Goal: Information Seeking & Learning: Learn about a topic

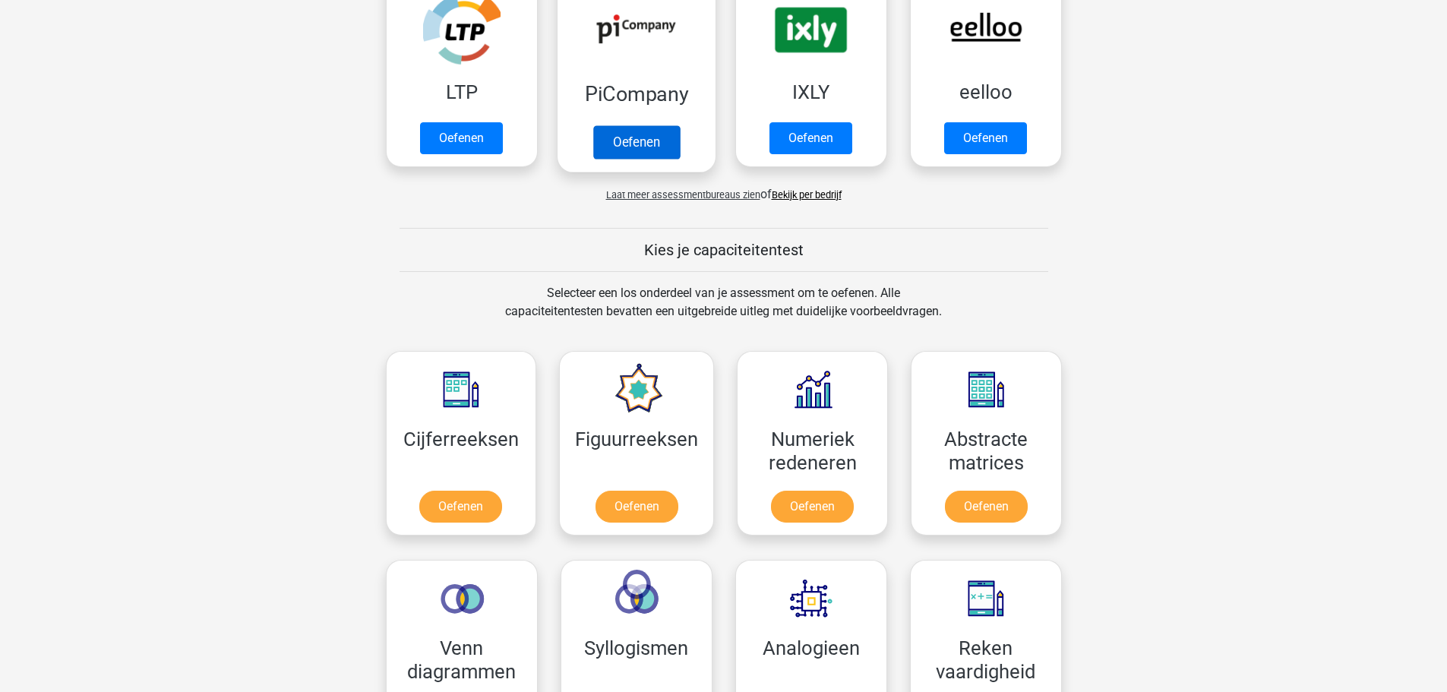
scroll to position [456, 0]
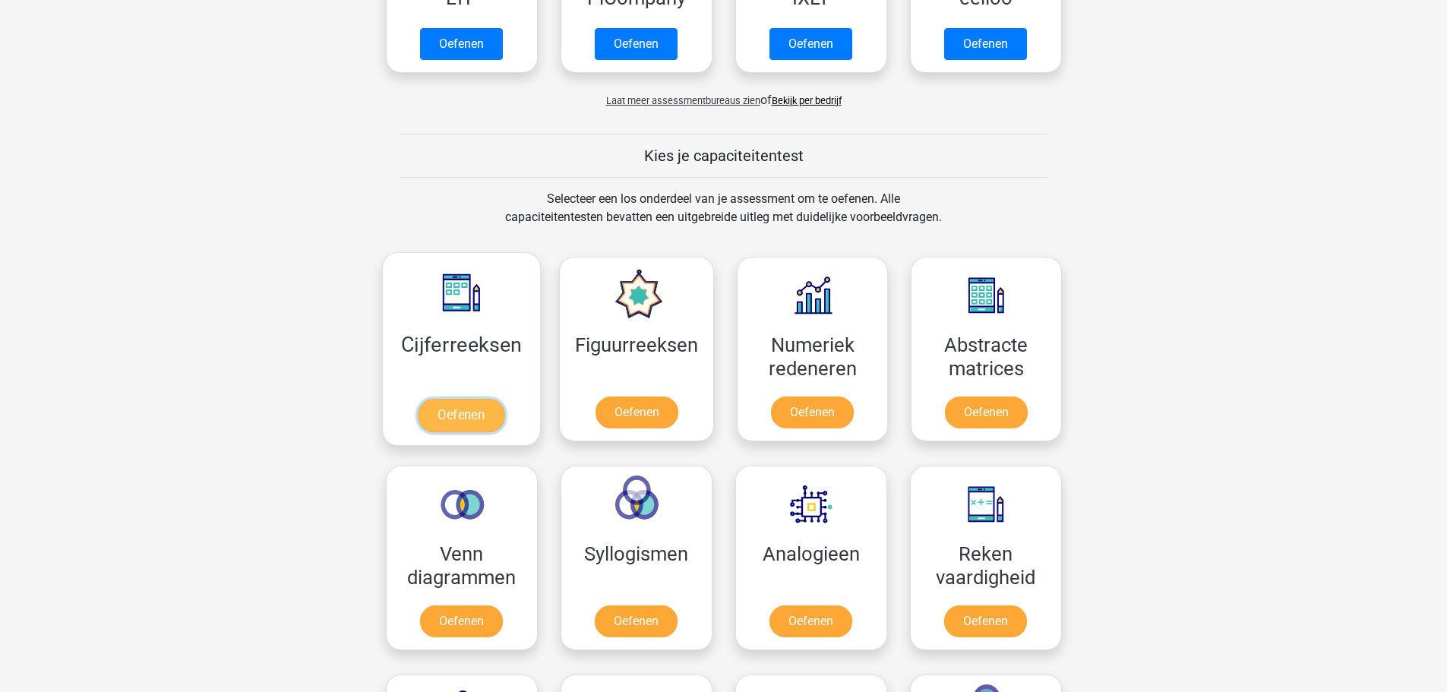
click at [483, 399] on link "Oefenen" at bounding box center [461, 415] width 87 height 33
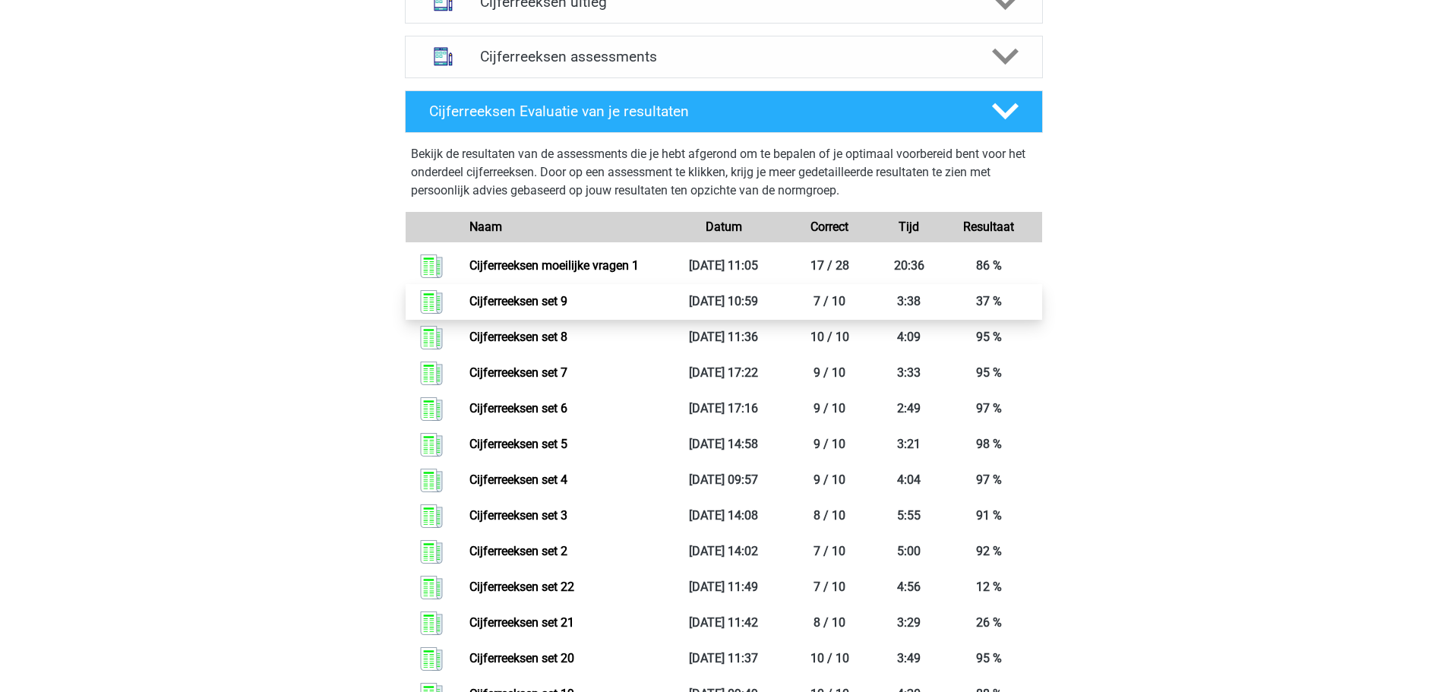
scroll to position [608, 0]
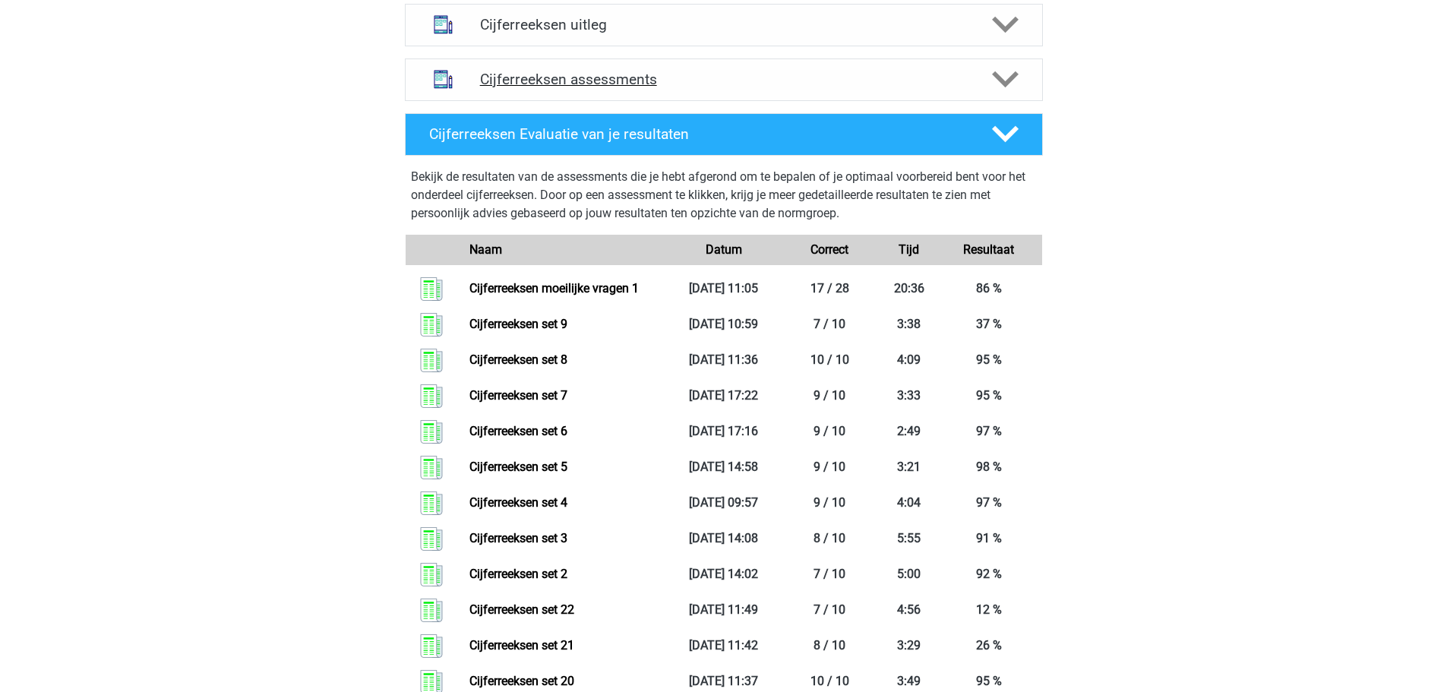
click at [670, 88] on h4 "Cijferreeksen assessments" at bounding box center [724, 79] width 488 height 17
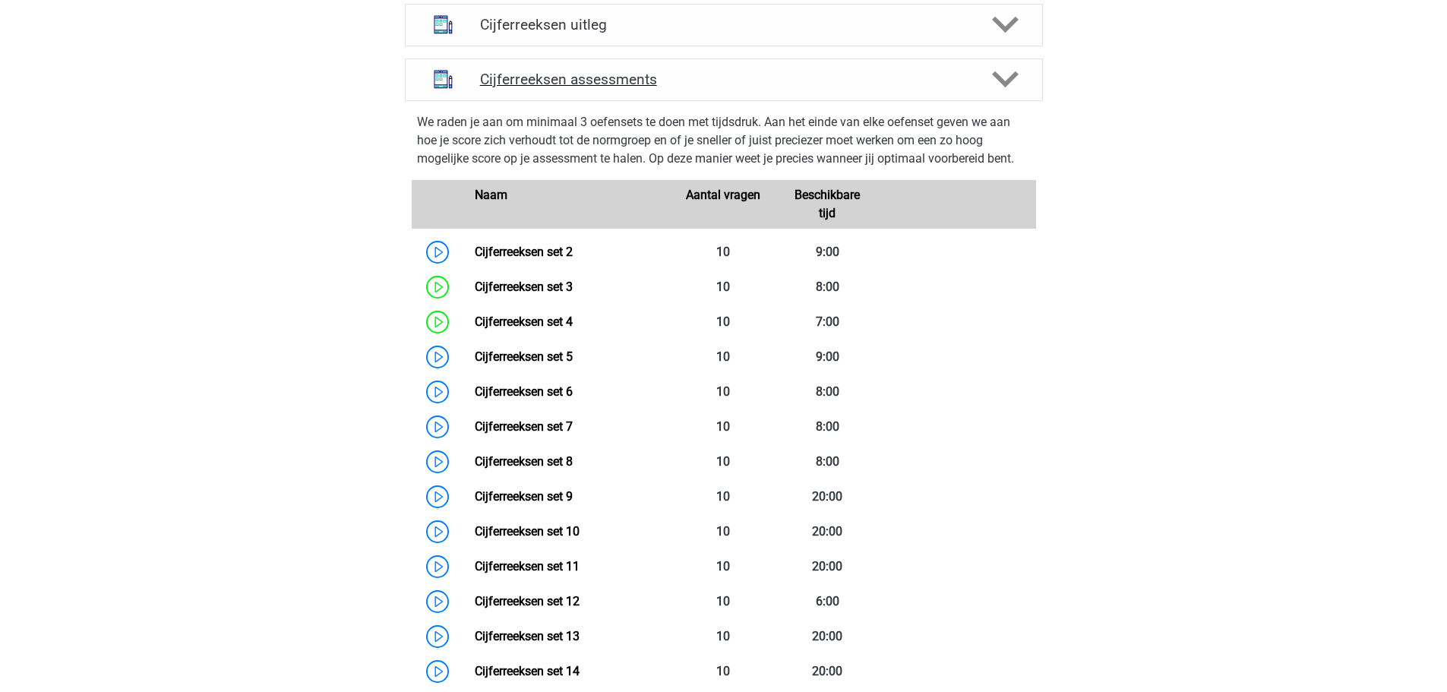
click at [726, 101] on div "Cijferreeksen assessments" at bounding box center [724, 80] width 638 height 43
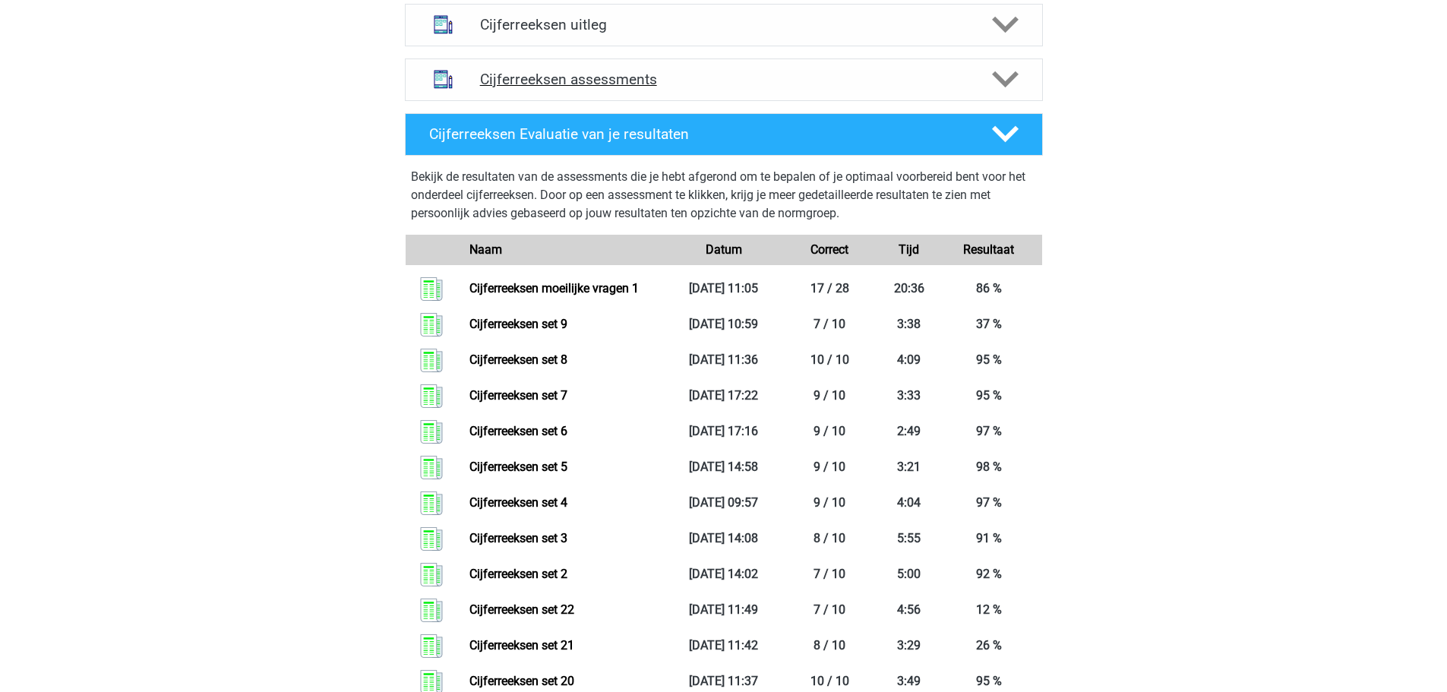
click at [732, 88] on h4 "Cijferreeksen assessments" at bounding box center [724, 79] width 488 height 17
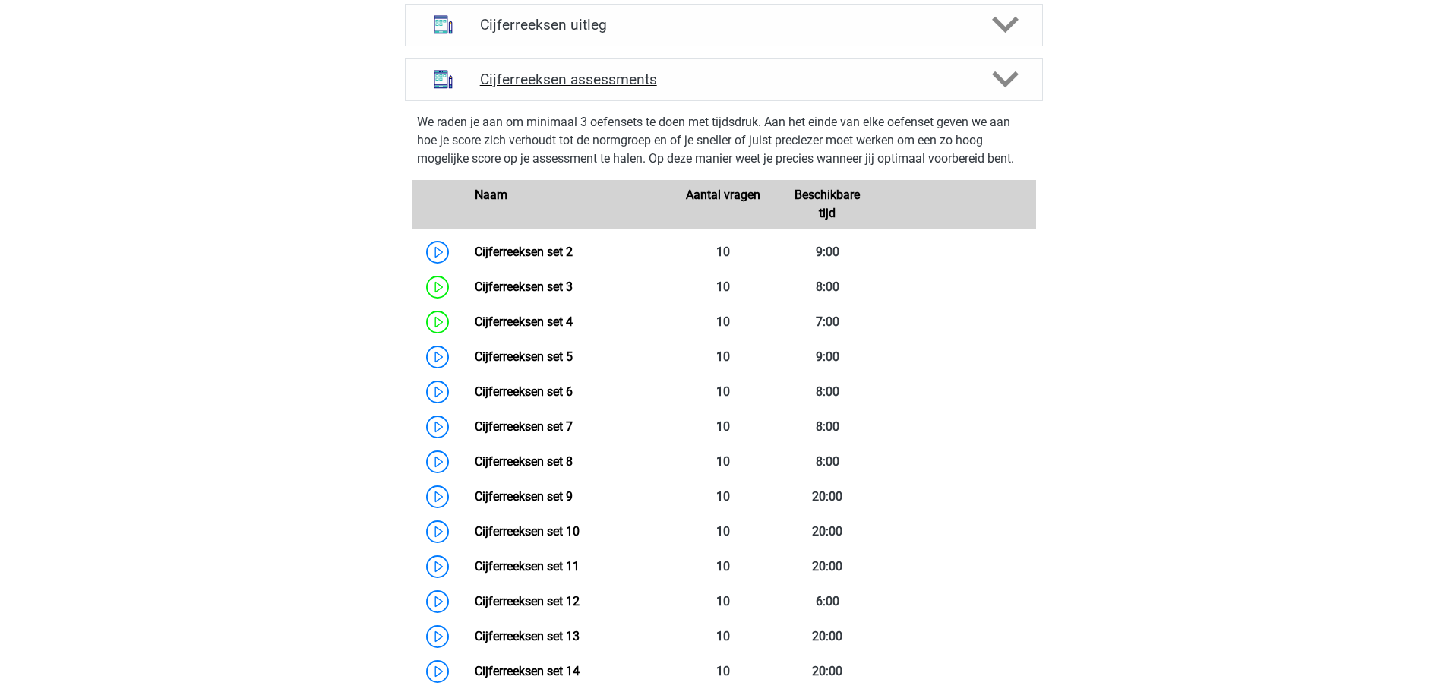
click at [732, 88] on h4 "Cijferreeksen assessments" at bounding box center [724, 79] width 488 height 17
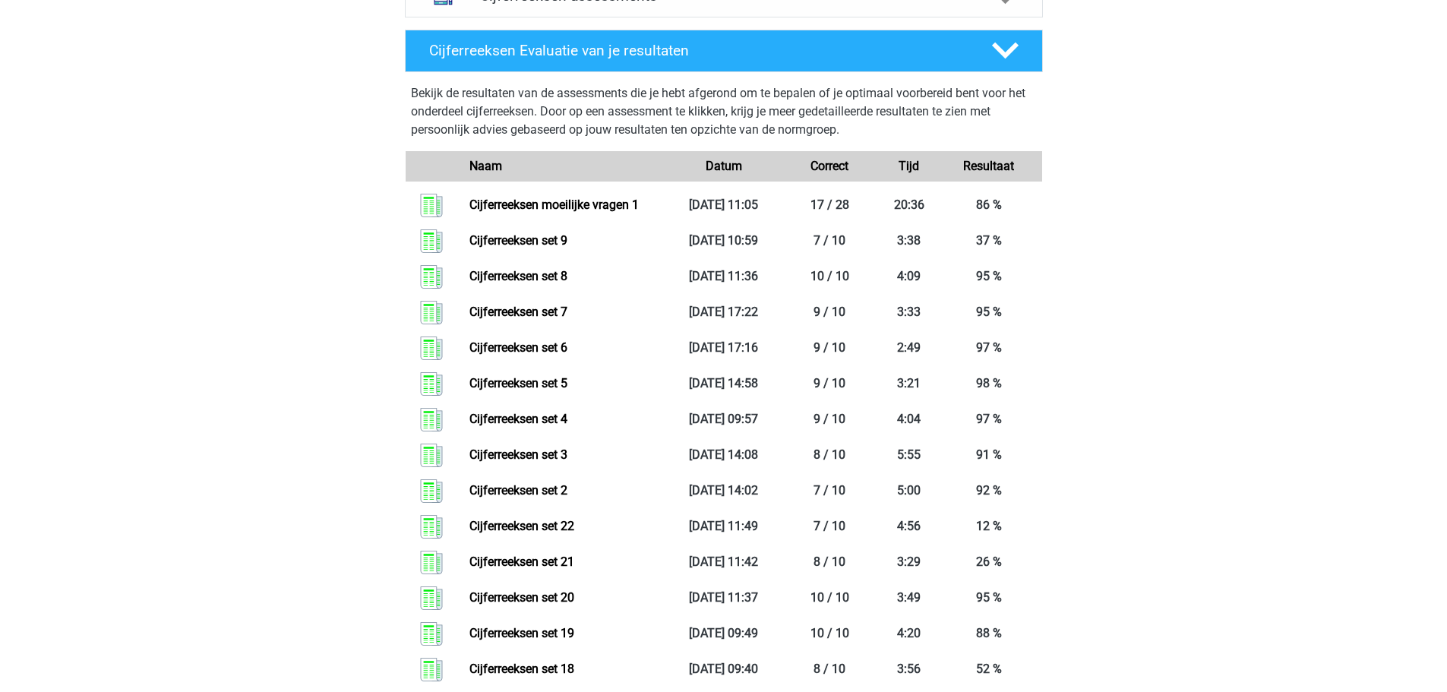
scroll to position [684, 0]
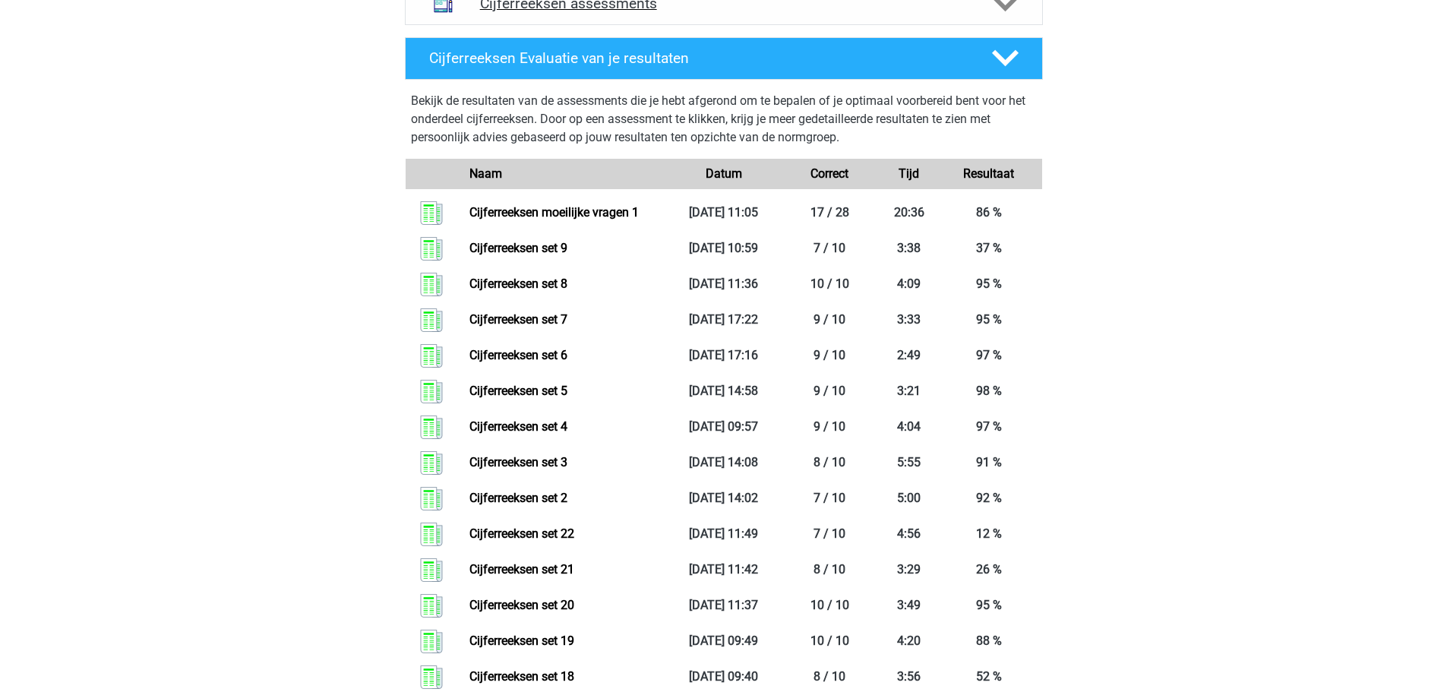
click at [754, 12] on h4 "Cijferreeksen assessments" at bounding box center [724, 3] width 488 height 17
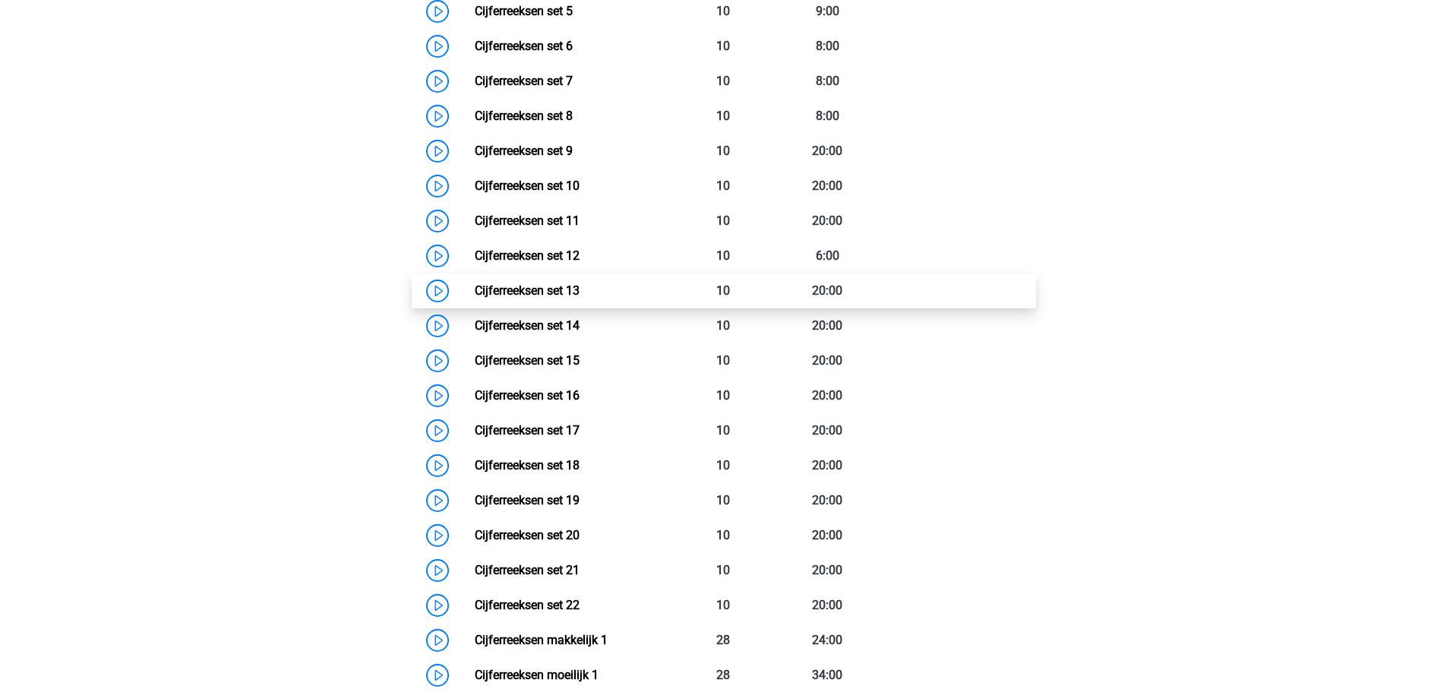
scroll to position [1292, 0]
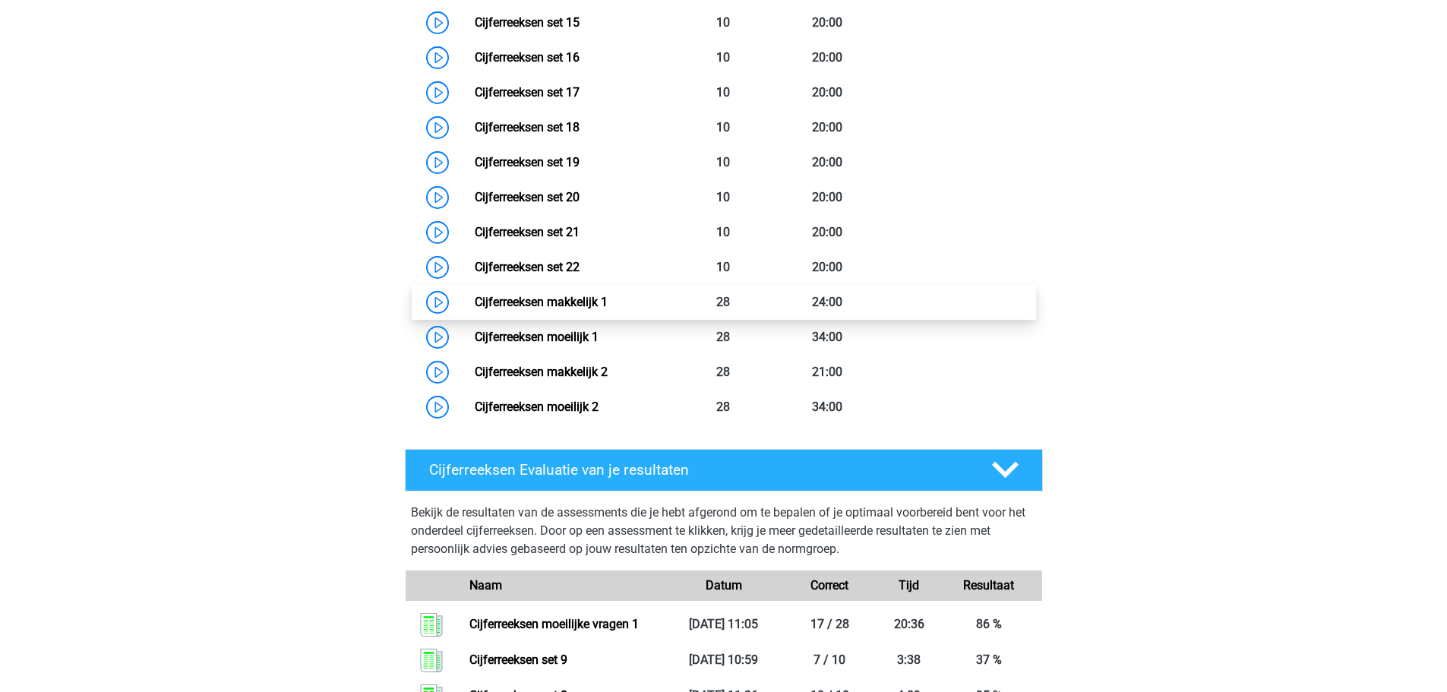
click at [608, 309] on link "Cijferreeksen makkelijk 1" at bounding box center [541, 302] width 133 height 14
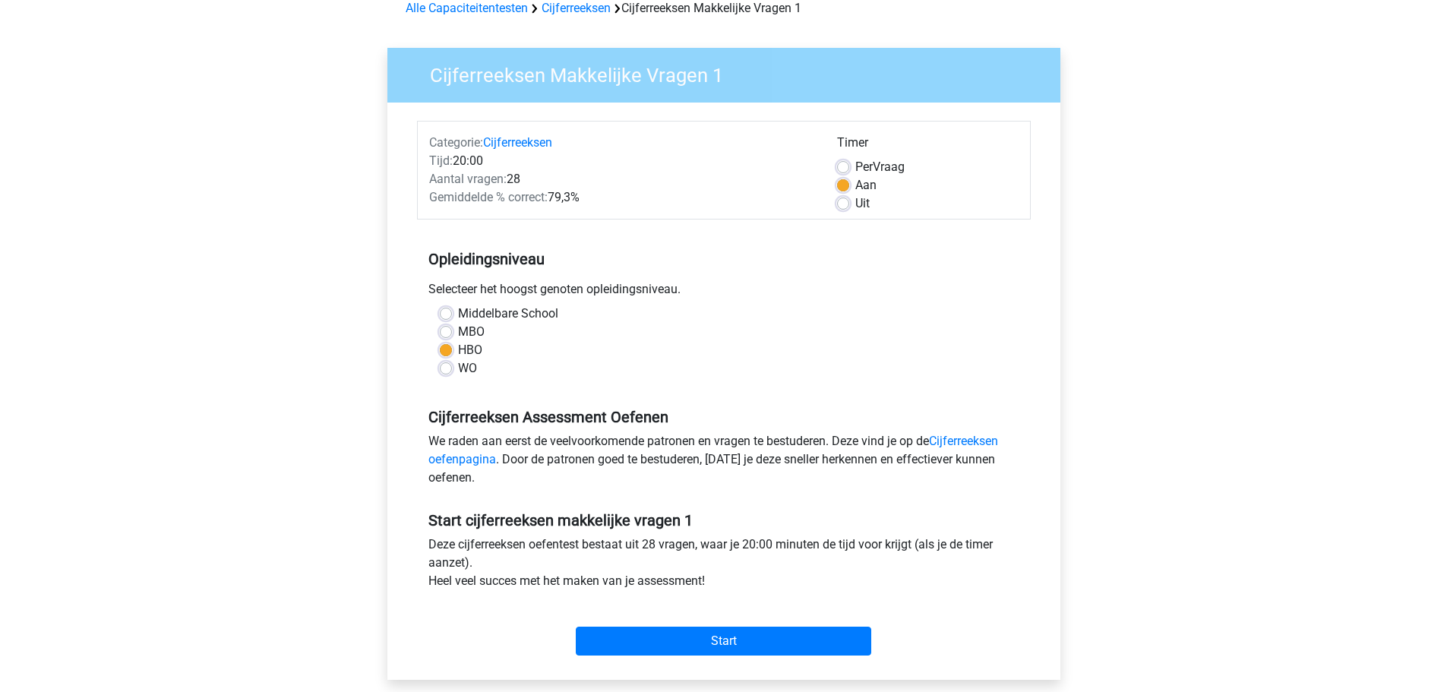
scroll to position [228, 0]
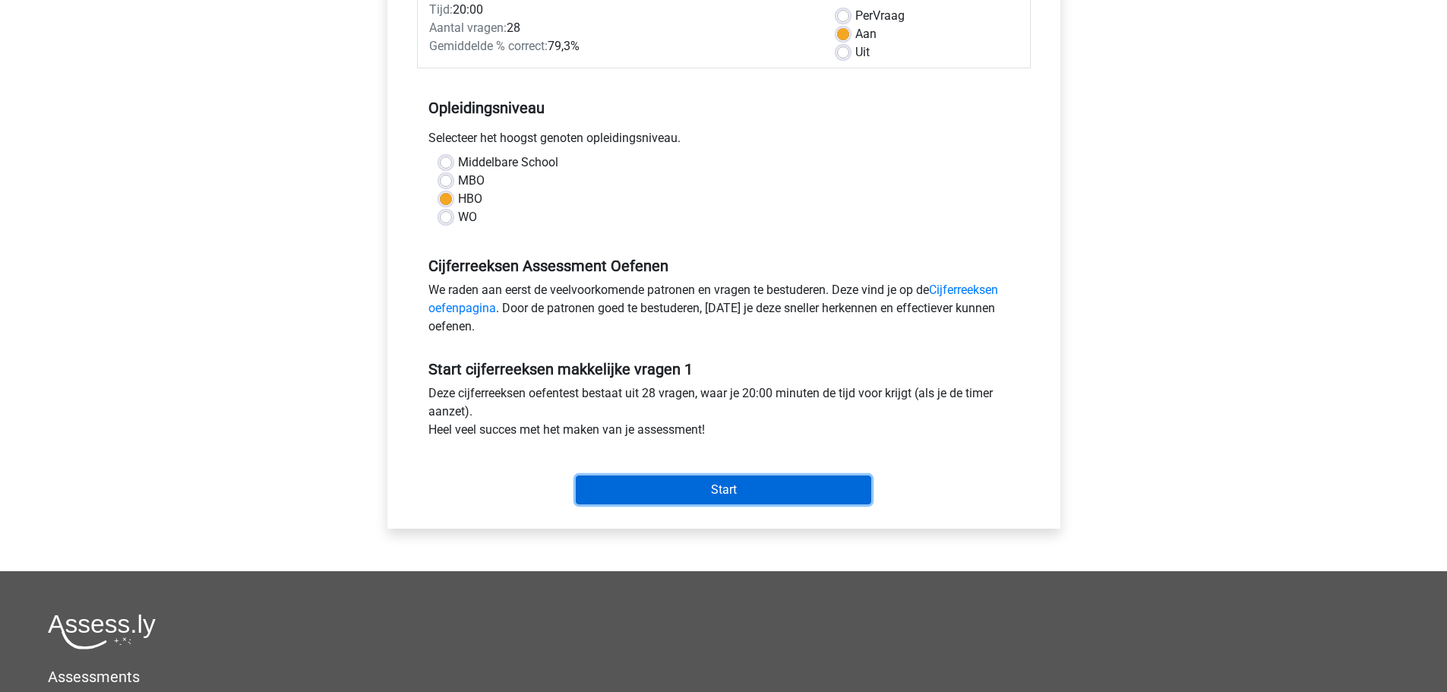
click at [744, 493] on input "Start" at bounding box center [724, 490] width 296 height 29
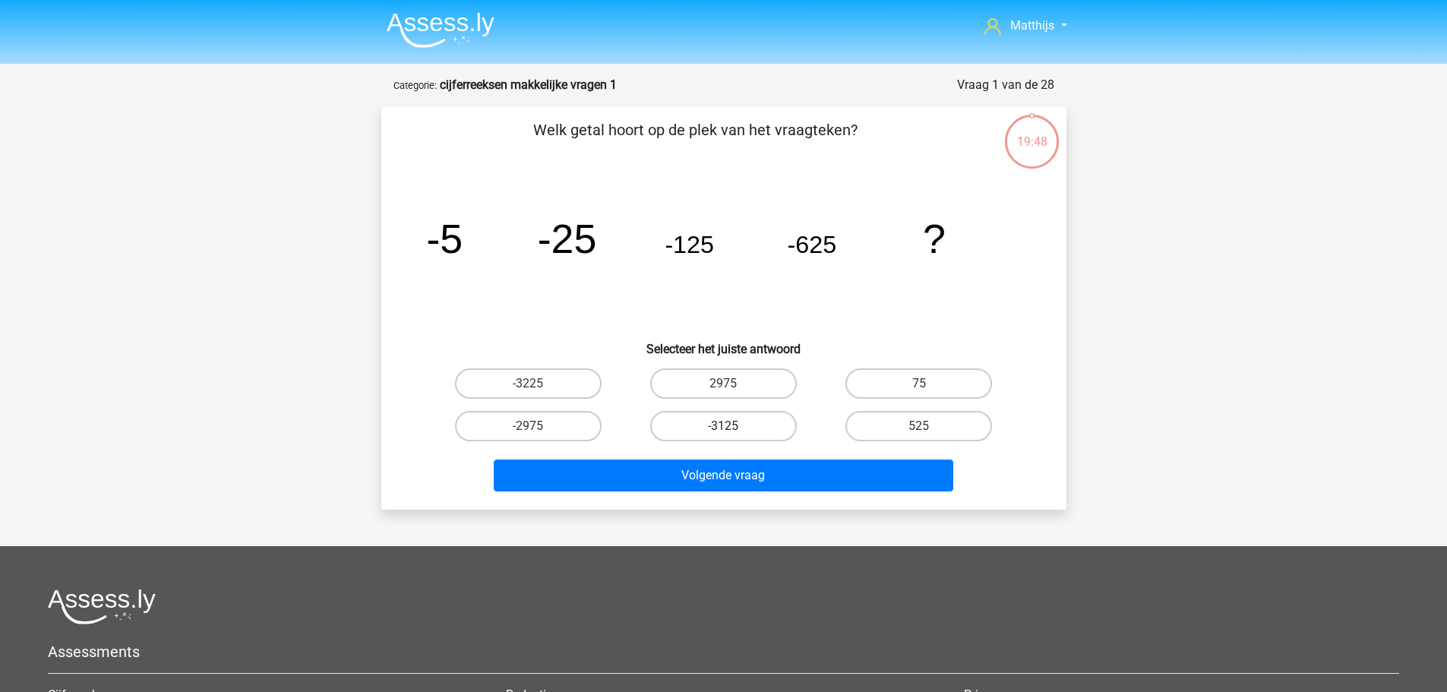
drag, startPoint x: 766, startPoint y: 428, endPoint x: 777, endPoint y: 445, distance: 20.5
click at [766, 427] on label "-3125" at bounding box center [723, 426] width 147 height 30
click at [733, 427] on input "-3125" at bounding box center [728, 431] width 10 height 10
radio input "true"
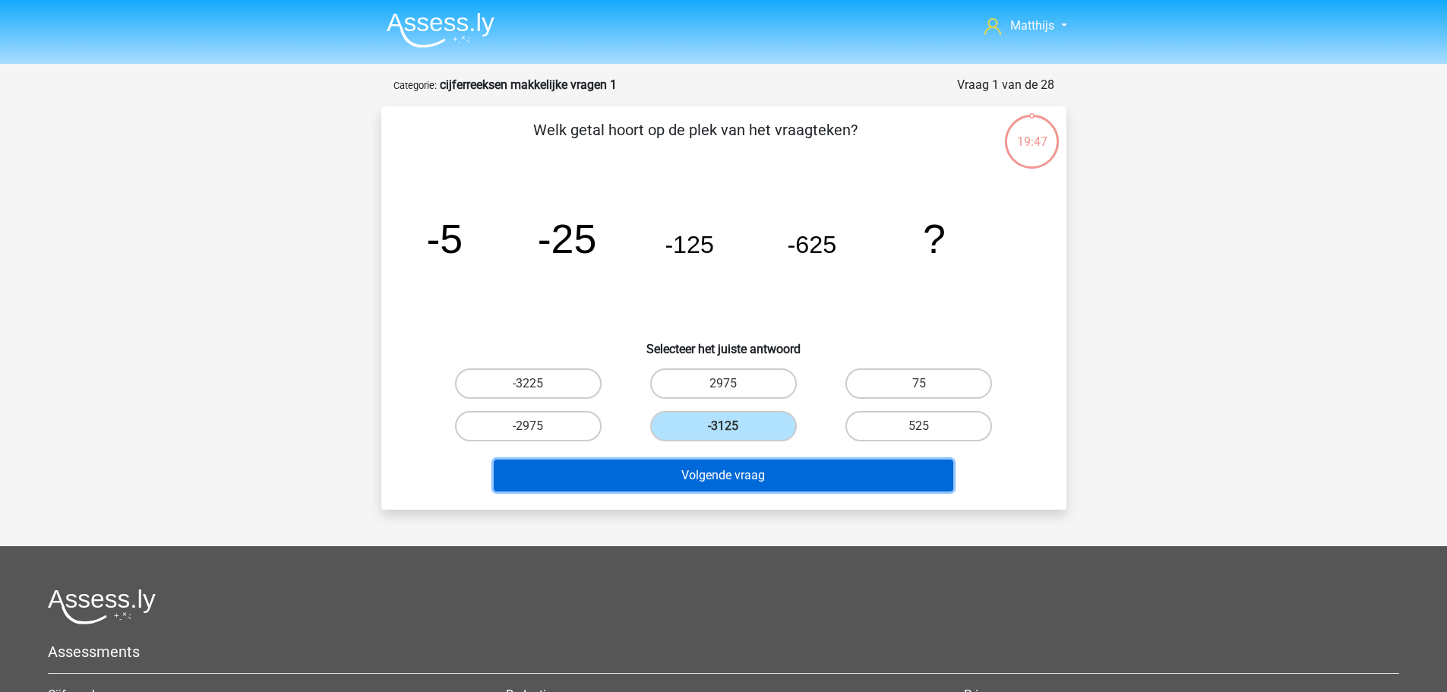
click at [789, 475] on button "Volgende vraag" at bounding box center [724, 476] width 460 height 32
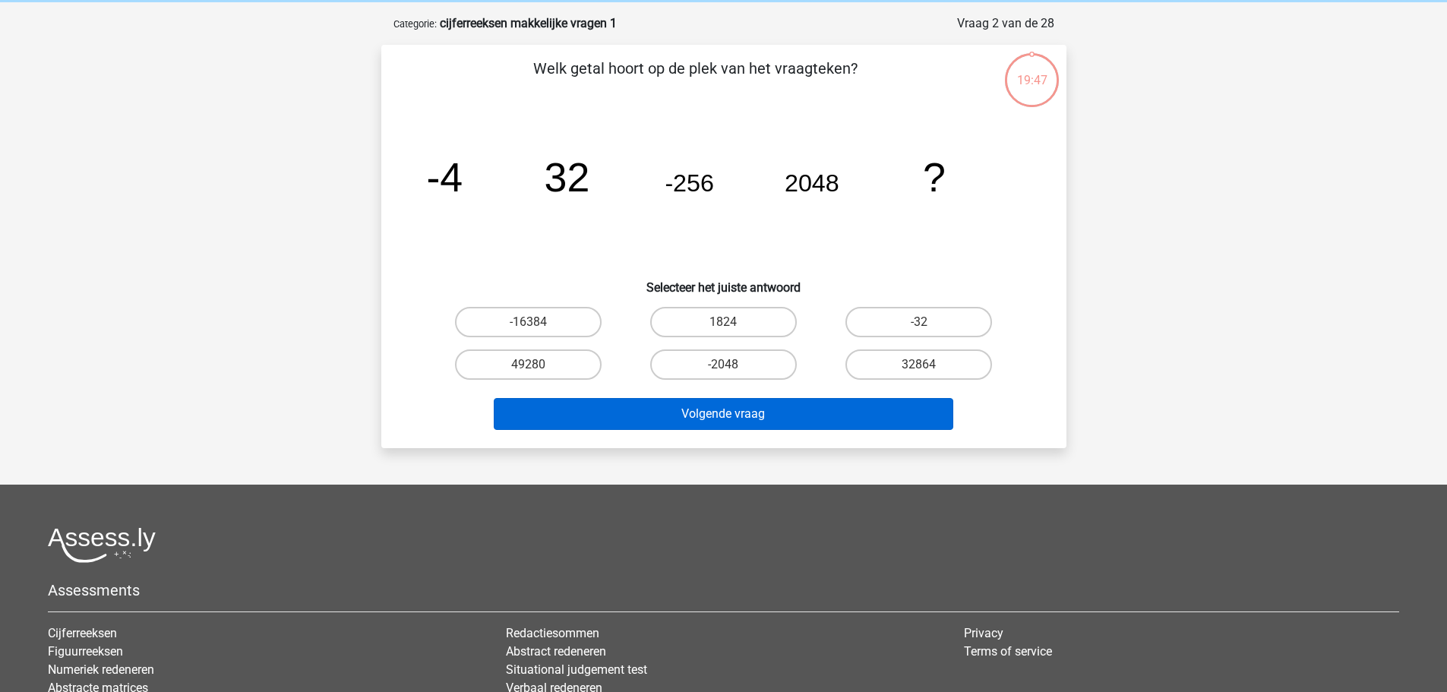
scroll to position [76, 0]
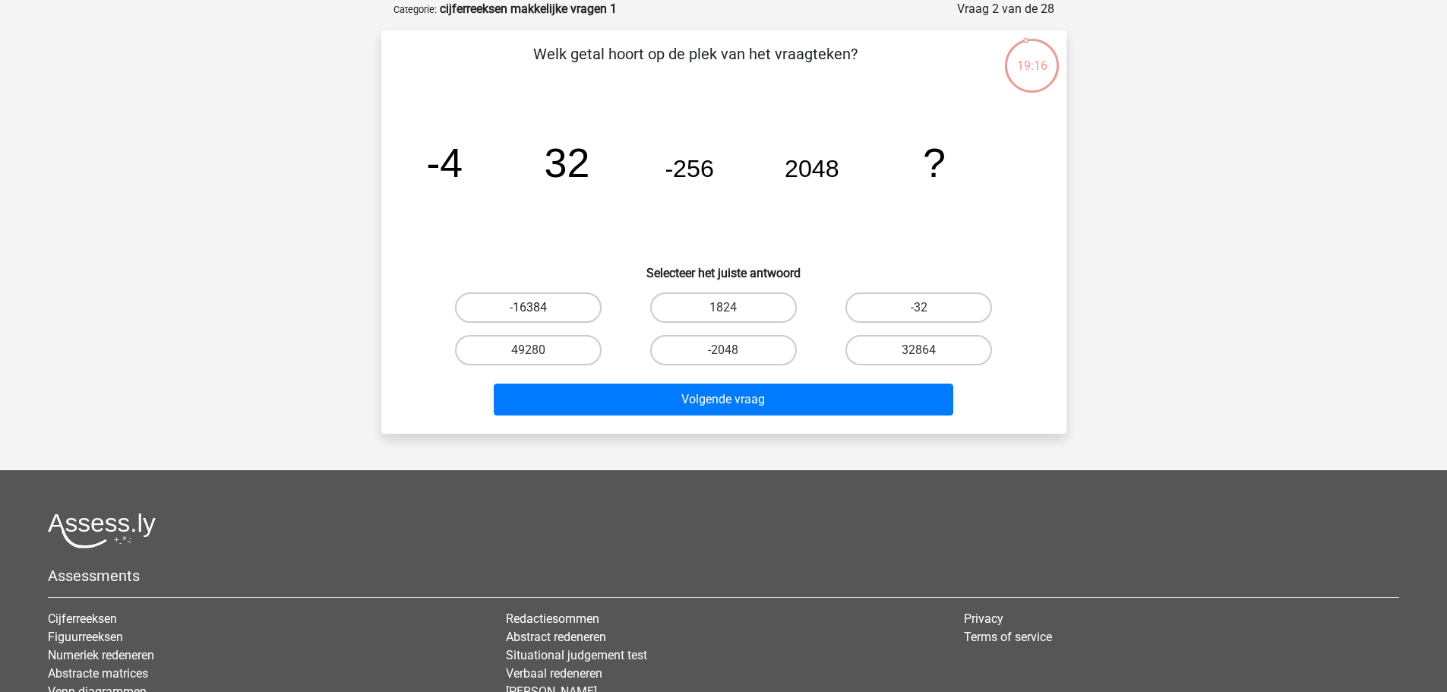
click at [561, 315] on label "-16384" at bounding box center [528, 308] width 147 height 30
click at [538, 315] on input "-16384" at bounding box center [533, 313] width 10 height 10
radio input "true"
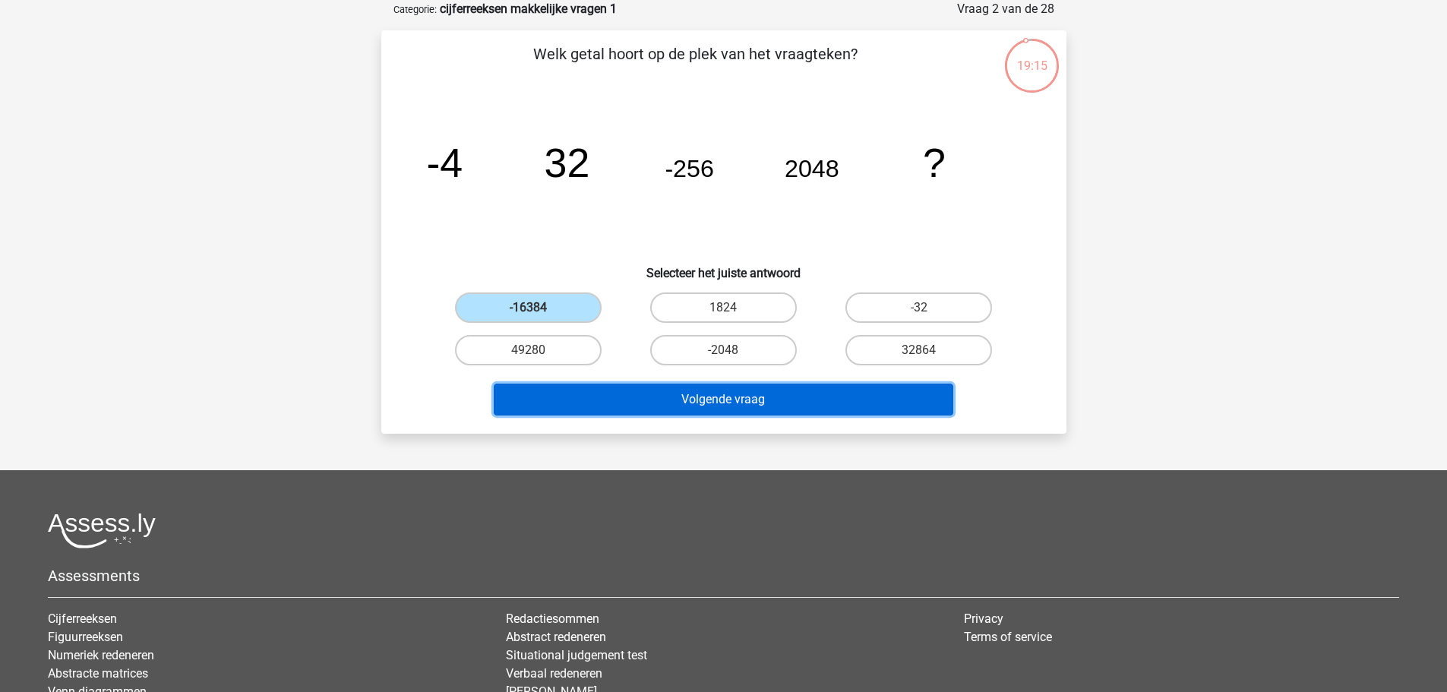
click at [716, 400] on button "Volgende vraag" at bounding box center [724, 400] width 460 height 32
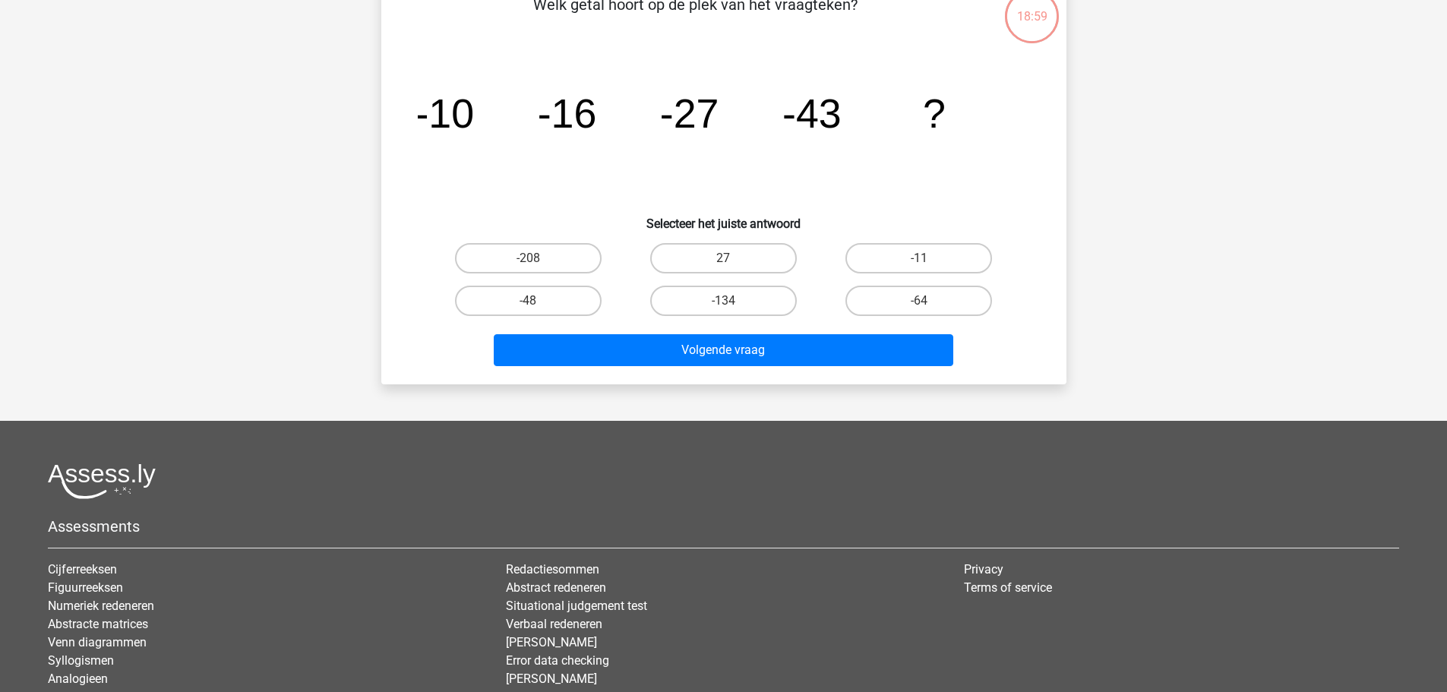
scroll to position [152, 0]
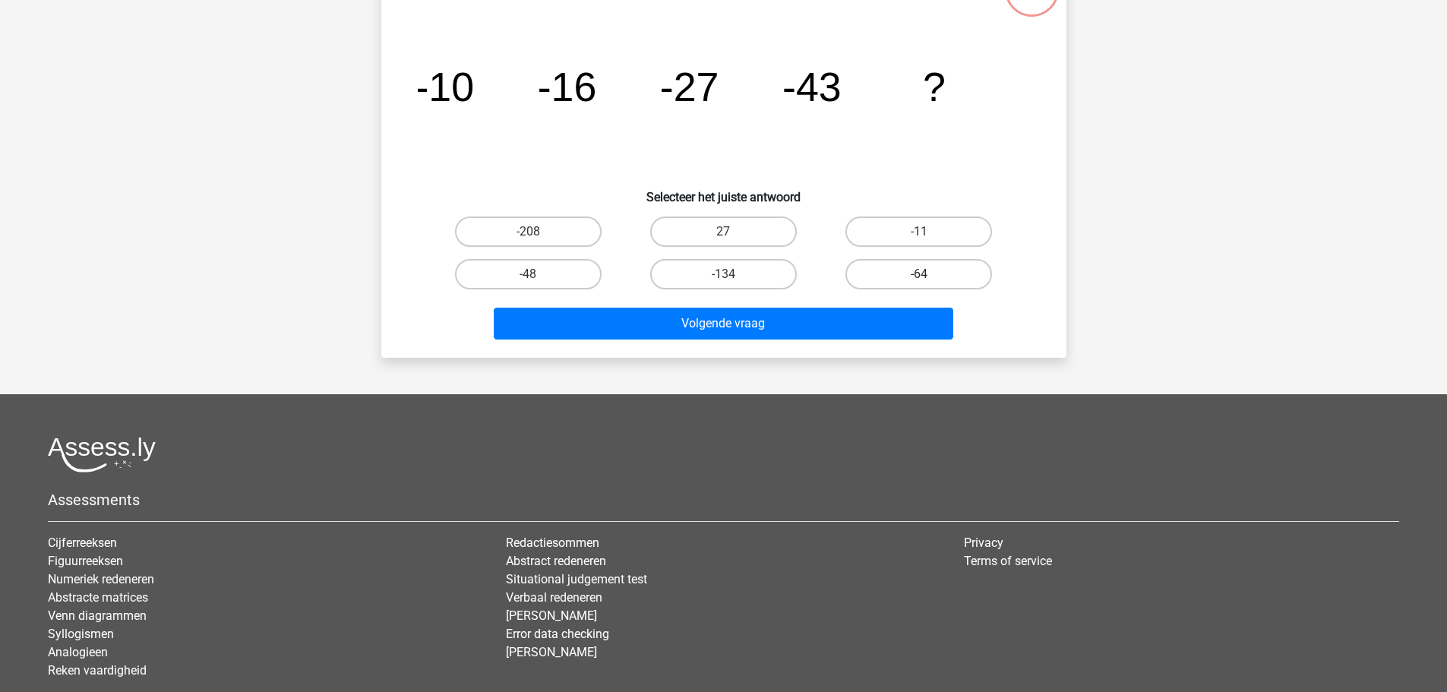
drag, startPoint x: 896, startPoint y: 264, endPoint x: 900, endPoint y: 276, distance: 12.3
click at [897, 264] on label "-64" at bounding box center [919, 274] width 147 height 30
click at [919, 274] on input "-64" at bounding box center [924, 279] width 10 height 10
radio input "true"
click at [883, 342] on div "Volgende vraag" at bounding box center [724, 327] width 587 height 38
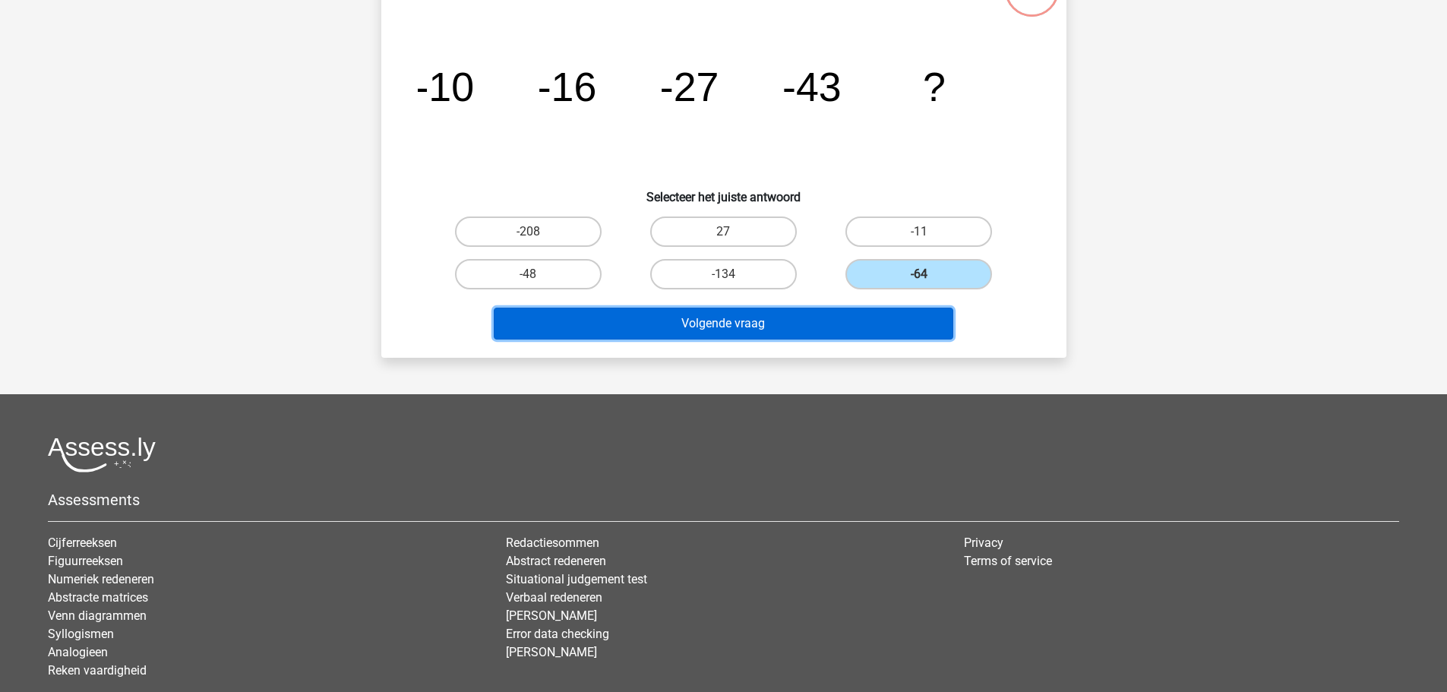
click at [877, 331] on button "Volgende vraag" at bounding box center [724, 324] width 460 height 32
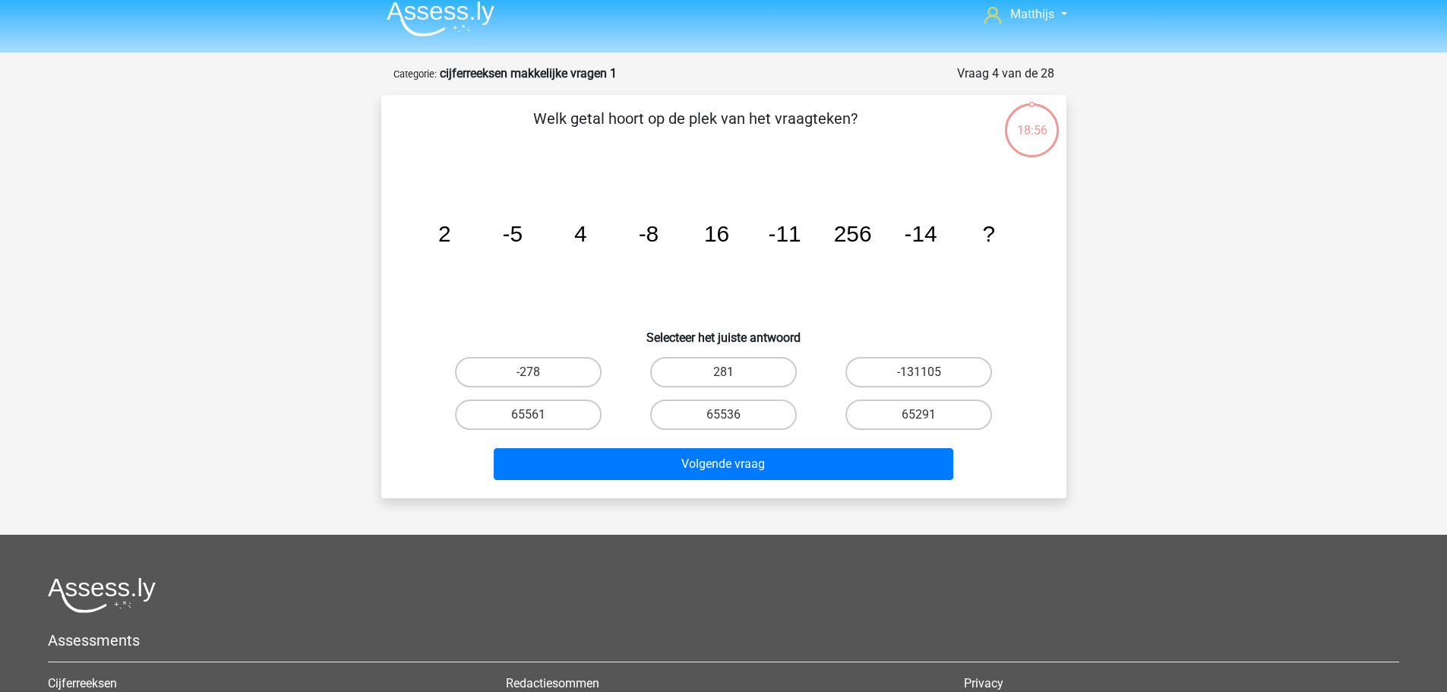
scroll to position [0, 0]
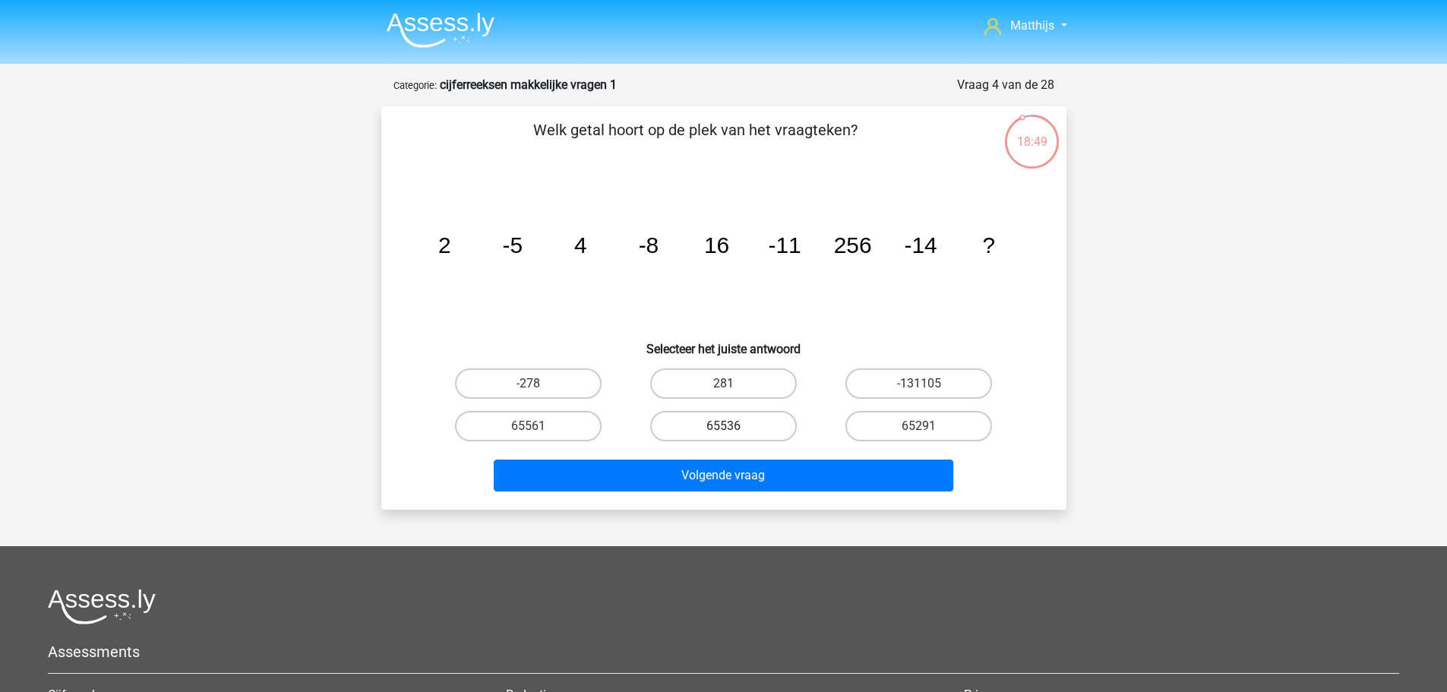
click at [742, 422] on label "65536" at bounding box center [723, 426] width 147 height 30
click at [733, 426] on input "65536" at bounding box center [728, 431] width 10 height 10
radio input "true"
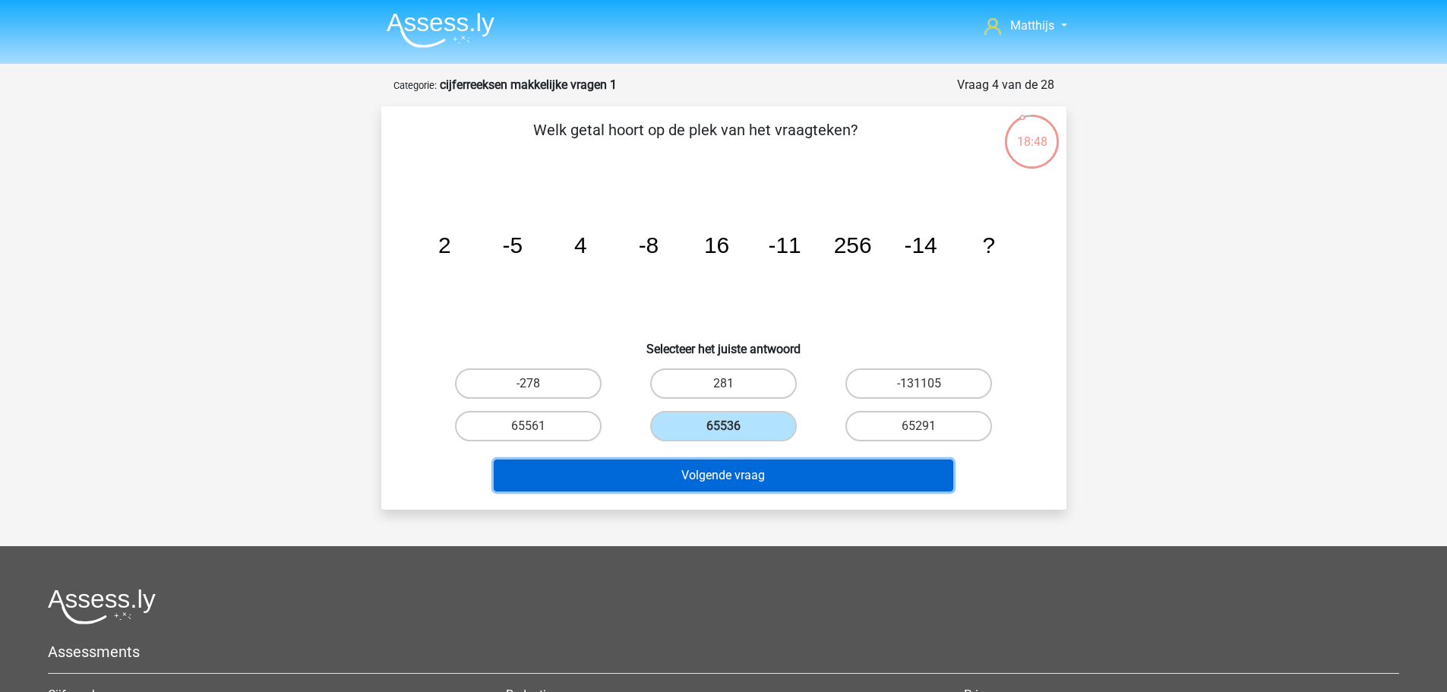
click at [838, 476] on button "Volgende vraag" at bounding box center [724, 476] width 460 height 32
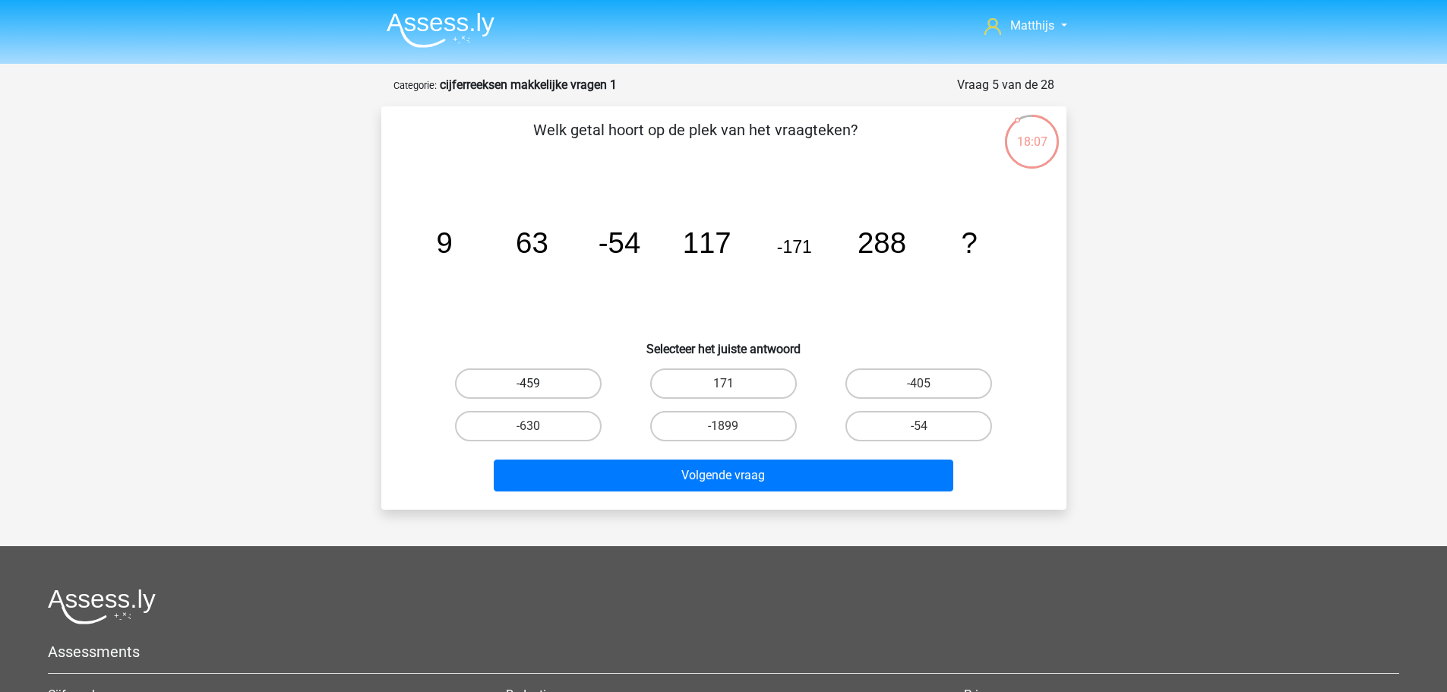
click at [562, 377] on label "-459" at bounding box center [528, 383] width 147 height 30
click at [538, 384] on input "-459" at bounding box center [533, 389] width 10 height 10
radio input "true"
click at [925, 381] on label "-405" at bounding box center [919, 383] width 147 height 30
click at [925, 384] on input "-405" at bounding box center [924, 389] width 10 height 10
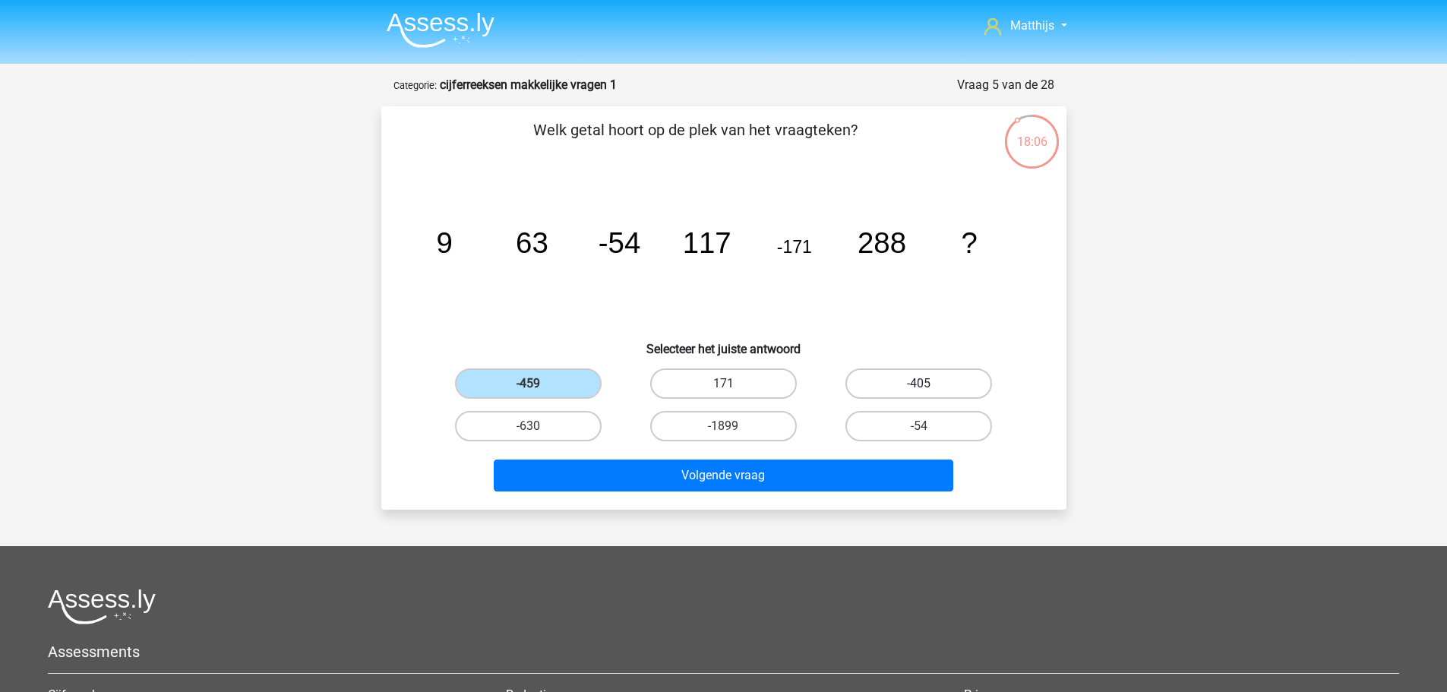
radio input "true"
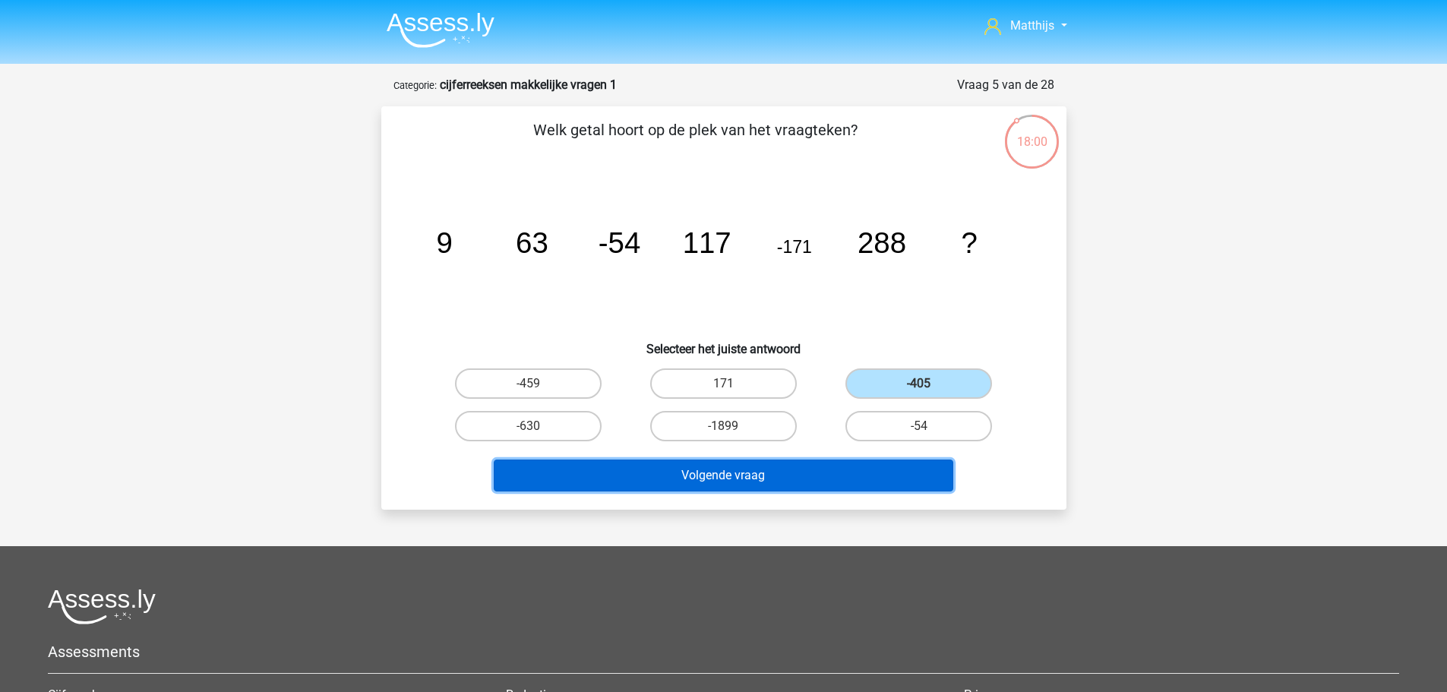
click at [802, 463] on button "Volgende vraag" at bounding box center [724, 476] width 460 height 32
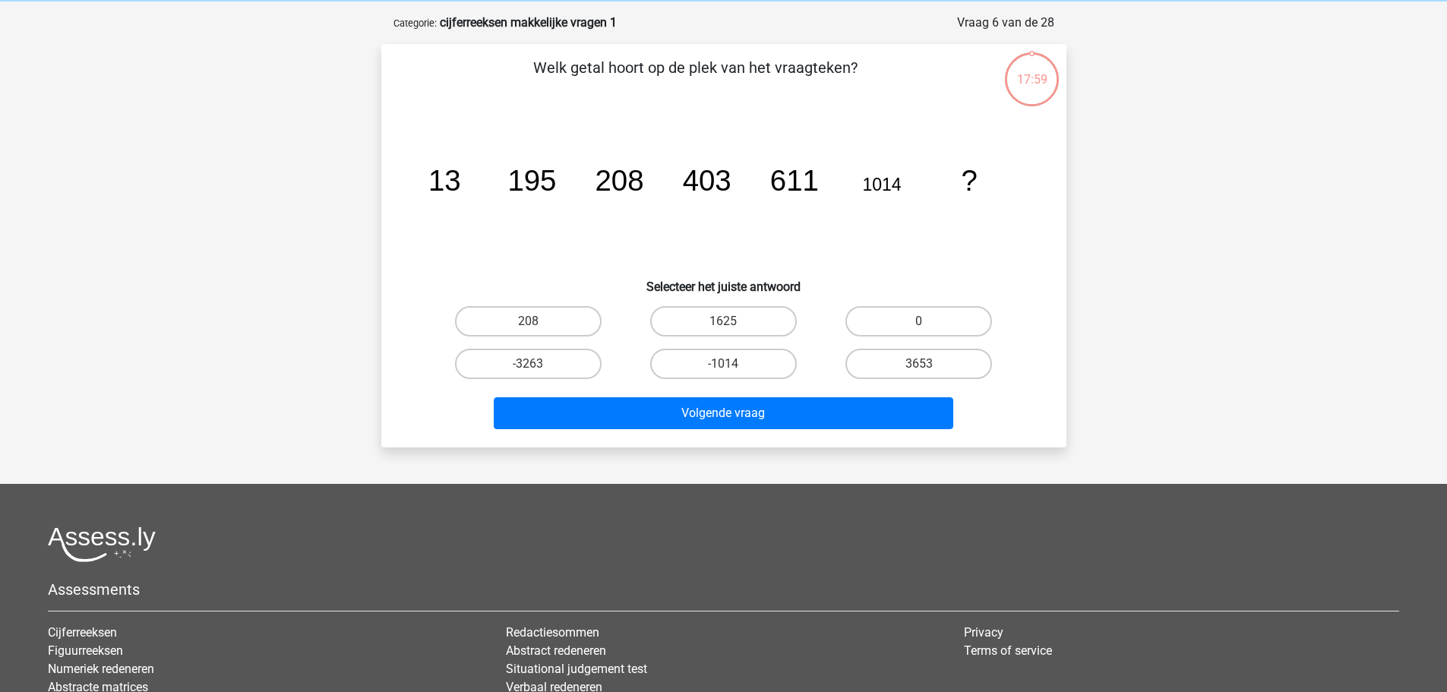
scroll to position [76, 0]
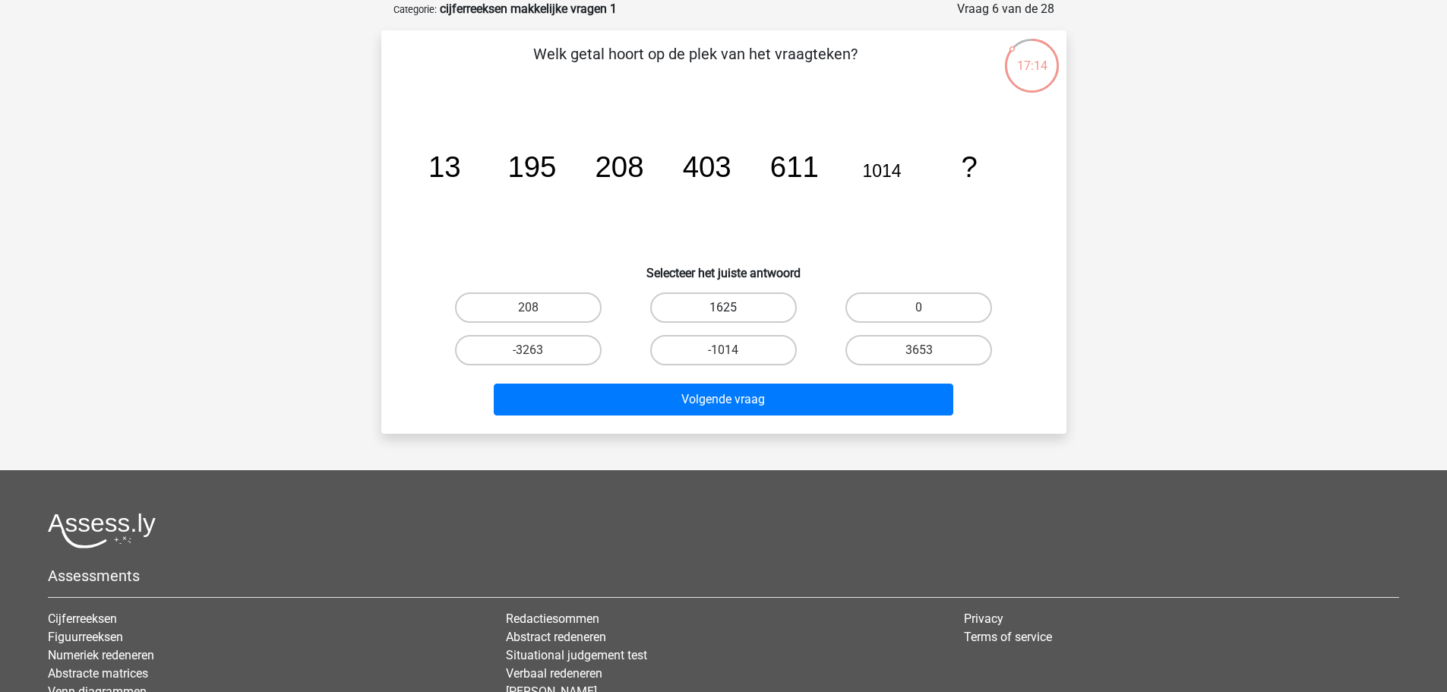
click at [749, 305] on label "1625" at bounding box center [723, 308] width 147 height 30
click at [733, 308] on input "1625" at bounding box center [728, 313] width 10 height 10
radio input "true"
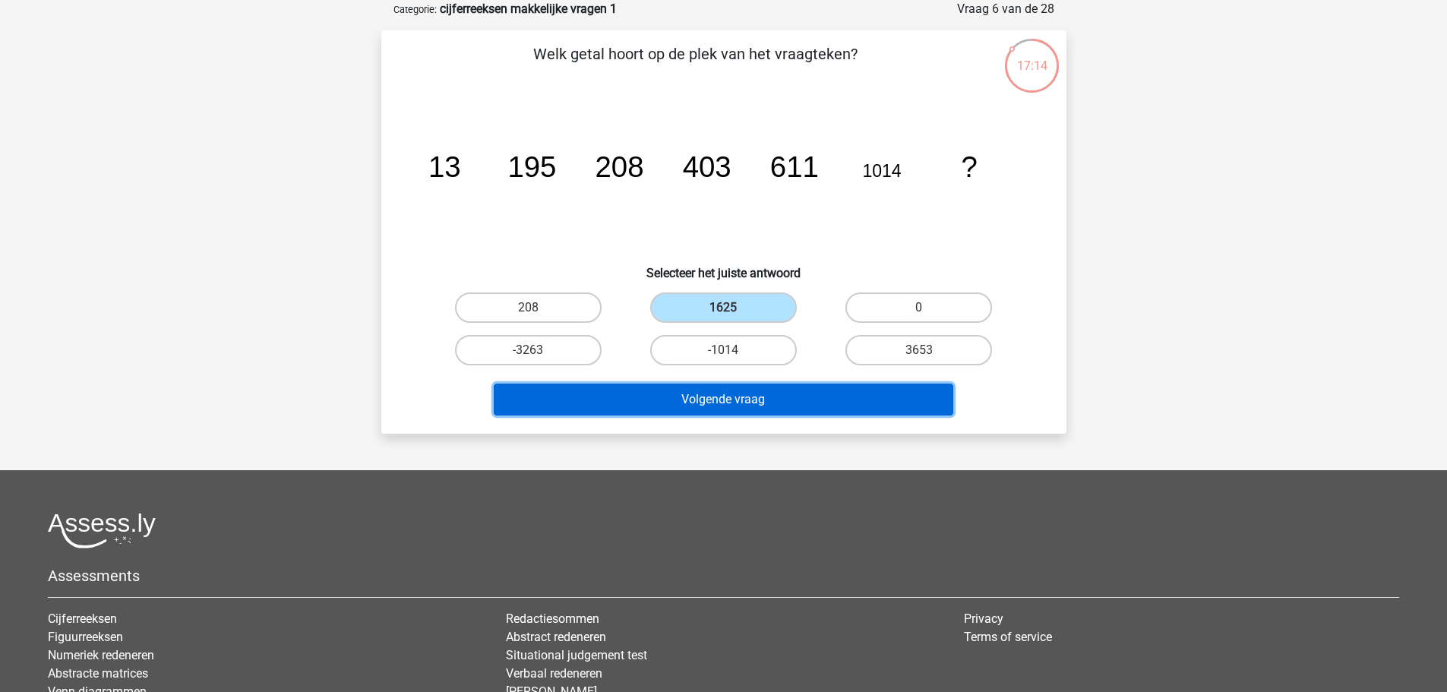
click at [794, 389] on button "Volgende vraag" at bounding box center [724, 400] width 460 height 32
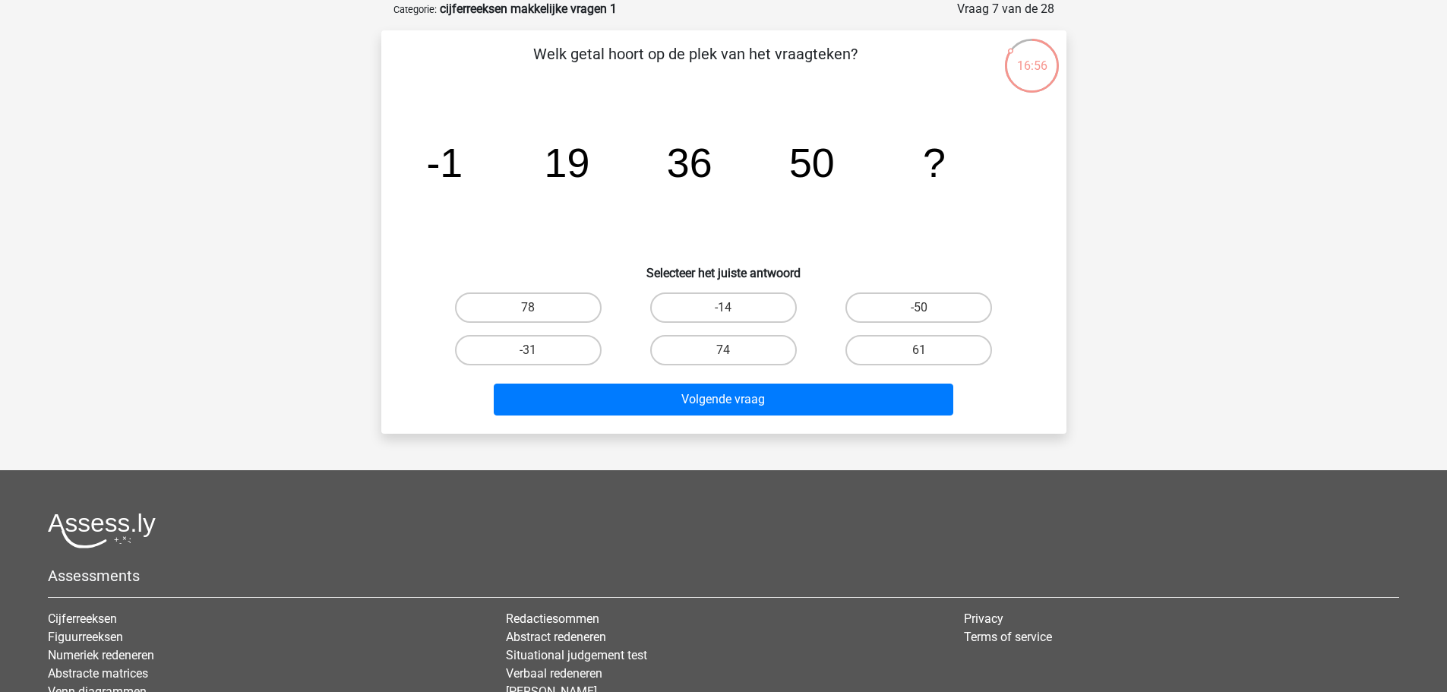
click at [874, 354] on label "61" at bounding box center [919, 350] width 147 height 30
click at [919, 354] on input "61" at bounding box center [924, 355] width 10 height 10
radio input "true"
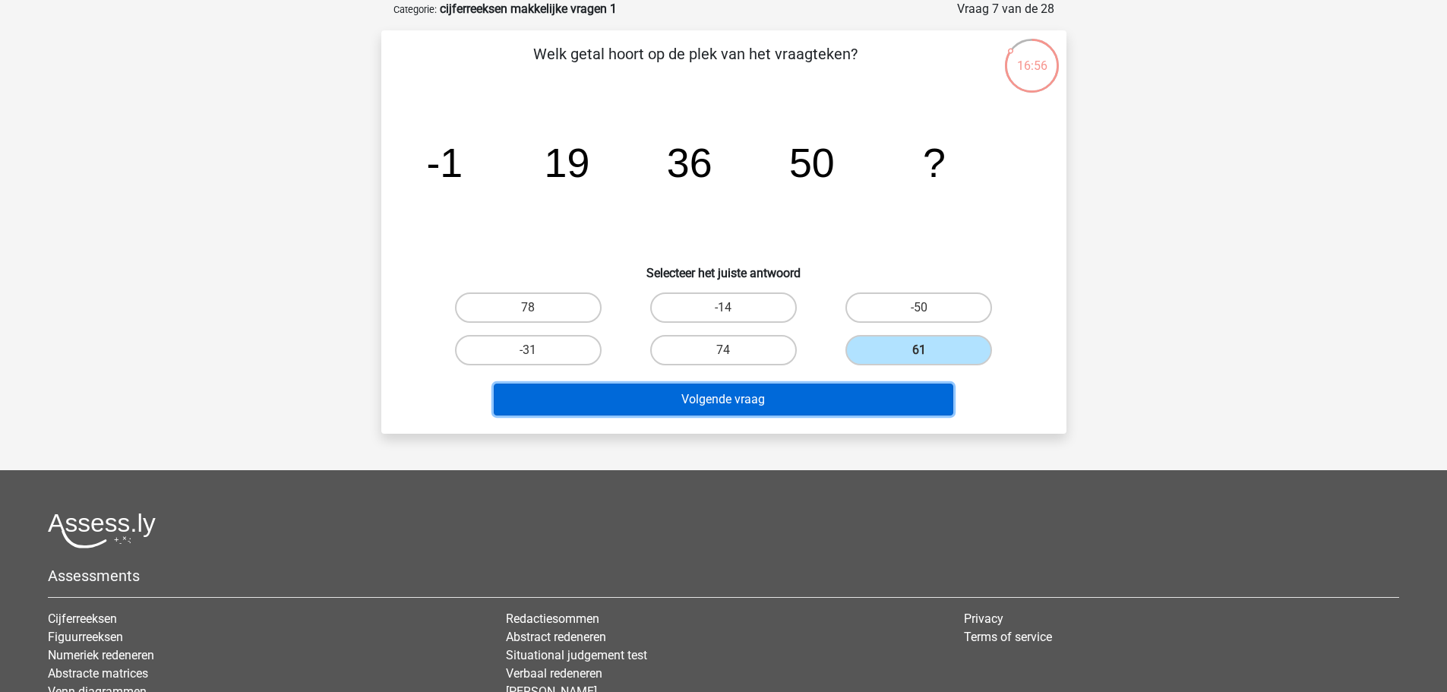
click at [824, 412] on button "Volgende vraag" at bounding box center [724, 400] width 460 height 32
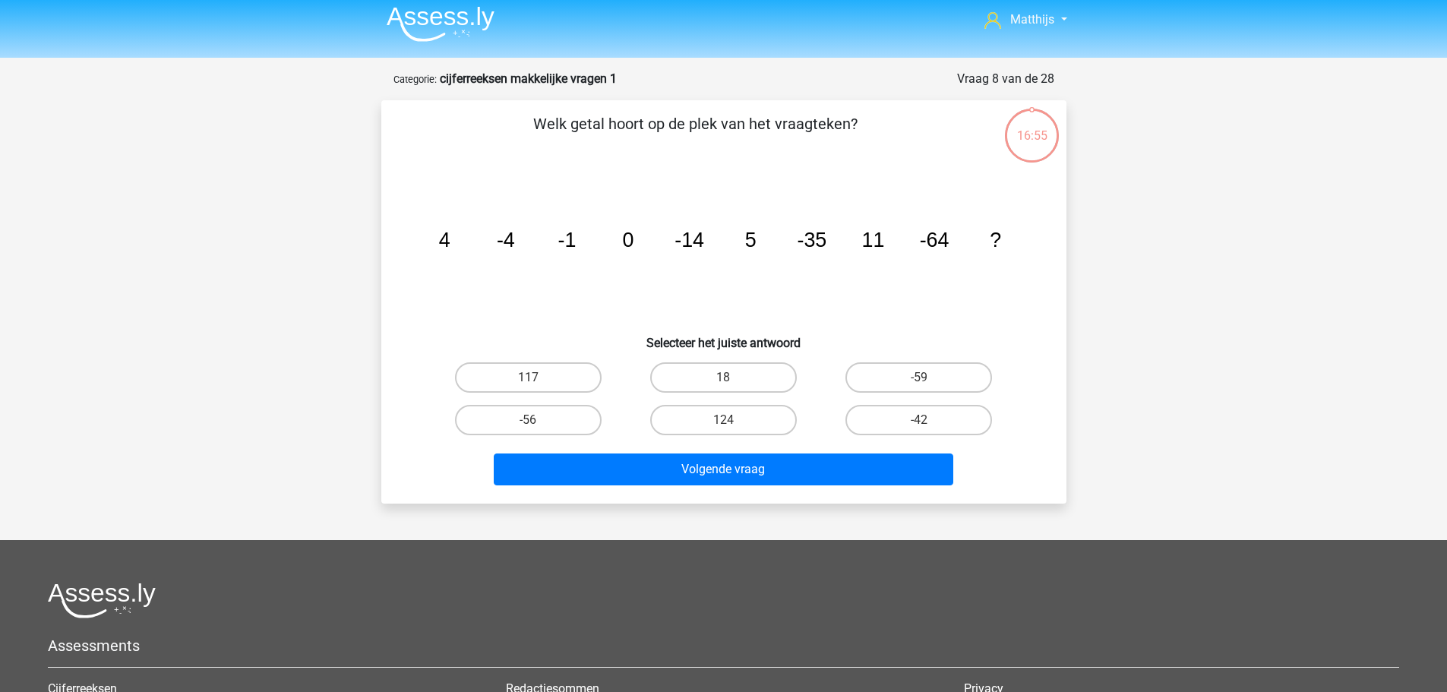
scroll to position [0, 0]
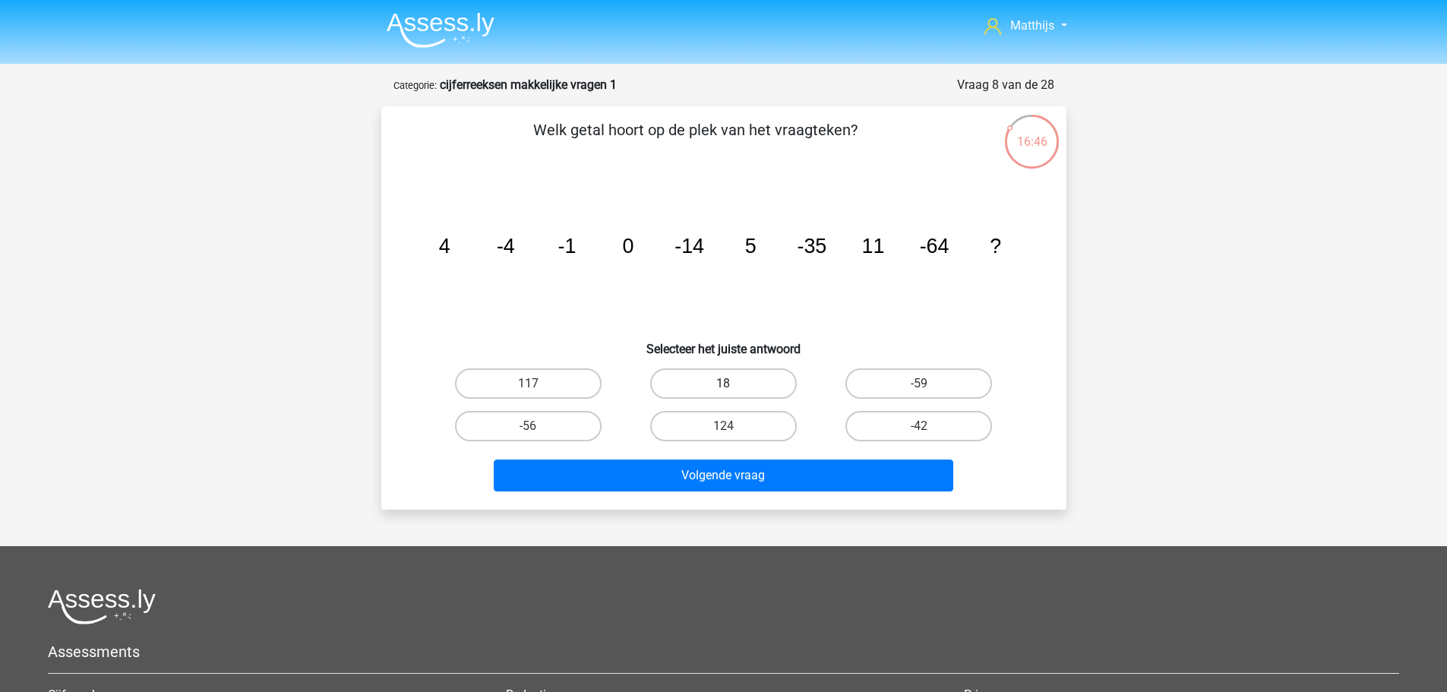
drag, startPoint x: 734, startPoint y: 368, endPoint x: 748, endPoint y: 396, distance: 31.6
click at [735, 369] on label "18" at bounding box center [723, 383] width 147 height 30
click at [733, 384] on input "18" at bounding box center [728, 389] width 10 height 10
radio input "true"
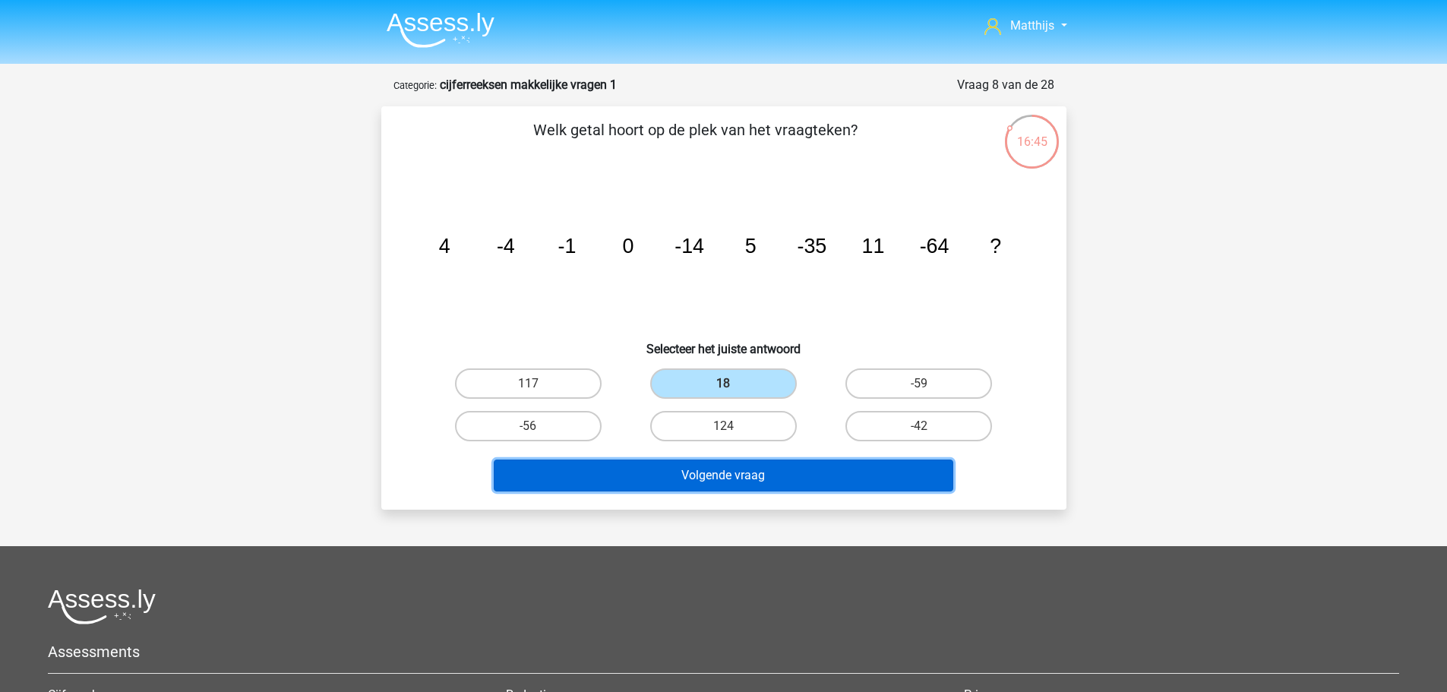
click at [802, 480] on button "Volgende vraag" at bounding box center [724, 476] width 460 height 32
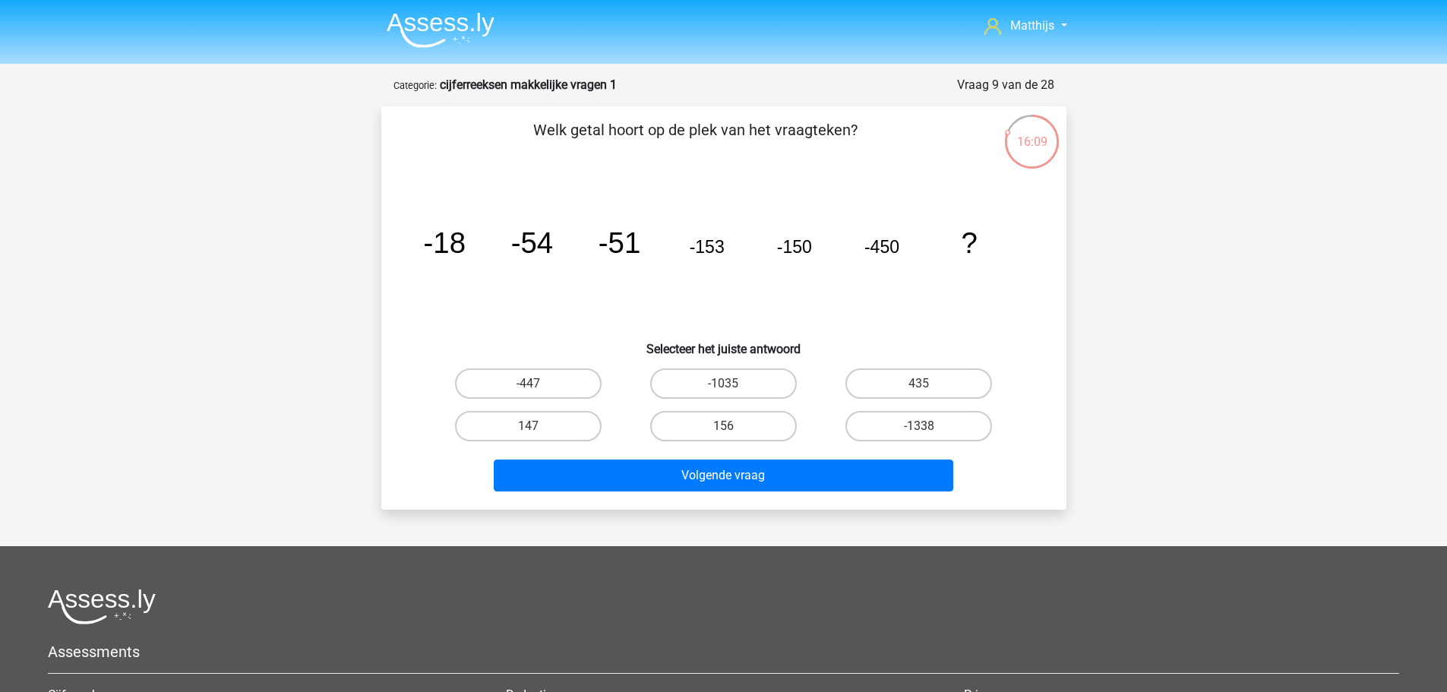
click at [581, 379] on label "-447" at bounding box center [528, 383] width 147 height 30
click at [538, 384] on input "-447" at bounding box center [533, 389] width 10 height 10
radio input "true"
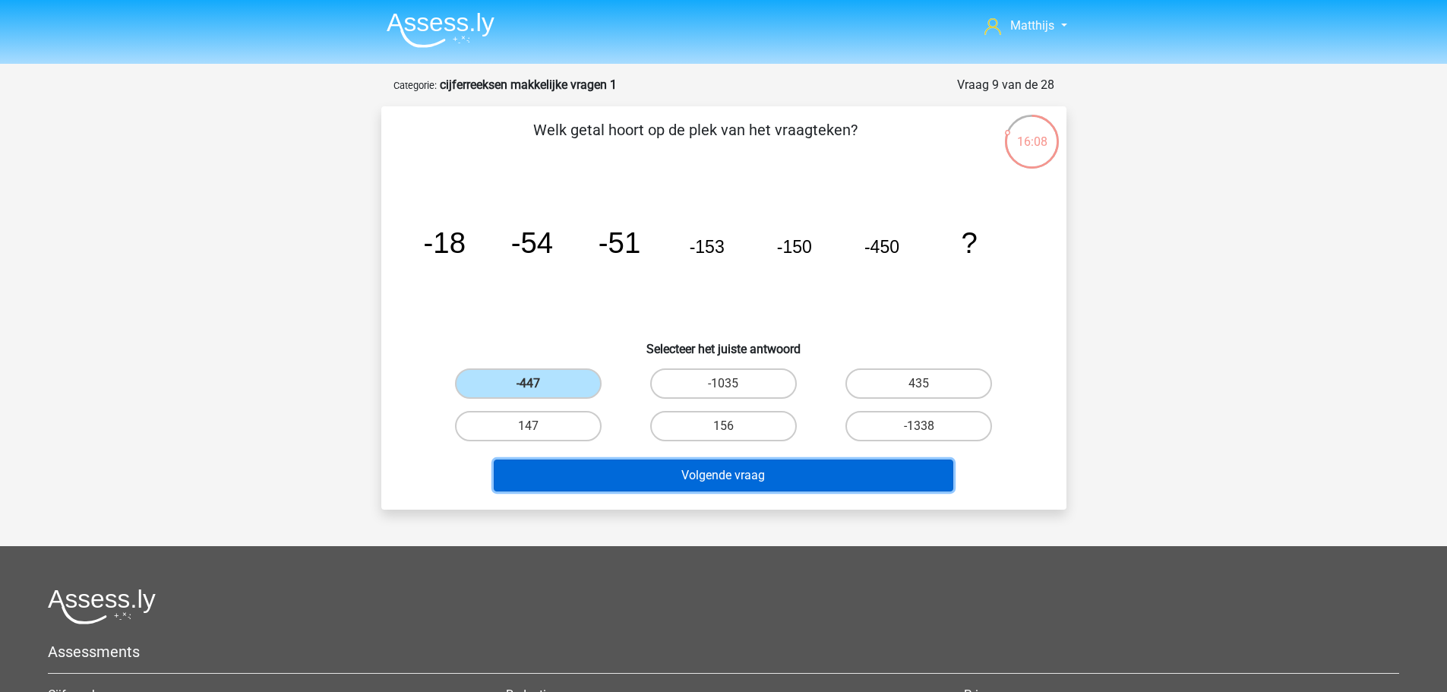
click at [738, 479] on button "Volgende vraag" at bounding box center [724, 476] width 460 height 32
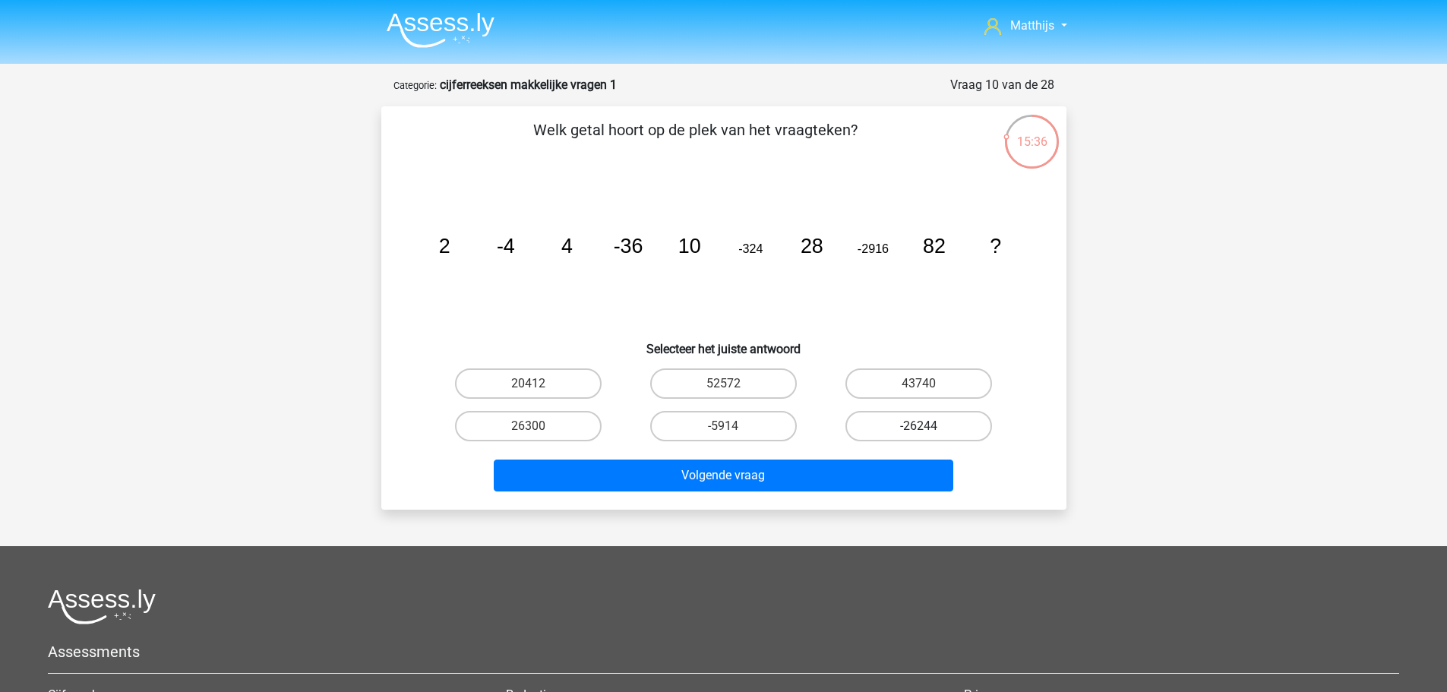
click at [954, 430] on label "-26244" at bounding box center [919, 426] width 147 height 30
click at [929, 430] on input "-26244" at bounding box center [924, 431] width 10 height 10
radio input "true"
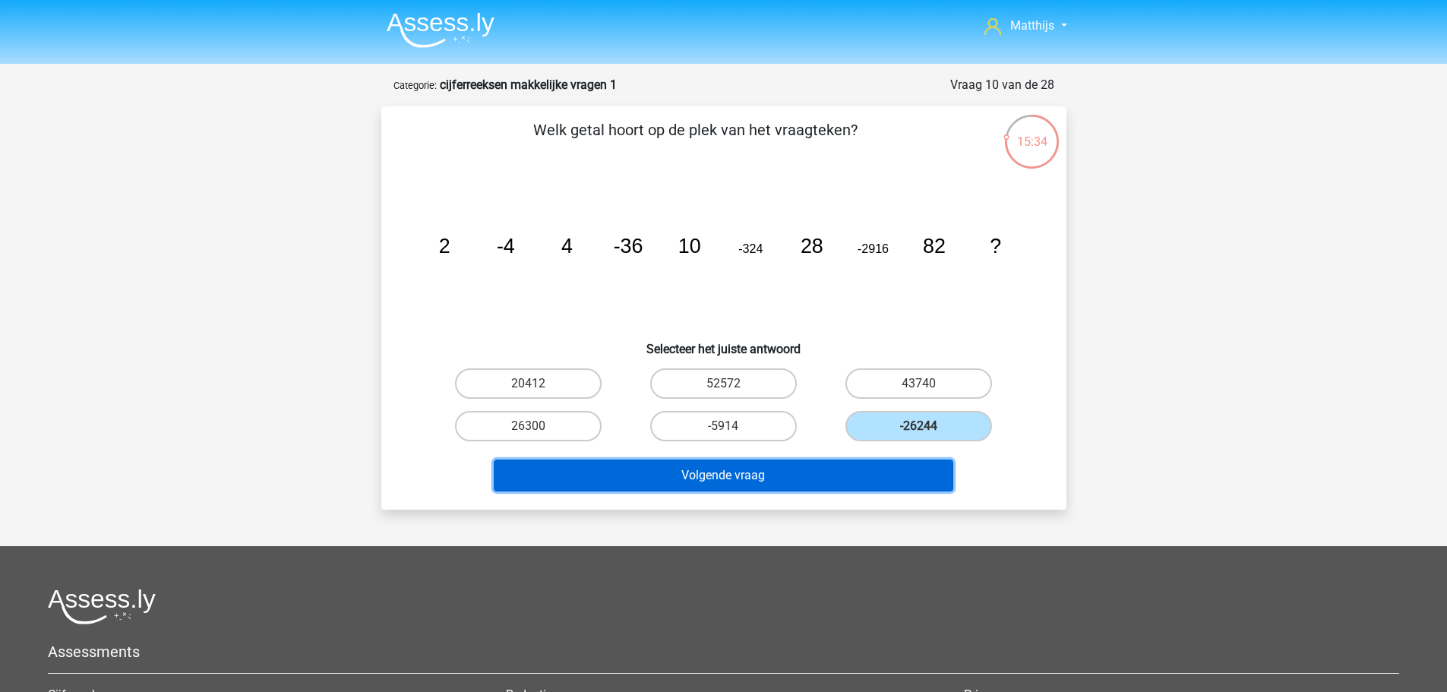
click at [893, 476] on button "Volgende vraag" at bounding box center [724, 476] width 460 height 32
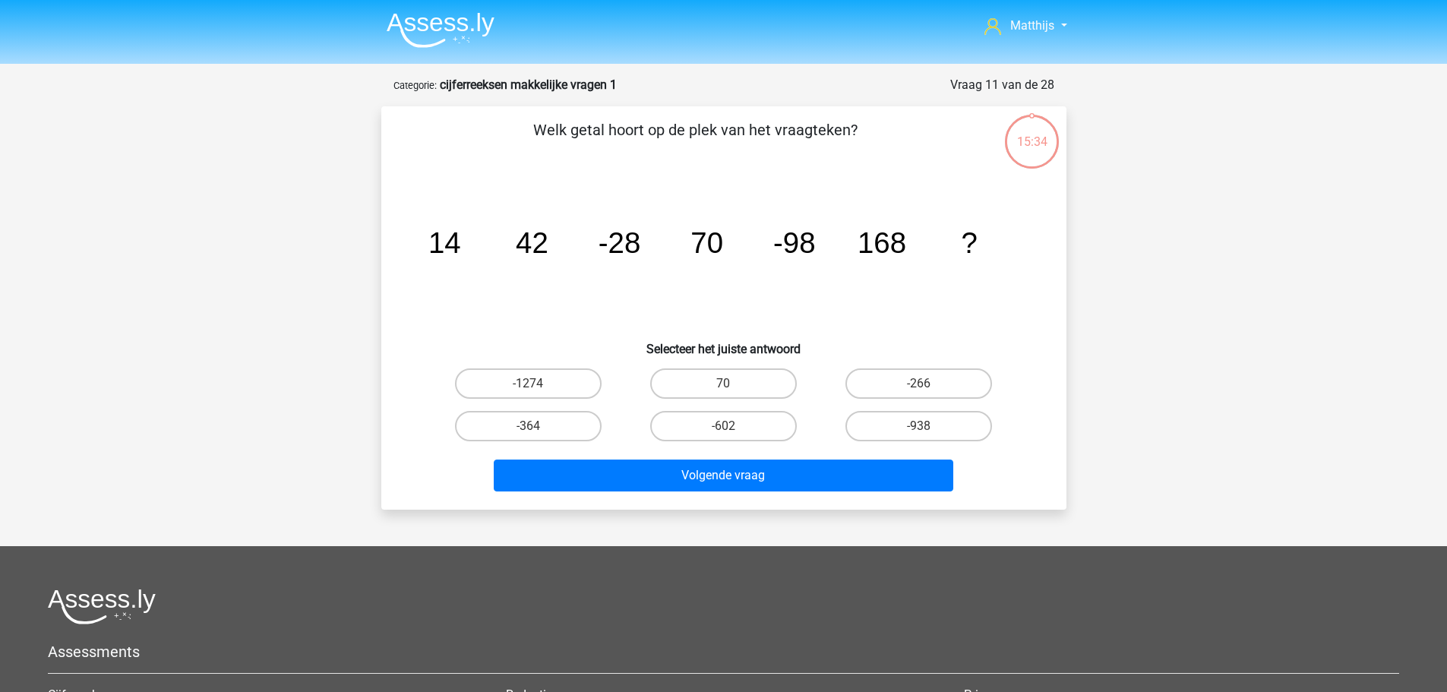
scroll to position [76, 0]
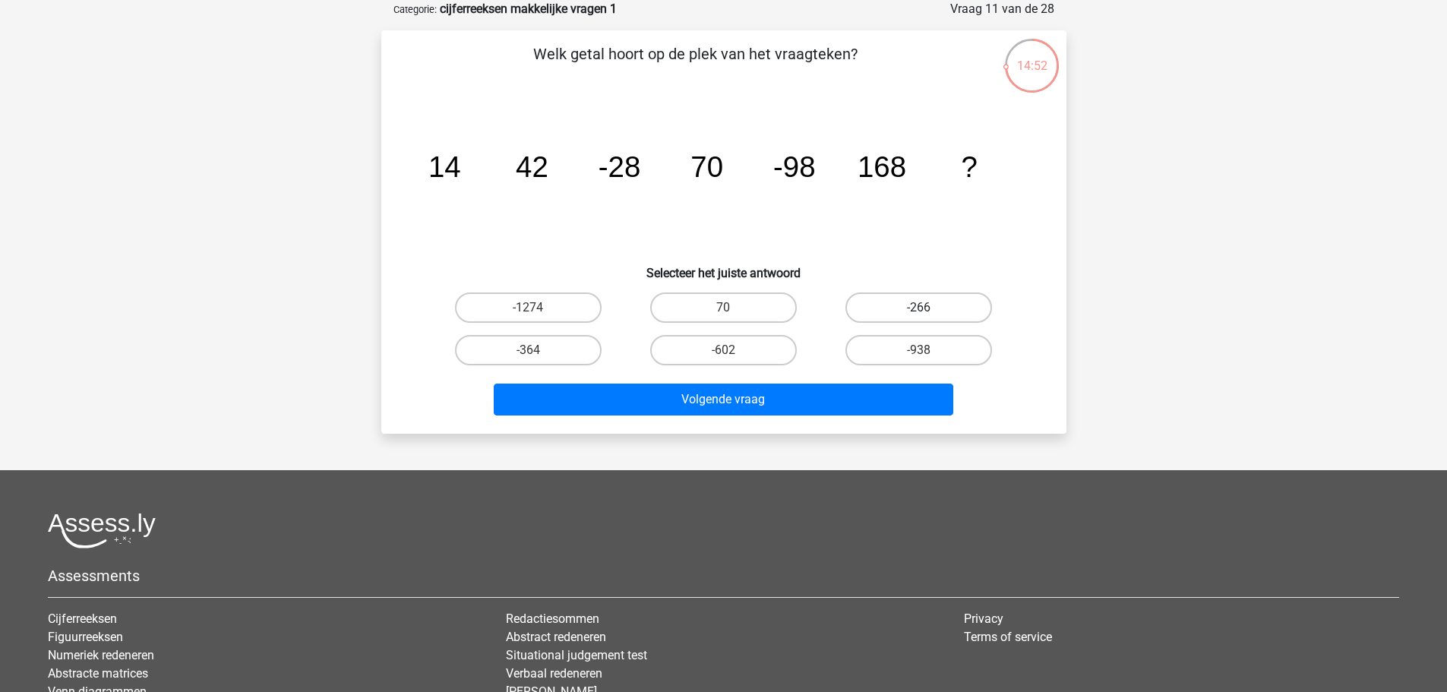
click at [945, 305] on label "-266" at bounding box center [919, 308] width 147 height 30
click at [929, 308] on input "-266" at bounding box center [924, 313] width 10 height 10
radio input "true"
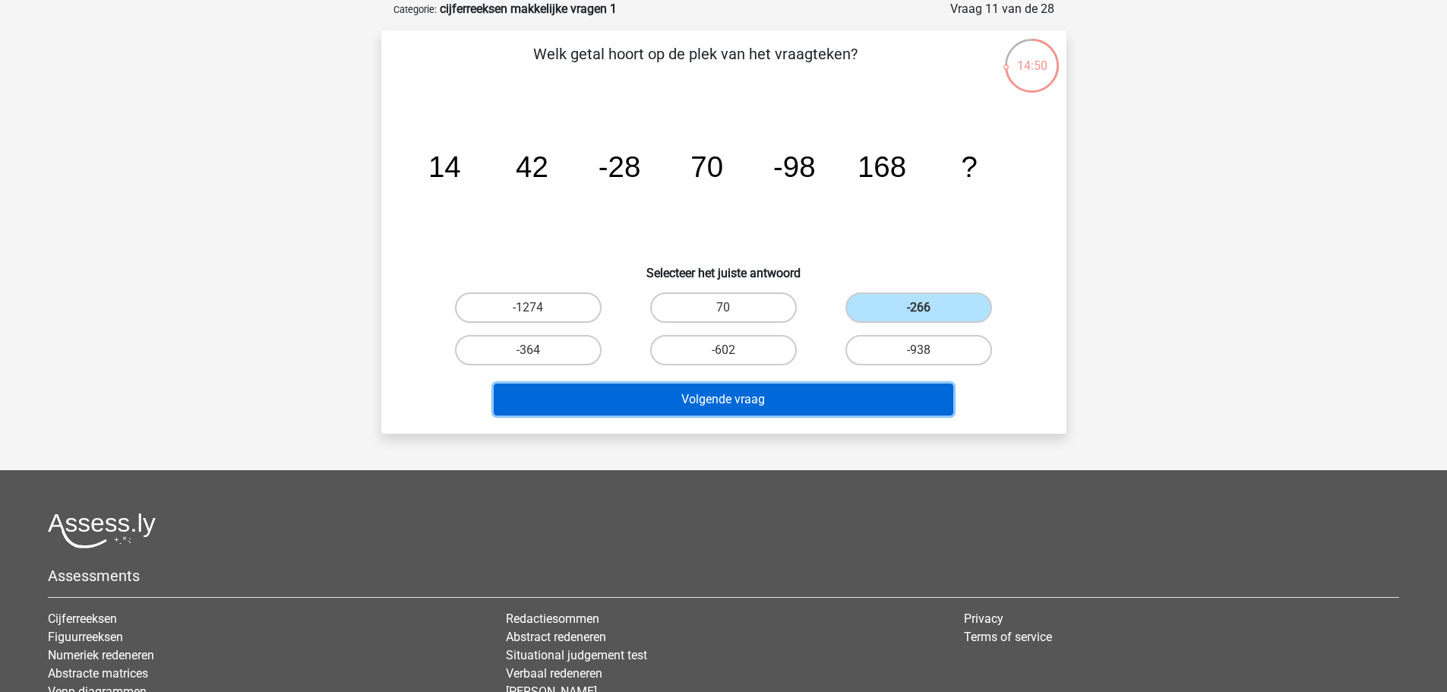
click at [724, 399] on button "Volgende vraag" at bounding box center [724, 400] width 460 height 32
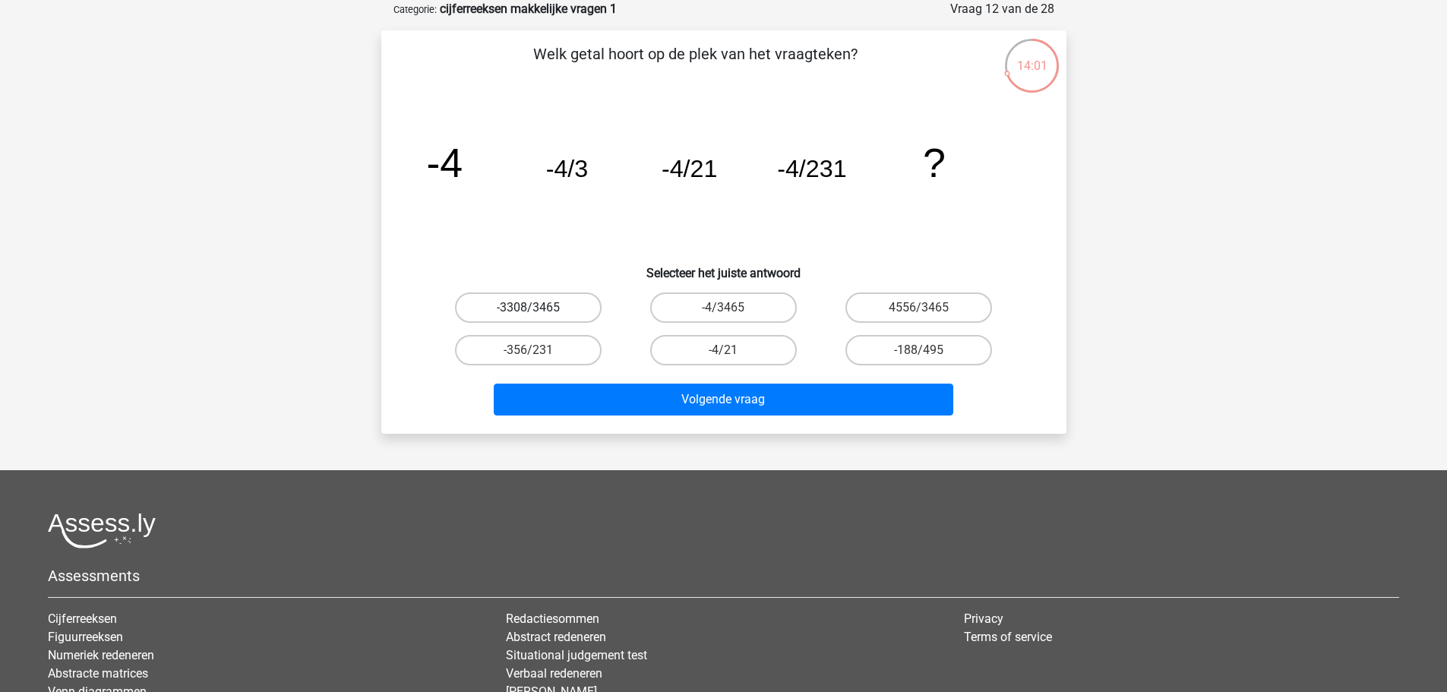
click at [584, 305] on label "-3308/3465" at bounding box center [528, 308] width 147 height 30
click at [538, 308] on input "-3308/3465" at bounding box center [533, 313] width 10 height 10
radio input "true"
click at [747, 303] on label "-4/3465" at bounding box center [723, 308] width 147 height 30
click at [733, 308] on input "-4/3465" at bounding box center [728, 313] width 10 height 10
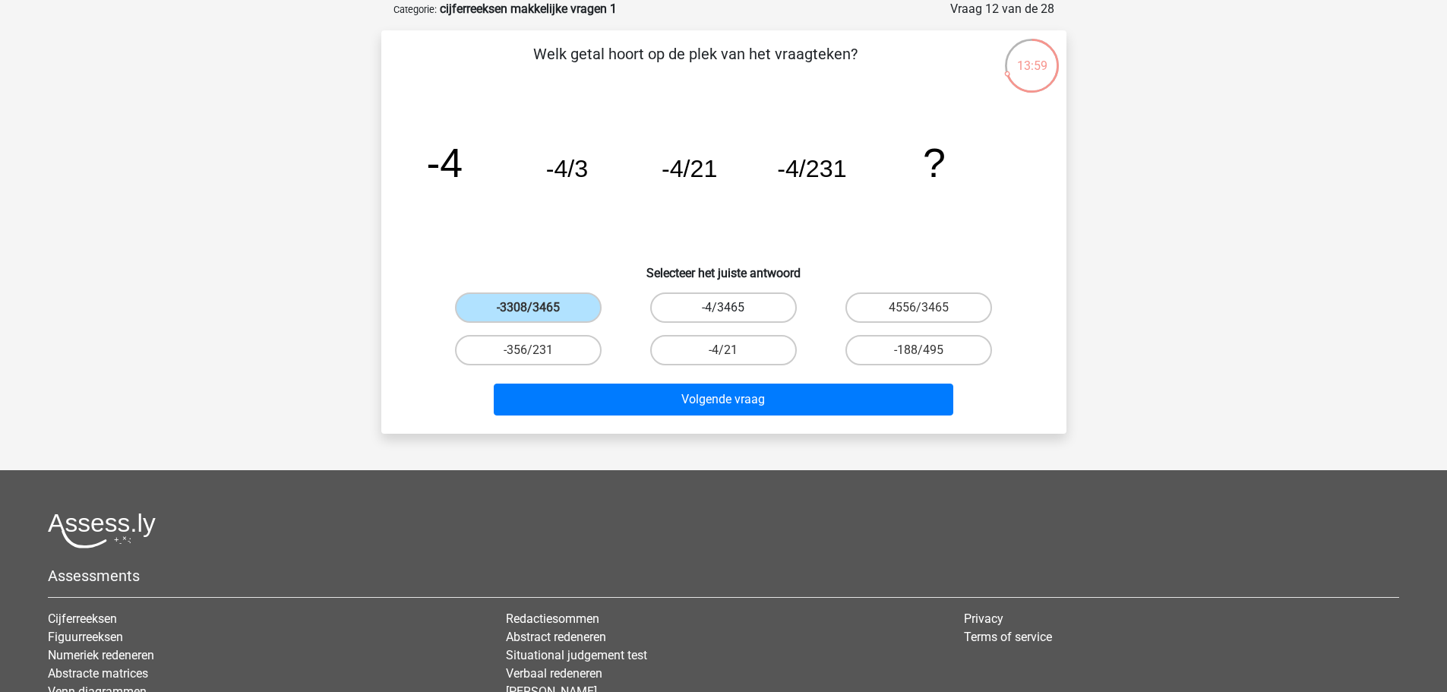
radio input "true"
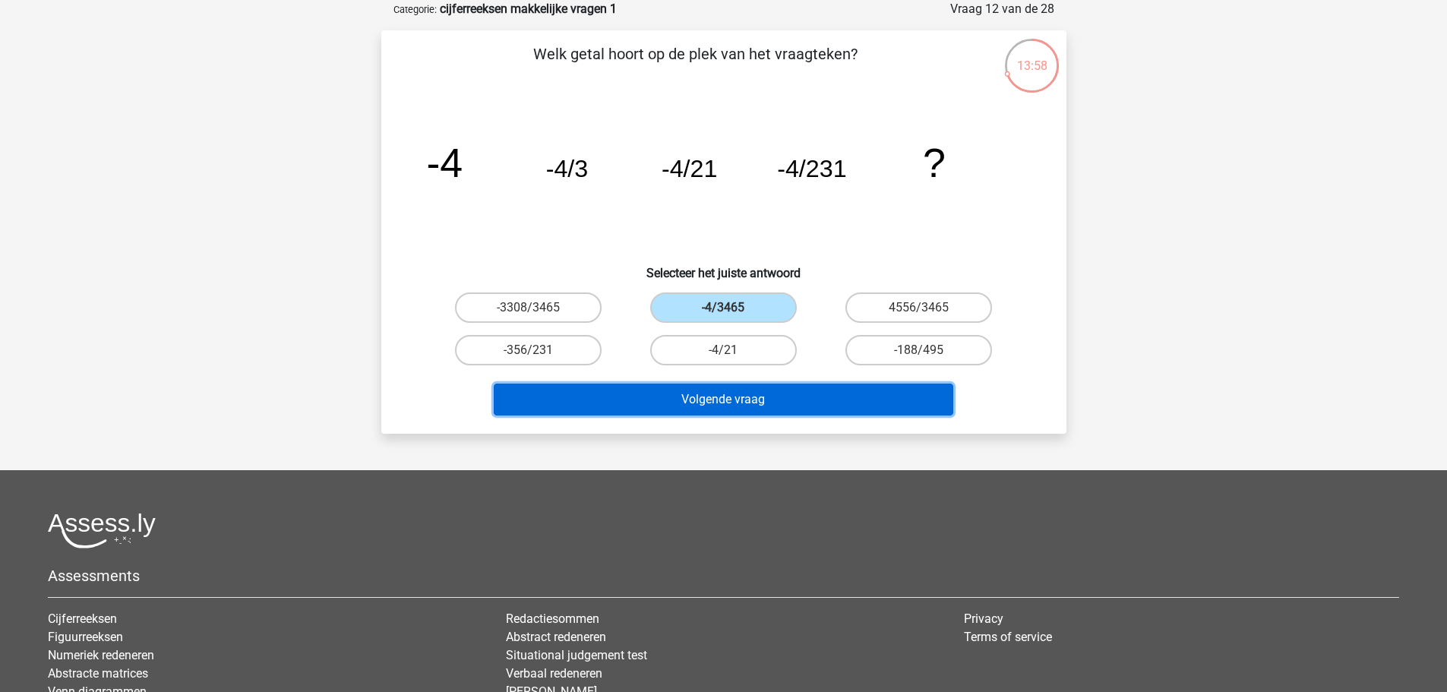
click at [838, 390] on button "Volgende vraag" at bounding box center [724, 400] width 460 height 32
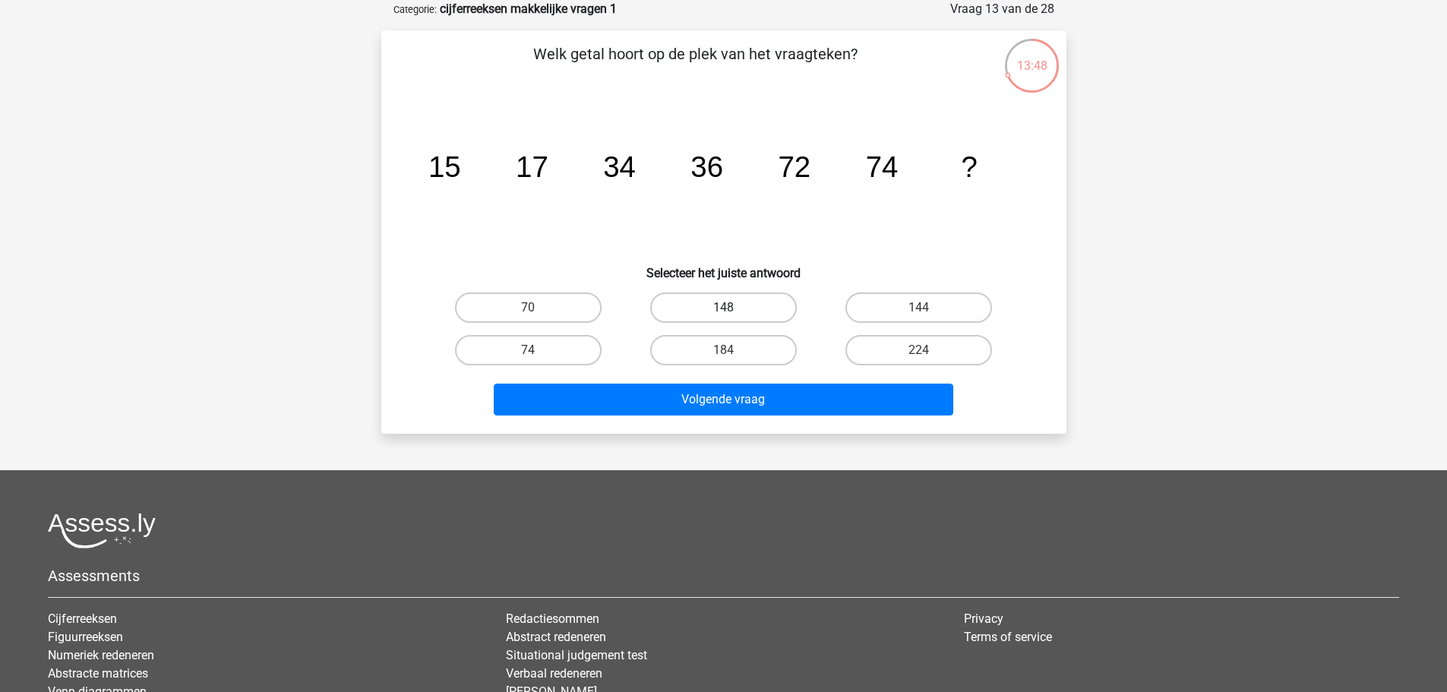
drag, startPoint x: 769, startPoint y: 299, endPoint x: 768, endPoint y: 307, distance: 8.4
click at [768, 299] on label "148" at bounding box center [723, 308] width 147 height 30
click at [733, 308] on input "148" at bounding box center [728, 313] width 10 height 10
radio input "true"
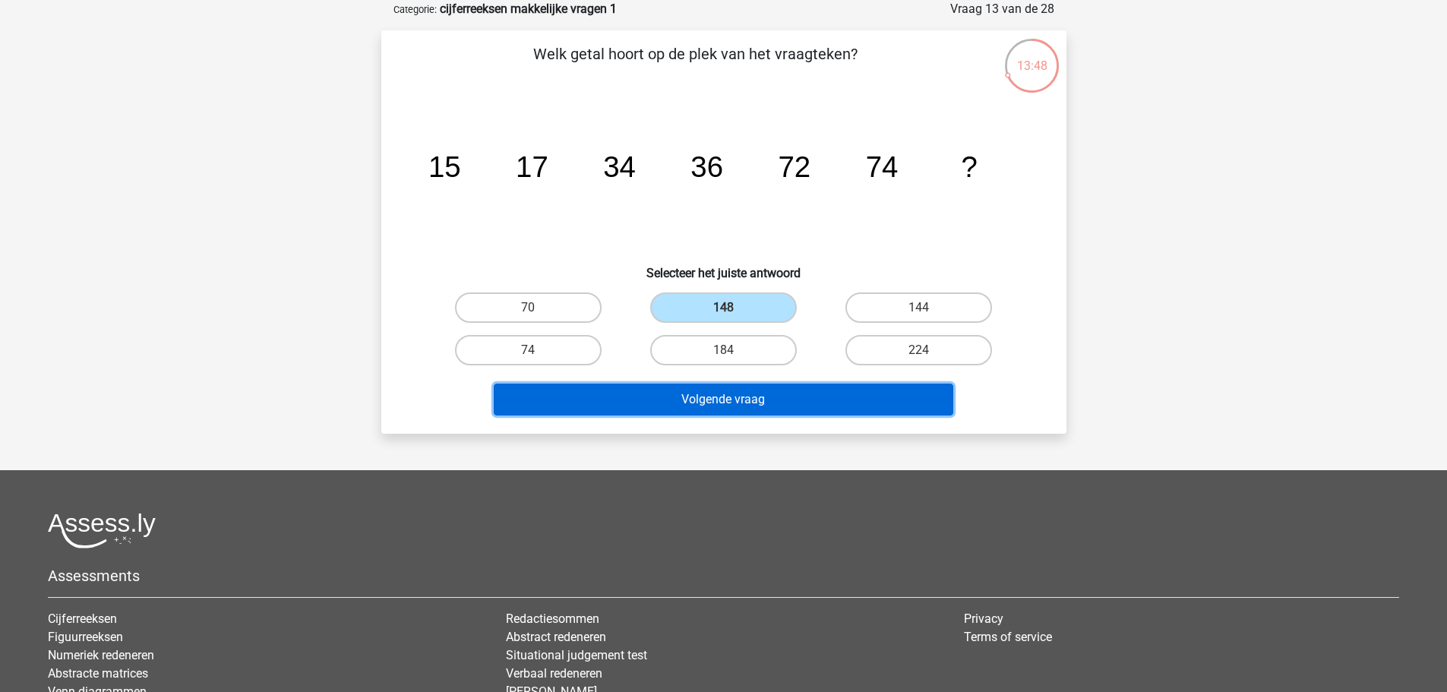
click at [793, 388] on button "Volgende vraag" at bounding box center [724, 400] width 460 height 32
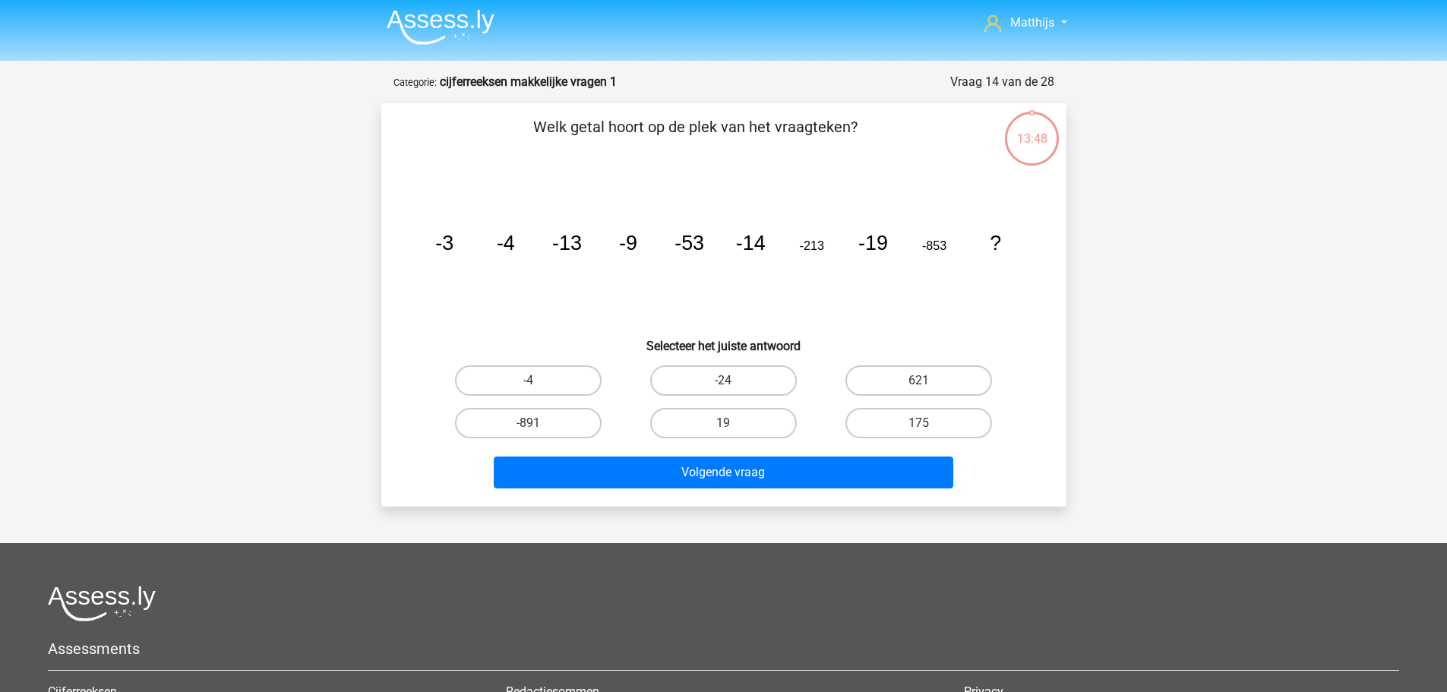
scroll to position [0, 0]
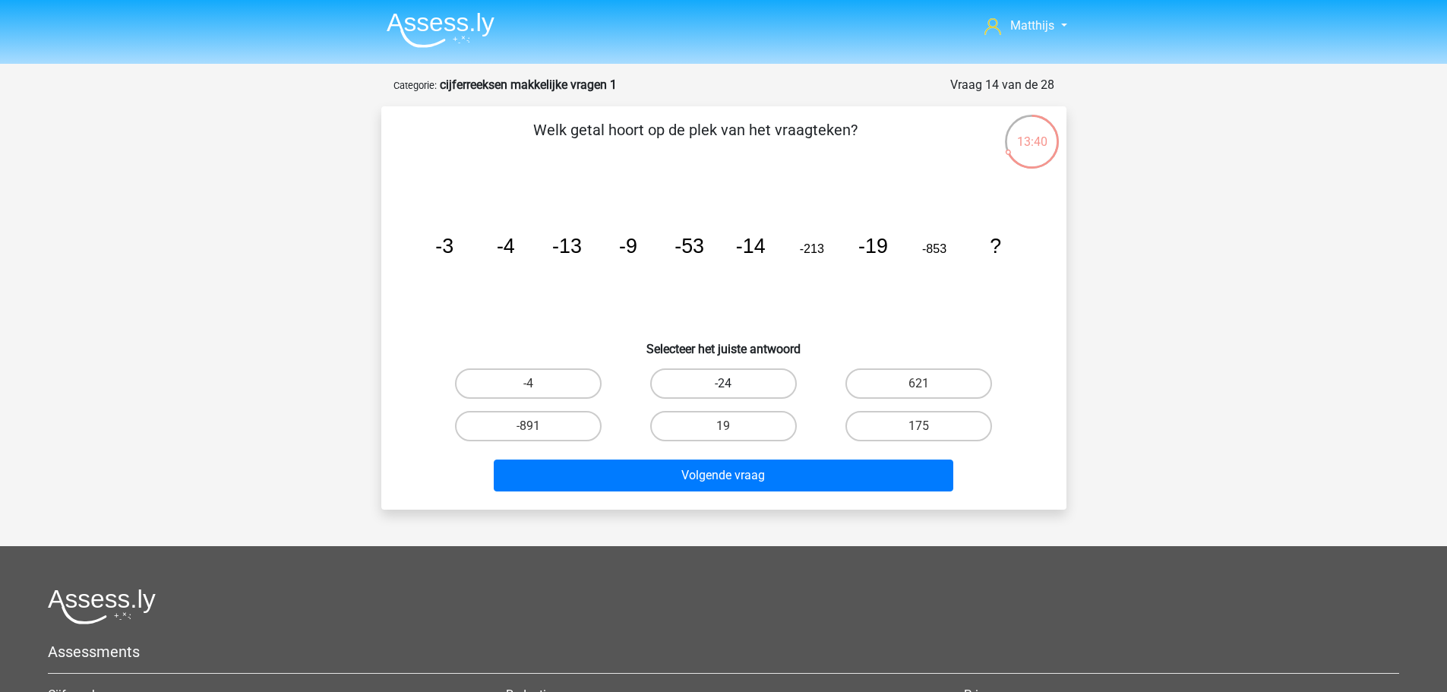
click at [722, 381] on label "-24" at bounding box center [723, 383] width 147 height 30
click at [723, 384] on input "-24" at bounding box center [728, 389] width 10 height 10
radio input "true"
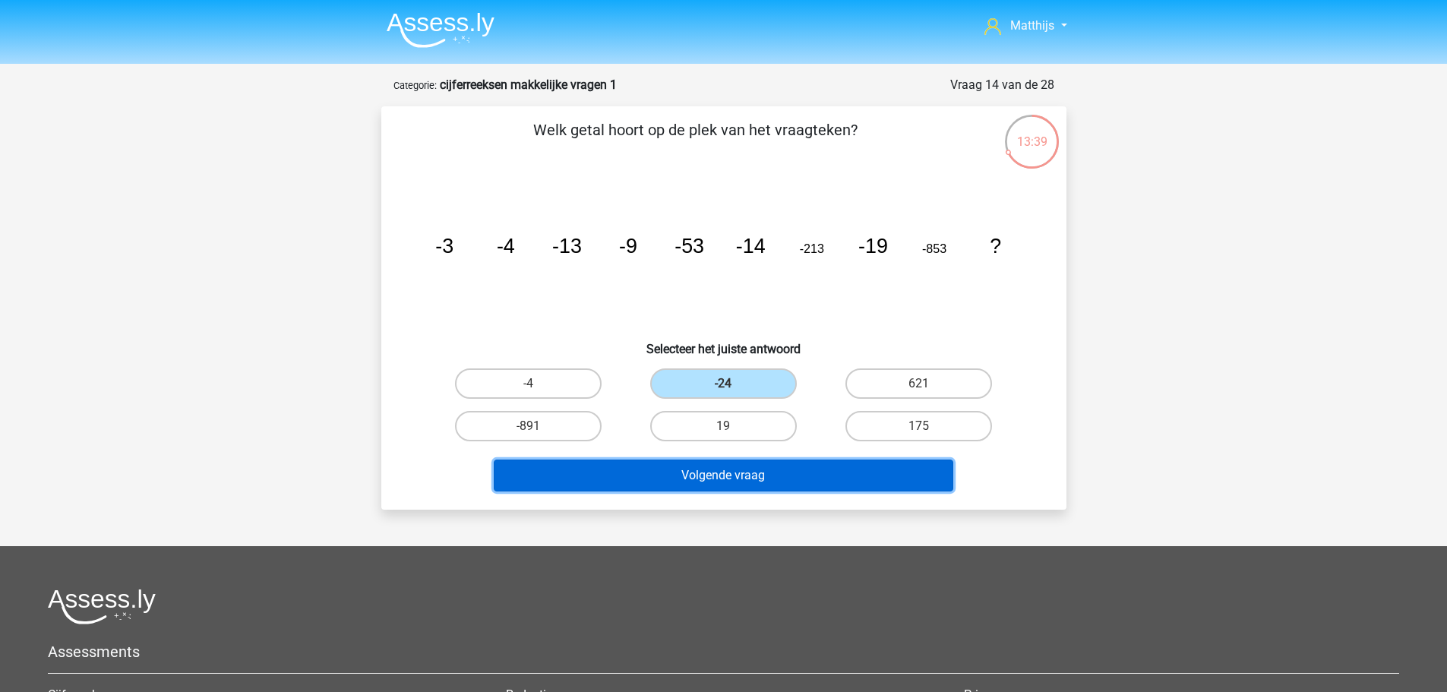
click at [777, 480] on button "Volgende vraag" at bounding box center [724, 476] width 460 height 32
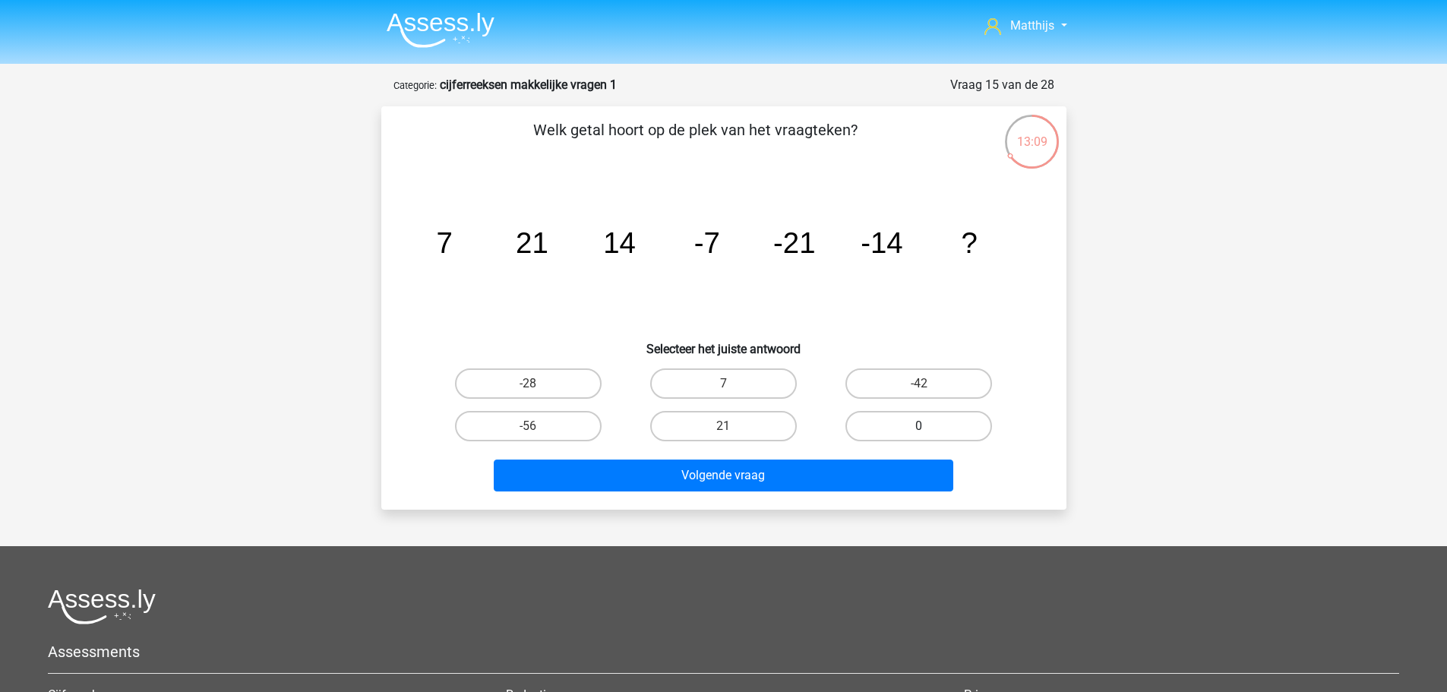
click at [944, 417] on label "0" at bounding box center [919, 426] width 147 height 30
click at [929, 426] on input "0" at bounding box center [924, 431] width 10 height 10
radio input "true"
click at [524, 400] on div "-28" at bounding box center [528, 383] width 195 height 43
drag, startPoint x: 534, startPoint y: 385, endPoint x: 554, endPoint y: 398, distance: 23.6
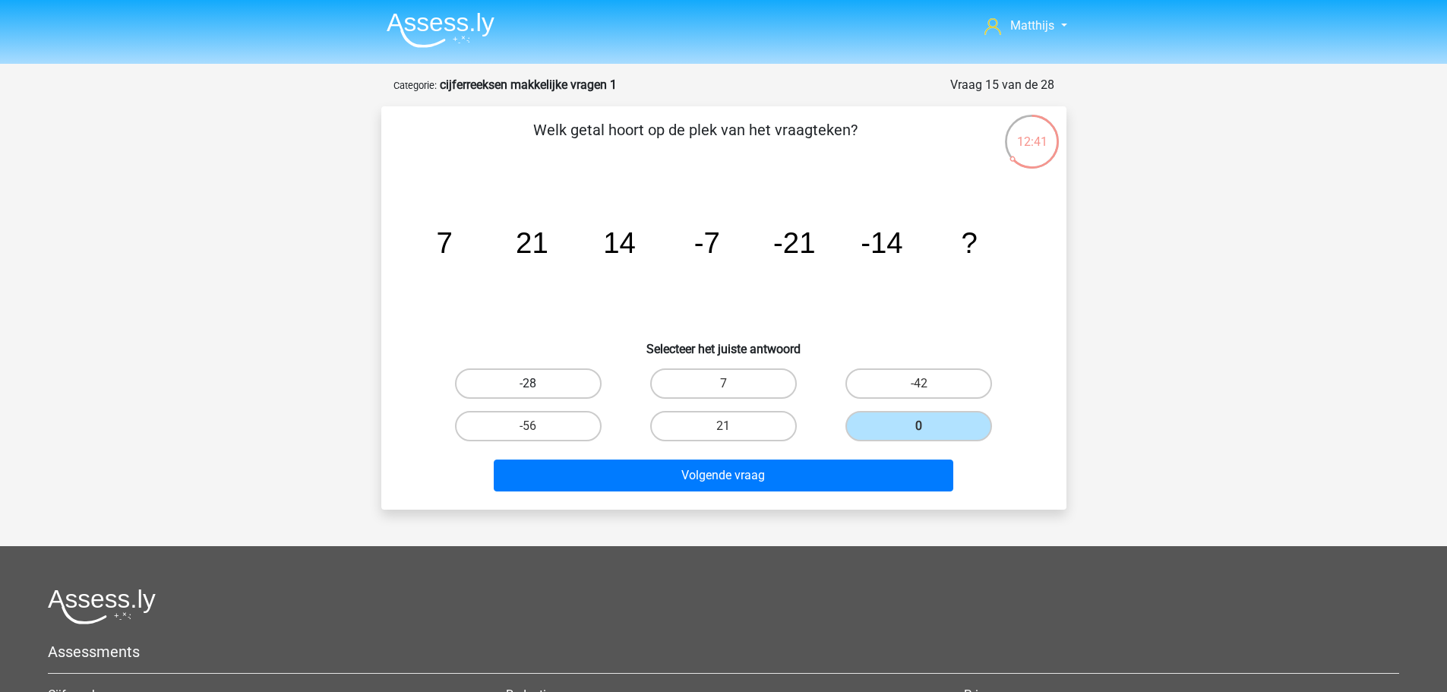
click at [536, 385] on input "-28" at bounding box center [533, 389] width 10 height 10
radio input "true"
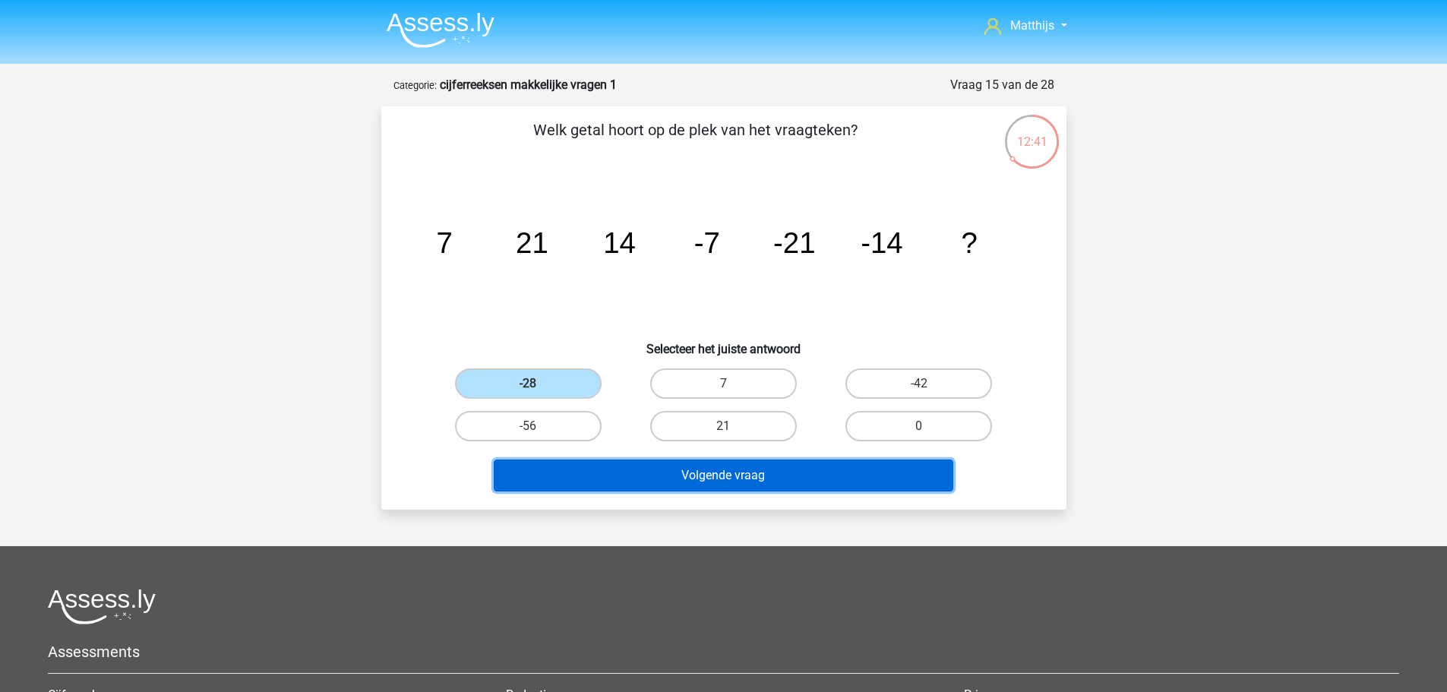
click at [684, 470] on button "Volgende vraag" at bounding box center [724, 476] width 460 height 32
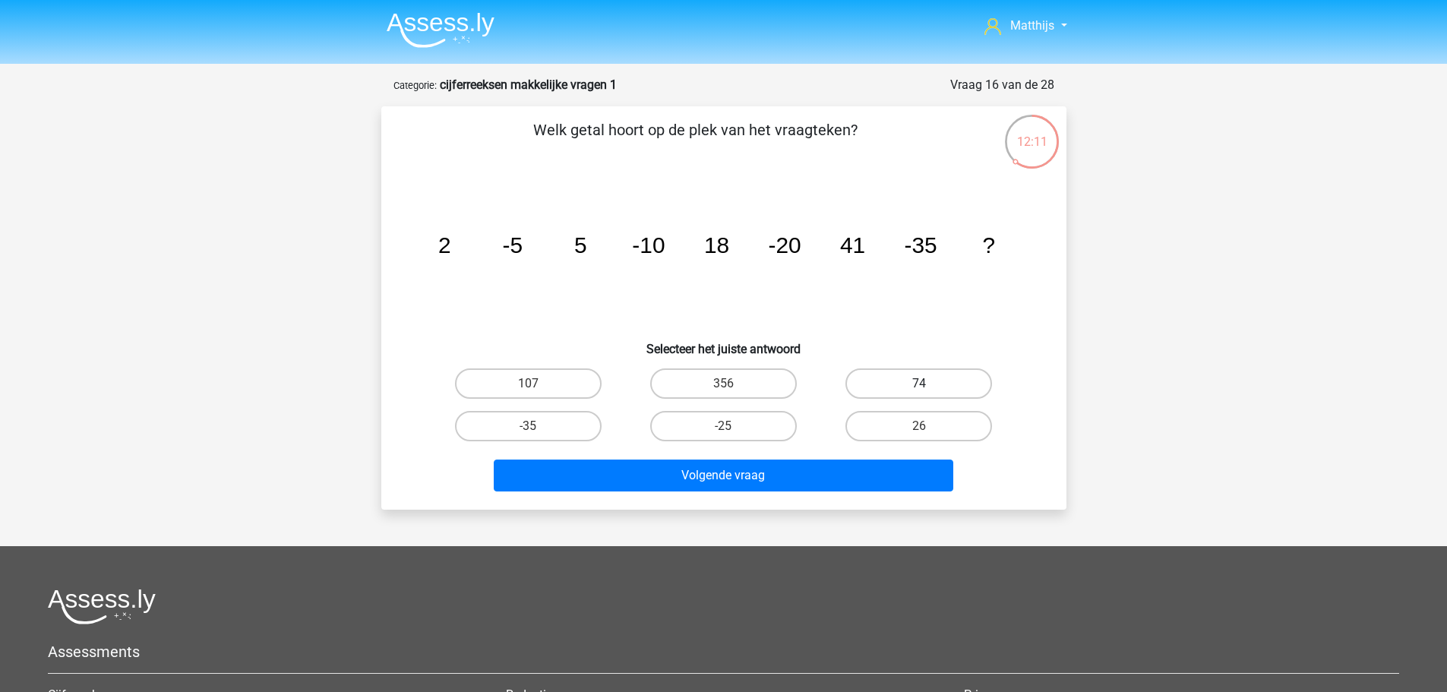
click at [894, 382] on label "74" at bounding box center [919, 383] width 147 height 30
click at [919, 384] on input "74" at bounding box center [924, 389] width 10 height 10
radio input "true"
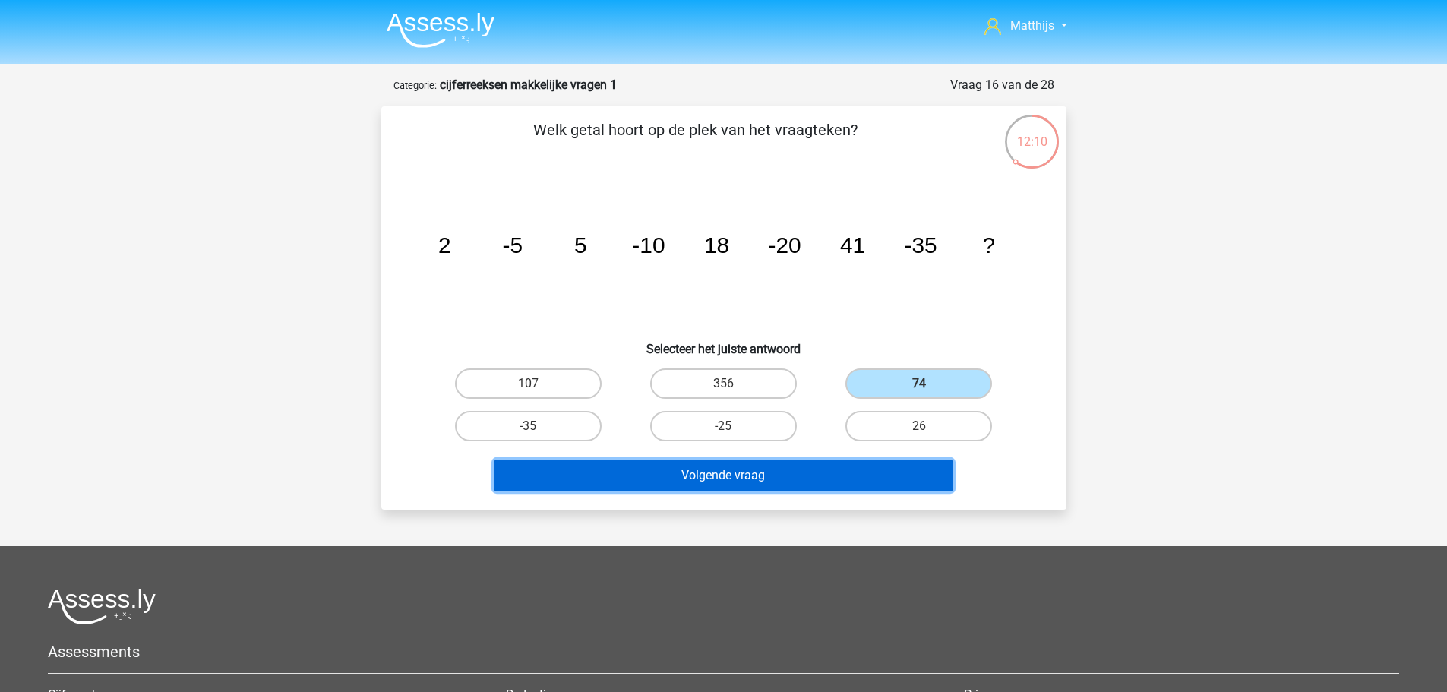
click at [830, 476] on button "Volgende vraag" at bounding box center [724, 476] width 460 height 32
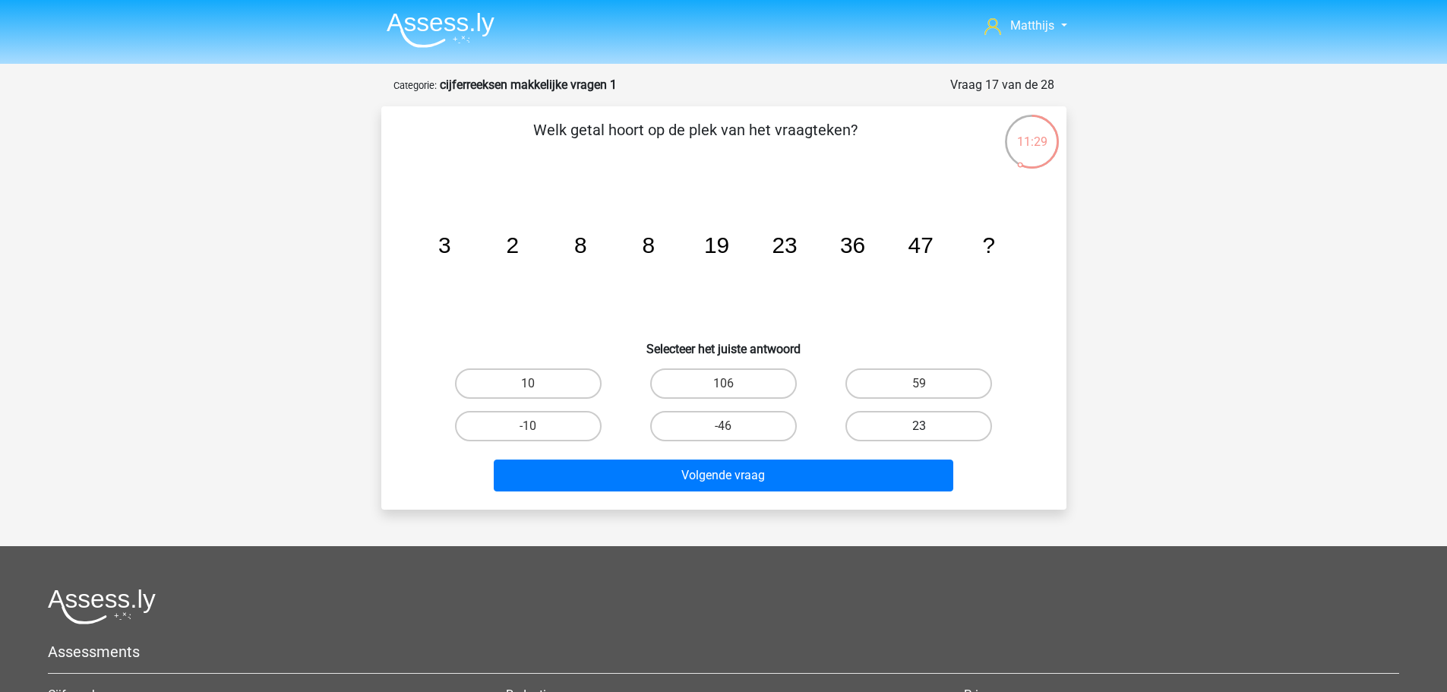
click at [954, 431] on label "23" at bounding box center [919, 426] width 147 height 30
click at [929, 431] on input "23" at bounding box center [924, 431] width 10 height 10
radio input "true"
drag, startPoint x: 940, startPoint y: 375, endPoint x: 853, endPoint y: 456, distance: 118.3
click at [938, 379] on label "59" at bounding box center [919, 383] width 147 height 30
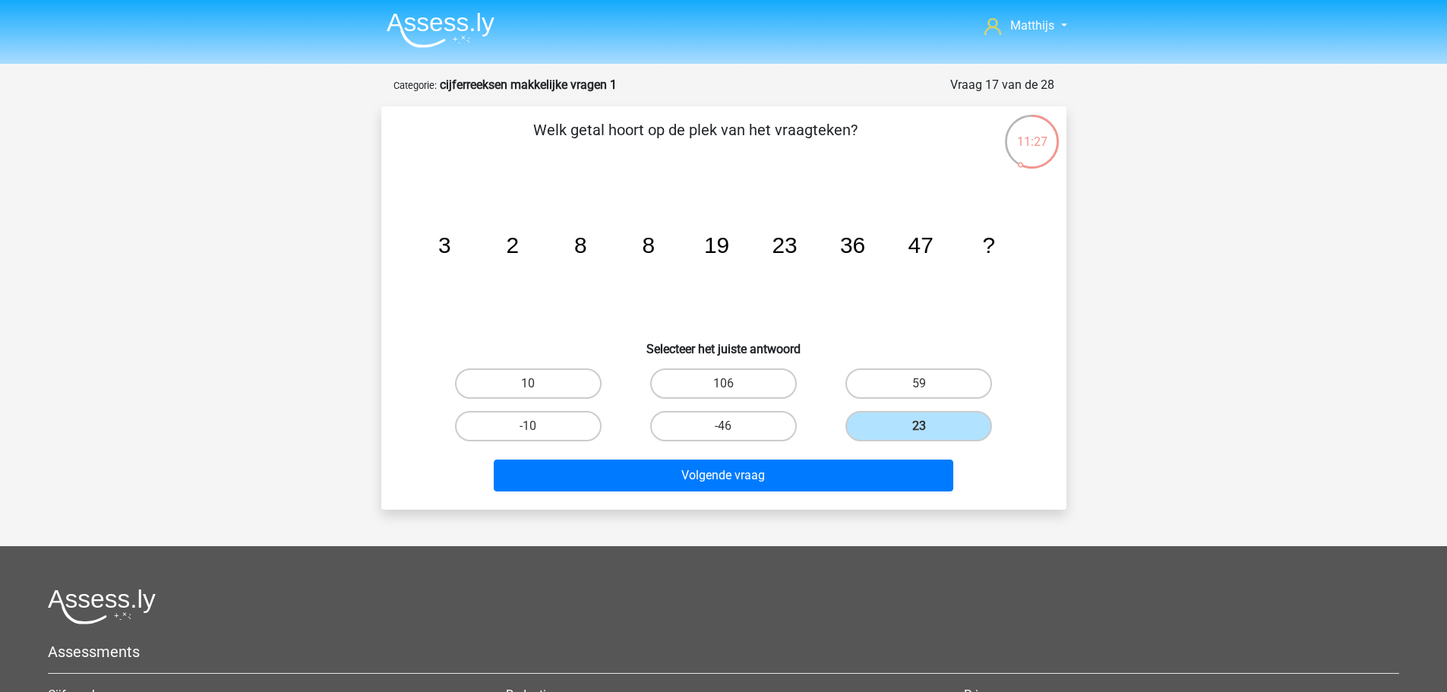
click at [929, 384] on input "59" at bounding box center [924, 389] width 10 height 10
radio input "true"
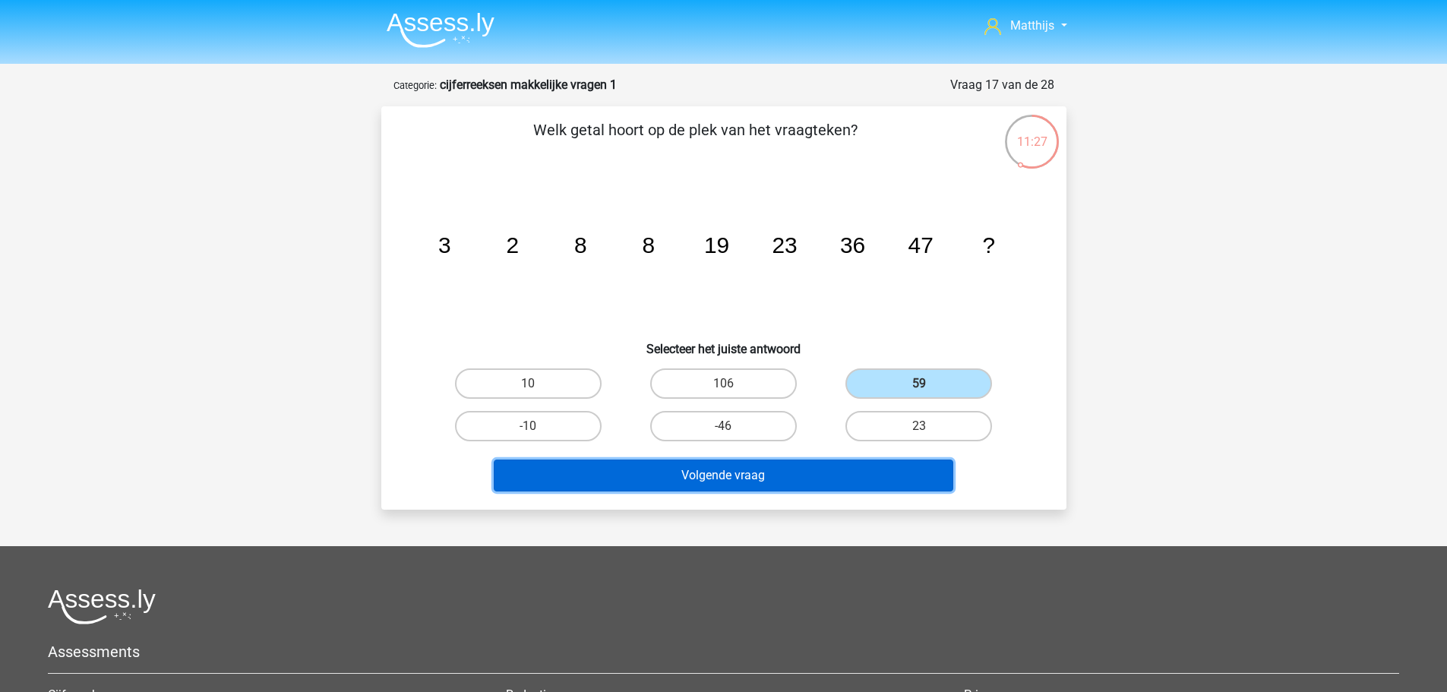
click at [814, 478] on button "Volgende vraag" at bounding box center [724, 476] width 460 height 32
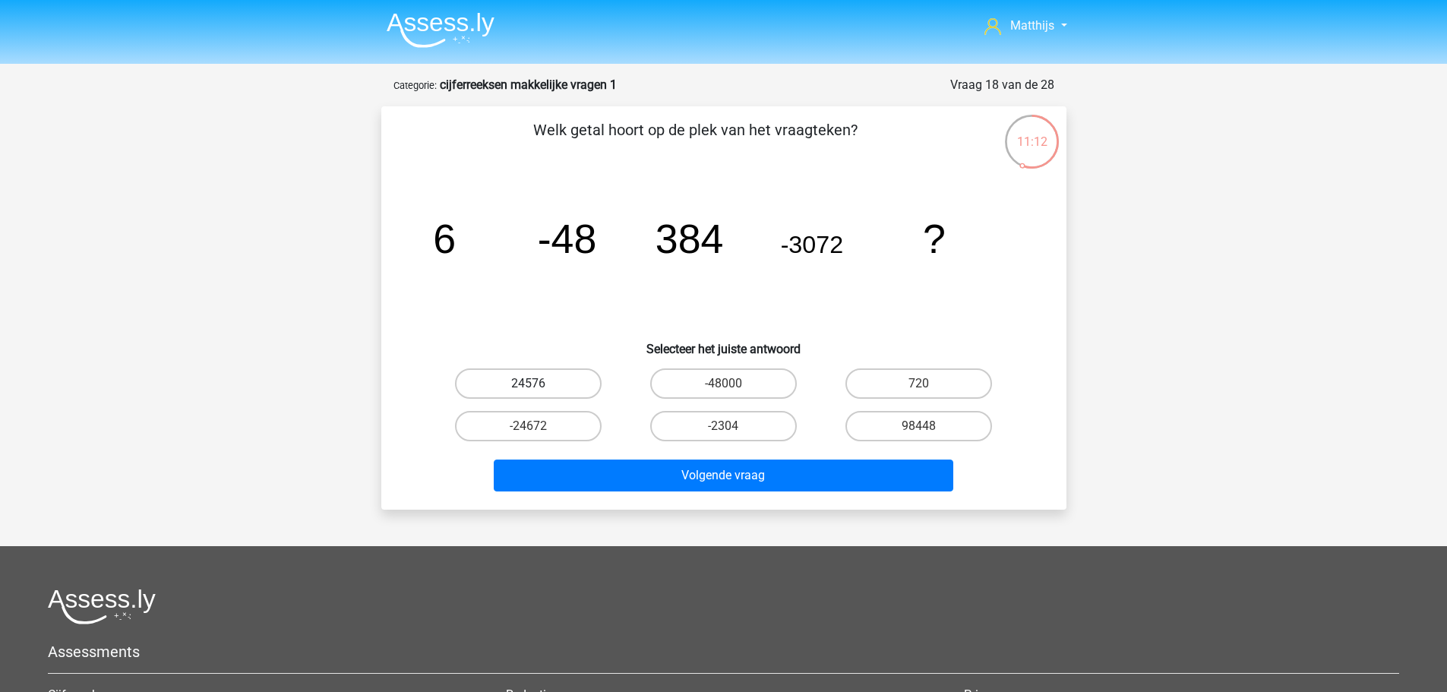
click at [554, 381] on label "24576" at bounding box center [528, 383] width 147 height 30
click at [538, 384] on input "24576" at bounding box center [533, 389] width 10 height 10
radio input "true"
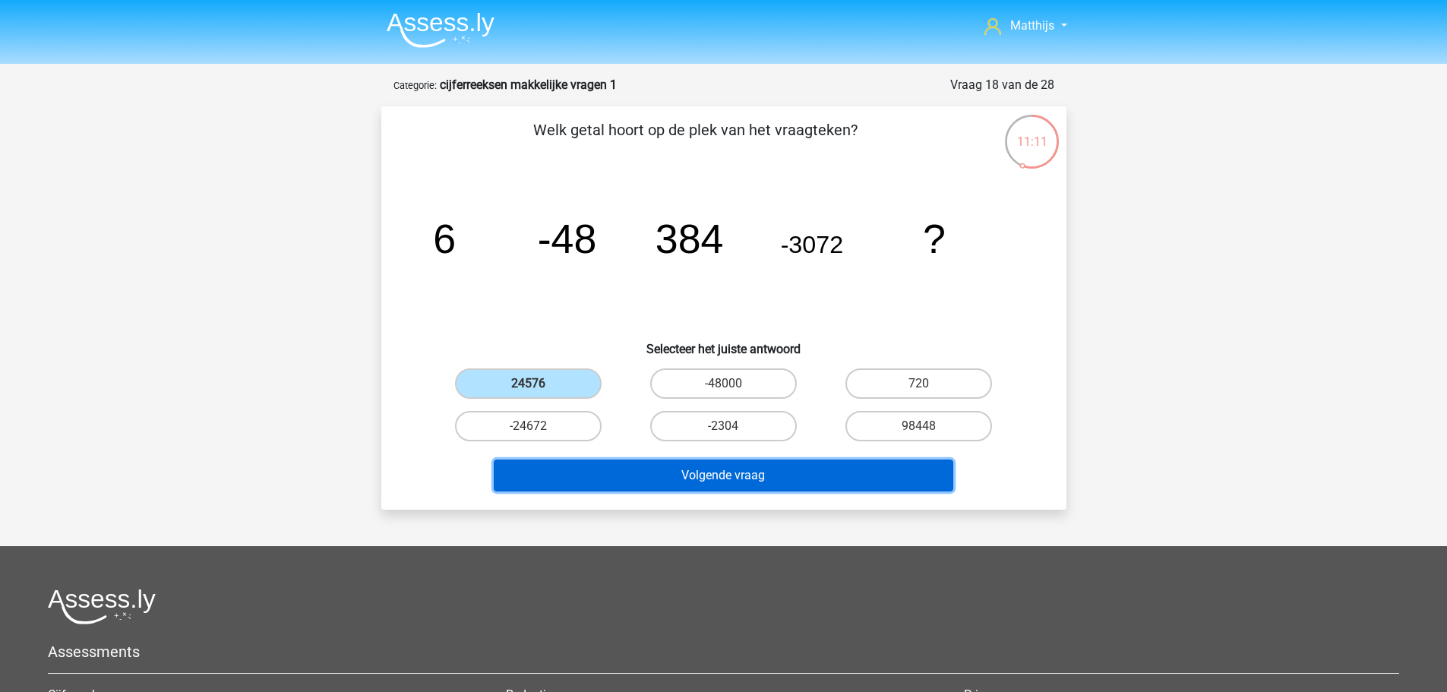
click at [858, 472] on button "Volgende vraag" at bounding box center [724, 476] width 460 height 32
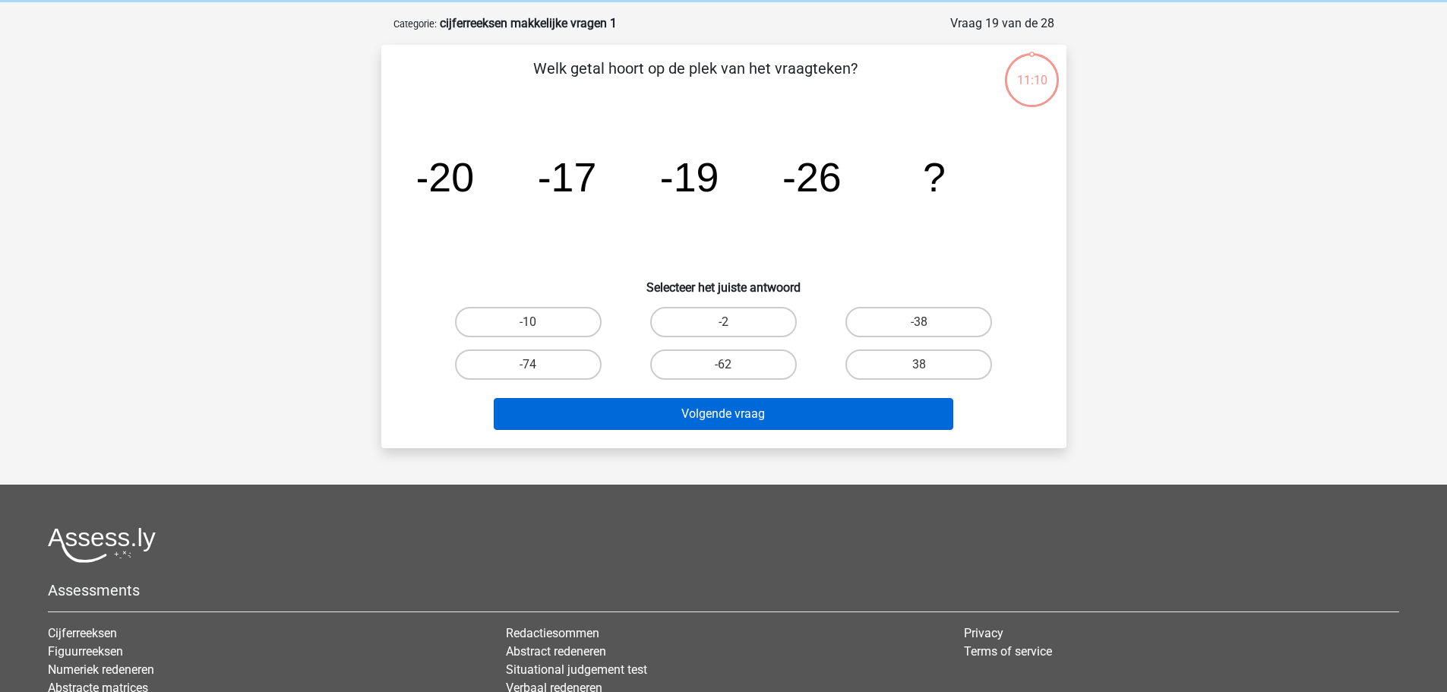
scroll to position [76, 0]
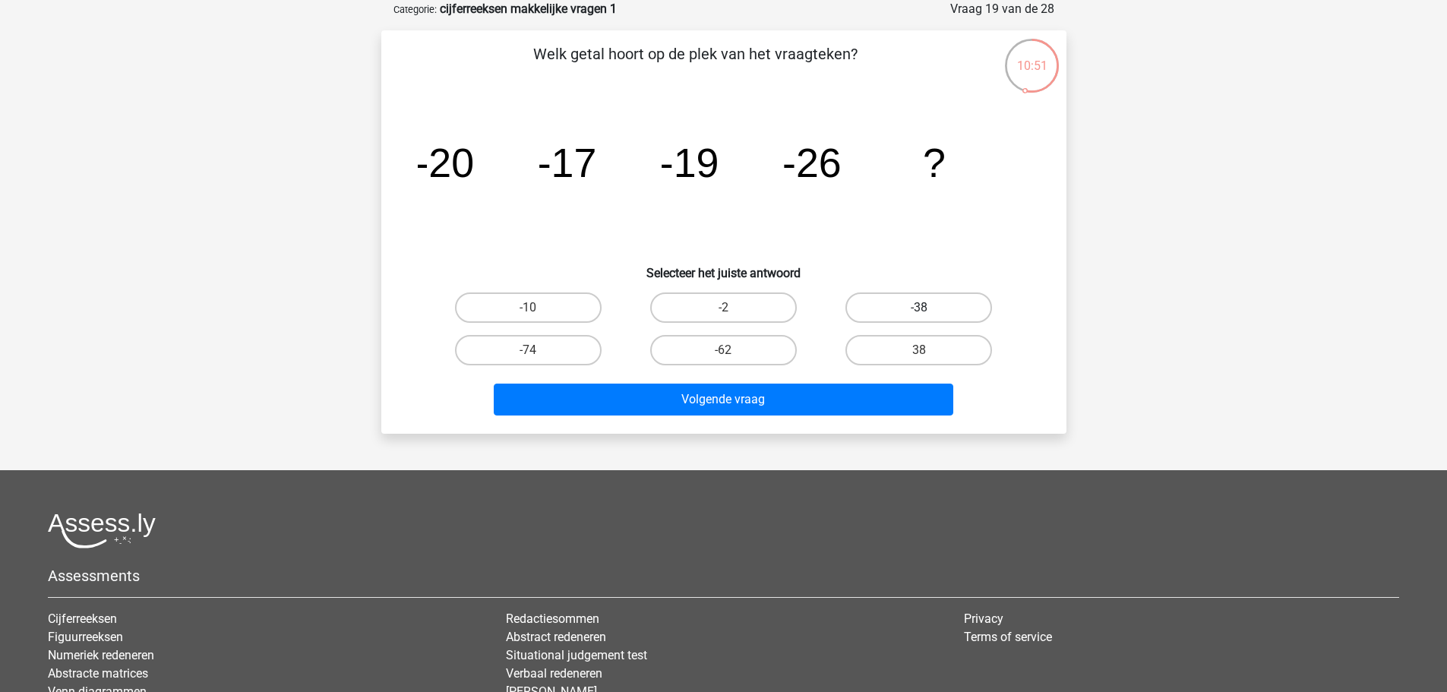
click at [877, 308] on label "-38" at bounding box center [919, 308] width 147 height 30
click at [919, 308] on input "-38" at bounding box center [924, 313] width 10 height 10
radio input "true"
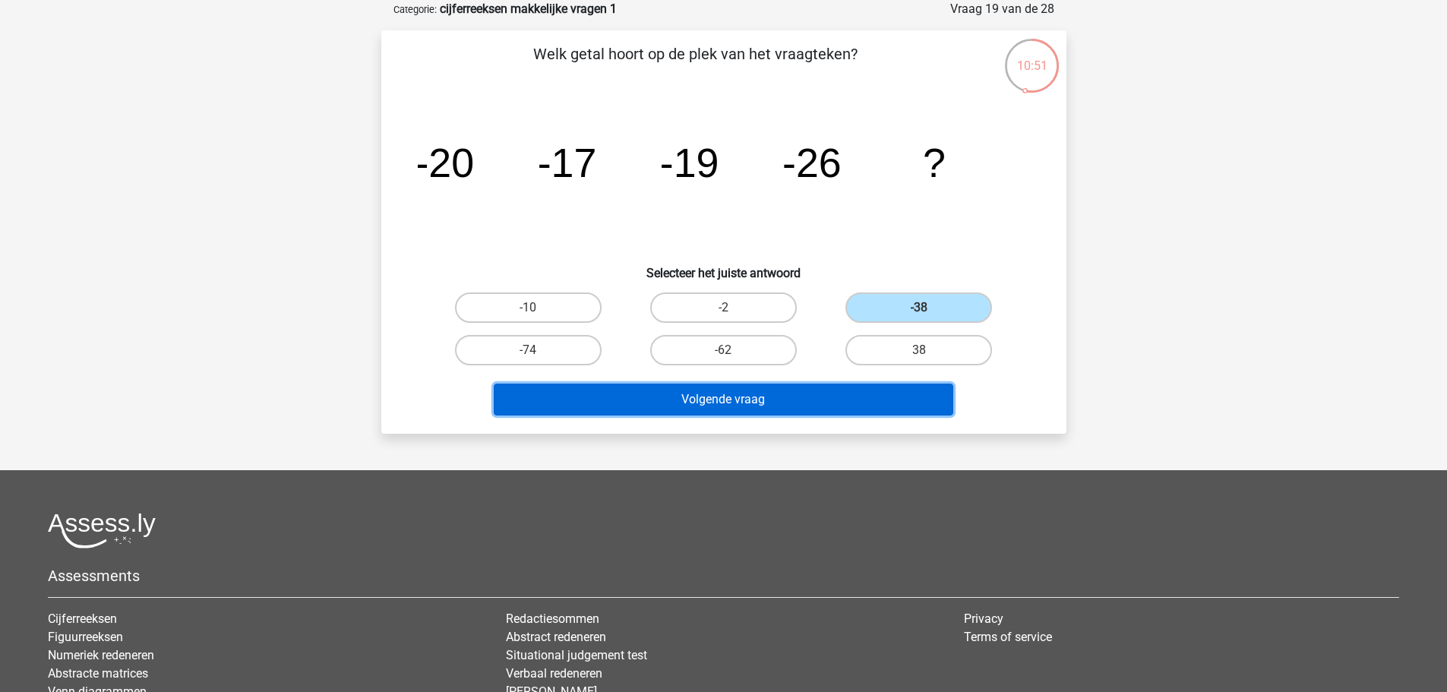
click at [835, 387] on button "Volgende vraag" at bounding box center [724, 400] width 460 height 32
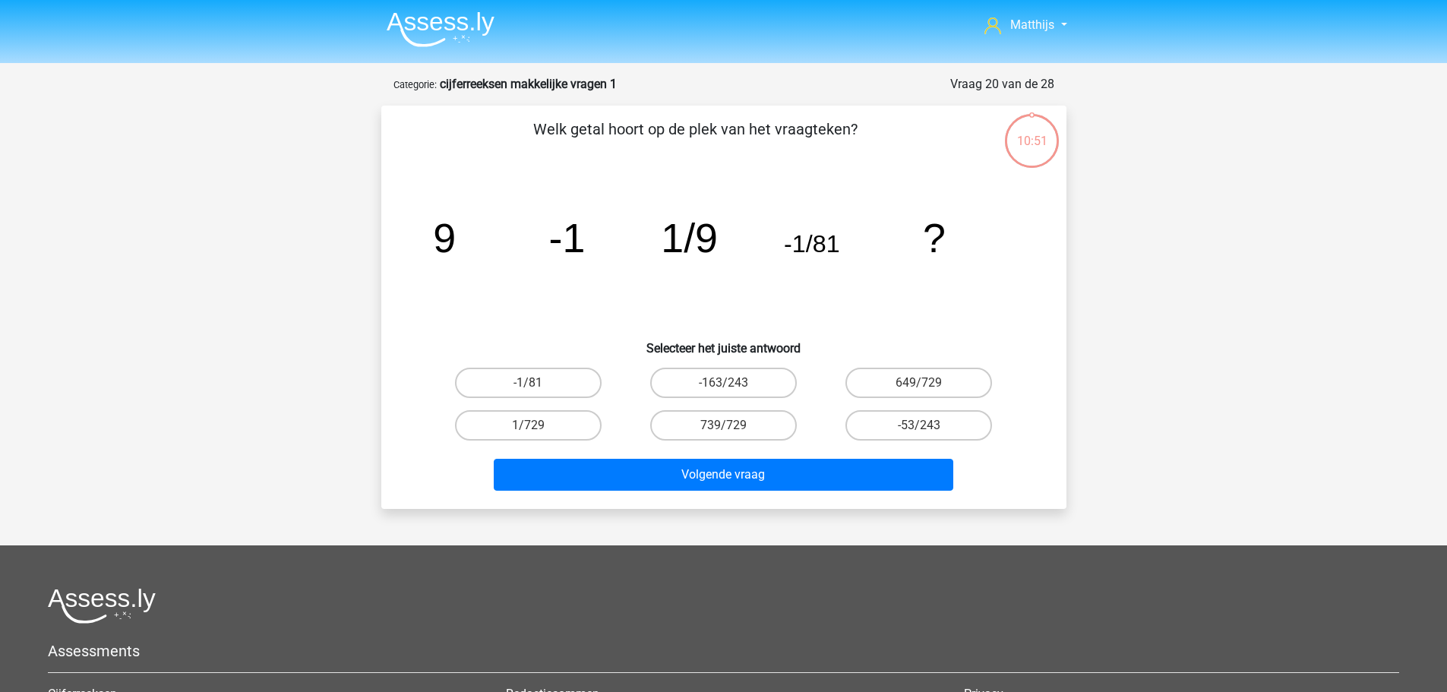
scroll to position [0, 0]
drag, startPoint x: 524, startPoint y: 425, endPoint x: 552, endPoint y: 435, distance: 29.6
click at [525, 425] on label "1/729" at bounding box center [528, 426] width 147 height 30
click at [528, 426] on input "1/729" at bounding box center [533, 431] width 10 height 10
radio input "true"
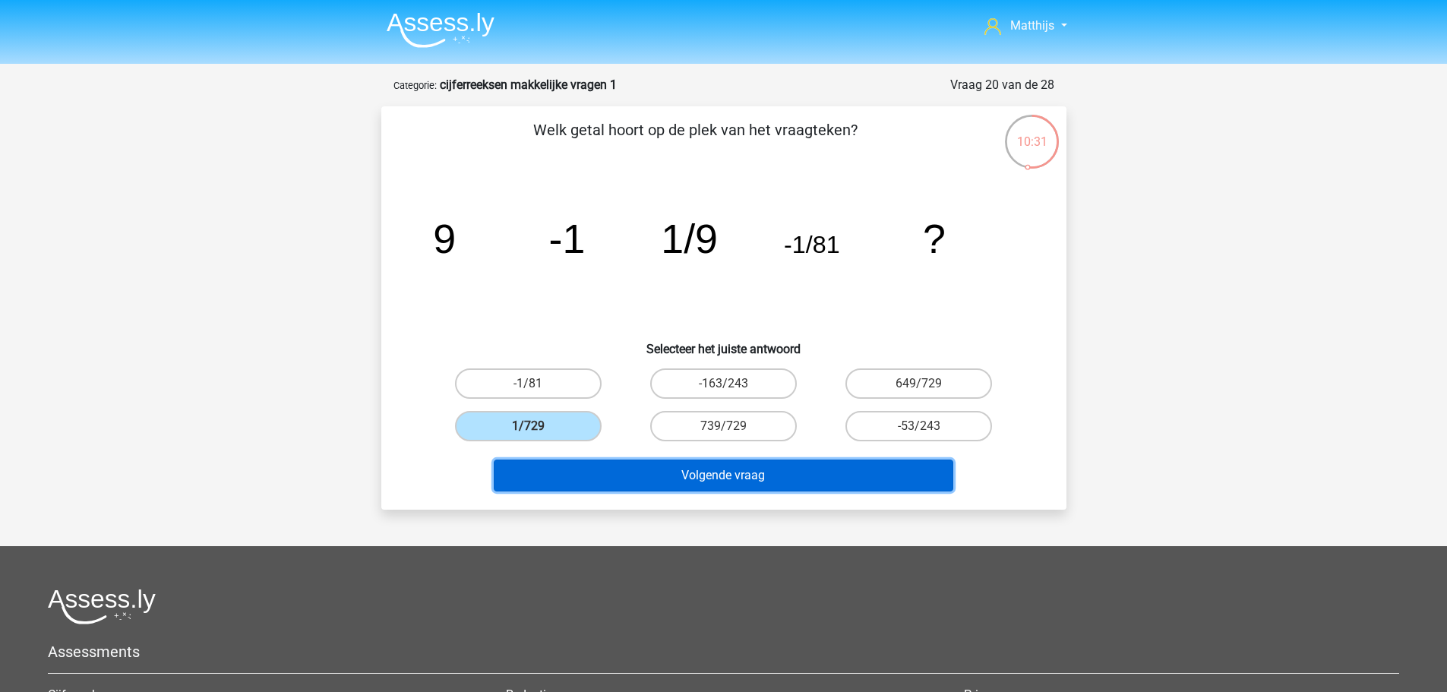
click at [805, 478] on button "Volgende vraag" at bounding box center [724, 476] width 460 height 32
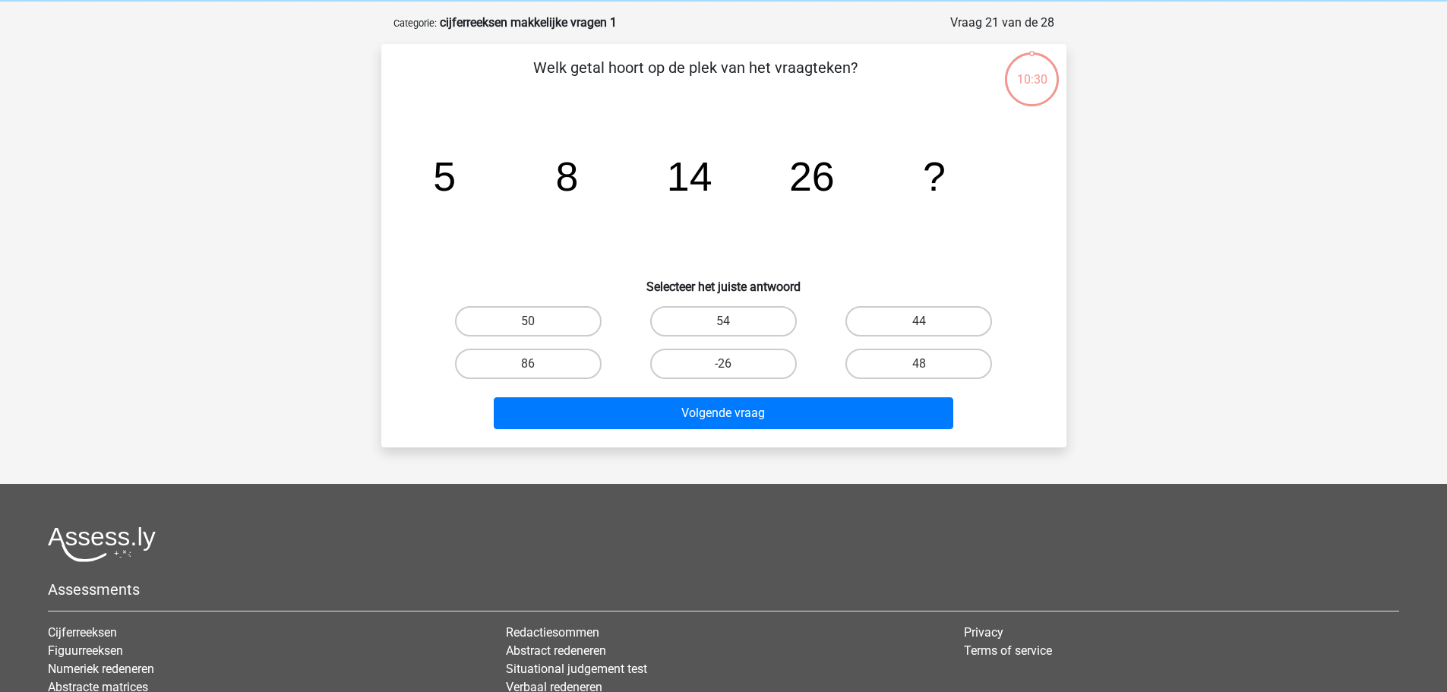
scroll to position [76, 0]
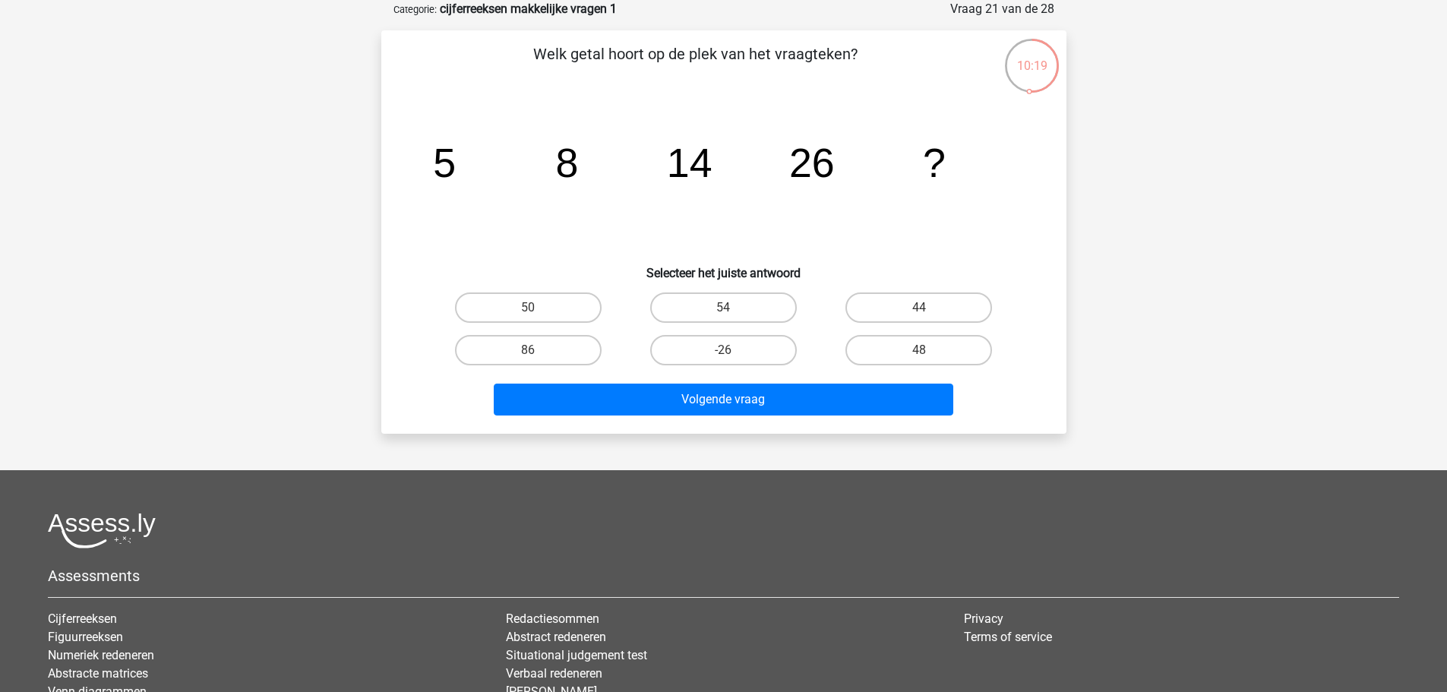
click at [539, 303] on label "50" at bounding box center [528, 308] width 147 height 30
click at [538, 308] on input "50" at bounding box center [533, 313] width 10 height 10
radio input "true"
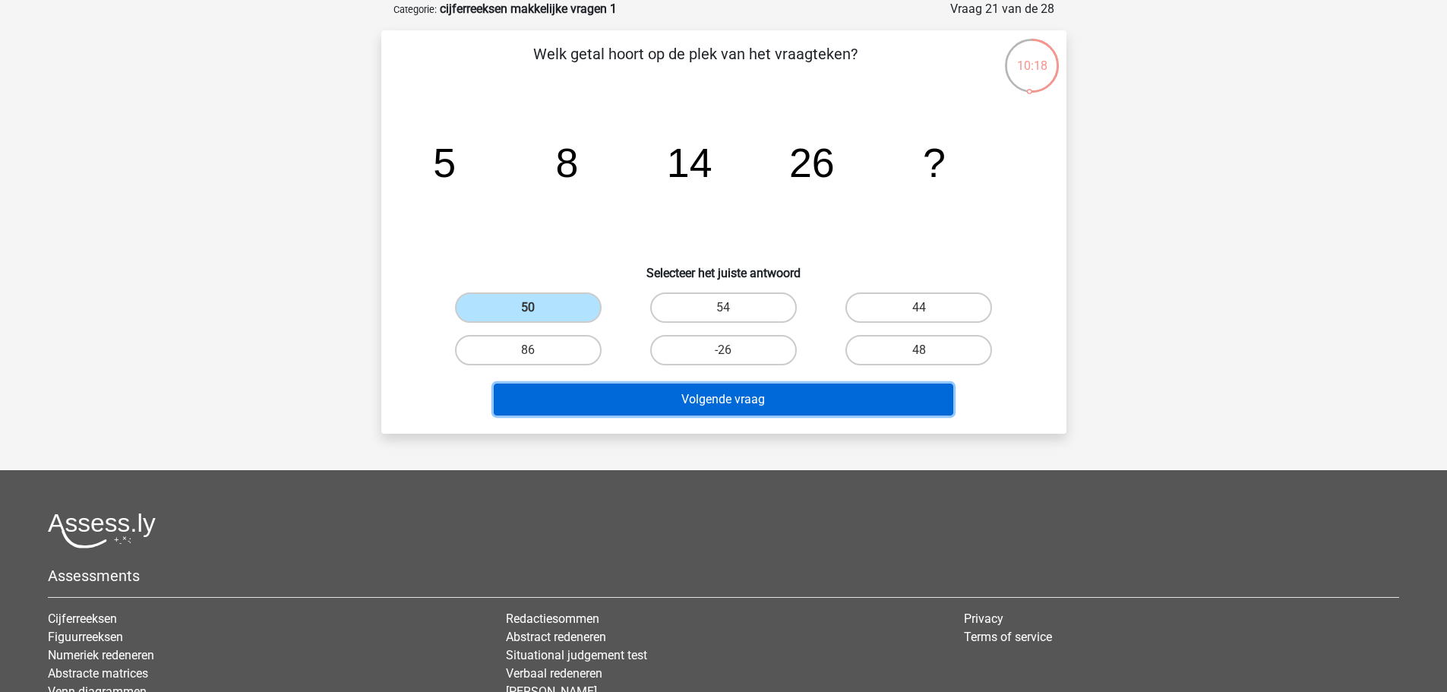
click at [678, 386] on button "Volgende vraag" at bounding box center [724, 400] width 460 height 32
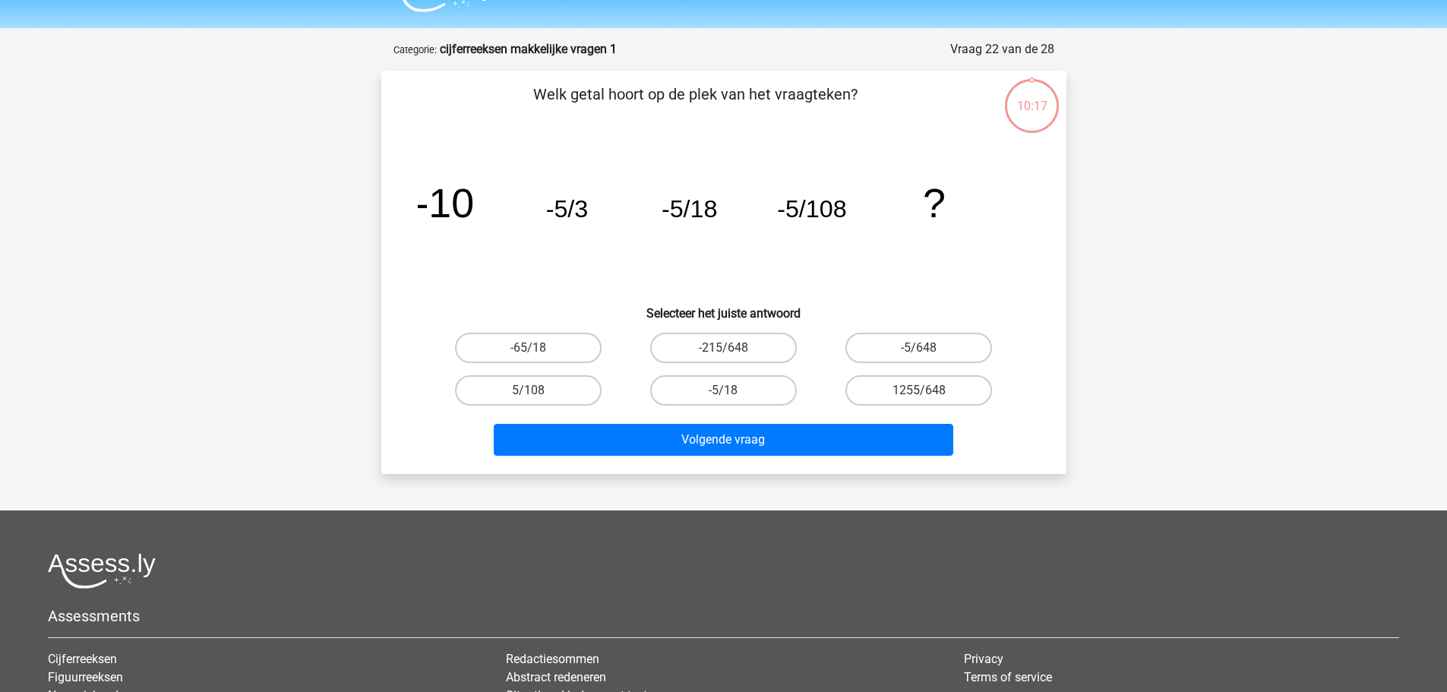
scroll to position [0, 0]
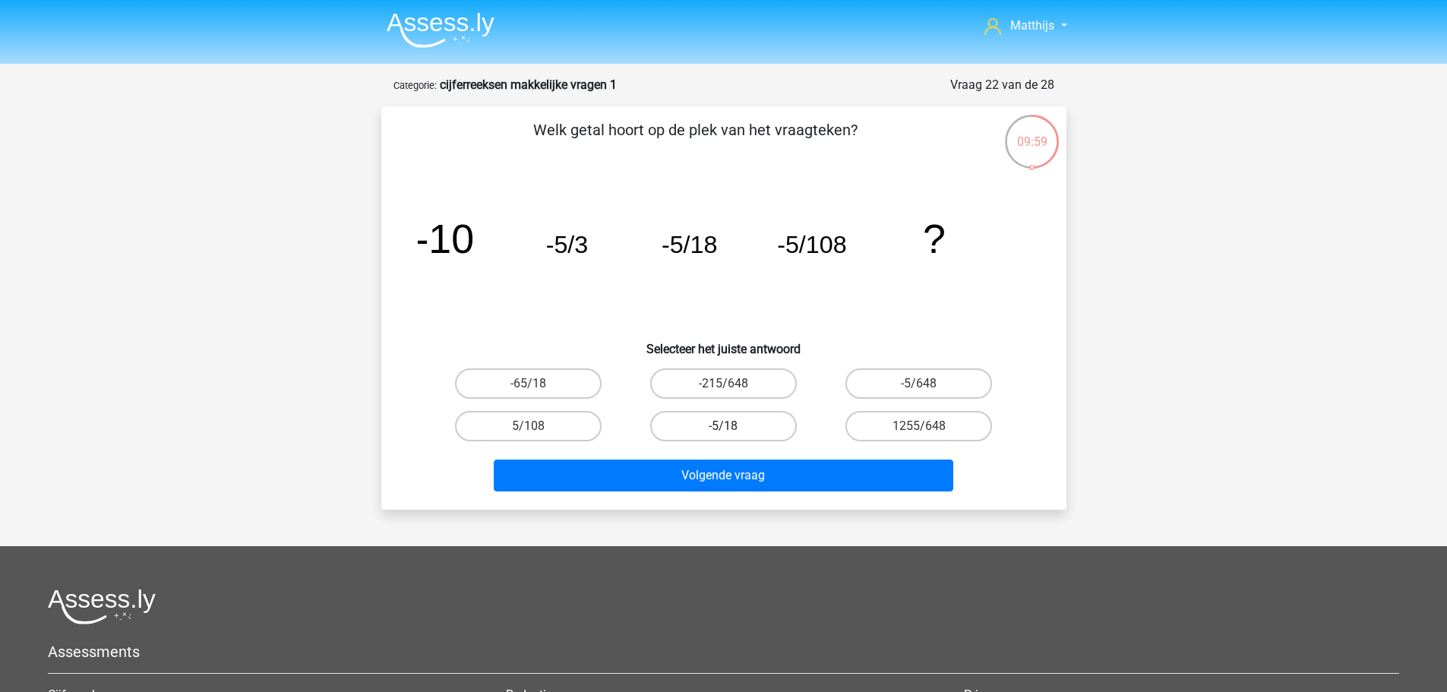
click at [780, 430] on label "-5/18" at bounding box center [723, 426] width 147 height 30
click at [733, 430] on input "-5/18" at bounding box center [728, 431] width 10 height 10
radio input "true"
click at [929, 378] on label "-5/648" at bounding box center [919, 383] width 147 height 30
click at [929, 384] on input "-5/648" at bounding box center [924, 389] width 10 height 10
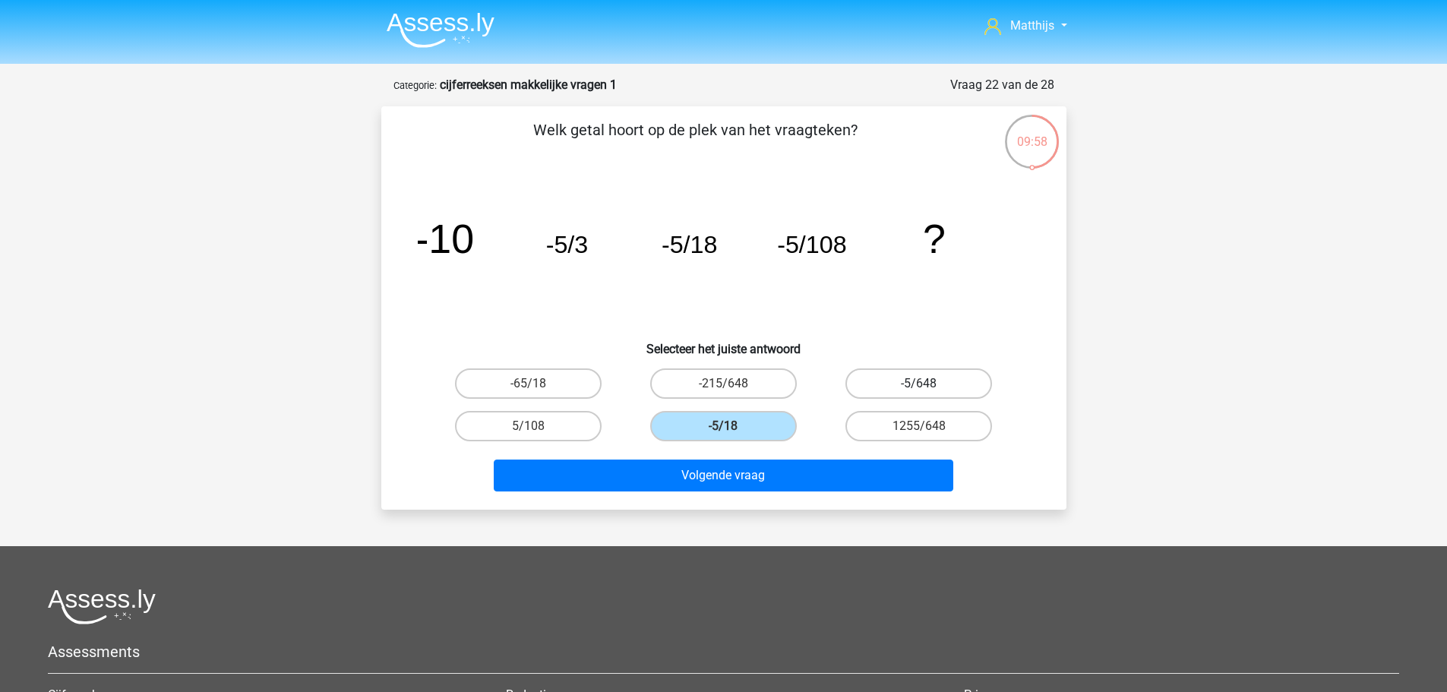
radio input "true"
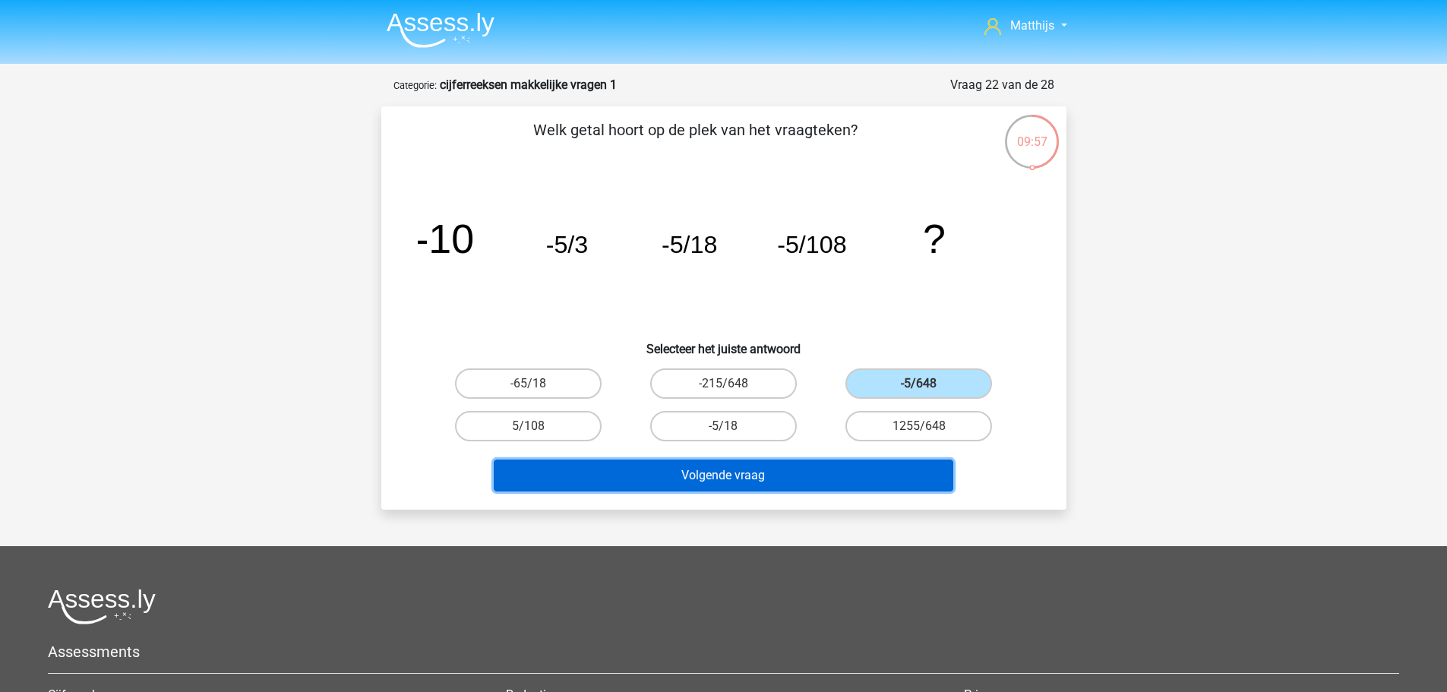
click at [818, 472] on button "Volgende vraag" at bounding box center [724, 476] width 460 height 32
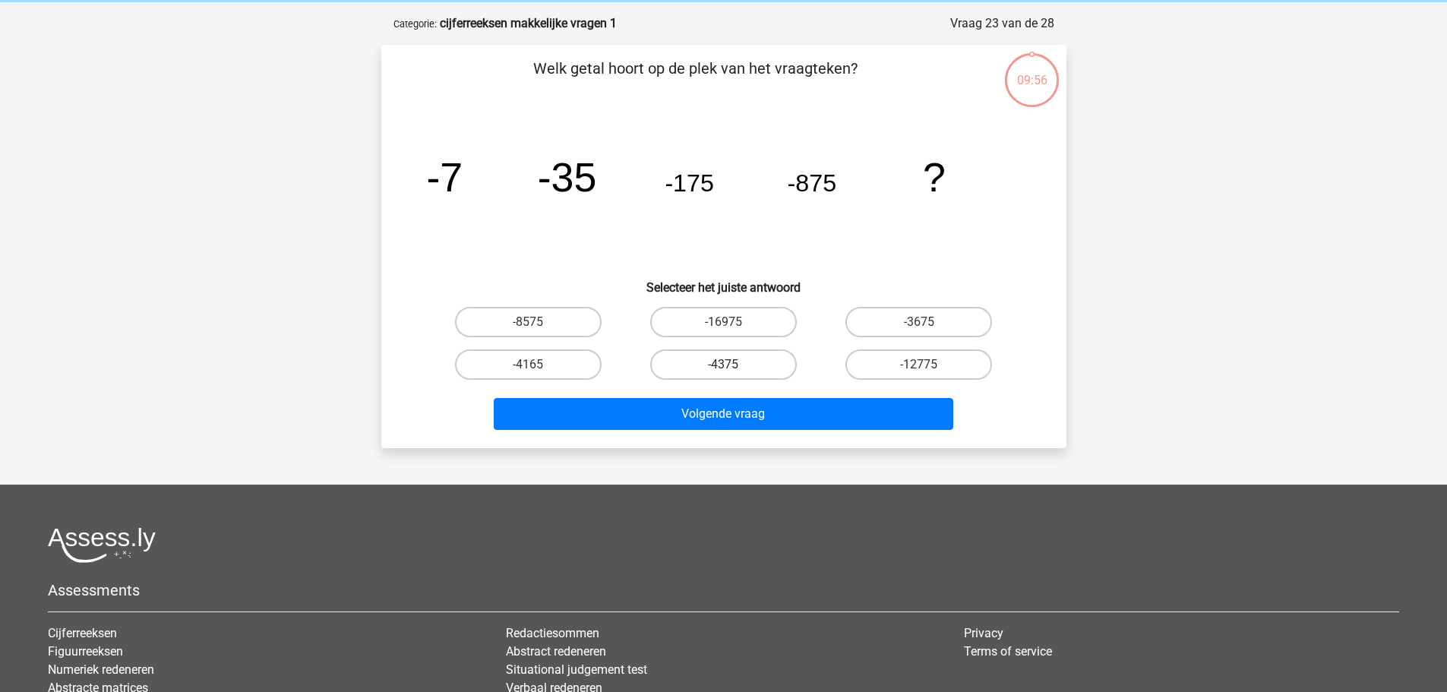
scroll to position [76, 0]
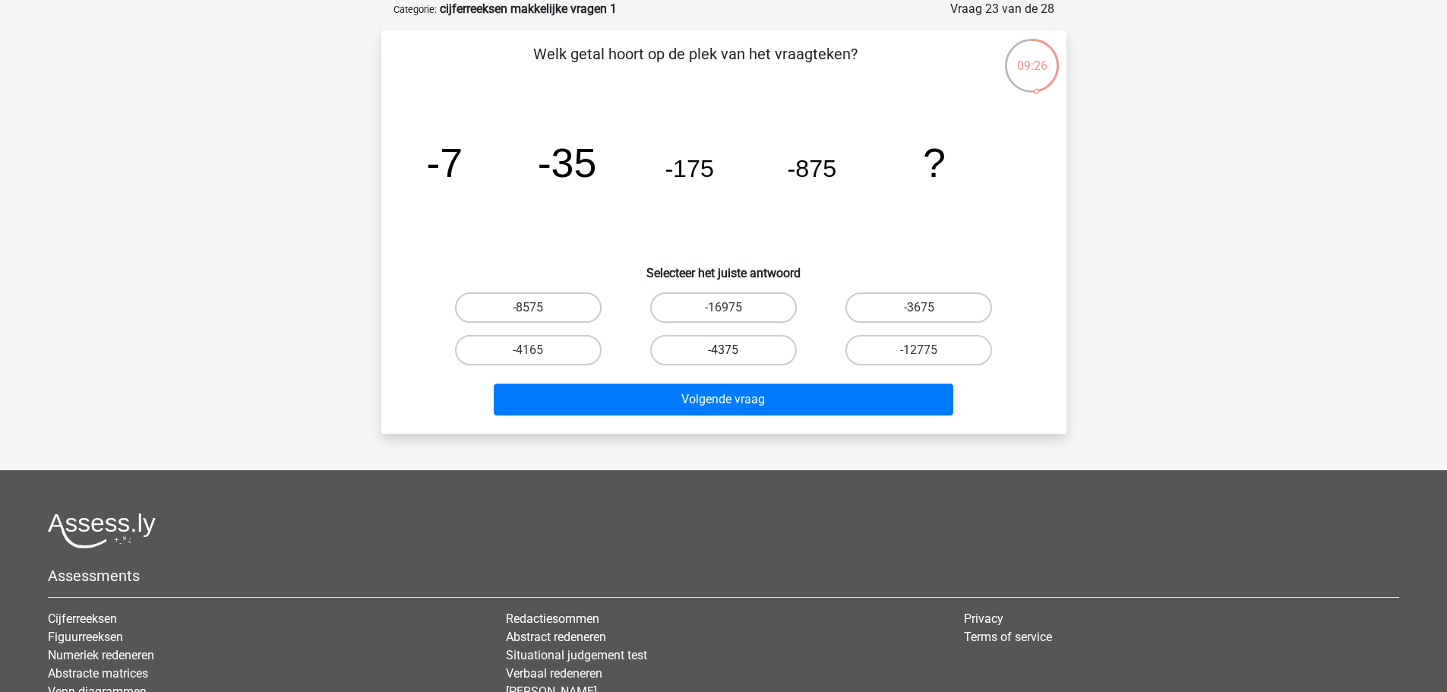
click at [758, 360] on label "-4375" at bounding box center [723, 350] width 147 height 30
click at [733, 360] on input "-4375" at bounding box center [728, 355] width 10 height 10
radio input "true"
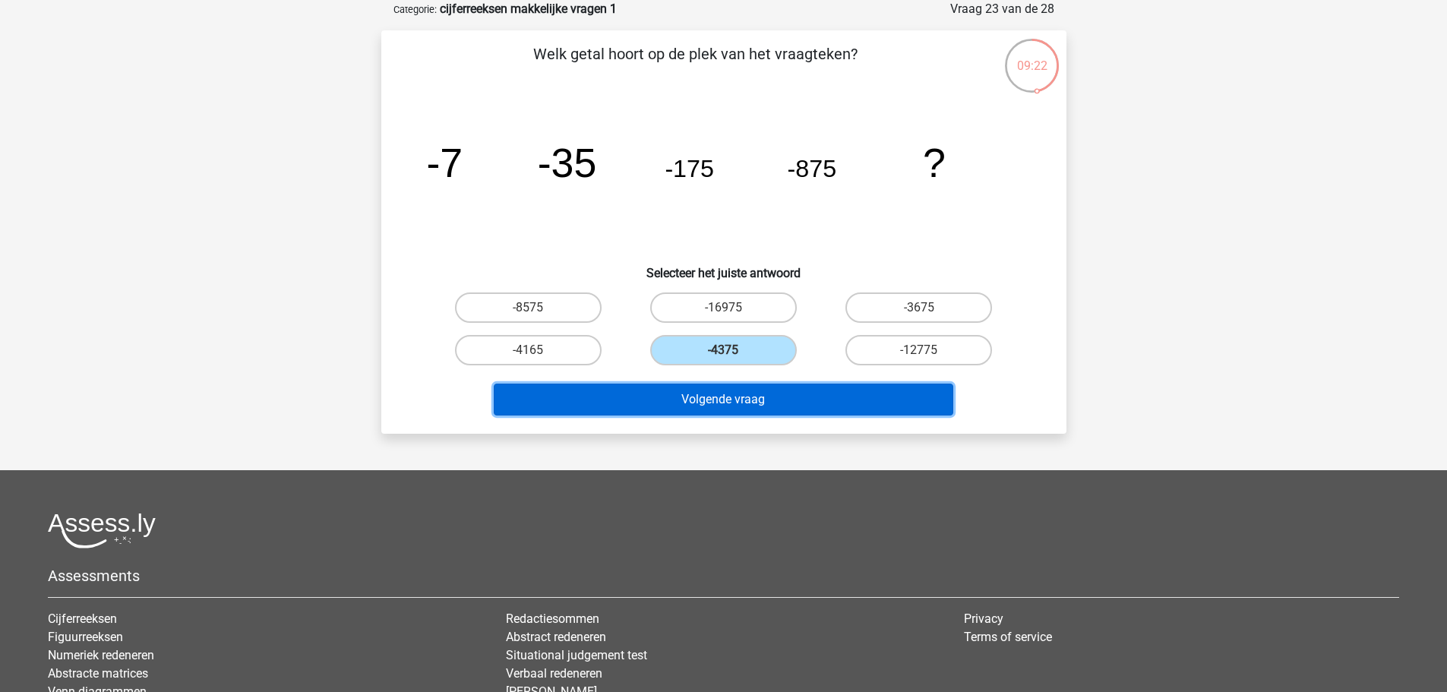
click at [806, 398] on button "Volgende vraag" at bounding box center [724, 400] width 460 height 32
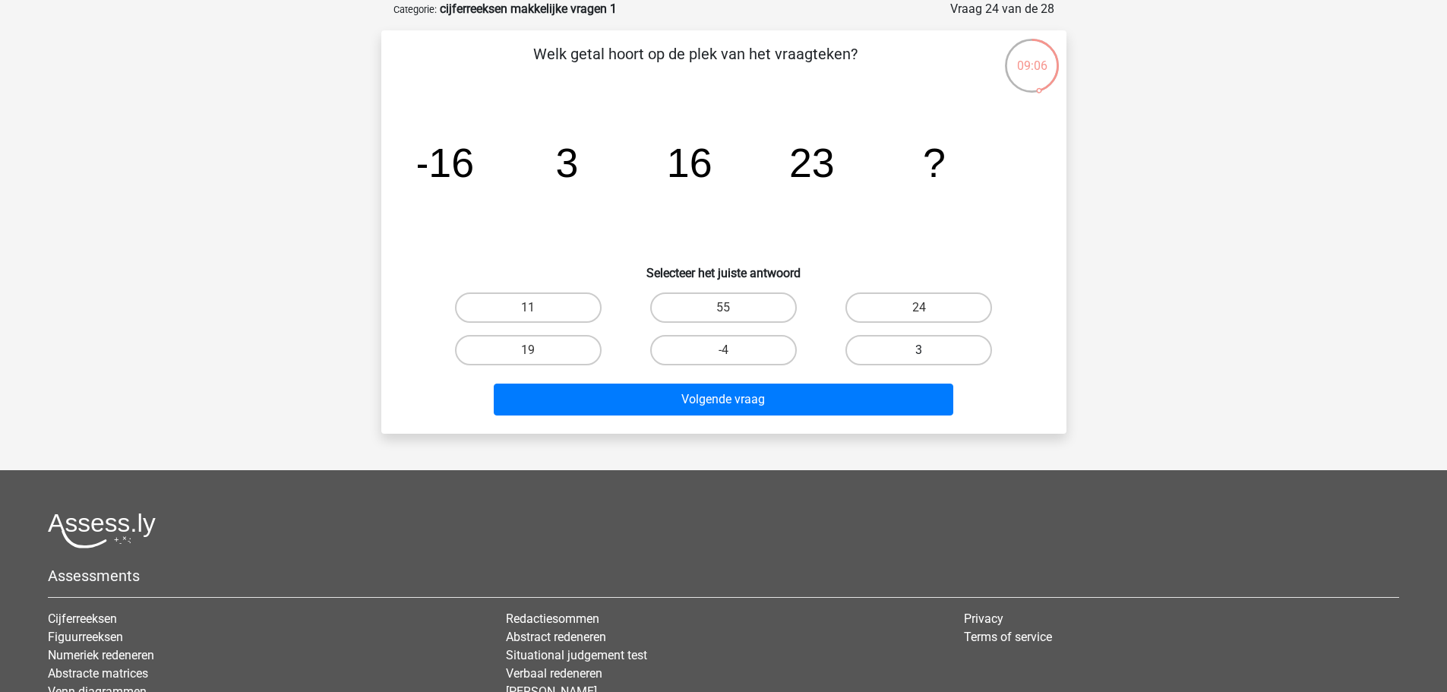
drag, startPoint x: 911, startPoint y: 299, endPoint x: 897, endPoint y: 343, distance: 45.7
click at [913, 302] on label "24" at bounding box center [919, 308] width 147 height 30
click at [919, 308] on input "24" at bounding box center [924, 313] width 10 height 10
radio input "true"
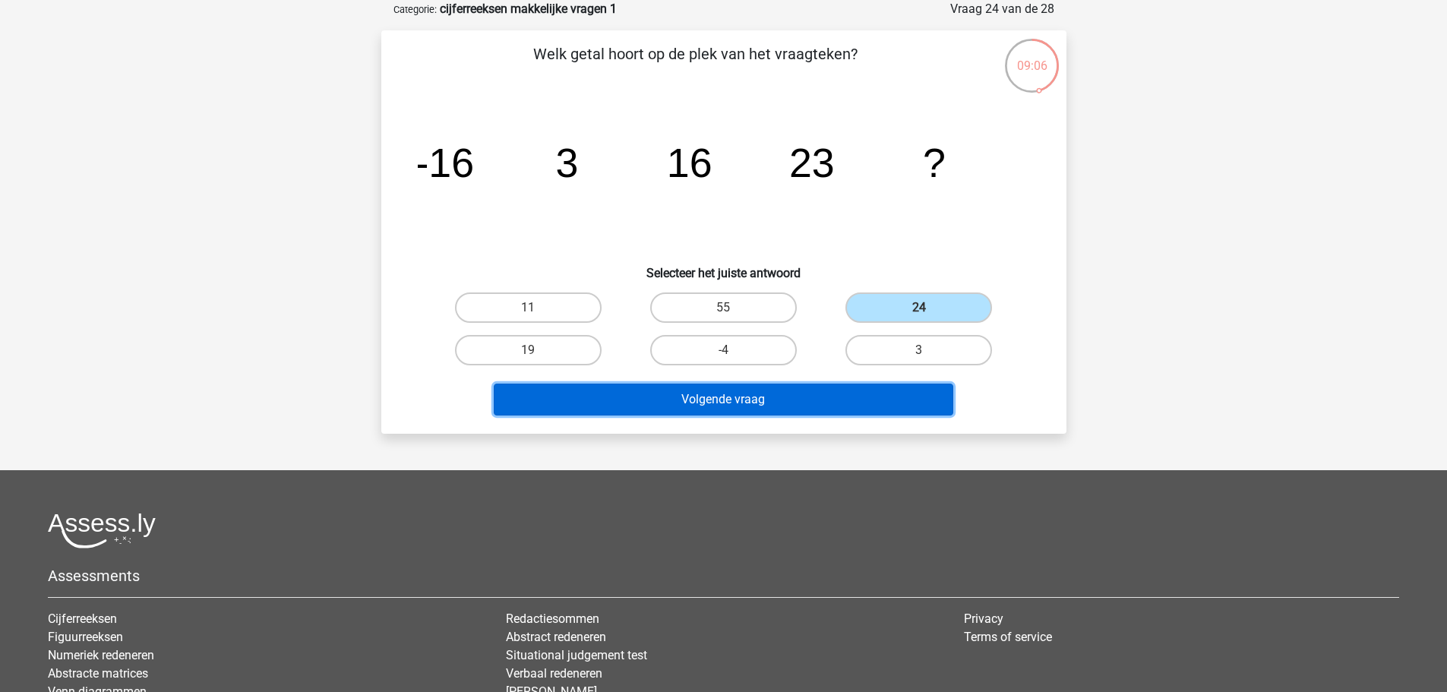
click at [791, 412] on button "Volgende vraag" at bounding box center [724, 400] width 460 height 32
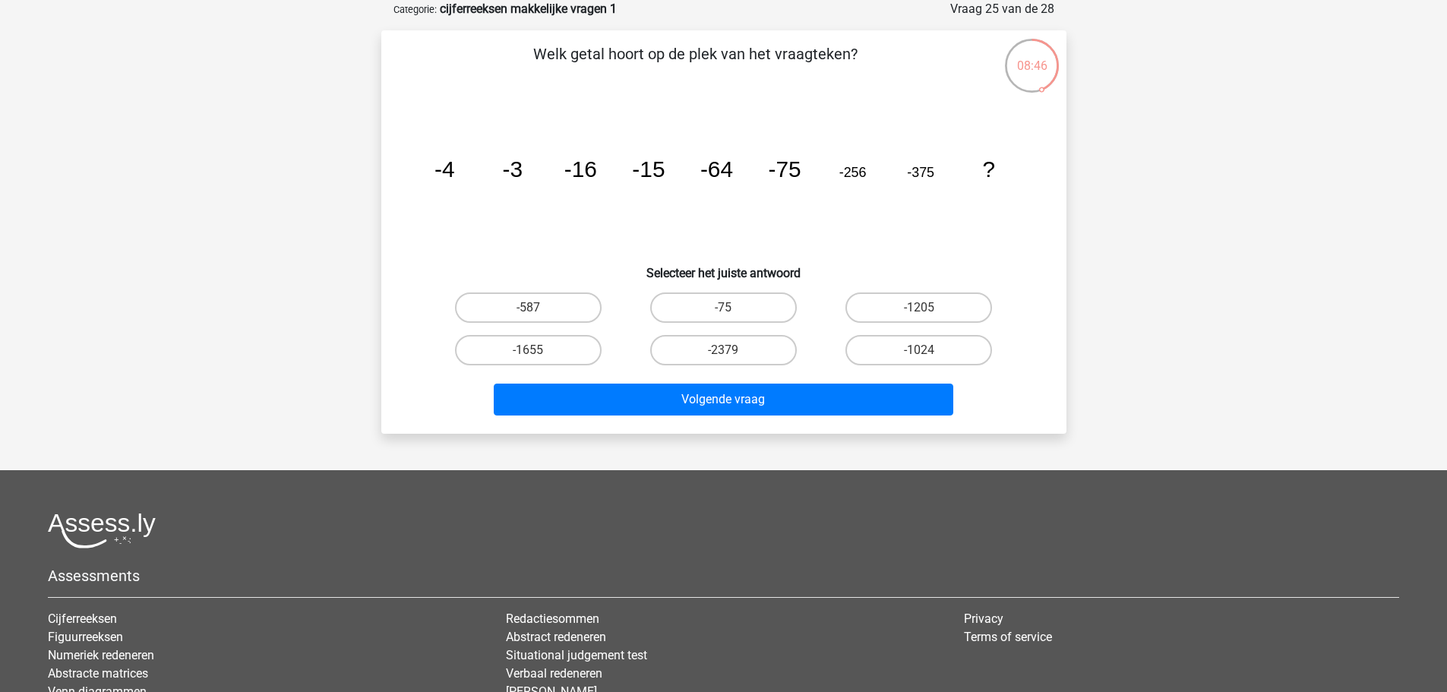
click at [921, 351] on input "-1024" at bounding box center [924, 355] width 10 height 10
radio input "true"
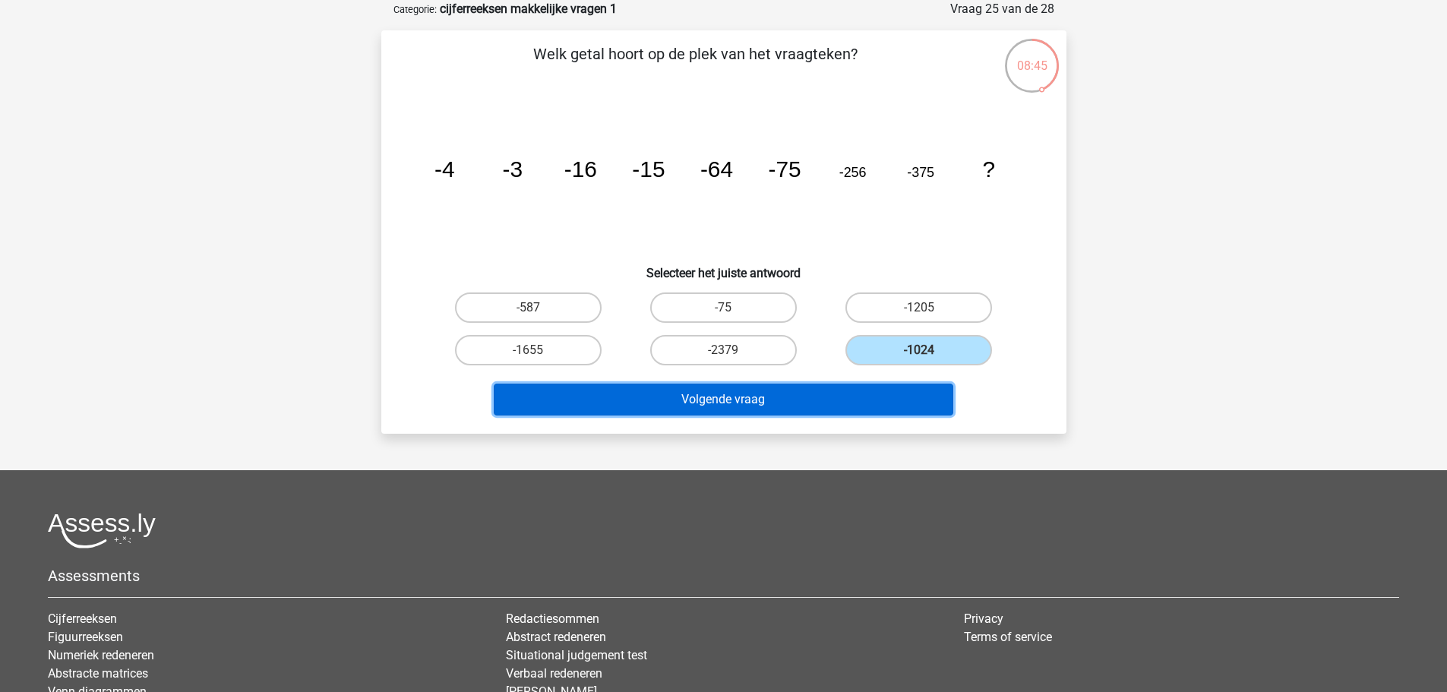
click at [823, 405] on button "Volgende vraag" at bounding box center [724, 400] width 460 height 32
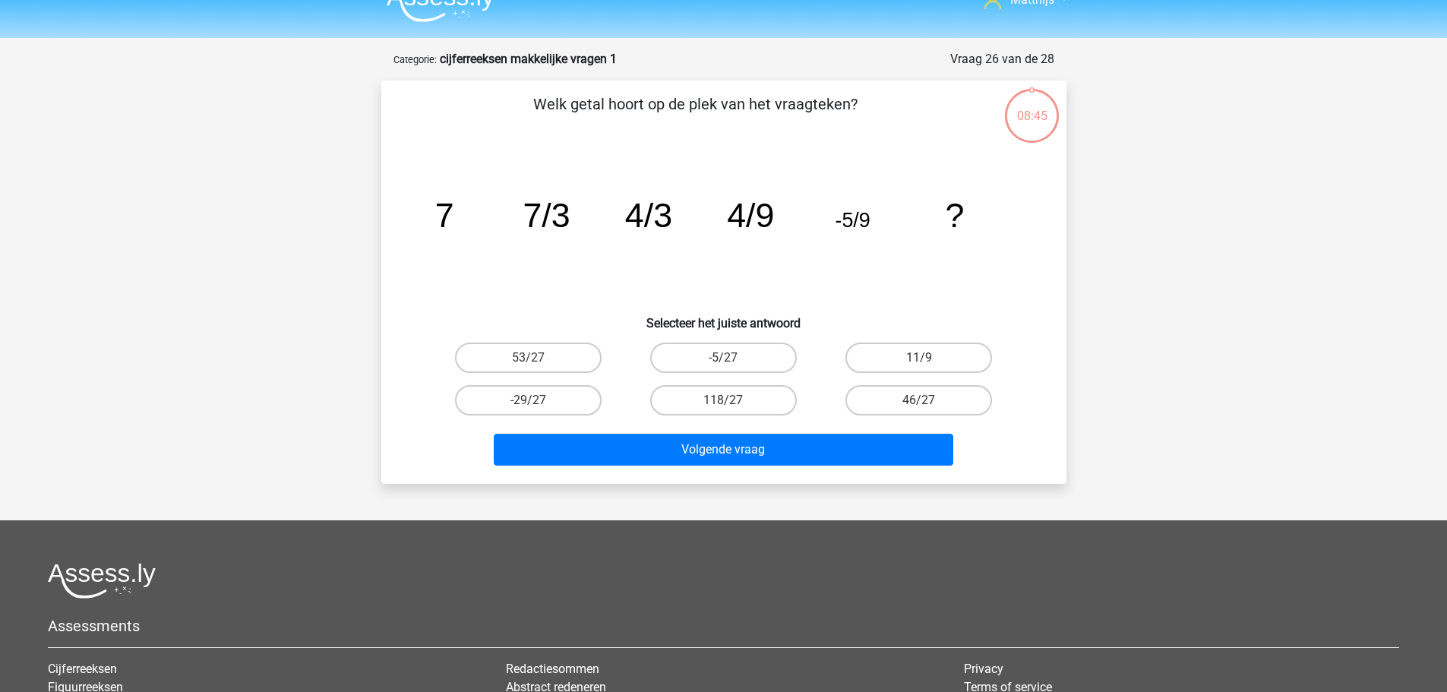
scroll to position [0, 0]
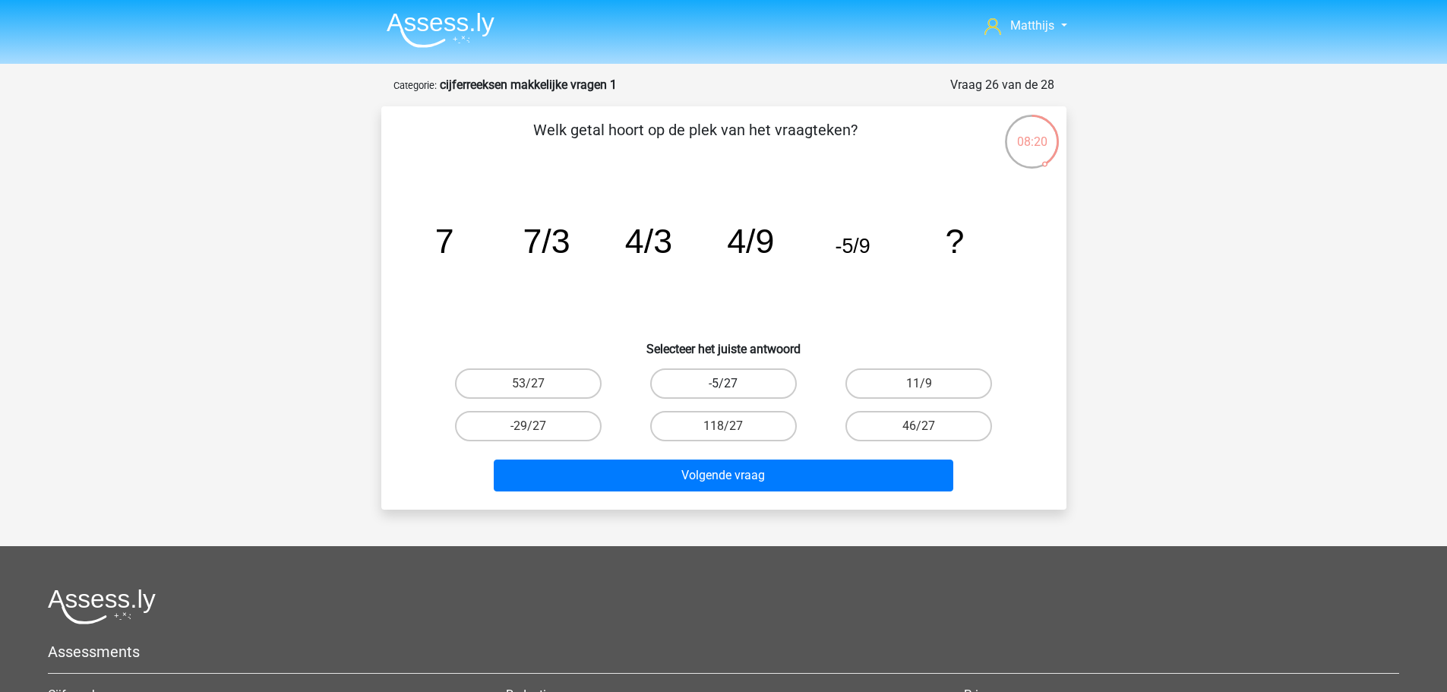
click at [707, 390] on label "-5/27" at bounding box center [723, 383] width 147 height 30
click at [723, 390] on input "-5/27" at bounding box center [728, 389] width 10 height 10
radio input "true"
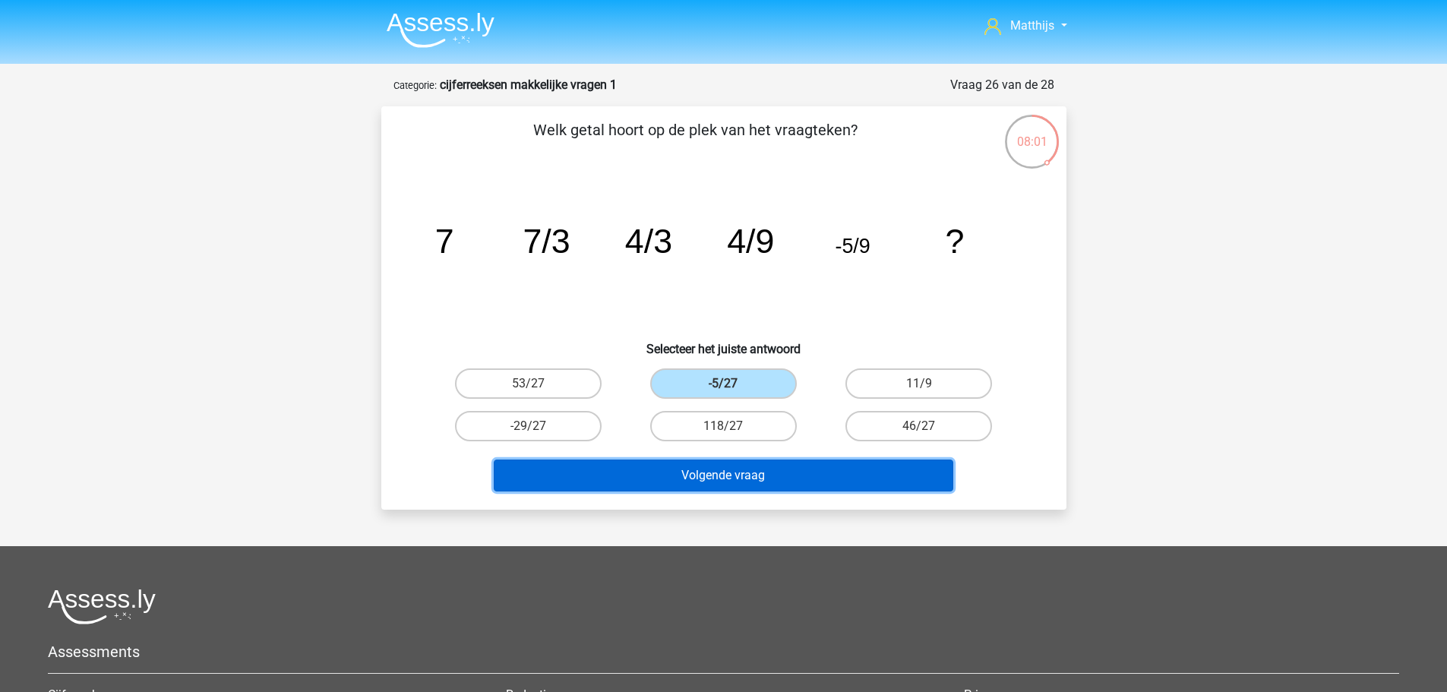
click at [732, 478] on button "Volgende vraag" at bounding box center [724, 476] width 460 height 32
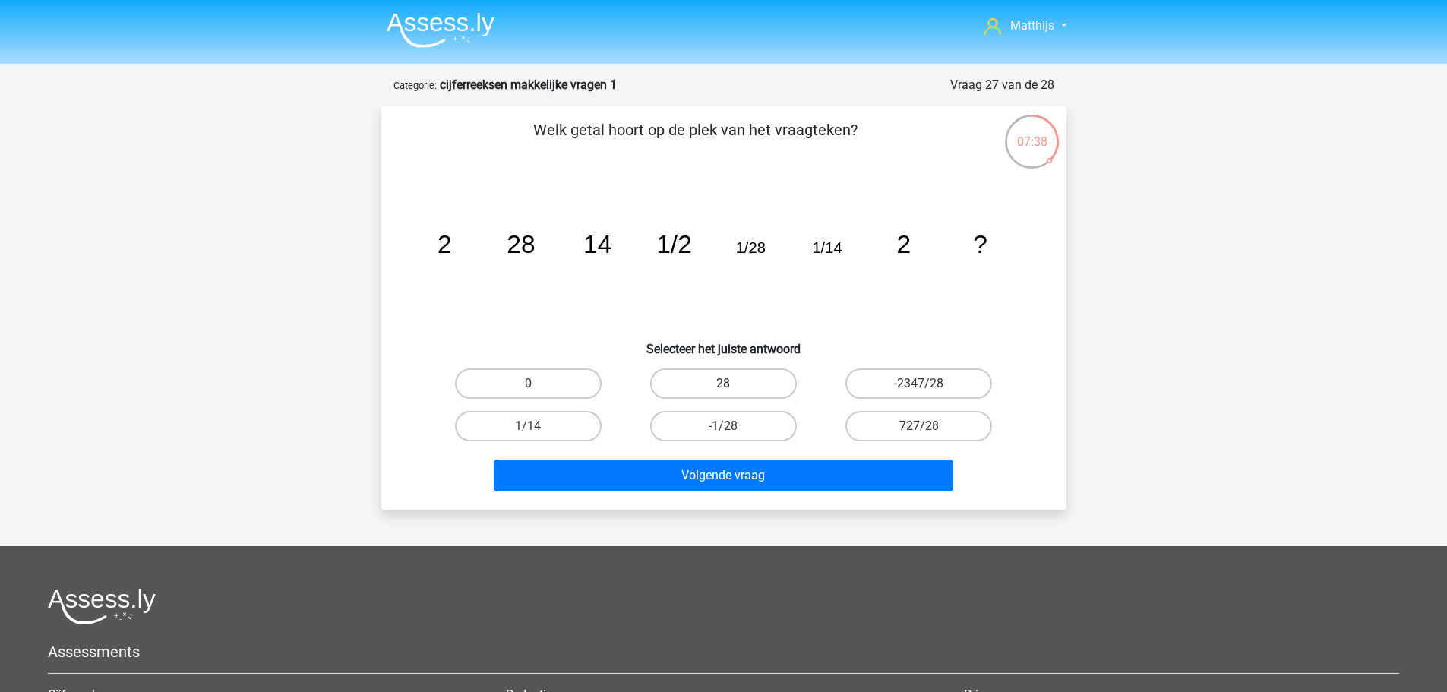
click at [739, 381] on label "28" at bounding box center [723, 383] width 147 height 30
click at [733, 384] on input "28" at bounding box center [728, 389] width 10 height 10
radio input "true"
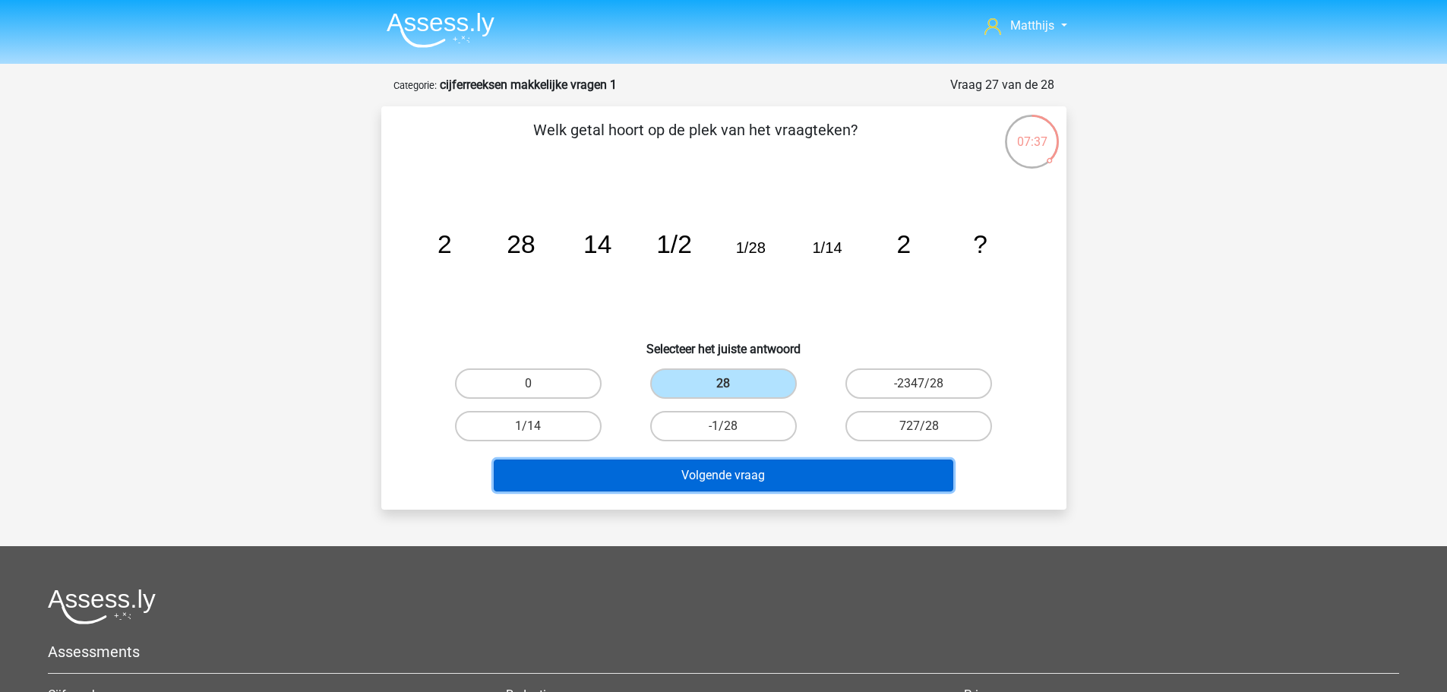
click at [849, 479] on button "Volgende vraag" at bounding box center [724, 476] width 460 height 32
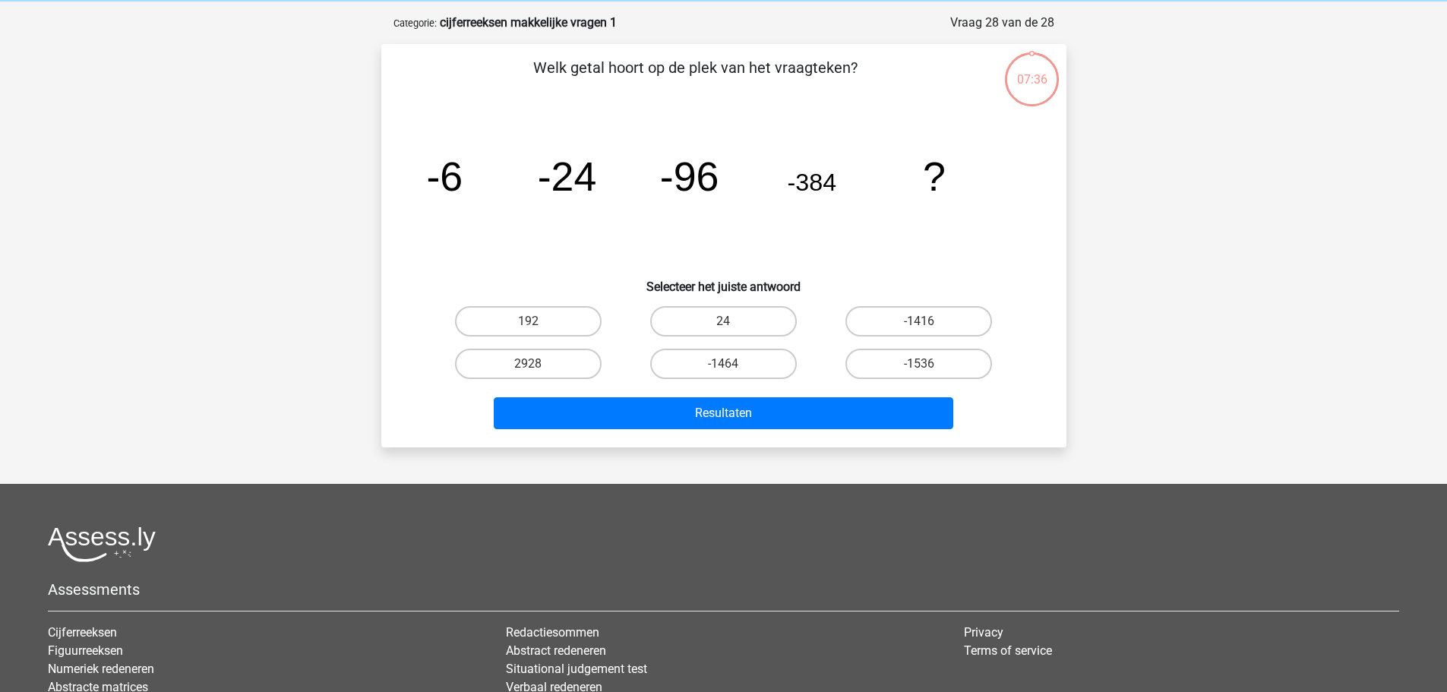
scroll to position [76, 0]
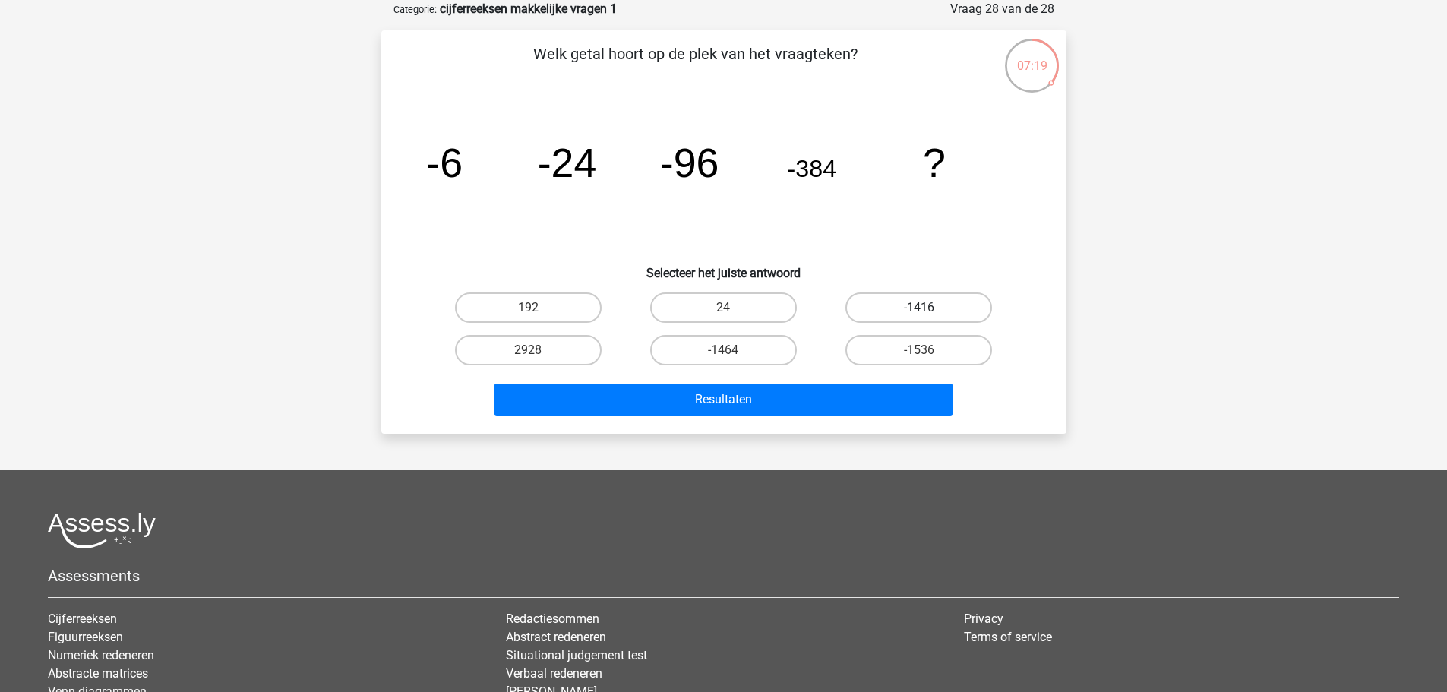
drag, startPoint x: 907, startPoint y: 305, endPoint x: 828, endPoint y: 351, distance: 91.6
click at [907, 305] on label "-1416" at bounding box center [919, 308] width 147 height 30
click at [919, 308] on input "-1416" at bounding box center [924, 313] width 10 height 10
radio input "true"
click at [895, 347] on label "-1536" at bounding box center [919, 350] width 147 height 30
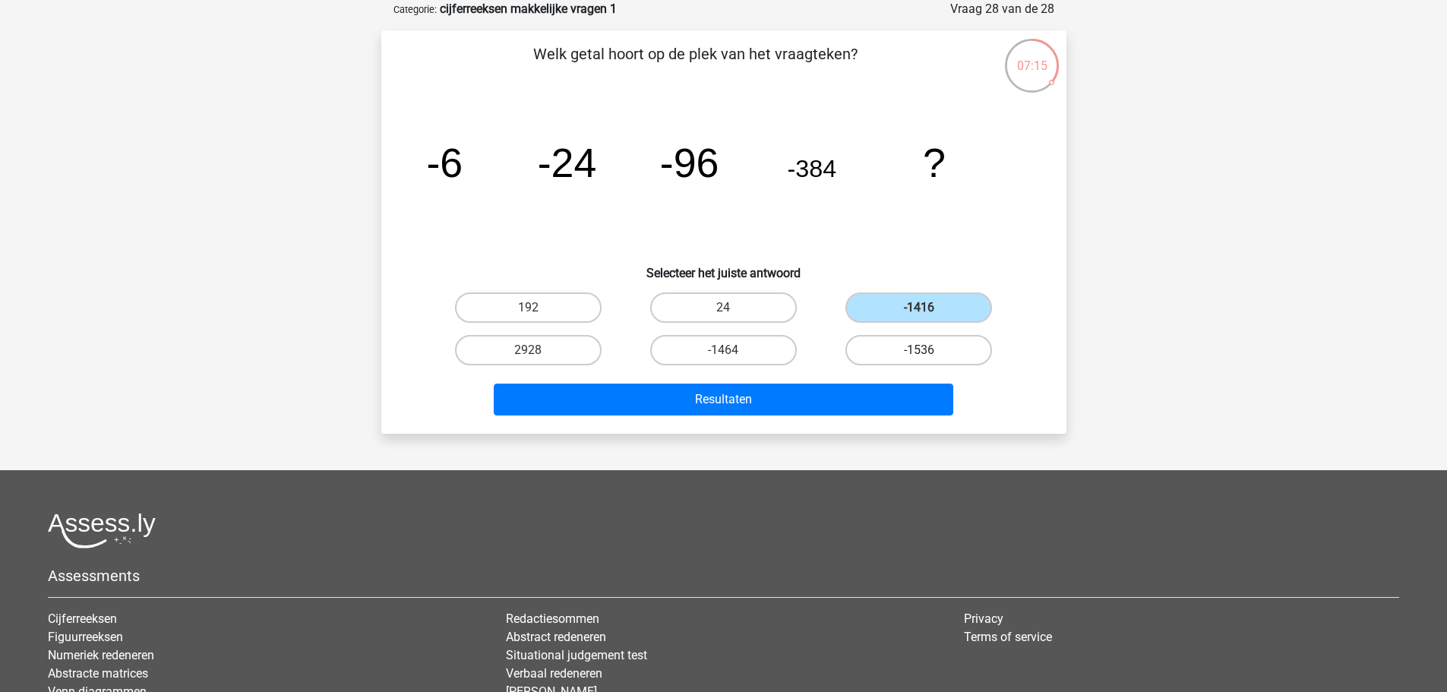
click at [919, 350] on input "-1536" at bounding box center [924, 355] width 10 height 10
radio input "true"
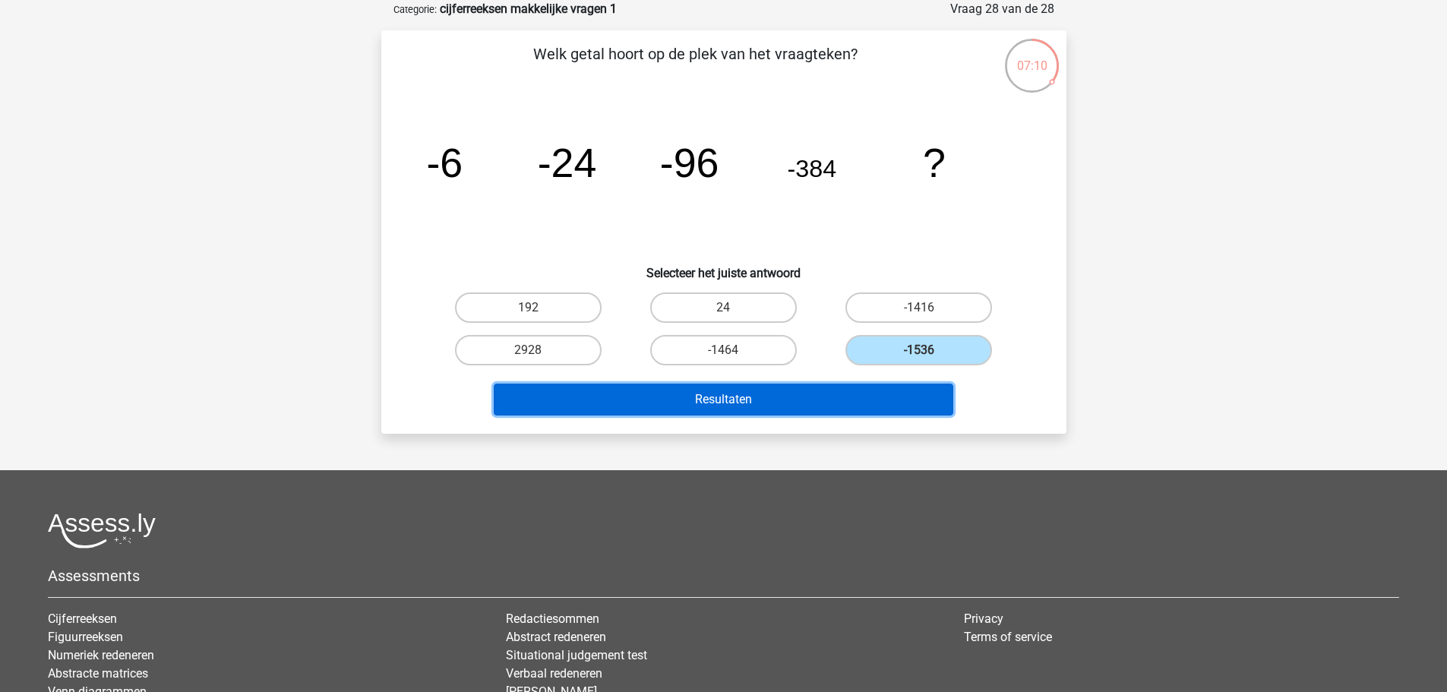
click at [712, 403] on button "Resultaten" at bounding box center [724, 400] width 460 height 32
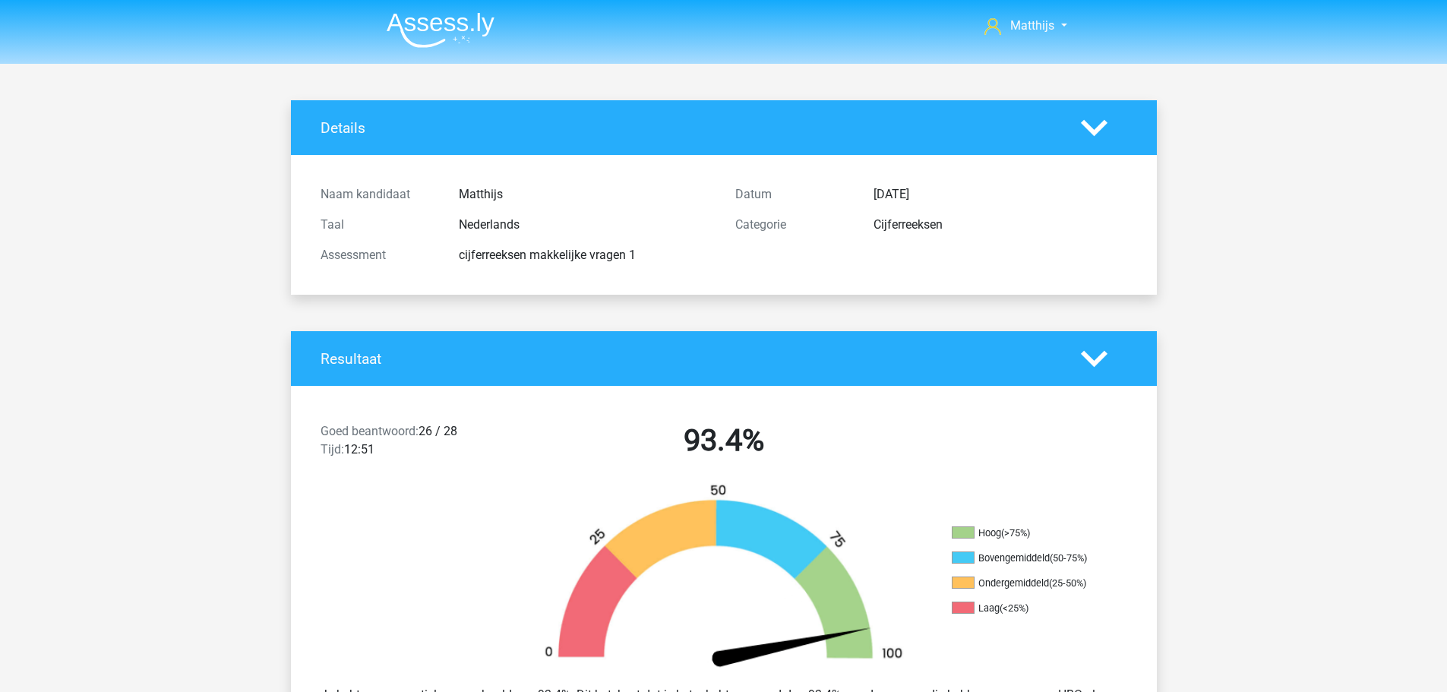
click at [457, 40] on img at bounding box center [441, 30] width 108 height 36
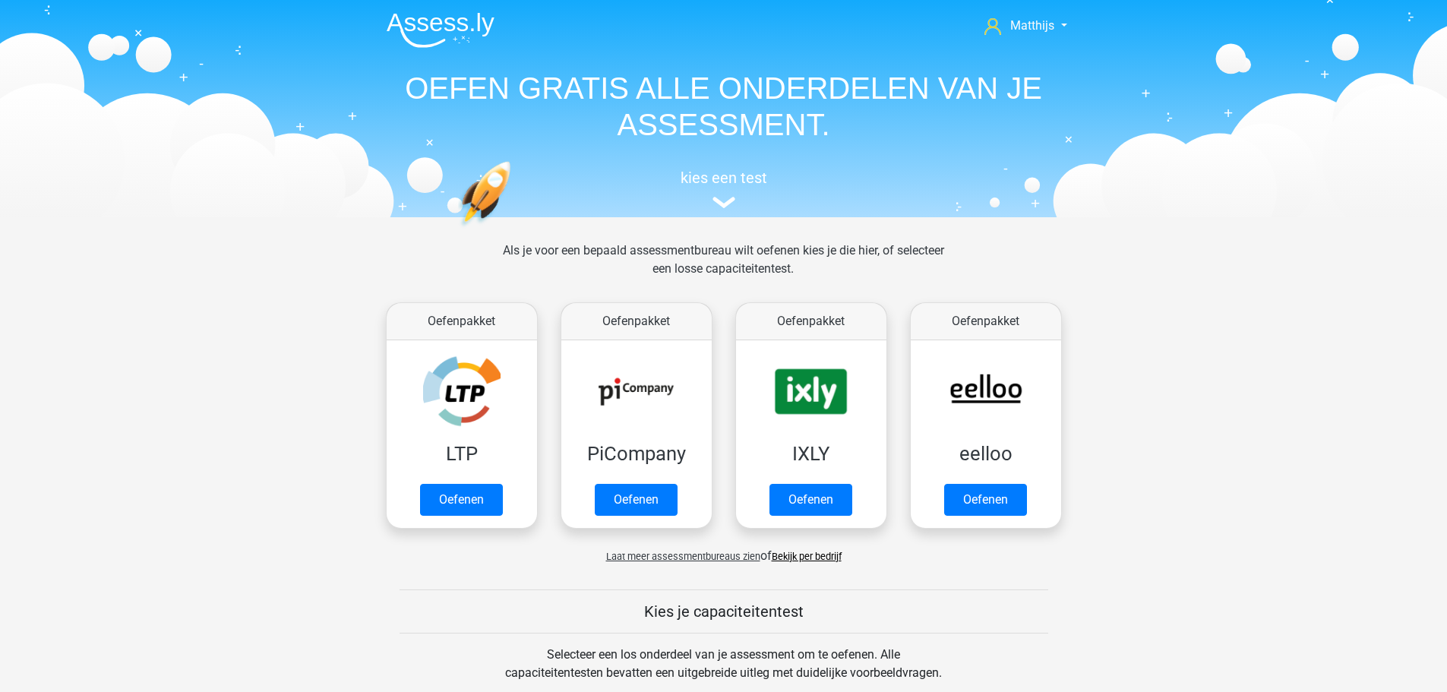
scroll to position [456, 0]
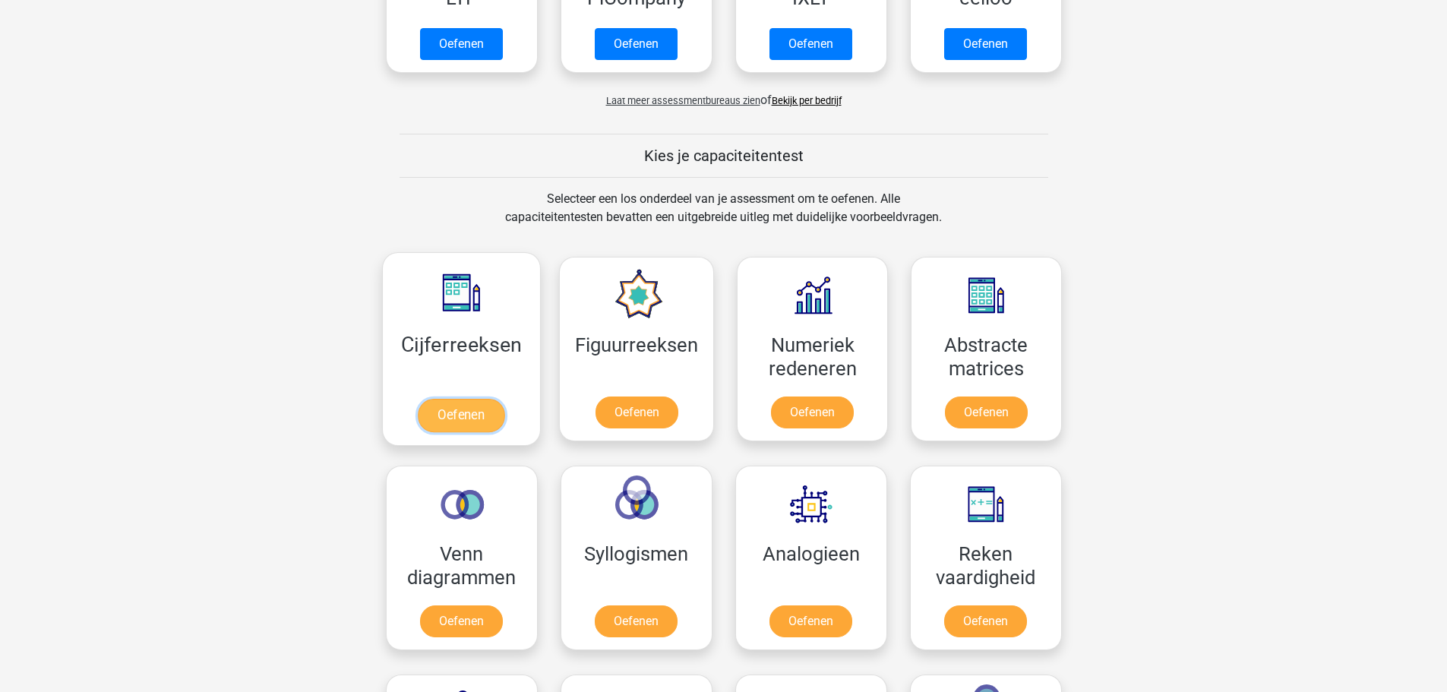
click at [495, 399] on link "Oefenen" at bounding box center [461, 415] width 87 height 33
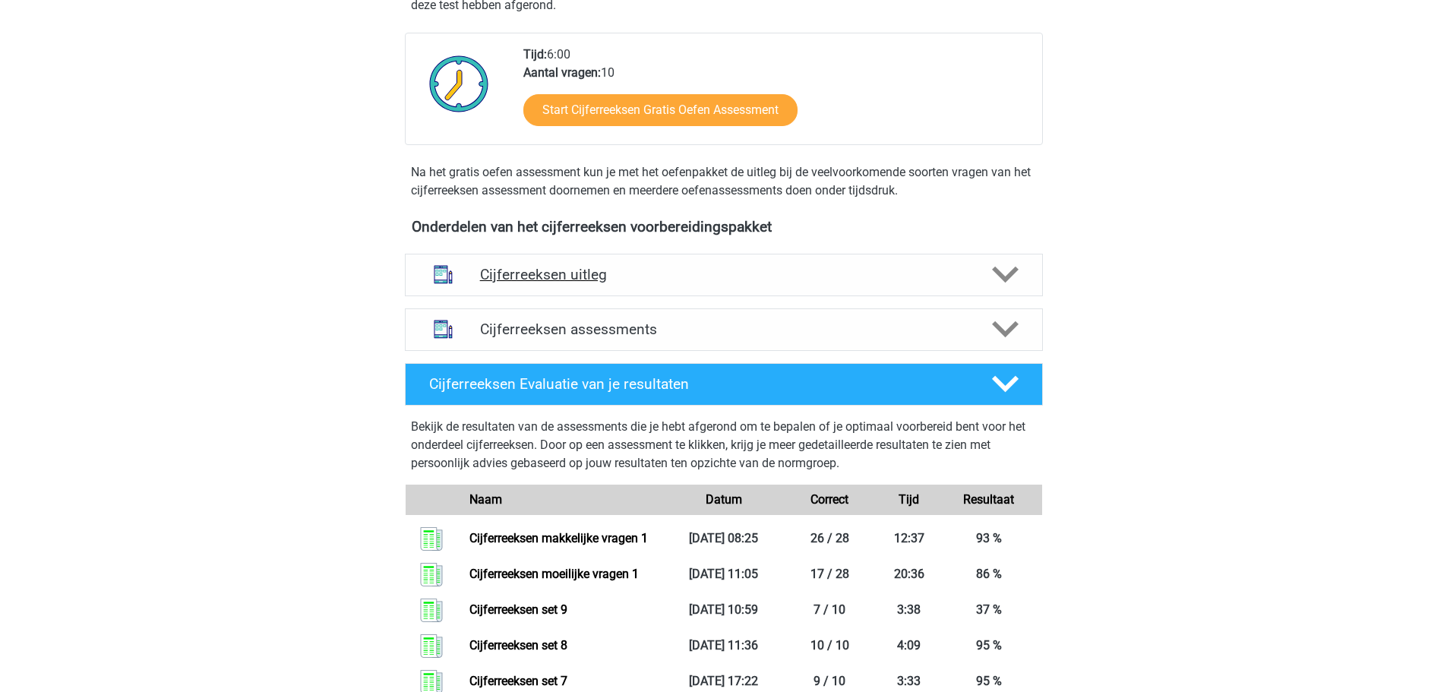
scroll to position [380, 0]
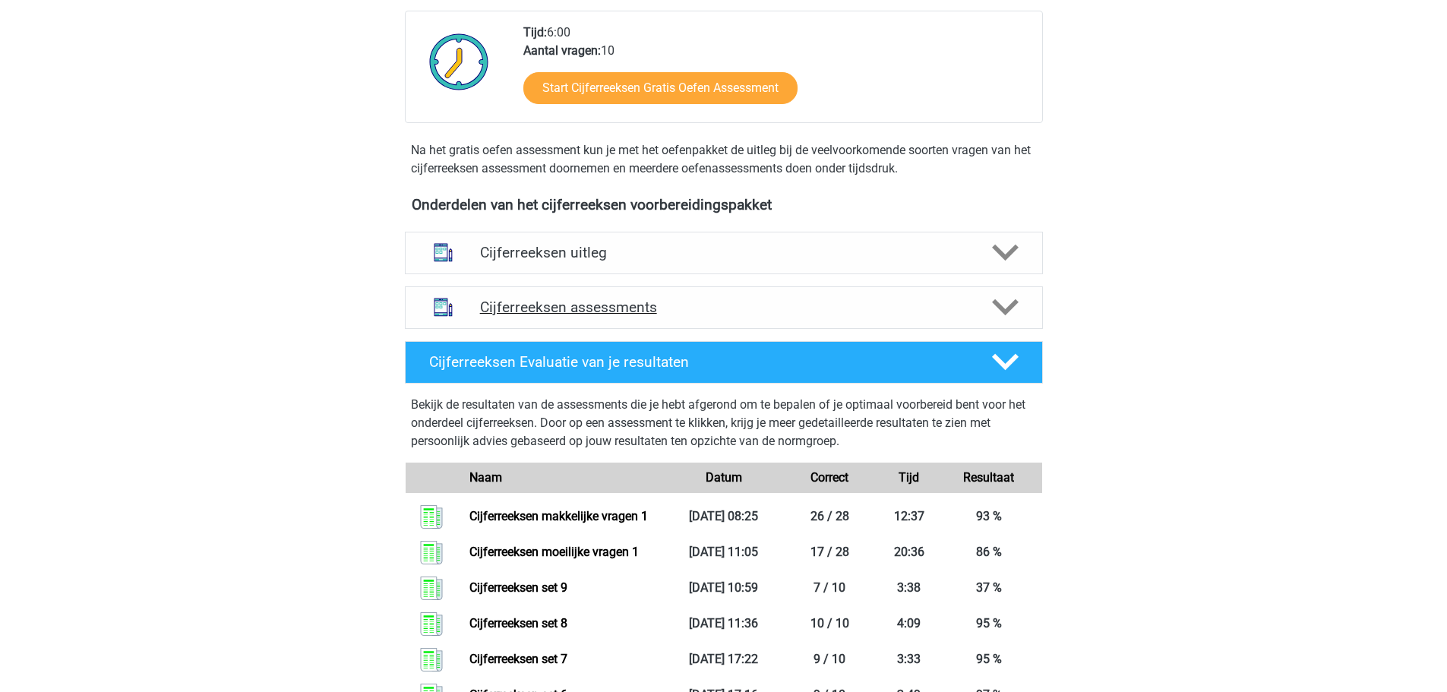
click at [934, 316] on h4 "Cijferreeksen assessments" at bounding box center [724, 307] width 488 height 17
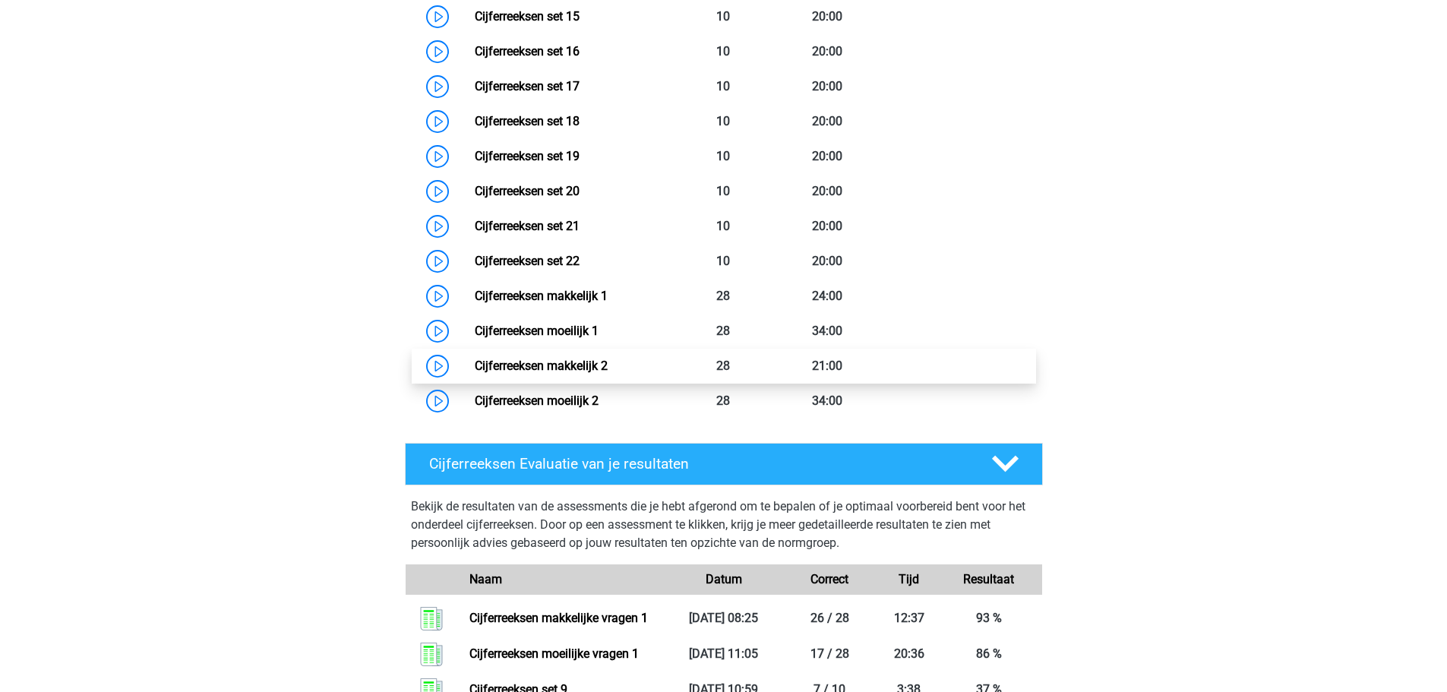
scroll to position [1292, 0]
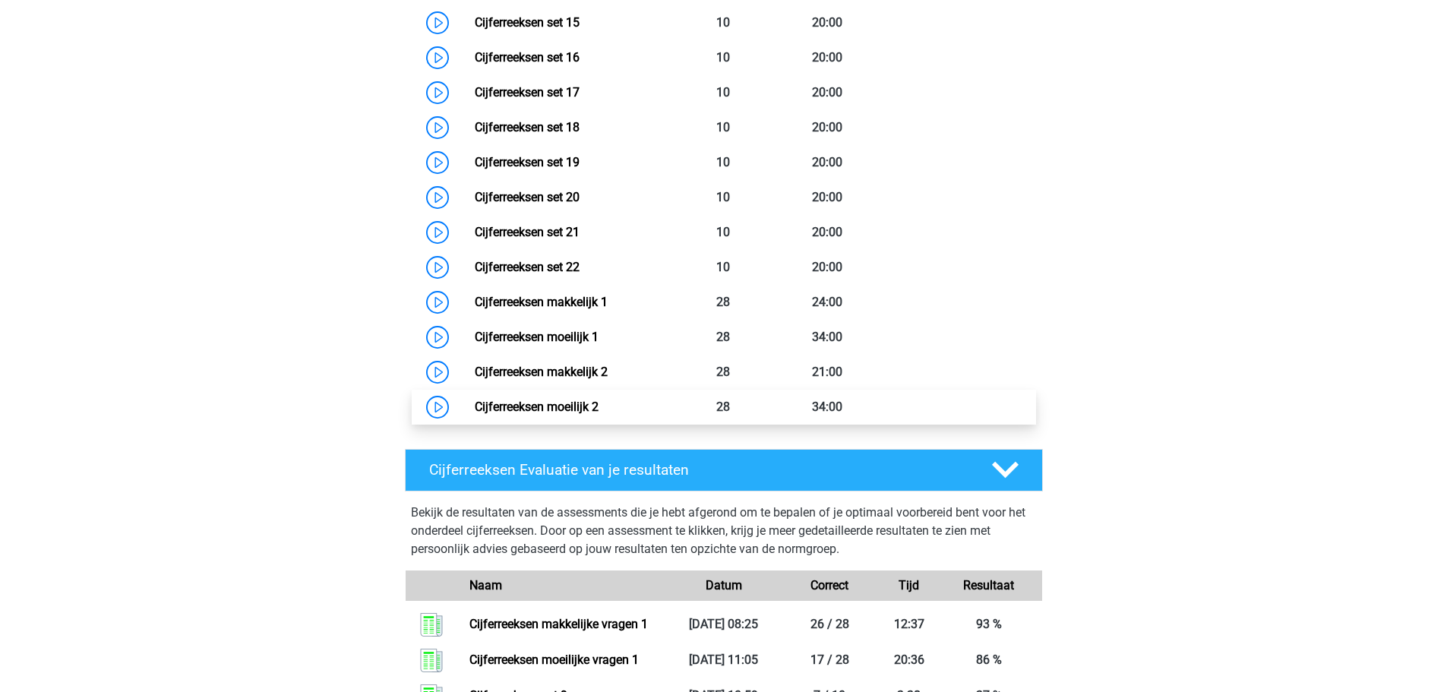
click at [599, 414] on link "Cijferreeksen moeilijk 2" at bounding box center [537, 407] width 124 height 14
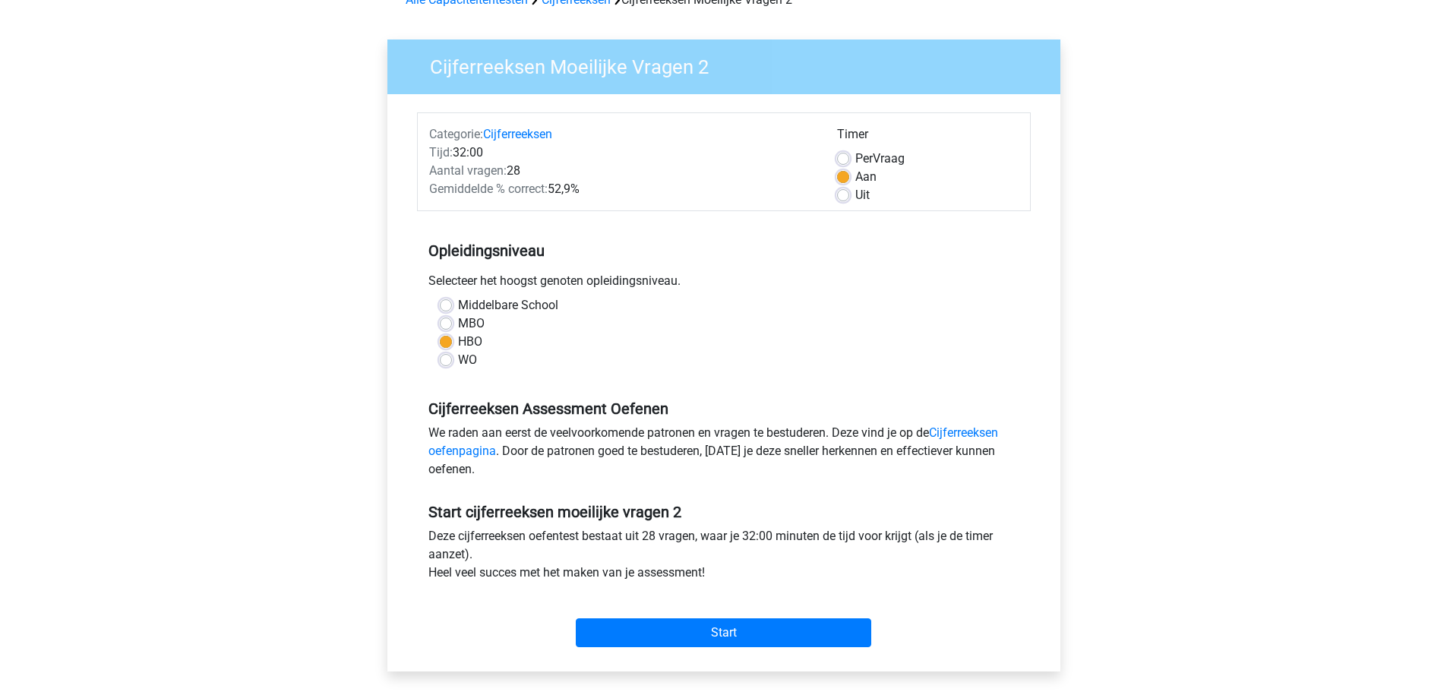
scroll to position [228, 0]
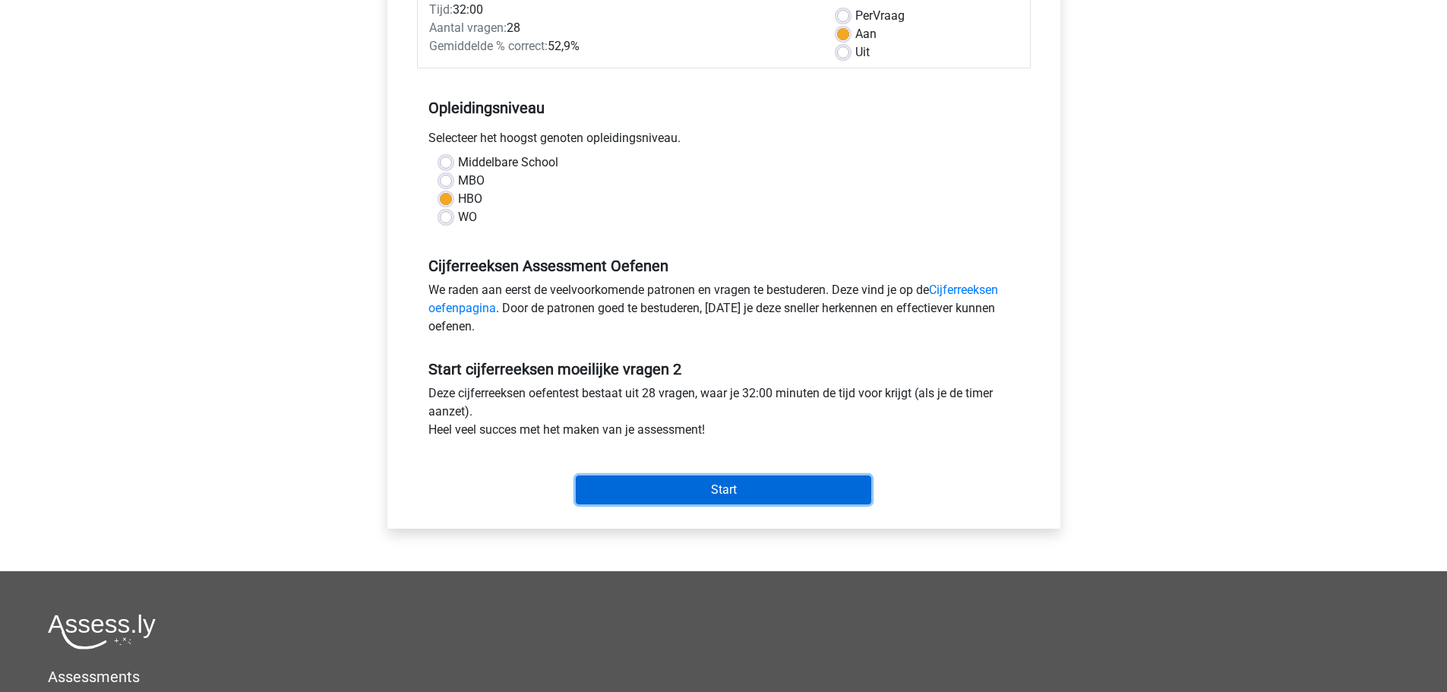
click at [754, 495] on input "Start" at bounding box center [724, 490] width 296 height 29
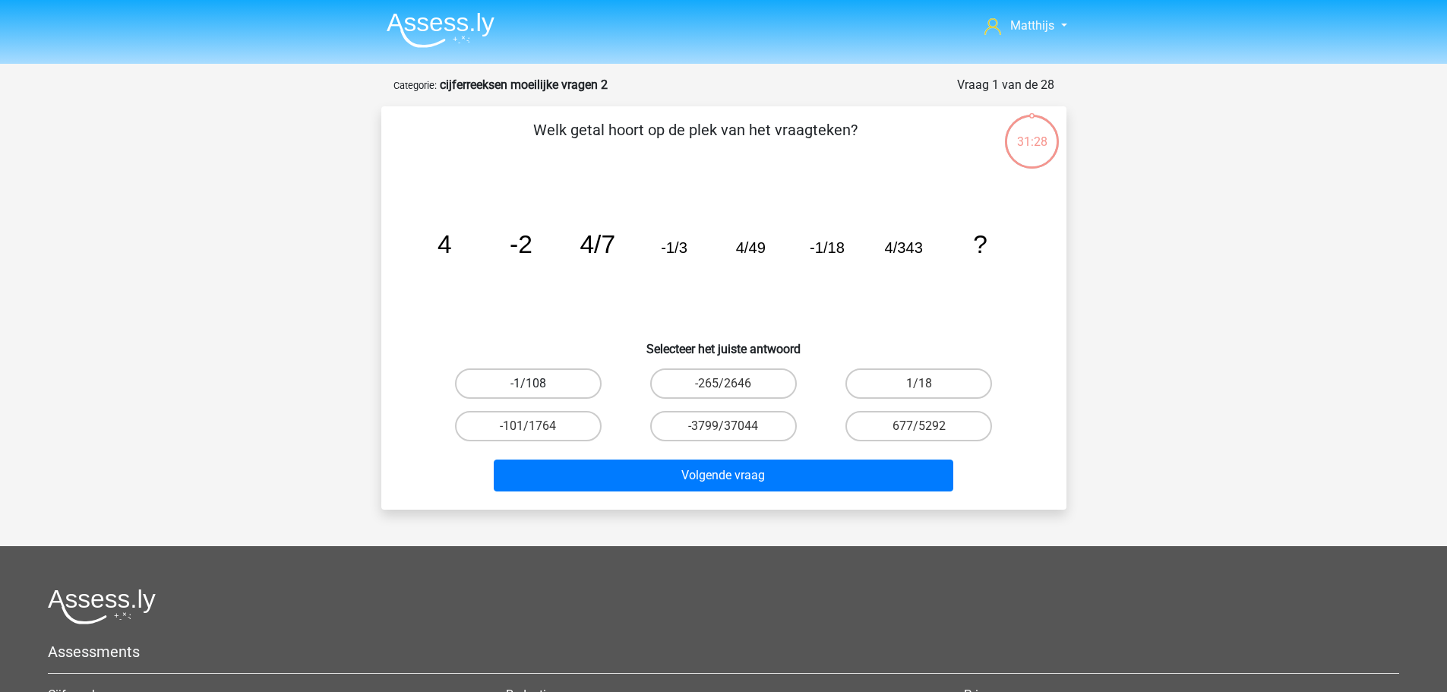
drag, startPoint x: 473, startPoint y: 381, endPoint x: 503, endPoint y: 391, distance: 32.0
click at [471, 381] on label "-1/108" at bounding box center [528, 383] width 147 height 30
click at [528, 384] on input "-1/108" at bounding box center [533, 389] width 10 height 10
radio input "true"
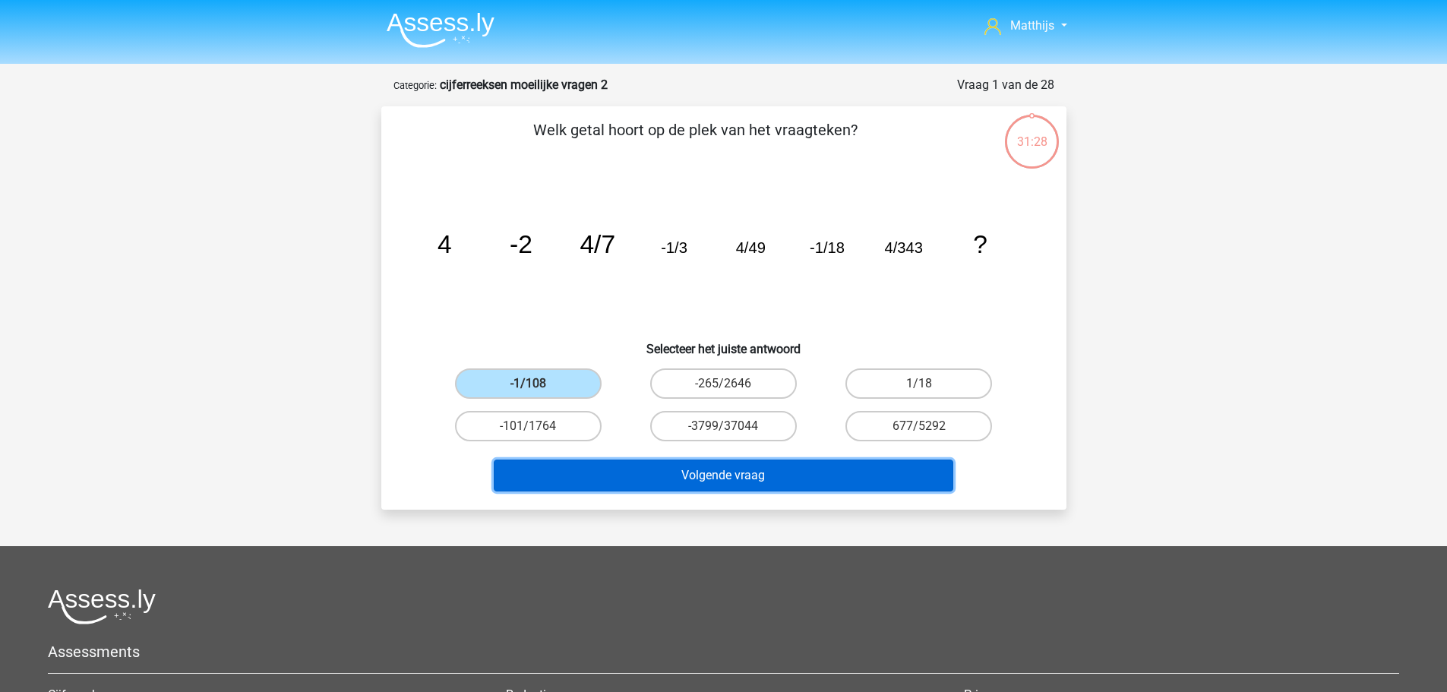
click at [750, 481] on button "Volgende vraag" at bounding box center [724, 476] width 460 height 32
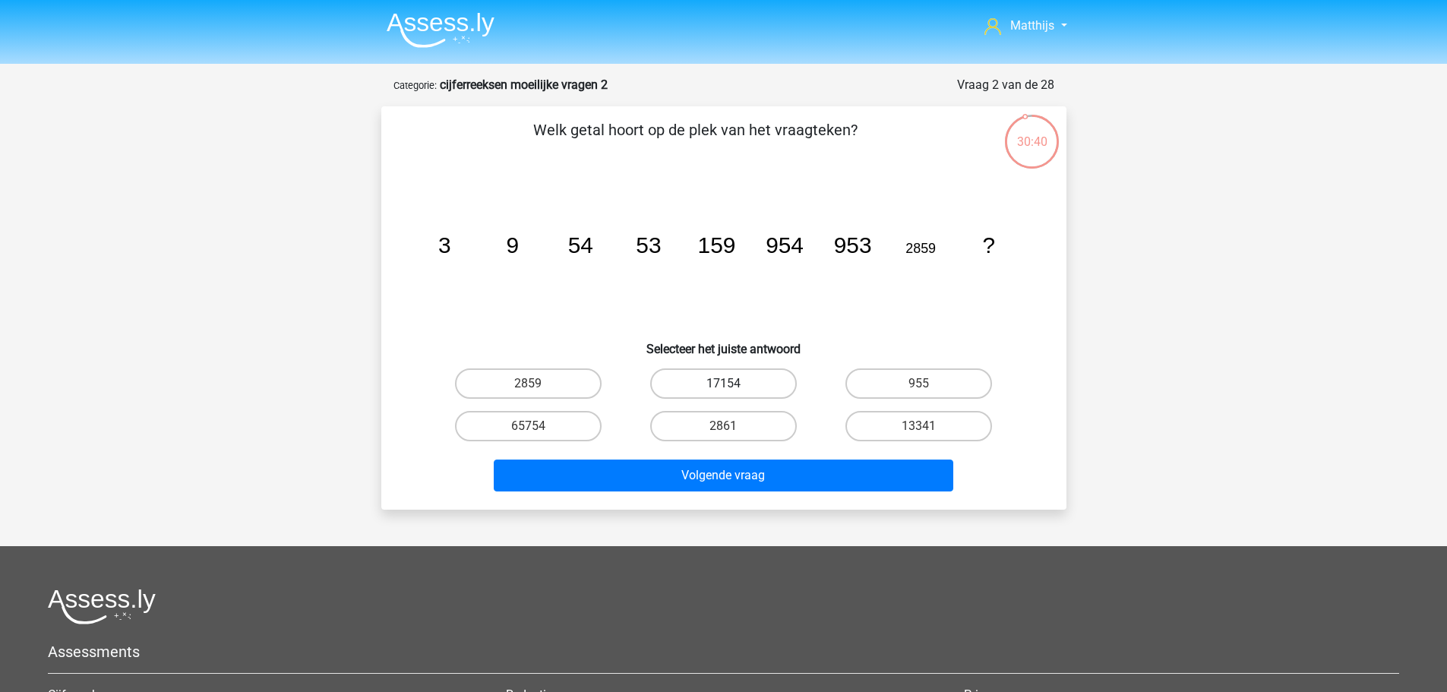
click at [771, 374] on label "17154" at bounding box center [723, 383] width 147 height 30
click at [733, 384] on input "17154" at bounding box center [728, 389] width 10 height 10
radio input "true"
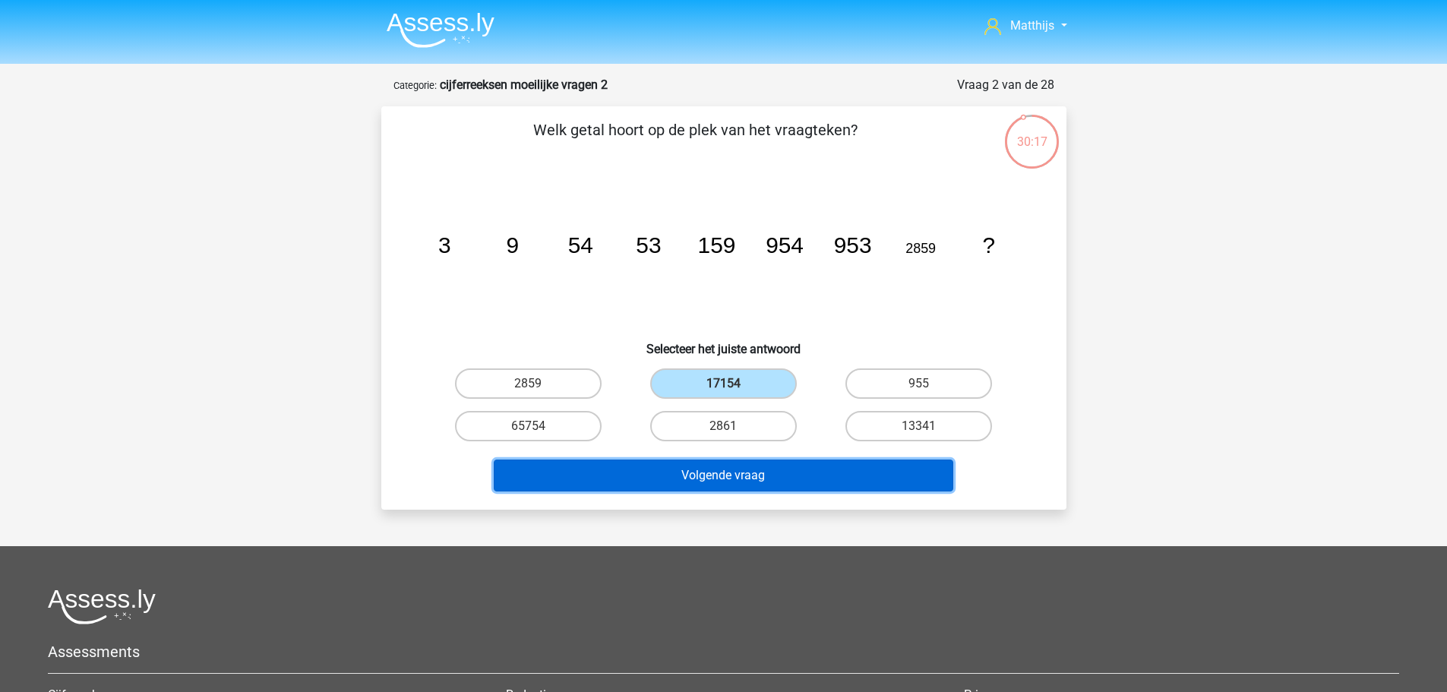
click at [803, 478] on button "Volgende vraag" at bounding box center [724, 476] width 460 height 32
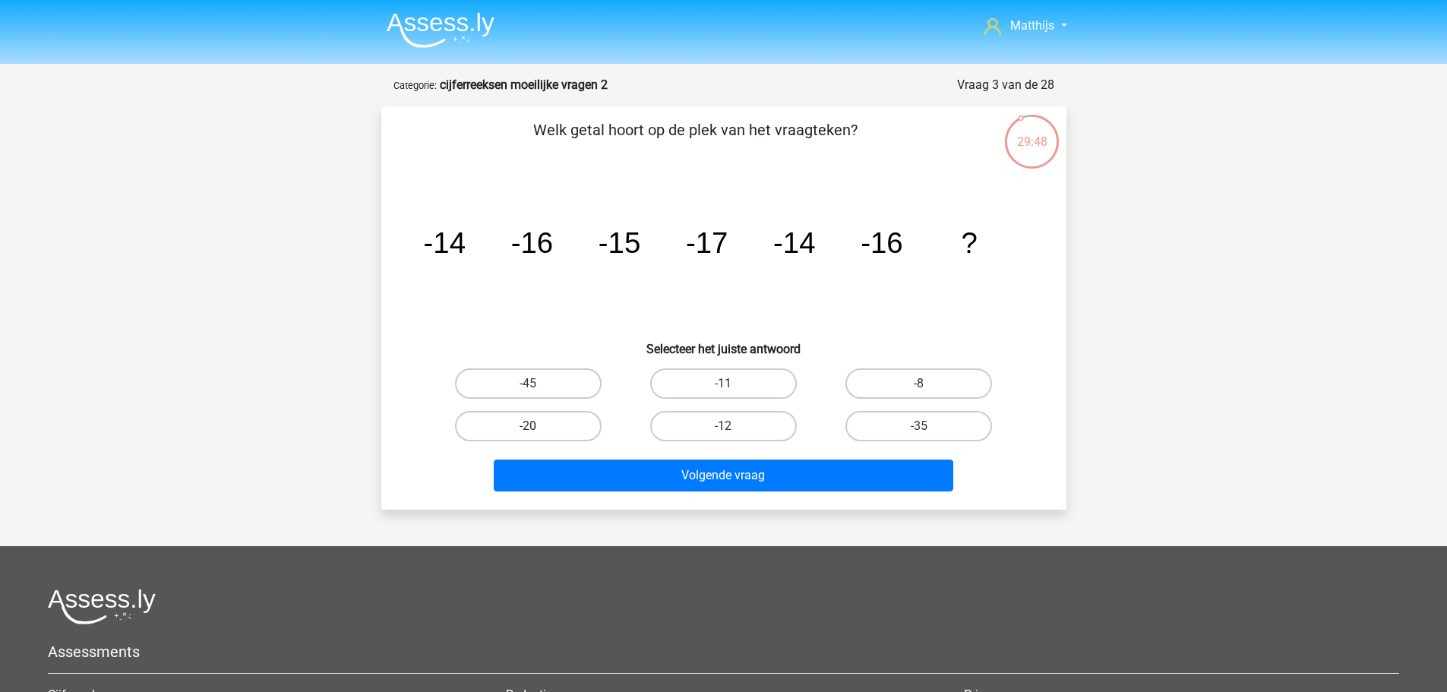
drag, startPoint x: 513, startPoint y: 431, endPoint x: 560, endPoint y: 435, distance: 47.3
click at [513, 430] on label "-20" at bounding box center [528, 426] width 147 height 30
click at [528, 430] on input "-20" at bounding box center [533, 431] width 10 height 10
radio input "true"
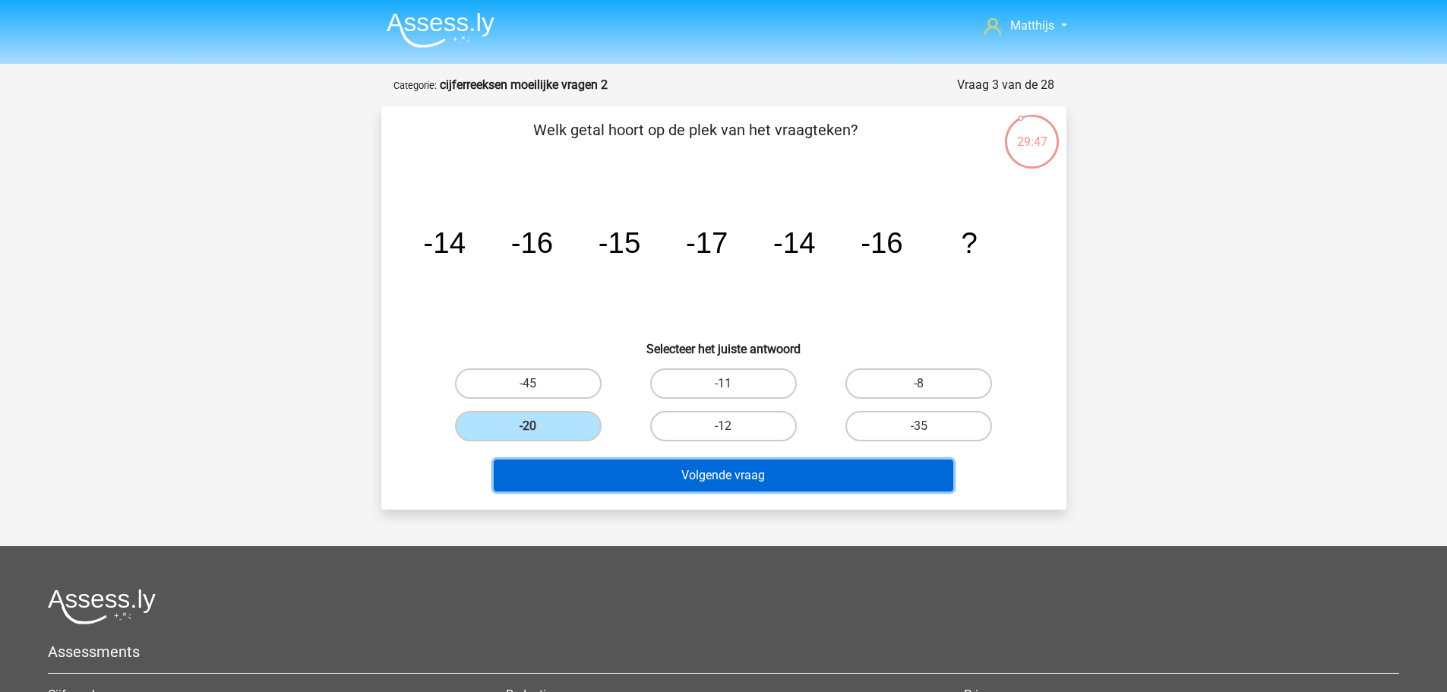
click at [797, 481] on button "Volgende vraag" at bounding box center [724, 476] width 460 height 32
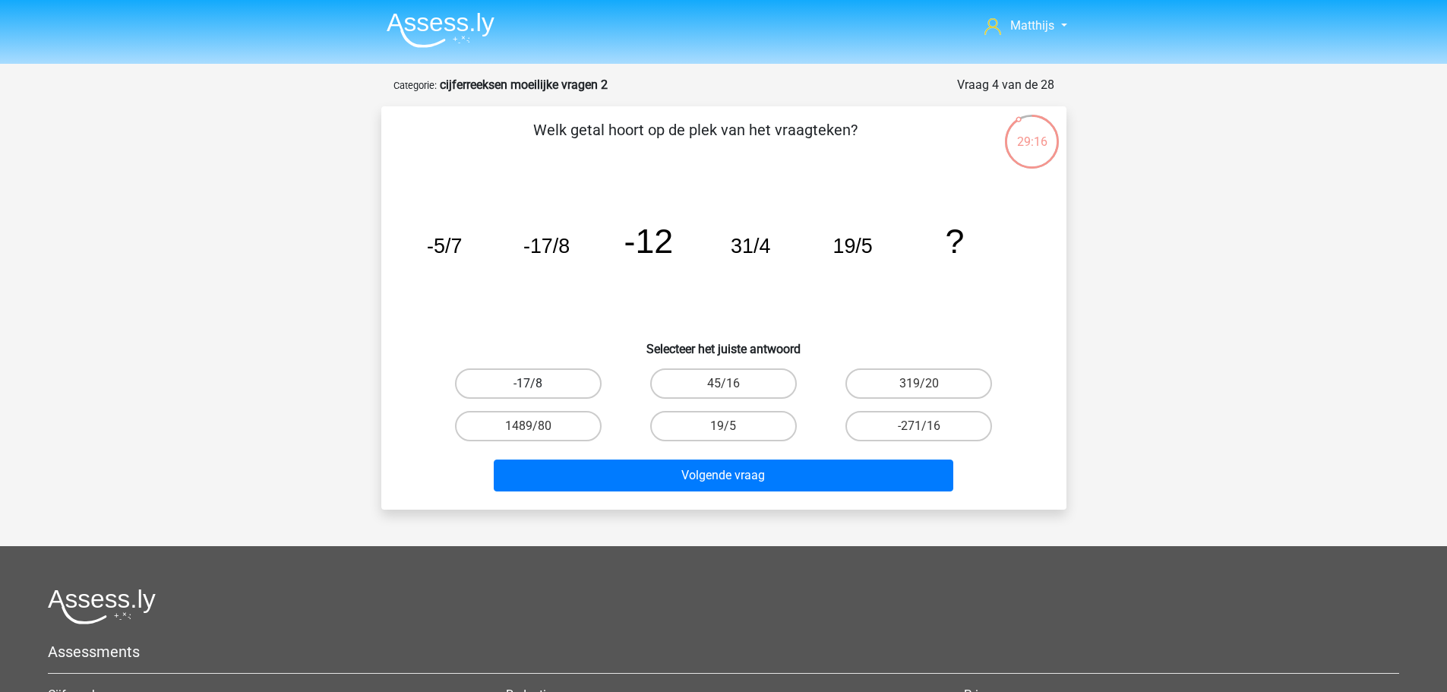
click at [537, 381] on label "-17/8" at bounding box center [528, 383] width 147 height 30
click at [537, 384] on input "-17/8" at bounding box center [533, 389] width 10 height 10
radio input "true"
click at [773, 384] on label "45/16" at bounding box center [723, 383] width 147 height 30
click at [733, 384] on input "45/16" at bounding box center [728, 389] width 10 height 10
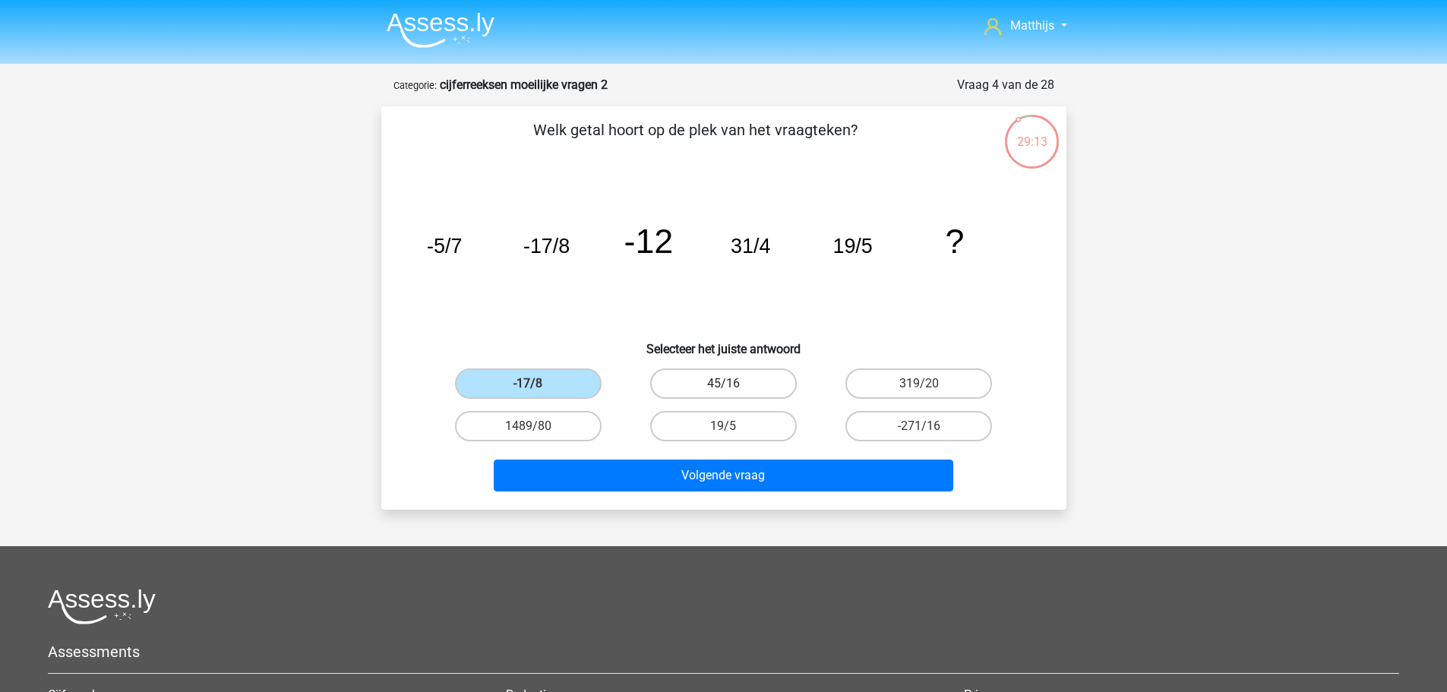
radio input "true"
click at [754, 416] on label "19/5" at bounding box center [723, 426] width 147 height 30
click at [733, 426] on input "19/5" at bounding box center [728, 431] width 10 height 10
radio input "true"
click at [761, 389] on label "45/16" at bounding box center [723, 383] width 147 height 30
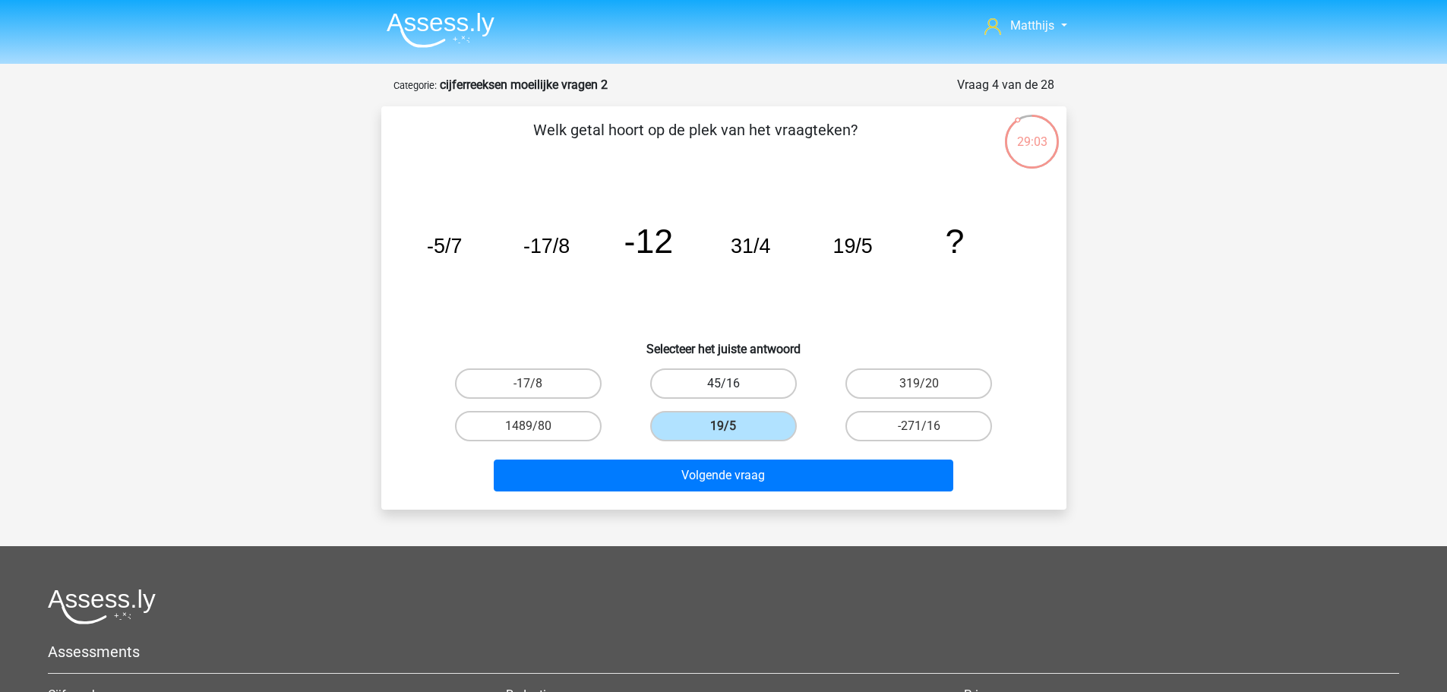
click at [733, 389] on input "45/16" at bounding box center [728, 389] width 10 height 10
radio input "true"
click at [772, 435] on label "19/5" at bounding box center [723, 426] width 147 height 30
click at [733, 435] on input "19/5" at bounding box center [728, 431] width 10 height 10
radio input "true"
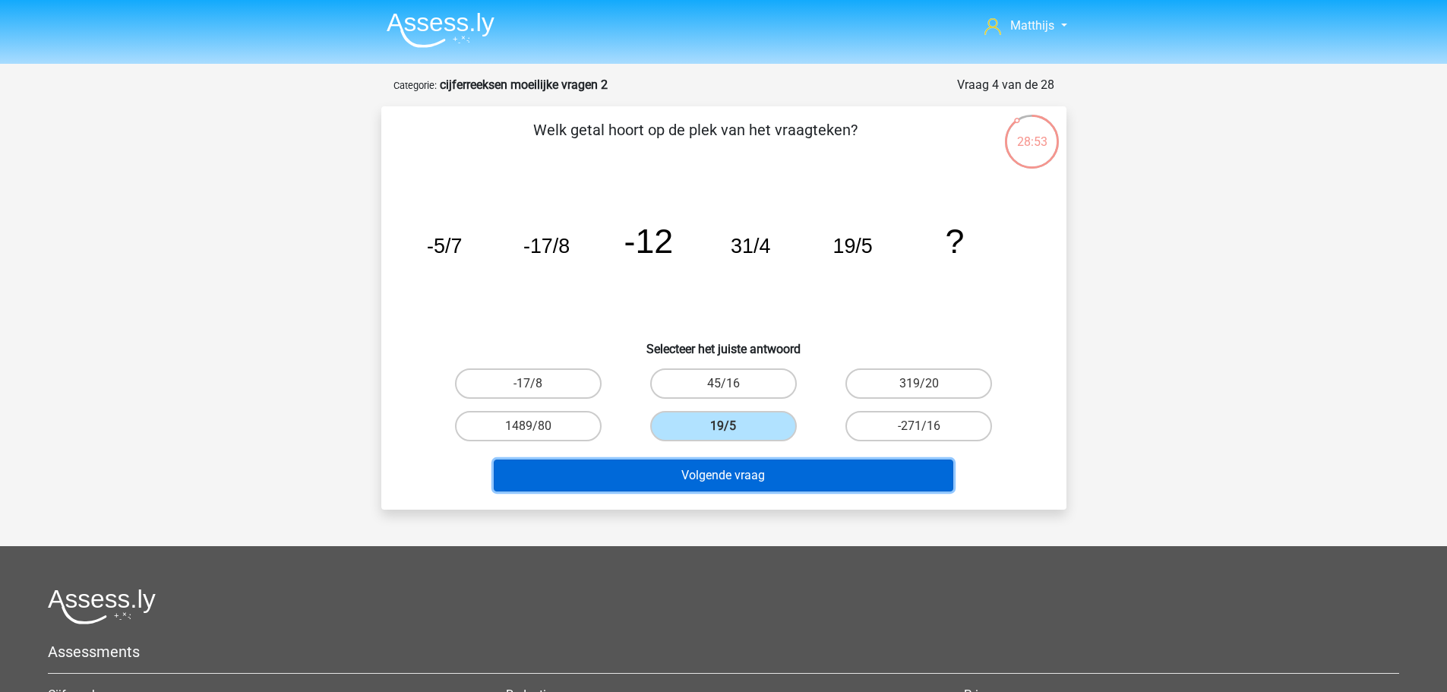
click at [784, 480] on button "Volgende vraag" at bounding box center [724, 476] width 460 height 32
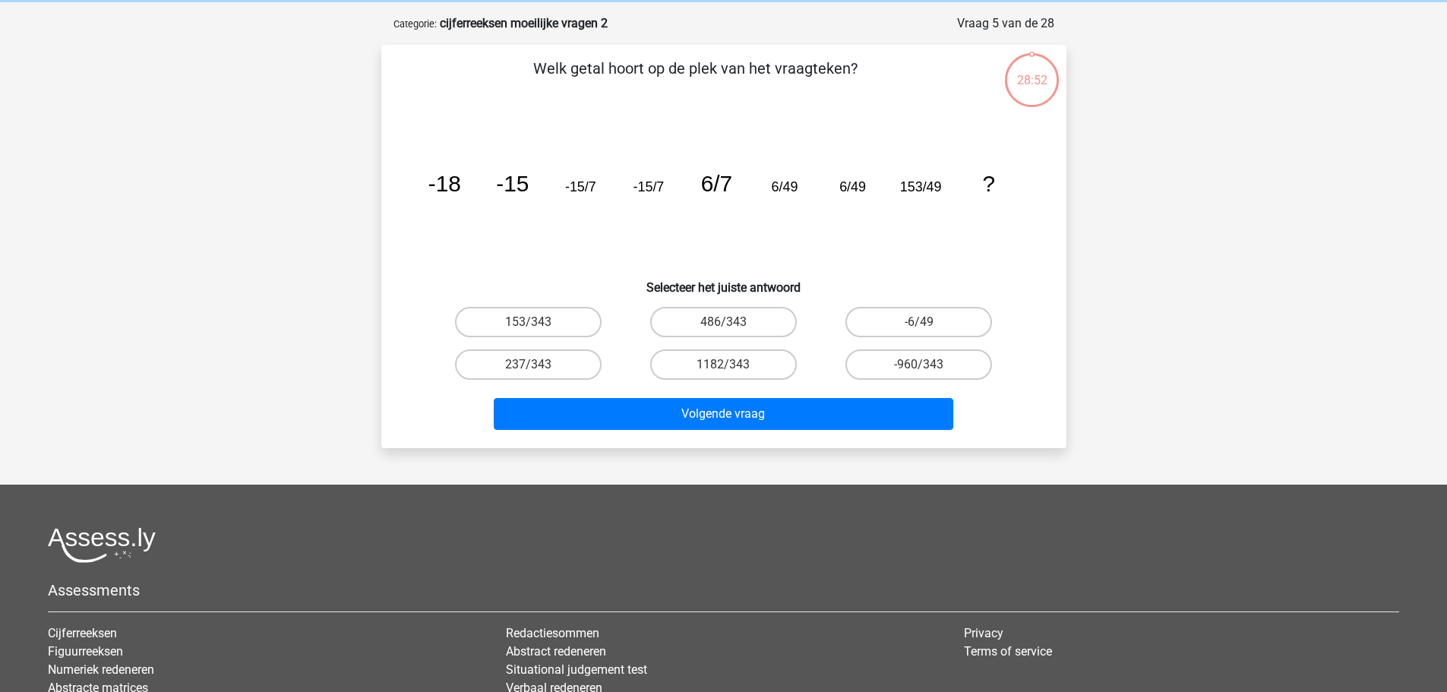
scroll to position [76, 0]
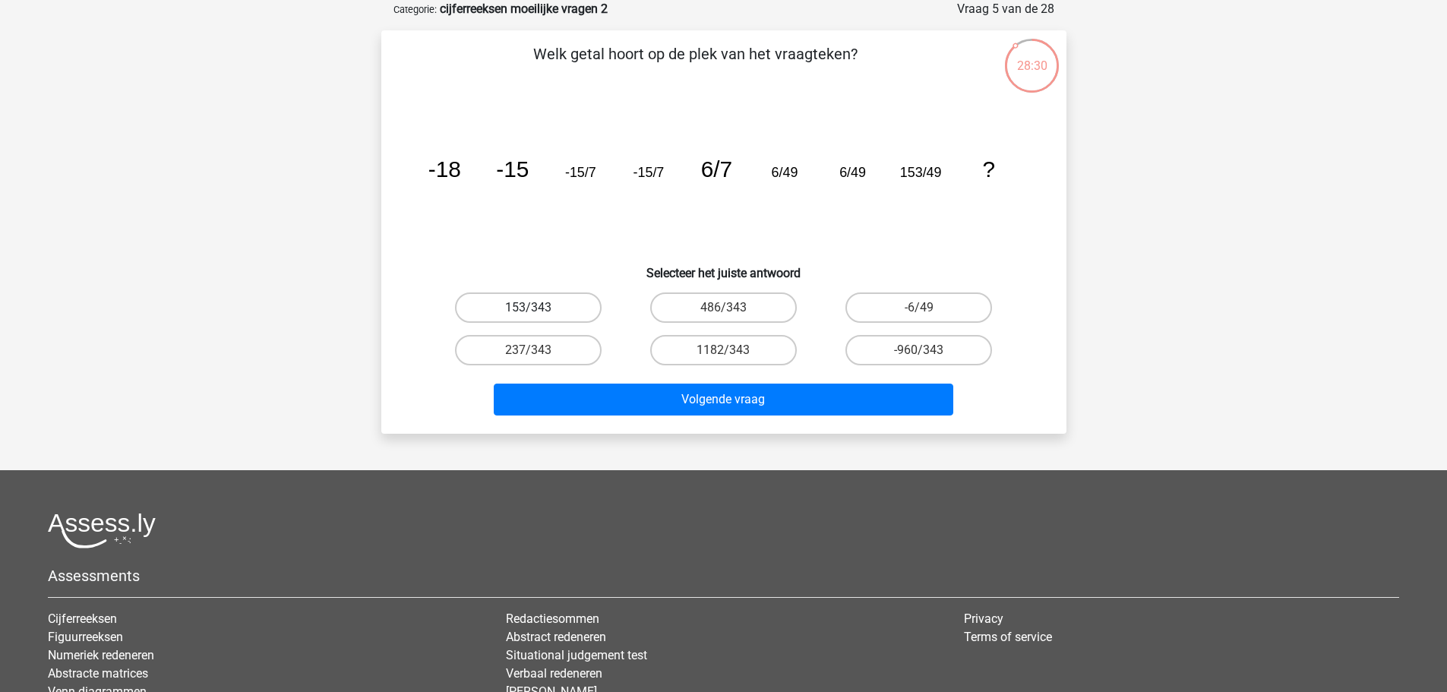
click at [582, 314] on label "153/343" at bounding box center [528, 308] width 147 height 30
click at [538, 314] on input "153/343" at bounding box center [533, 313] width 10 height 10
radio input "true"
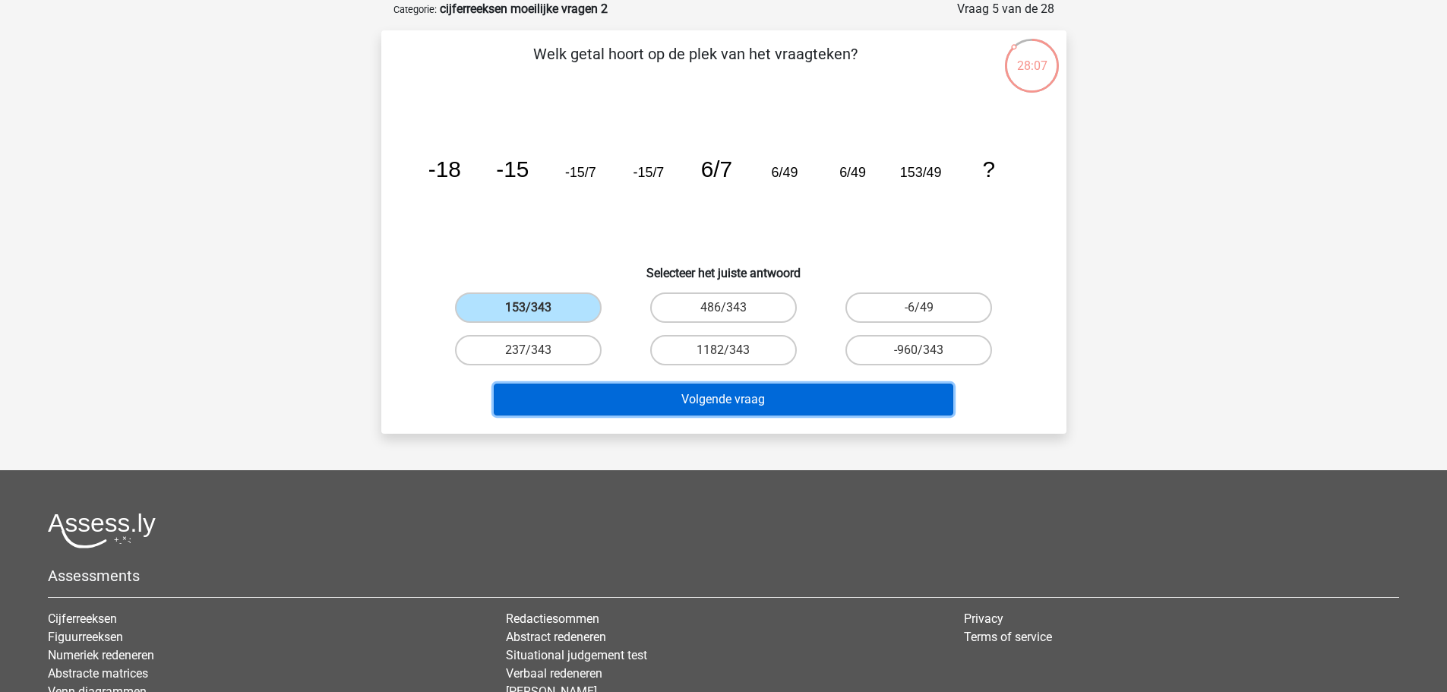
click at [720, 391] on button "Volgende vraag" at bounding box center [724, 400] width 460 height 32
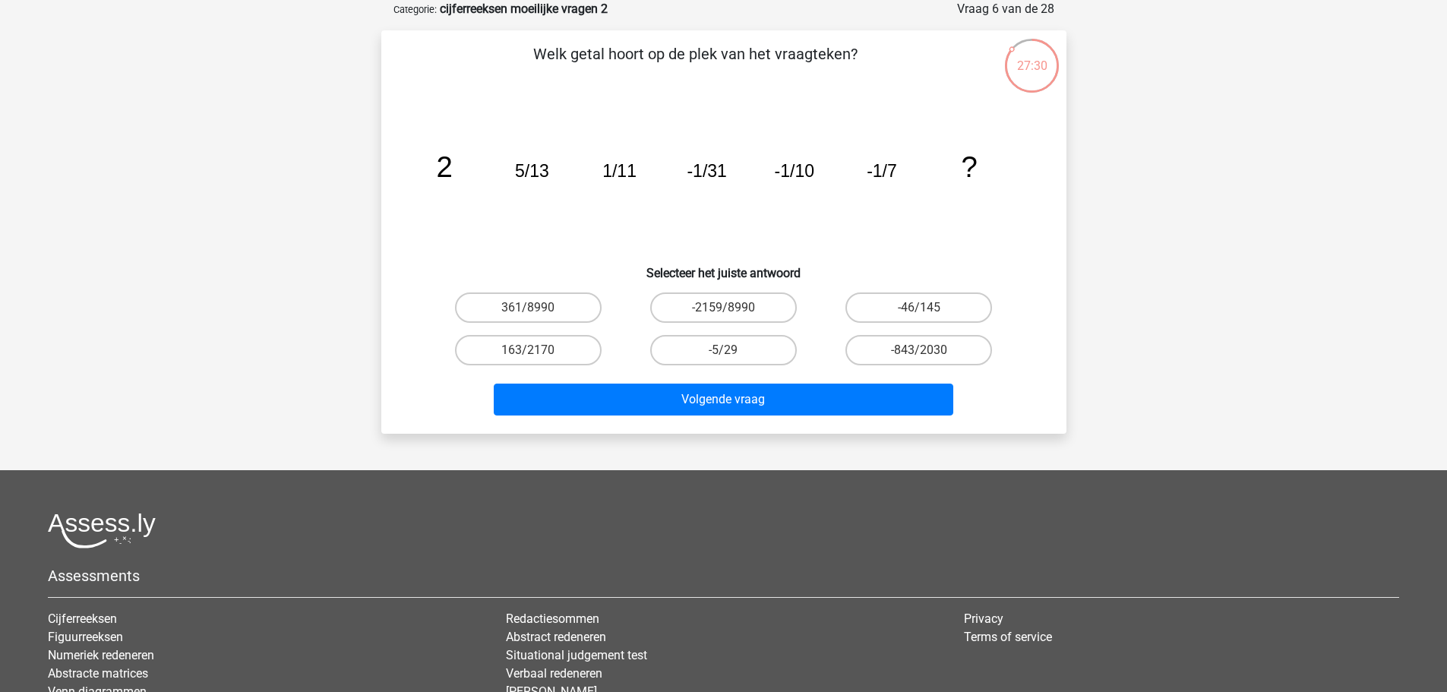
click at [620, 318] on div "-2159/8990" at bounding box center [528, 308] width 183 height 30
click at [788, 339] on label "-5/29" at bounding box center [723, 350] width 147 height 30
click at [733, 350] on input "-5/29" at bounding box center [728, 355] width 10 height 10
radio input "true"
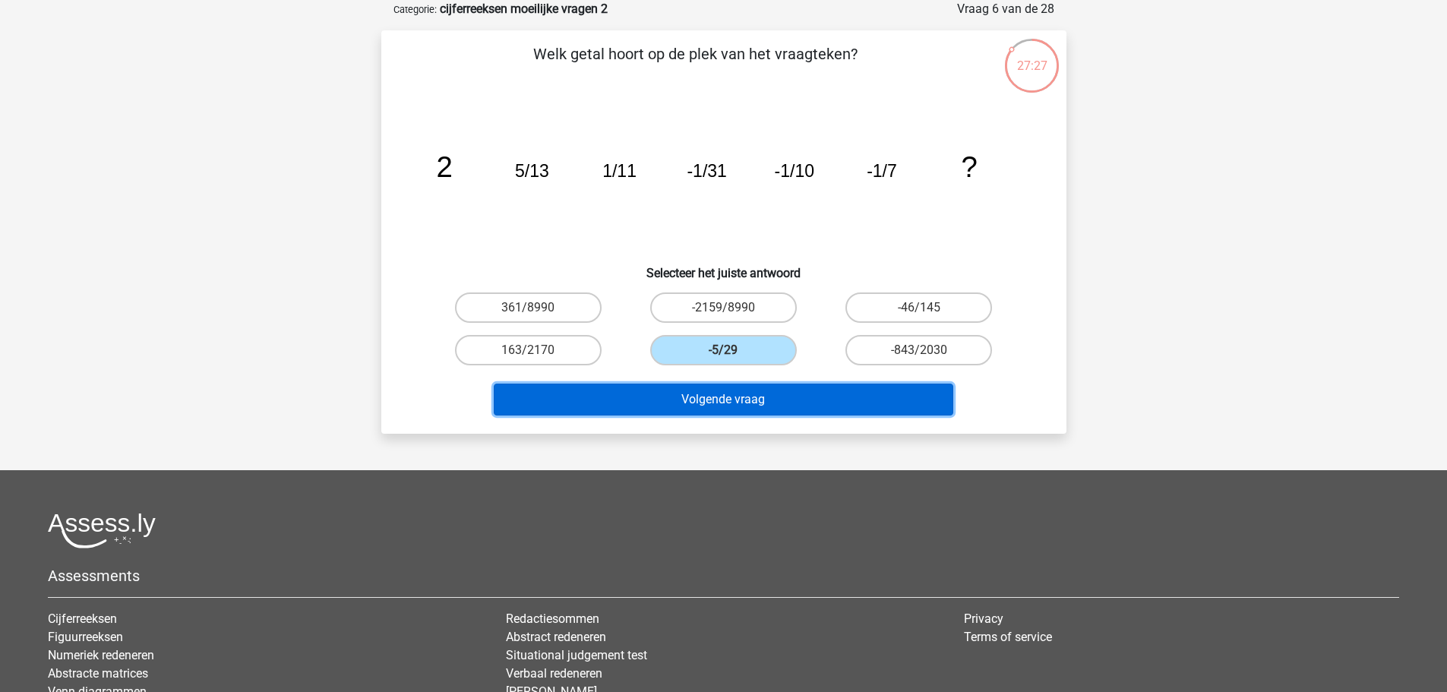
click at [828, 401] on button "Volgende vraag" at bounding box center [724, 400] width 460 height 32
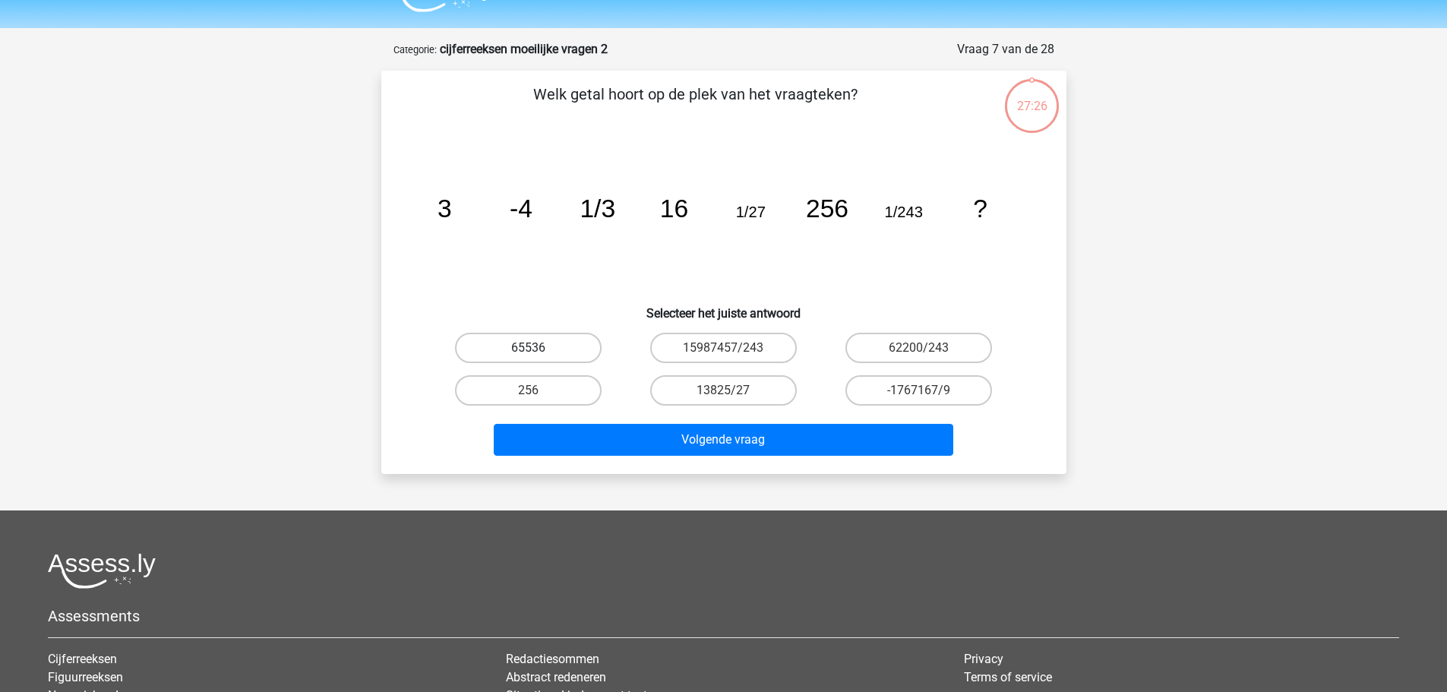
scroll to position [0, 0]
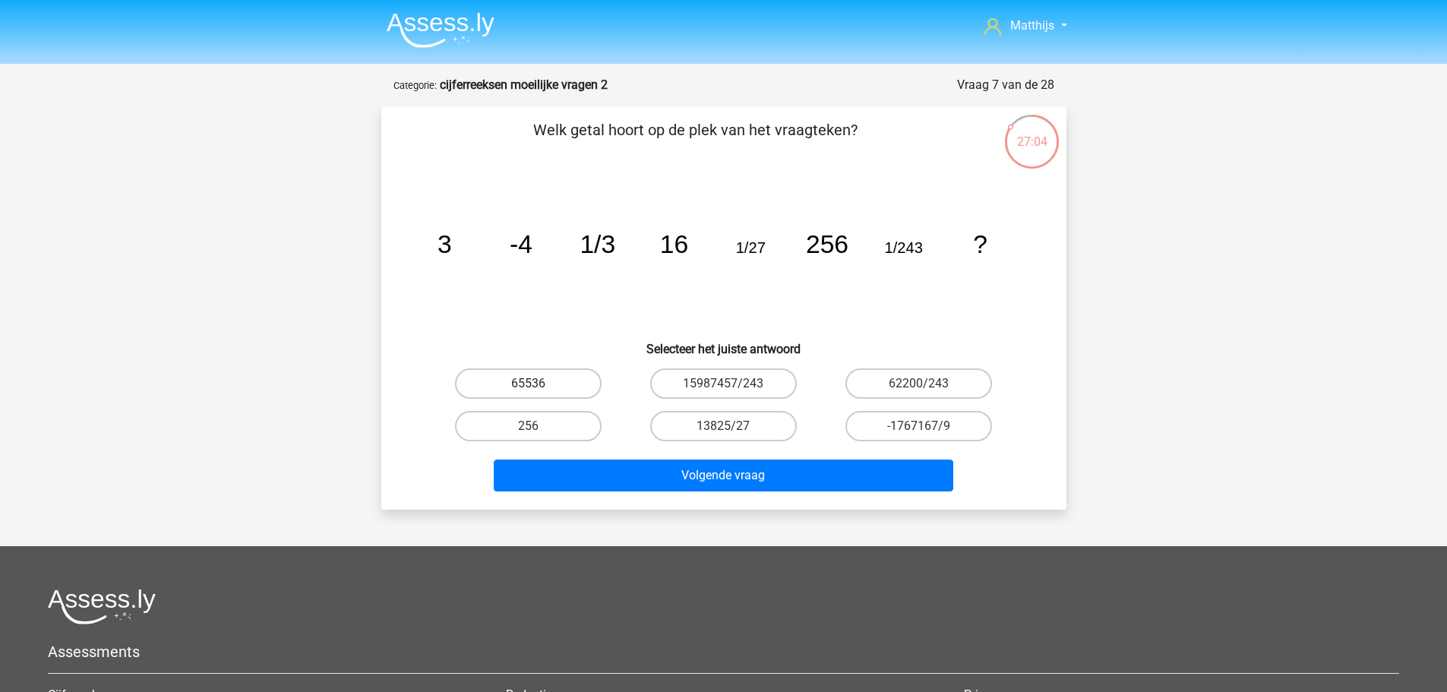
click at [519, 387] on label "65536" at bounding box center [528, 383] width 147 height 30
click at [528, 387] on input "65536" at bounding box center [533, 389] width 10 height 10
radio input "true"
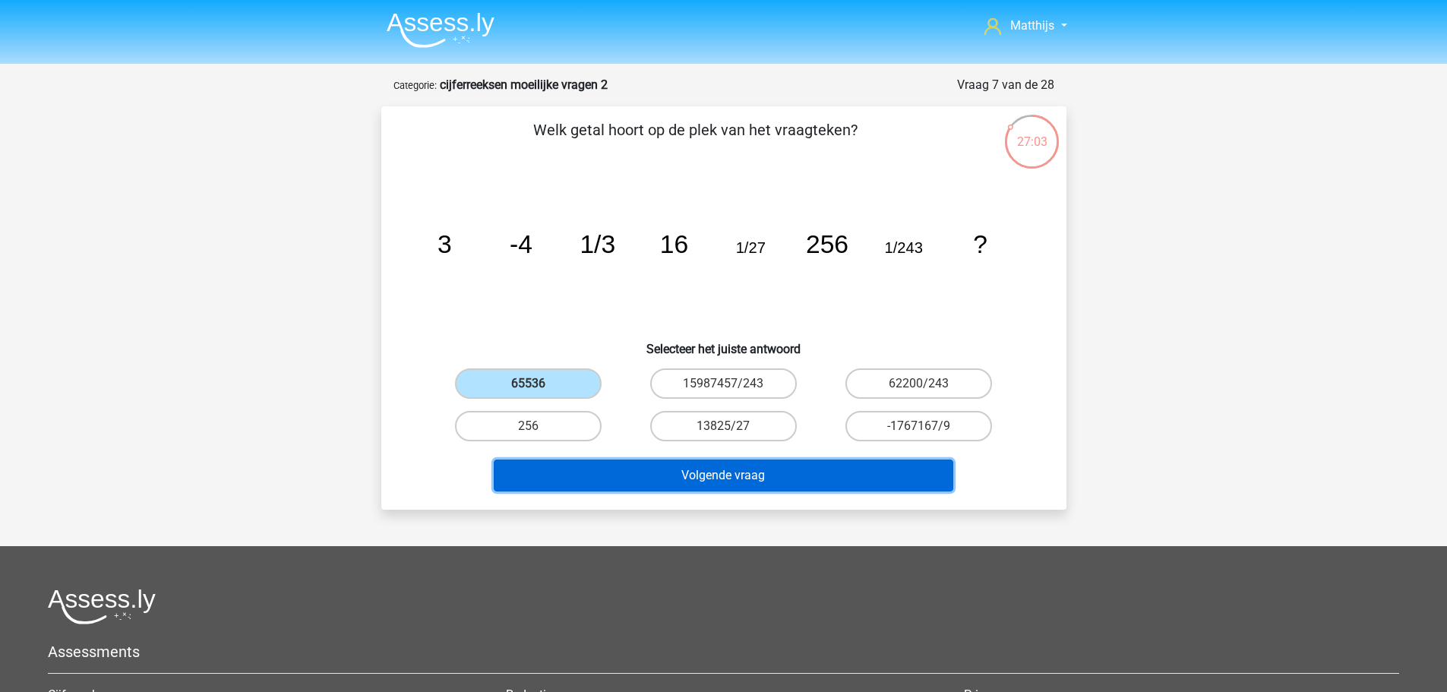
click at [745, 476] on button "Volgende vraag" at bounding box center [724, 476] width 460 height 32
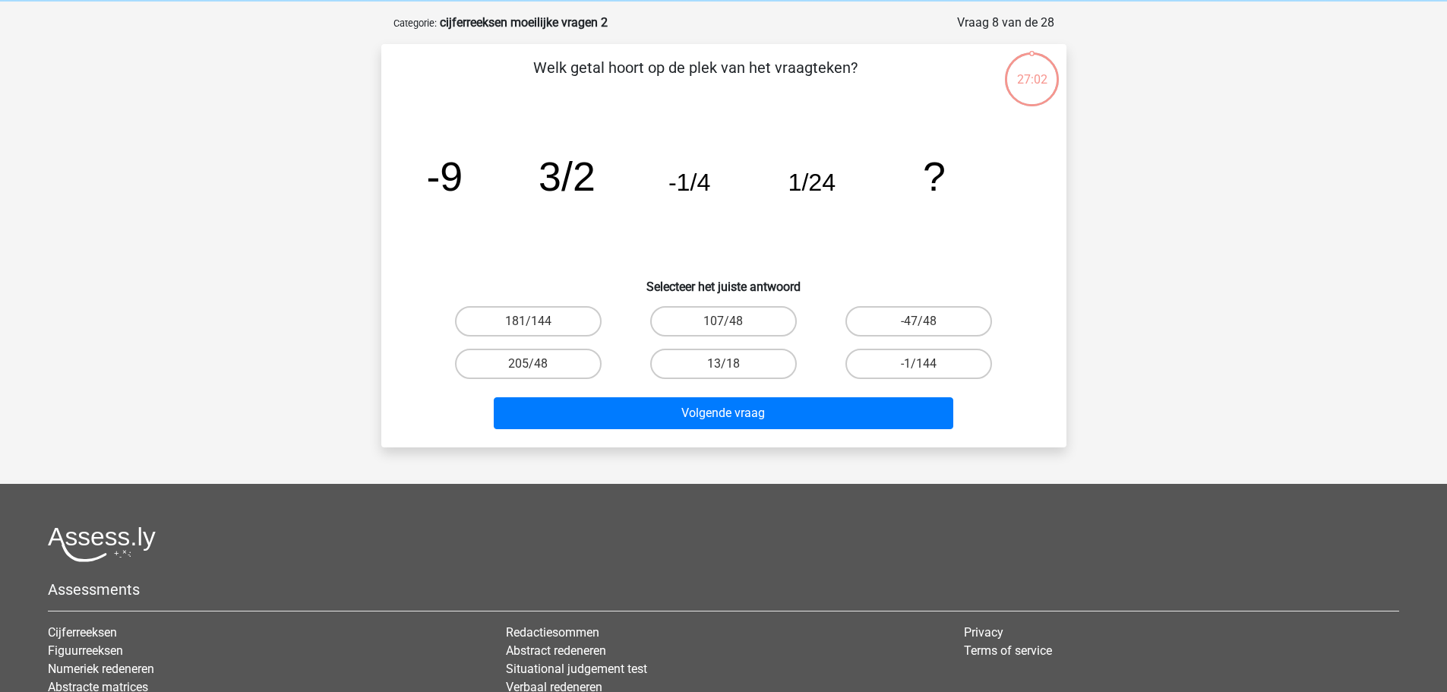
scroll to position [76, 0]
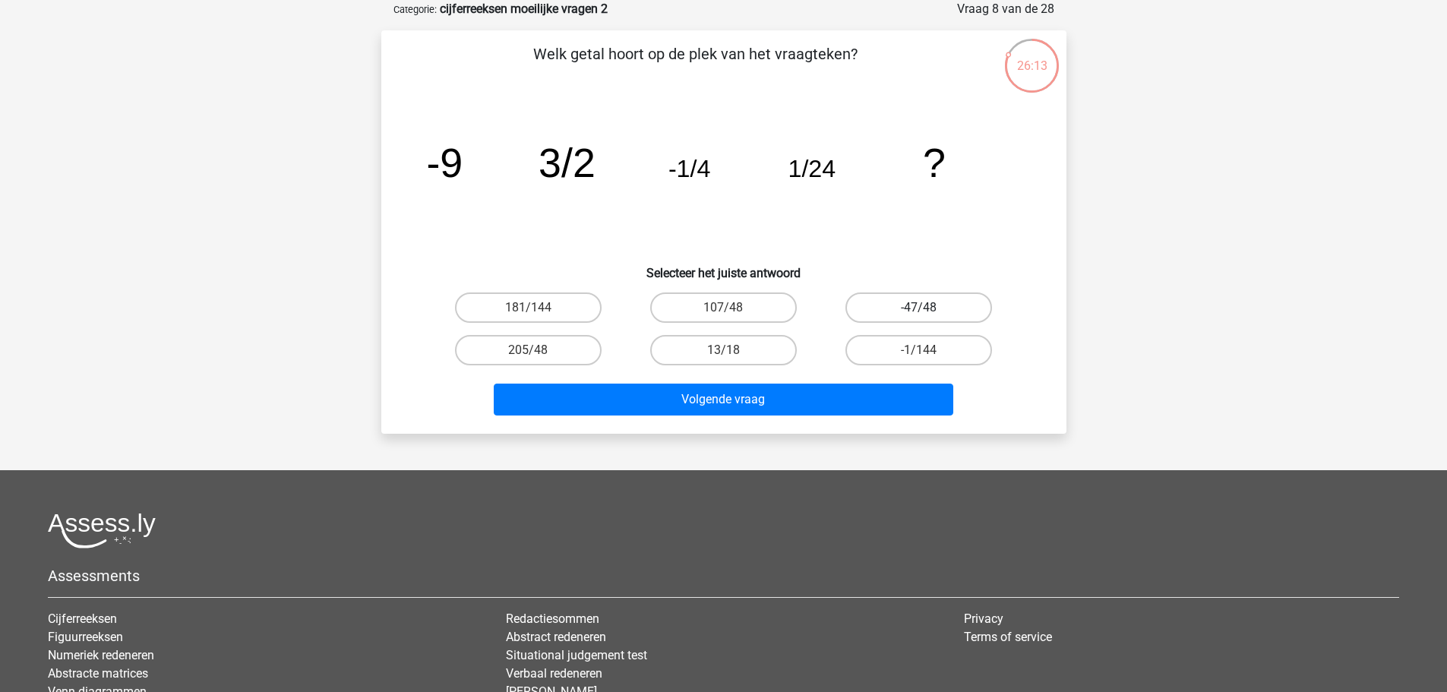
click at [960, 305] on label "-47/48" at bounding box center [919, 308] width 147 height 30
click at [929, 308] on input "-47/48" at bounding box center [924, 313] width 10 height 10
radio input "true"
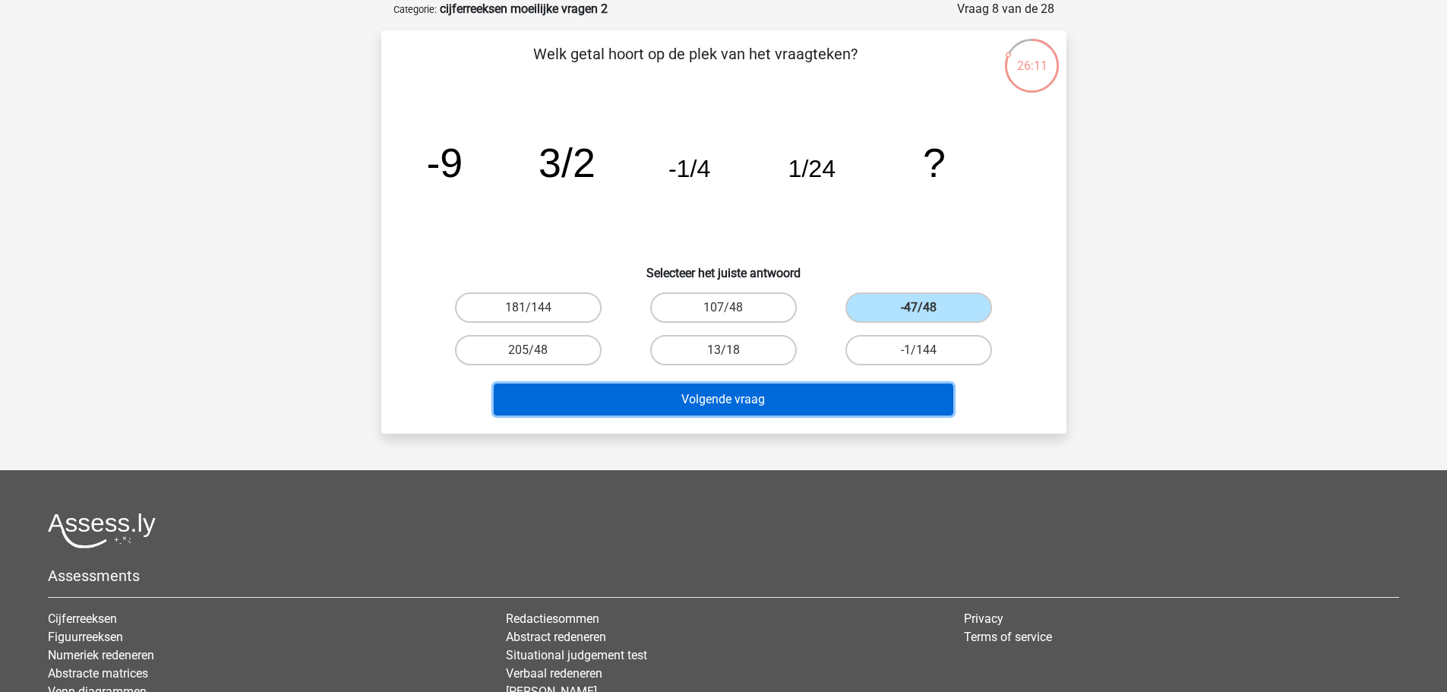
click at [895, 395] on button "Volgende vraag" at bounding box center [724, 400] width 460 height 32
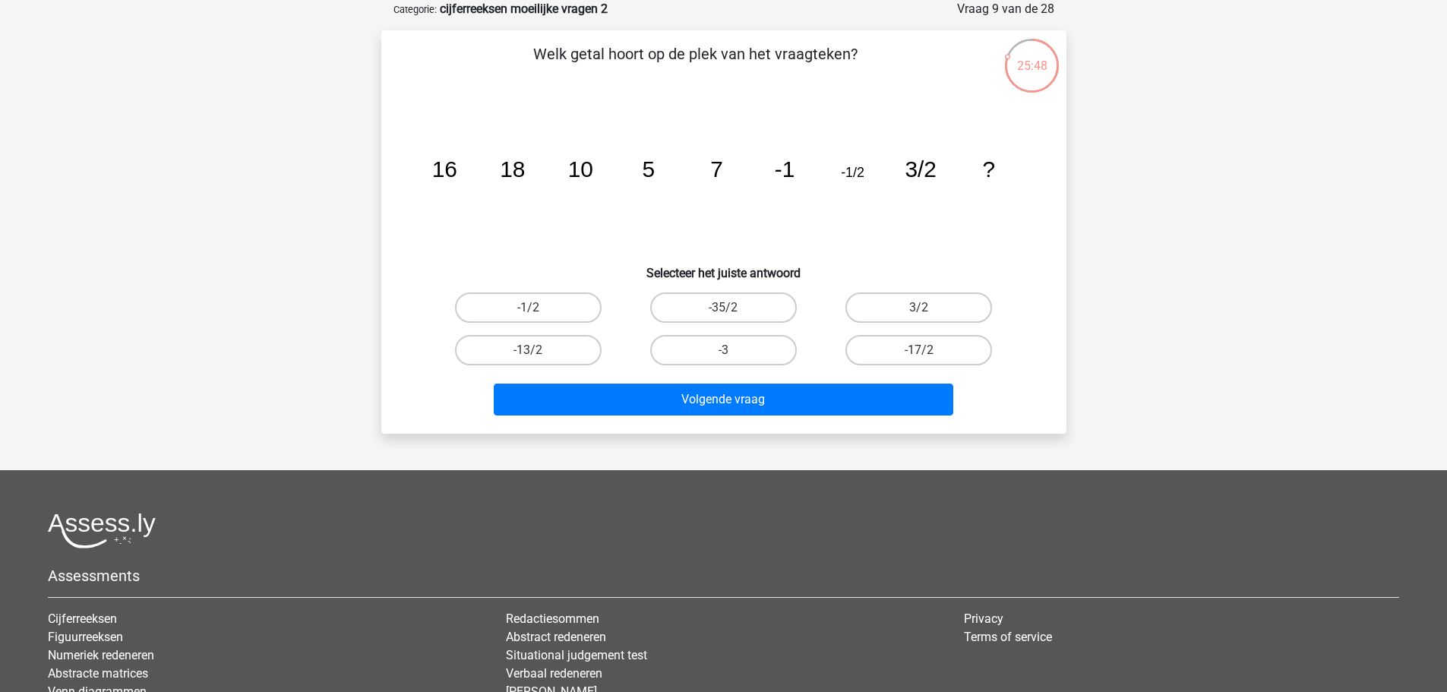
click at [532, 350] on input "-13/2" at bounding box center [533, 355] width 10 height 10
radio input "true"
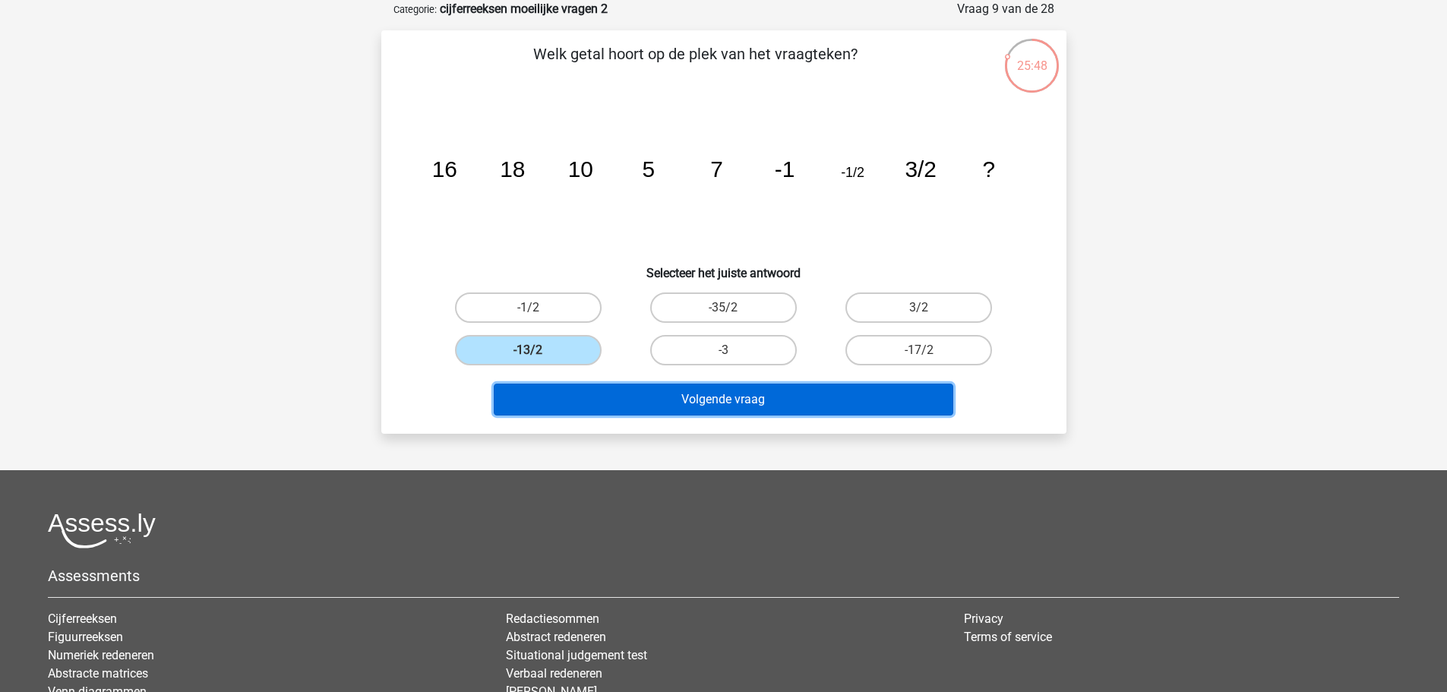
click at [724, 406] on button "Volgende vraag" at bounding box center [724, 400] width 460 height 32
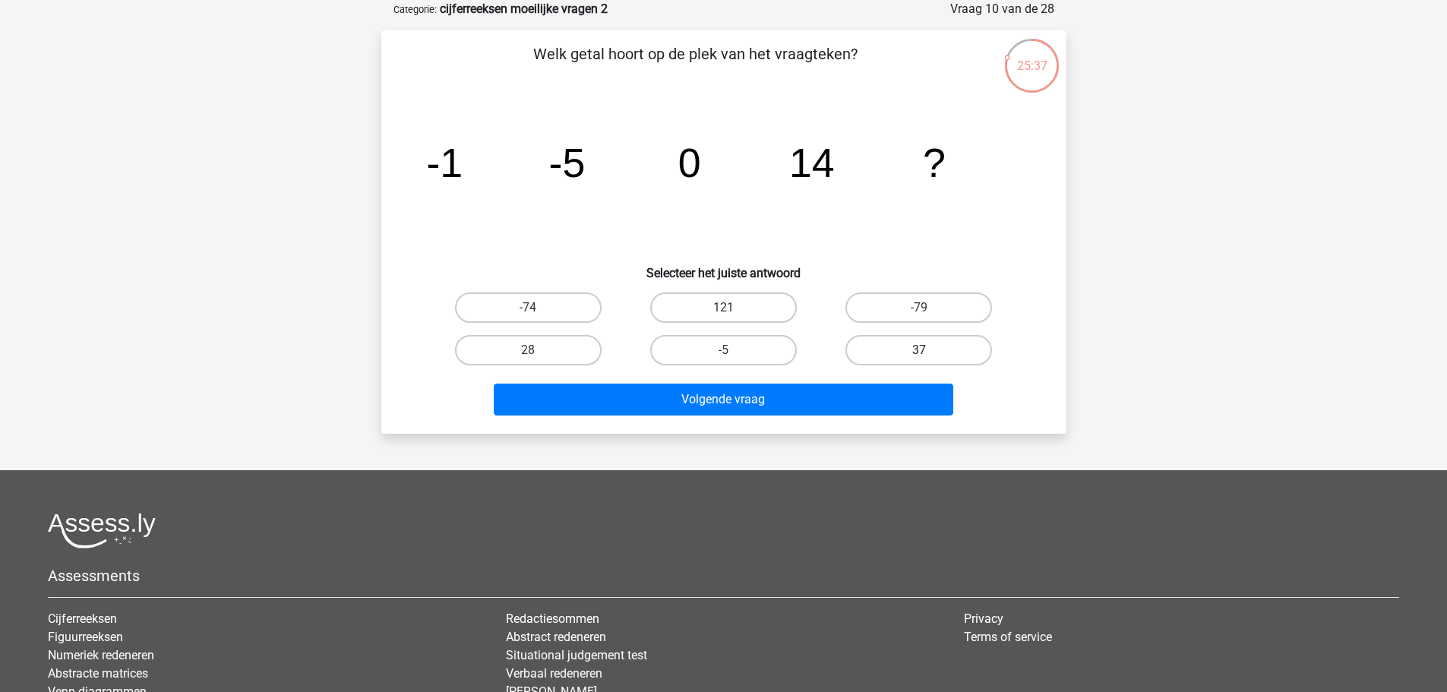
click at [919, 343] on label "37" at bounding box center [919, 350] width 147 height 30
click at [919, 350] on input "37" at bounding box center [924, 355] width 10 height 10
radio input "true"
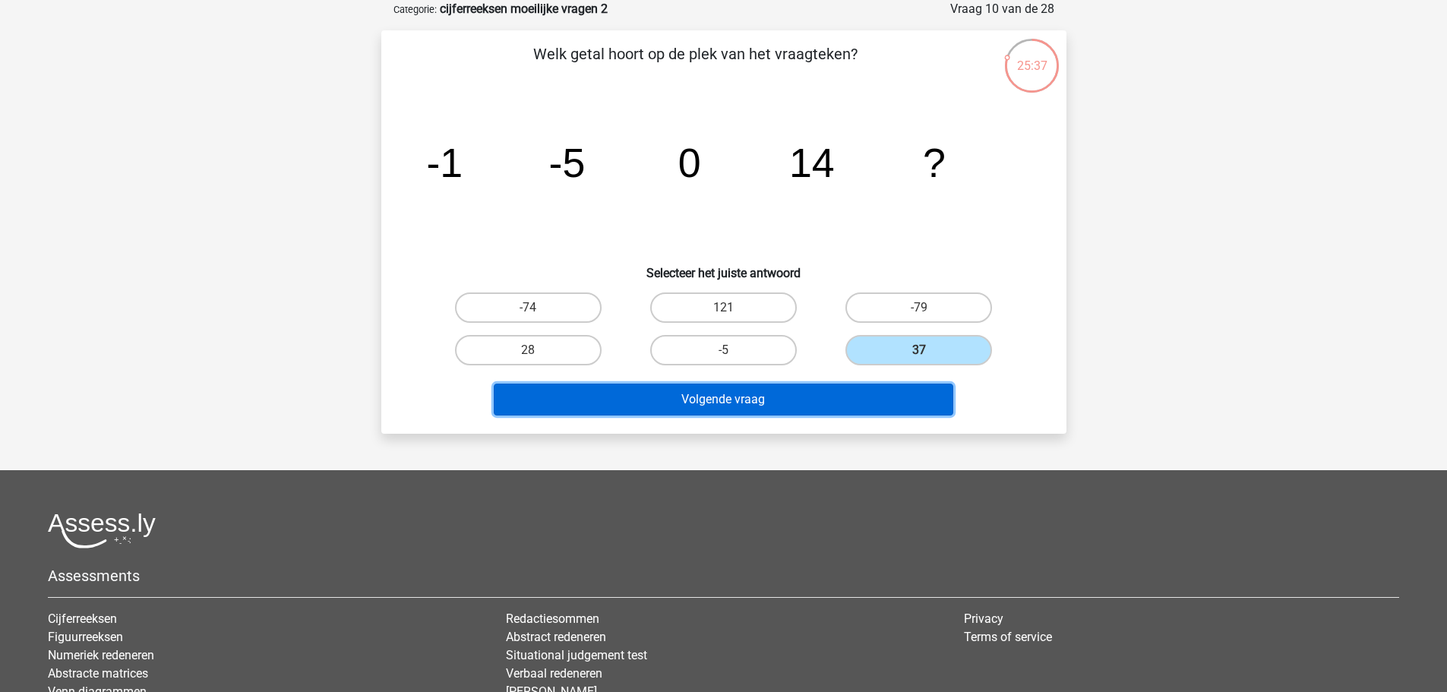
click at [830, 405] on button "Volgende vraag" at bounding box center [724, 400] width 460 height 32
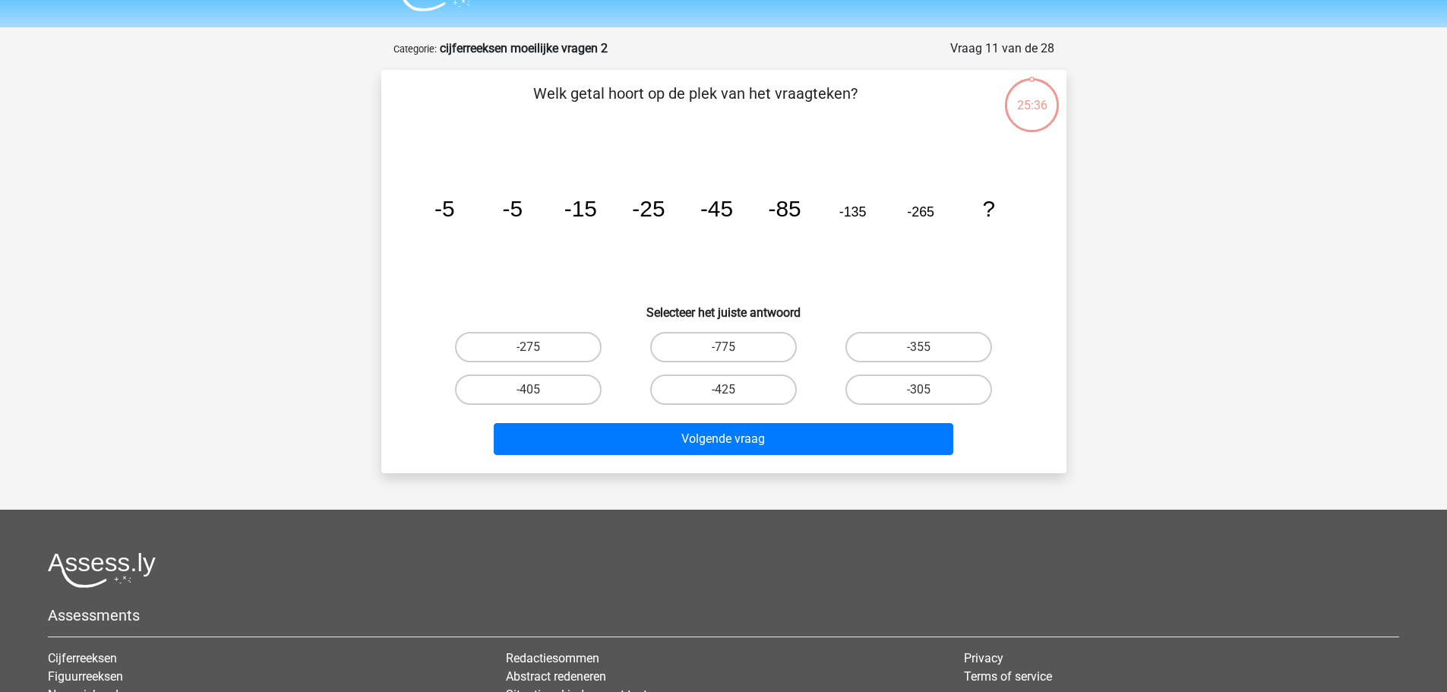
scroll to position [0, 0]
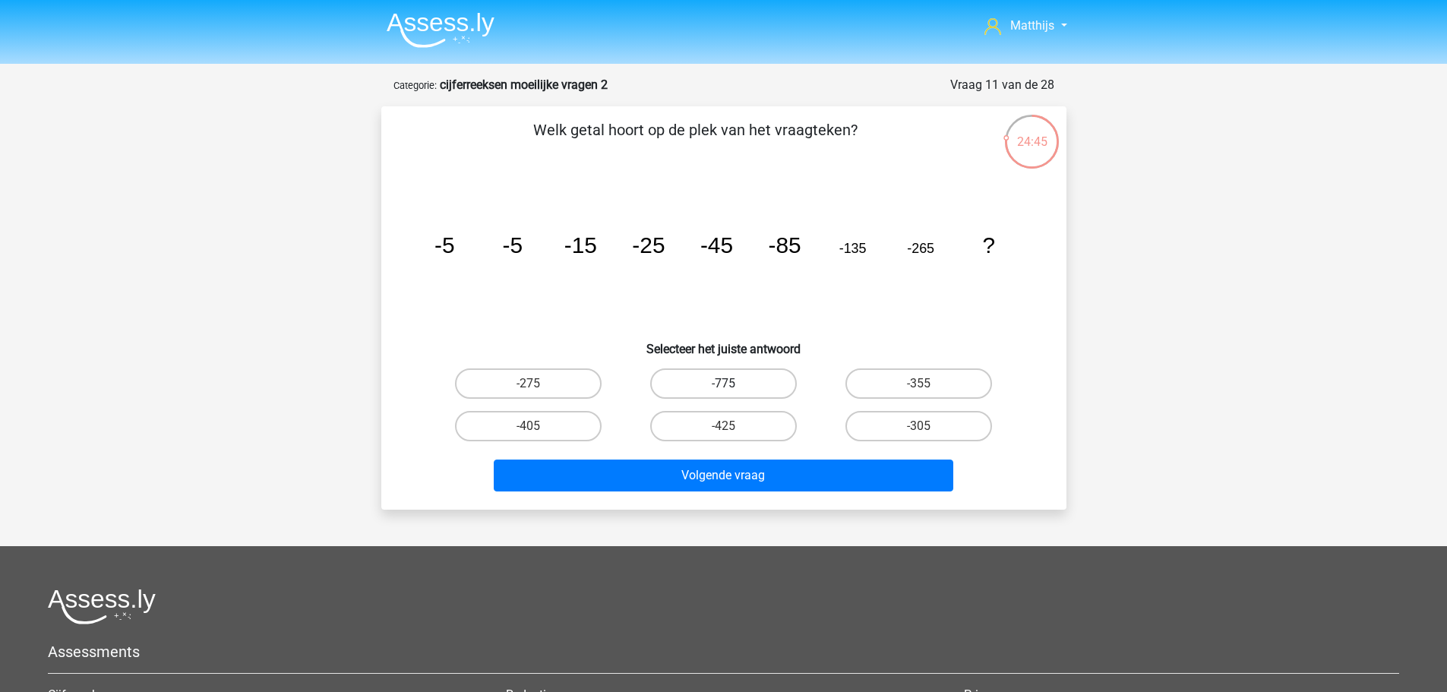
click at [777, 381] on label "-775" at bounding box center [723, 383] width 147 height 30
click at [733, 384] on input "-775" at bounding box center [728, 389] width 10 height 10
radio input "true"
click at [776, 431] on label "-425" at bounding box center [723, 426] width 147 height 30
click at [733, 431] on input "-425" at bounding box center [728, 431] width 10 height 10
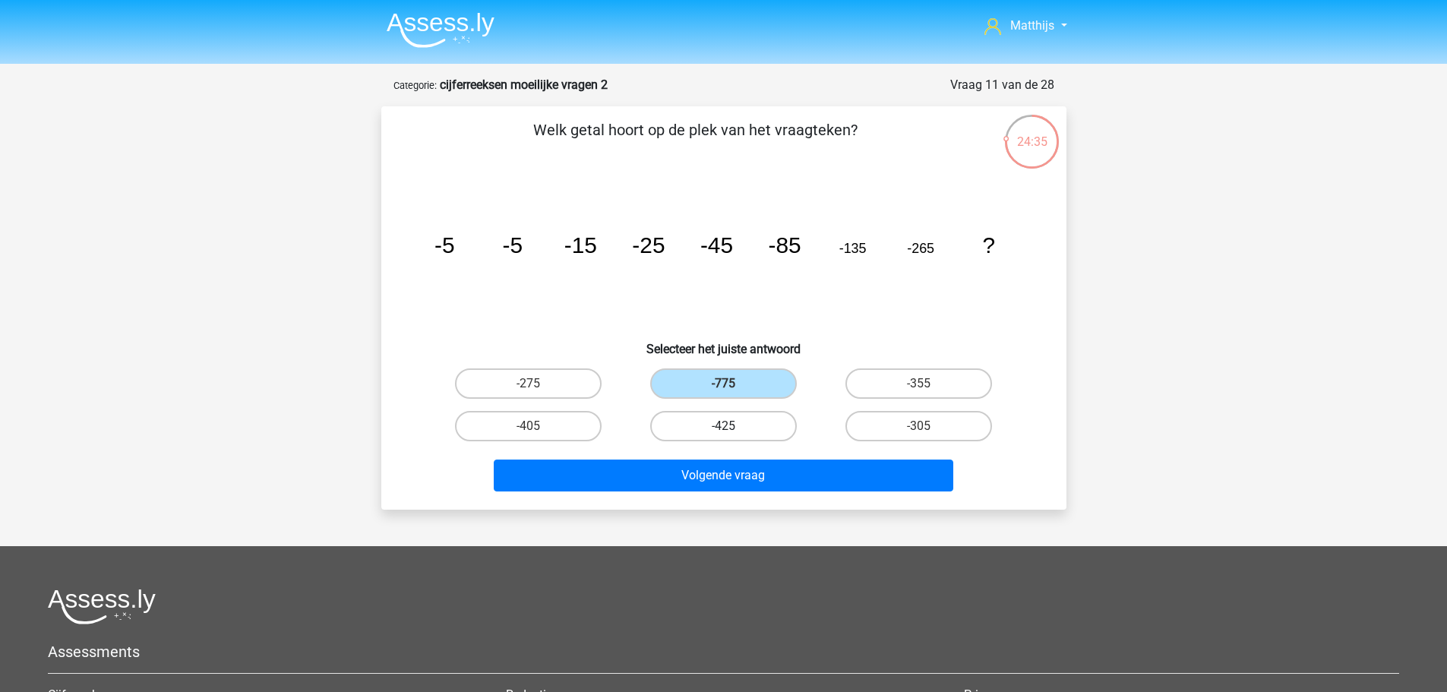
radio input "true"
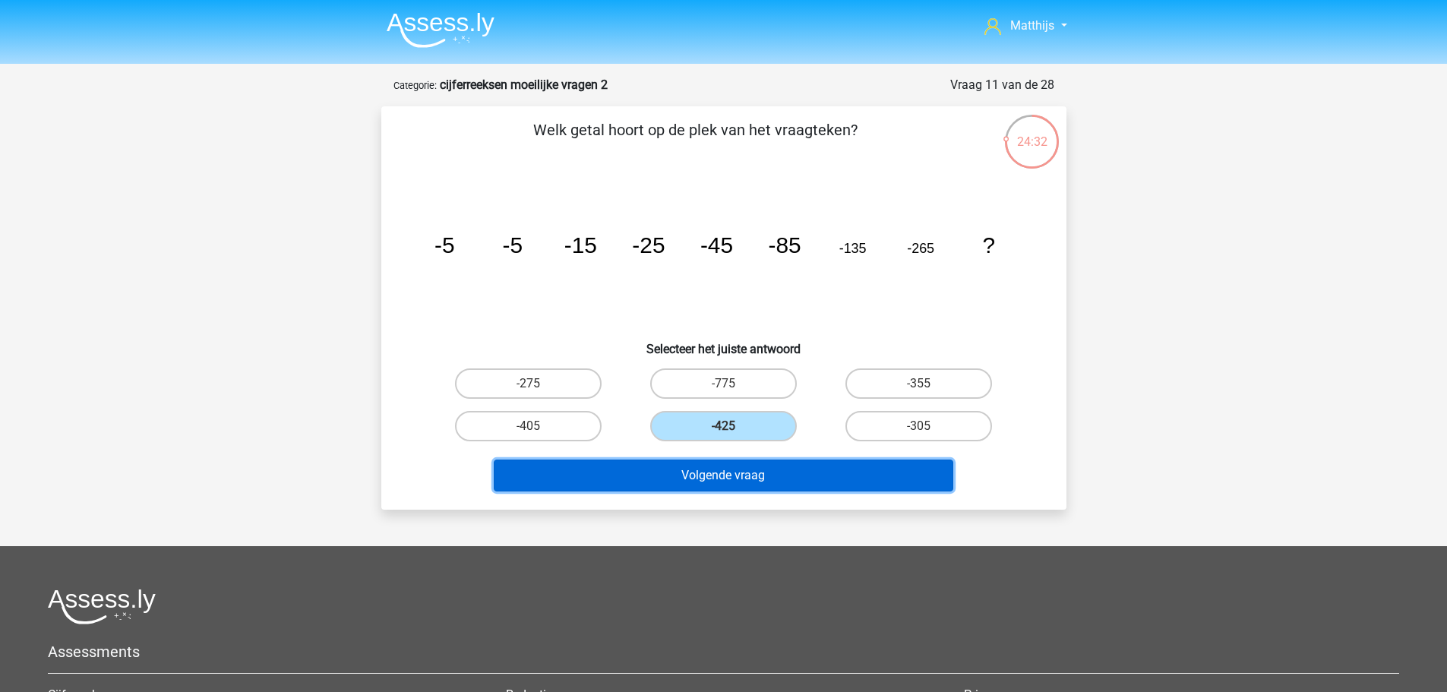
click at [793, 478] on button "Volgende vraag" at bounding box center [724, 476] width 460 height 32
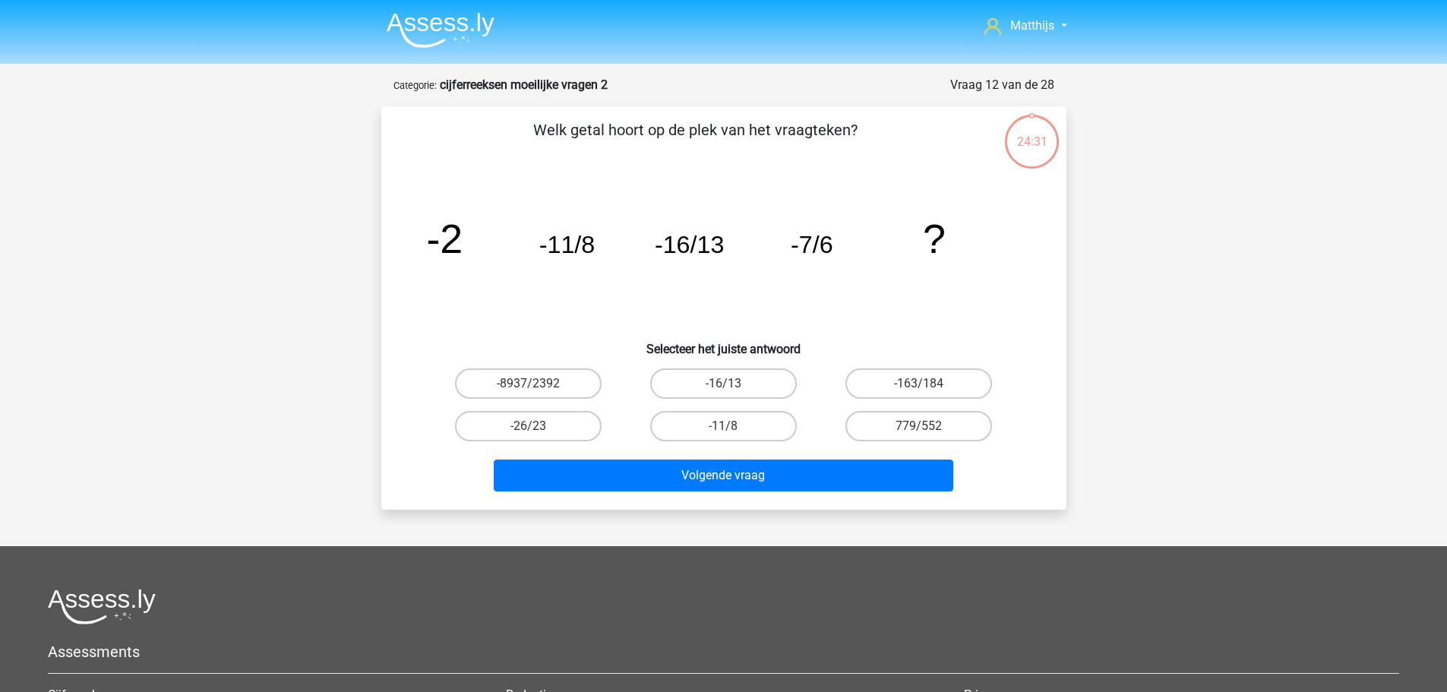
scroll to position [76, 0]
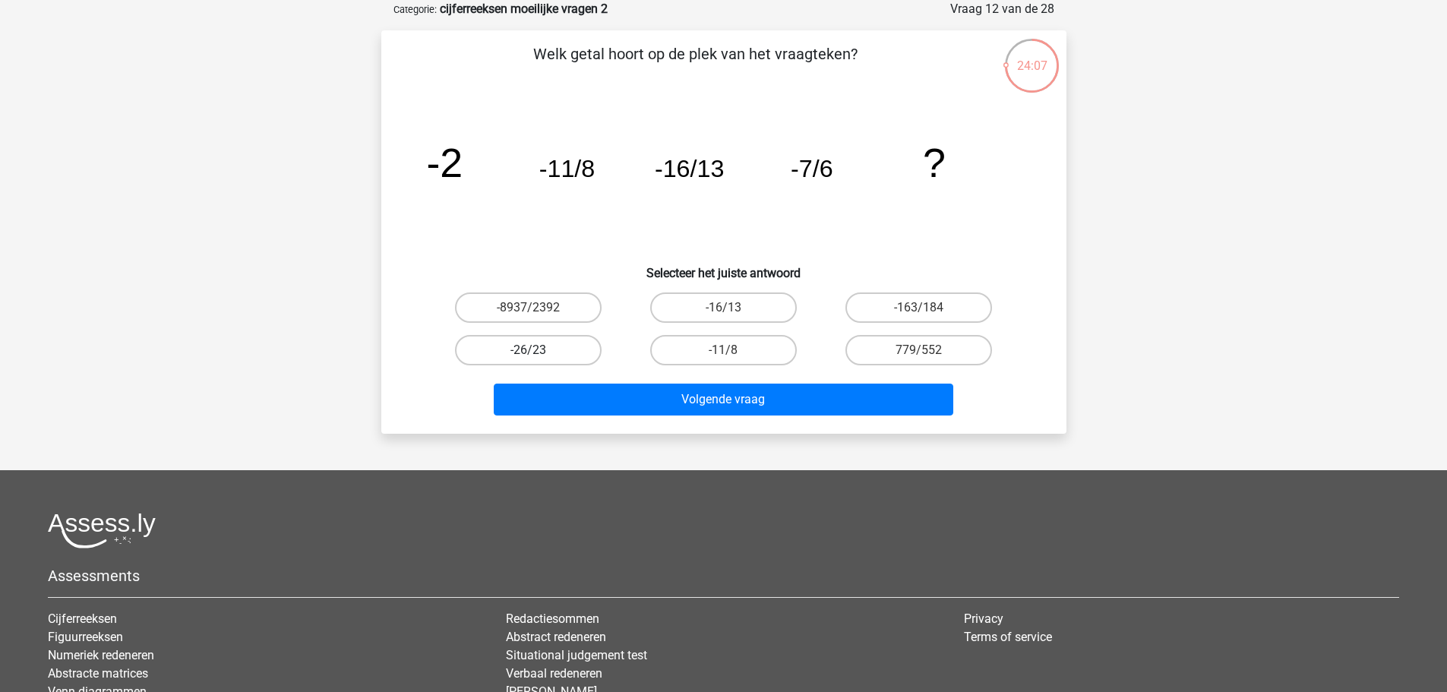
drag, startPoint x: 504, startPoint y: 350, endPoint x: 603, endPoint y: 375, distance: 102.8
click at [504, 350] on label "-26/23" at bounding box center [528, 350] width 147 height 30
click at [528, 350] on input "-26/23" at bounding box center [533, 355] width 10 height 10
radio input "true"
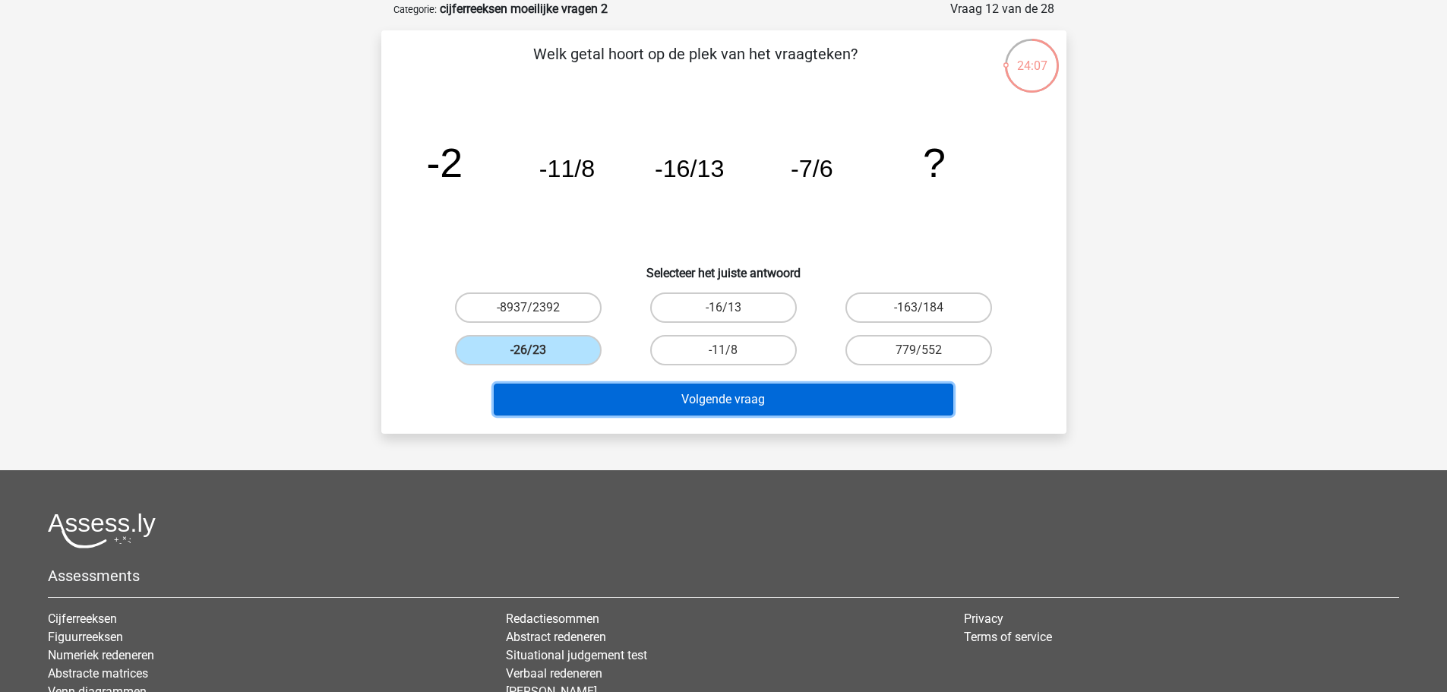
click at [672, 393] on button "Volgende vraag" at bounding box center [724, 400] width 460 height 32
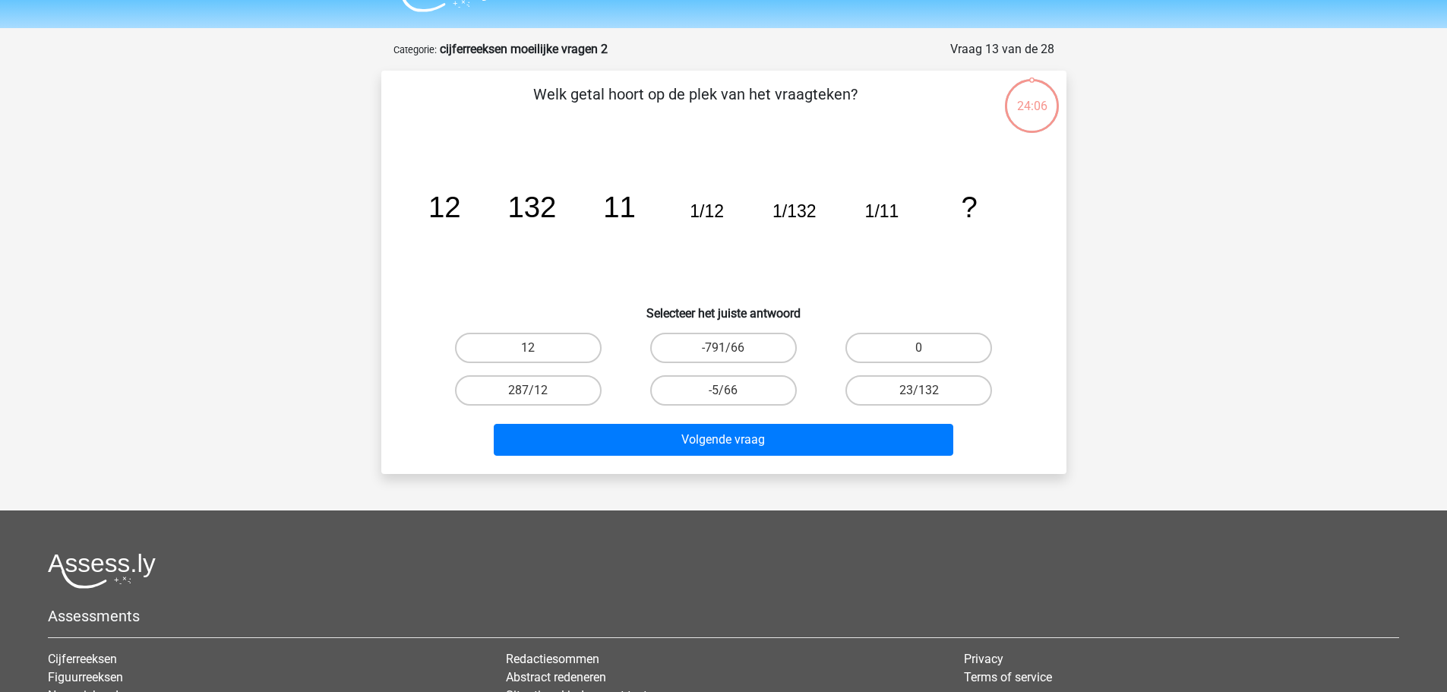
scroll to position [0, 0]
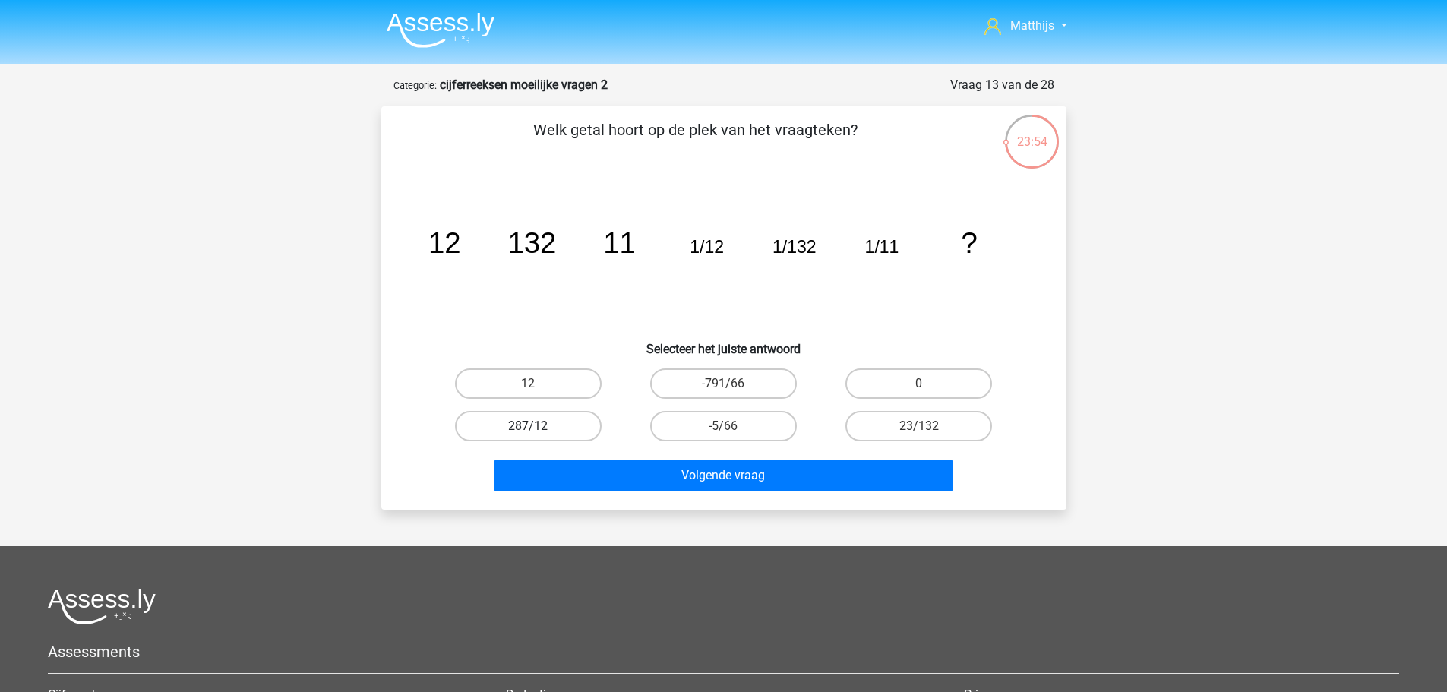
click at [552, 423] on label "287/12" at bounding box center [528, 426] width 147 height 30
click at [538, 426] on input "287/12" at bounding box center [533, 431] width 10 height 10
radio input "true"
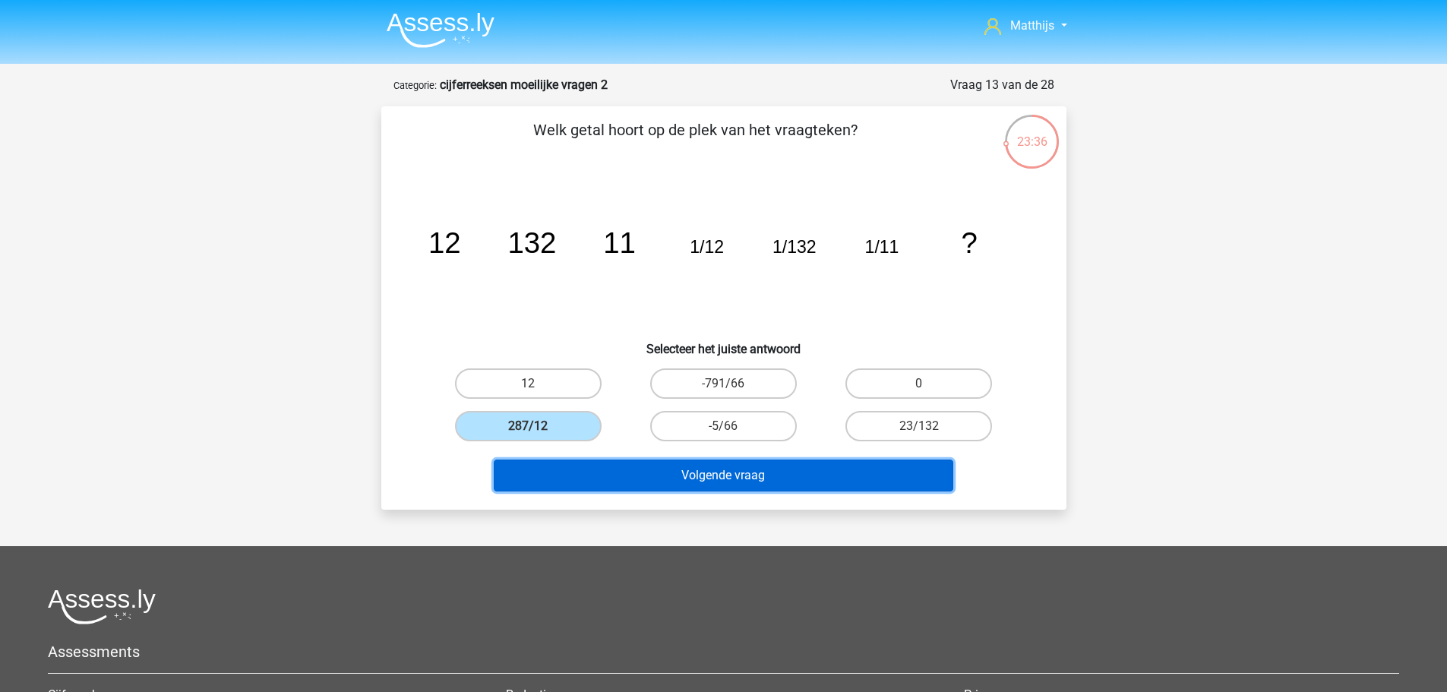
click at [860, 483] on button "Volgende vraag" at bounding box center [724, 476] width 460 height 32
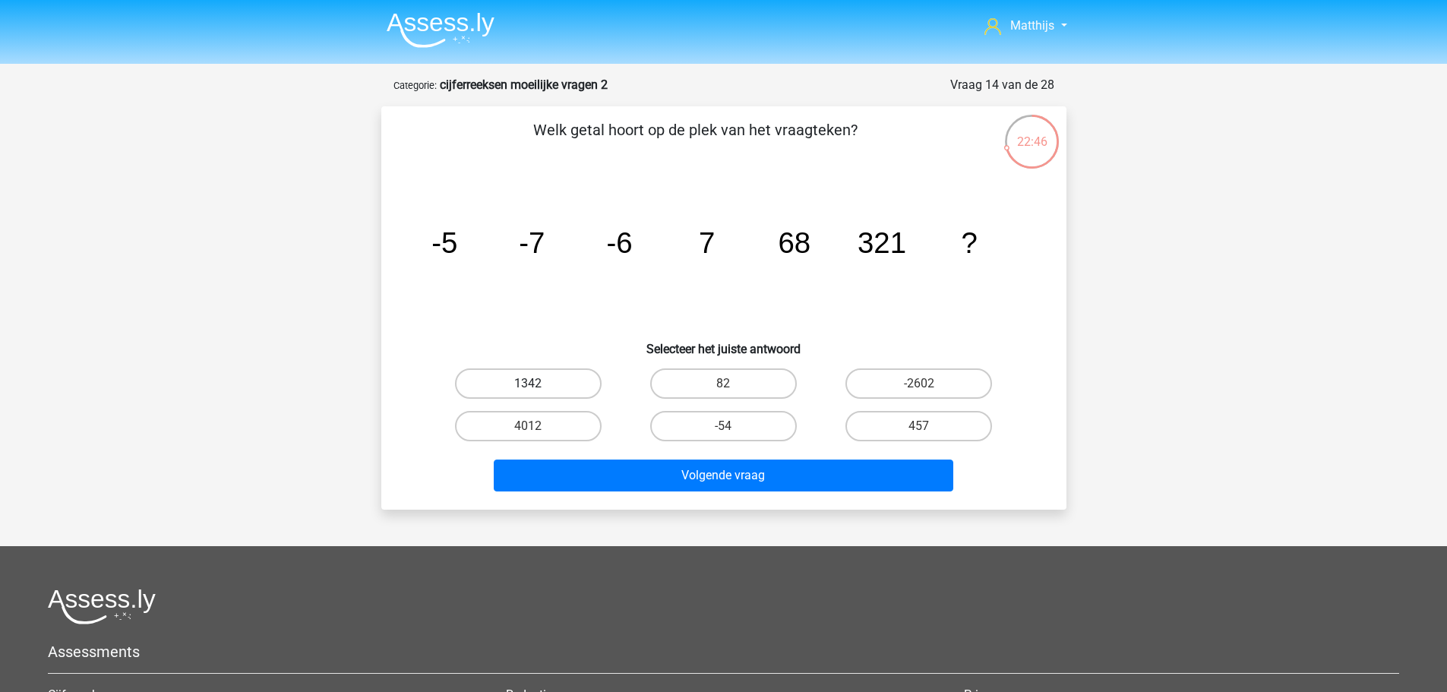
click at [567, 378] on label "1342" at bounding box center [528, 383] width 147 height 30
click at [538, 384] on input "1342" at bounding box center [533, 389] width 10 height 10
radio input "true"
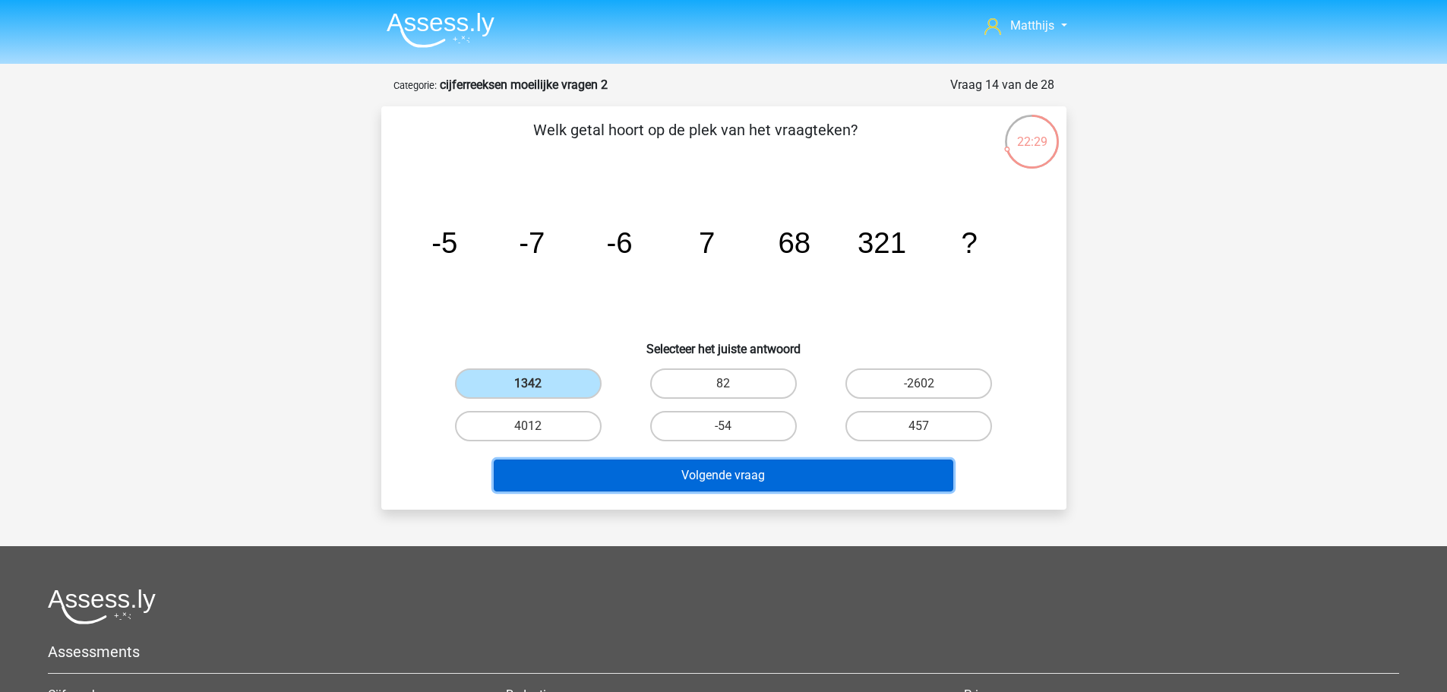
click at [784, 477] on button "Volgende vraag" at bounding box center [724, 476] width 460 height 32
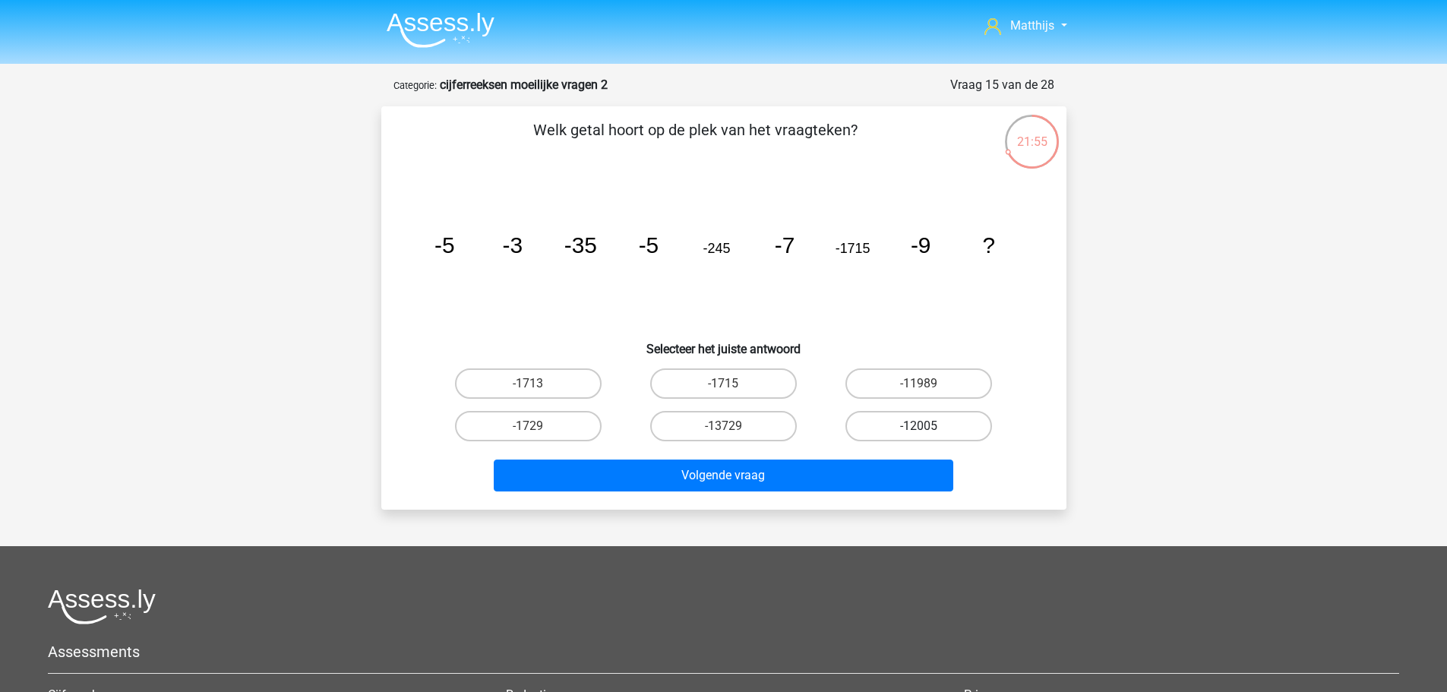
click at [887, 423] on label "-12005" at bounding box center [919, 426] width 147 height 30
click at [919, 426] on input "-12005" at bounding box center [924, 431] width 10 height 10
radio input "true"
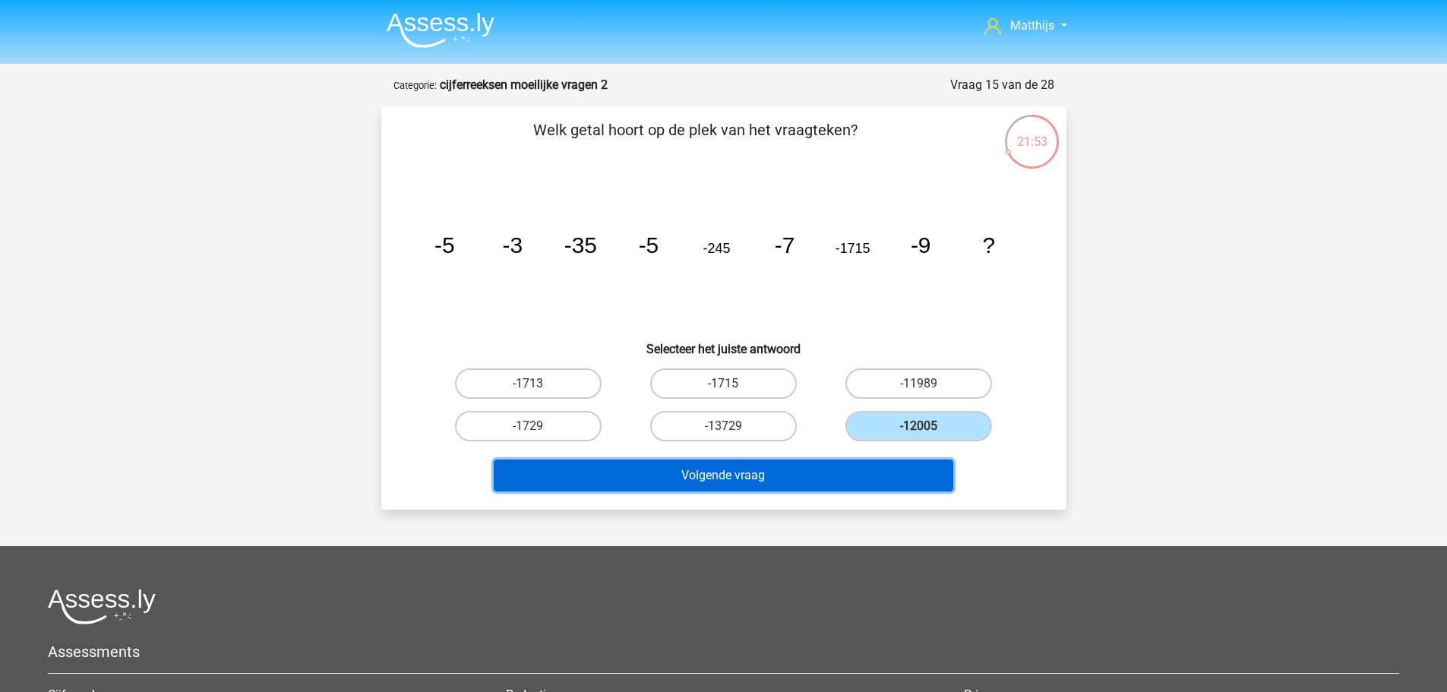
click at [751, 482] on button "Volgende vraag" at bounding box center [724, 476] width 460 height 32
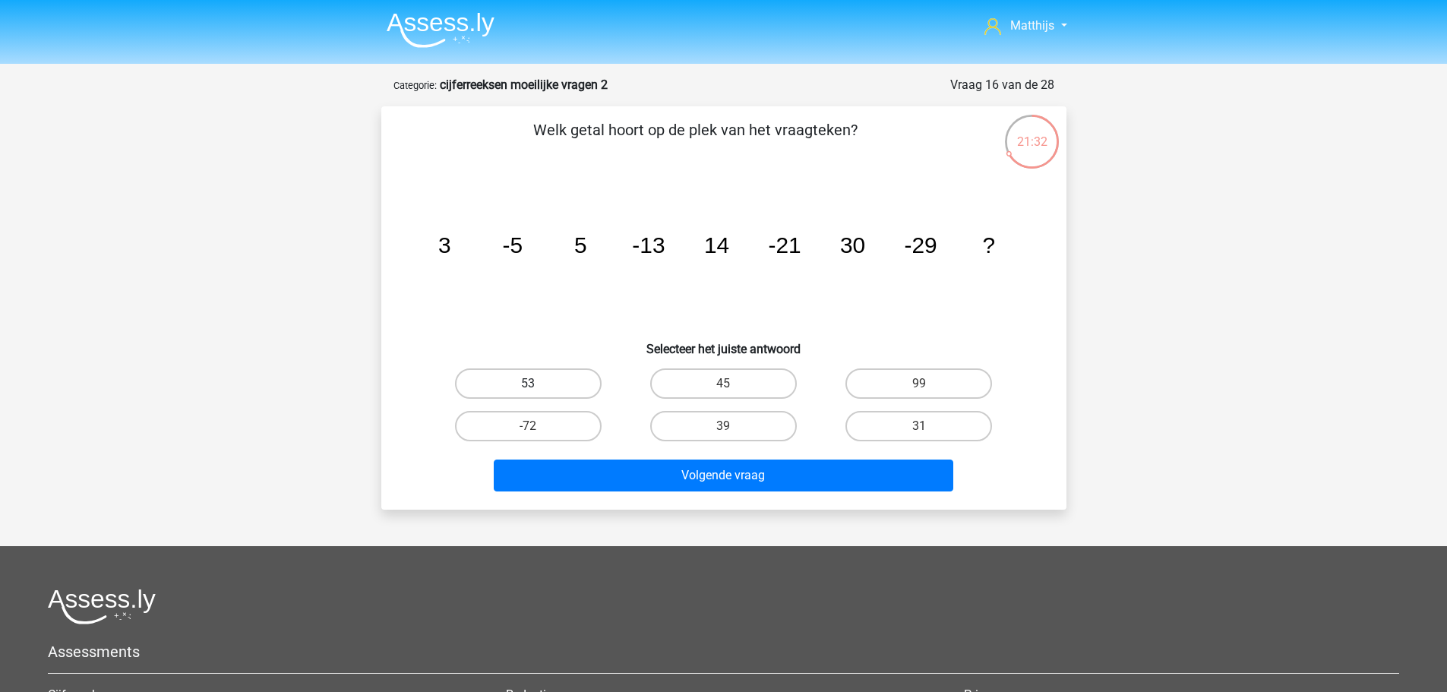
click at [523, 371] on label "53" at bounding box center [528, 383] width 147 height 30
click at [528, 384] on input "53" at bounding box center [533, 389] width 10 height 10
radio input "true"
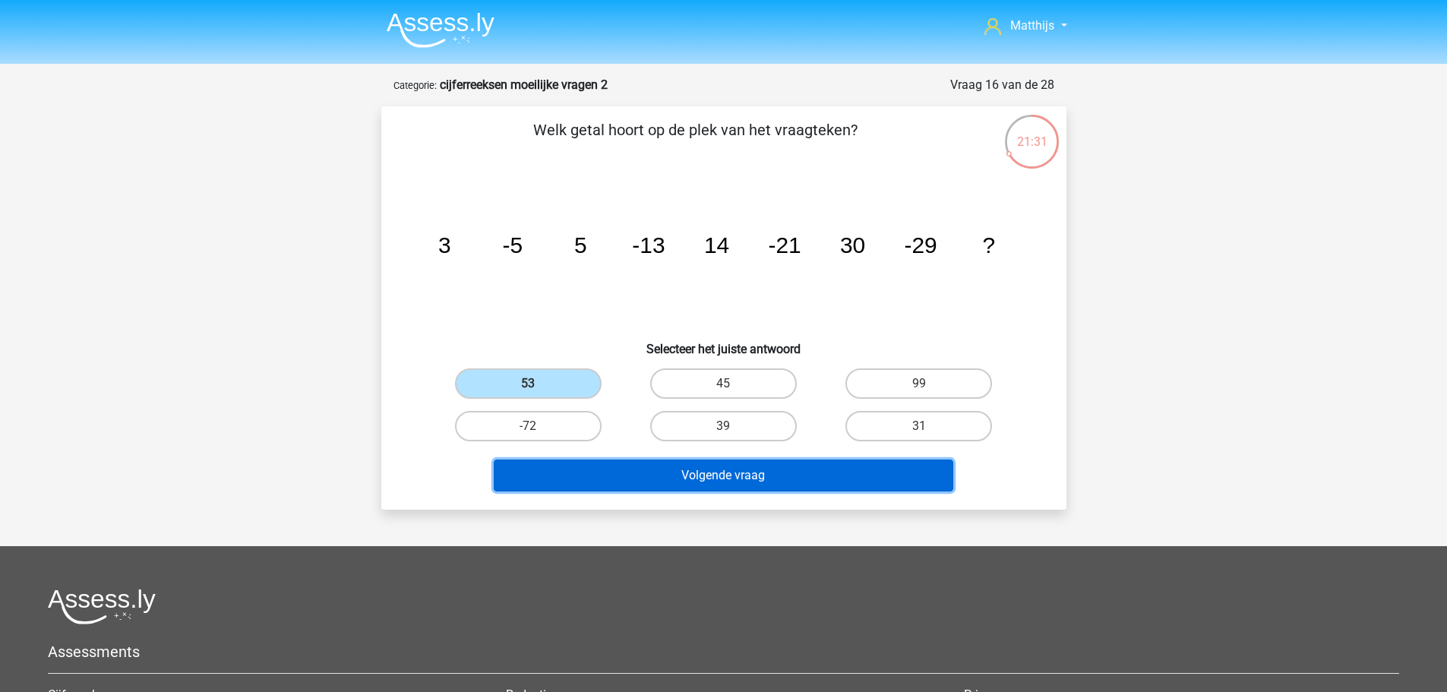
click at [726, 485] on button "Volgende vraag" at bounding box center [724, 476] width 460 height 32
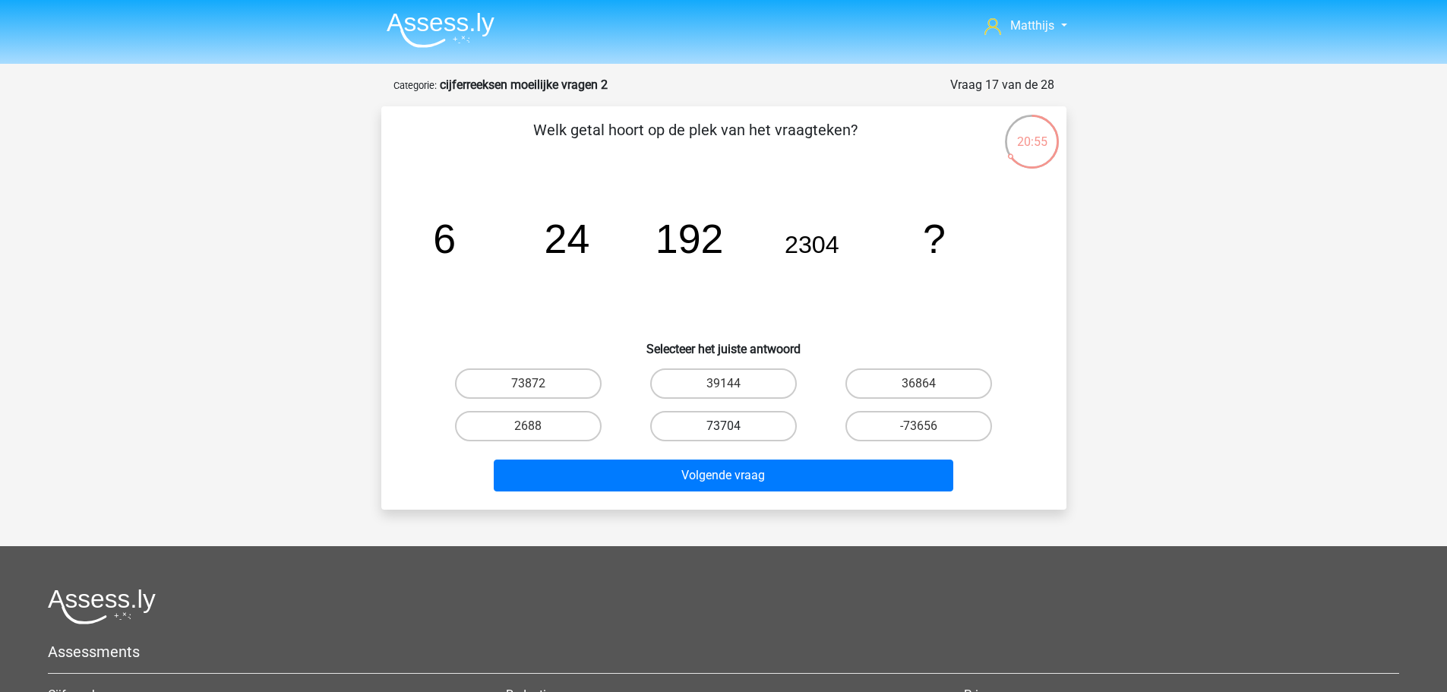
click at [745, 424] on label "73704" at bounding box center [723, 426] width 147 height 30
click at [733, 426] on input "73704" at bounding box center [728, 431] width 10 height 10
radio input "true"
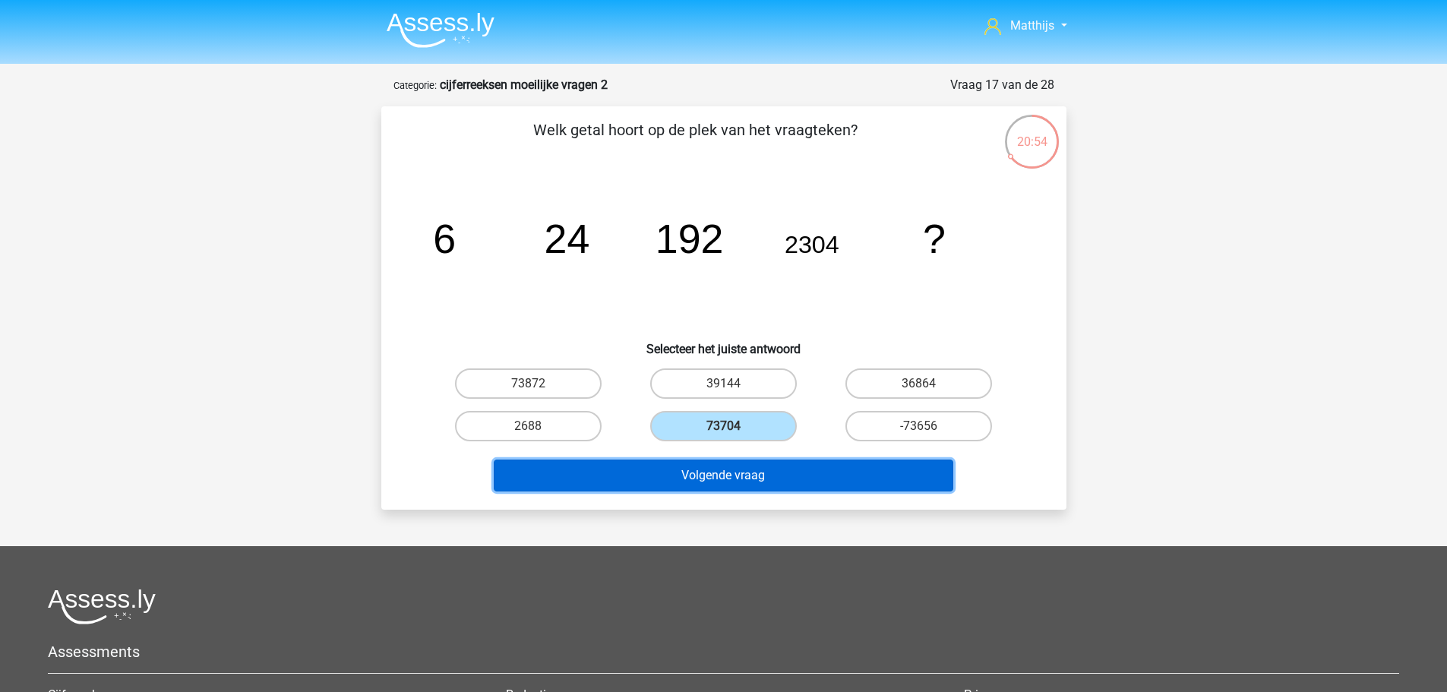
click at [790, 478] on button "Volgende vraag" at bounding box center [724, 476] width 460 height 32
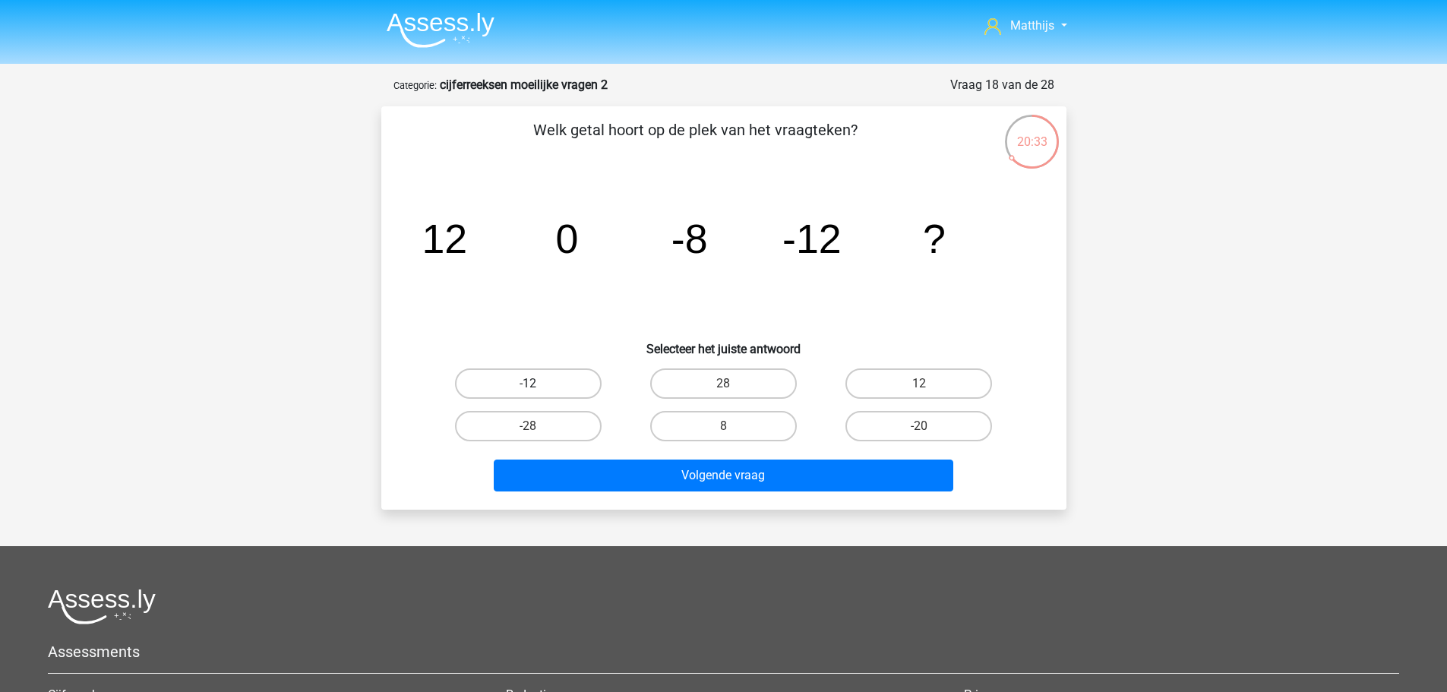
drag, startPoint x: 539, startPoint y: 375, endPoint x: 649, endPoint y: 439, distance: 127.7
click at [540, 375] on label "-12" at bounding box center [528, 383] width 147 height 30
click at [538, 384] on input "-12" at bounding box center [533, 389] width 10 height 10
radio input "true"
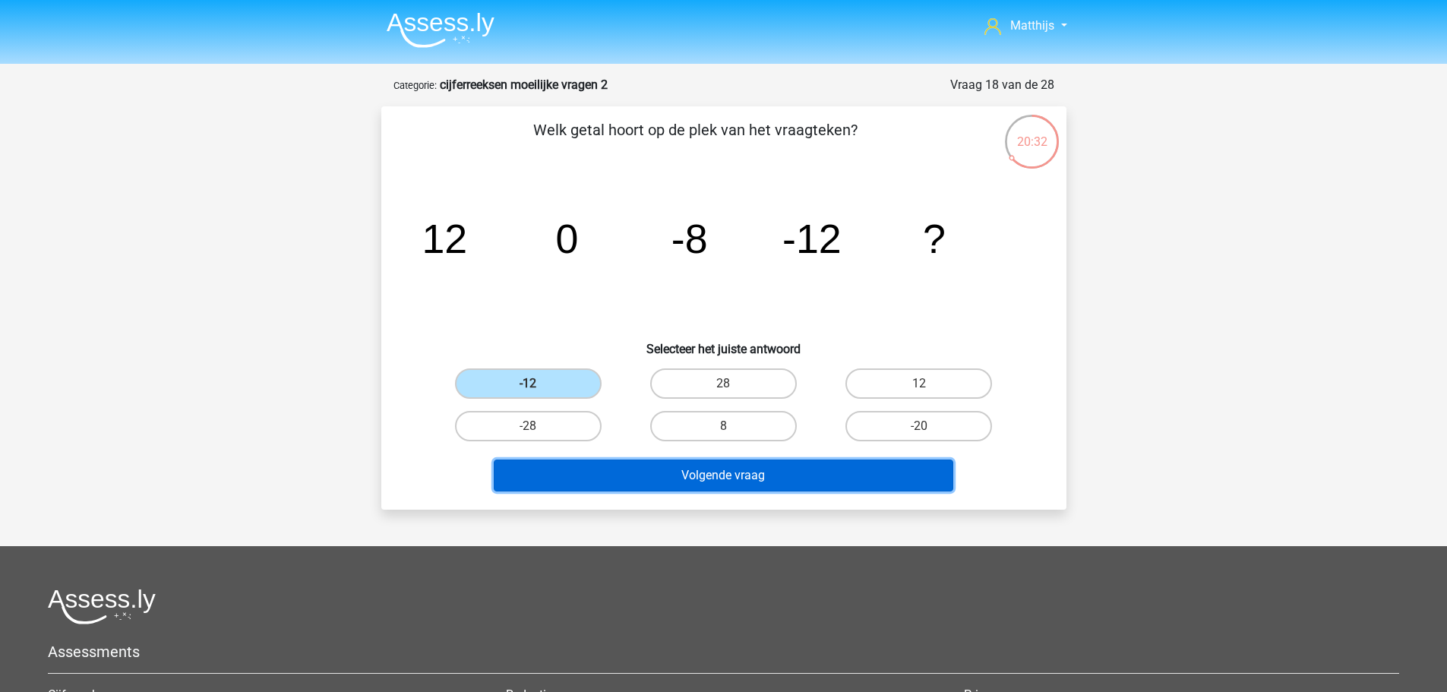
click at [730, 467] on button "Volgende vraag" at bounding box center [724, 476] width 460 height 32
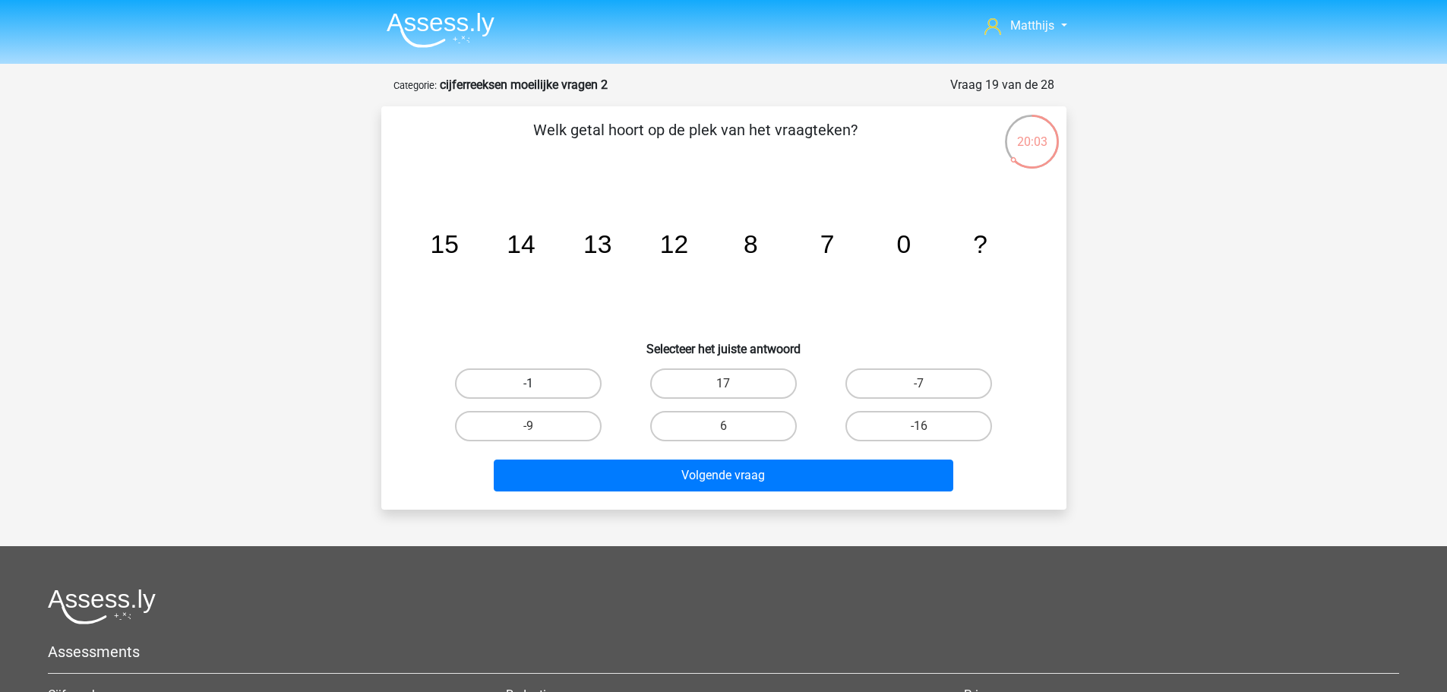
click at [565, 381] on label "-1" at bounding box center [528, 383] width 147 height 30
click at [538, 384] on input "-1" at bounding box center [533, 389] width 10 height 10
radio input "true"
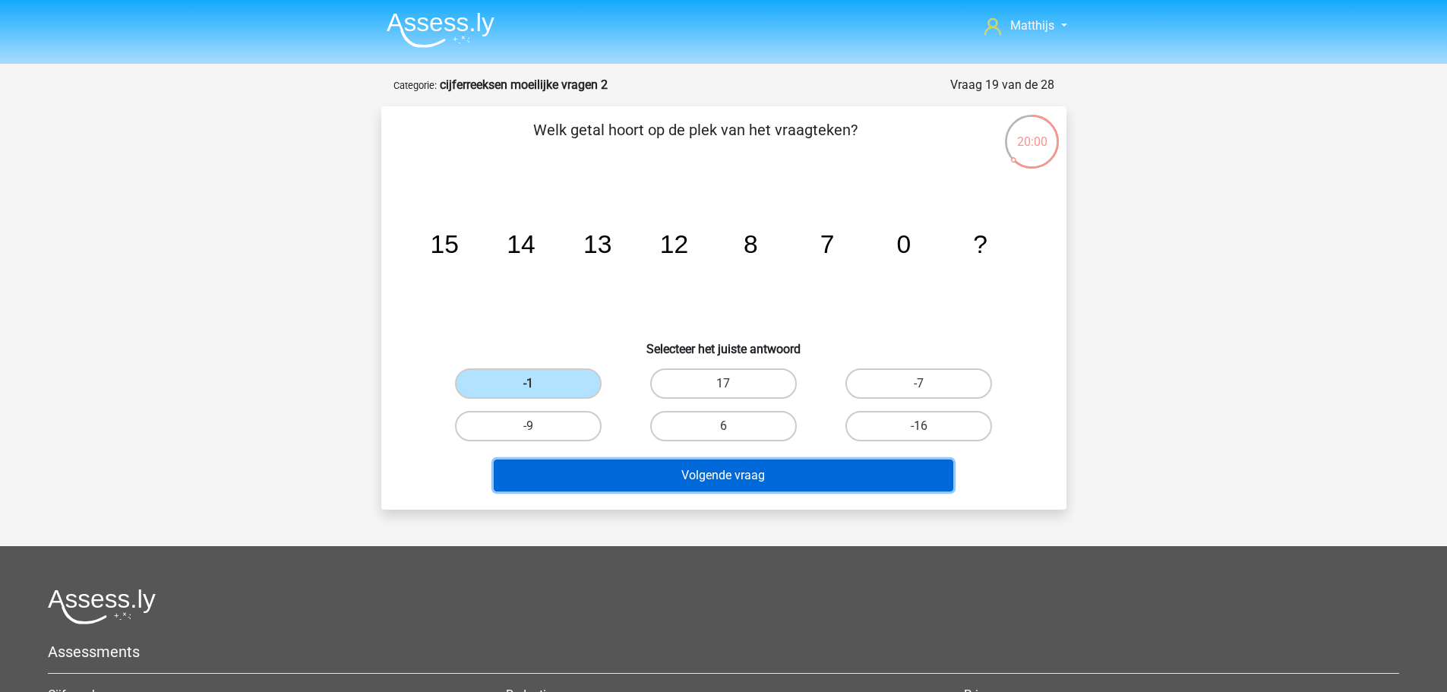
click at [742, 480] on button "Volgende vraag" at bounding box center [724, 476] width 460 height 32
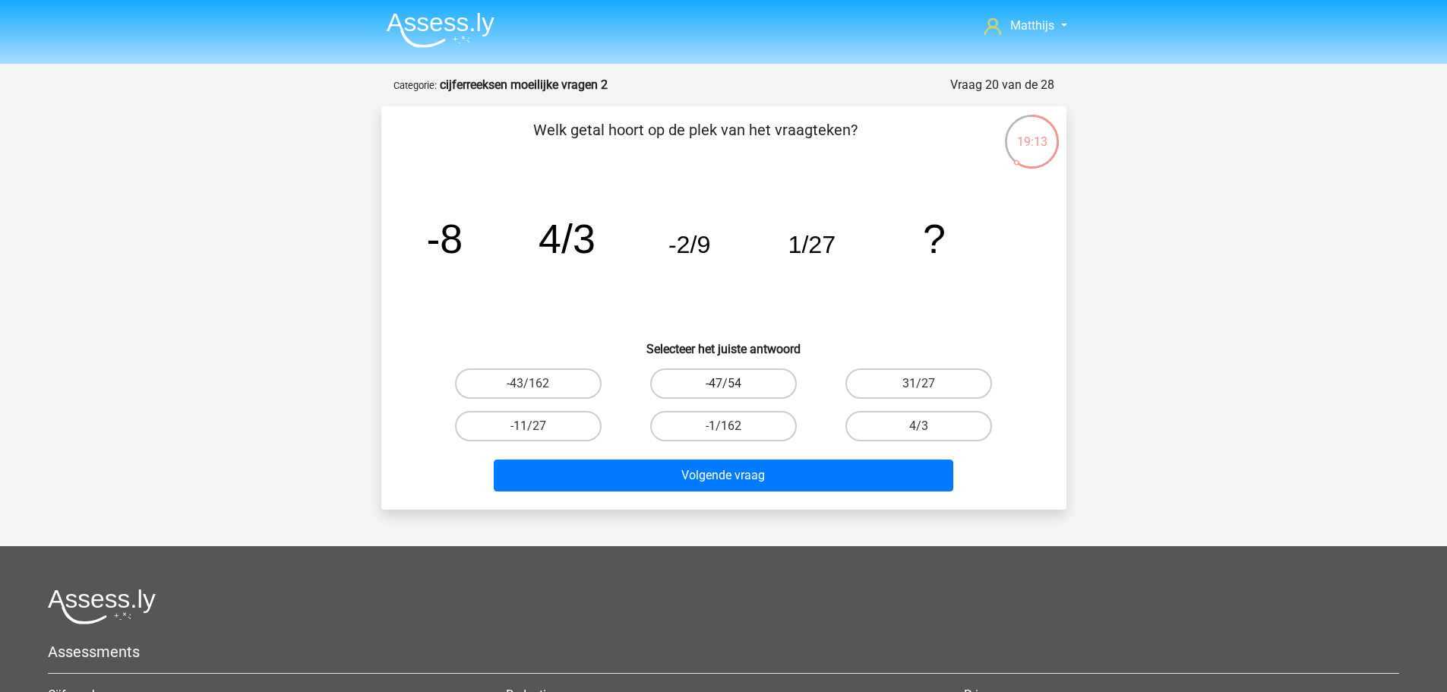
click at [733, 377] on label "-47/54" at bounding box center [723, 383] width 147 height 30
click at [733, 384] on input "-47/54" at bounding box center [728, 389] width 10 height 10
radio input "true"
drag, startPoint x: 761, startPoint y: 435, endPoint x: 748, endPoint y: 433, distance: 13.1
click at [748, 432] on label "-1/162" at bounding box center [723, 426] width 147 height 30
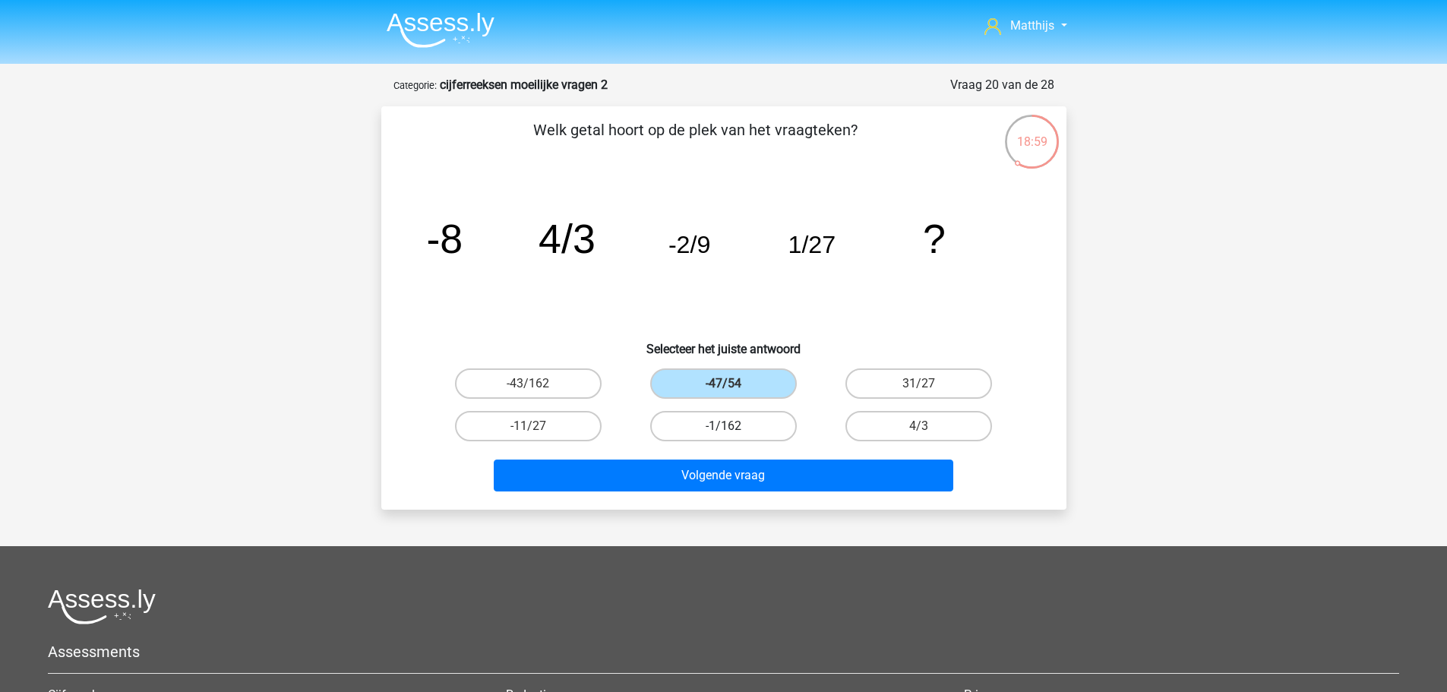
click at [733, 432] on input "-1/162" at bounding box center [728, 431] width 10 height 10
radio input "true"
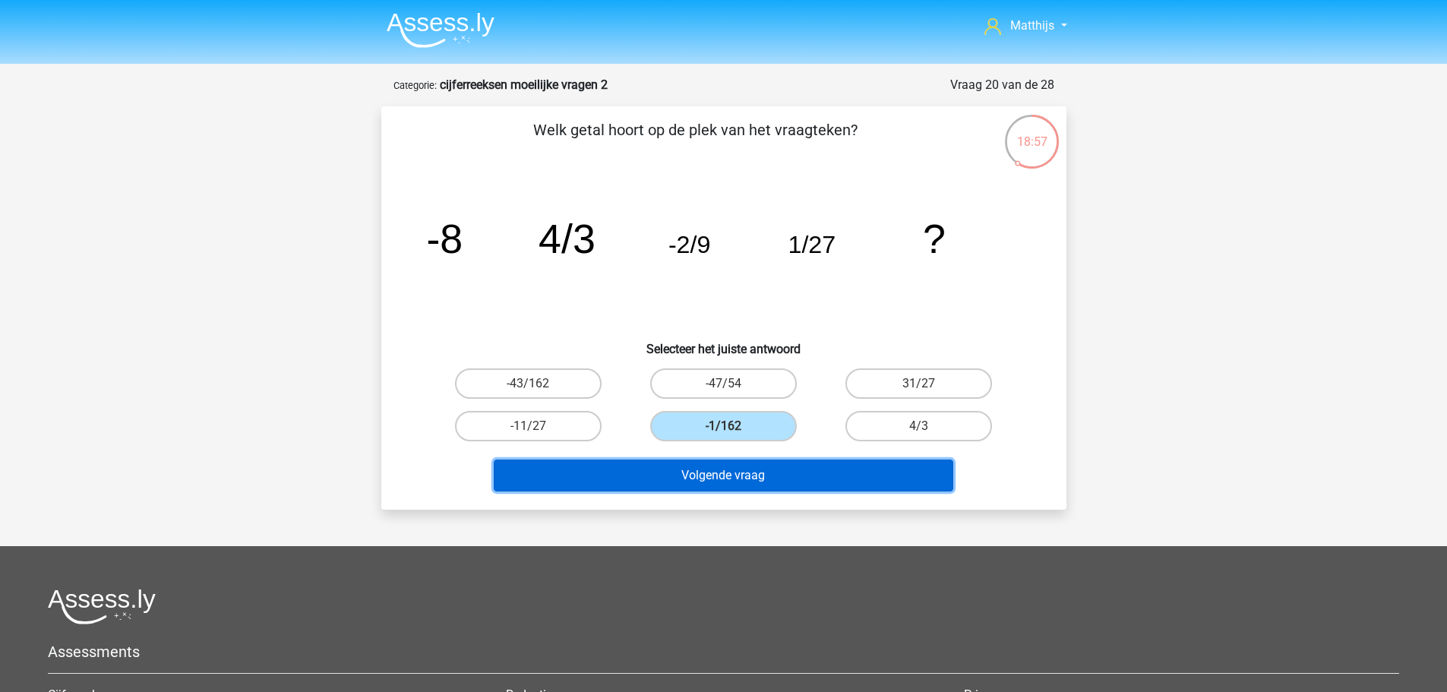
click at [844, 482] on button "Volgende vraag" at bounding box center [724, 476] width 460 height 32
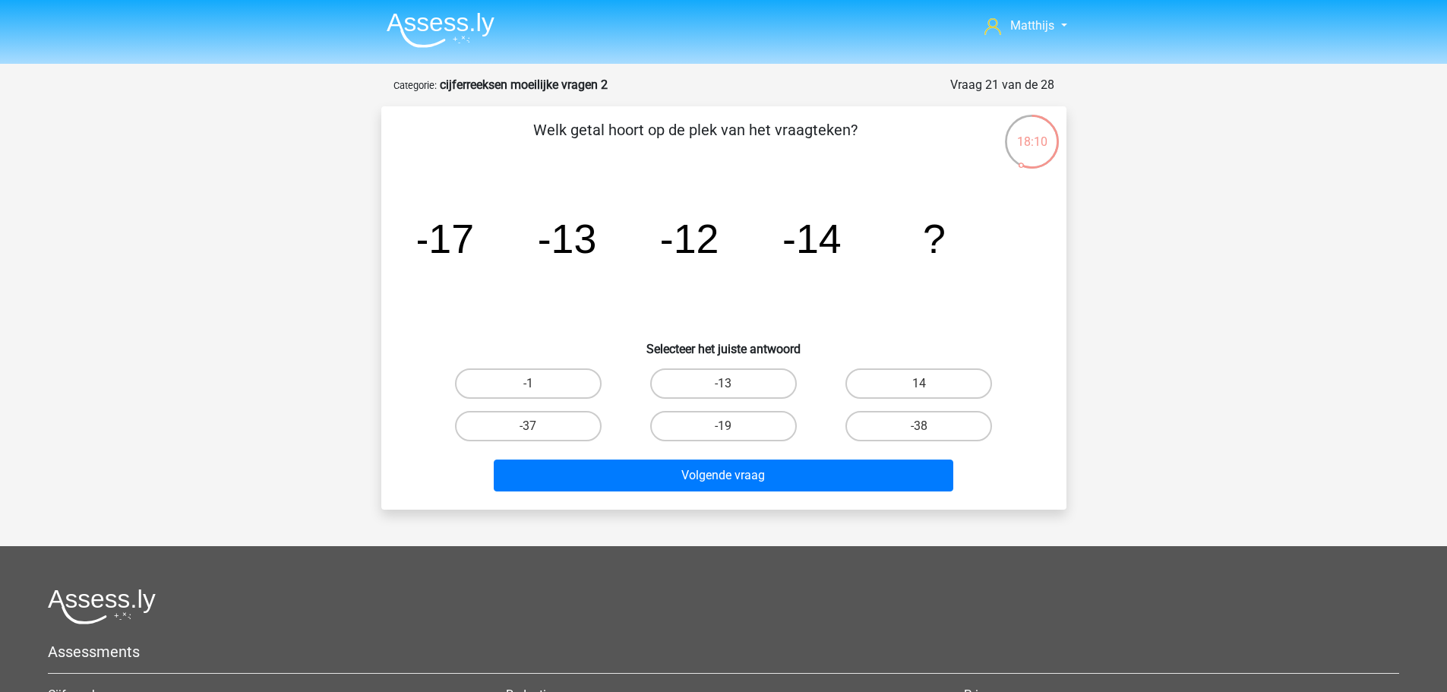
drag, startPoint x: 764, startPoint y: 441, endPoint x: 770, endPoint y: 448, distance: 9.7
click at [764, 441] on div "-19" at bounding box center [723, 426] width 195 height 43
click at [763, 421] on label "-19" at bounding box center [723, 426] width 147 height 30
click at [733, 426] on input "-19" at bounding box center [728, 431] width 10 height 10
radio input "true"
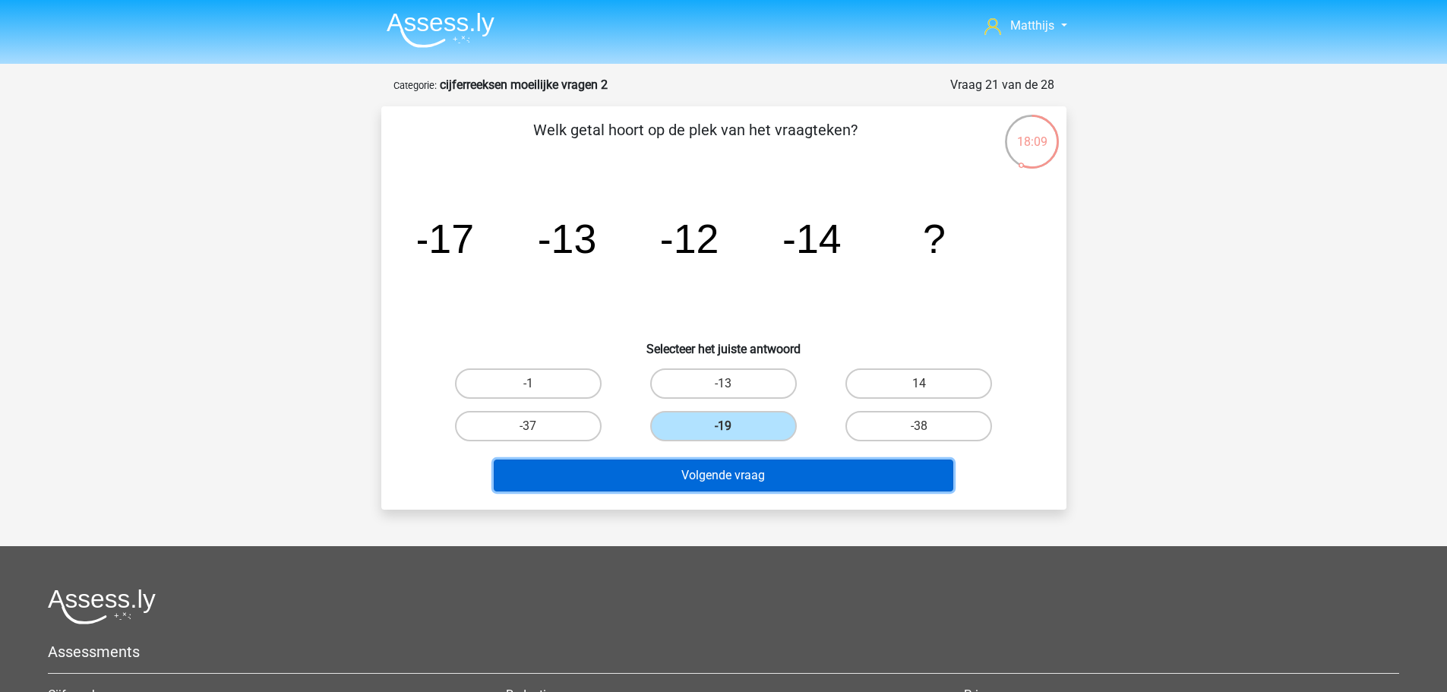
click at [810, 476] on button "Volgende vraag" at bounding box center [724, 476] width 460 height 32
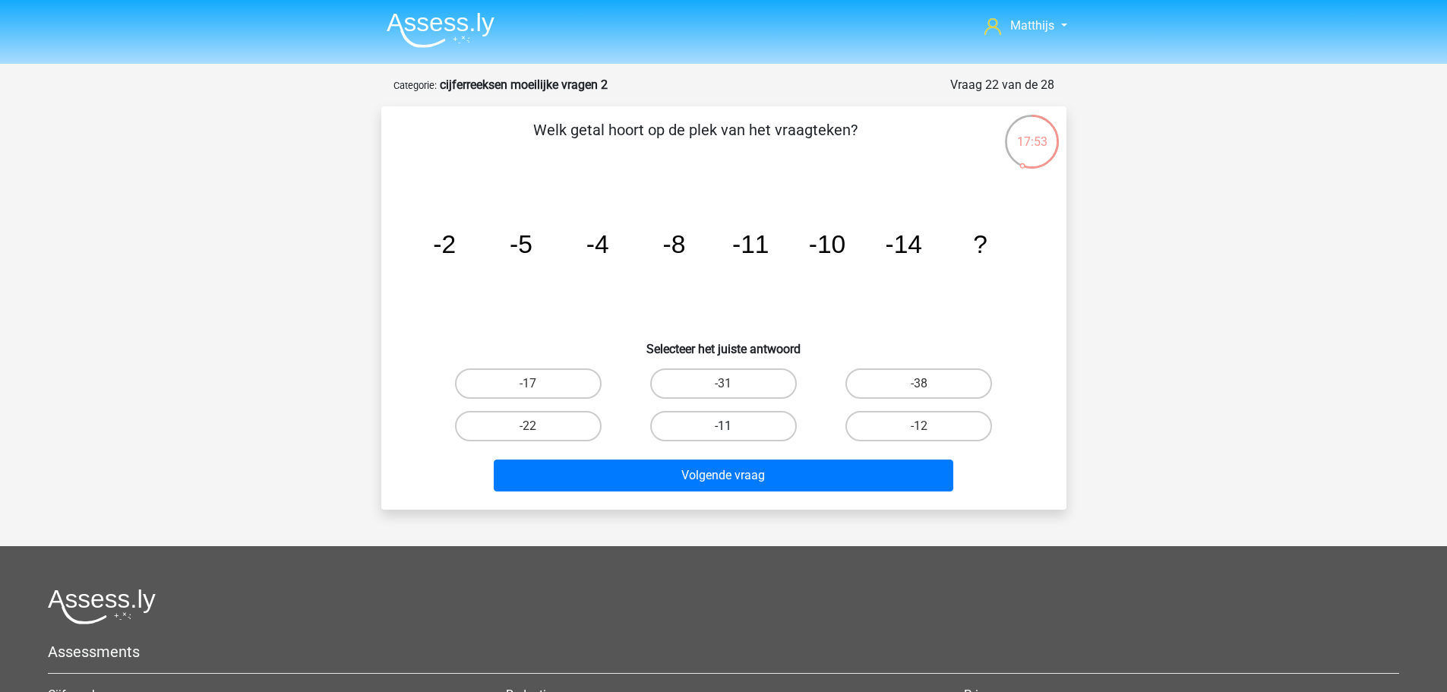
click at [620, 399] on div "-11" at bounding box center [528, 383] width 183 height 30
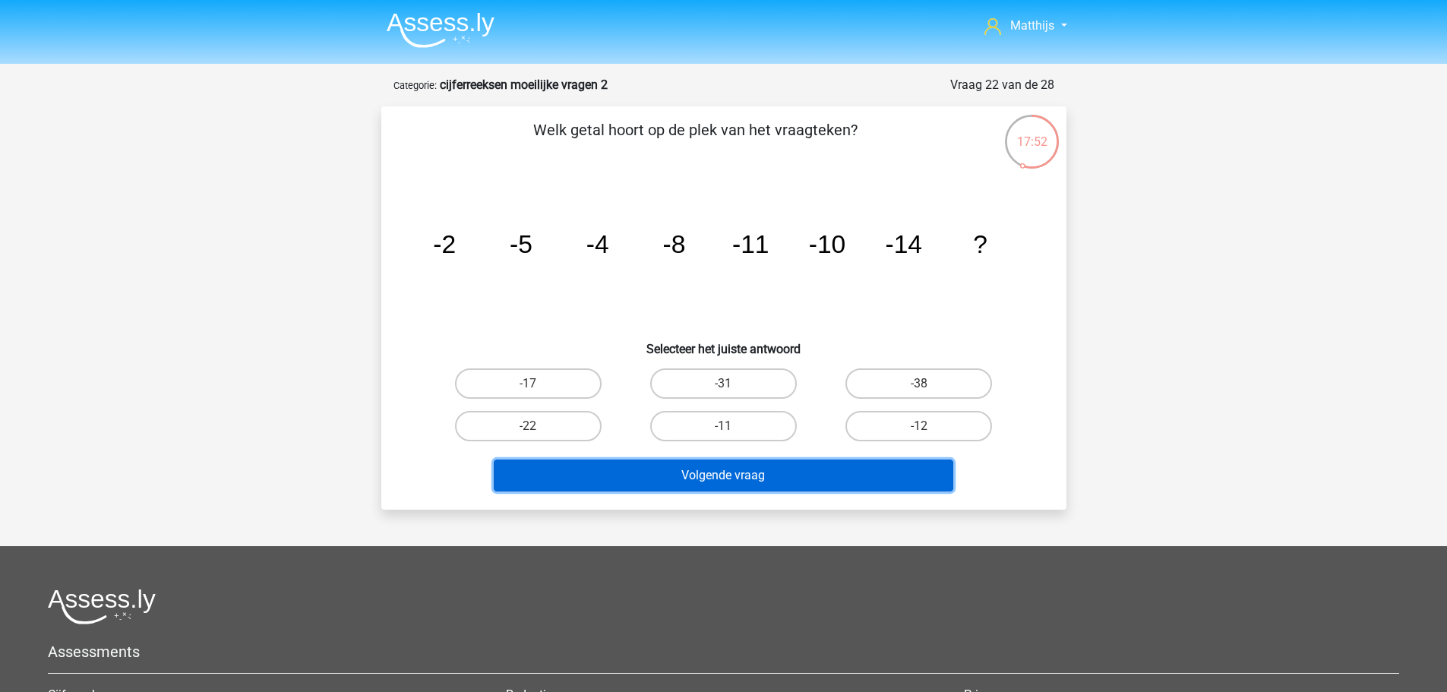
click at [795, 482] on button "Volgende vraag" at bounding box center [724, 476] width 460 height 32
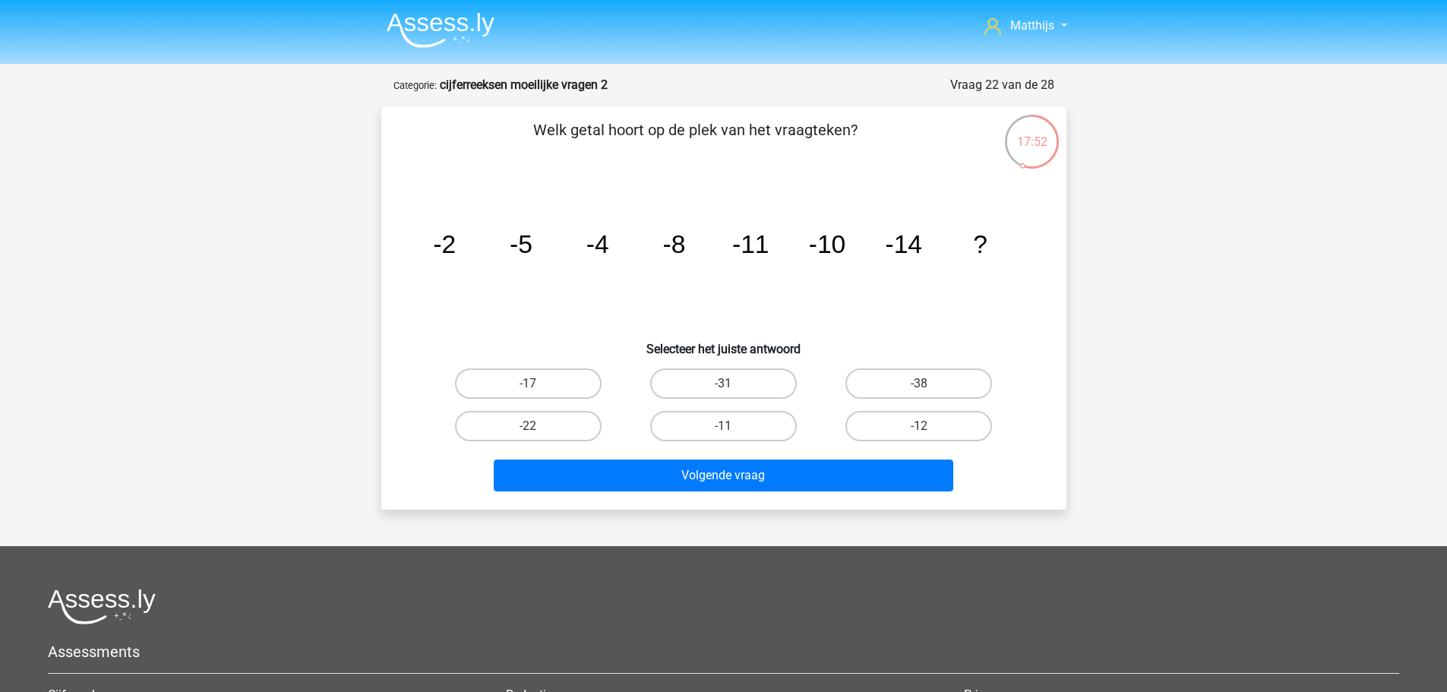
click at [754, 433] on label "-11" at bounding box center [723, 426] width 147 height 30
click at [733, 433] on input "-11" at bounding box center [728, 431] width 10 height 10
radio input "true"
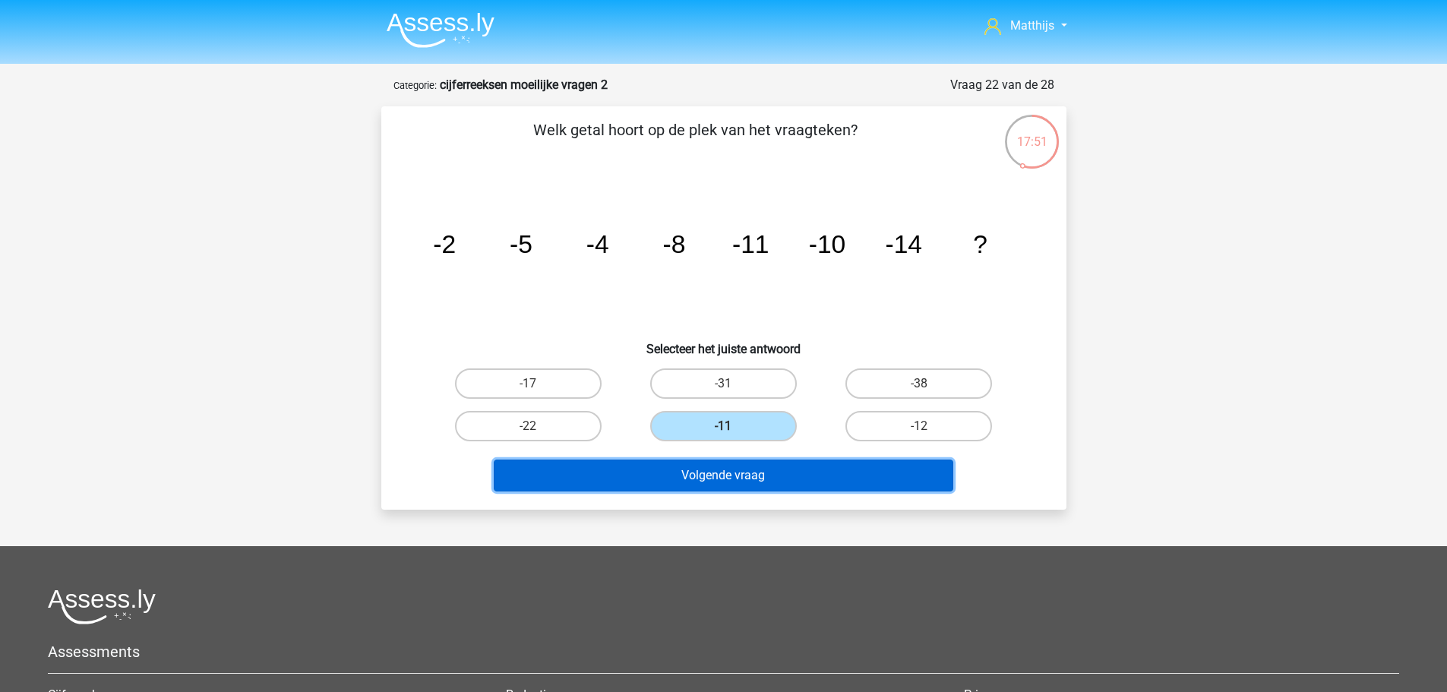
click at [775, 485] on button "Volgende vraag" at bounding box center [724, 476] width 460 height 32
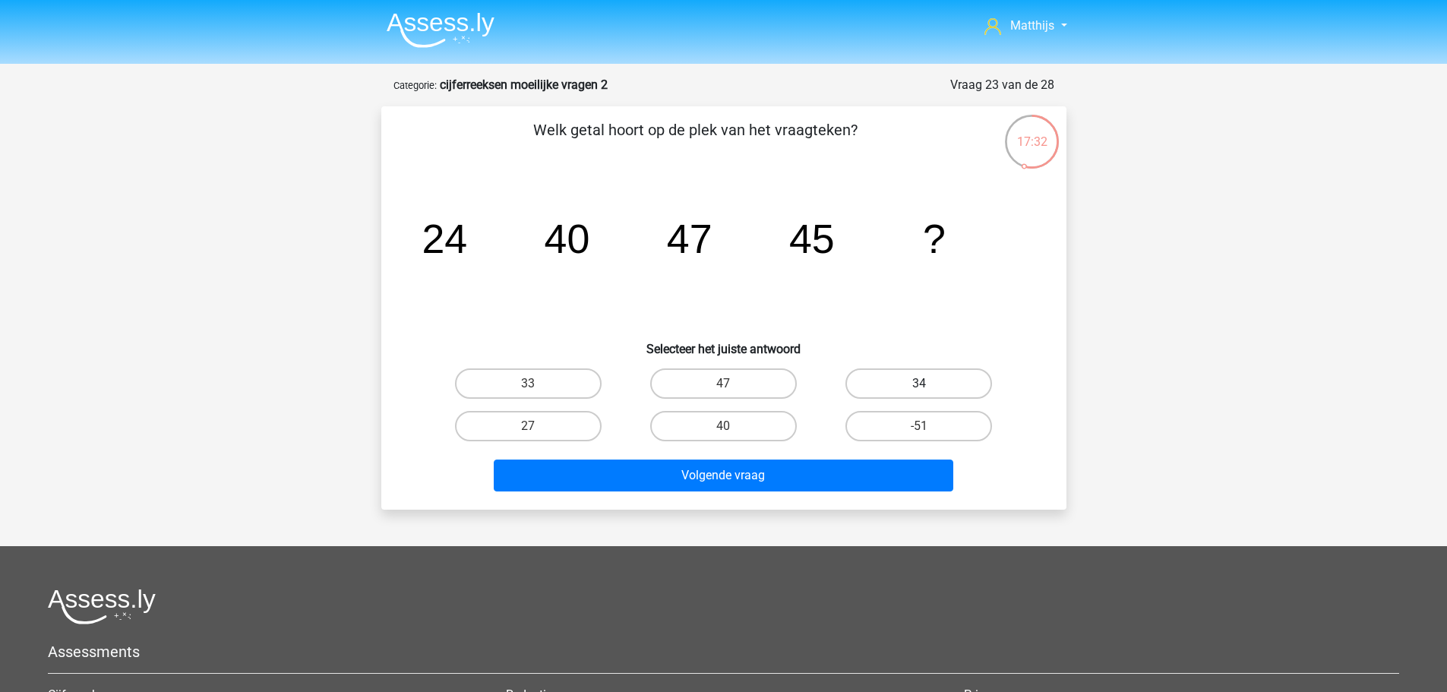
click at [875, 378] on label "34" at bounding box center [919, 383] width 147 height 30
click at [919, 384] on input "34" at bounding box center [924, 389] width 10 height 10
radio input "true"
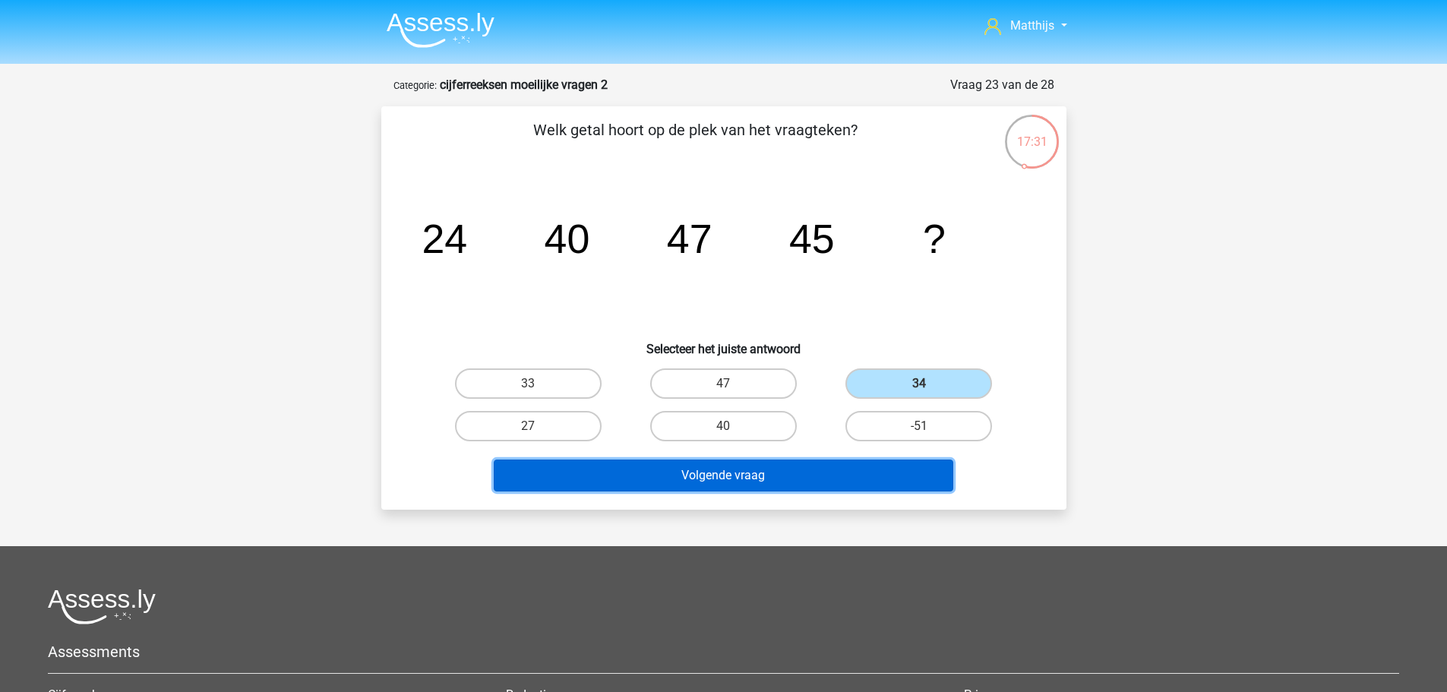
click at [808, 480] on button "Volgende vraag" at bounding box center [724, 476] width 460 height 32
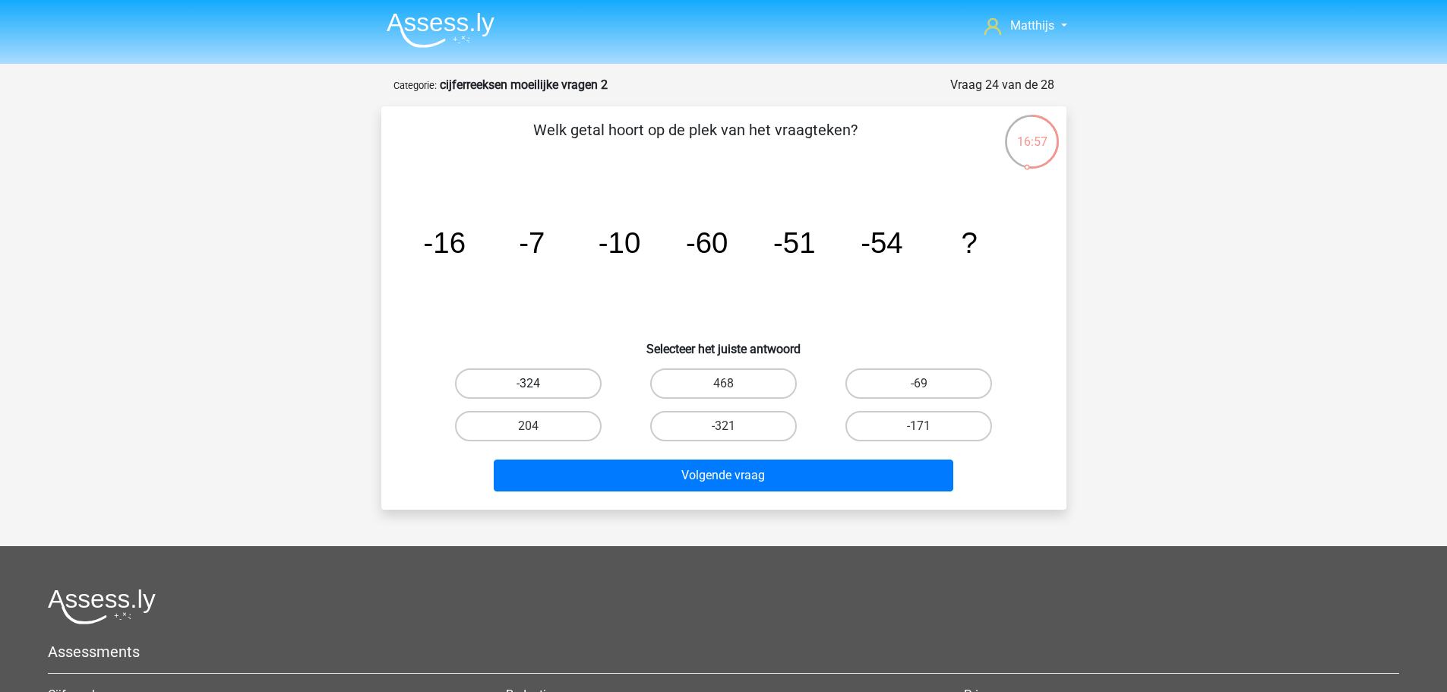
click at [590, 382] on label "-324" at bounding box center [528, 383] width 147 height 30
click at [538, 384] on input "-324" at bounding box center [533, 389] width 10 height 10
radio input "true"
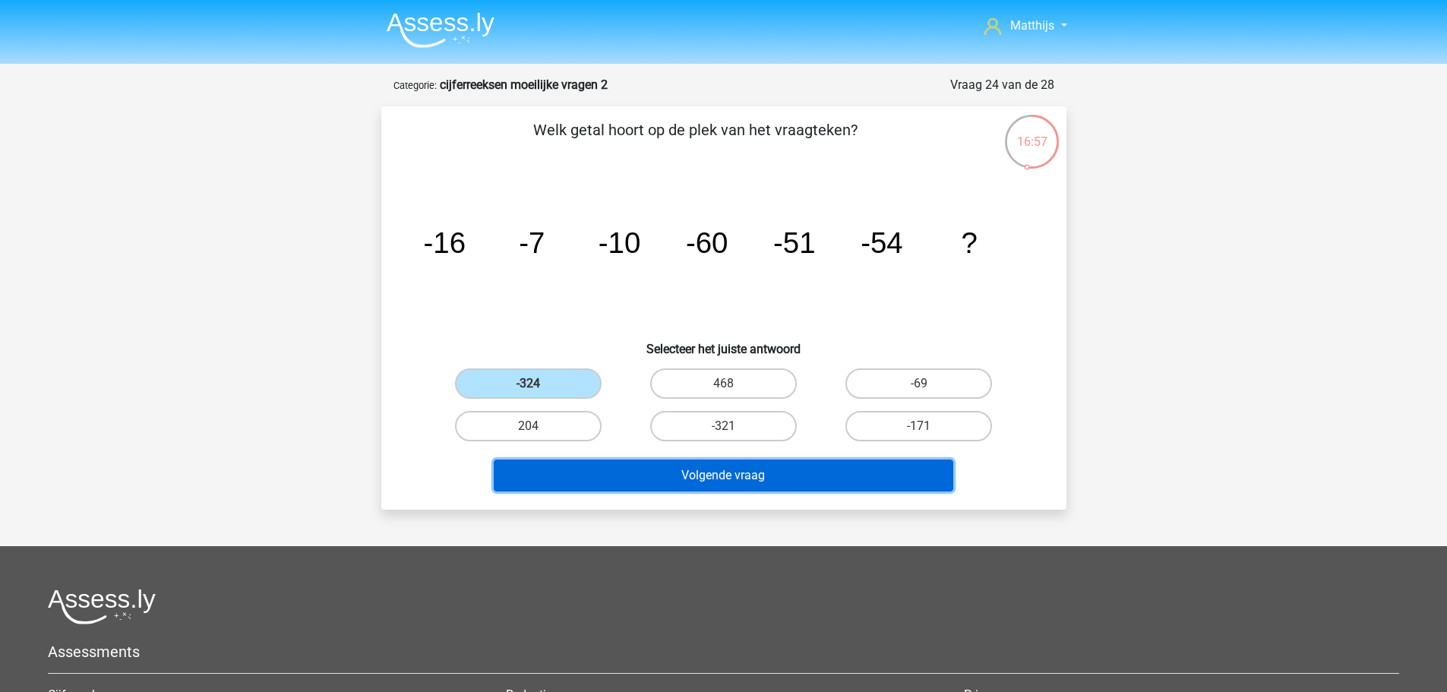
click at [742, 476] on button "Volgende vraag" at bounding box center [724, 476] width 460 height 32
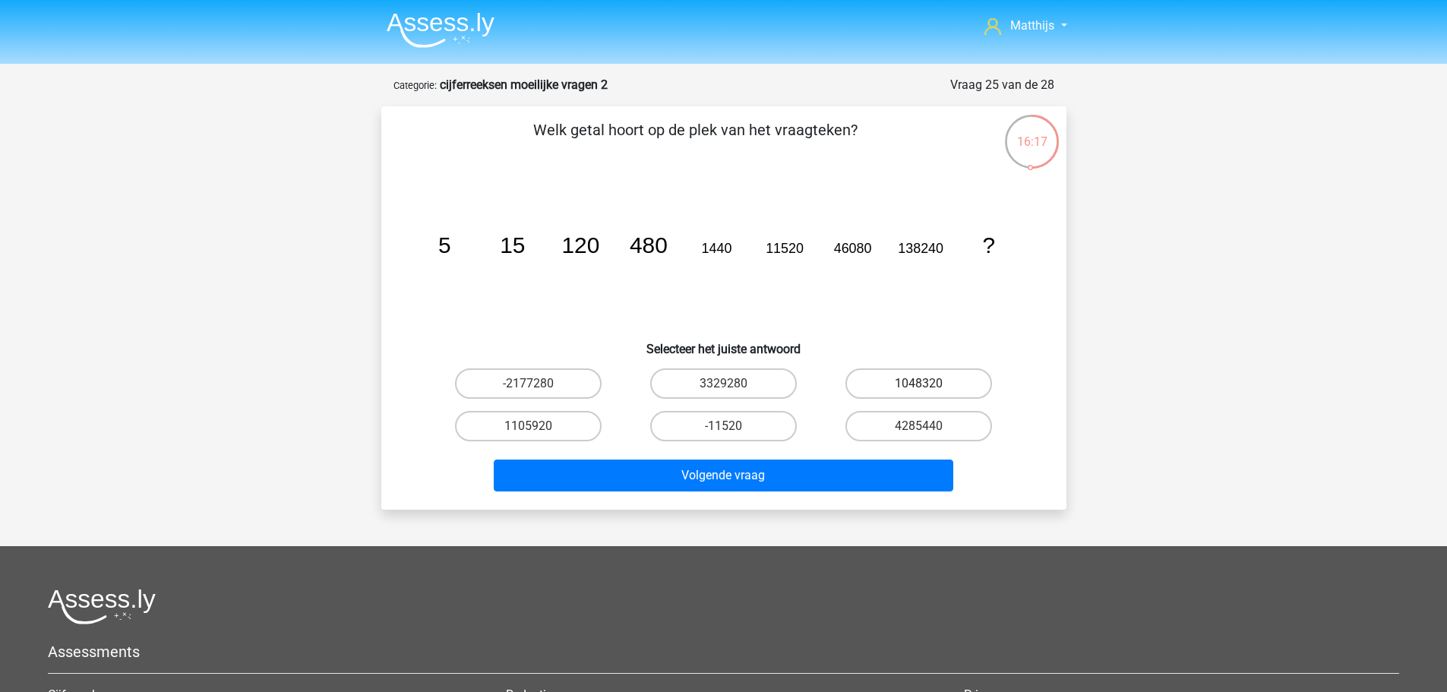
click at [931, 391] on label "1048320" at bounding box center [919, 383] width 147 height 30
click at [929, 391] on input "1048320" at bounding box center [924, 389] width 10 height 10
radio input "true"
click at [524, 433] on label "1105920" at bounding box center [528, 426] width 147 height 30
click at [528, 433] on input "1105920" at bounding box center [533, 431] width 10 height 10
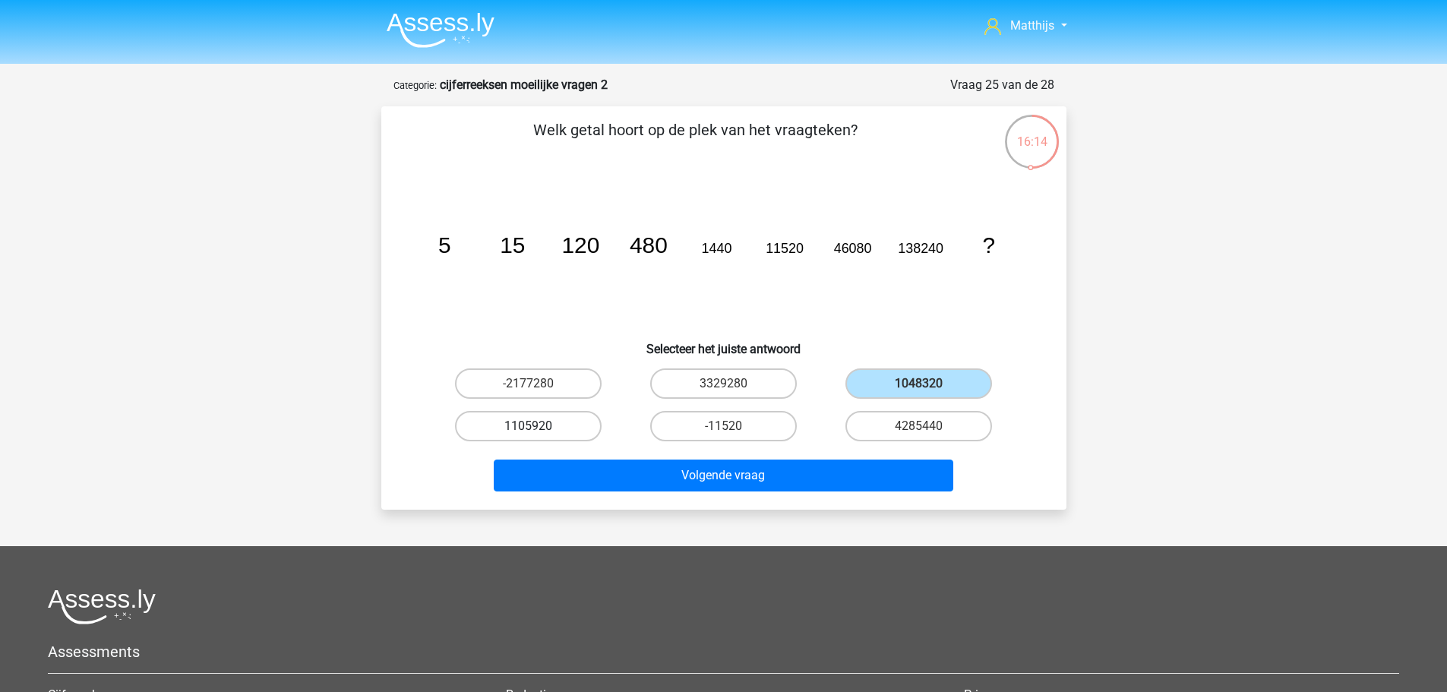
radio input "true"
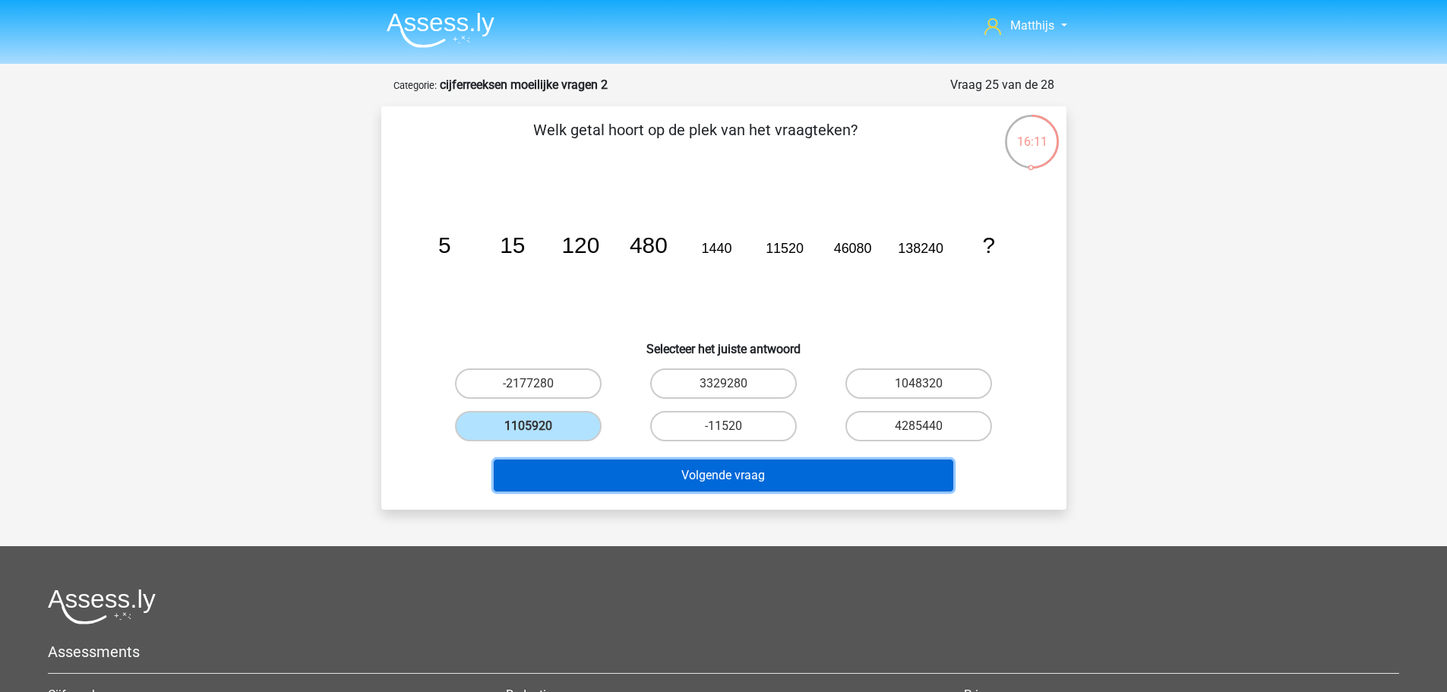
click at [795, 484] on button "Volgende vraag" at bounding box center [724, 476] width 460 height 32
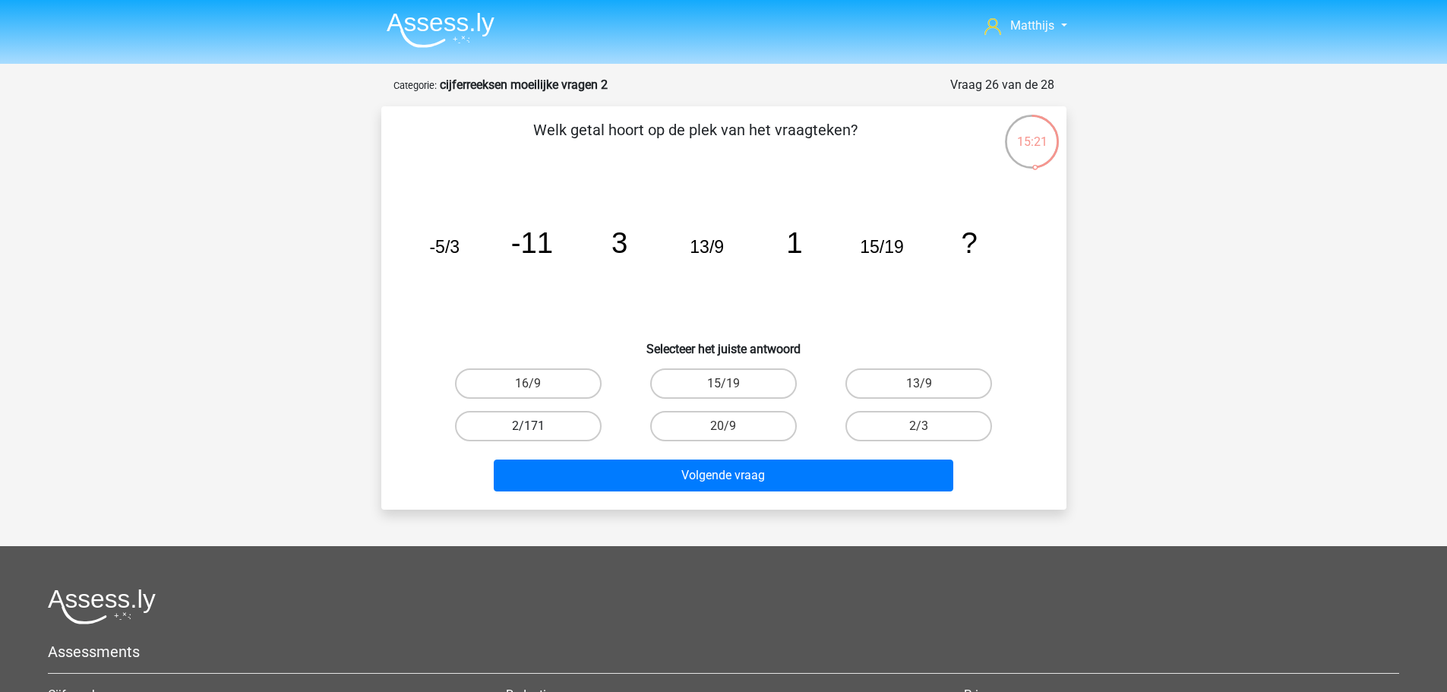
click at [580, 419] on label "2/171" at bounding box center [528, 426] width 147 height 30
click at [538, 426] on input "2/171" at bounding box center [533, 431] width 10 height 10
radio input "true"
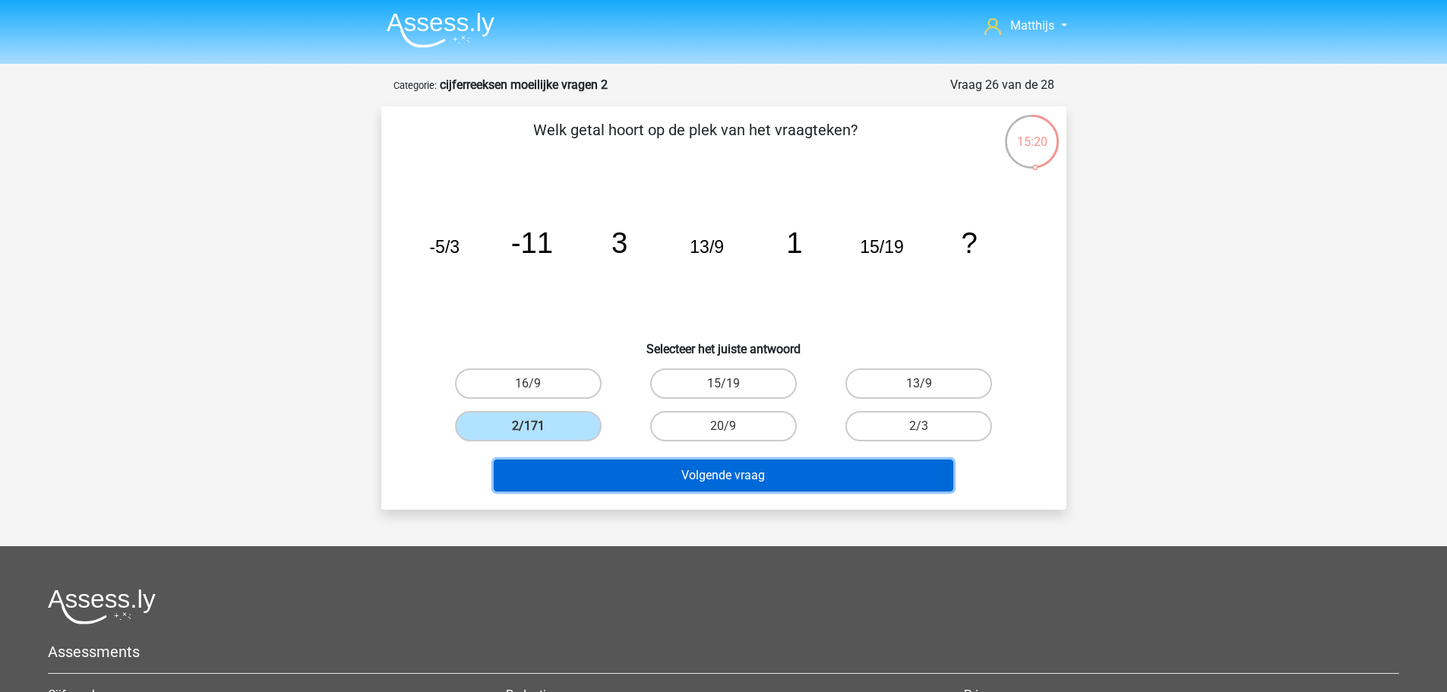
click at [684, 460] on button "Volgende vraag" at bounding box center [724, 476] width 460 height 32
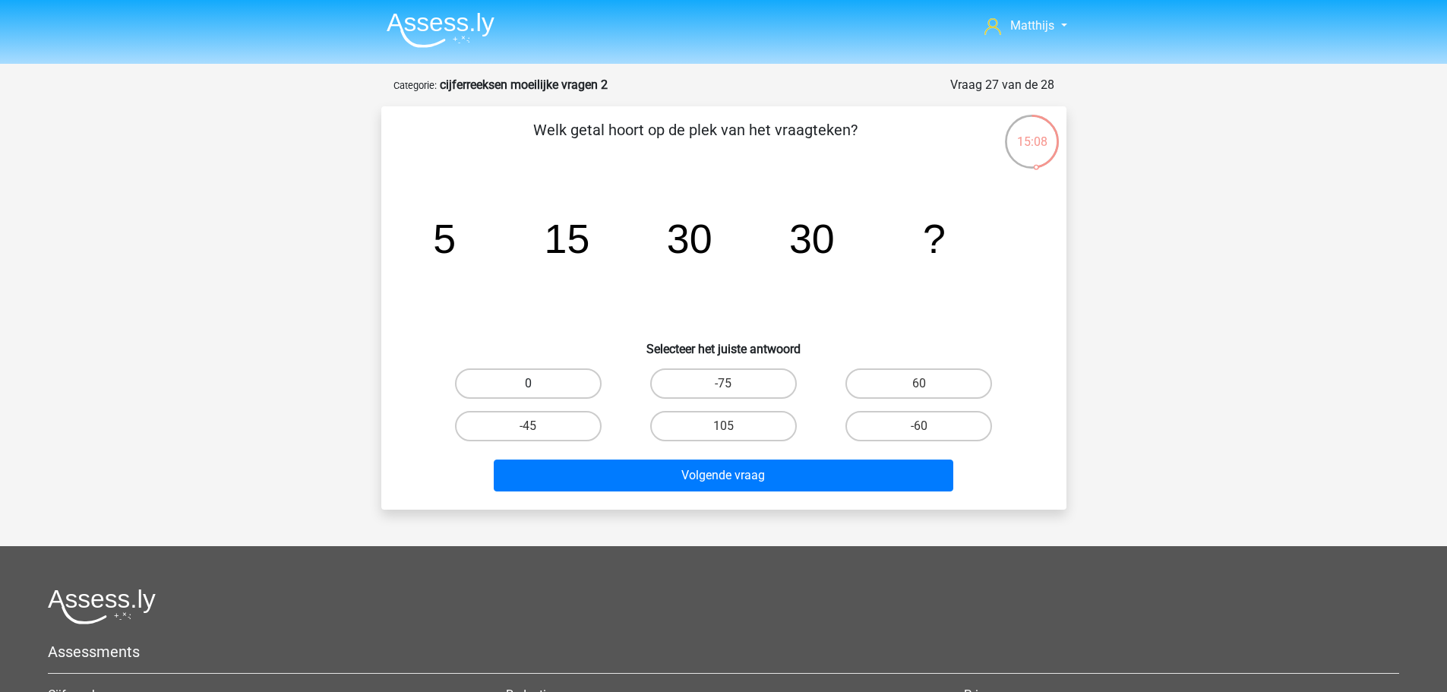
click at [479, 395] on div "0" at bounding box center [528, 383] width 195 height 43
drag, startPoint x: 511, startPoint y: 378, endPoint x: 575, endPoint y: 417, distance: 74.7
click at [514, 379] on label "0" at bounding box center [528, 383] width 147 height 30
click at [528, 384] on input "0" at bounding box center [533, 389] width 10 height 10
radio input "true"
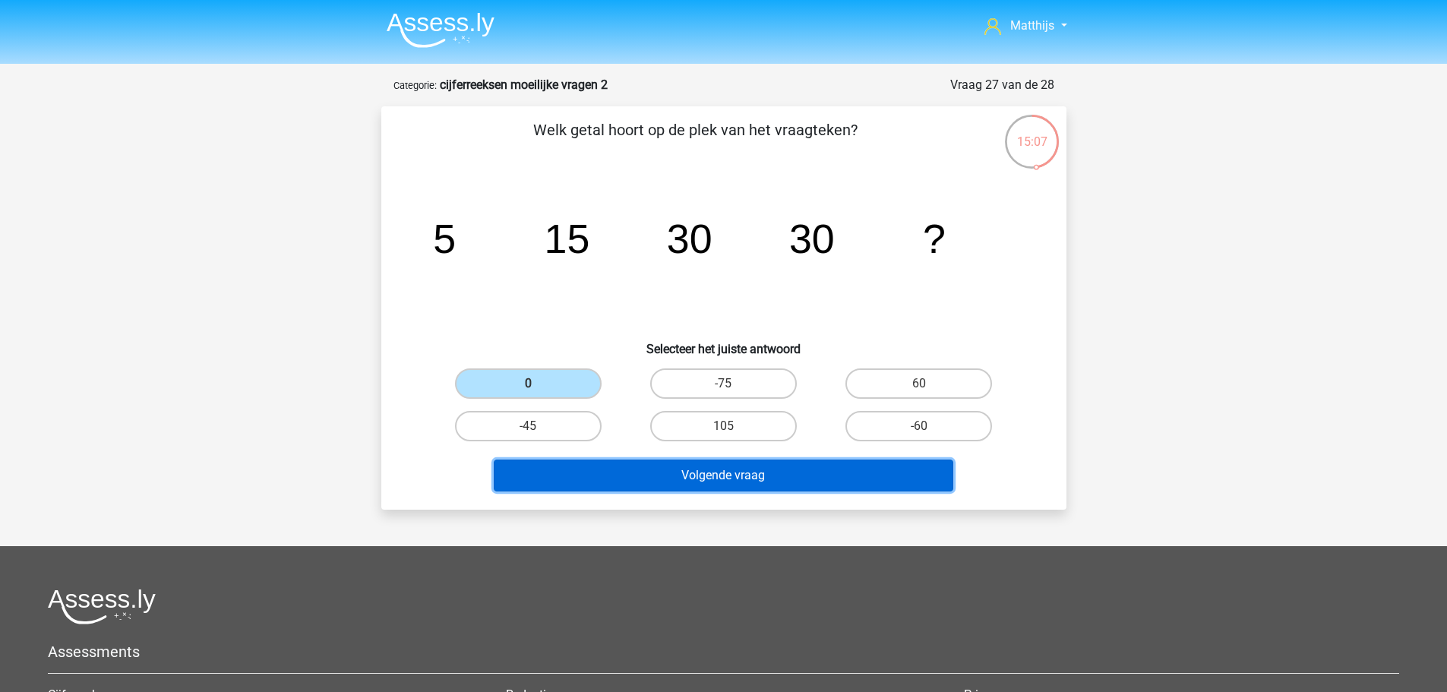
click at [694, 478] on button "Volgende vraag" at bounding box center [724, 476] width 460 height 32
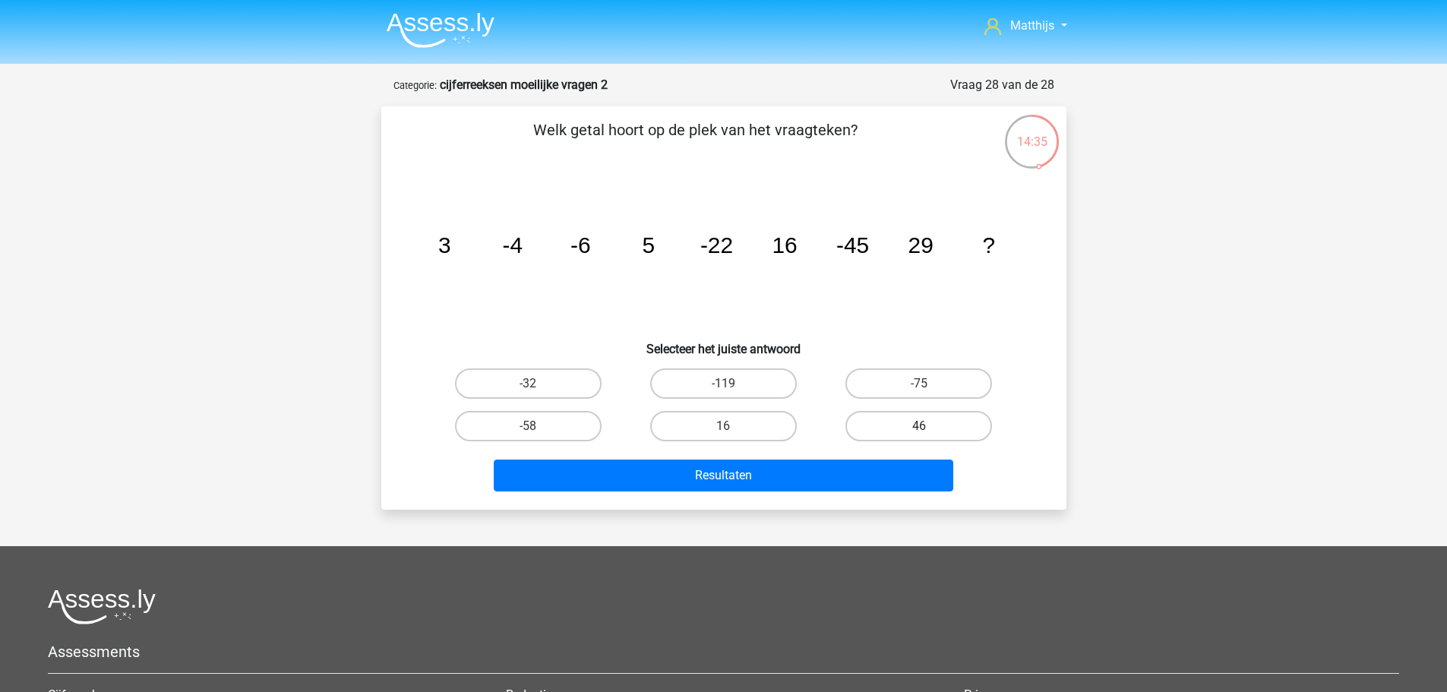
click at [899, 420] on label "46" at bounding box center [919, 426] width 147 height 30
click at [919, 426] on input "46" at bounding box center [924, 431] width 10 height 10
radio input "true"
click at [451, 245] on tspan "-22" at bounding box center [444, 244] width 13 height 25
click at [913, 380] on label "-75" at bounding box center [919, 383] width 147 height 30
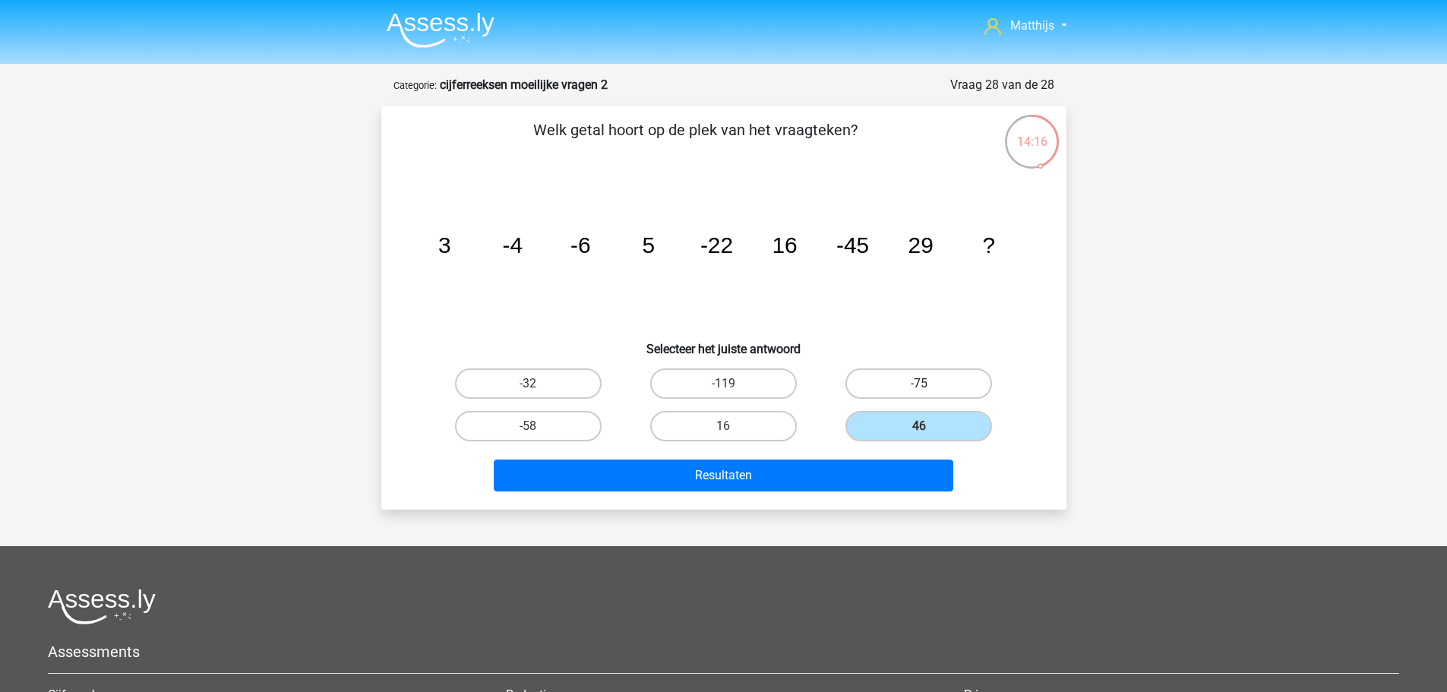
click at [919, 384] on input "-75" at bounding box center [924, 389] width 10 height 10
radio input "true"
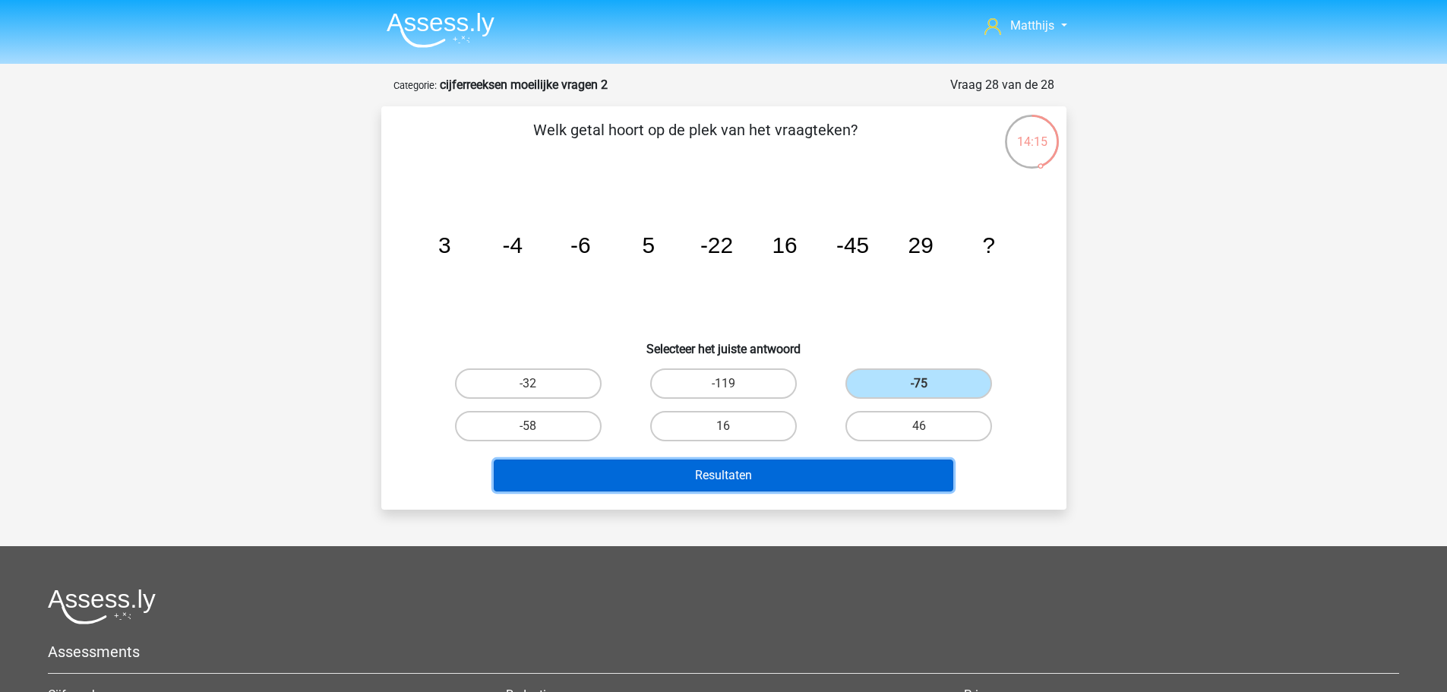
click at [837, 486] on button "Resultaten" at bounding box center [724, 476] width 460 height 32
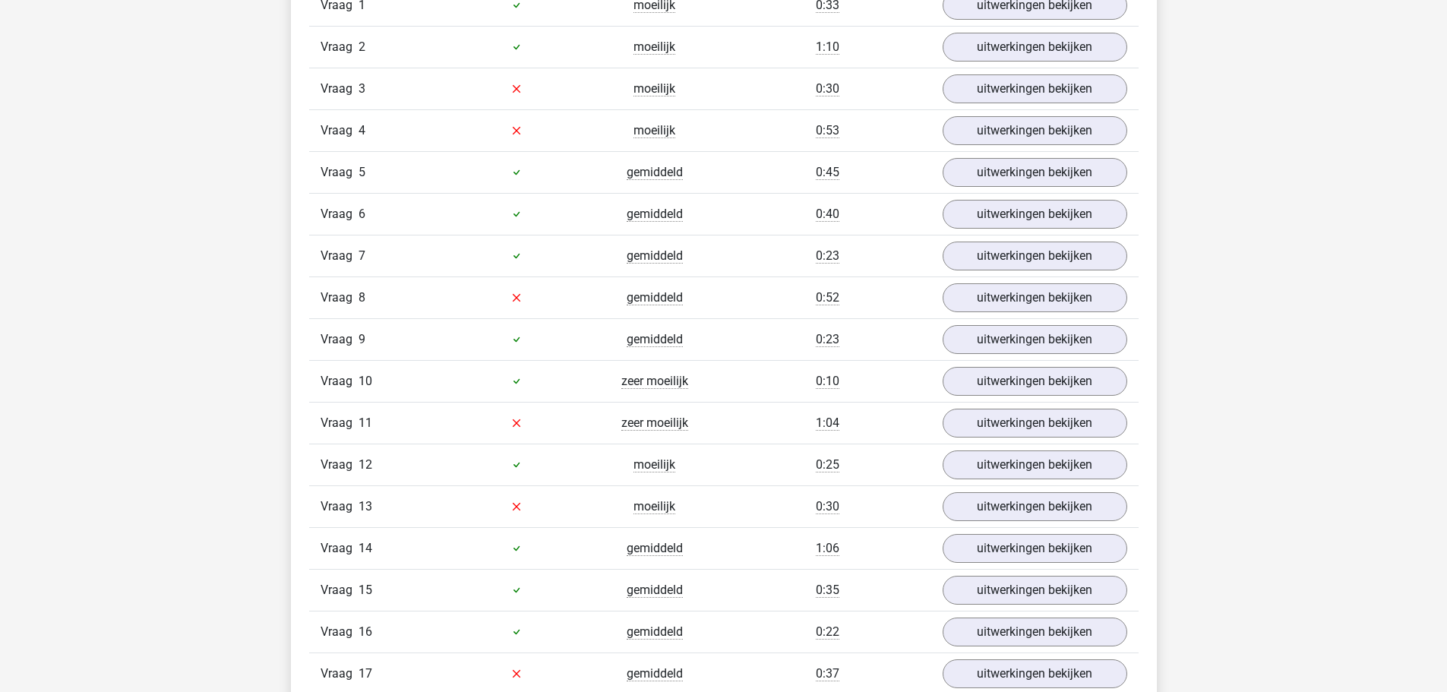
scroll to position [684, 0]
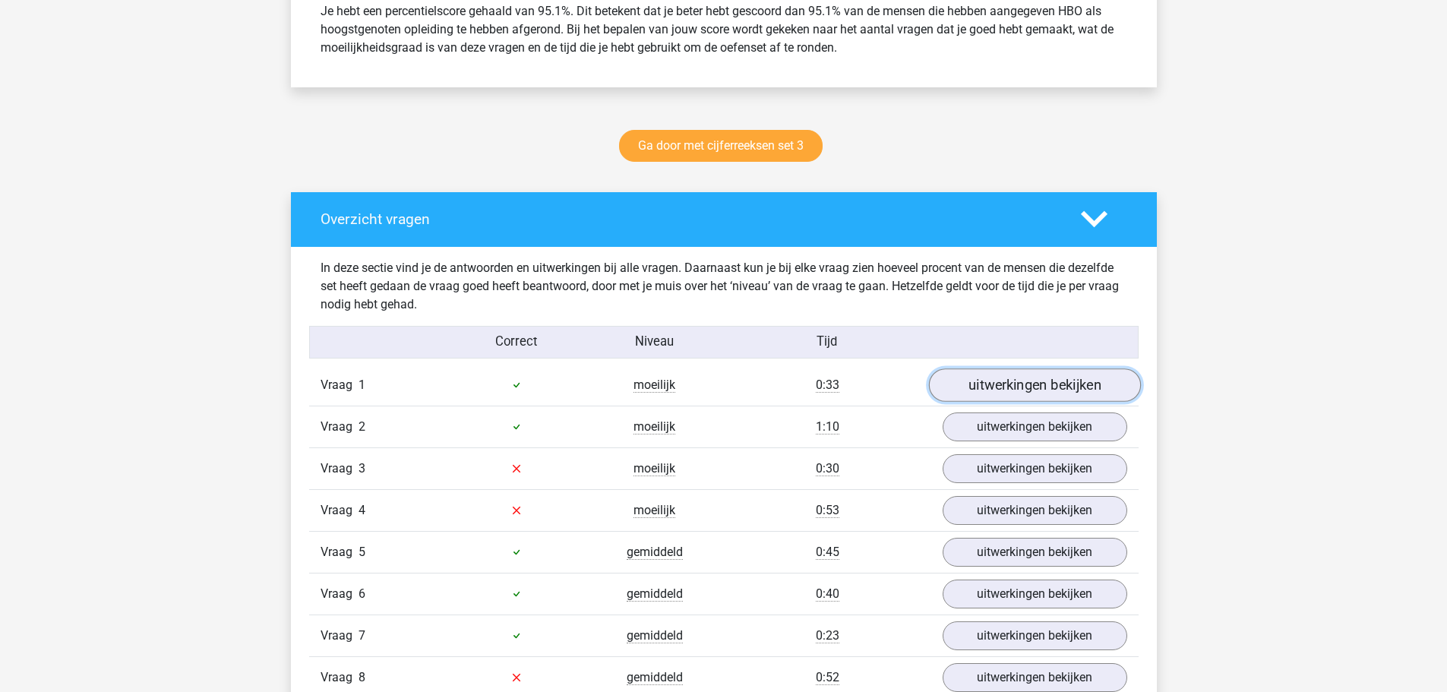
click at [1082, 387] on link "uitwerkingen bekijken" at bounding box center [1034, 384] width 212 height 33
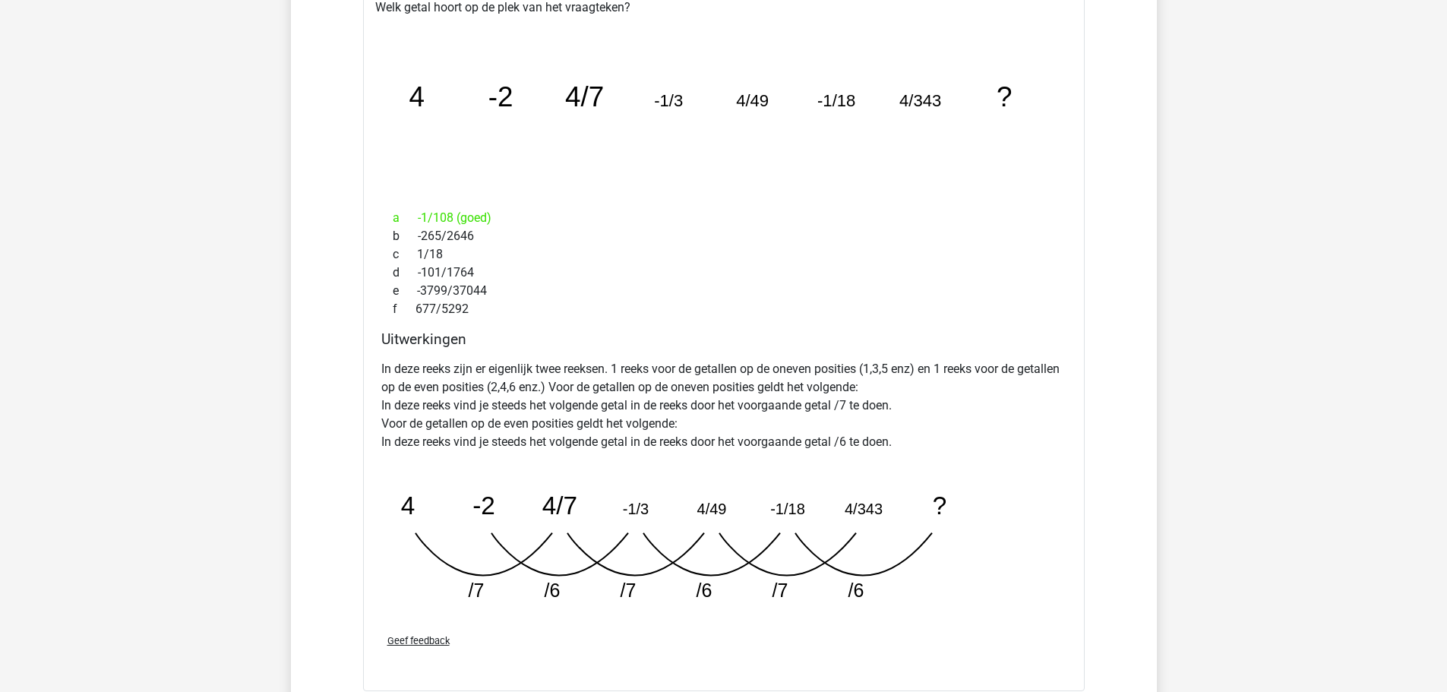
scroll to position [912, 0]
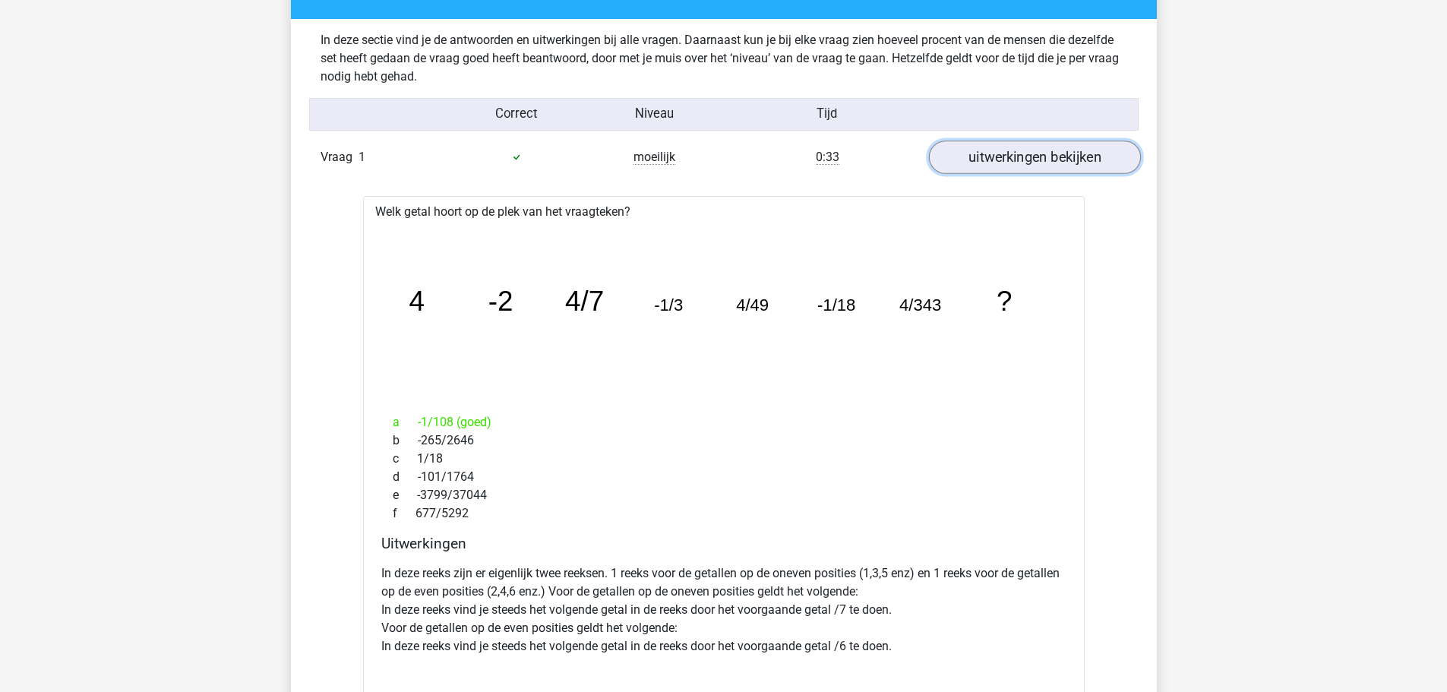
click at [1020, 160] on link "uitwerkingen bekijken" at bounding box center [1034, 157] width 212 height 33
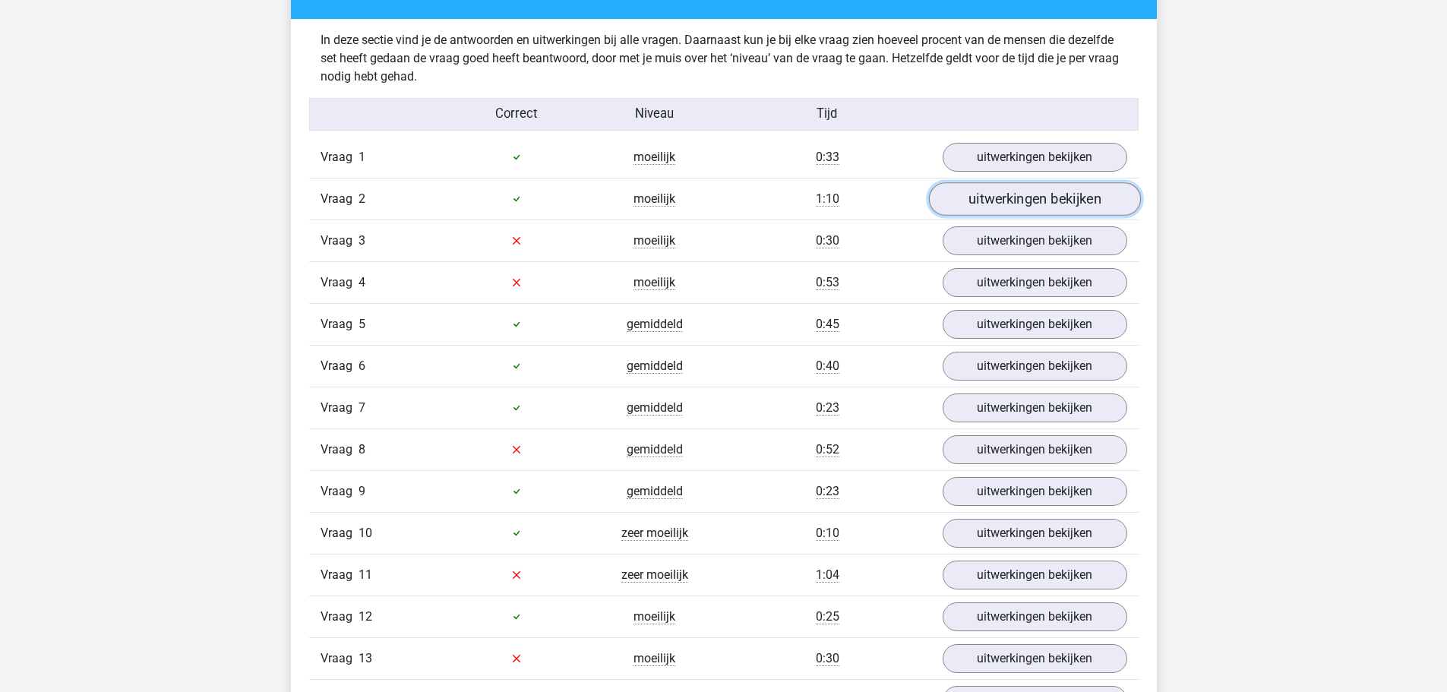
click at [1030, 195] on link "uitwerkingen bekijken" at bounding box center [1034, 198] width 212 height 33
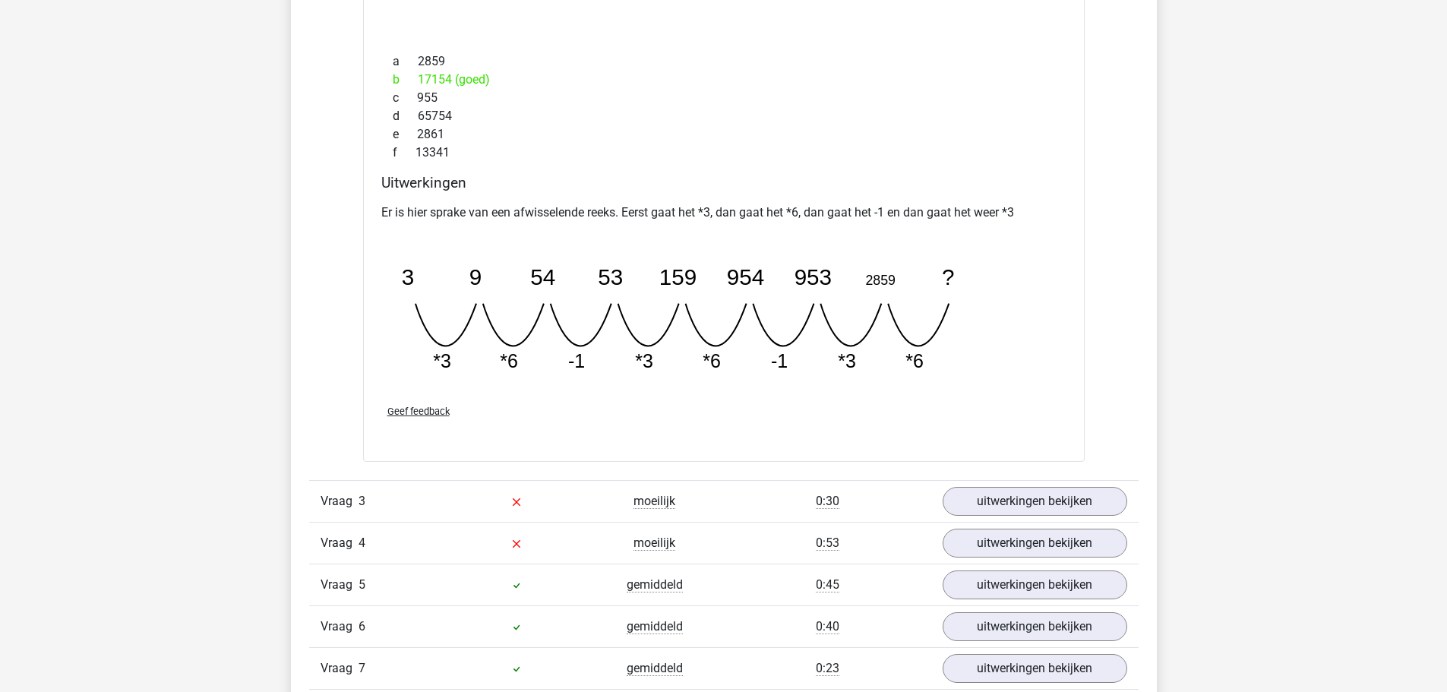
scroll to position [1596, 0]
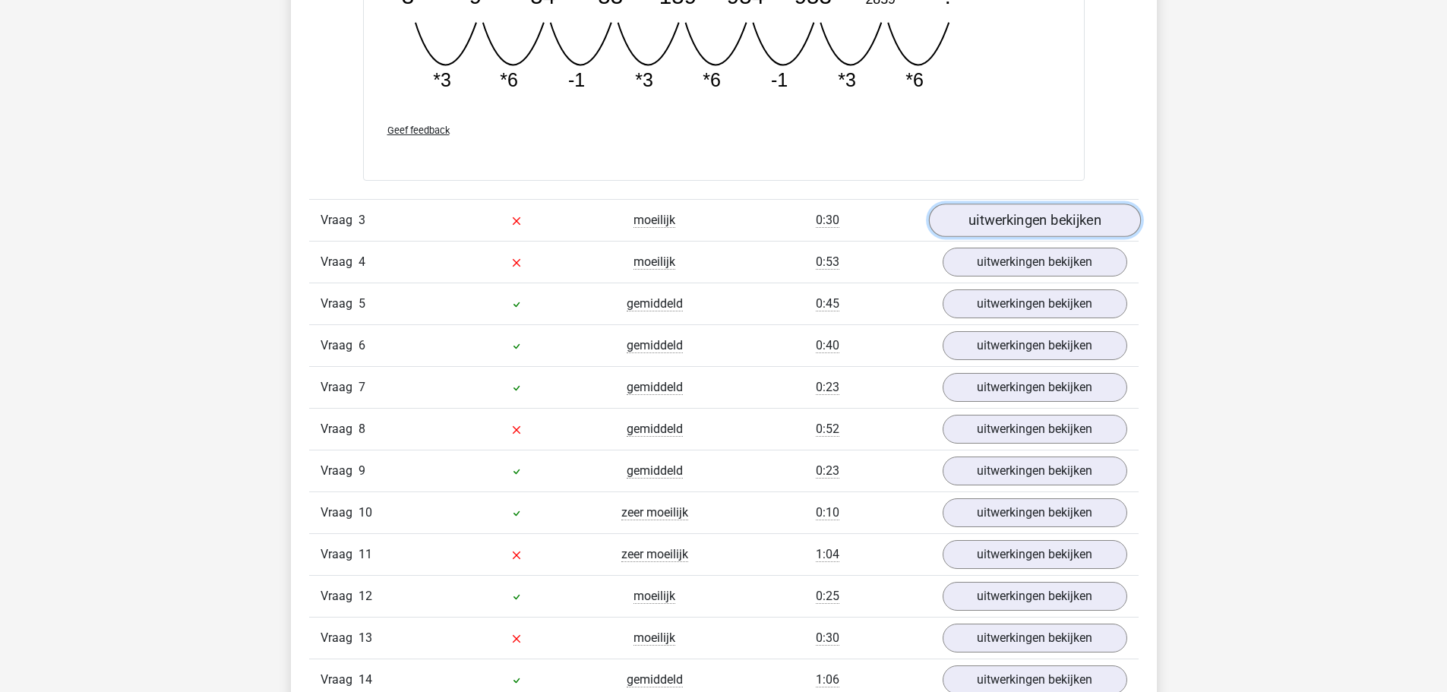
click at [1062, 219] on link "uitwerkingen bekijken" at bounding box center [1034, 220] width 212 height 33
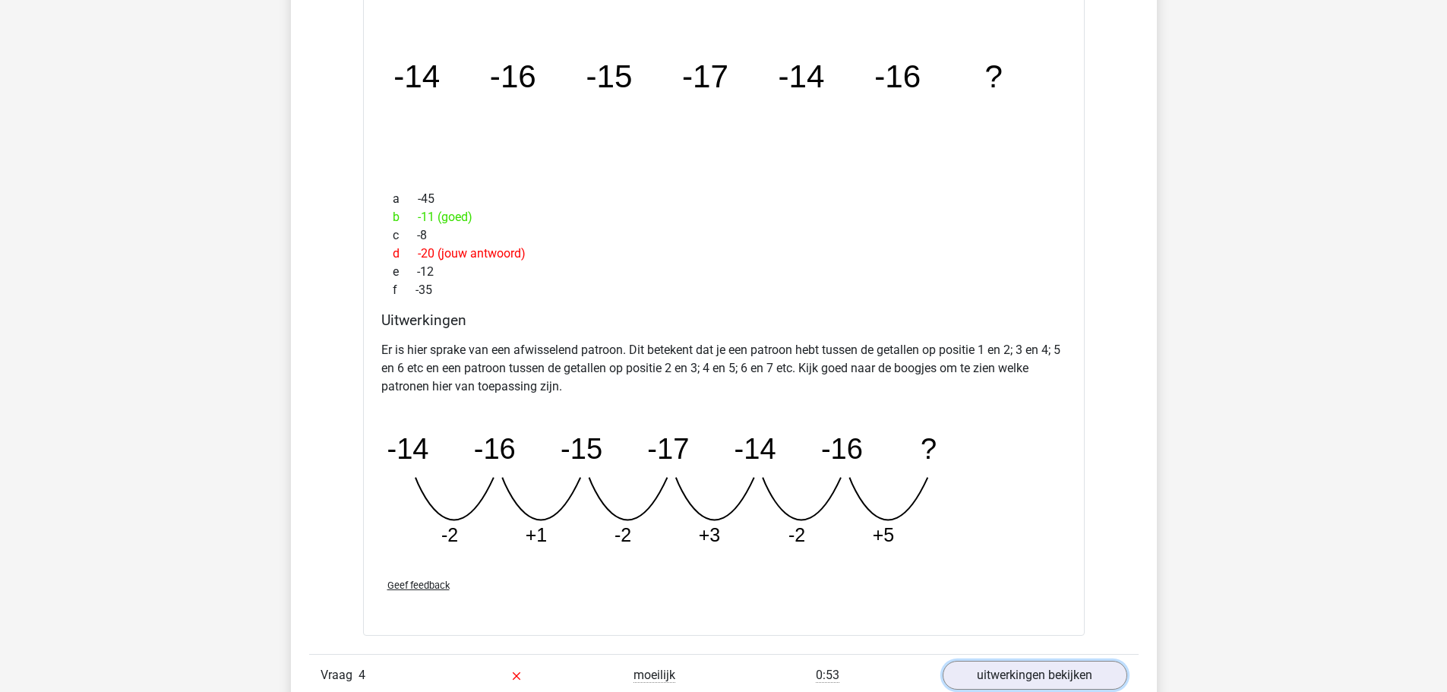
scroll to position [2279, 0]
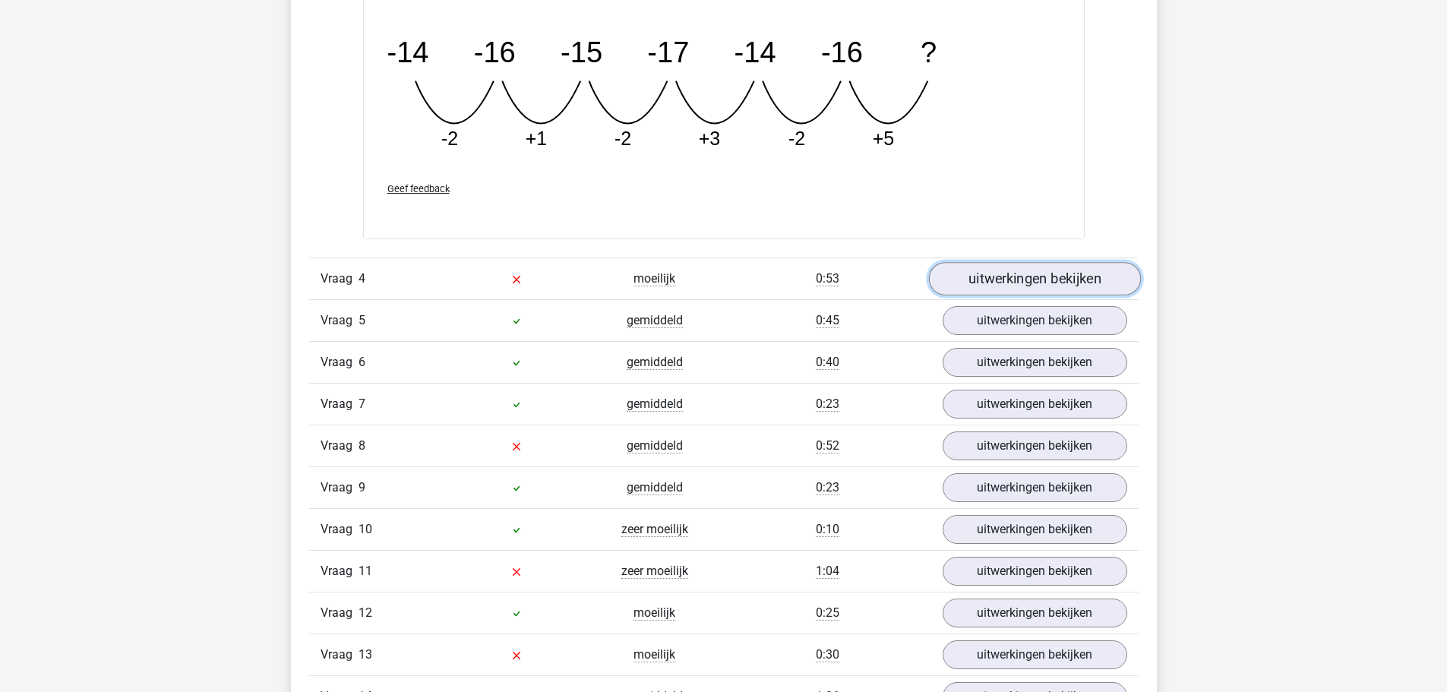
click at [1091, 282] on link "uitwerkingen bekijken" at bounding box center [1034, 278] width 212 height 33
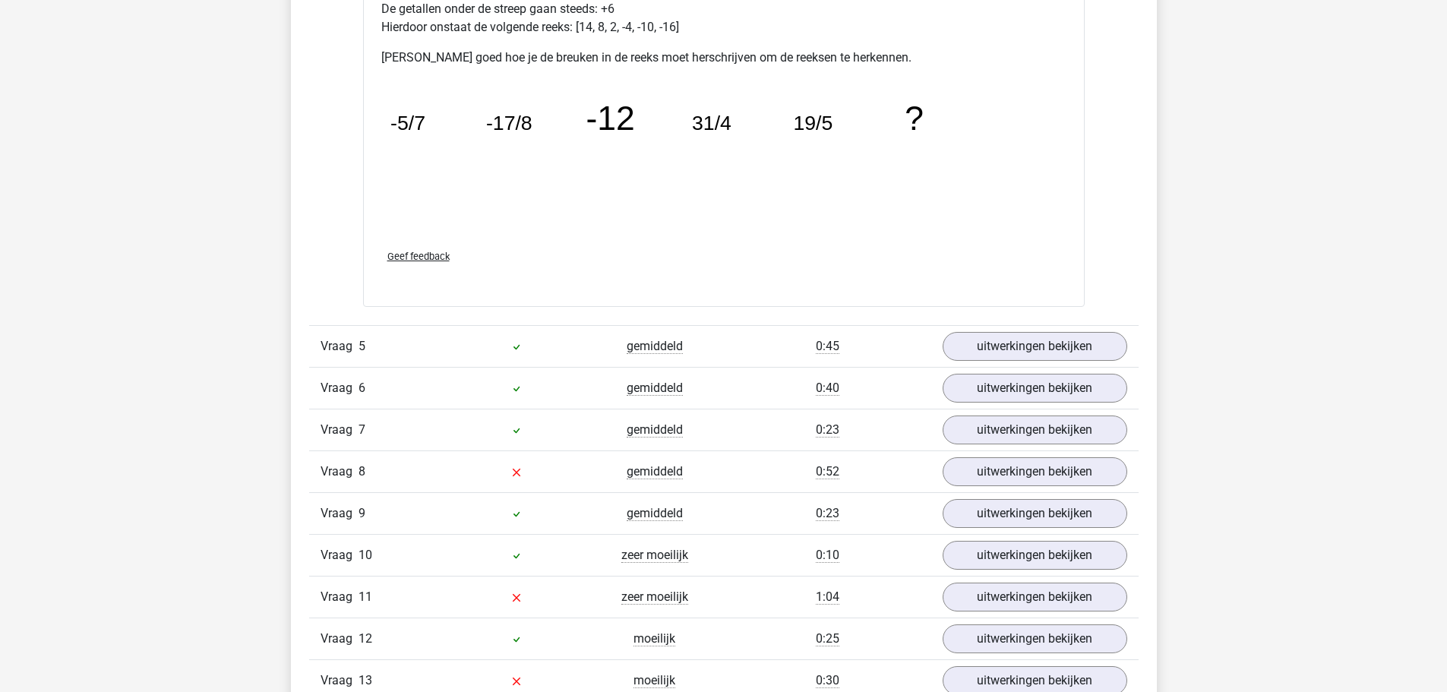
scroll to position [3039, 0]
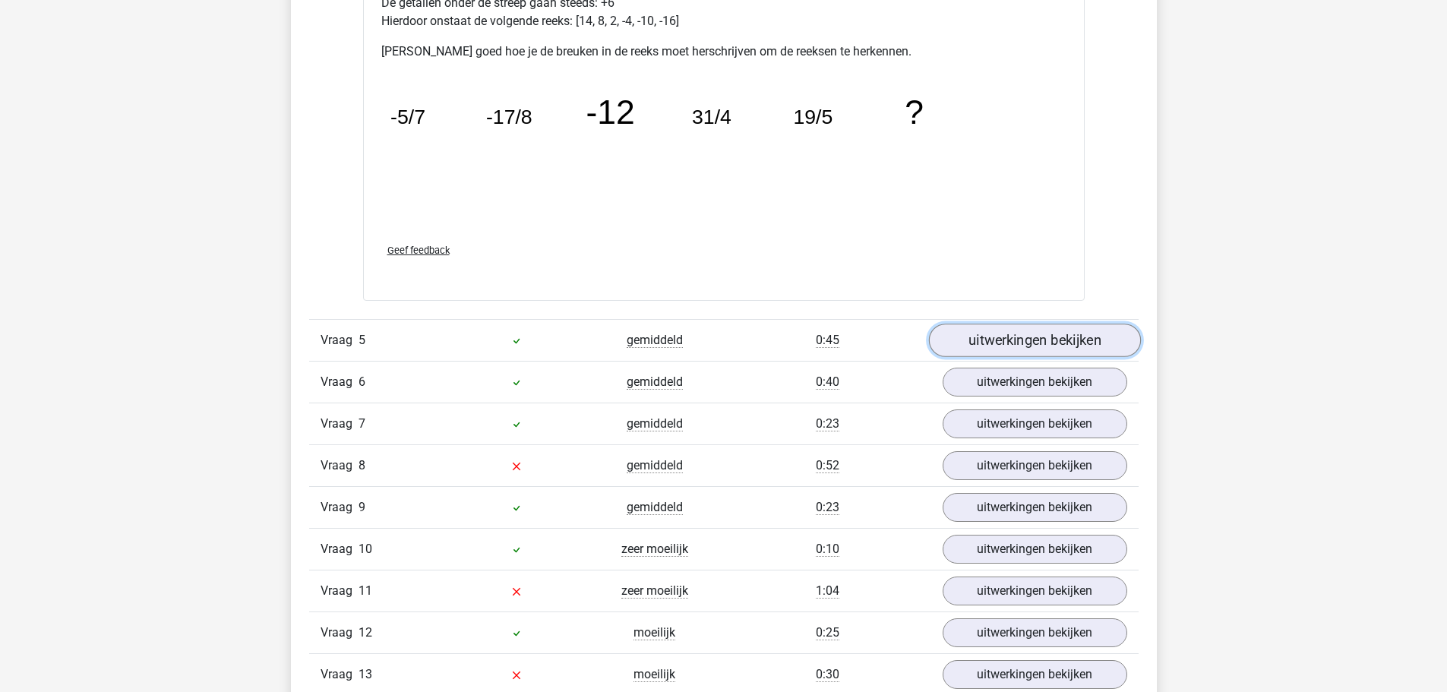
click at [1026, 335] on link "uitwerkingen bekijken" at bounding box center [1034, 340] width 212 height 33
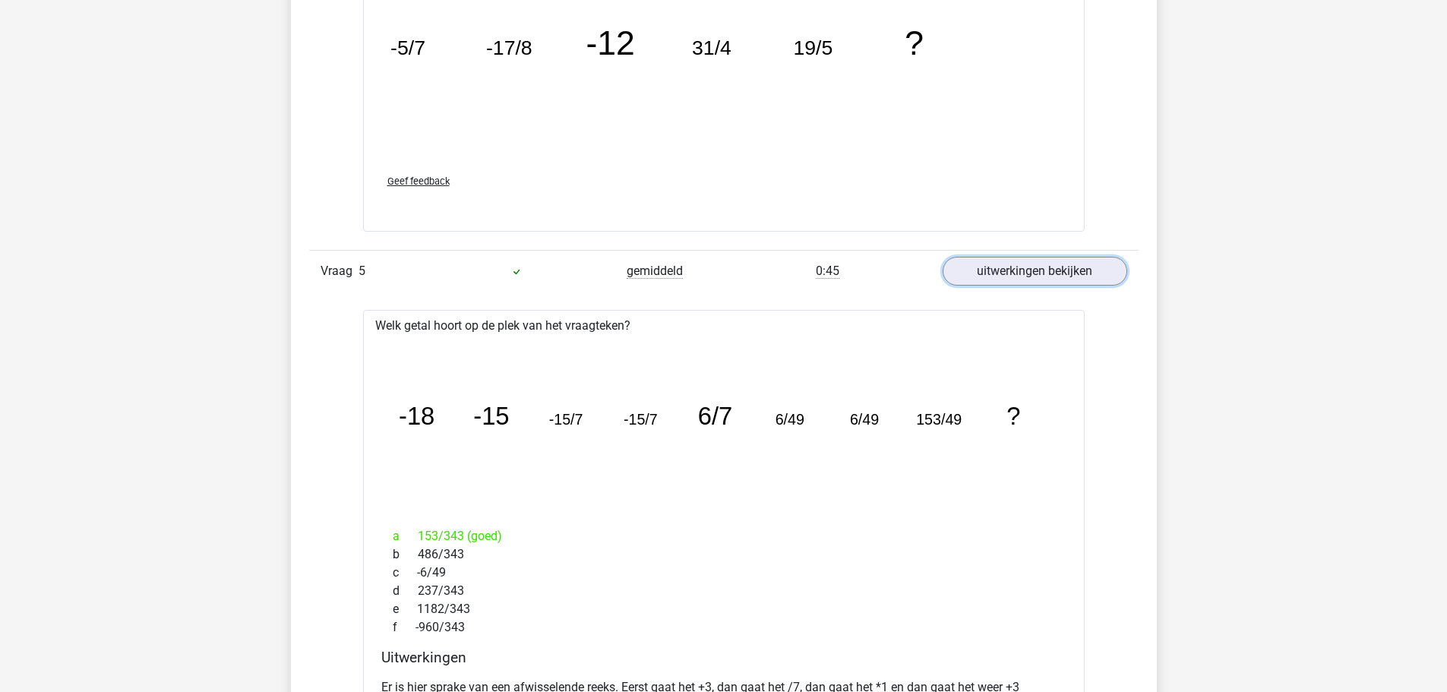
scroll to position [3191, 0]
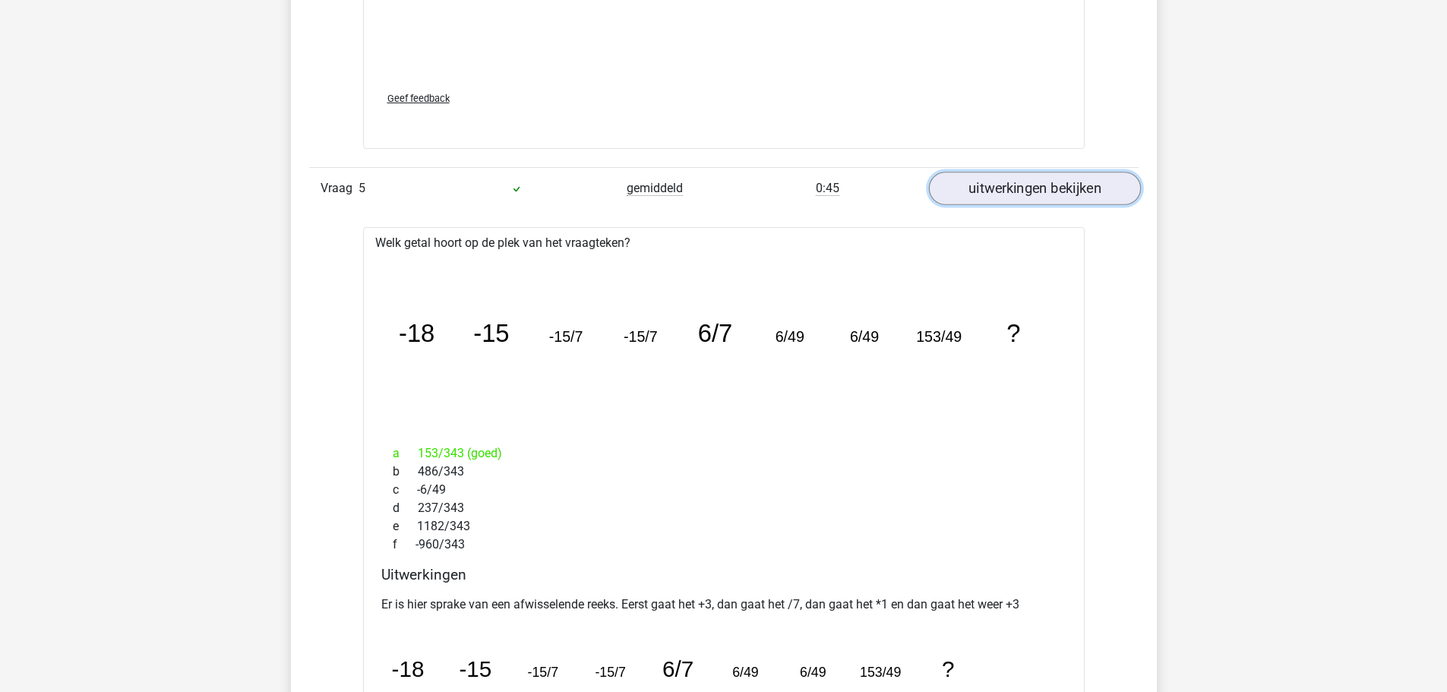
click at [1045, 181] on link "uitwerkingen bekijken" at bounding box center [1034, 188] width 212 height 33
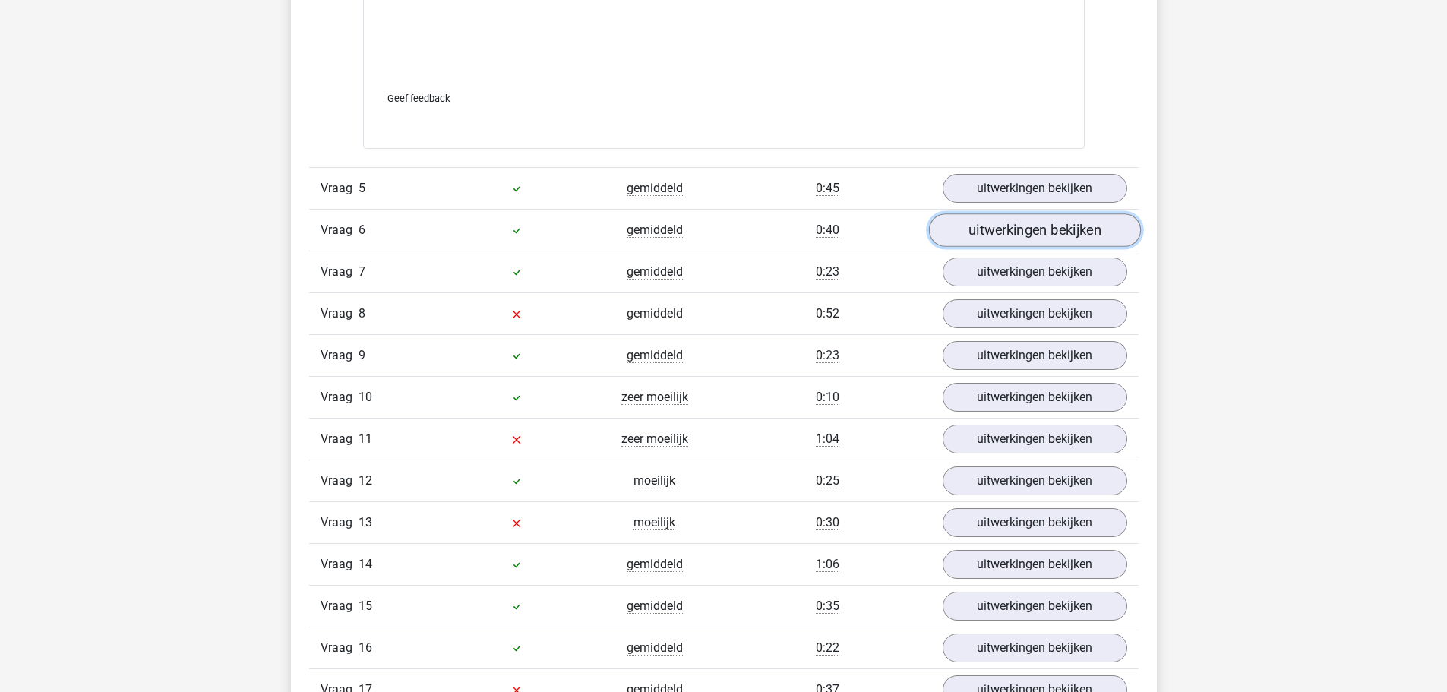
click at [1004, 231] on link "uitwerkingen bekijken" at bounding box center [1034, 229] width 212 height 33
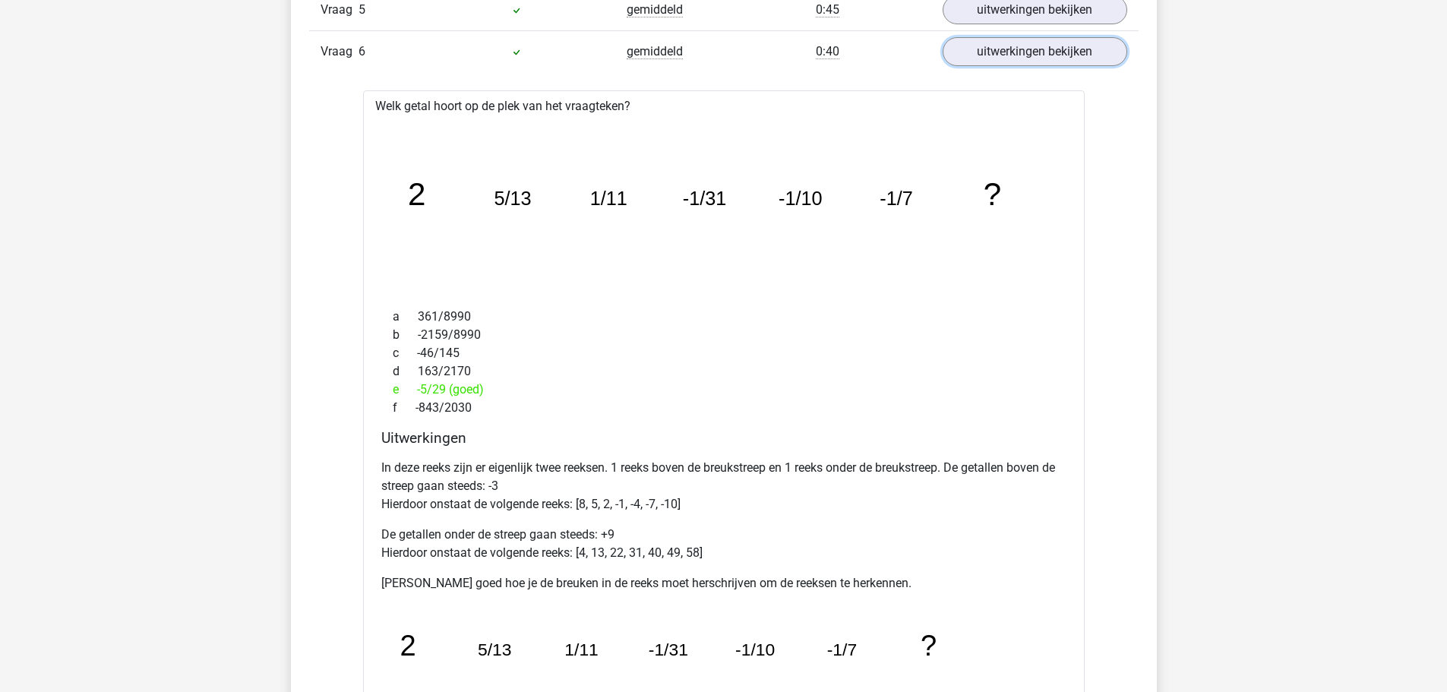
scroll to position [3343, 0]
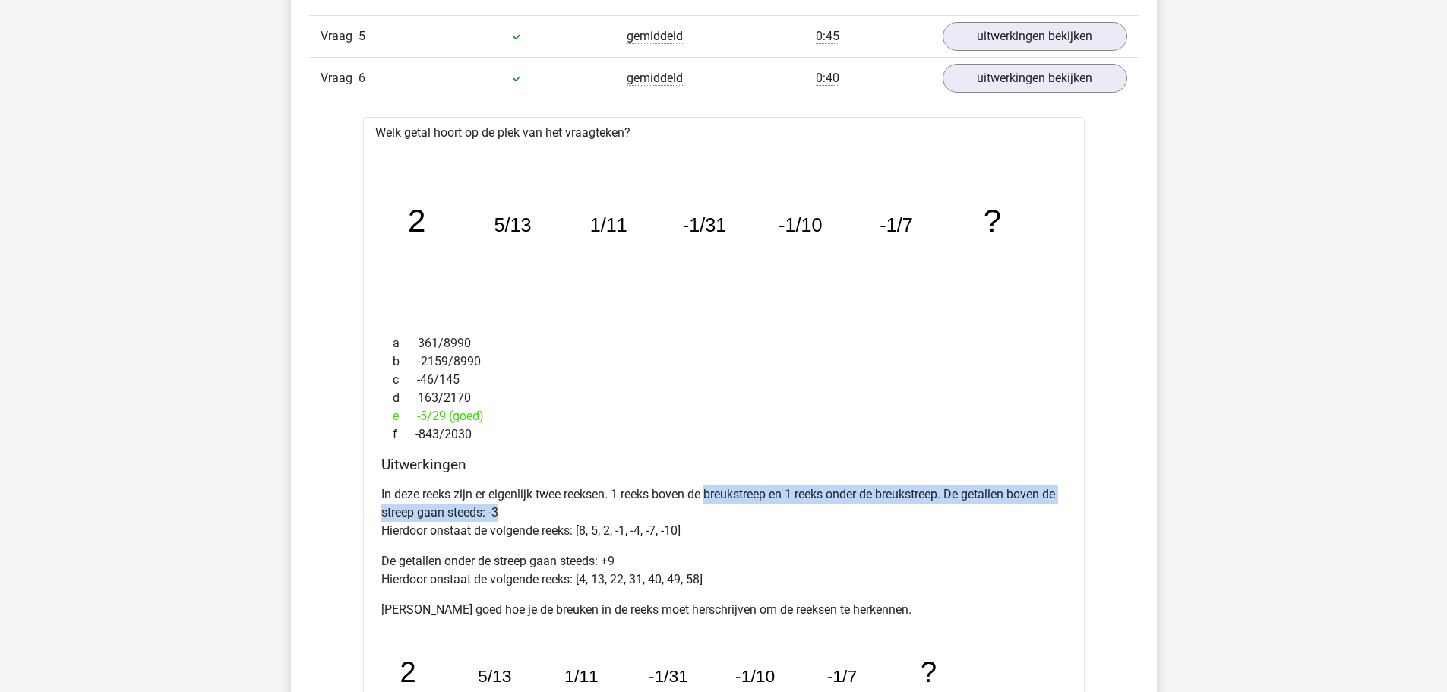
drag, startPoint x: 774, startPoint y: 504, endPoint x: 822, endPoint y: 511, distance: 48.5
click at [830, 511] on p "In deze reeks zijn er eigenlijk twee reeksen. 1 reeks boven de breukstreep en 1…" at bounding box center [723, 513] width 685 height 55
click at [486, 516] on p "In deze reeks zijn er eigenlijk twee reeksen. 1 reeks boven de breukstreep en 1…" at bounding box center [723, 513] width 685 height 55
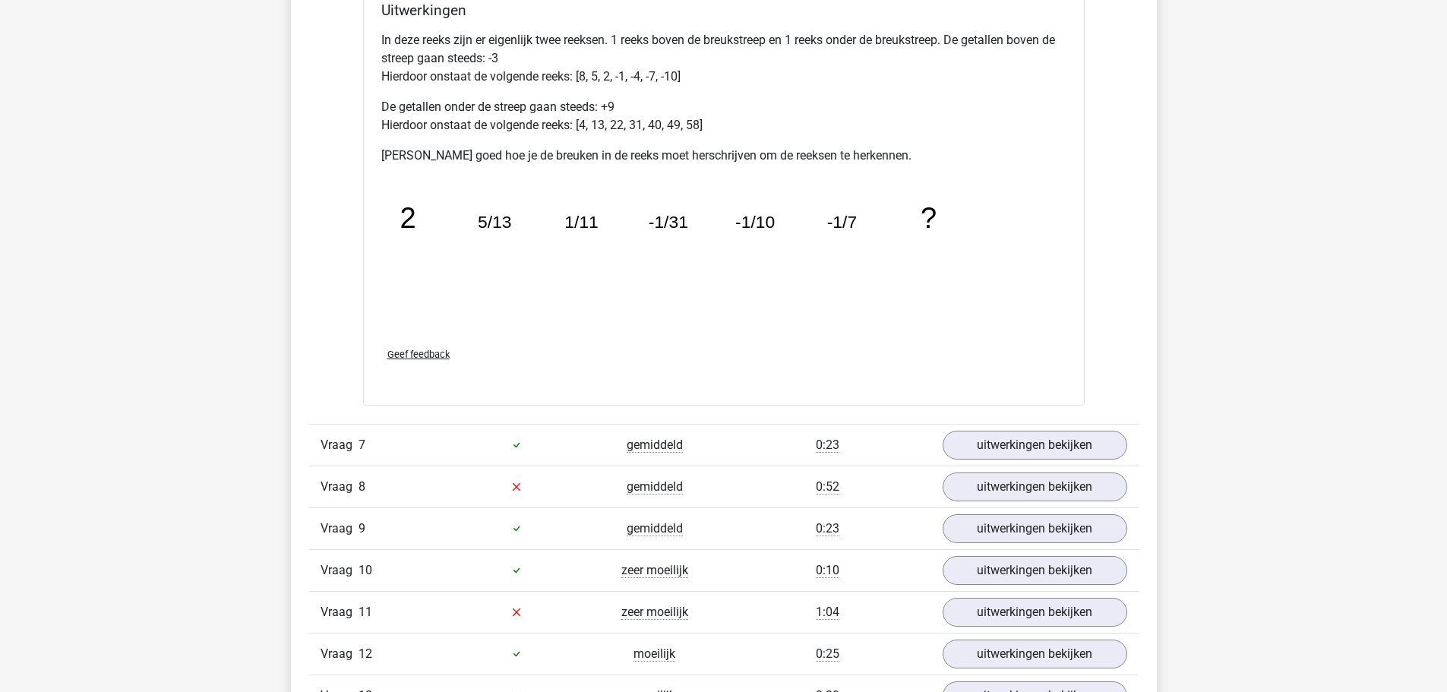
scroll to position [3799, 0]
click at [1058, 444] on link "uitwerkingen bekijken" at bounding box center [1034, 443] width 212 height 33
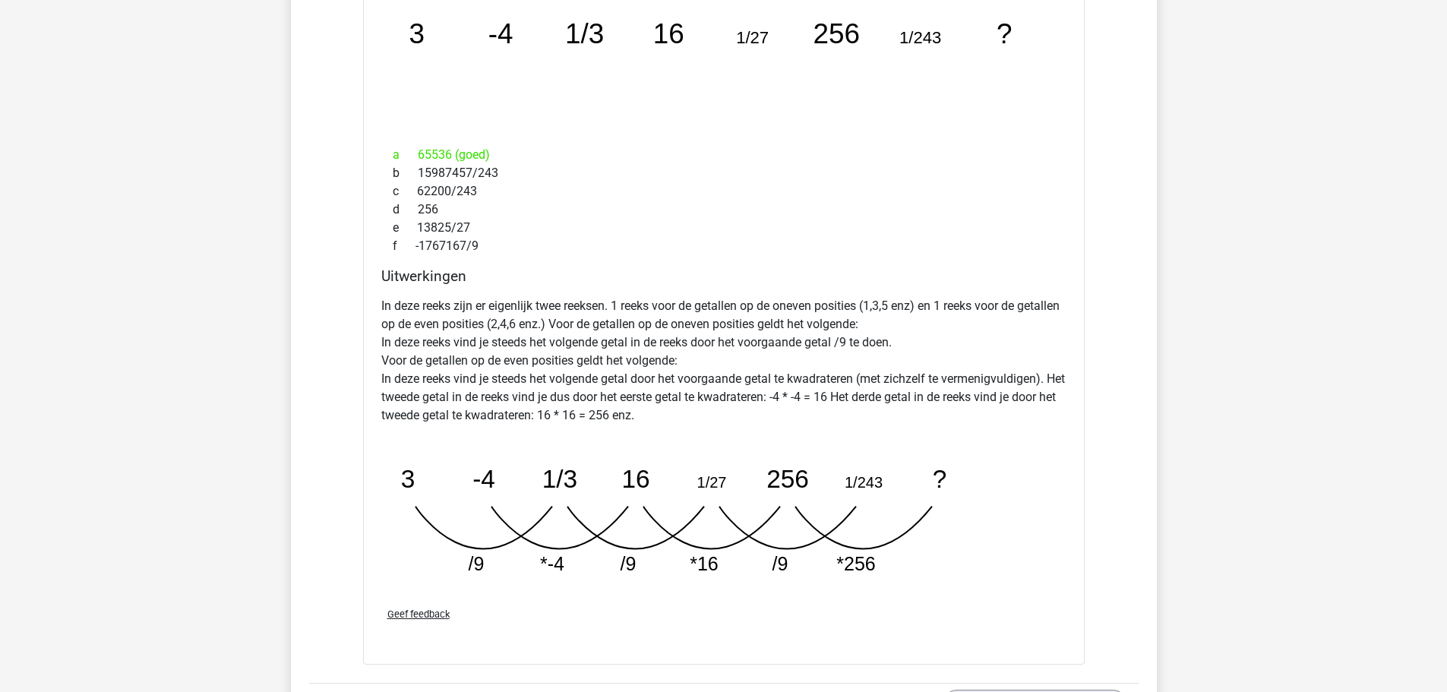
scroll to position [4635, 0]
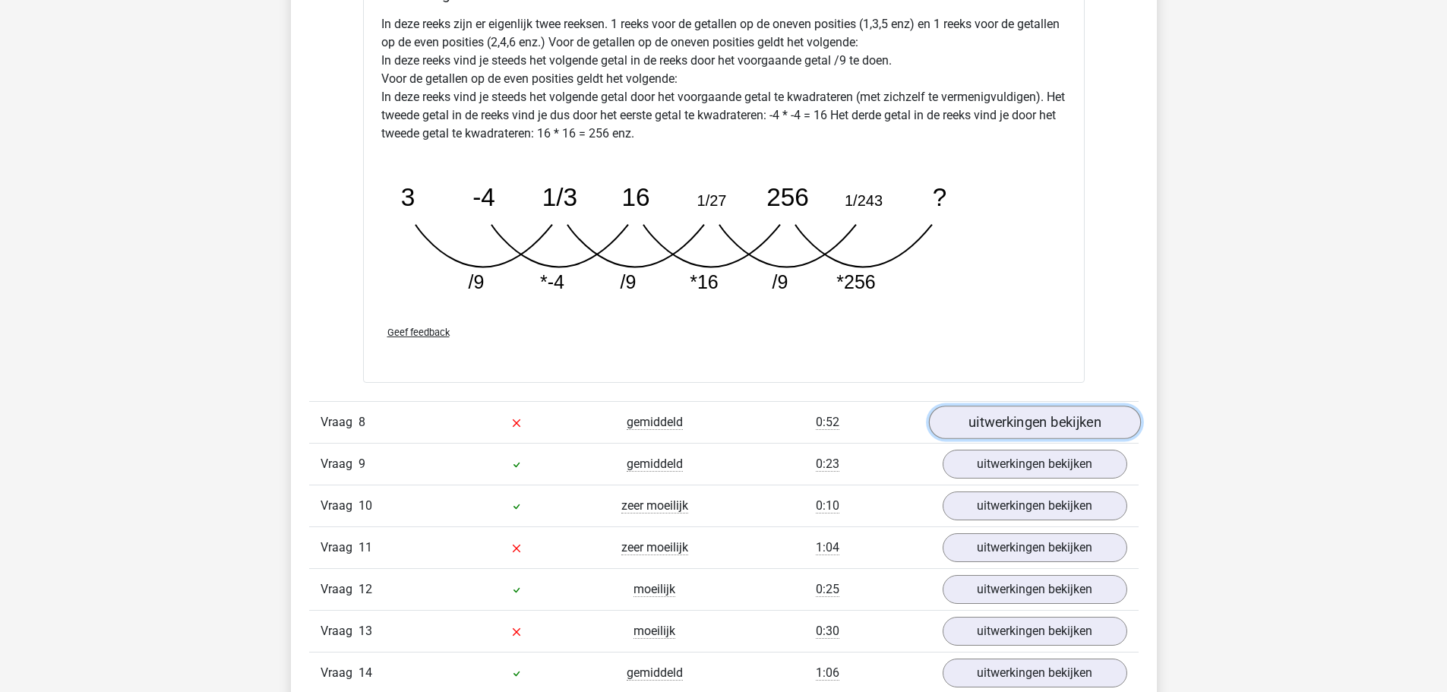
click at [1037, 416] on link "uitwerkingen bekijken" at bounding box center [1034, 422] width 212 height 33
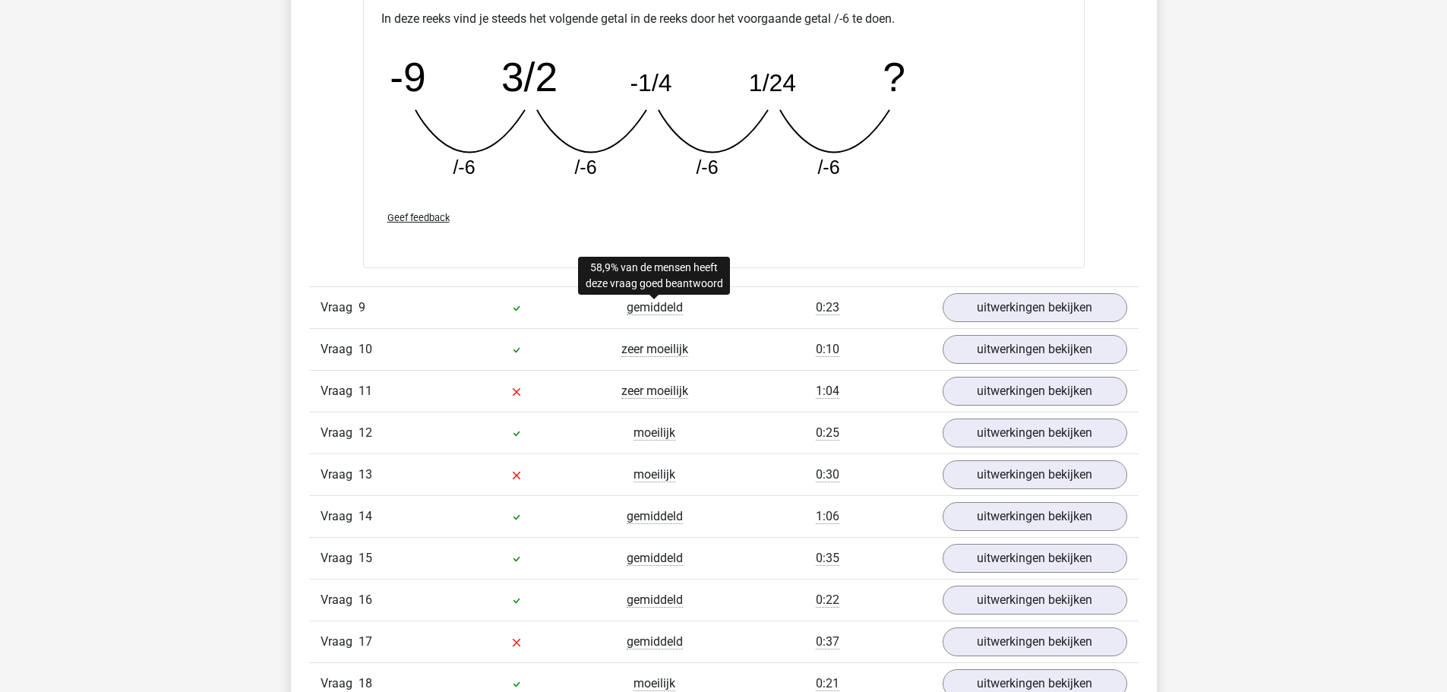
scroll to position [5546, 0]
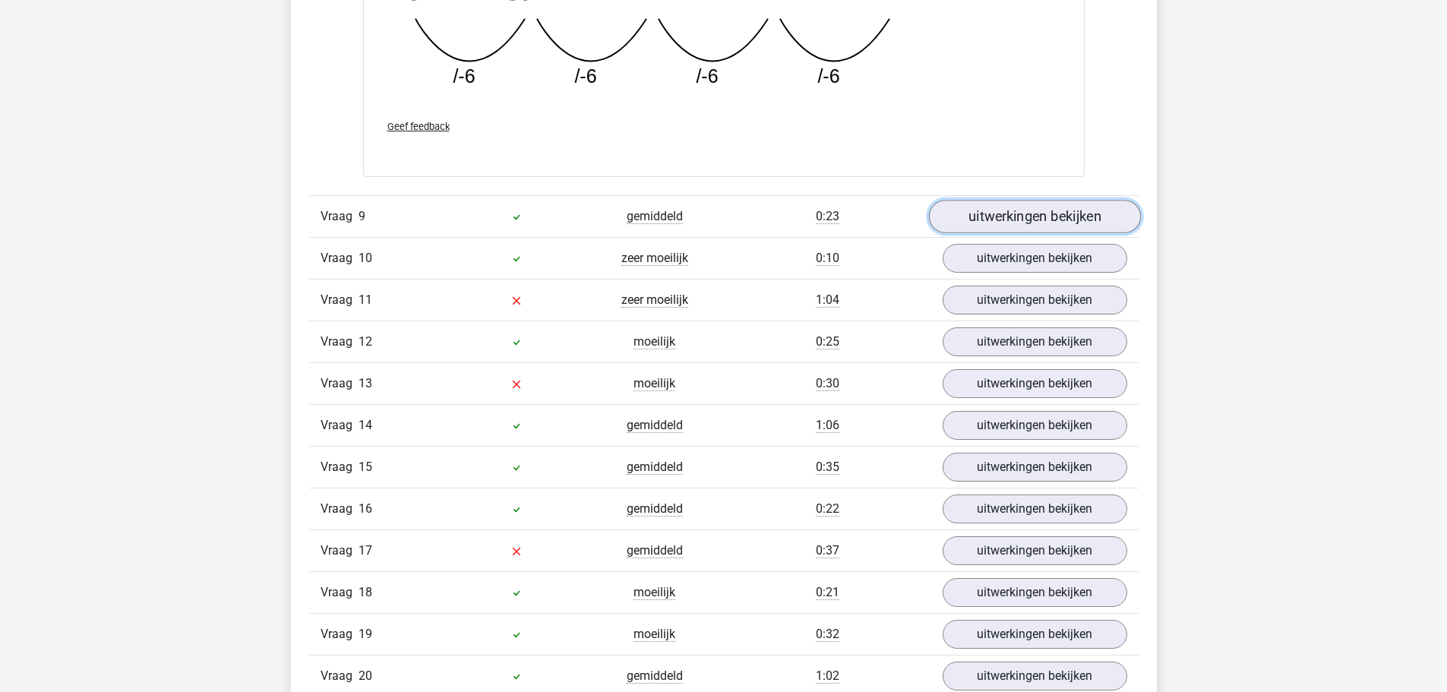
click at [1054, 204] on link "uitwerkingen bekijken" at bounding box center [1034, 216] width 212 height 33
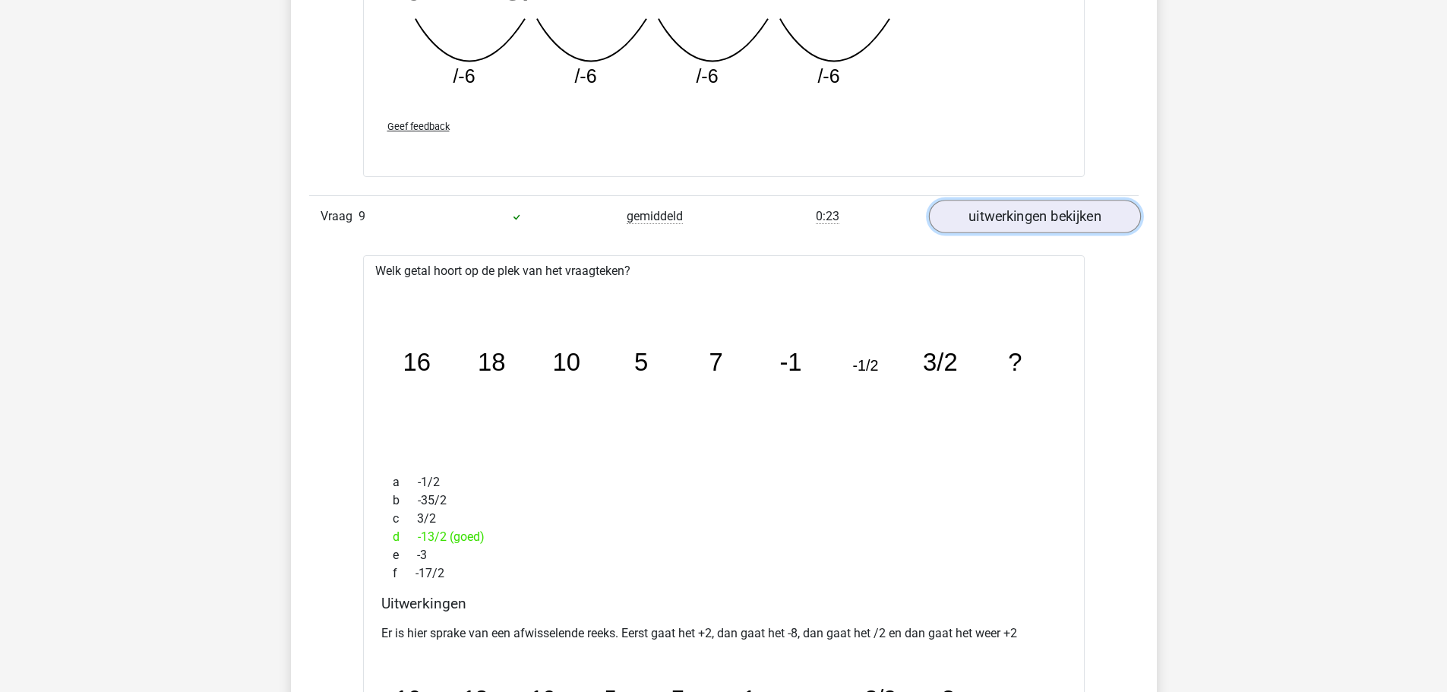
click at [1057, 209] on link "uitwerkingen bekijken" at bounding box center [1034, 216] width 212 height 33
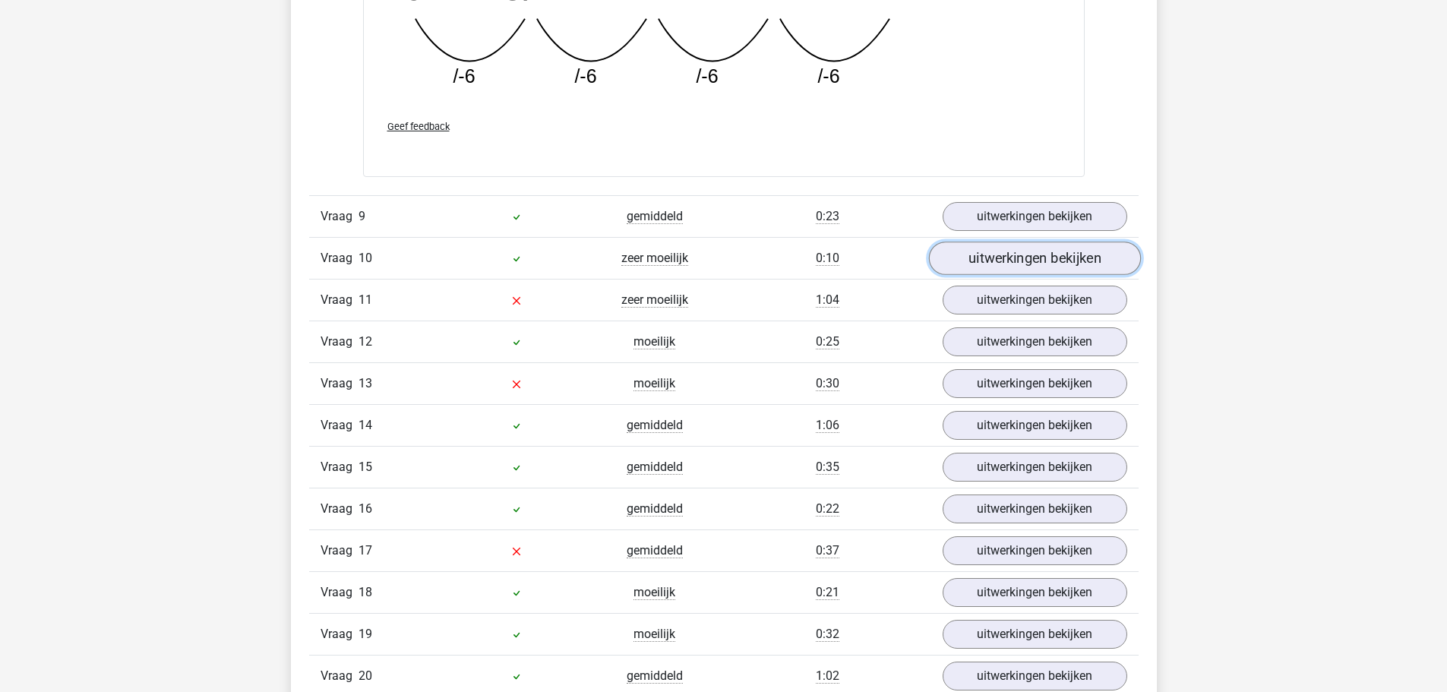
click at [1064, 264] on link "uitwerkingen bekijken" at bounding box center [1034, 258] width 212 height 33
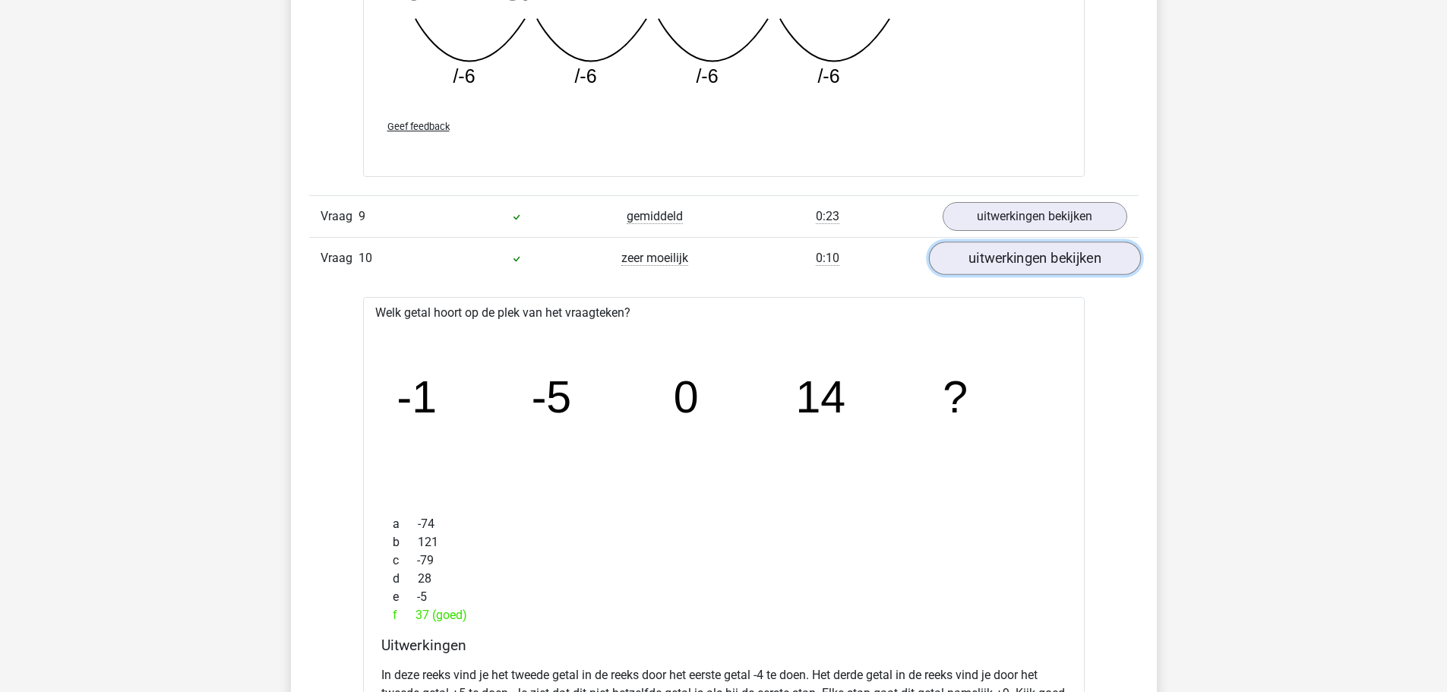
click at [1064, 264] on link "uitwerkingen bekijken" at bounding box center [1034, 258] width 212 height 33
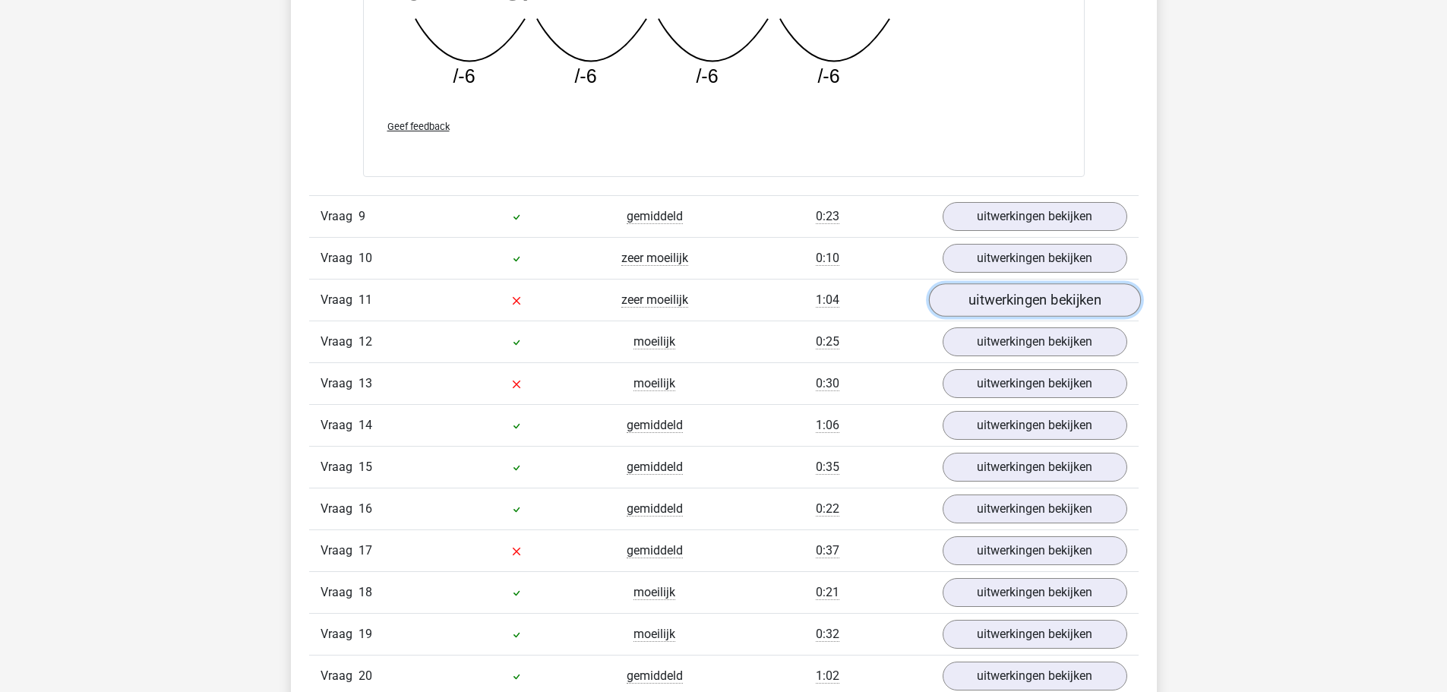
click at [1073, 296] on link "uitwerkingen bekijken" at bounding box center [1034, 299] width 212 height 33
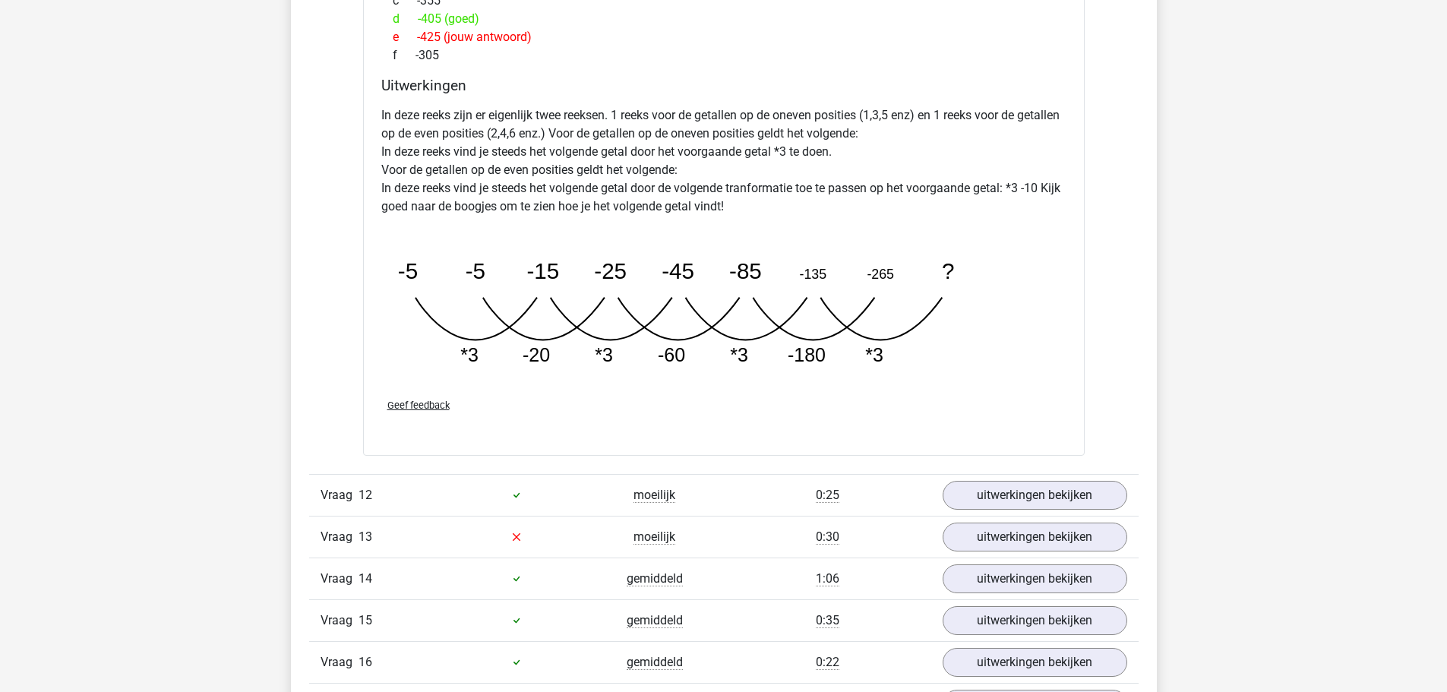
scroll to position [6154, 0]
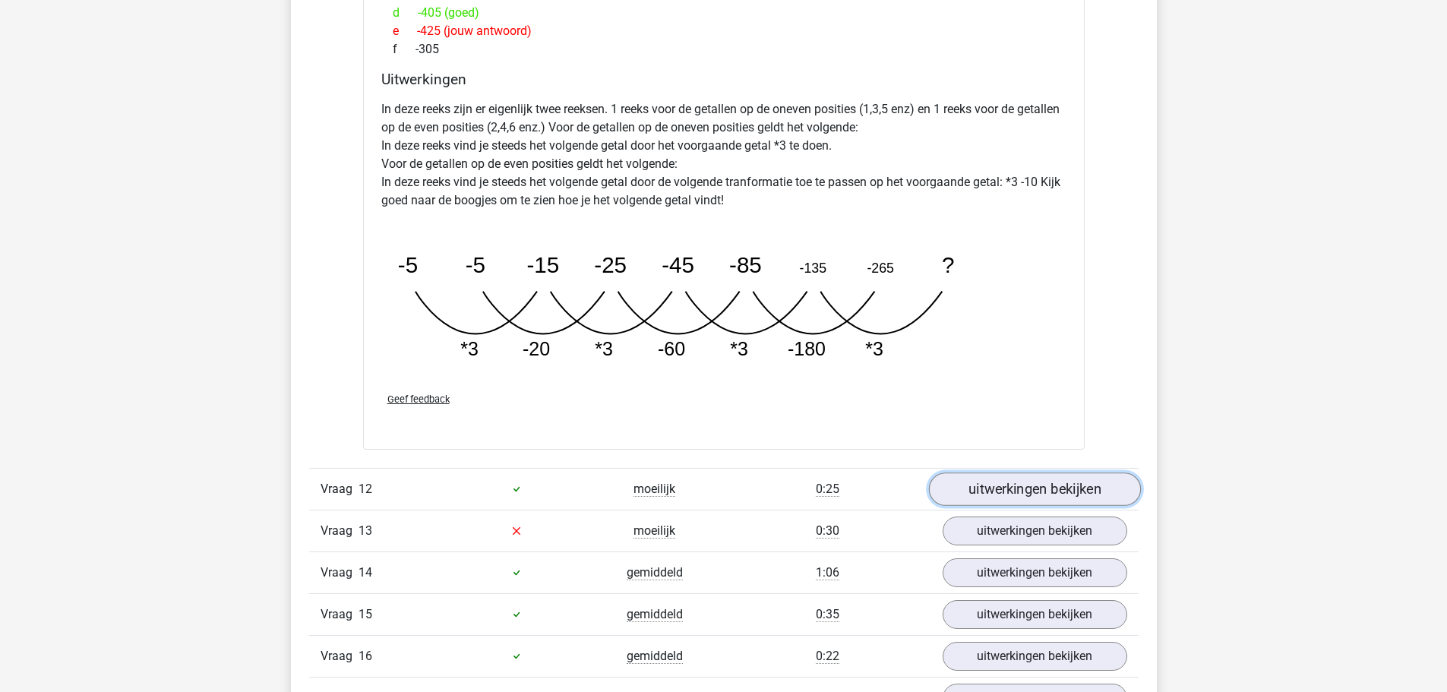
click at [1004, 474] on link "uitwerkingen bekijken" at bounding box center [1034, 489] width 212 height 33
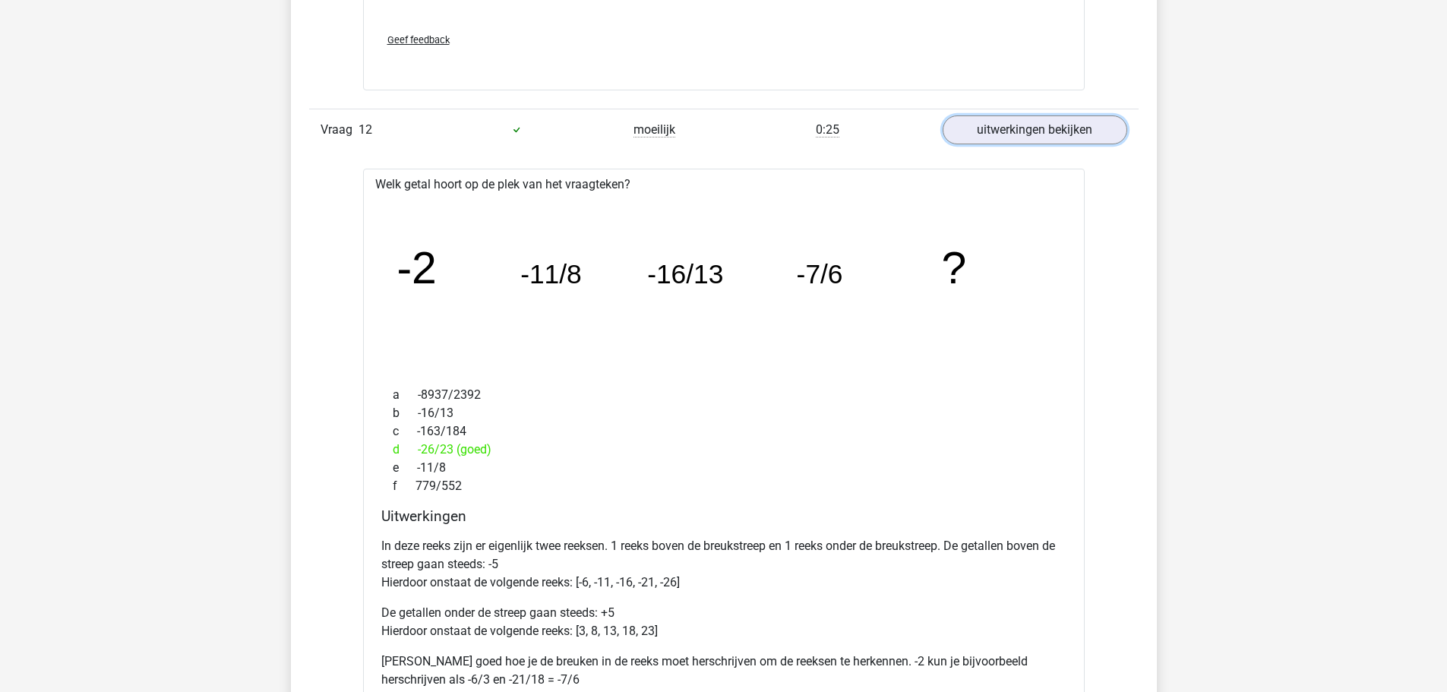
scroll to position [6534, 0]
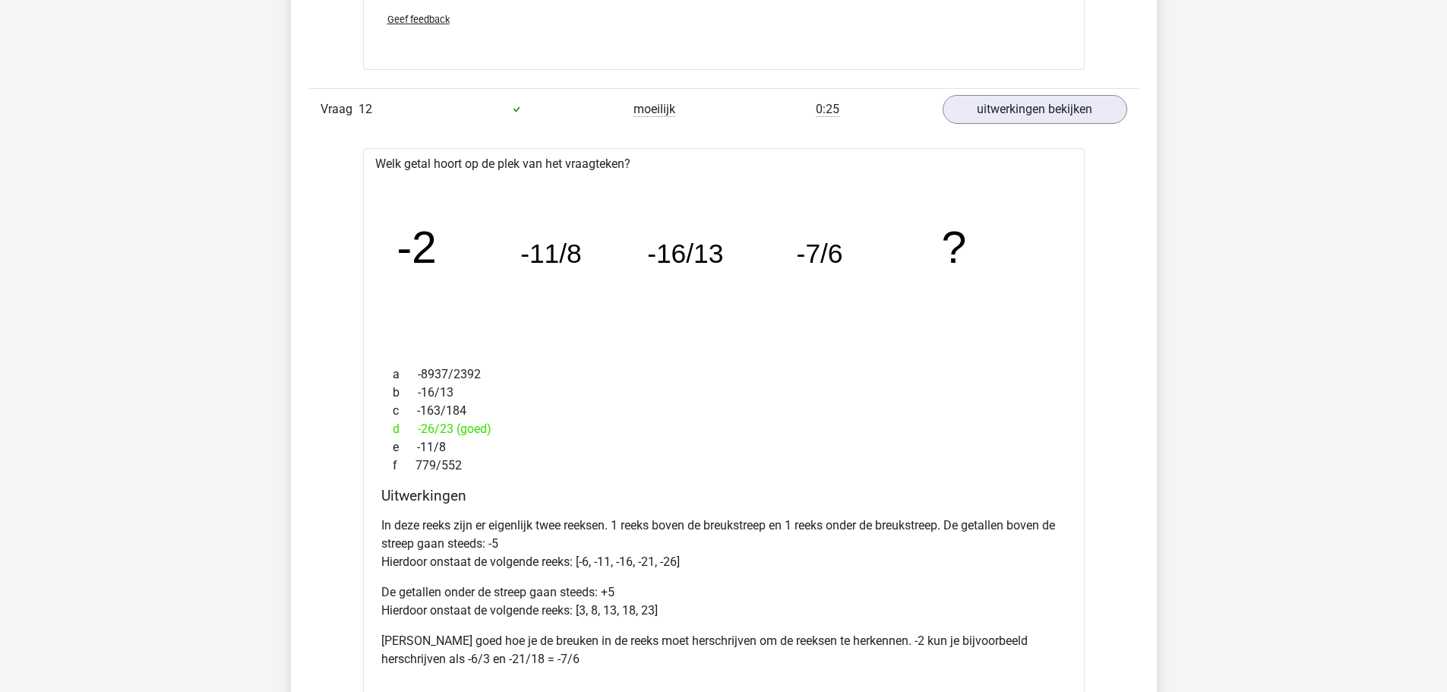
click at [846, 253] on icon "image/svg+xml -2 -11/8 -16/13 -7/6 ?" at bounding box center [723, 263] width 673 height 169
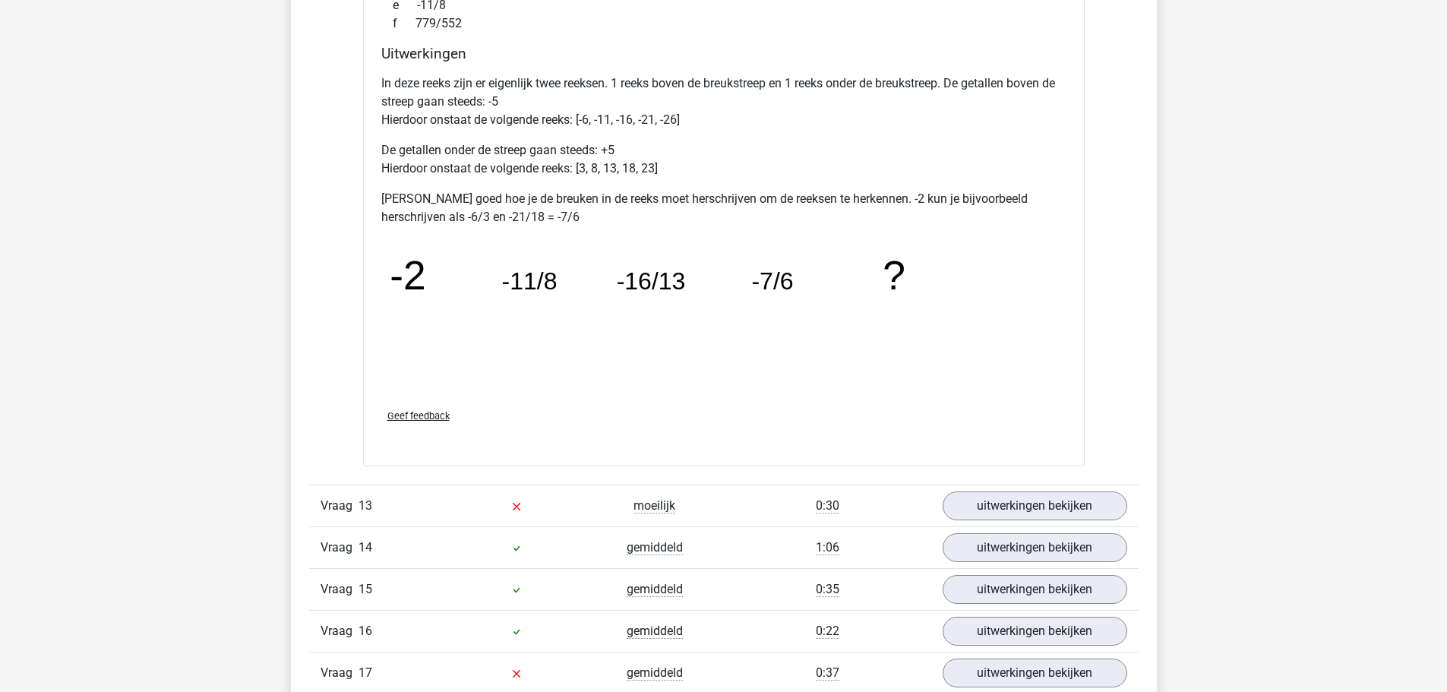
scroll to position [7218, 0]
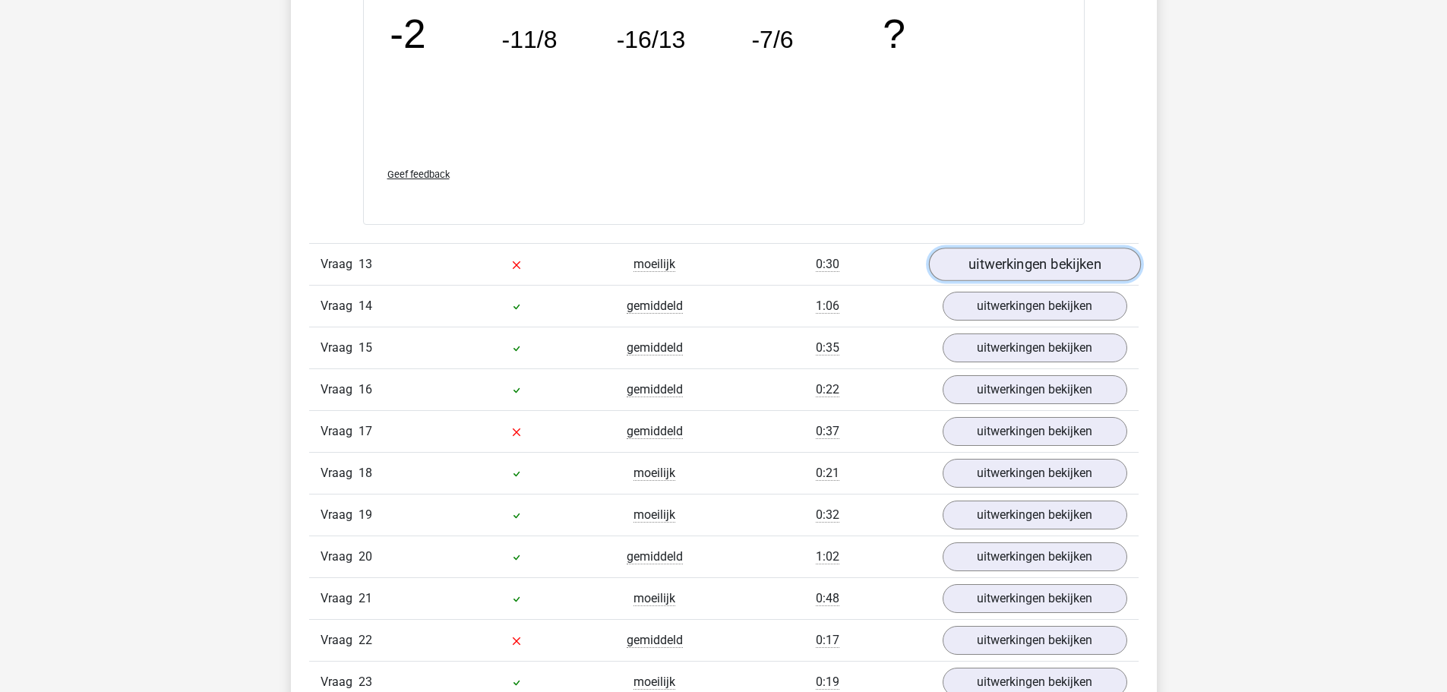
click at [1039, 264] on link "uitwerkingen bekijken" at bounding box center [1034, 264] width 212 height 33
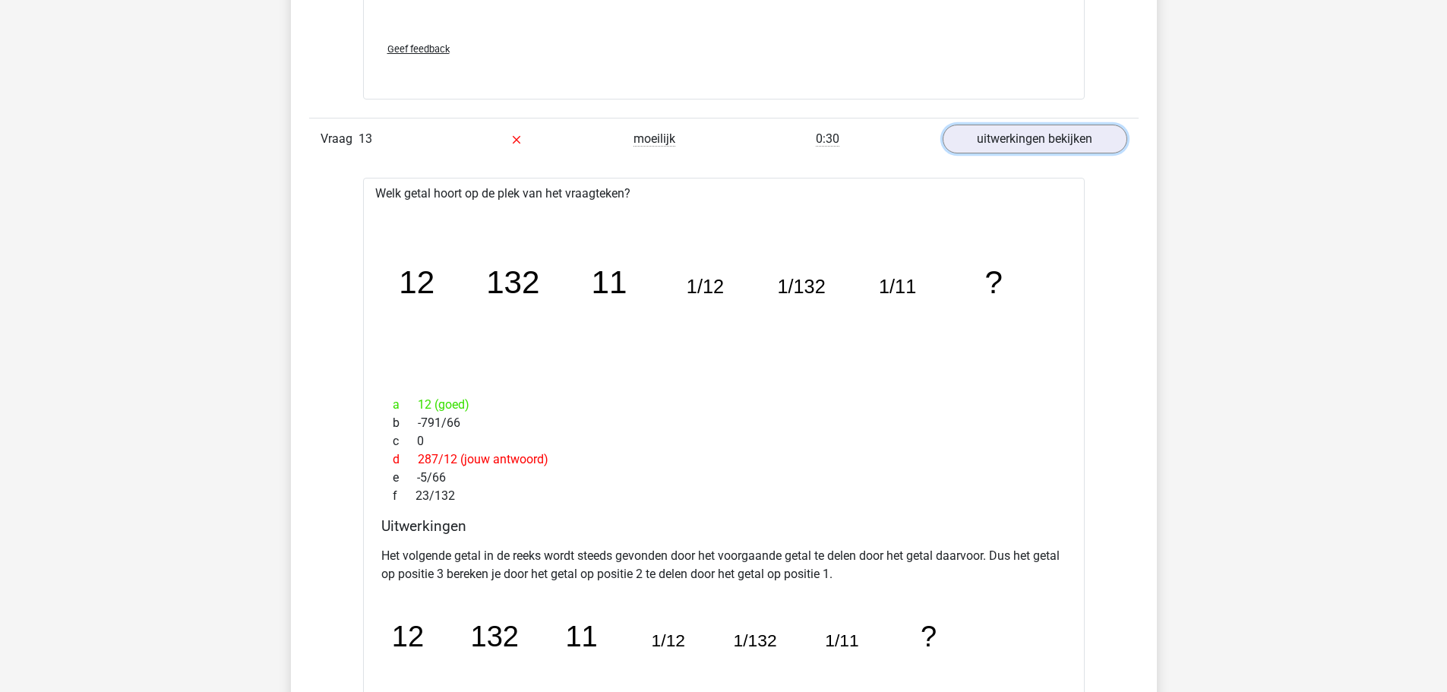
scroll to position [7370, 0]
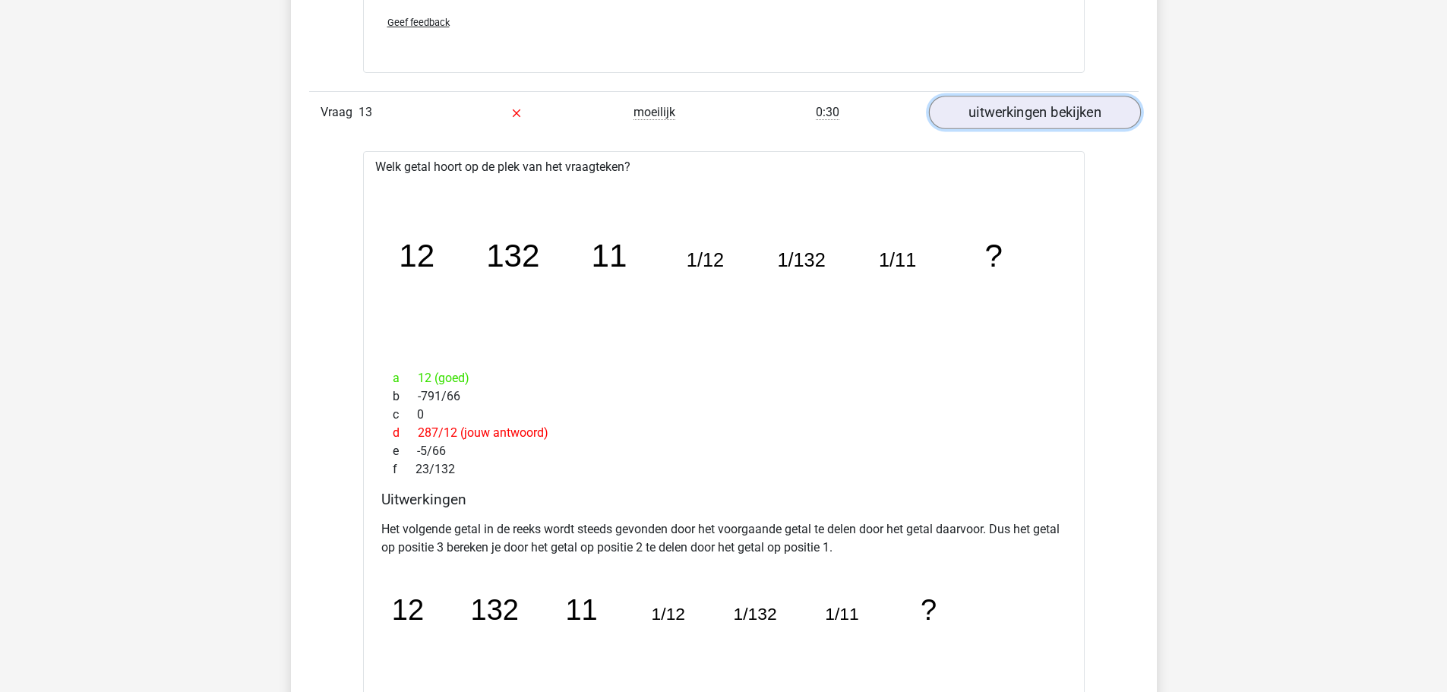
click at [1080, 106] on link "uitwerkingen bekijken" at bounding box center [1034, 112] width 212 height 33
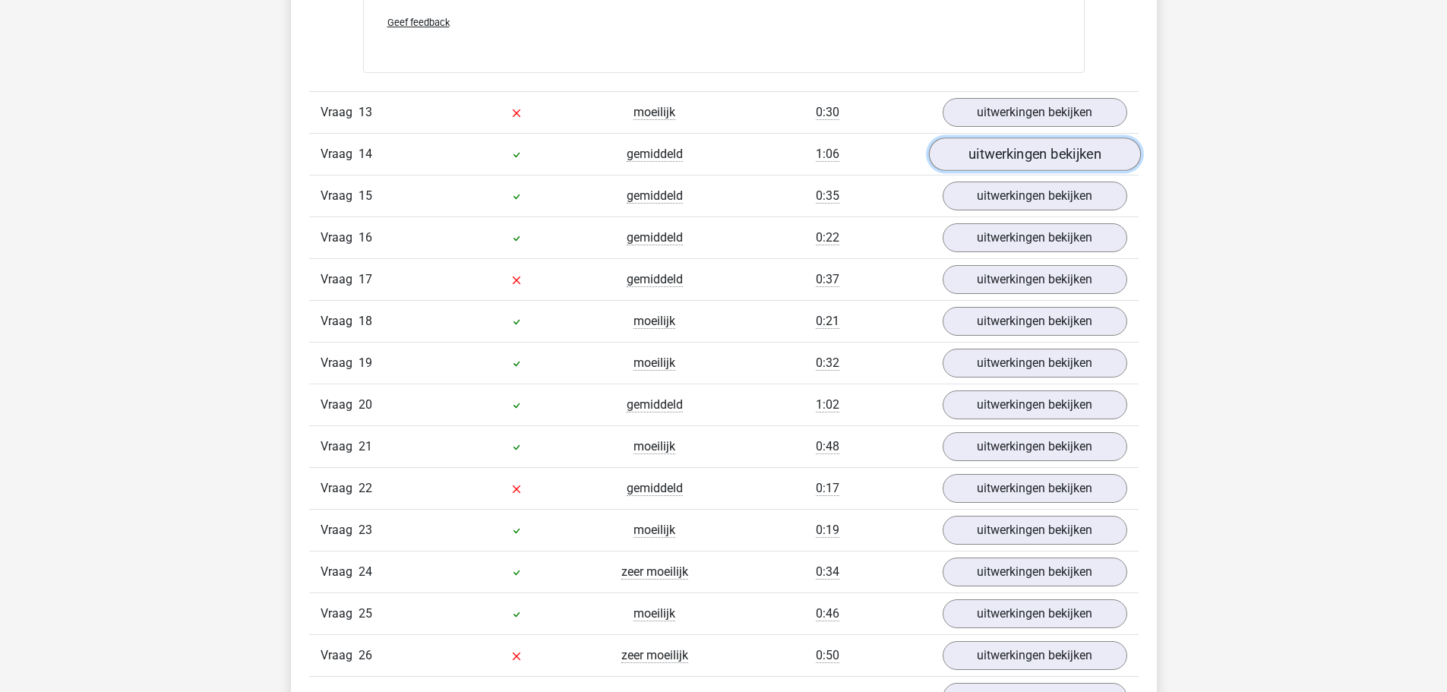
click at [1017, 153] on link "uitwerkingen bekijken" at bounding box center [1034, 154] width 212 height 33
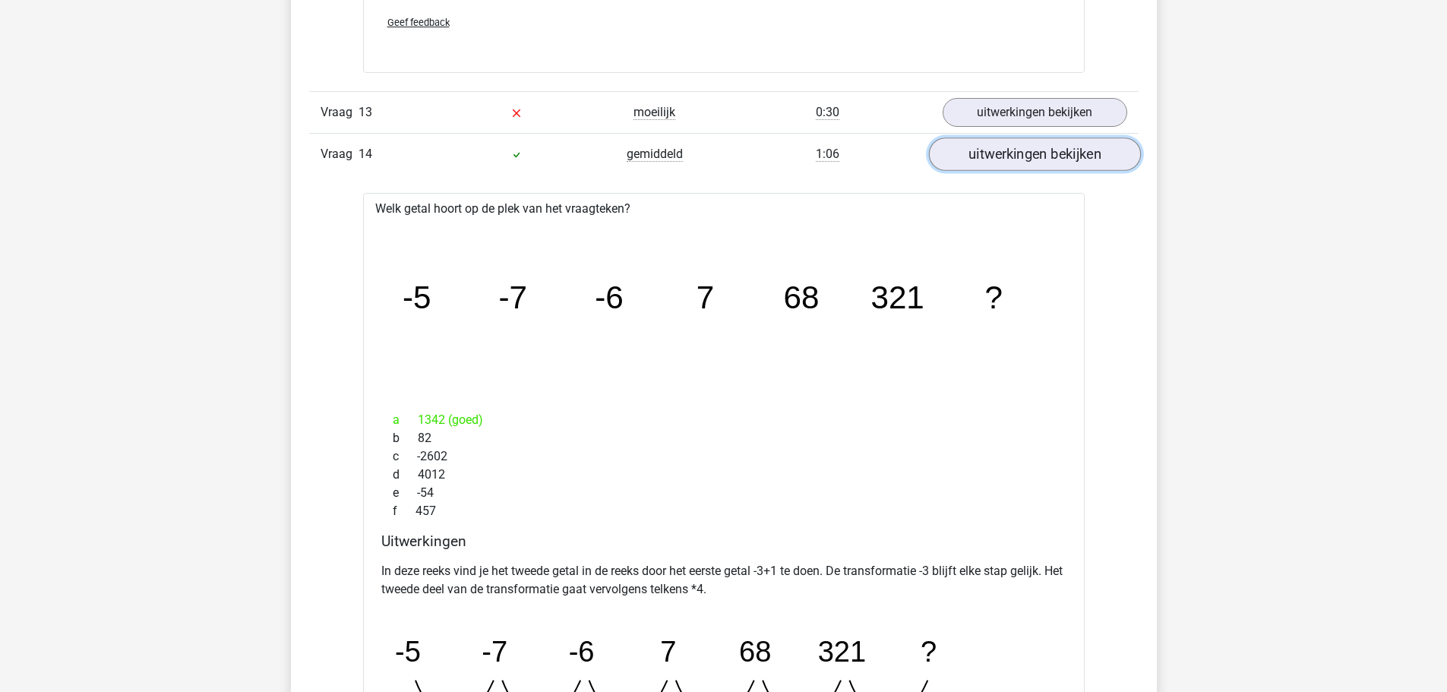
click at [1013, 166] on link "uitwerkingen bekijken" at bounding box center [1034, 154] width 212 height 33
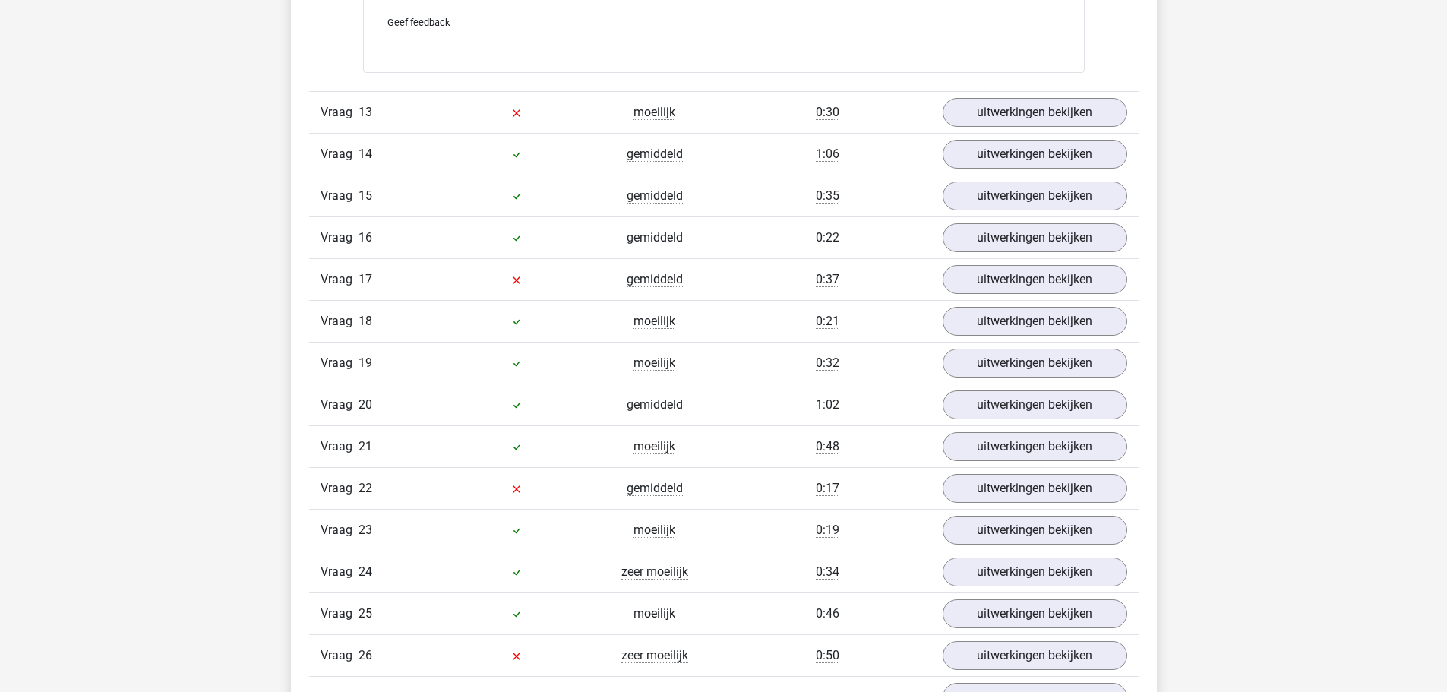
click at [1050, 220] on div "Vraag 16 gemiddeld 0:22 uitwerkingen bekijken" at bounding box center [724, 238] width 830 height 42
click at [1053, 199] on link "uitwerkingen bekijken" at bounding box center [1034, 196] width 212 height 33
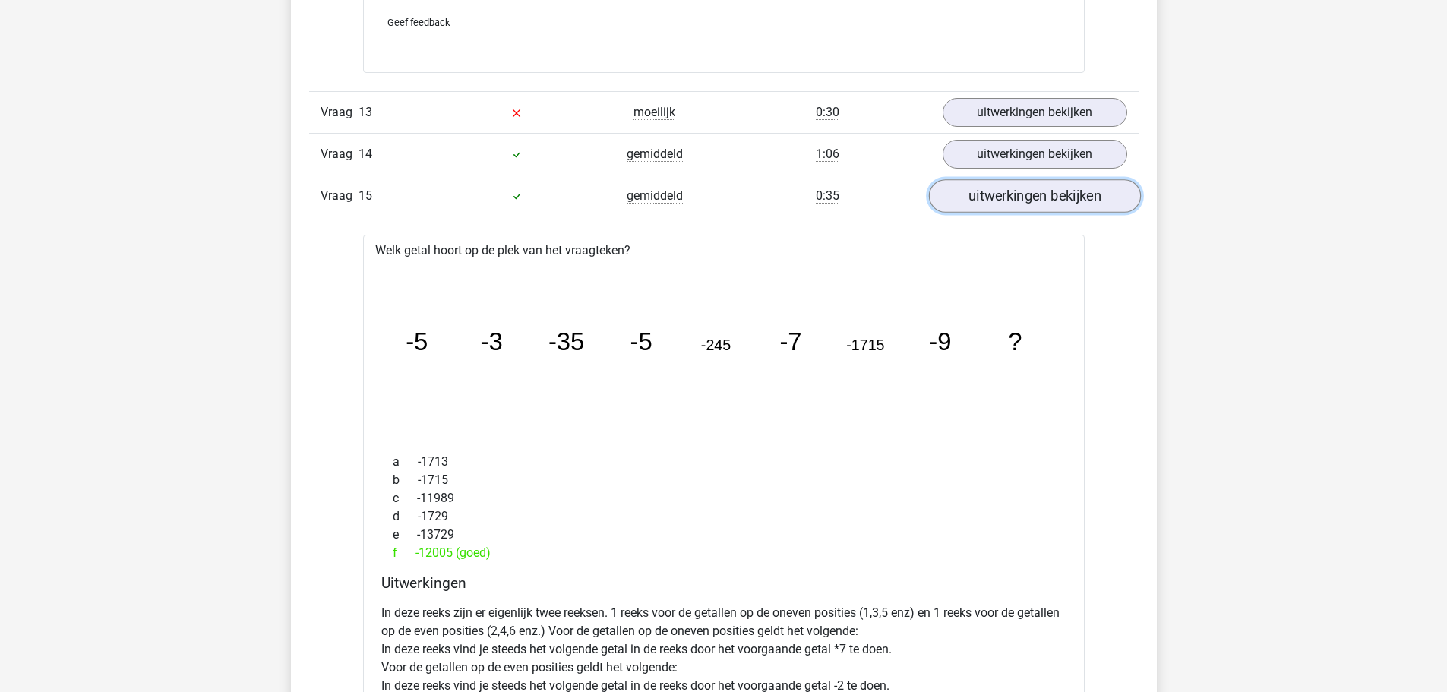
click at [1053, 199] on link "uitwerkingen bekijken" at bounding box center [1034, 196] width 212 height 33
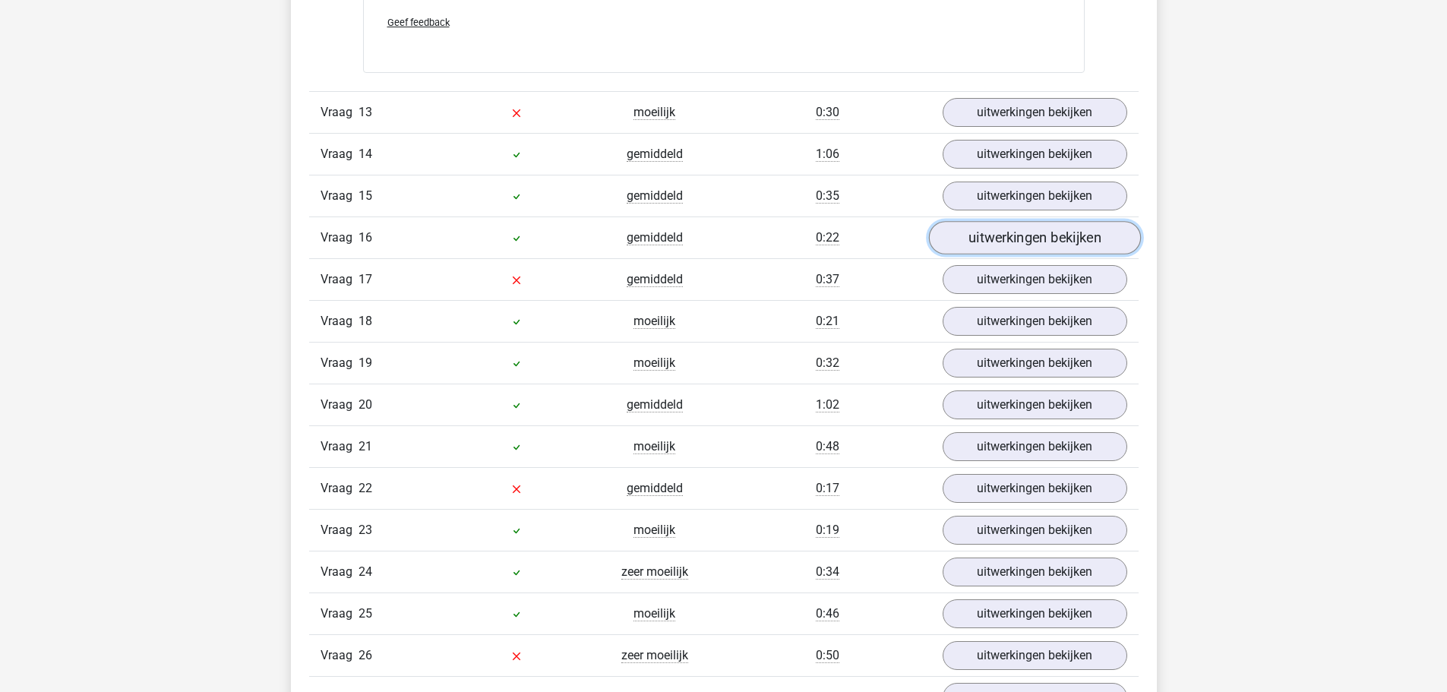
click at [1057, 233] on link "uitwerkingen bekijken" at bounding box center [1034, 238] width 212 height 33
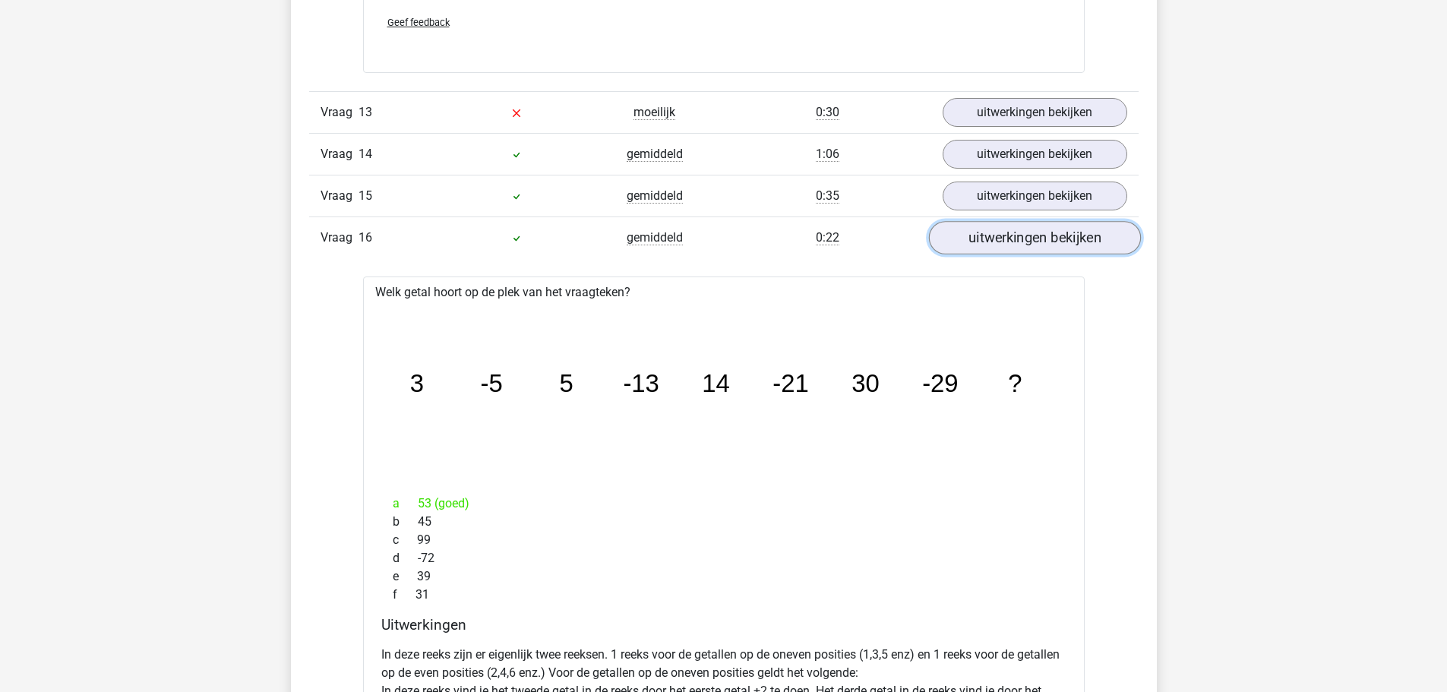
click at [1057, 235] on link "uitwerkingen bekijken" at bounding box center [1034, 238] width 212 height 33
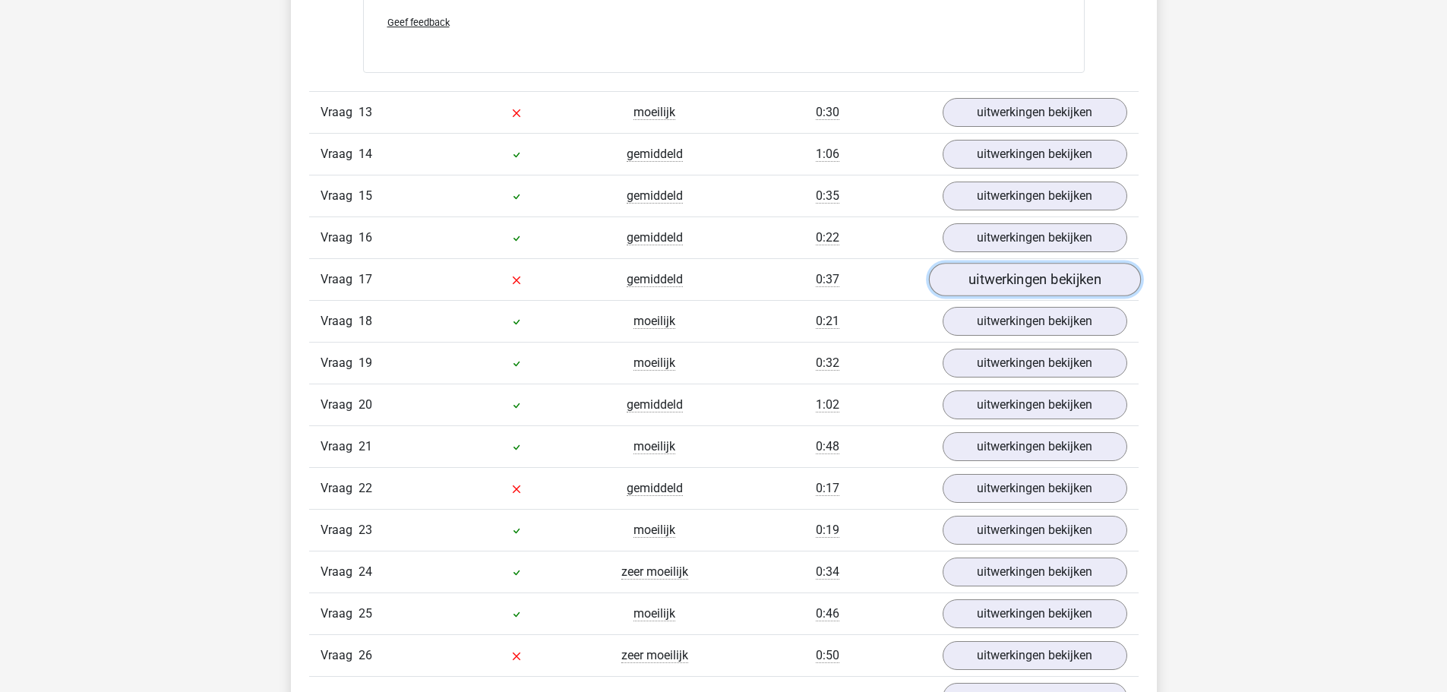
click at [1047, 277] on link "uitwerkingen bekijken" at bounding box center [1034, 280] width 212 height 33
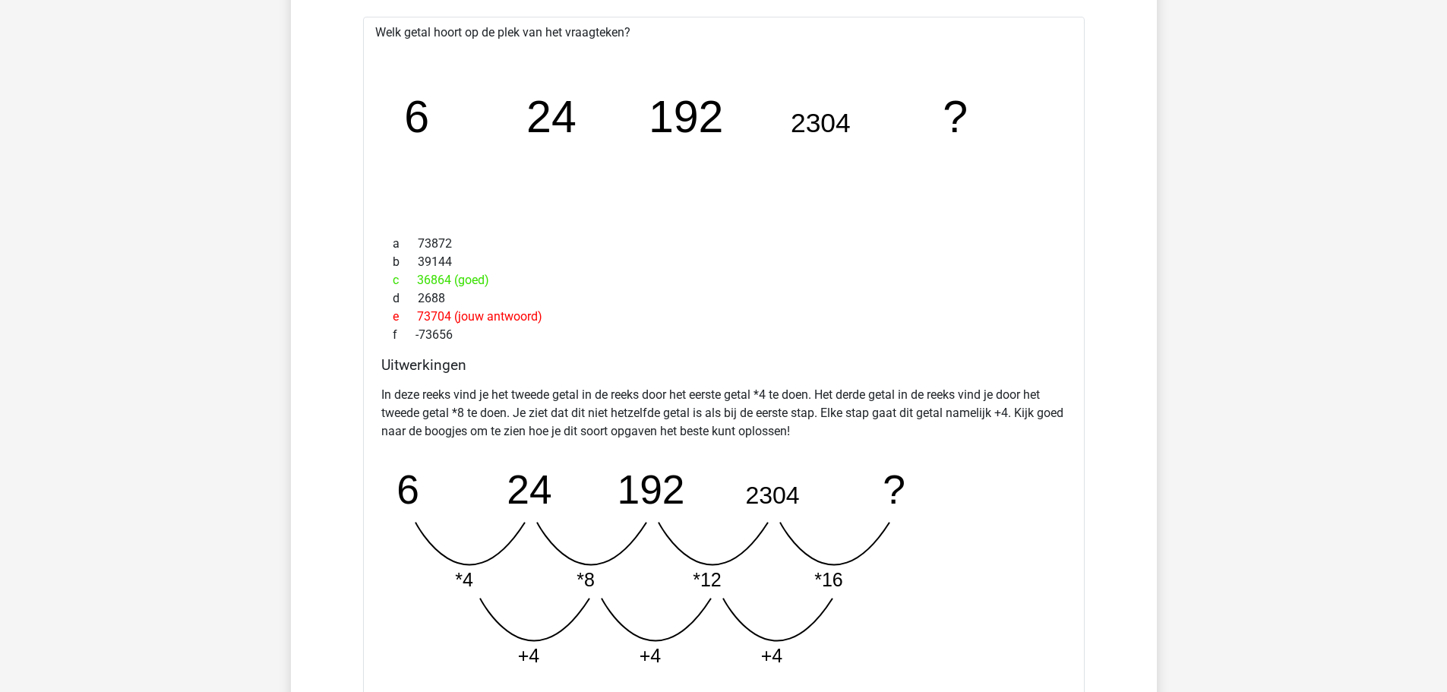
scroll to position [7446, 0]
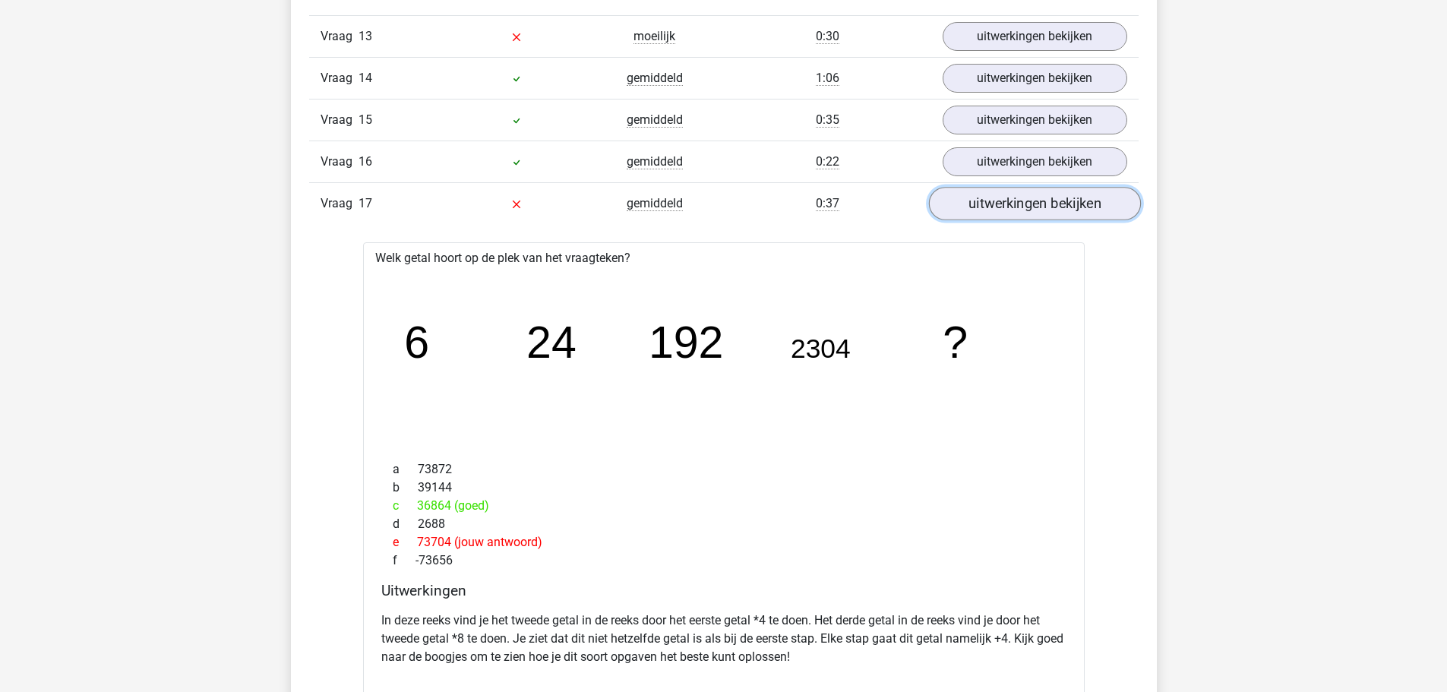
click at [1011, 202] on link "uitwerkingen bekijken" at bounding box center [1034, 204] width 212 height 33
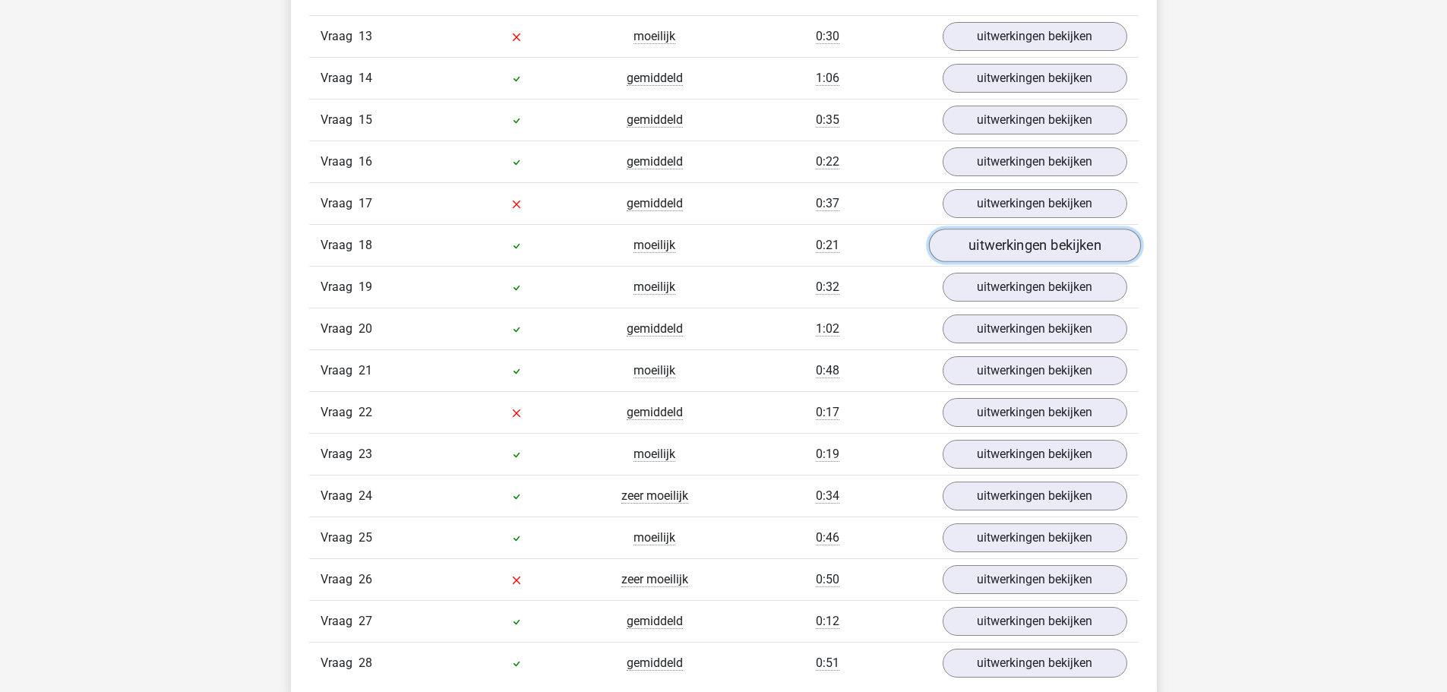
click at [1021, 246] on link "uitwerkingen bekijken" at bounding box center [1034, 245] width 212 height 33
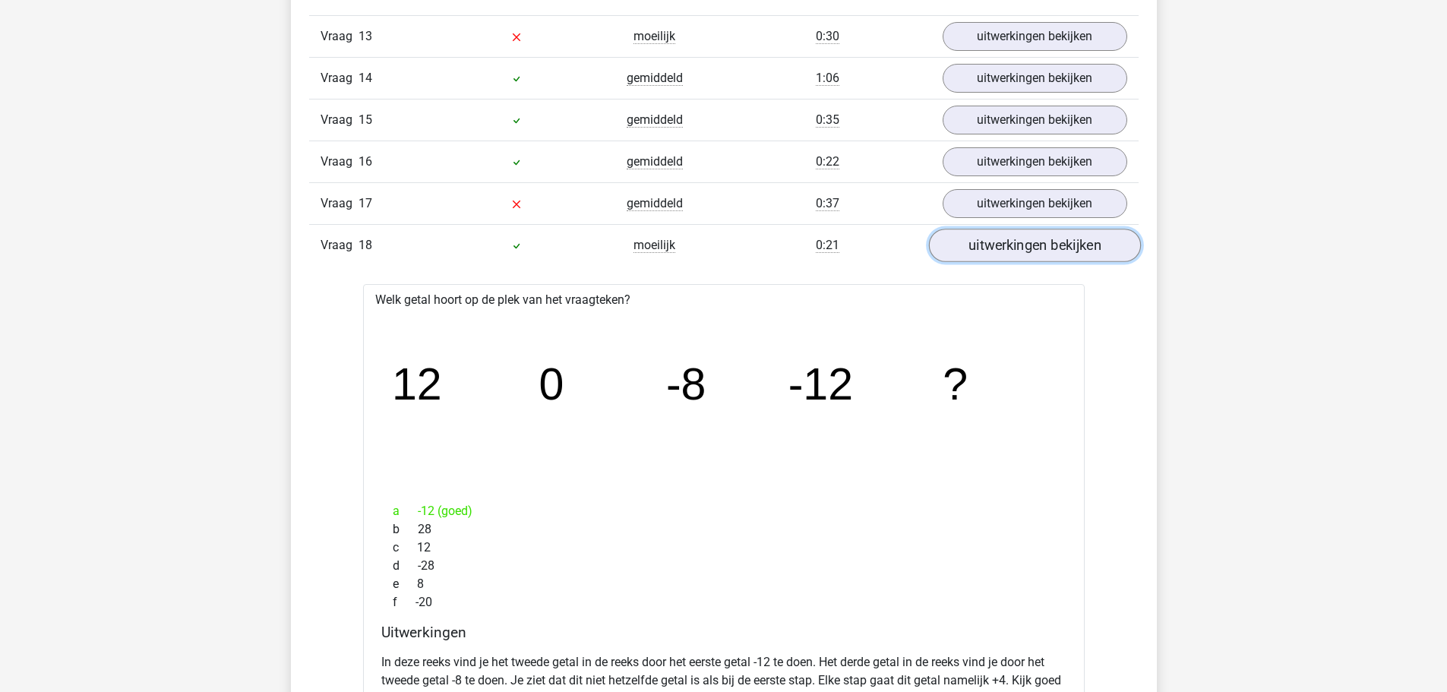
click at [1021, 246] on link "uitwerkingen bekijken" at bounding box center [1034, 245] width 212 height 33
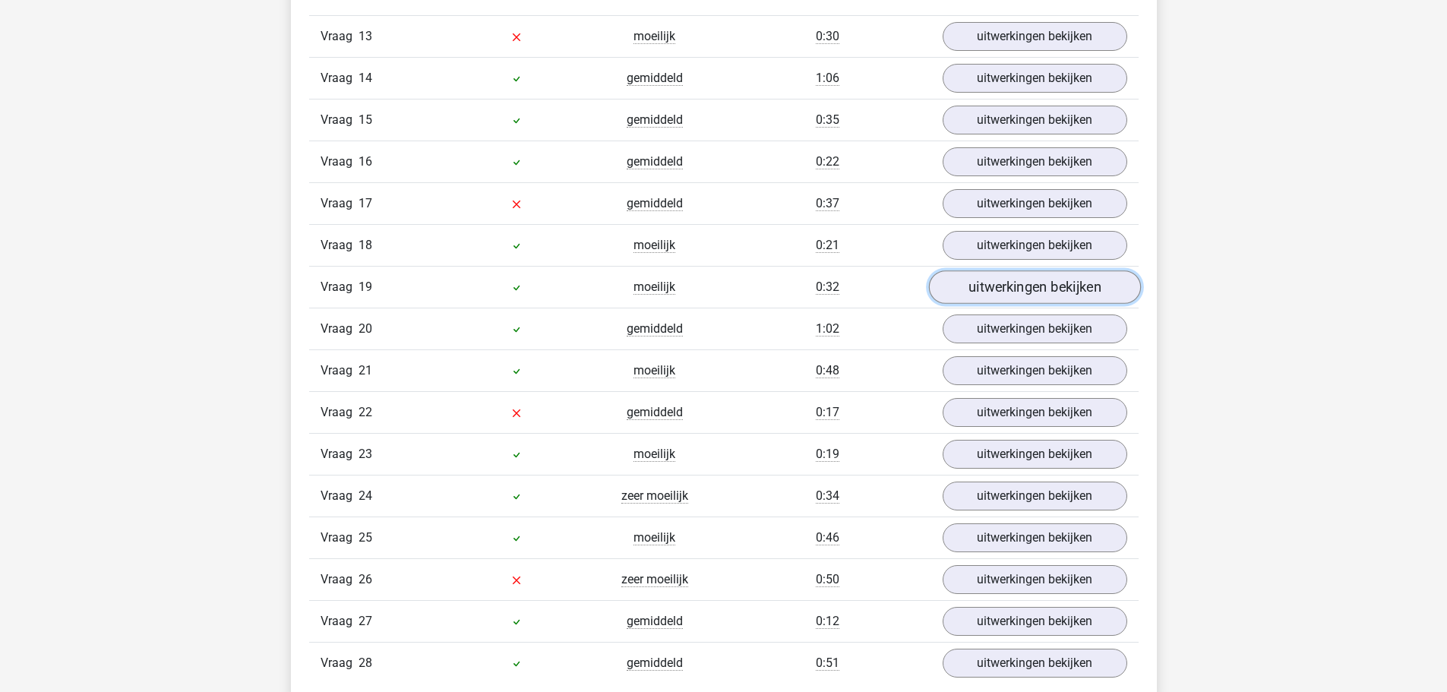
click at [1044, 285] on link "uitwerkingen bekijken" at bounding box center [1034, 287] width 212 height 33
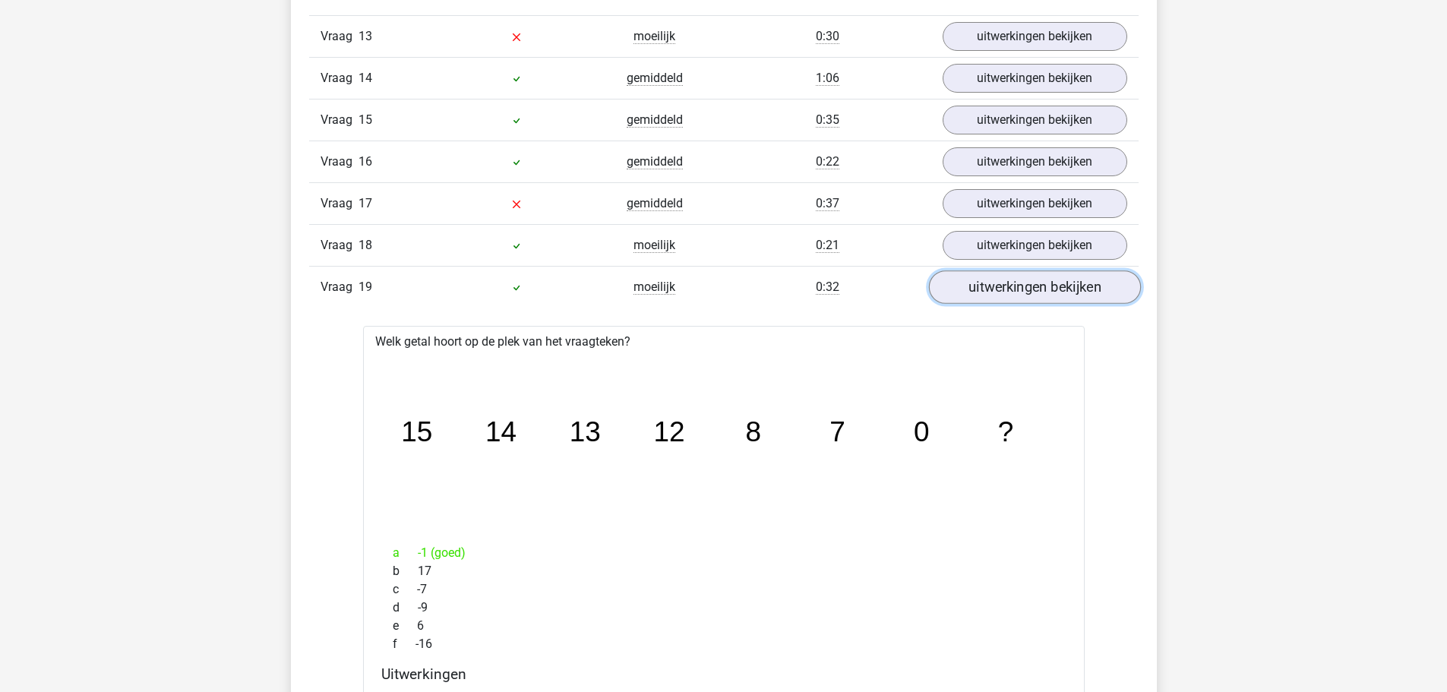
click at [1044, 285] on link "uitwerkingen bekijken" at bounding box center [1034, 287] width 212 height 33
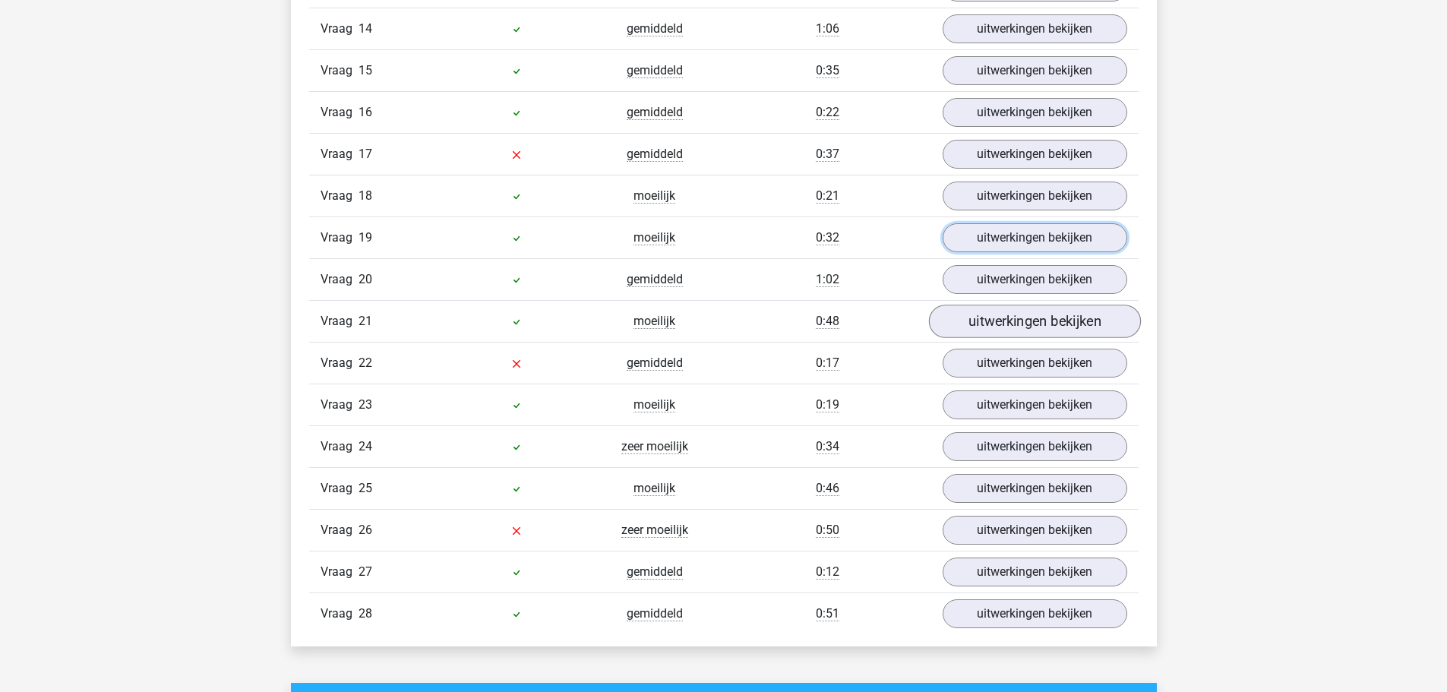
scroll to position [7522, 0]
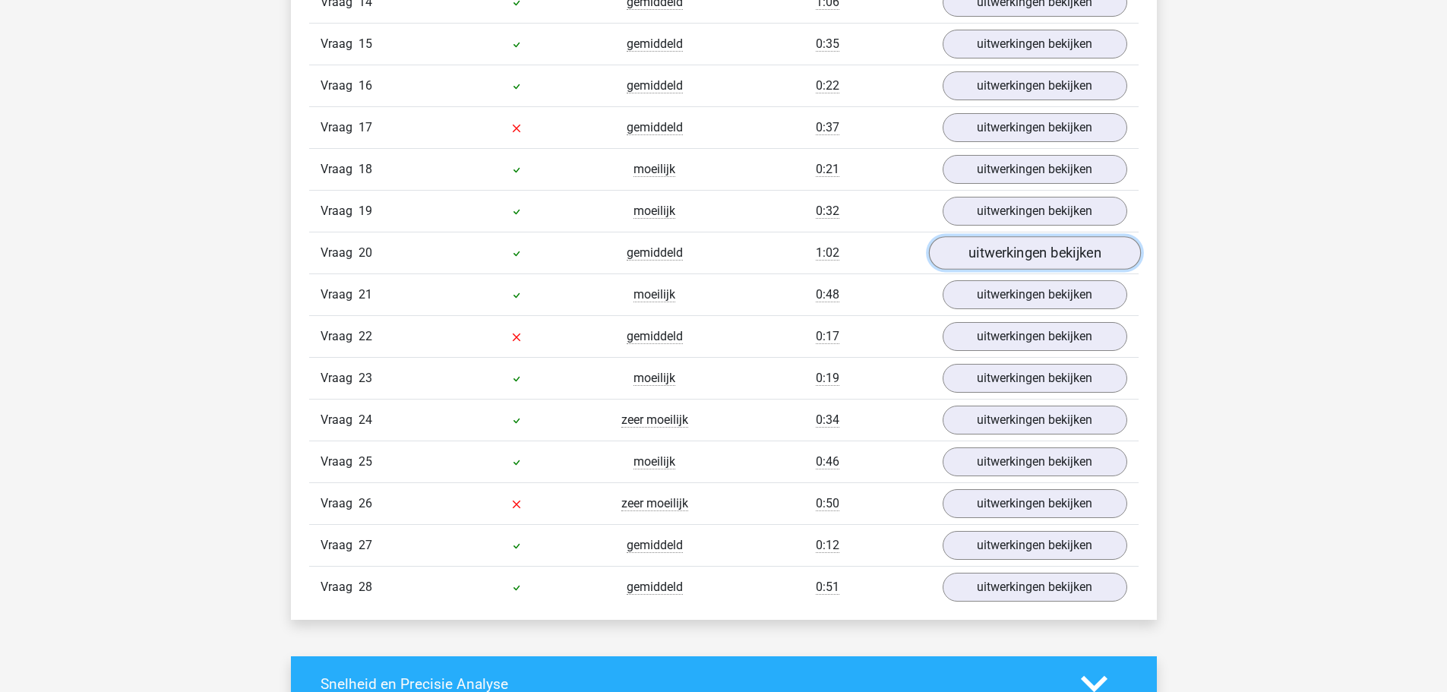
click at [1039, 259] on link "uitwerkingen bekijken" at bounding box center [1034, 253] width 212 height 33
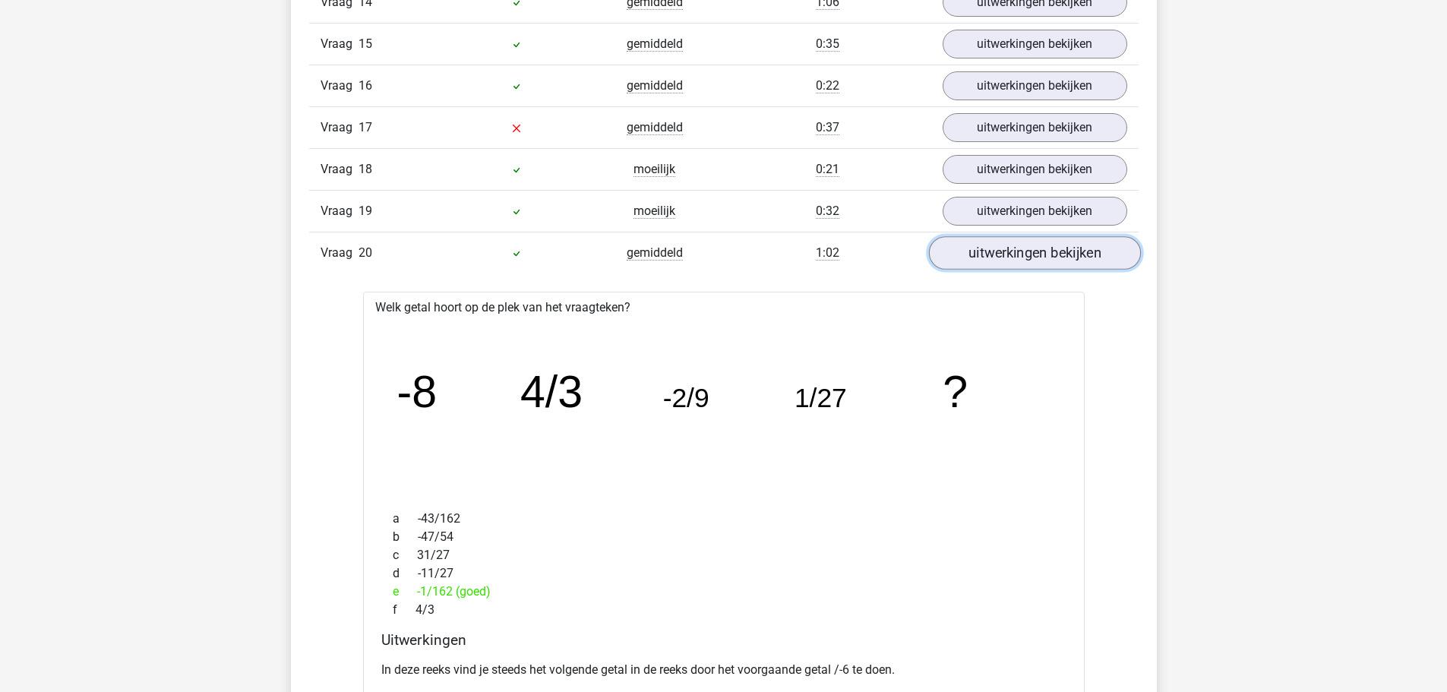
click at [1039, 259] on link "uitwerkingen bekijken" at bounding box center [1034, 253] width 212 height 33
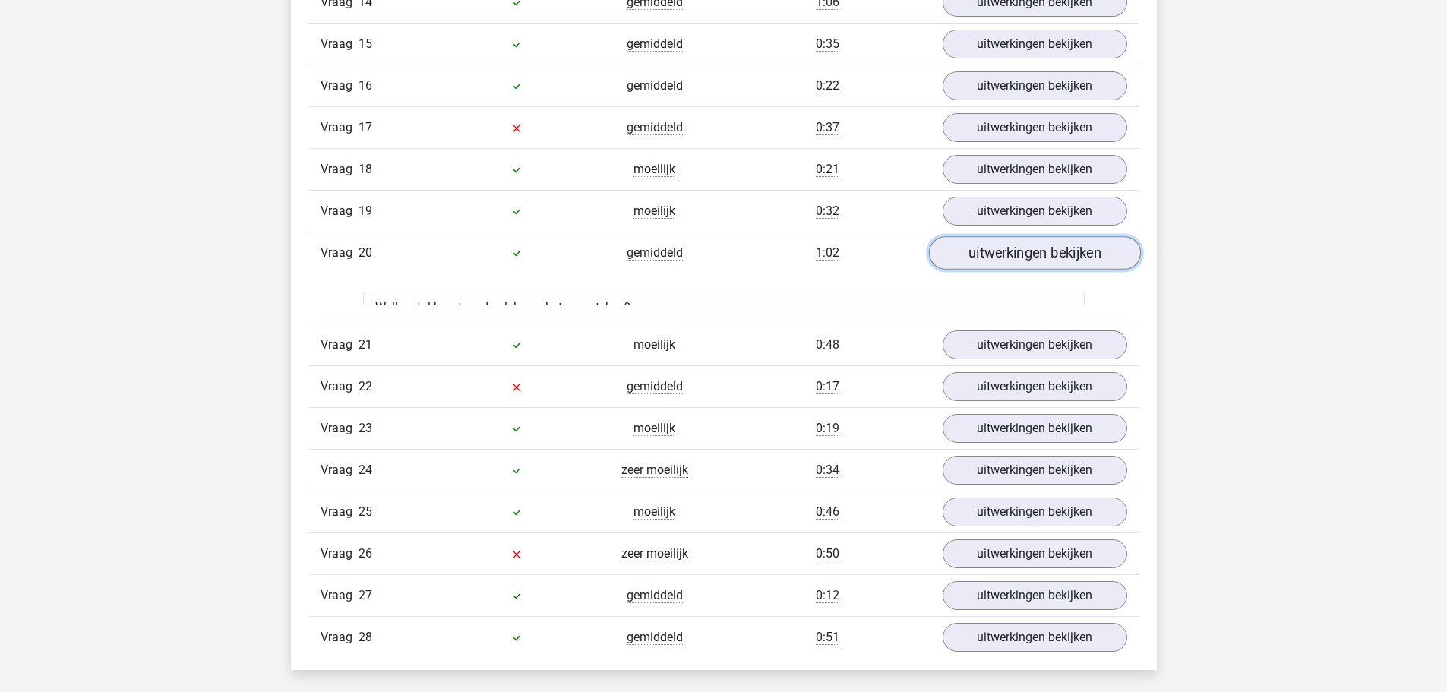
click at [1039, 259] on link "uitwerkingen bekijken" at bounding box center [1034, 253] width 212 height 33
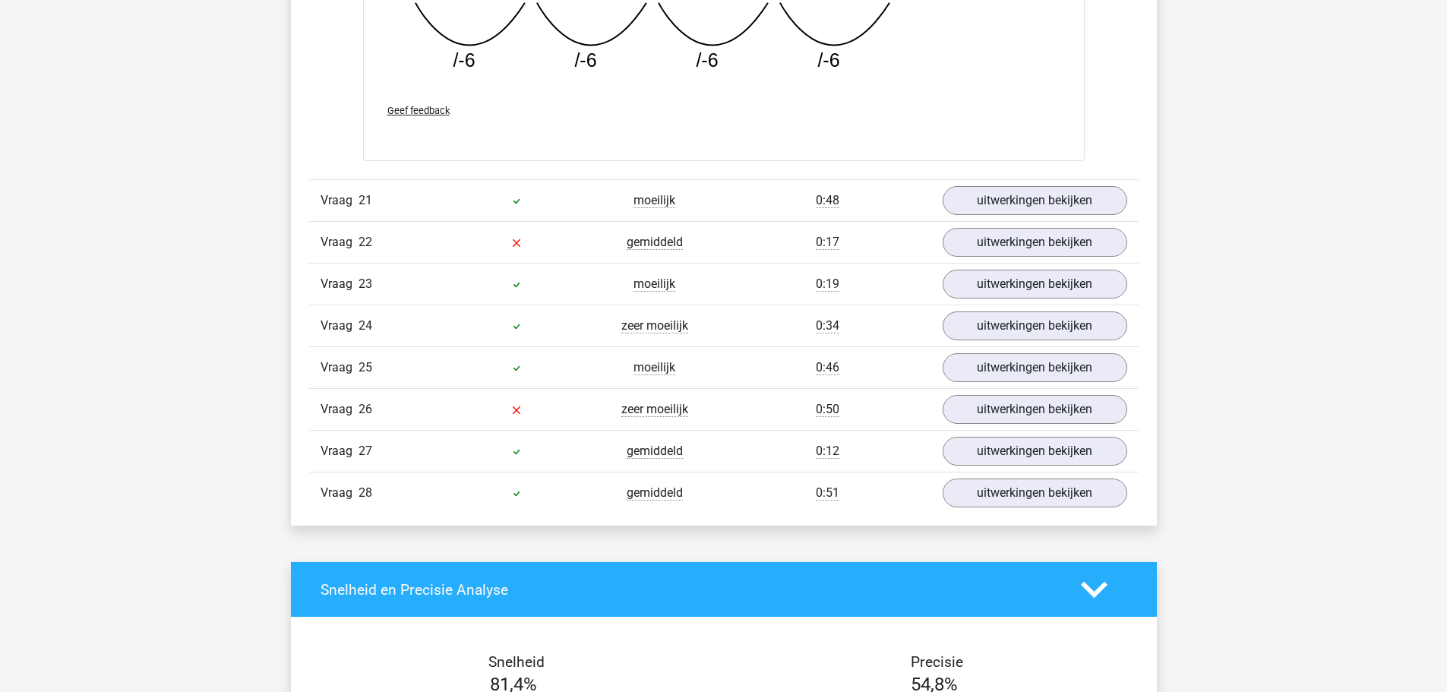
scroll to position [8282, 0]
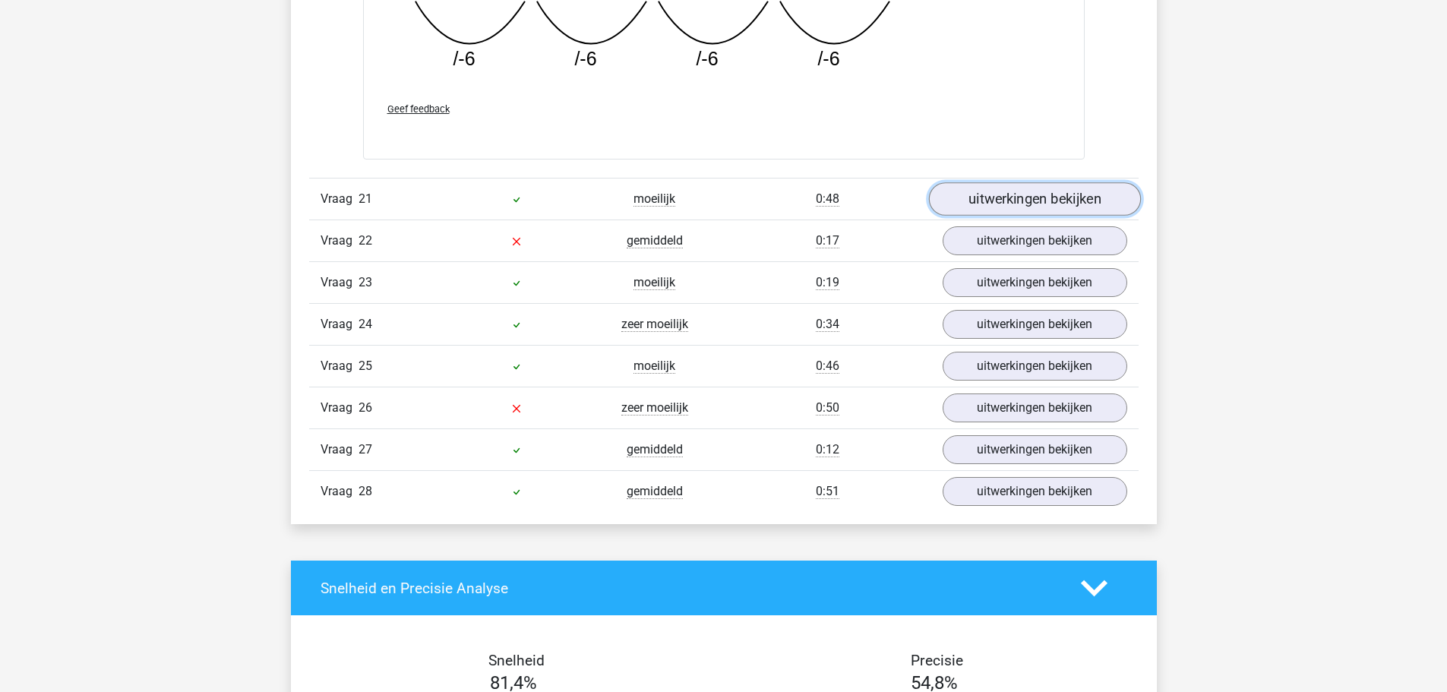
click at [998, 204] on link "uitwerkingen bekijken" at bounding box center [1034, 198] width 212 height 33
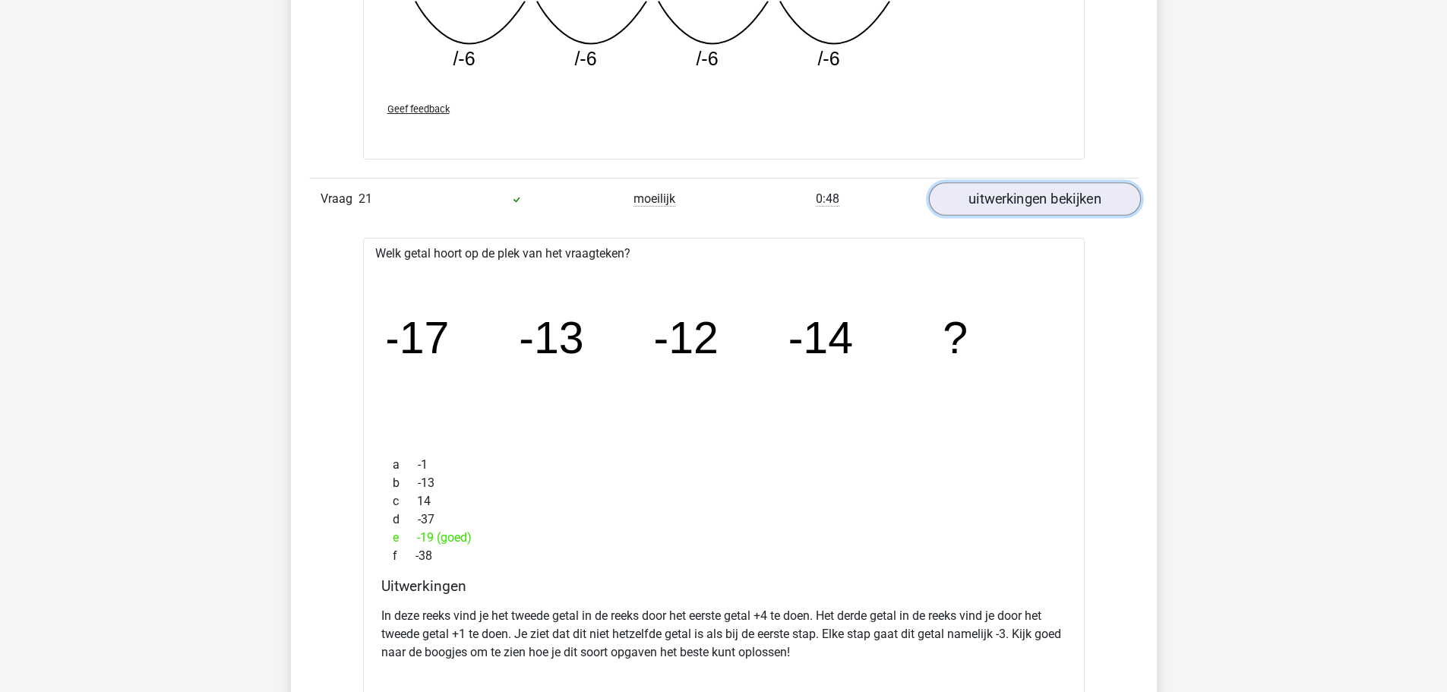
click at [999, 202] on link "uitwerkingen bekijken" at bounding box center [1034, 198] width 212 height 33
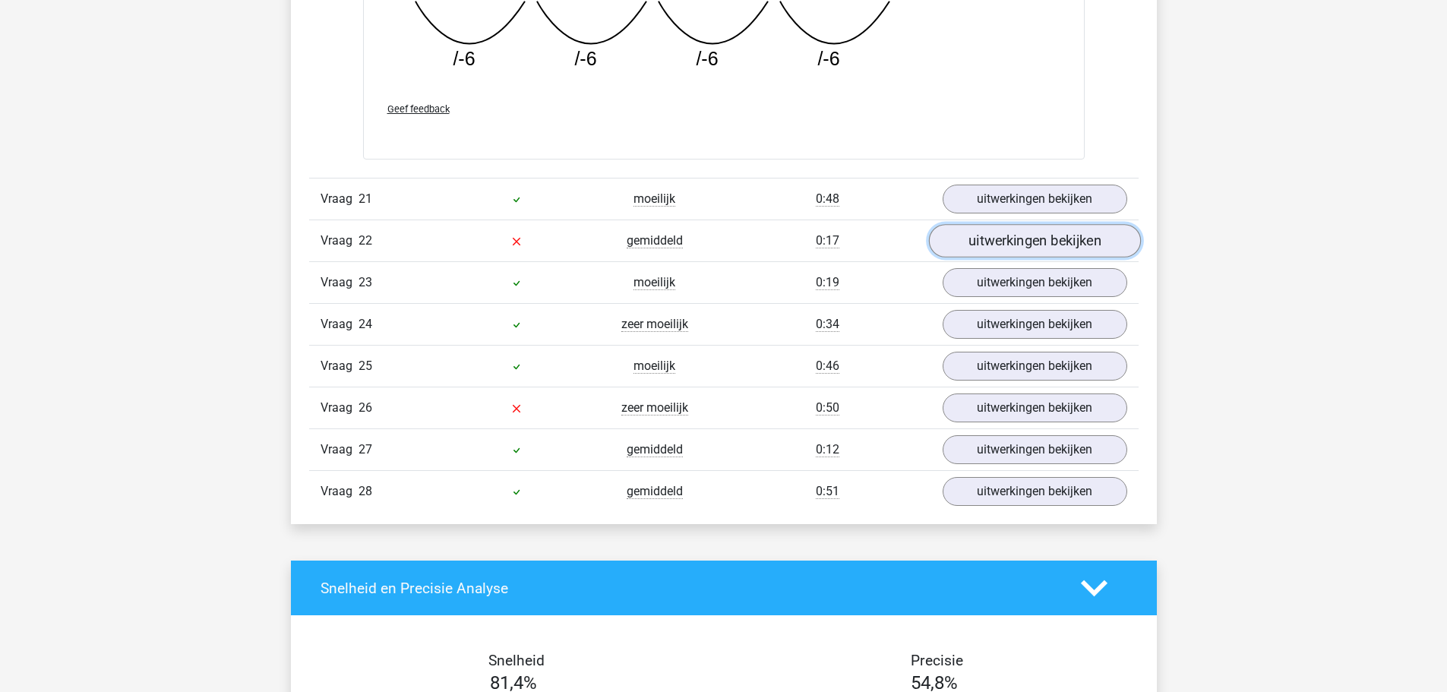
click at [999, 245] on link "uitwerkingen bekijken" at bounding box center [1034, 240] width 212 height 33
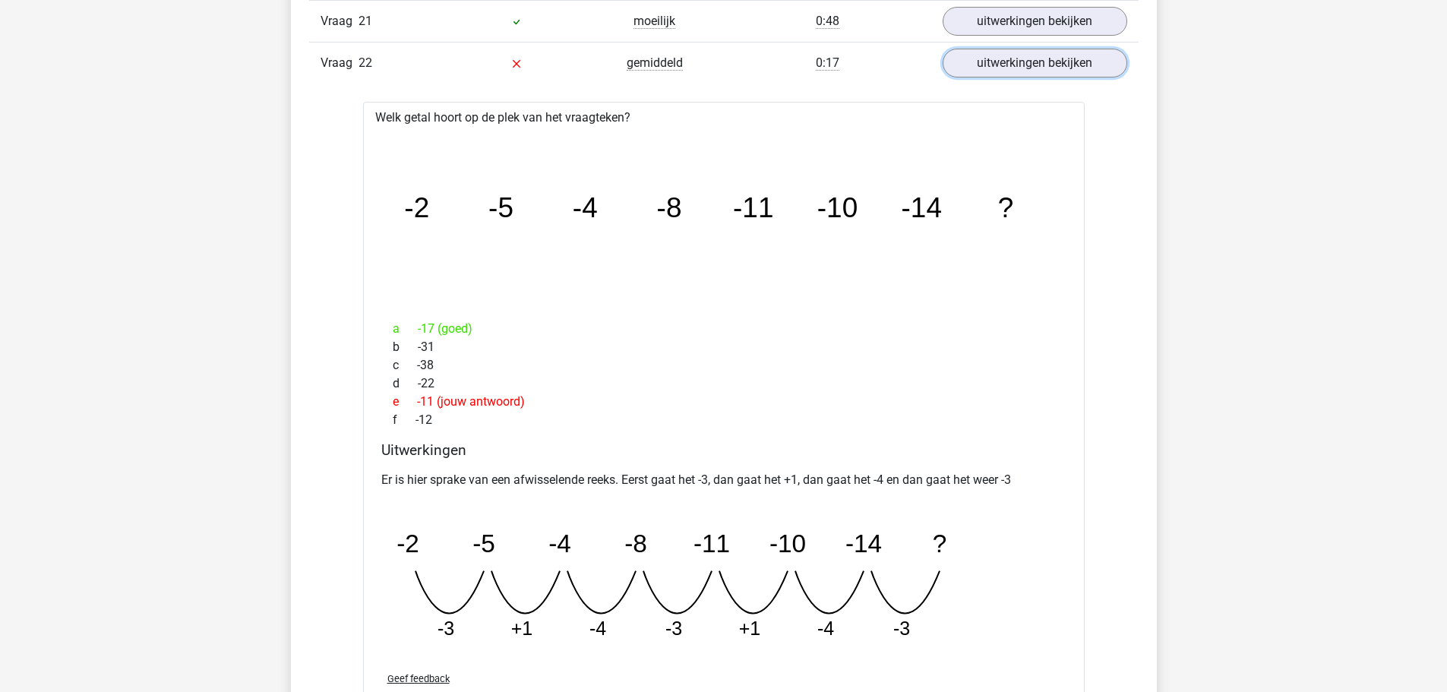
scroll to position [8434, 0]
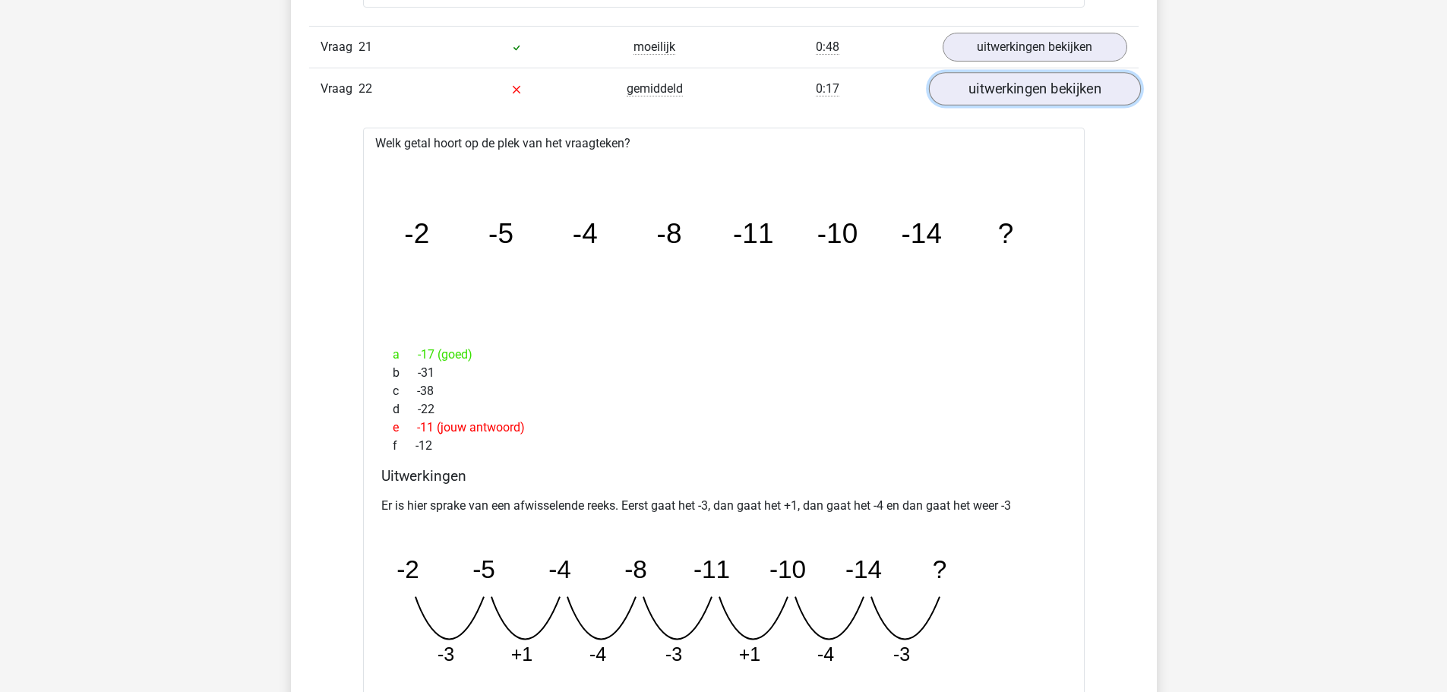
click at [1023, 87] on link "uitwerkingen bekijken" at bounding box center [1034, 88] width 212 height 33
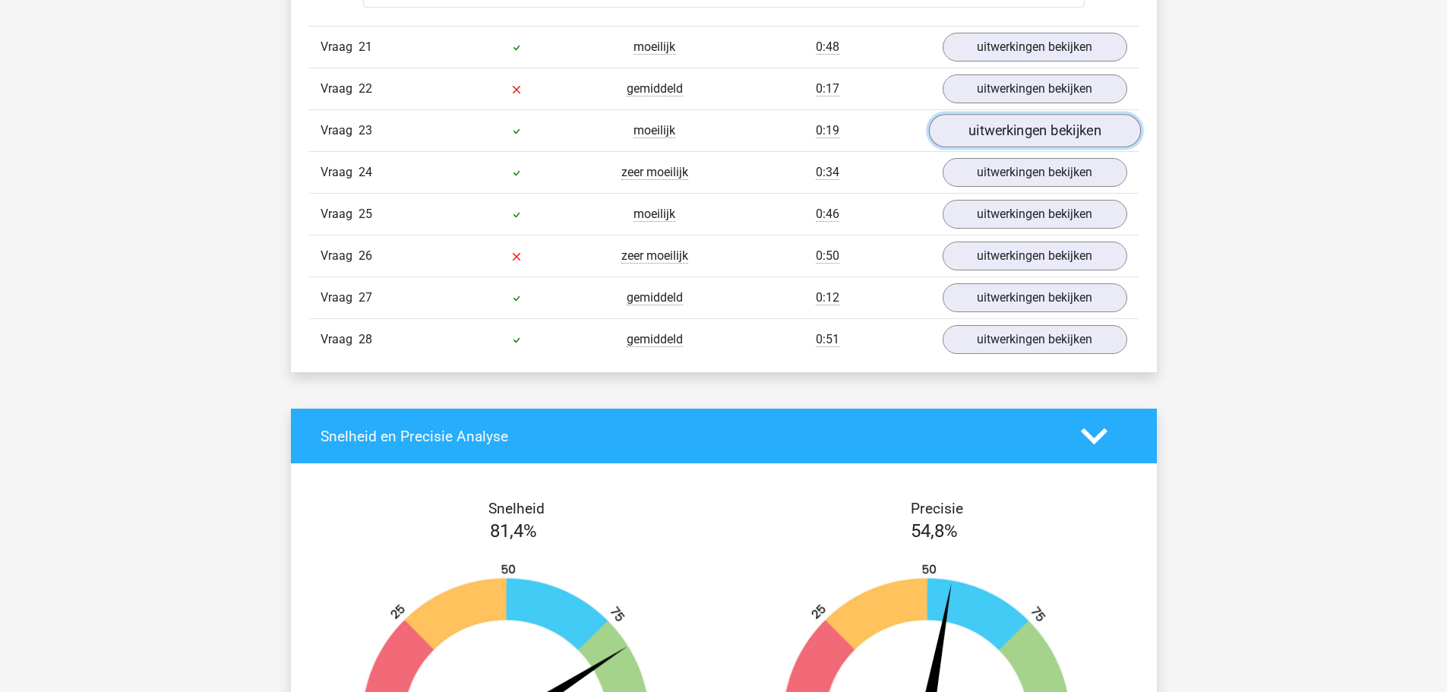
click at [1037, 117] on link "uitwerkingen bekijken" at bounding box center [1034, 130] width 212 height 33
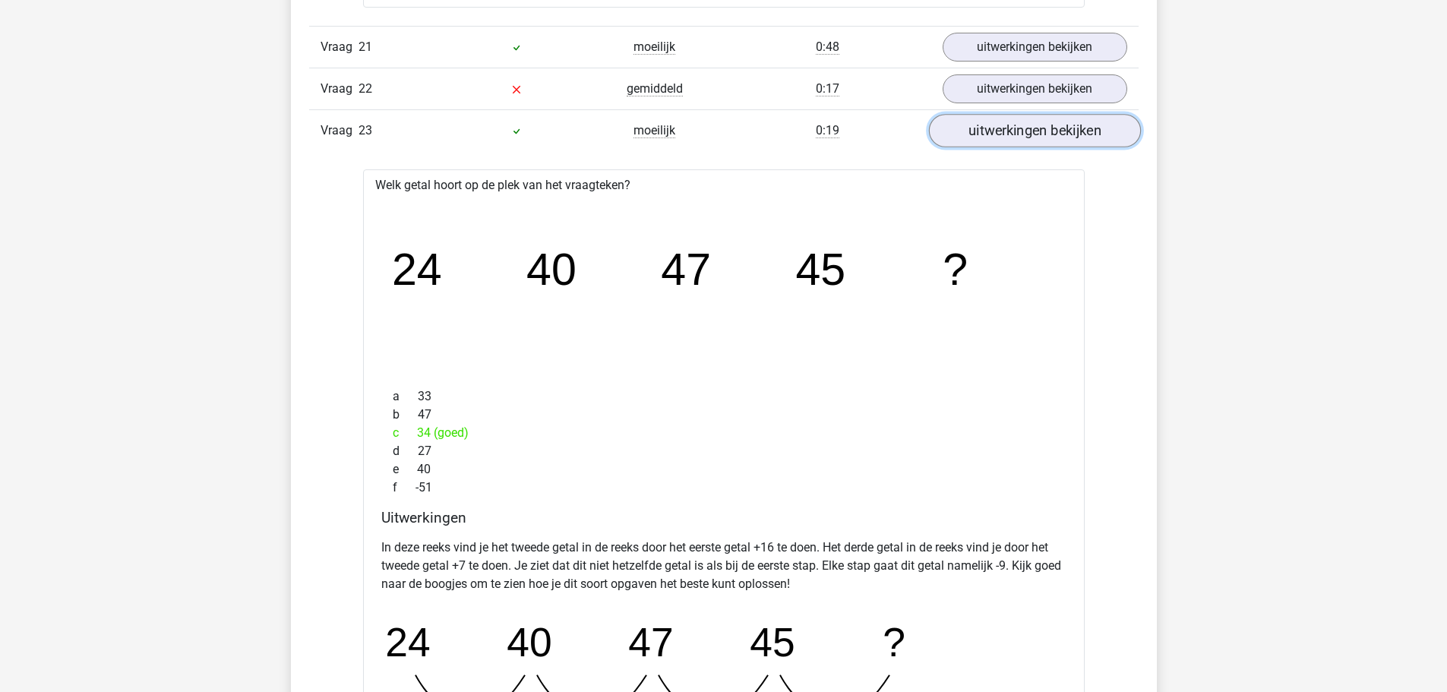
click at [1037, 117] on link "uitwerkingen bekijken" at bounding box center [1034, 130] width 212 height 33
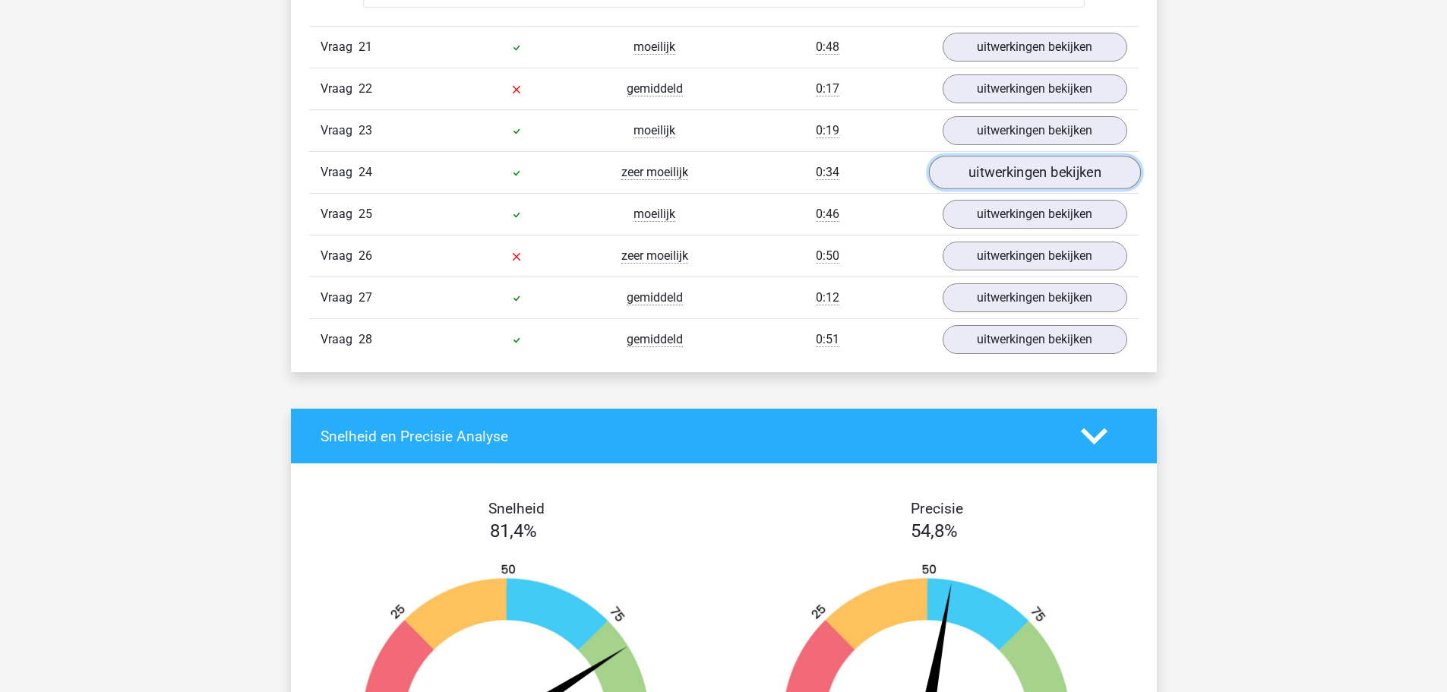
click at [1044, 166] on link "uitwerkingen bekijken" at bounding box center [1034, 172] width 212 height 33
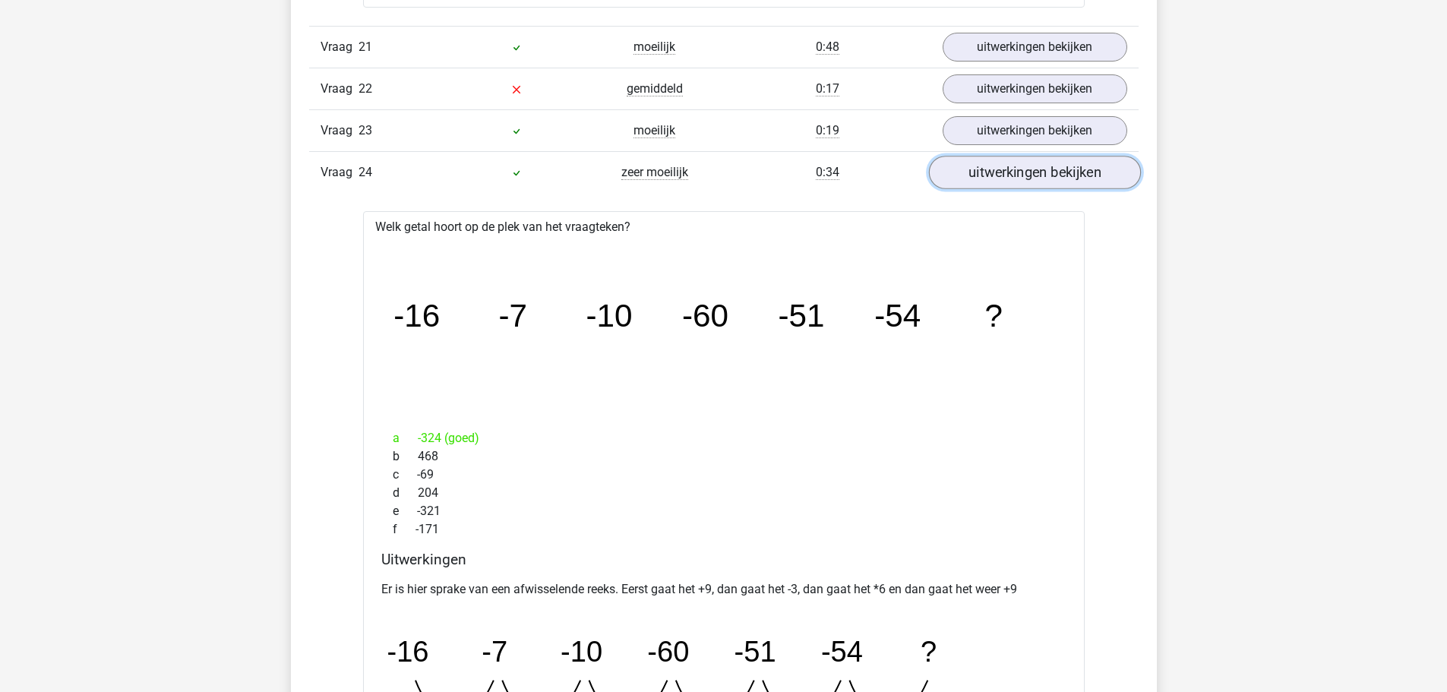
click at [1044, 167] on link "uitwerkingen bekijken" at bounding box center [1034, 172] width 212 height 33
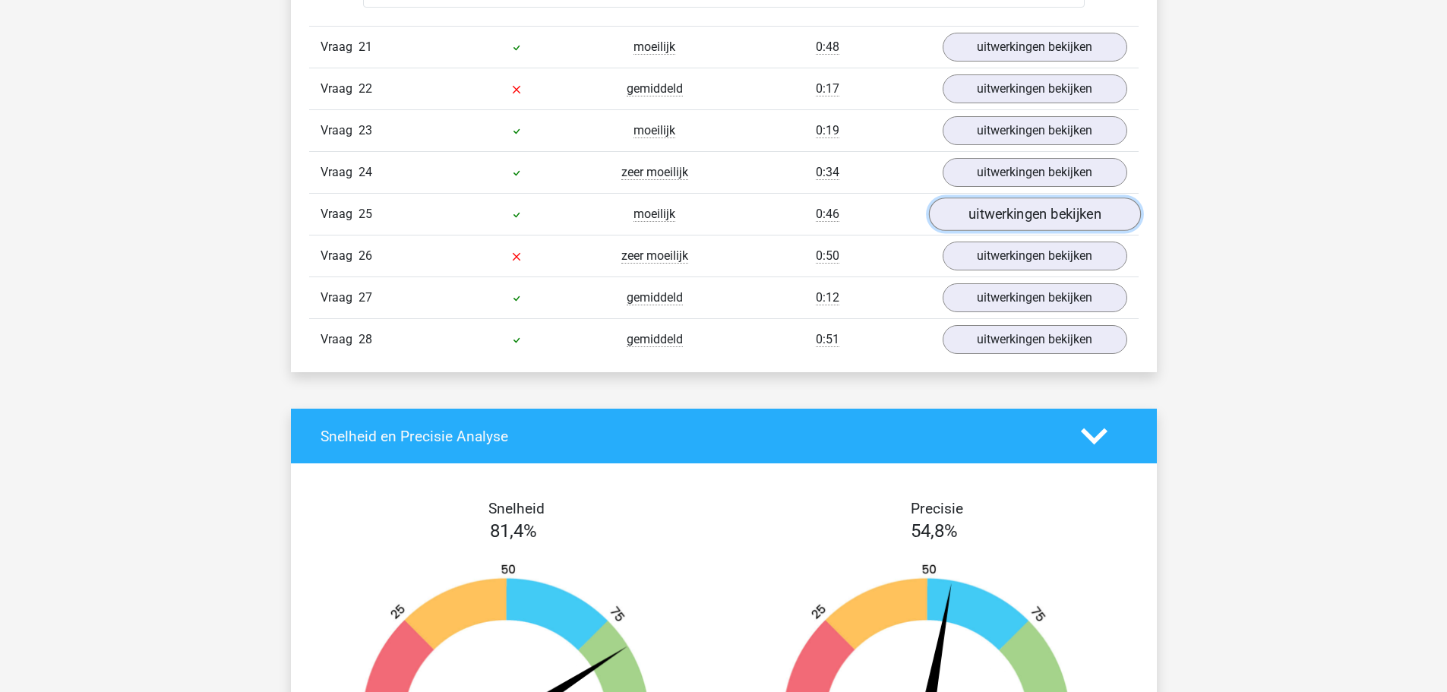
click at [1044, 217] on link "uitwerkingen bekijken" at bounding box center [1034, 214] width 212 height 33
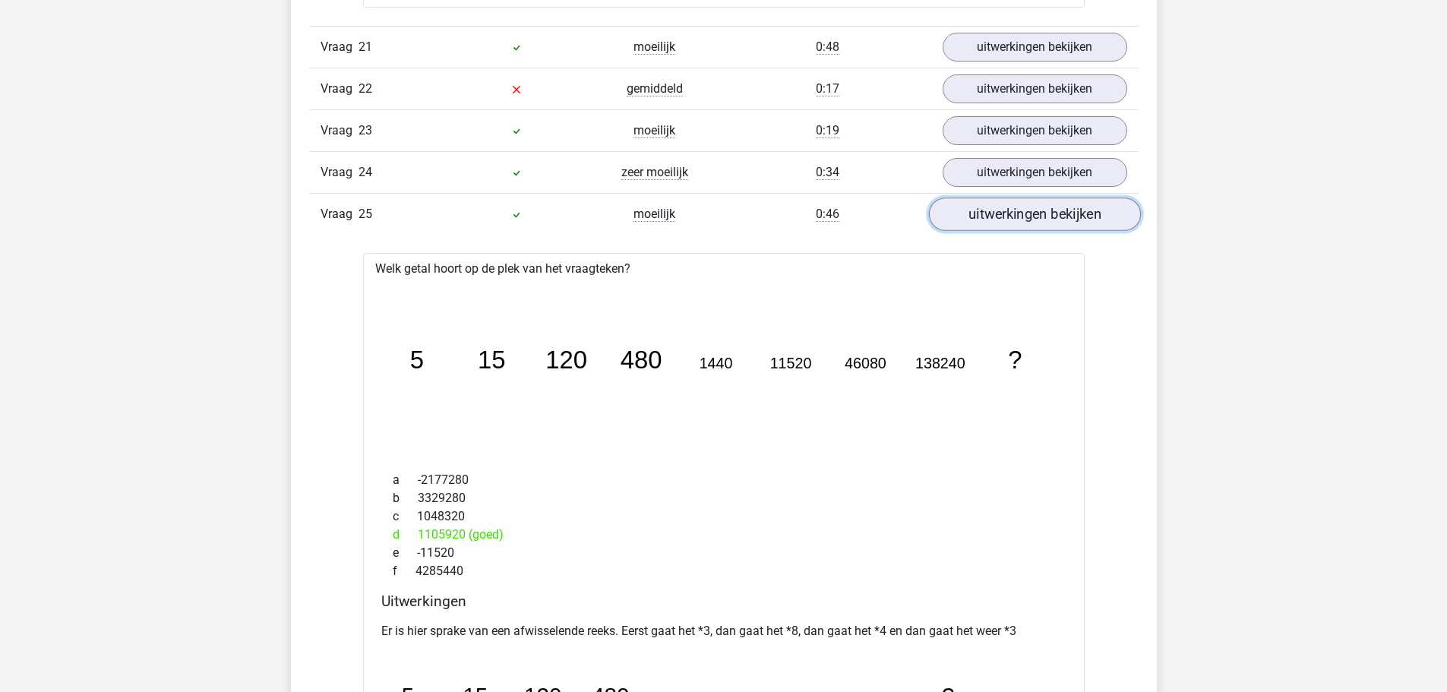
click at [1044, 218] on link "uitwerkingen bekijken" at bounding box center [1034, 214] width 212 height 33
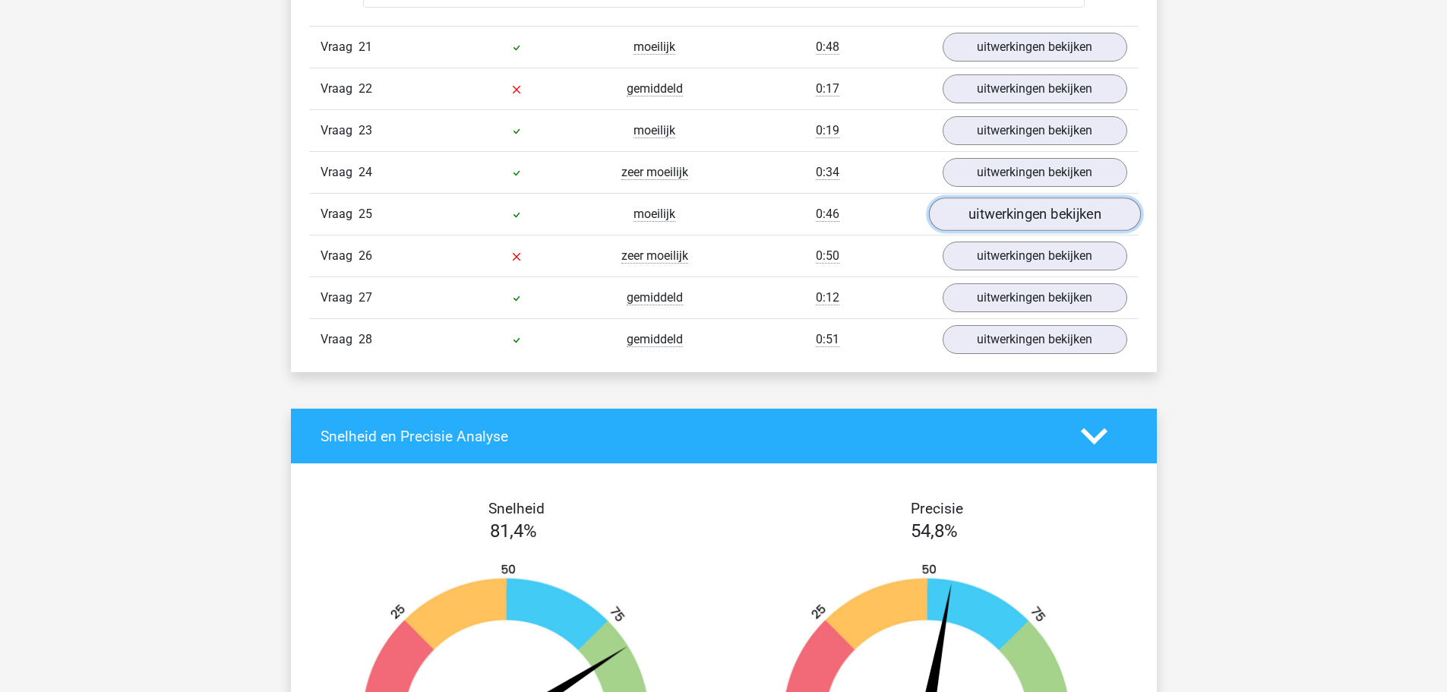
scroll to position [8510, 0]
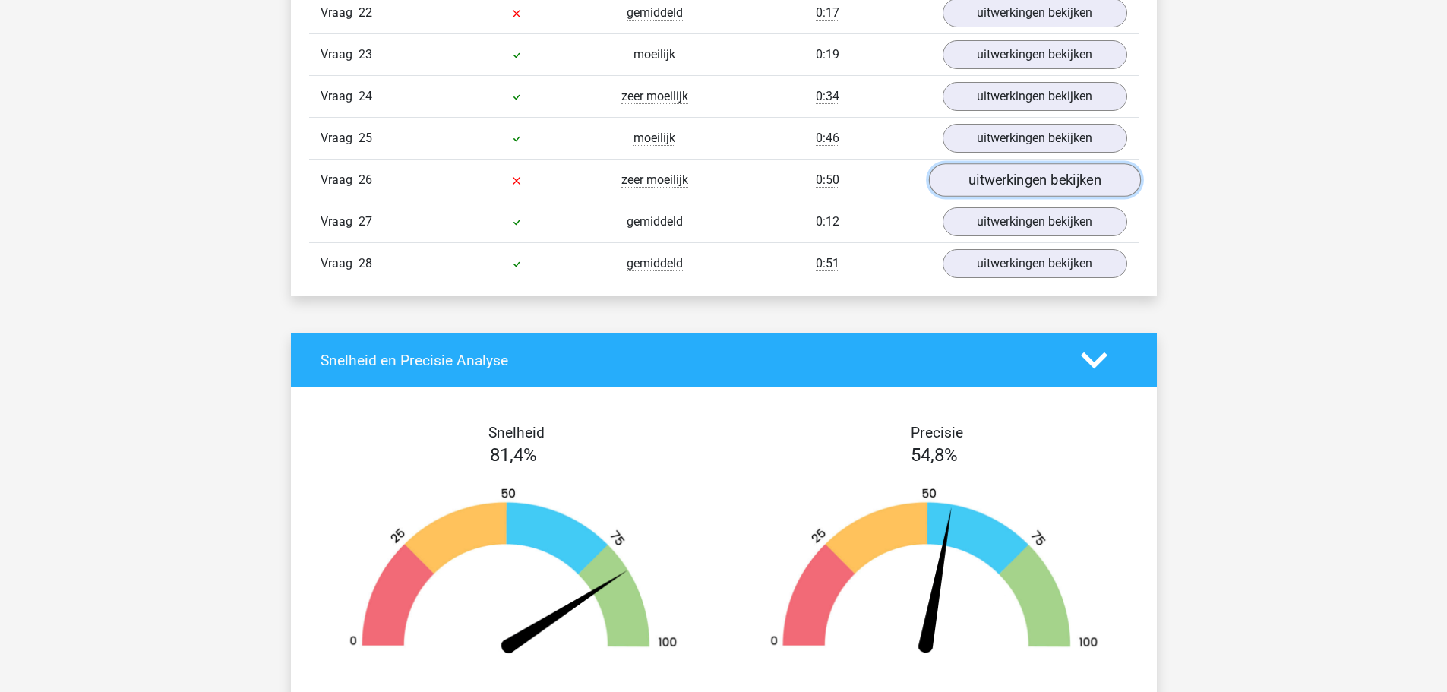
click at [1035, 181] on link "uitwerkingen bekijken" at bounding box center [1034, 179] width 212 height 33
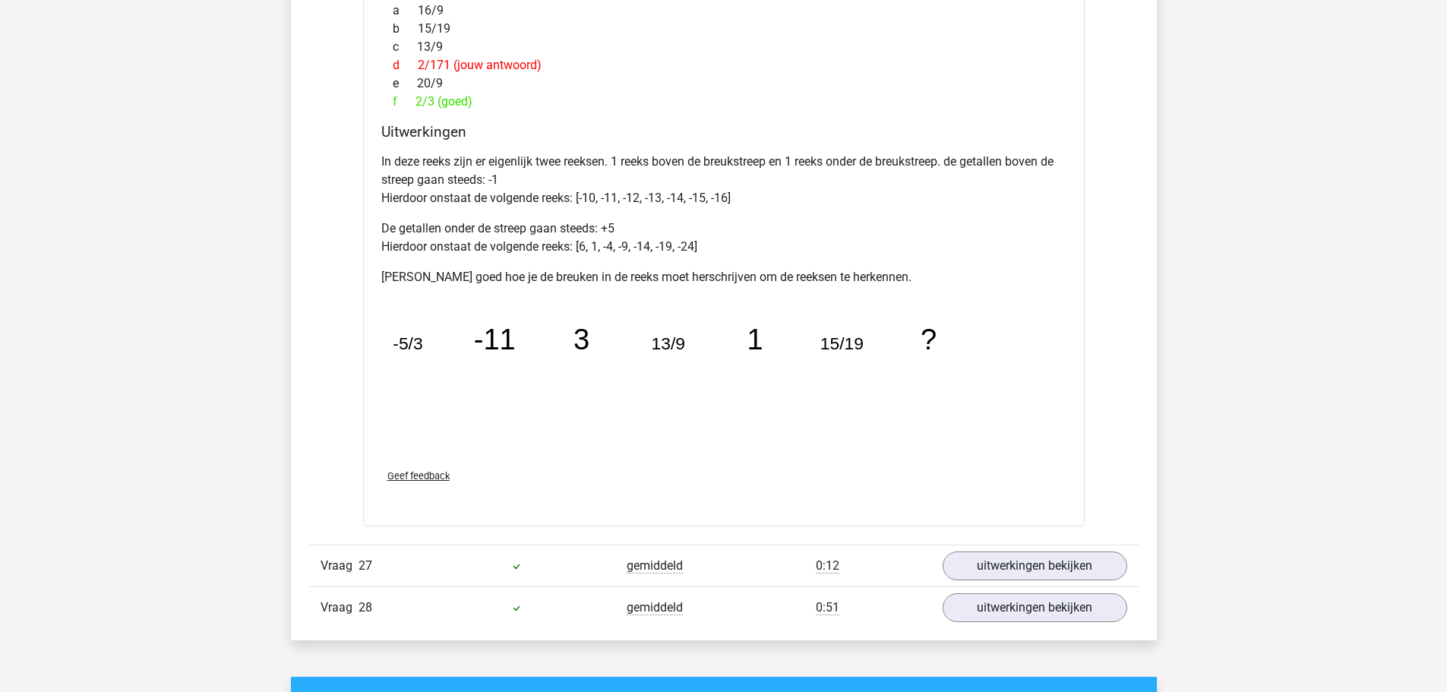
scroll to position [8965, 0]
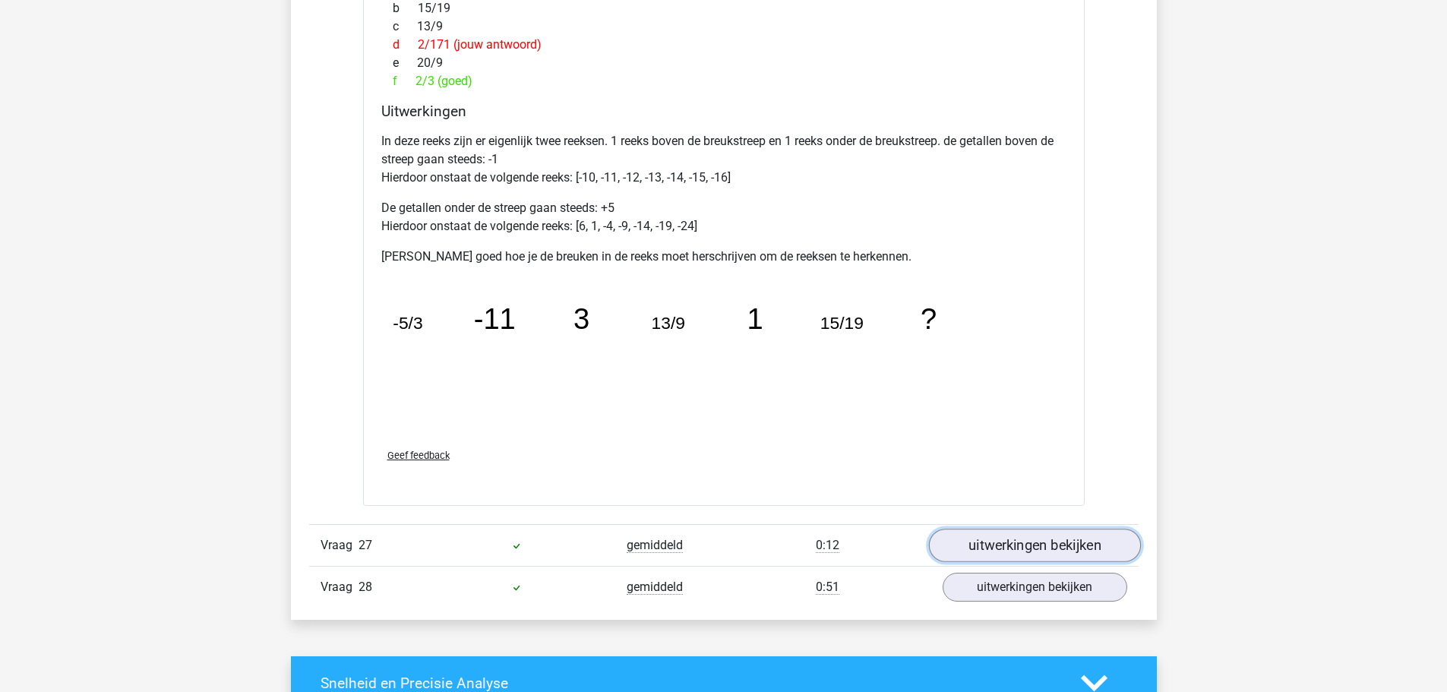
click at [975, 546] on link "uitwerkingen bekijken" at bounding box center [1034, 545] width 212 height 33
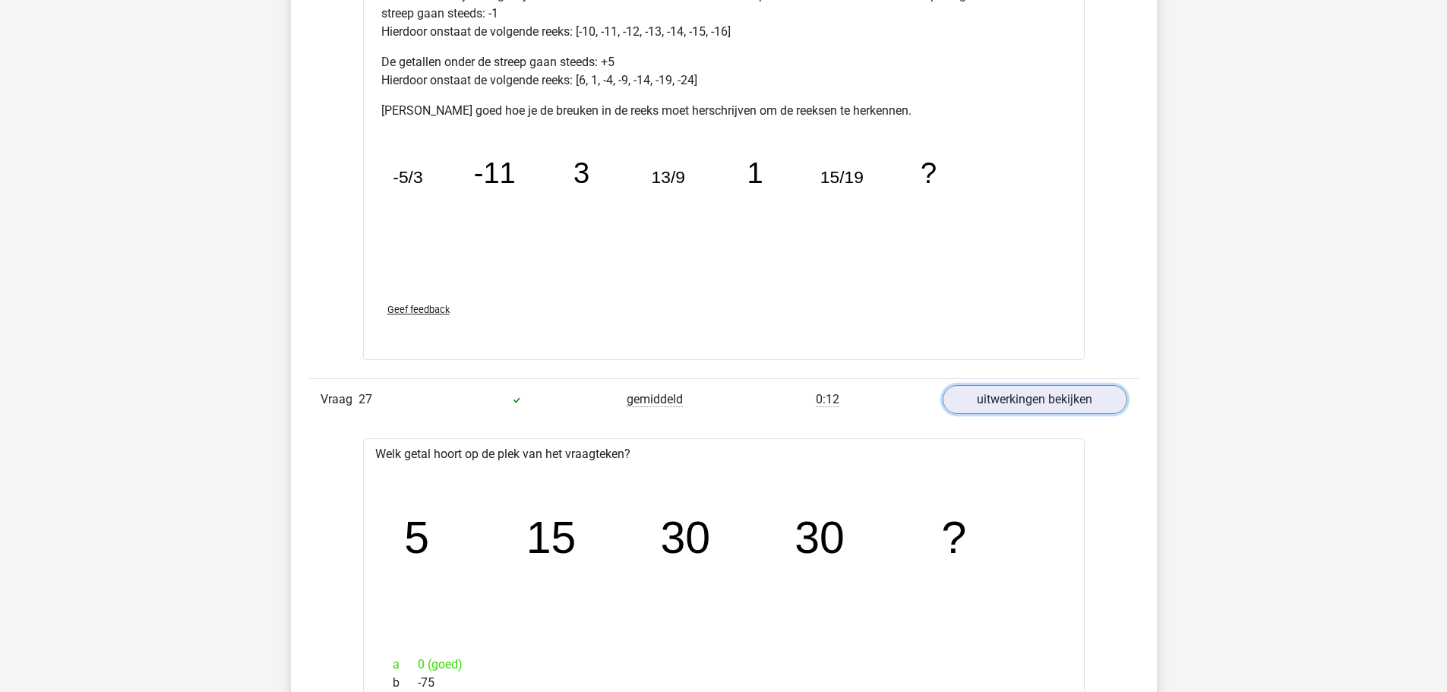
scroll to position [9345, 0]
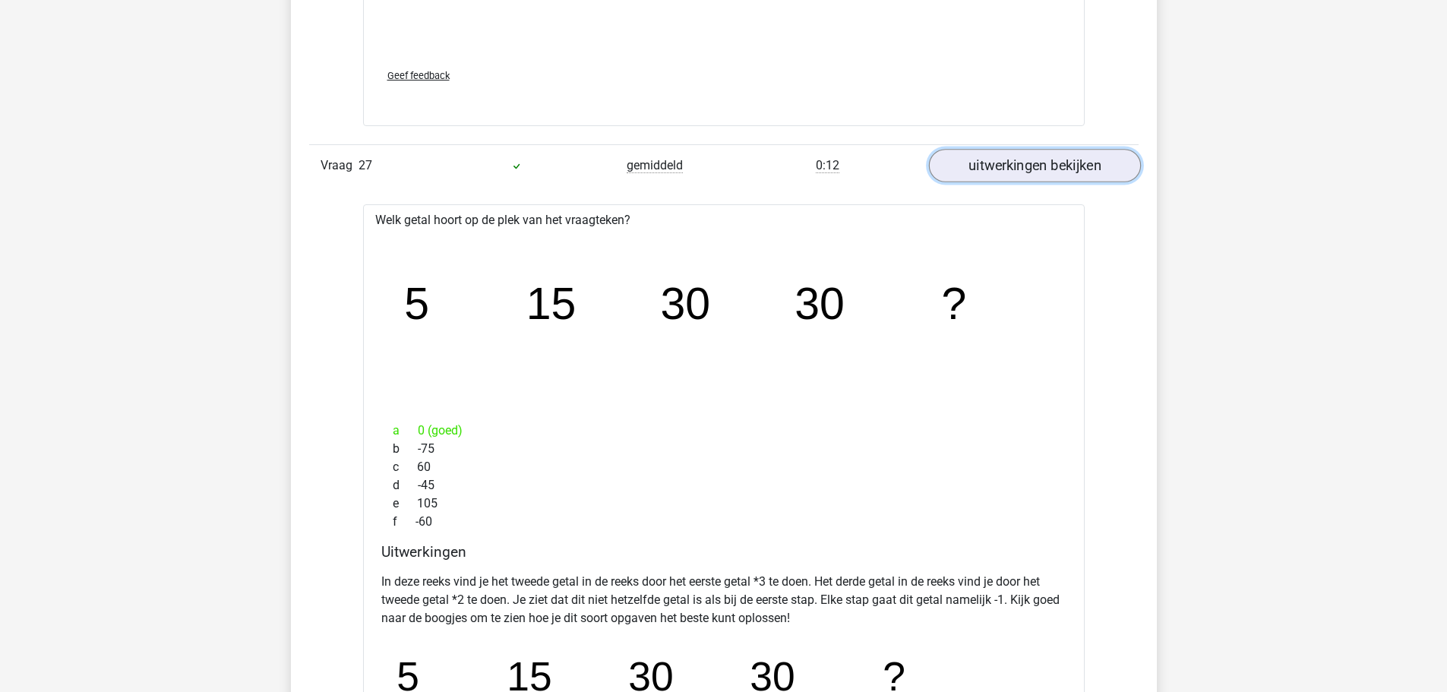
click at [998, 150] on link "uitwerkingen bekijken" at bounding box center [1034, 165] width 212 height 33
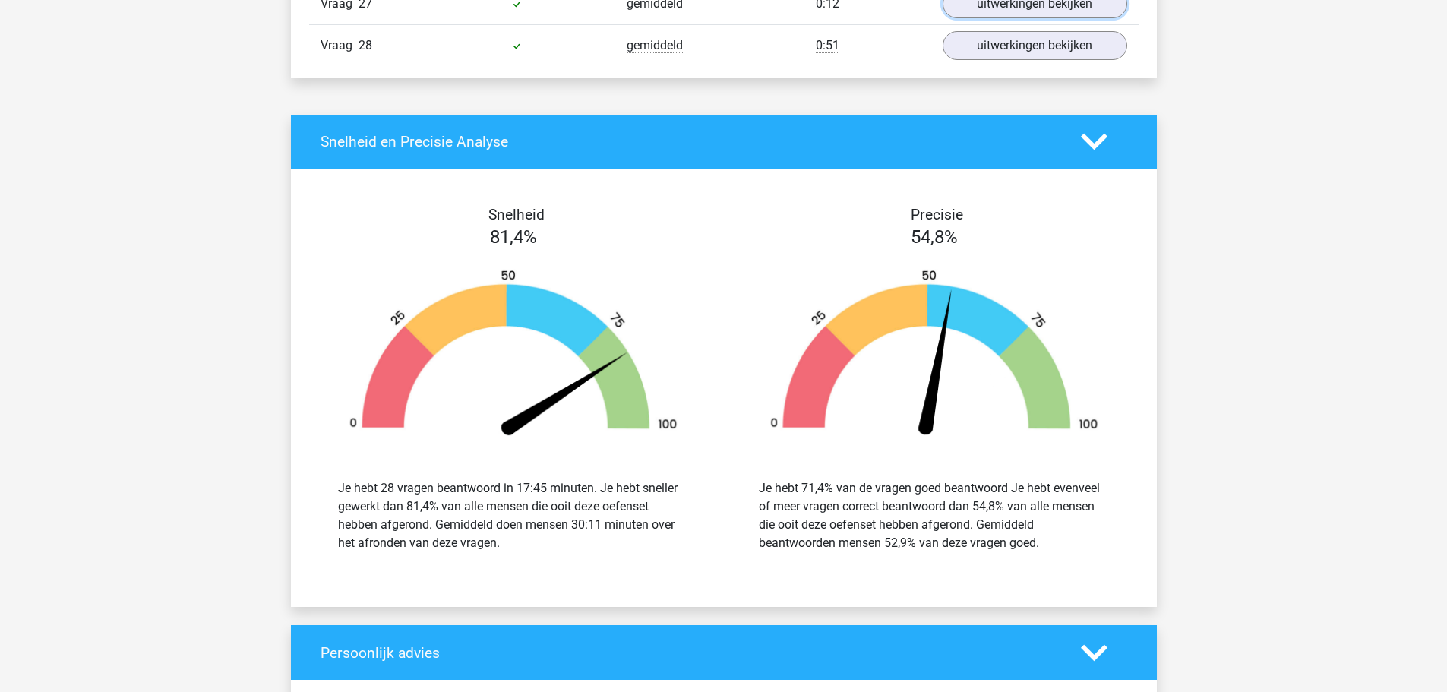
scroll to position [9421, 0]
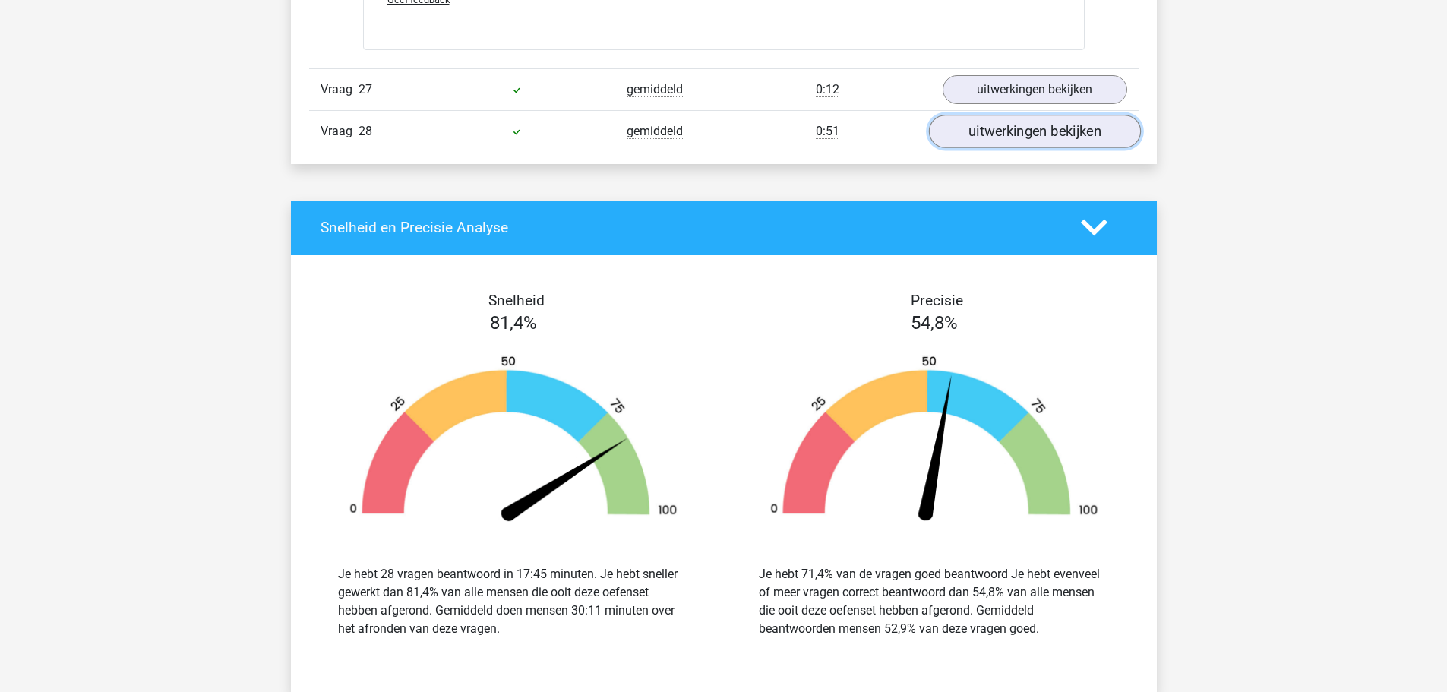
click at [1060, 134] on link "uitwerkingen bekijken" at bounding box center [1034, 131] width 212 height 33
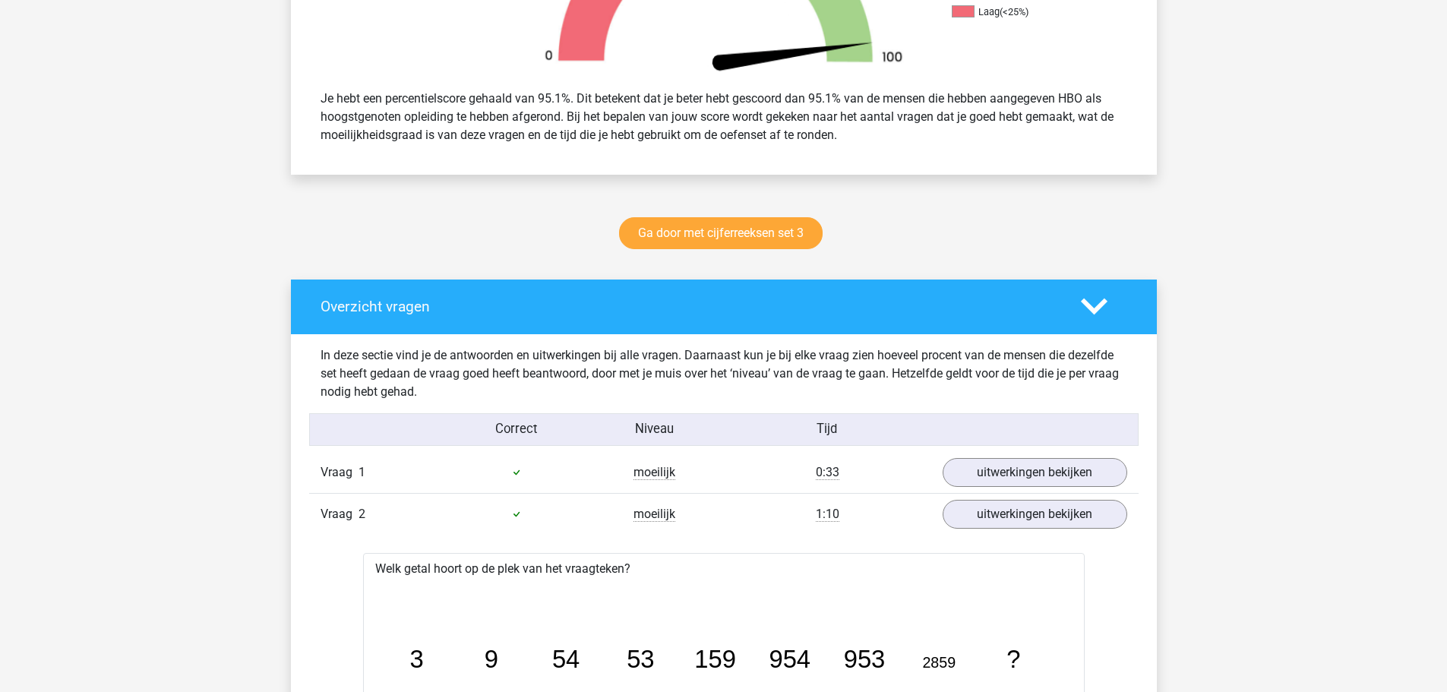
scroll to position [0, 0]
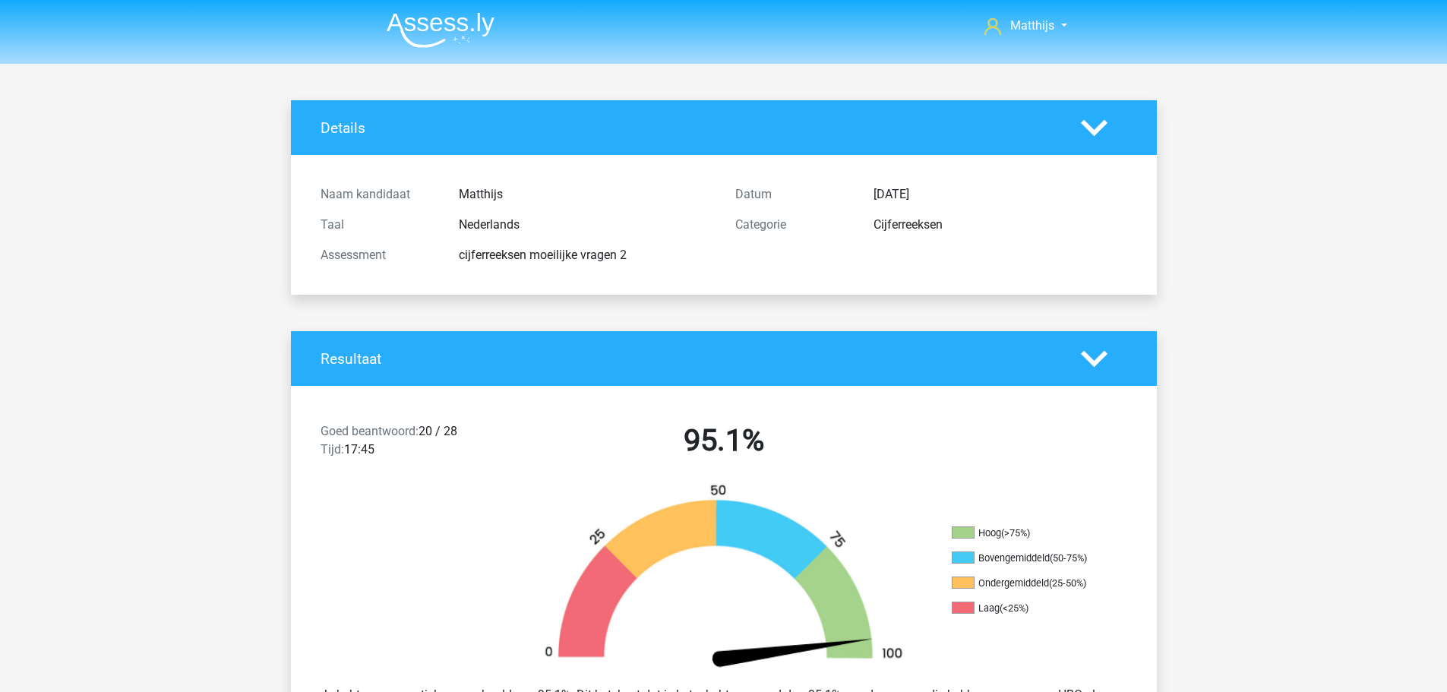
click at [470, 27] on img at bounding box center [441, 30] width 108 height 36
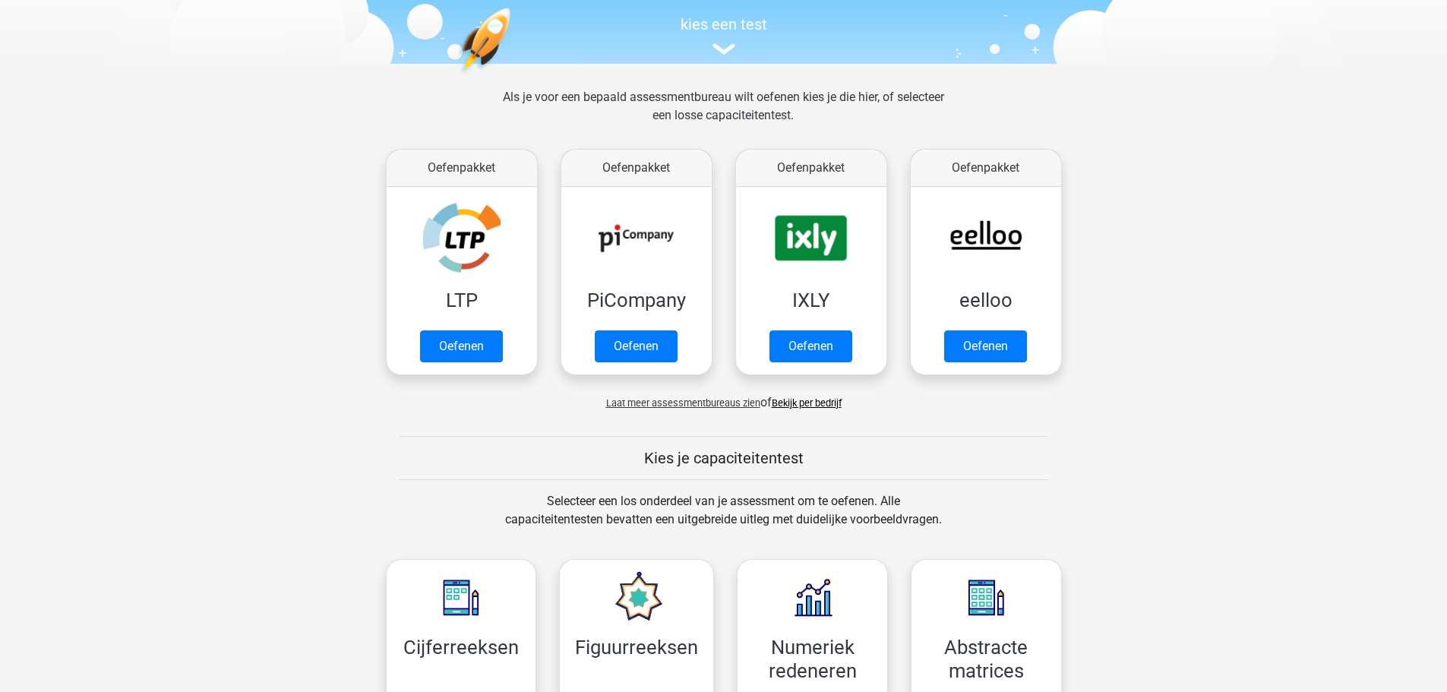
scroll to position [456, 0]
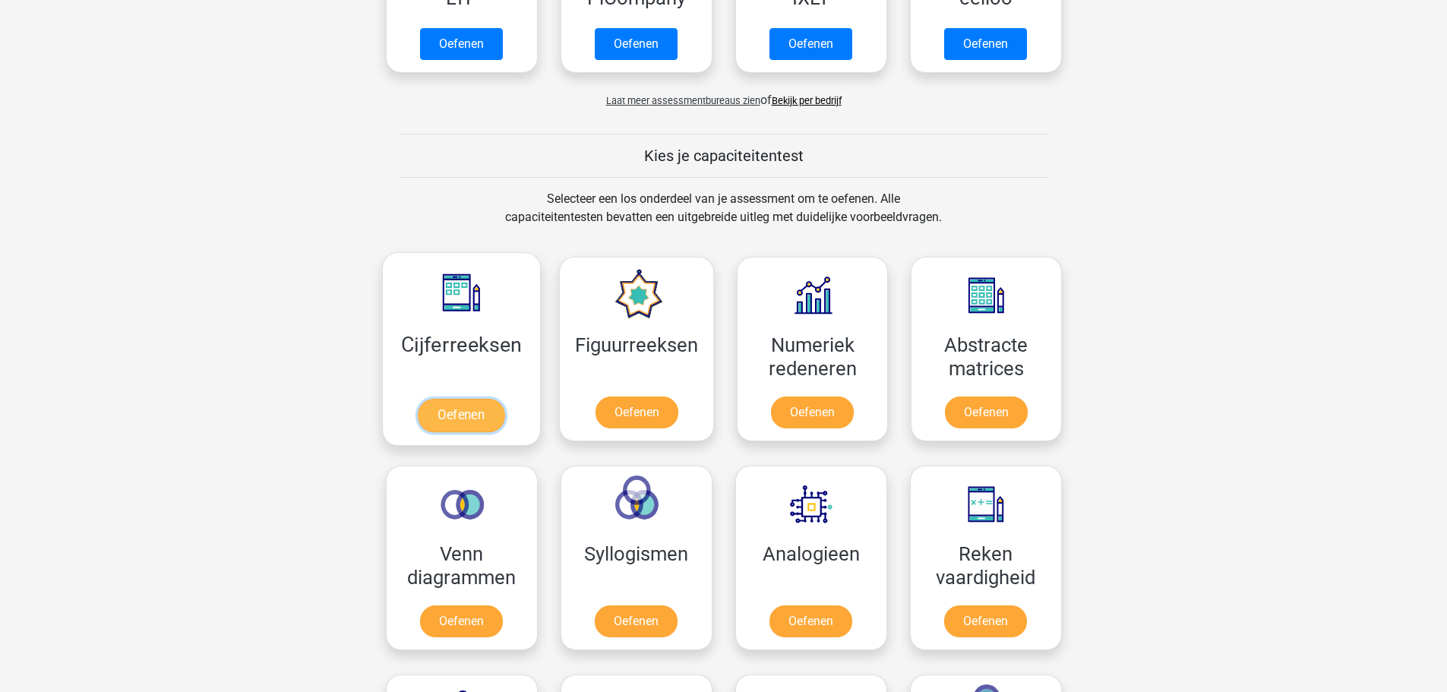
click at [448, 399] on link "Oefenen" at bounding box center [461, 415] width 87 height 33
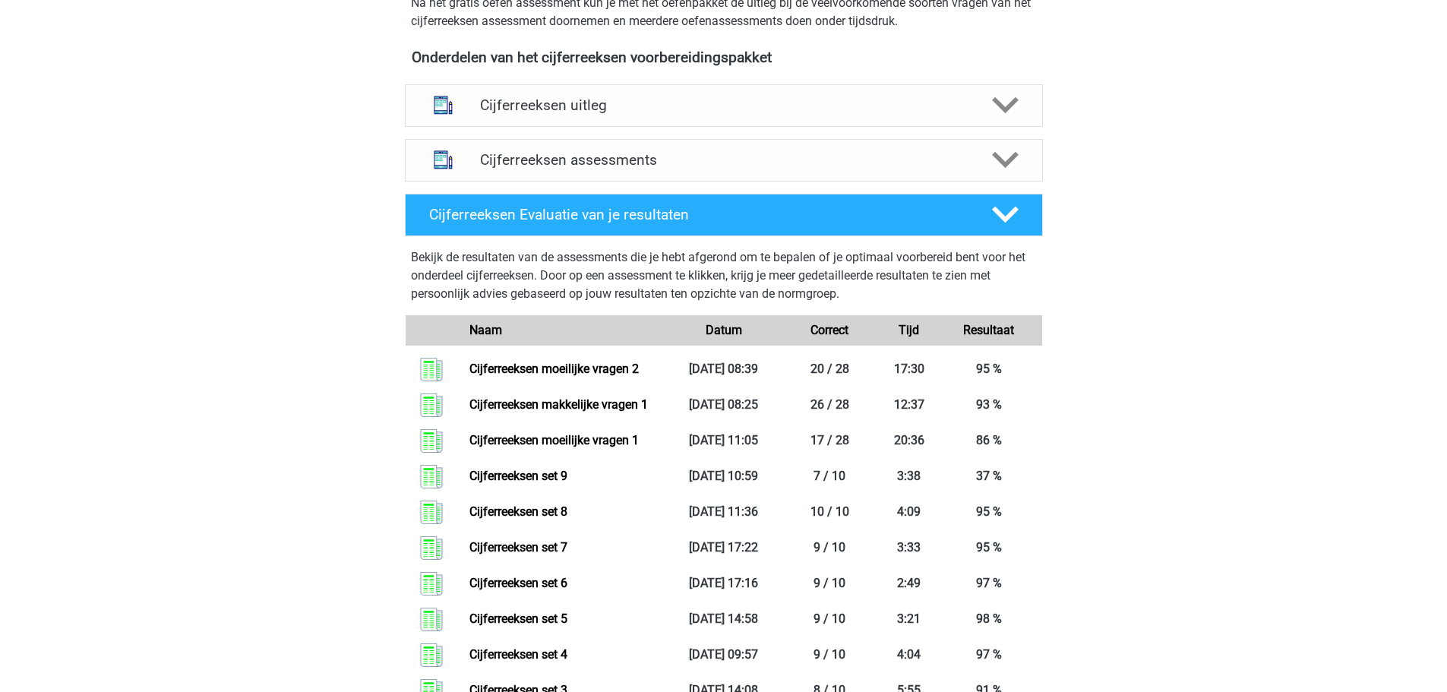
scroll to position [532, 0]
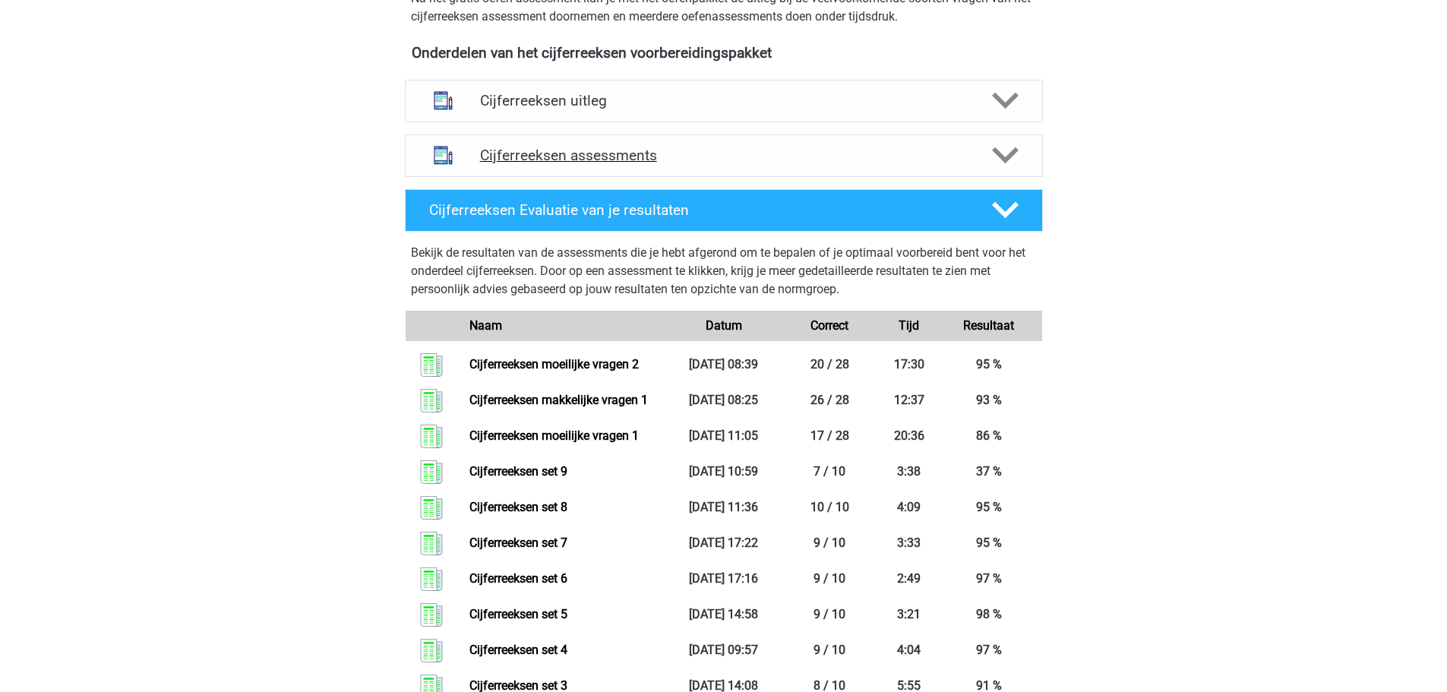
click at [648, 177] on div "Cijferreeksen assessments" at bounding box center [724, 155] width 638 height 43
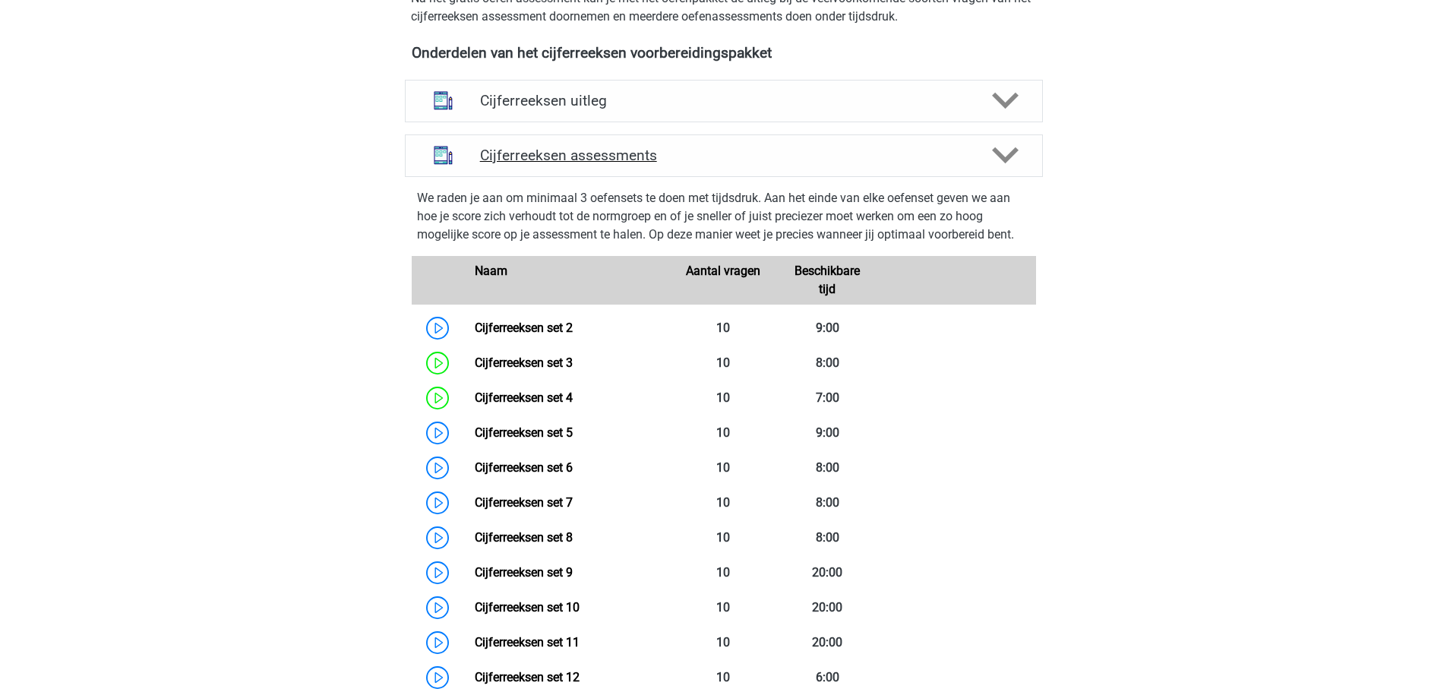
click at [604, 164] on h4 "Cijferreeksen assessments" at bounding box center [724, 155] width 488 height 17
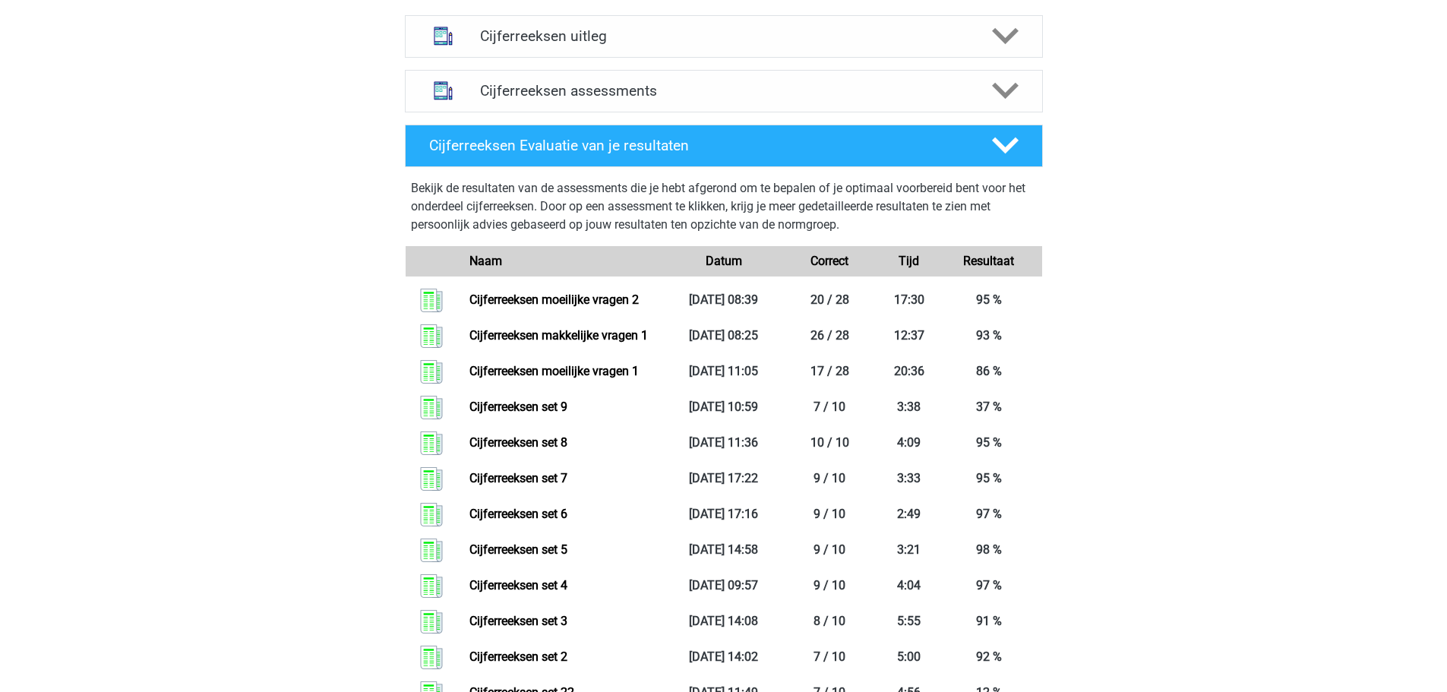
scroll to position [380, 0]
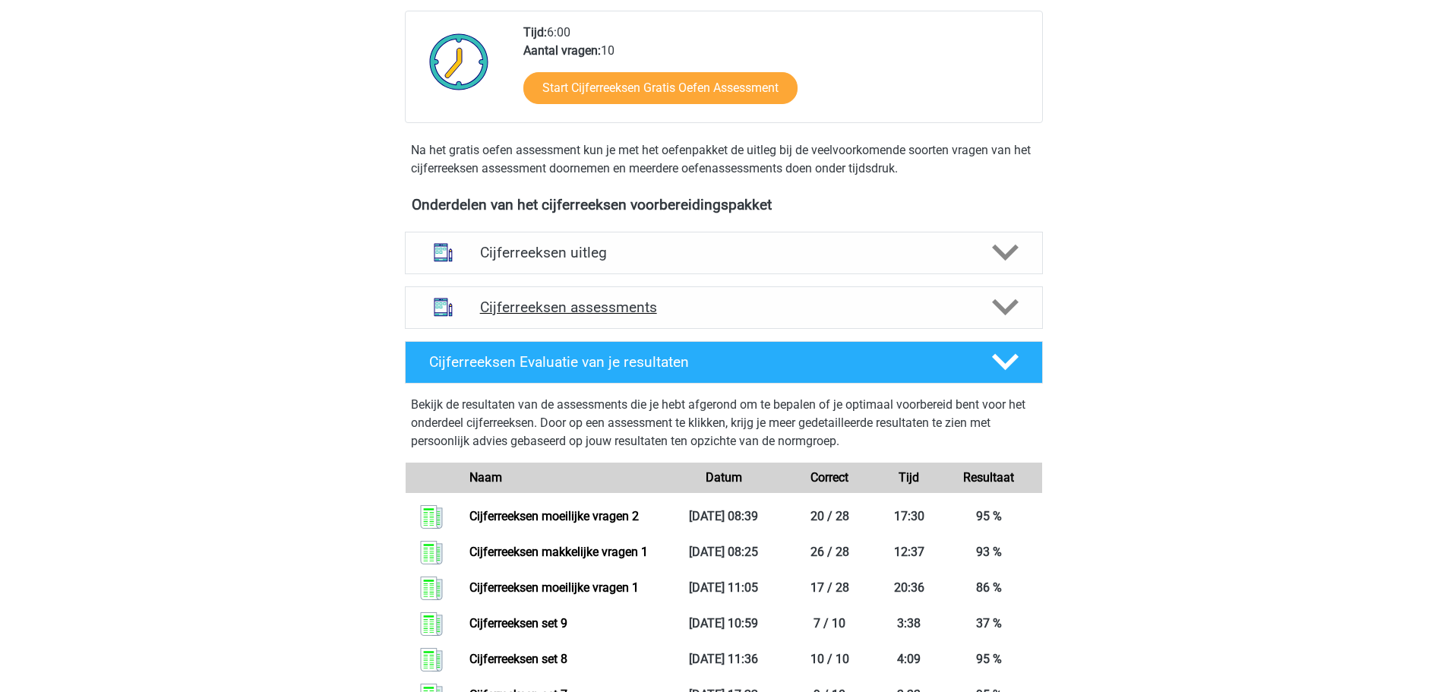
click at [784, 329] on div "Cijferreeksen assessments" at bounding box center [724, 307] width 638 height 43
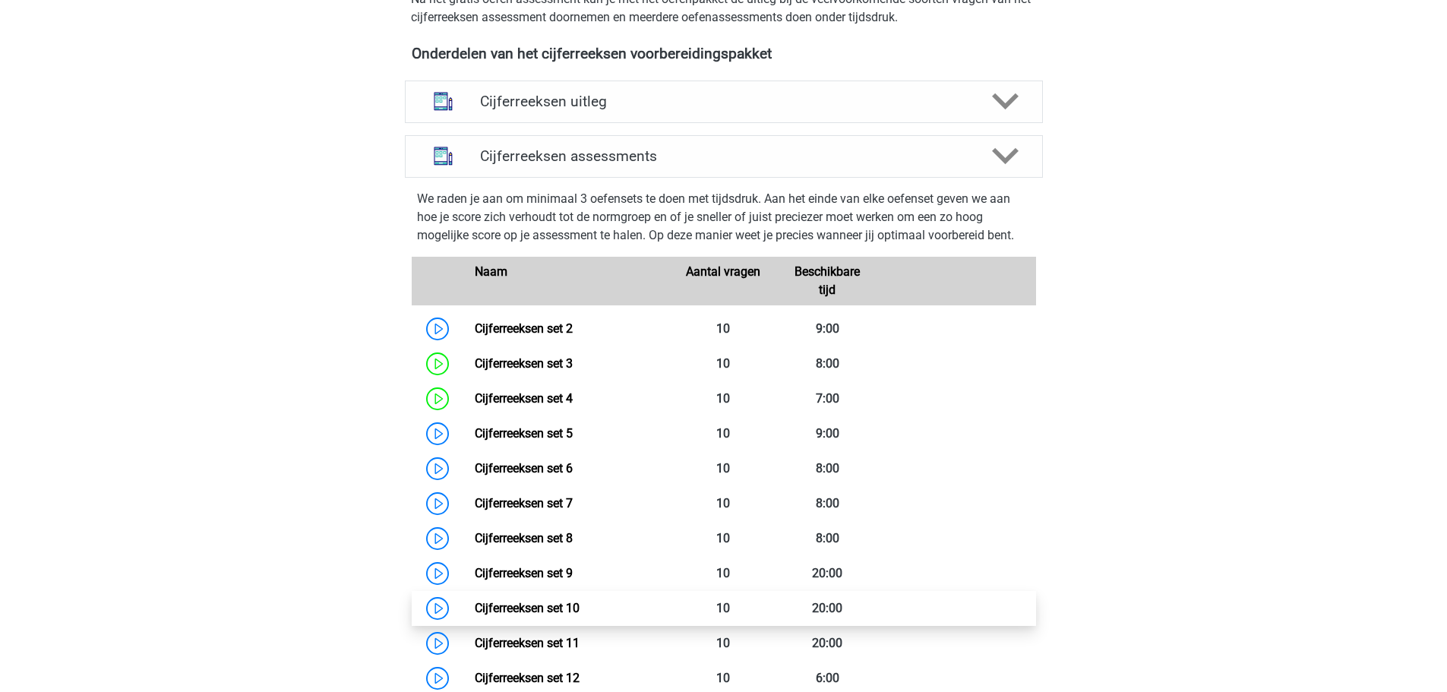
scroll to position [836, 0]
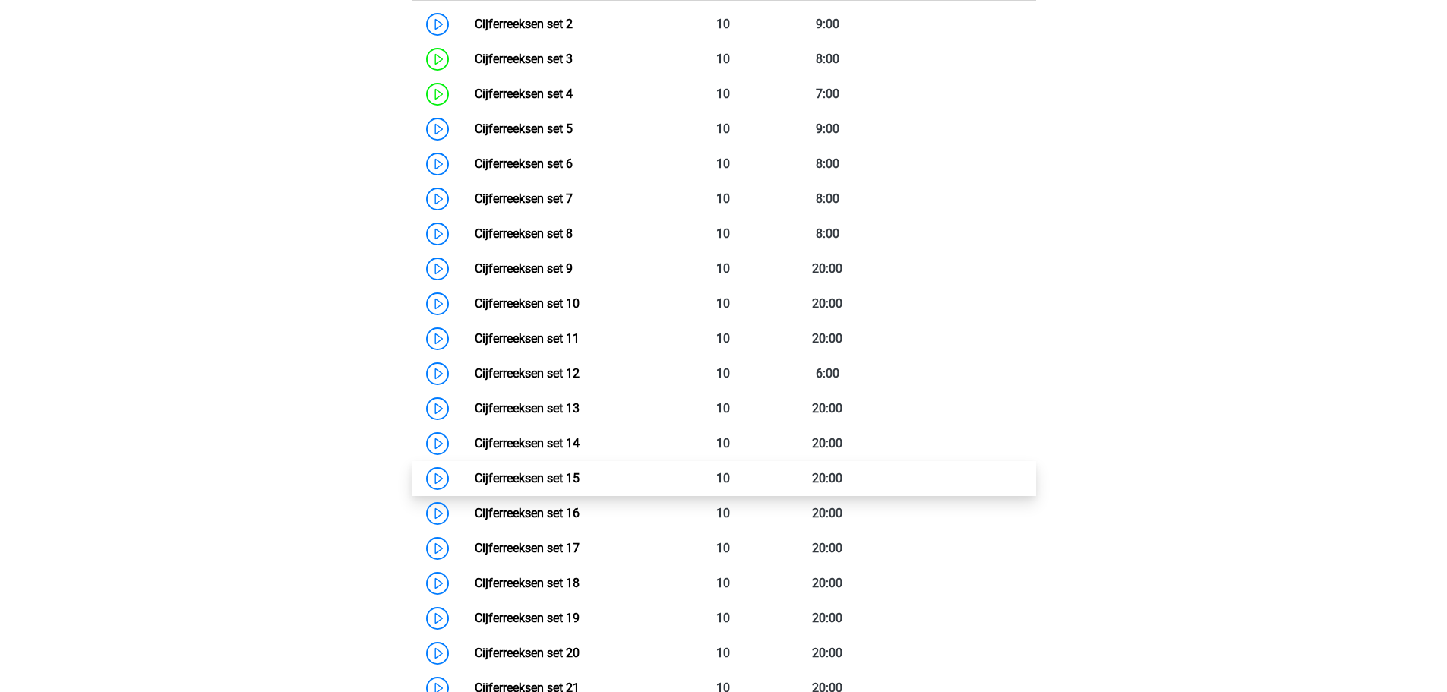
click at [580, 486] on link "Cijferreeksen set 15" at bounding box center [527, 478] width 105 height 14
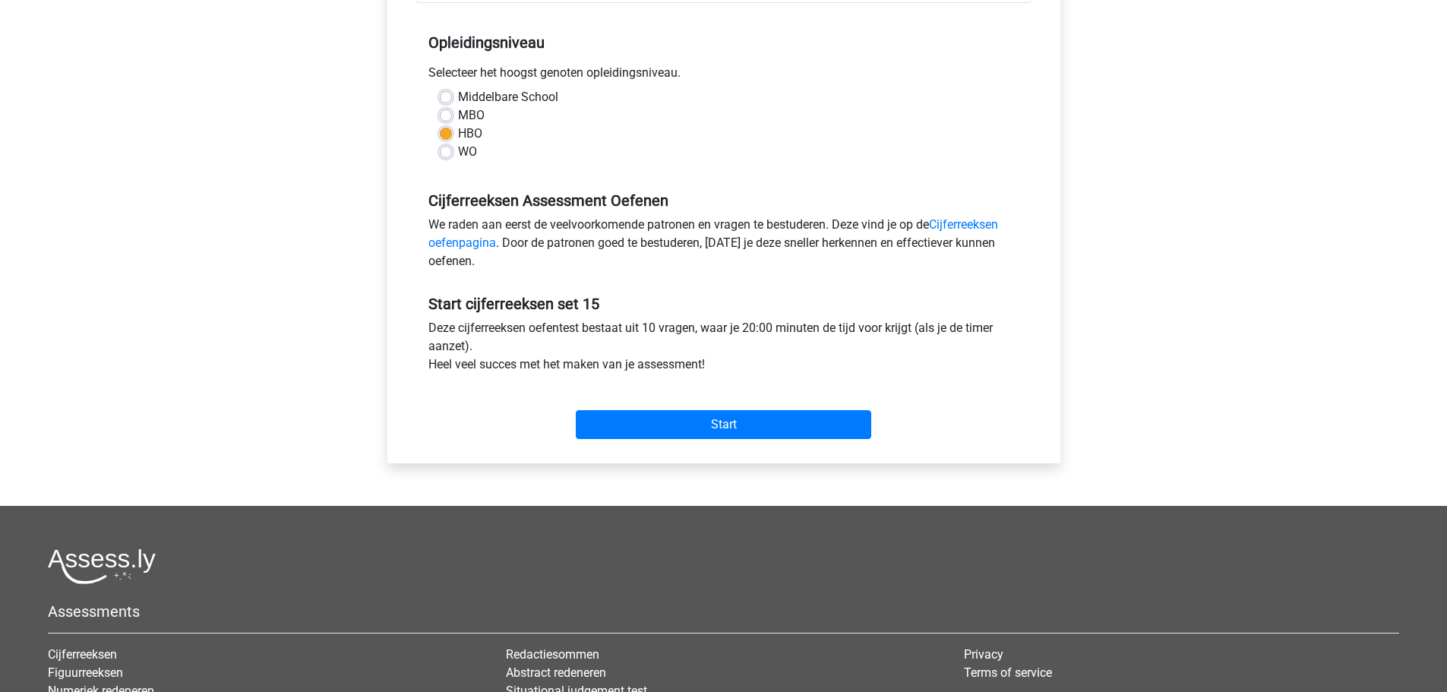
scroll to position [304, 0]
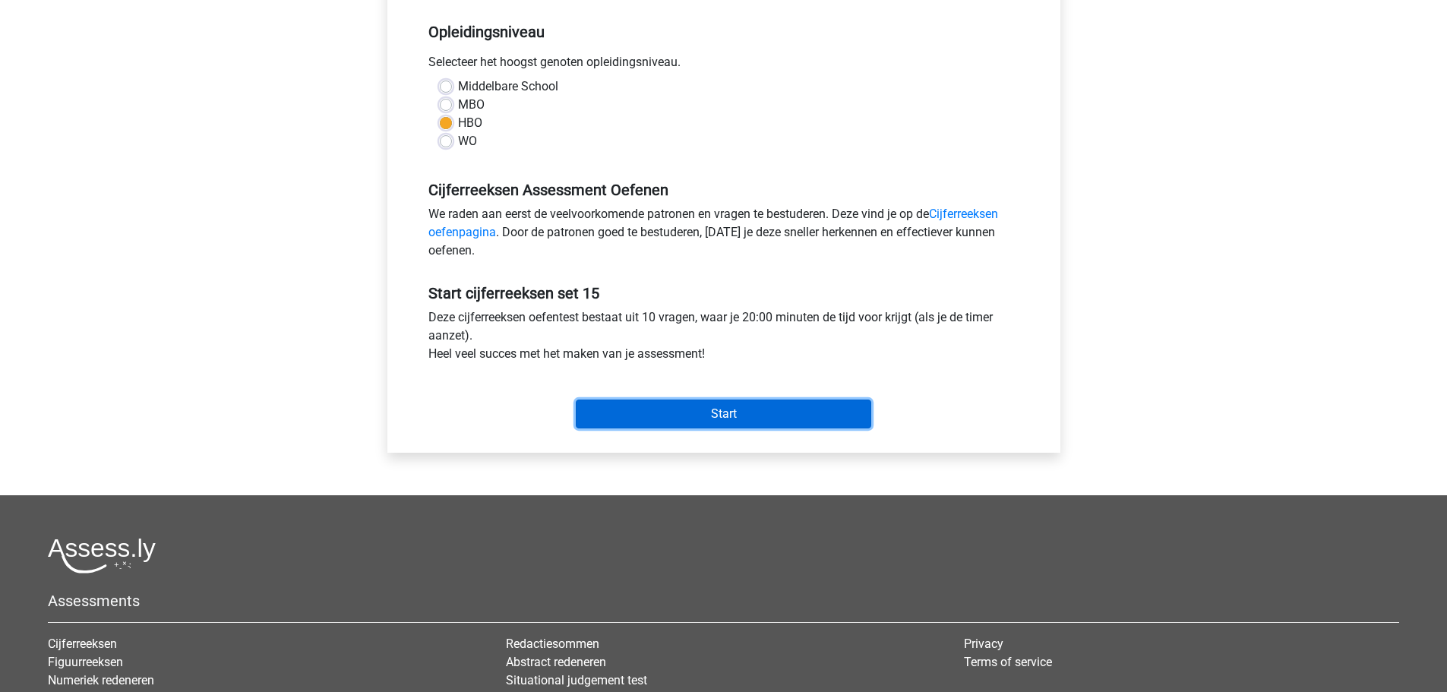
click at [684, 413] on input "Start" at bounding box center [724, 414] width 296 height 29
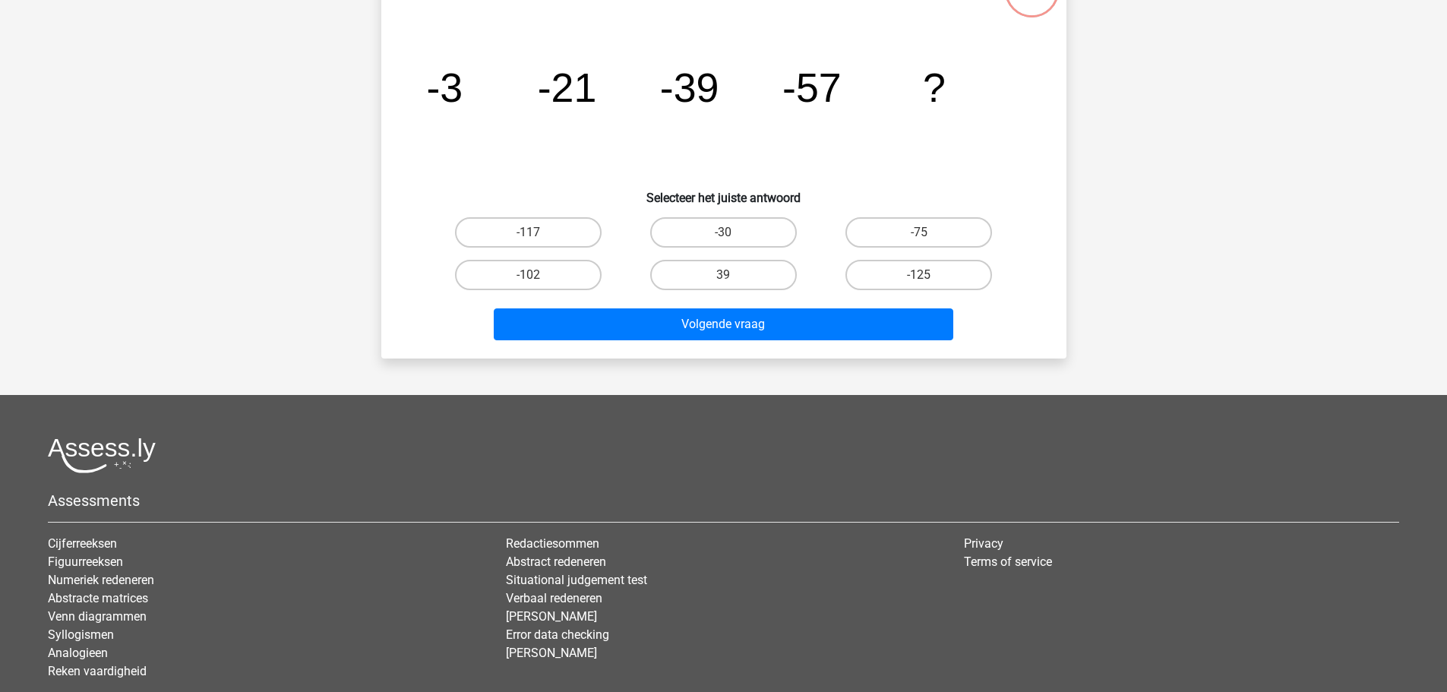
scroll to position [152, 0]
click at [890, 230] on label "-75" at bounding box center [919, 232] width 147 height 30
click at [919, 232] on input "-75" at bounding box center [924, 237] width 10 height 10
radio input "true"
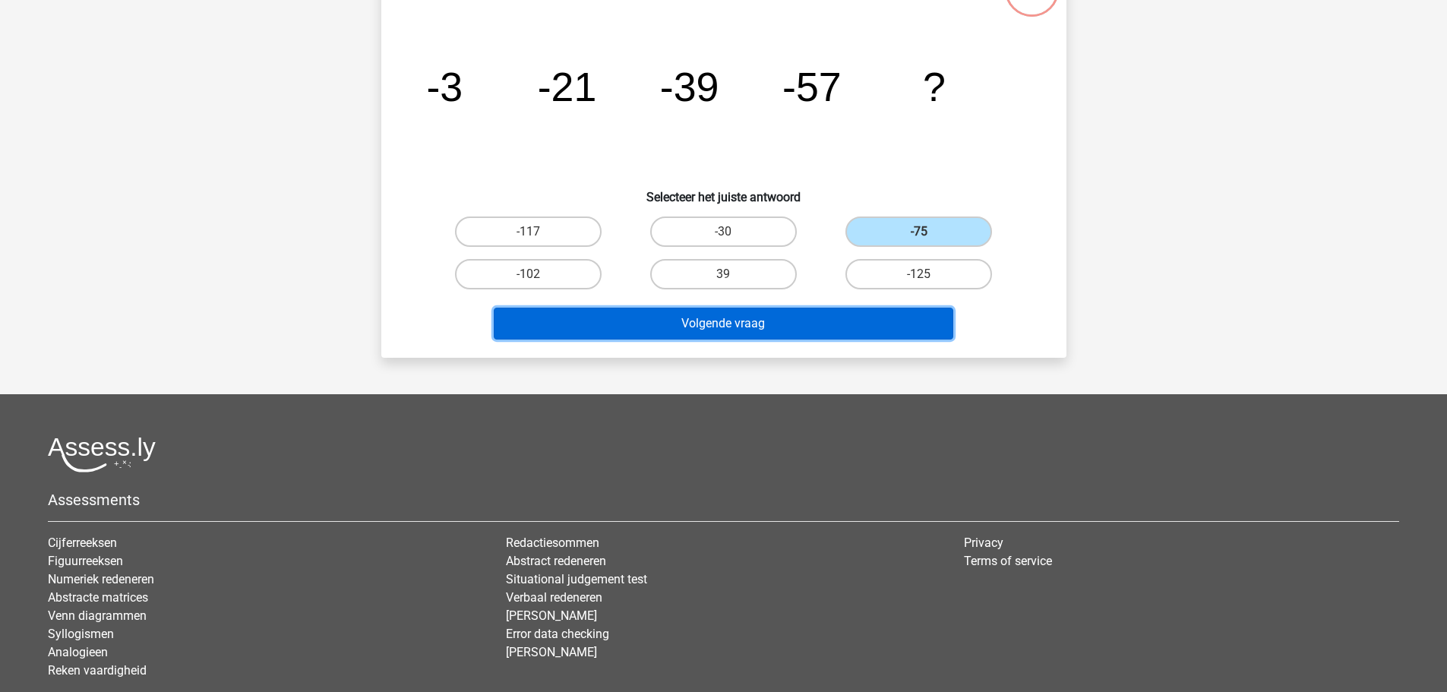
click at [821, 319] on button "Volgende vraag" at bounding box center [724, 324] width 460 height 32
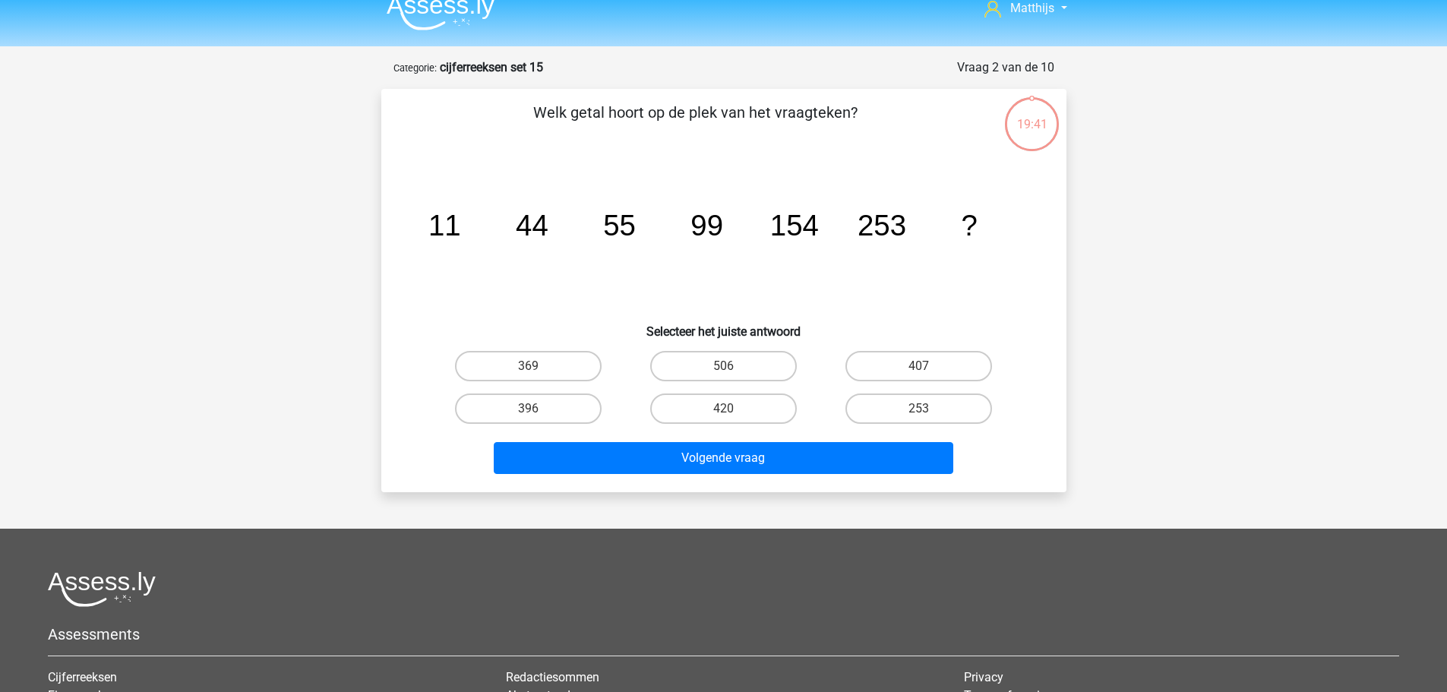
scroll to position [0, 0]
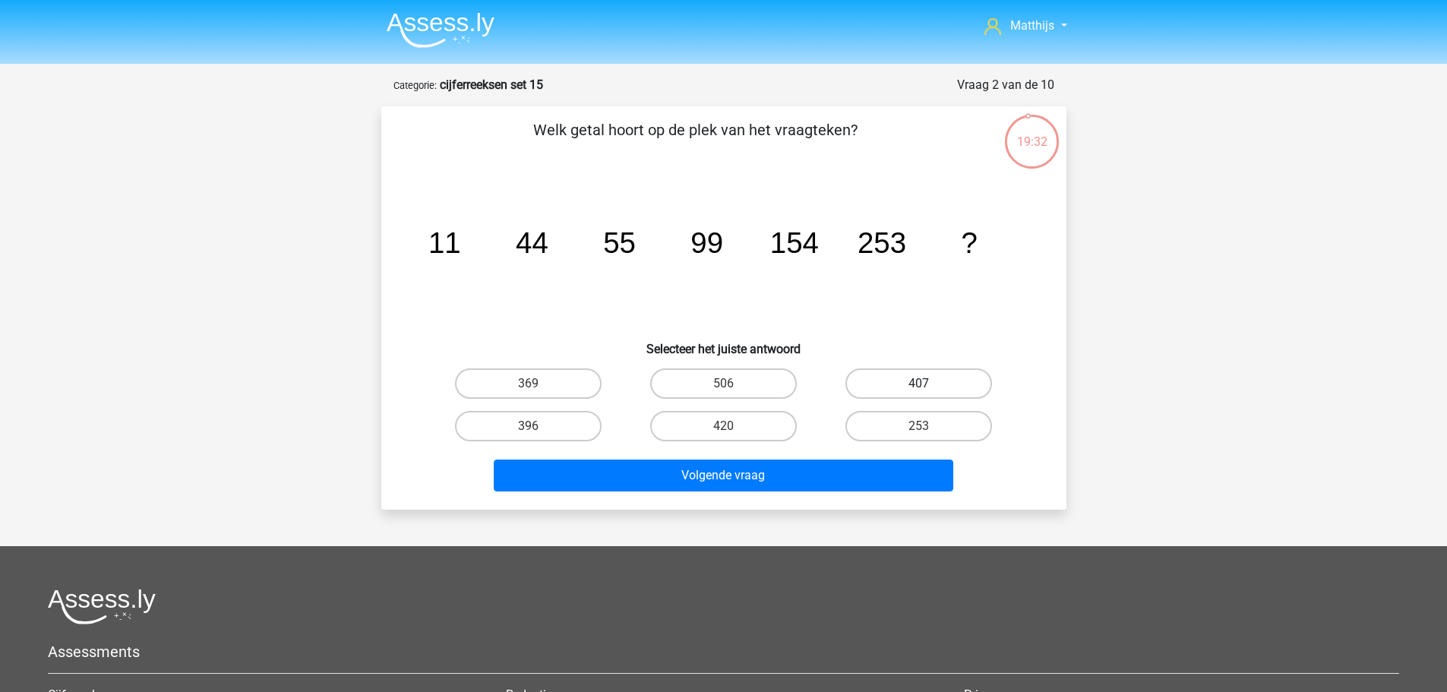
click at [912, 375] on label "407" at bounding box center [919, 383] width 147 height 30
click at [919, 384] on input "407" at bounding box center [924, 389] width 10 height 10
radio input "true"
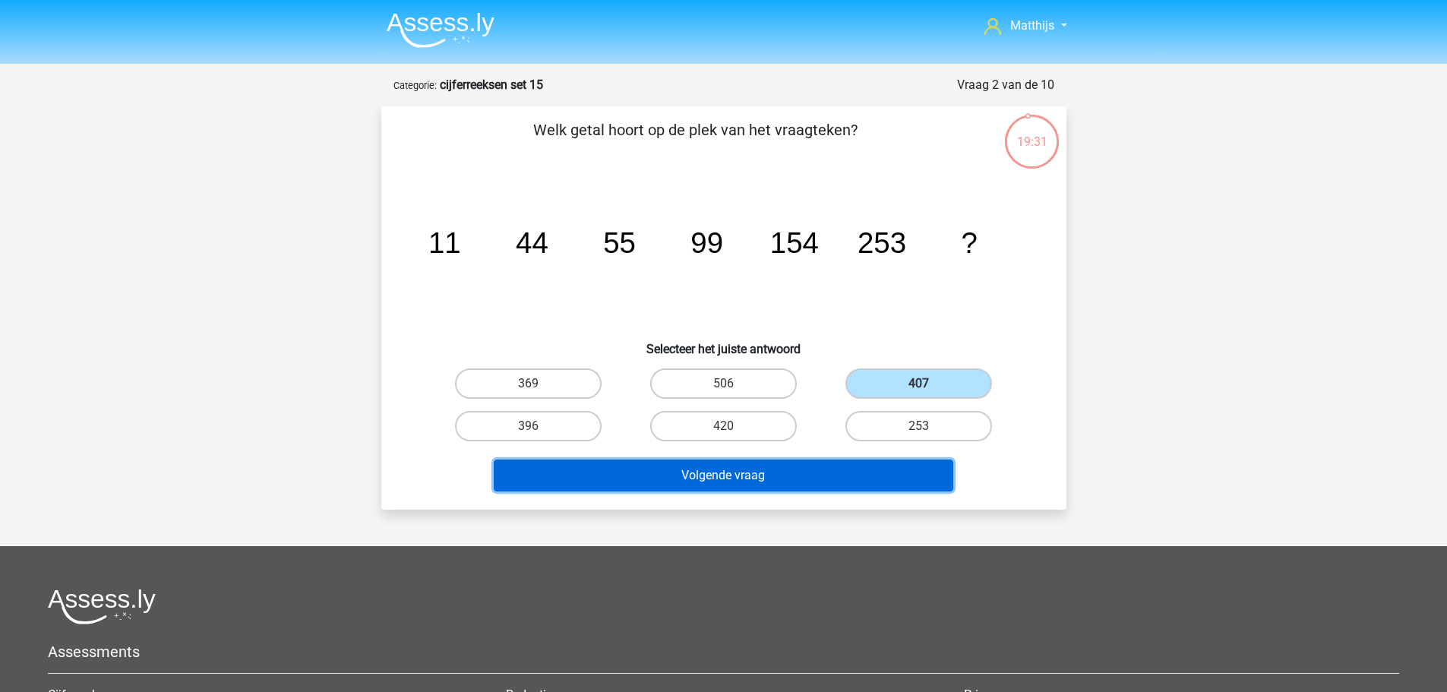
click at [886, 467] on button "Volgende vraag" at bounding box center [724, 476] width 460 height 32
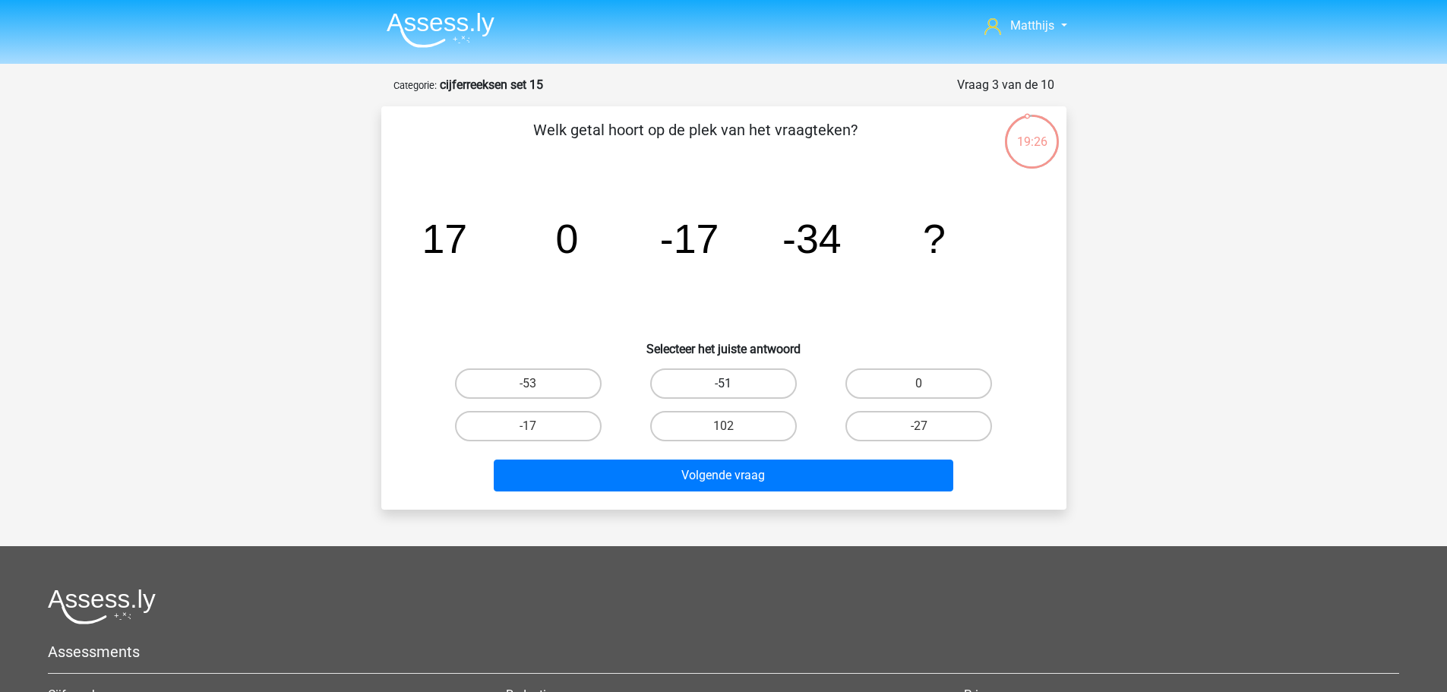
click at [783, 370] on div "-51" at bounding box center [723, 383] width 195 height 43
click at [768, 380] on label "-51" at bounding box center [723, 383] width 147 height 30
click at [733, 384] on input "-51" at bounding box center [728, 389] width 10 height 10
radio input "true"
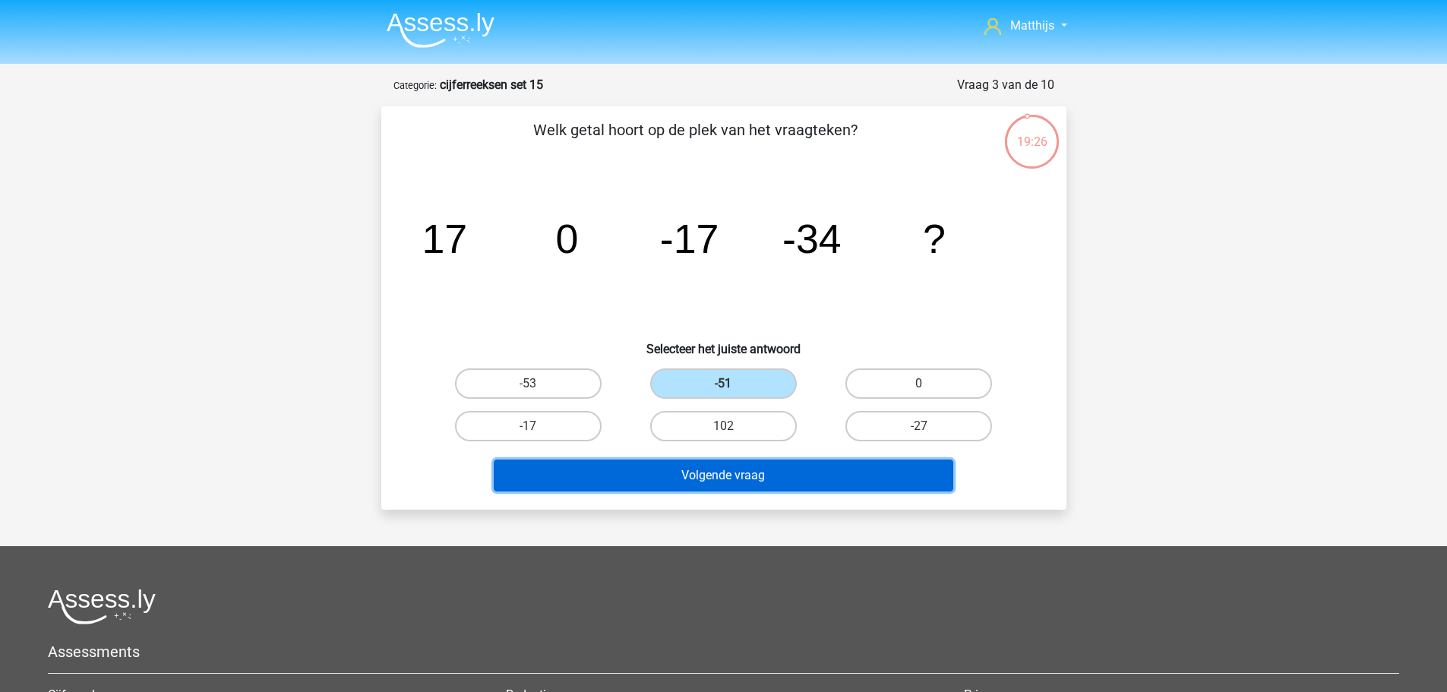
click at [804, 466] on button "Volgende vraag" at bounding box center [724, 476] width 460 height 32
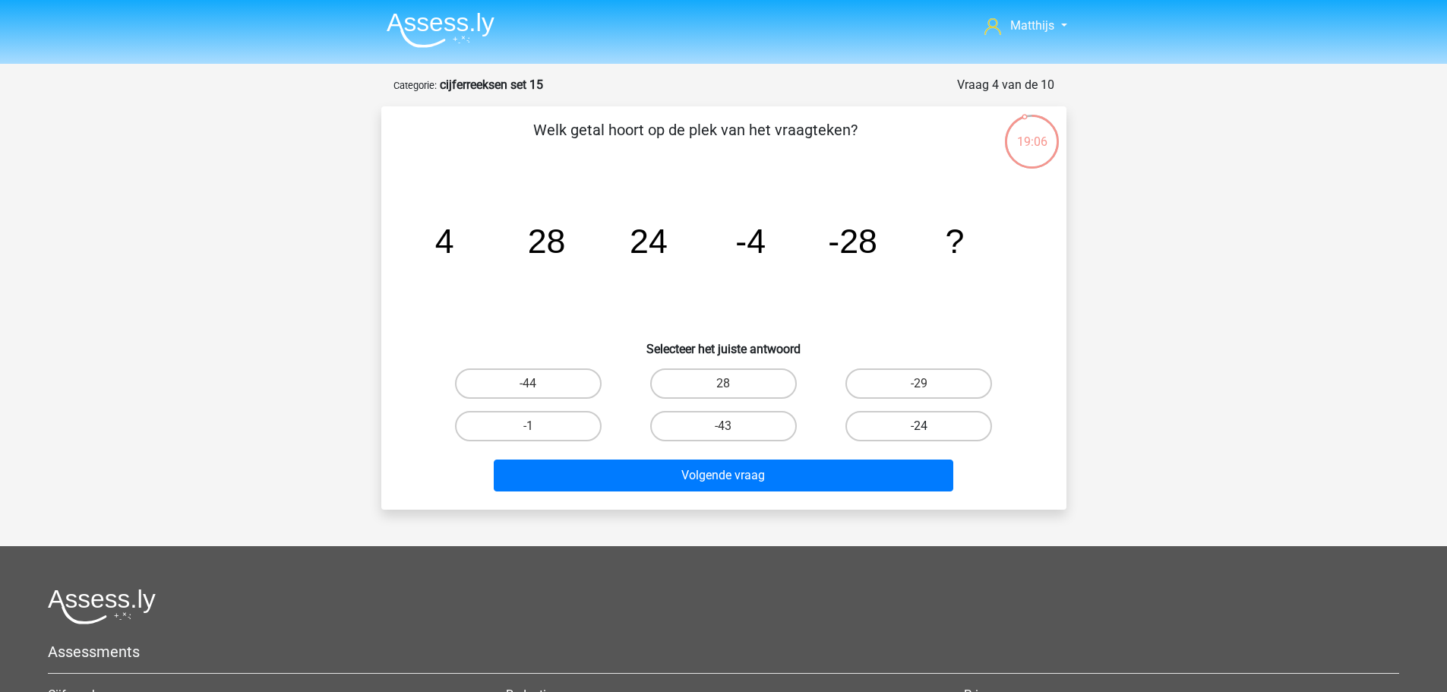
click at [884, 423] on label "-24" at bounding box center [919, 426] width 147 height 30
click at [919, 426] on input "-24" at bounding box center [924, 431] width 10 height 10
radio input "true"
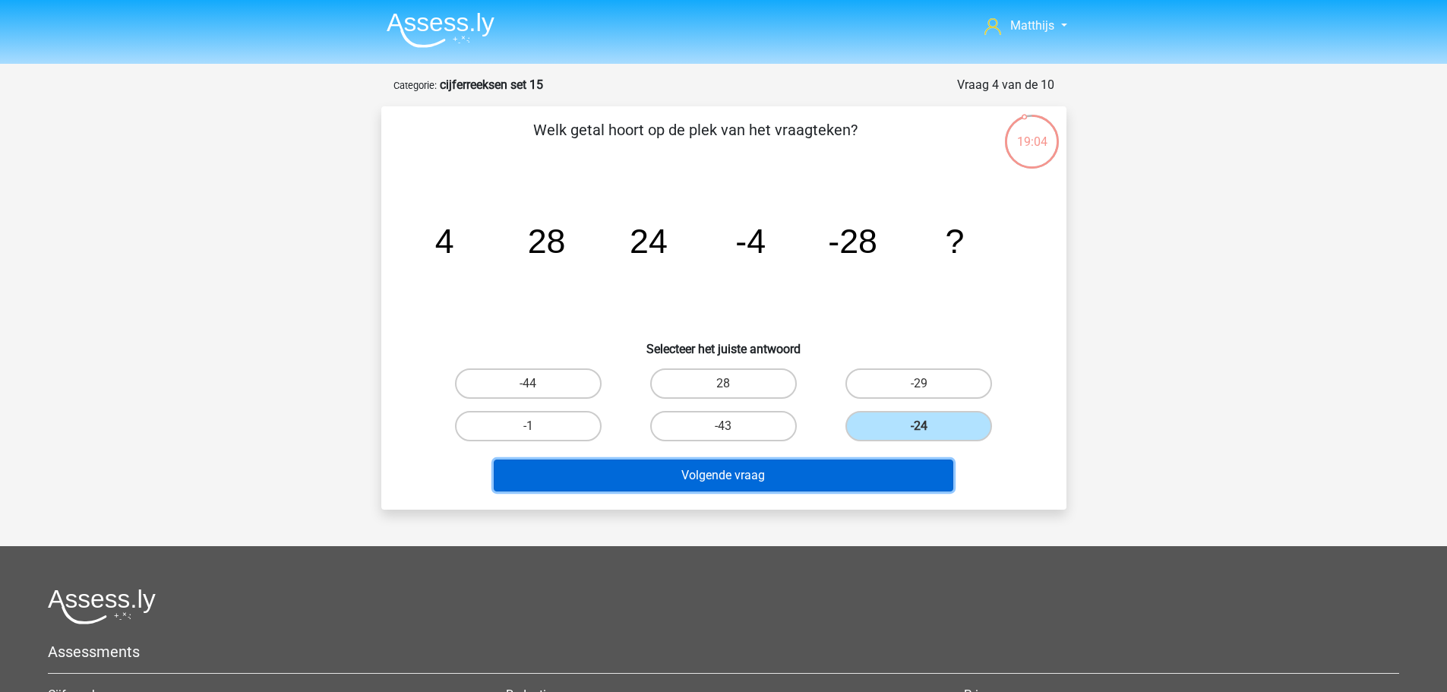
click at [717, 469] on button "Volgende vraag" at bounding box center [724, 476] width 460 height 32
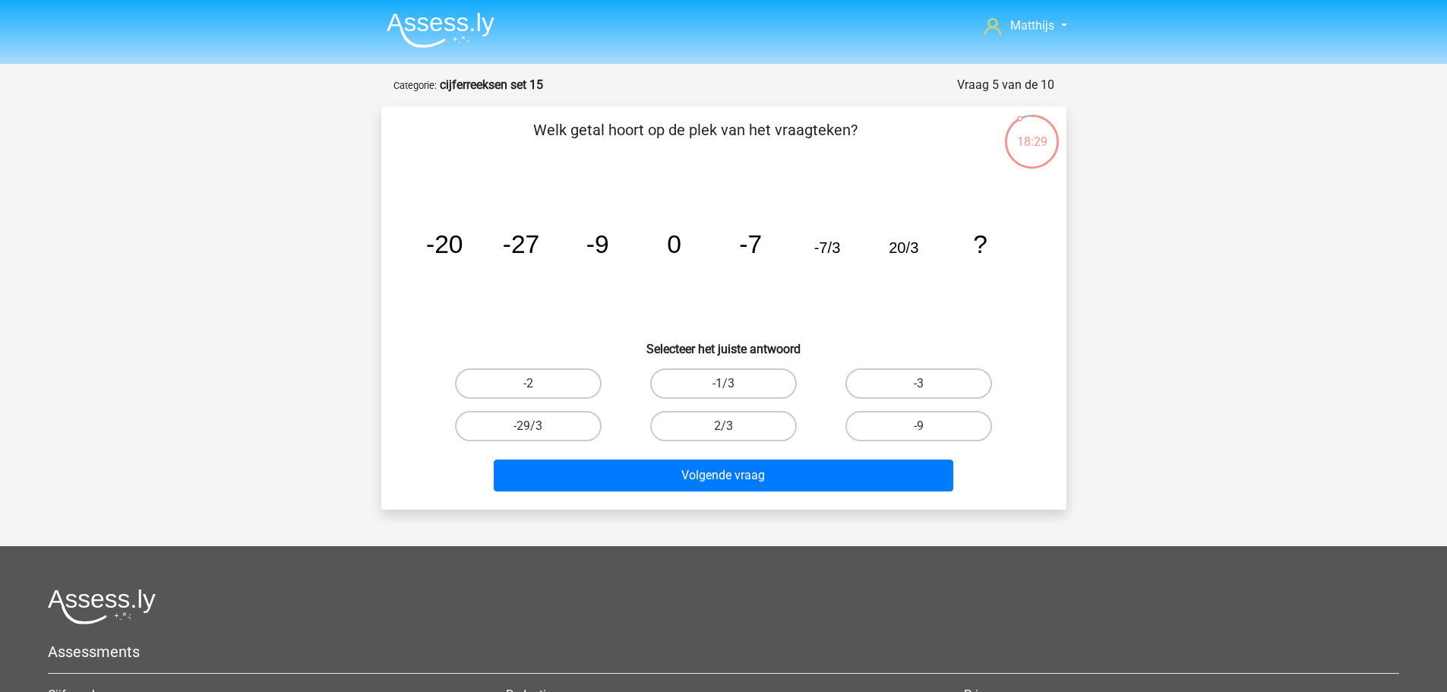
click at [743, 386] on label "-1/3" at bounding box center [723, 383] width 147 height 30
click at [733, 386] on input "-1/3" at bounding box center [728, 389] width 10 height 10
radio input "true"
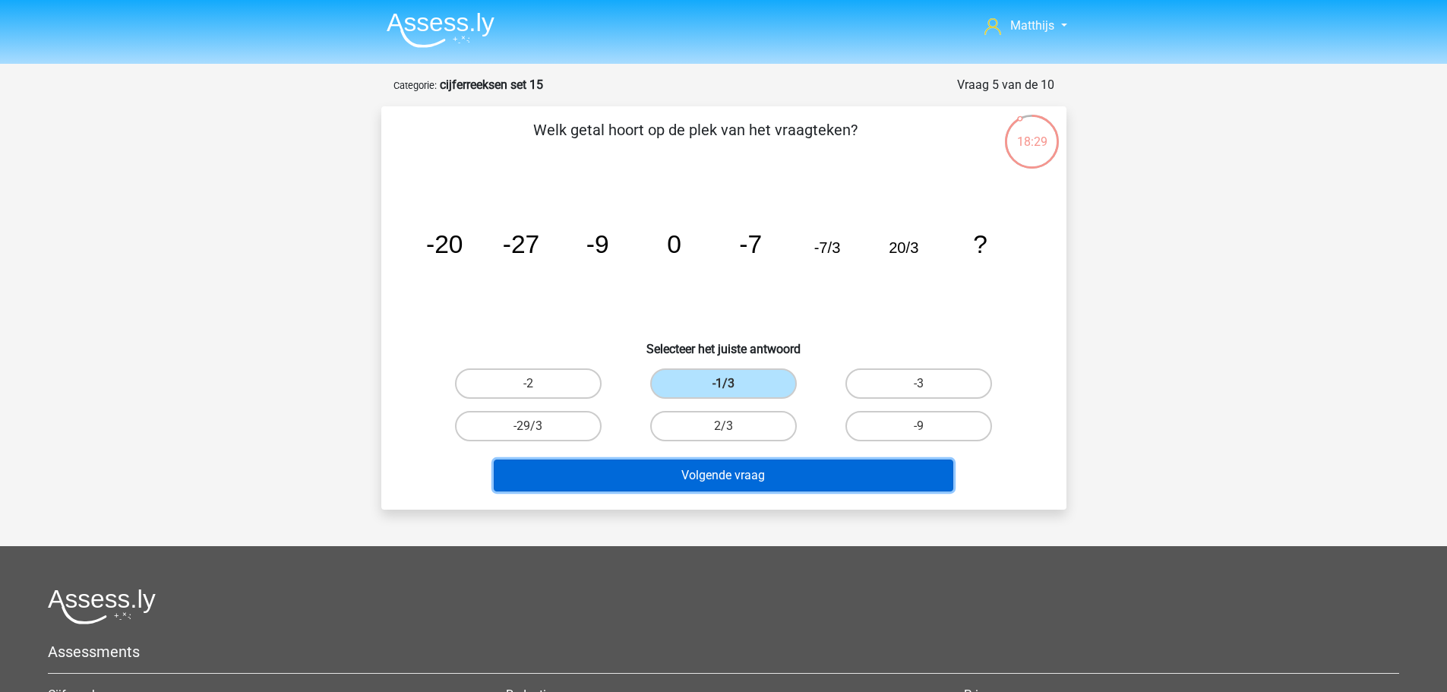
click at [812, 467] on button "Volgende vraag" at bounding box center [724, 476] width 460 height 32
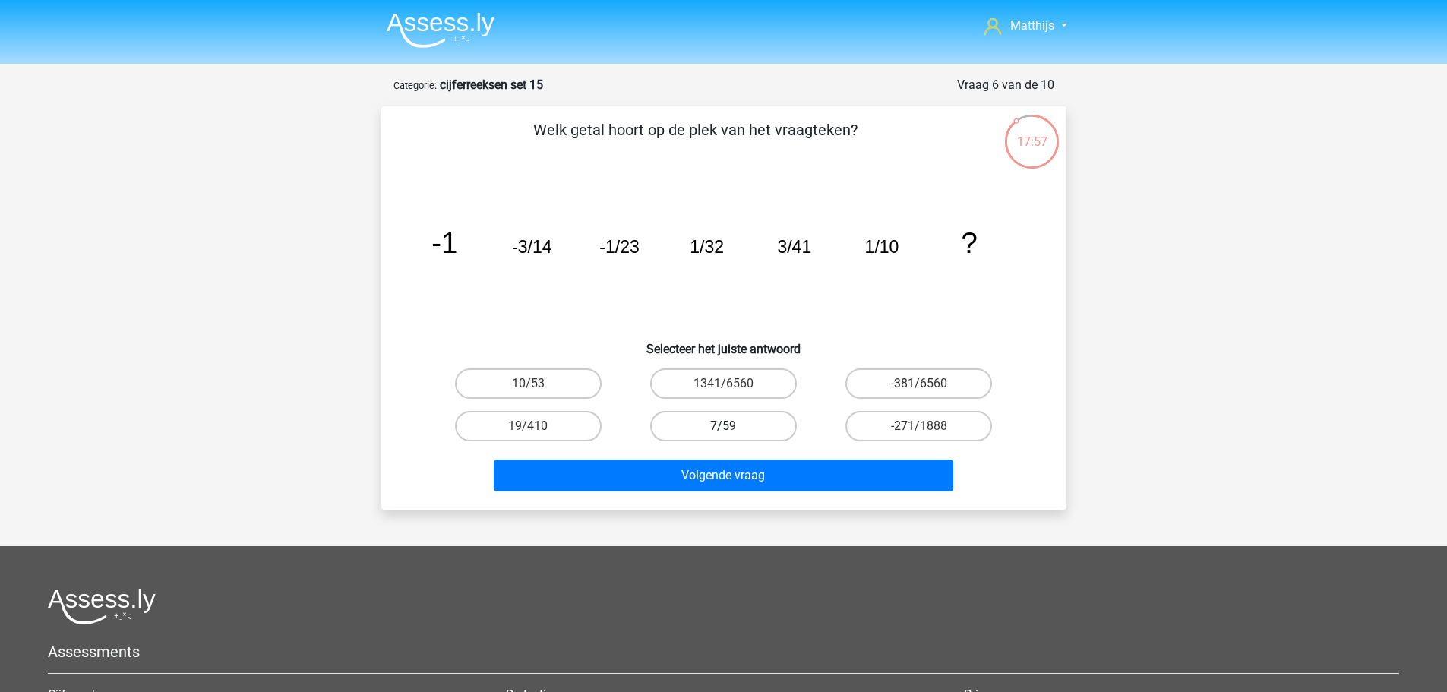
drag, startPoint x: 761, startPoint y: 416, endPoint x: 753, endPoint y: 419, distance: 8.2
click at [758, 416] on label "7/59" at bounding box center [723, 426] width 147 height 30
click at [733, 426] on input "7/59" at bounding box center [728, 431] width 10 height 10
radio input "true"
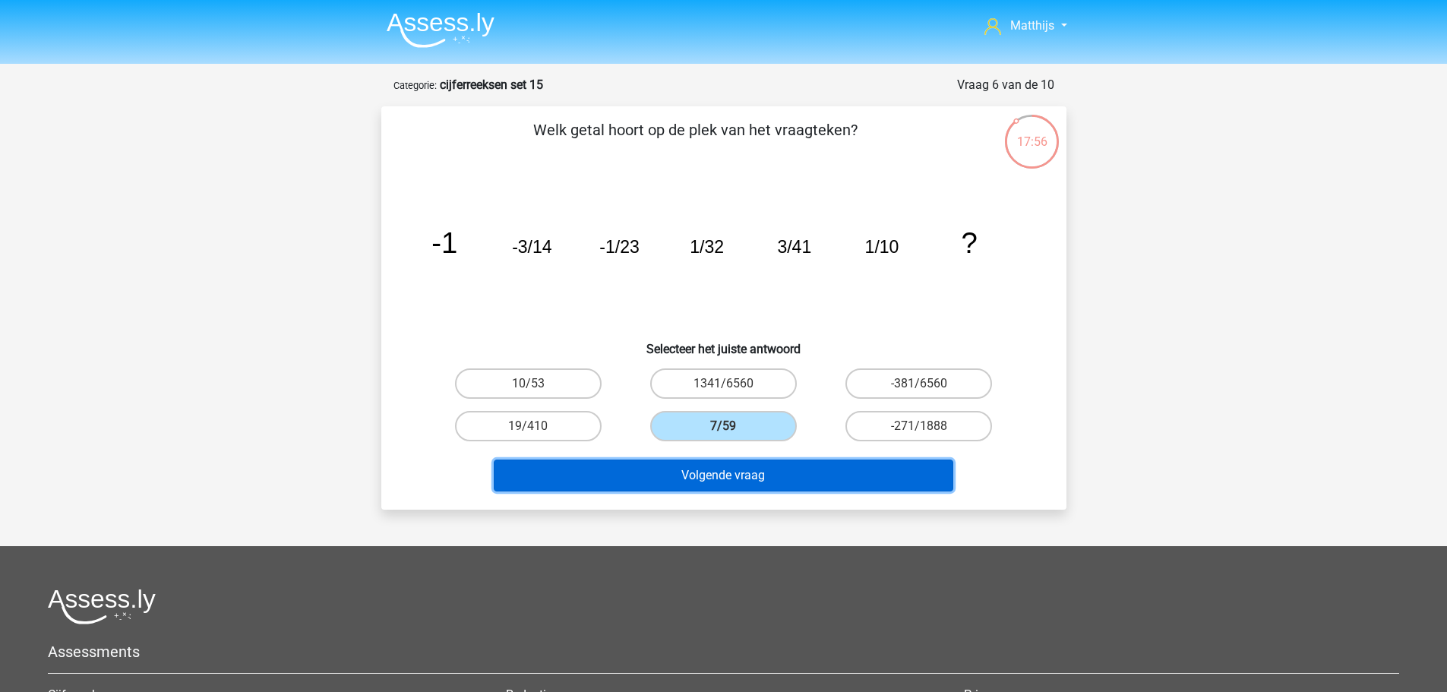
click at [855, 476] on button "Volgende vraag" at bounding box center [724, 476] width 460 height 32
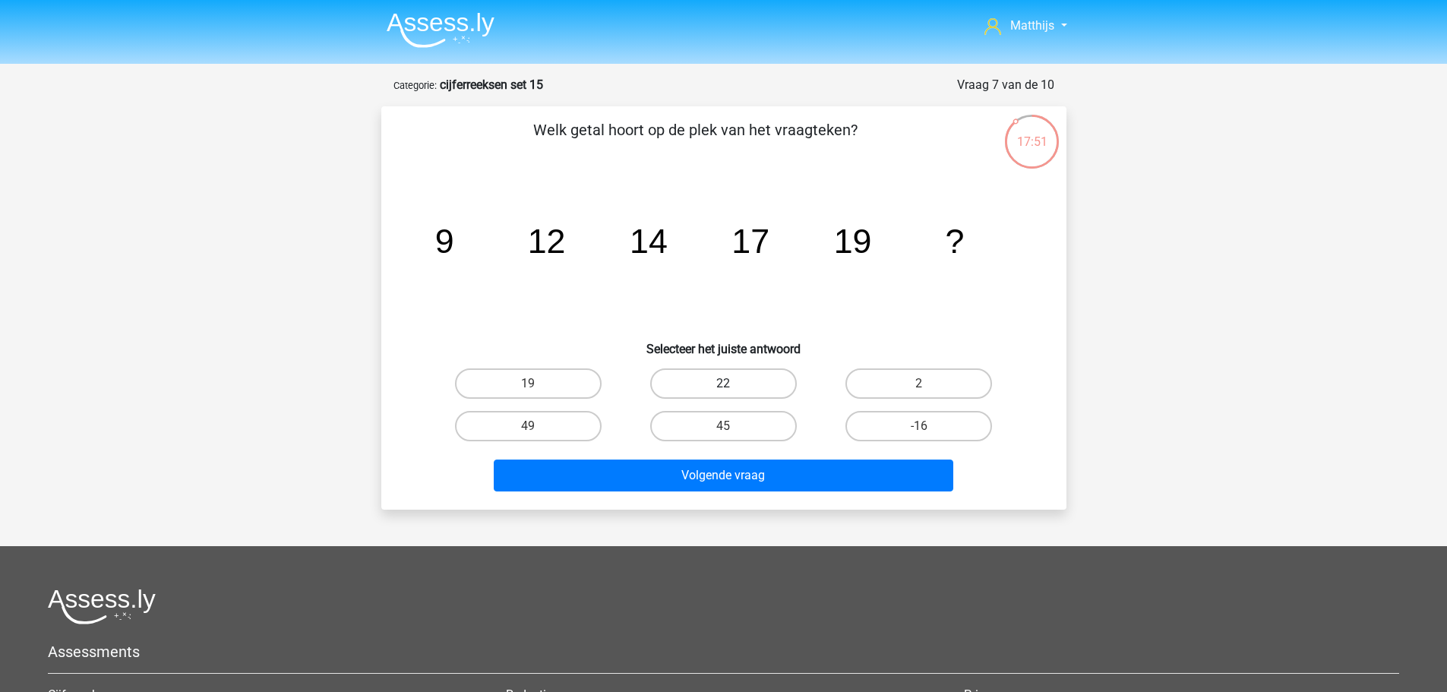
click at [742, 375] on label "22" at bounding box center [723, 383] width 147 height 30
click at [733, 384] on input "22" at bounding box center [728, 389] width 10 height 10
radio input "true"
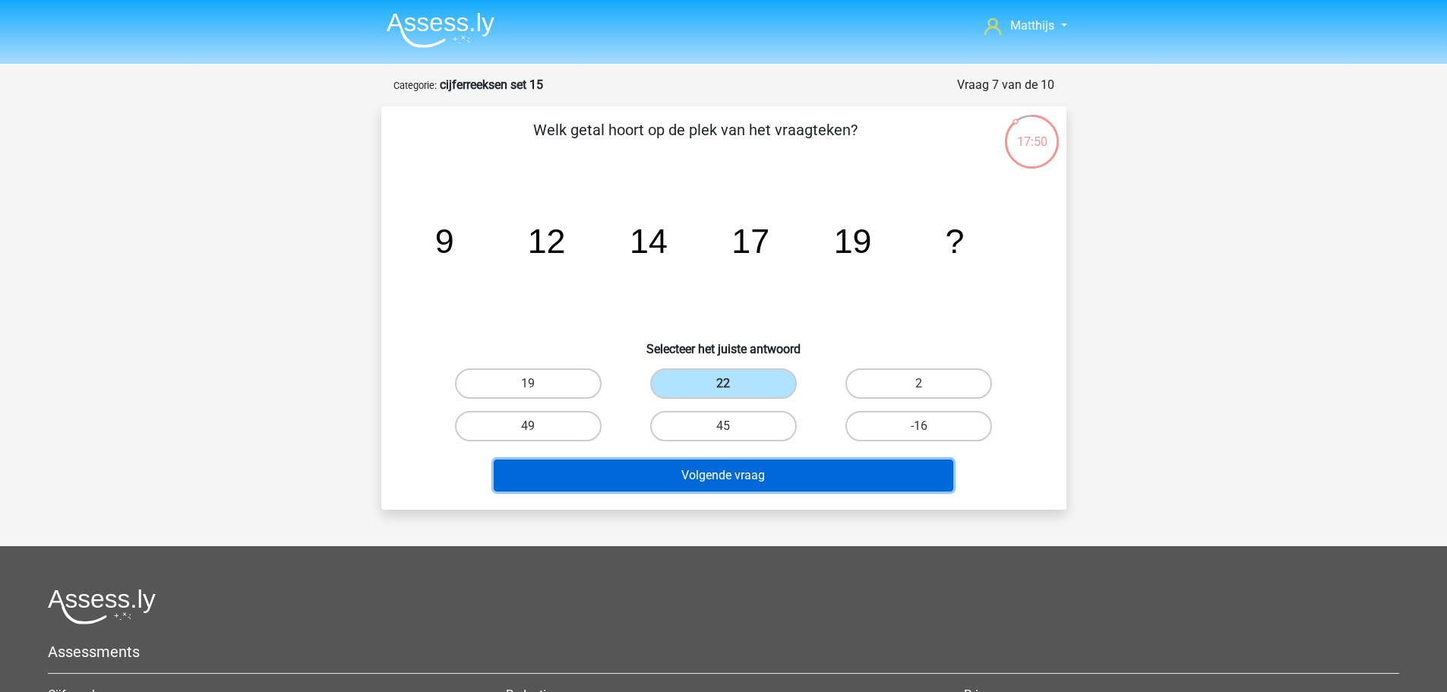
click at [773, 465] on button "Volgende vraag" at bounding box center [724, 476] width 460 height 32
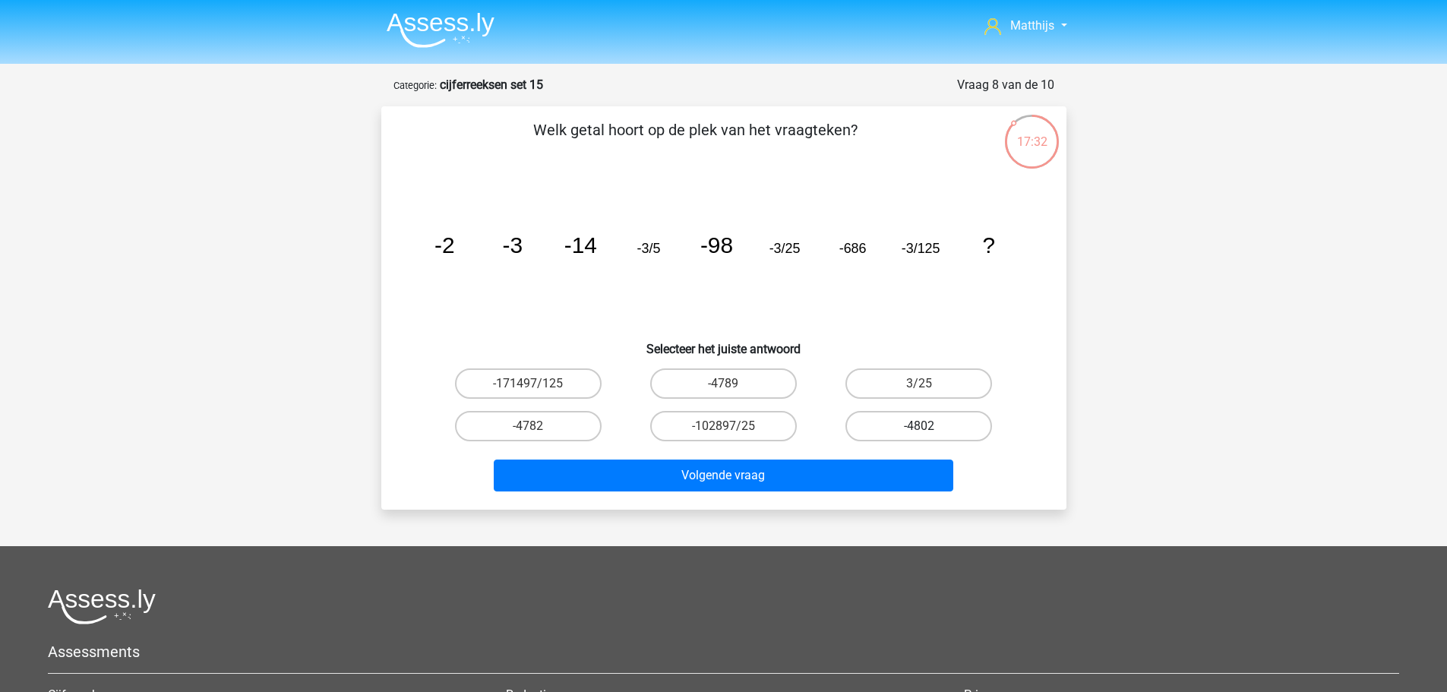
click at [958, 430] on label "-4802" at bounding box center [919, 426] width 147 height 30
click at [929, 430] on input "-4802" at bounding box center [924, 431] width 10 height 10
radio input "true"
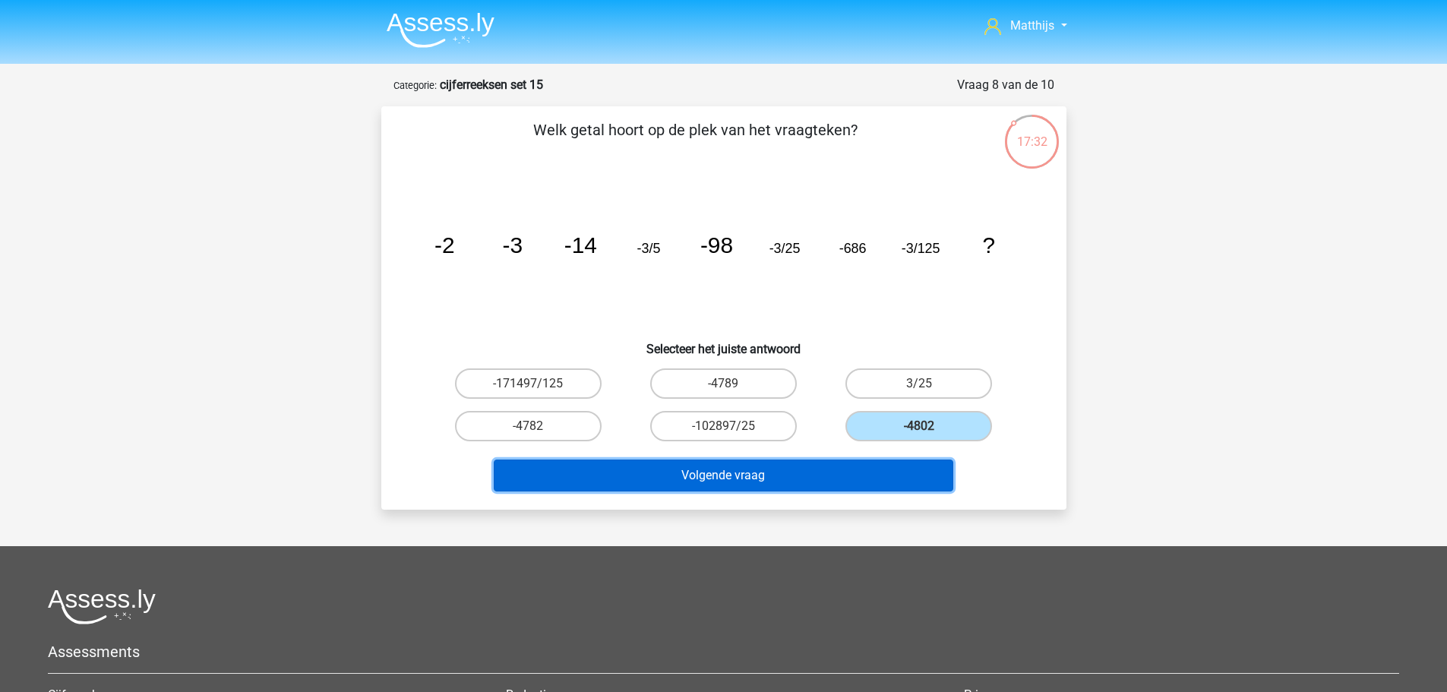
click at [720, 479] on button "Volgende vraag" at bounding box center [724, 476] width 460 height 32
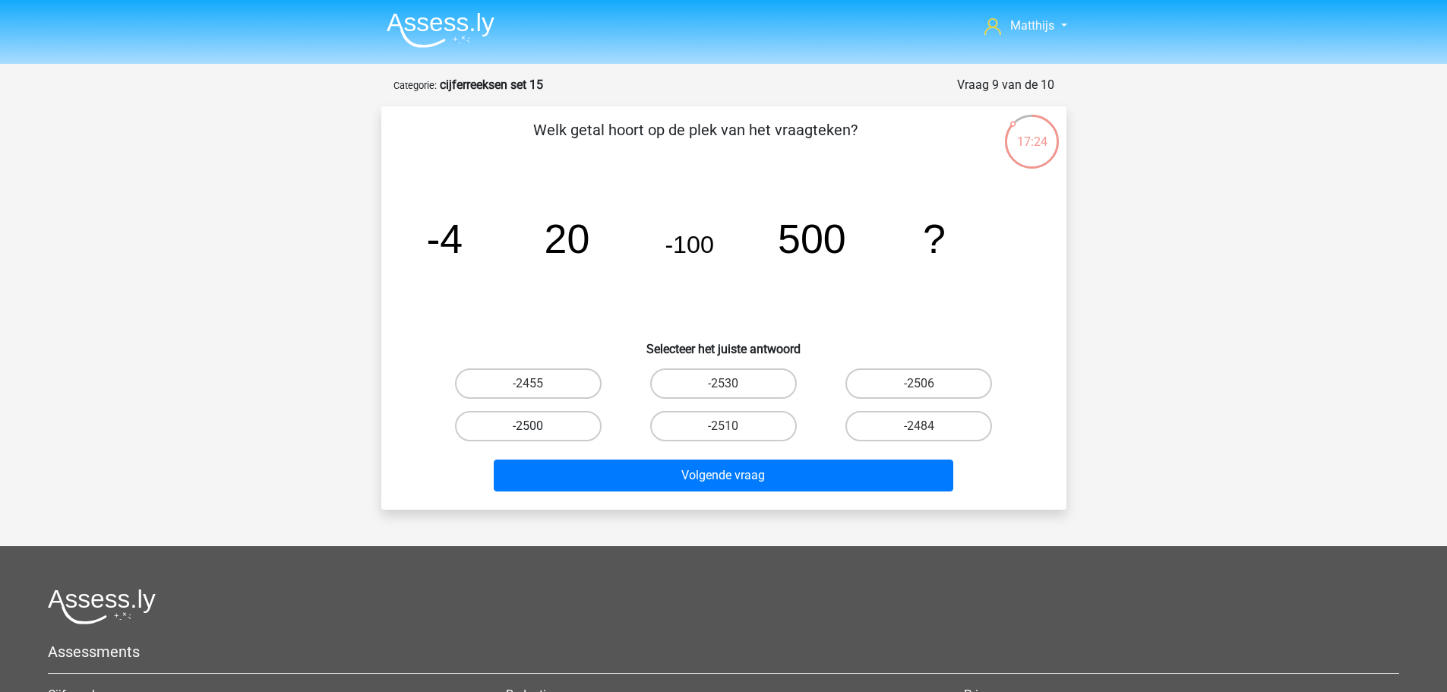
click at [517, 425] on label "-2500" at bounding box center [528, 426] width 147 height 30
click at [528, 426] on input "-2500" at bounding box center [533, 431] width 10 height 10
radio input "true"
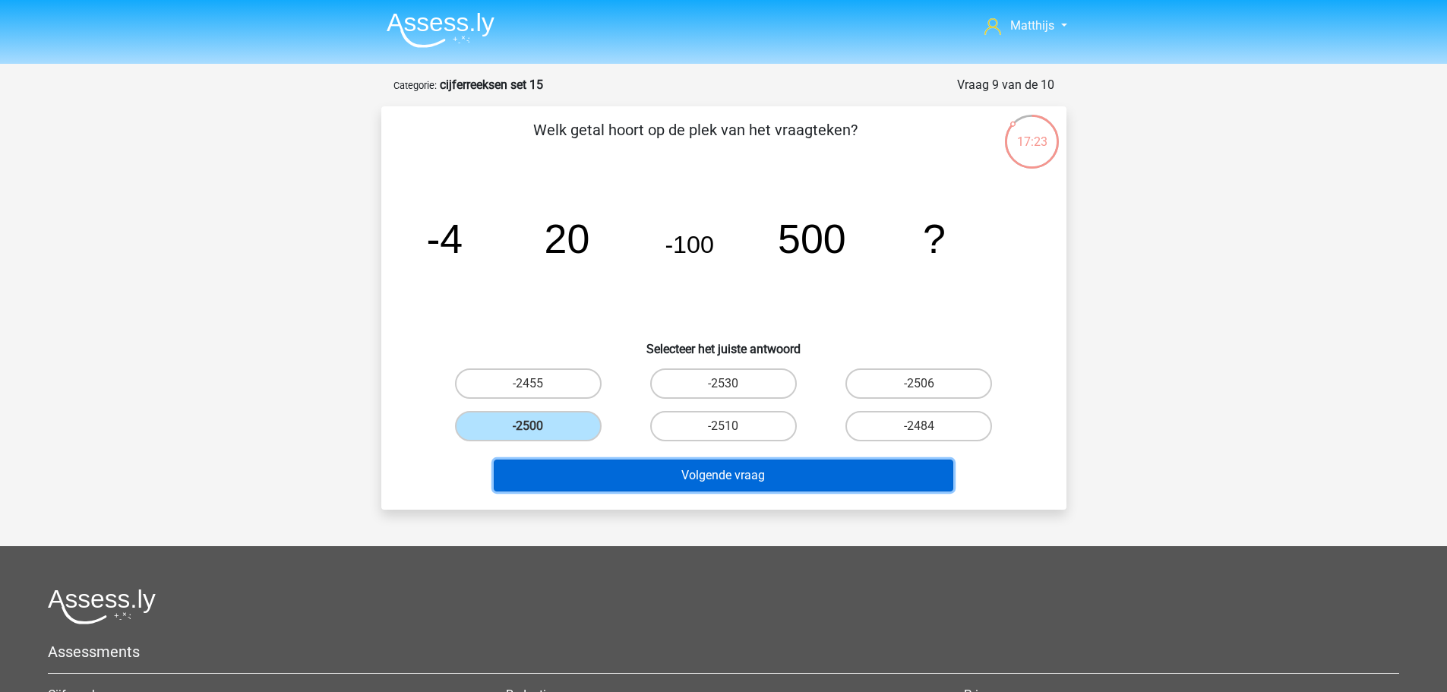
click at [693, 476] on button "Volgende vraag" at bounding box center [724, 476] width 460 height 32
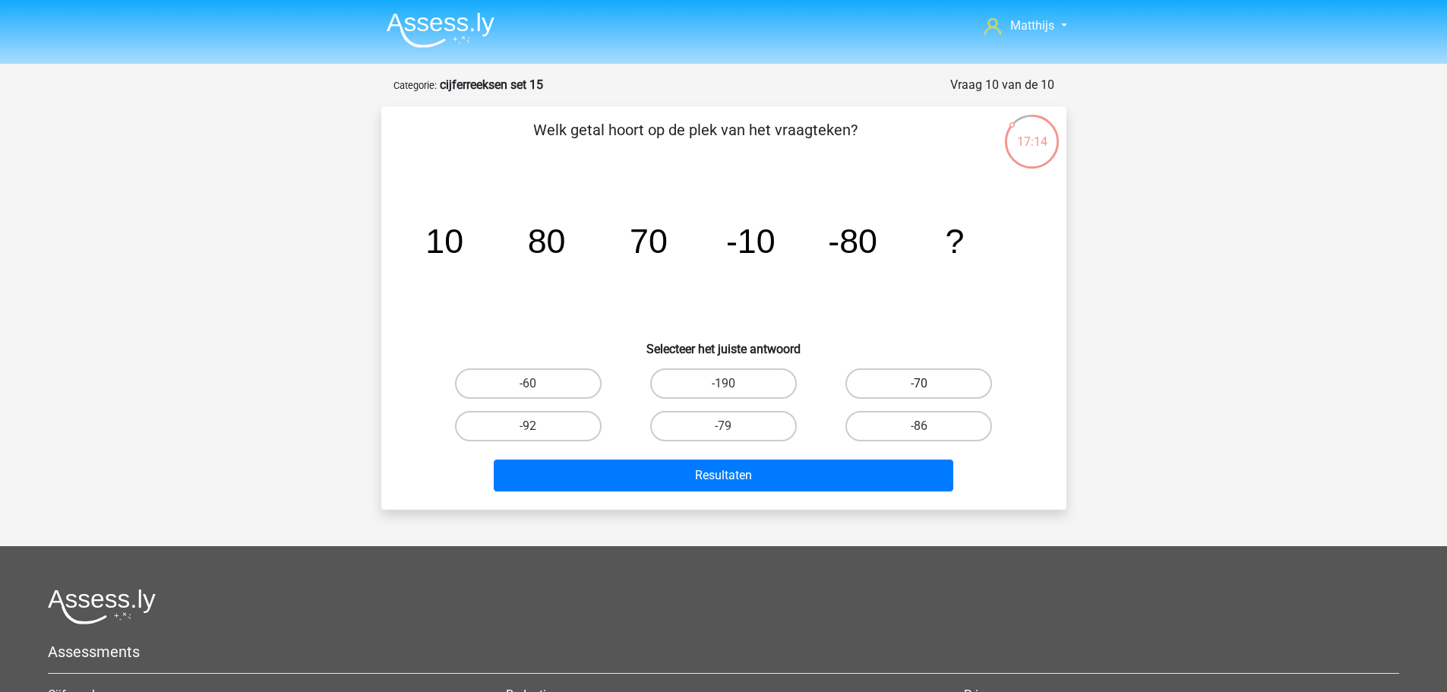
click at [900, 387] on label "-70" at bounding box center [919, 383] width 147 height 30
click at [919, 387] on input "-70" at bounding box center [924, 389] width 10 height 10
radio input "true"
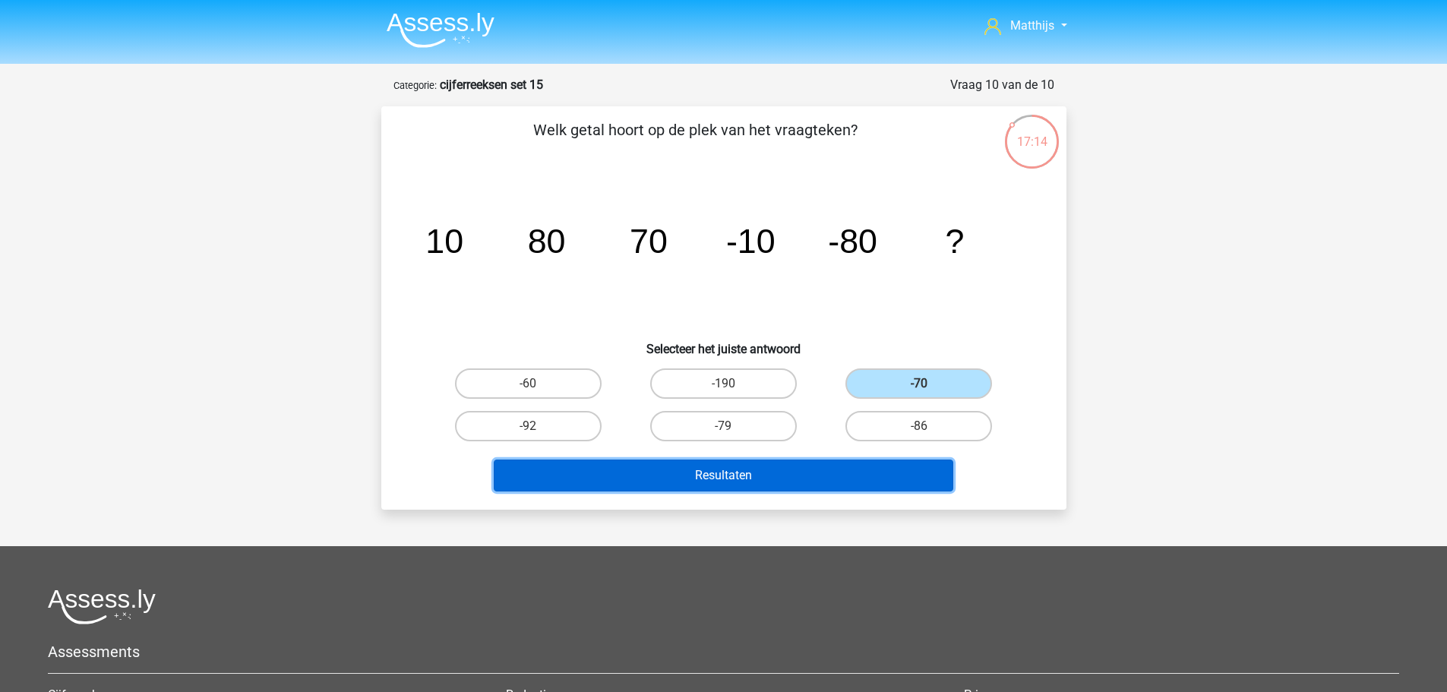
click at [808, 470] on button "Resultaten" at bounding box center [724, 476] width 460 height 32
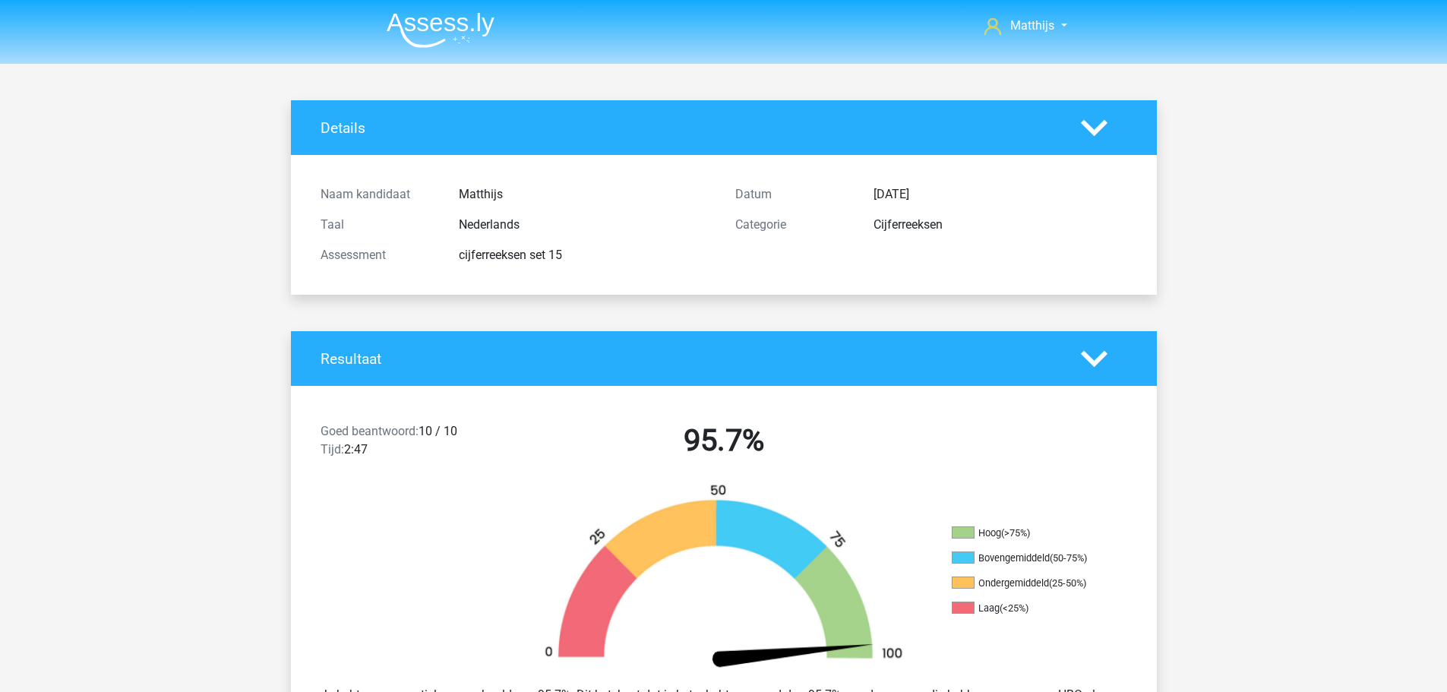
click at [457, 32] on img at bounding box center [441, 30] width 108 height 36
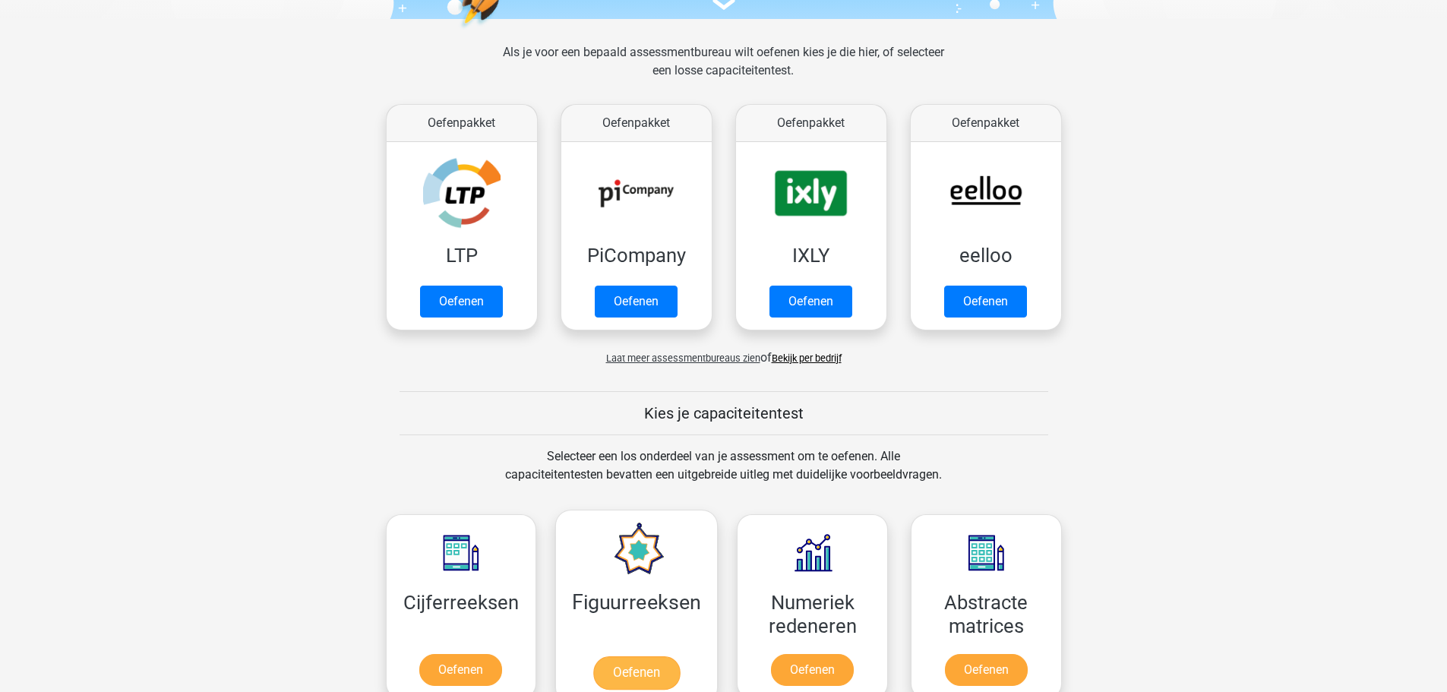
scroll to position [456, 0]
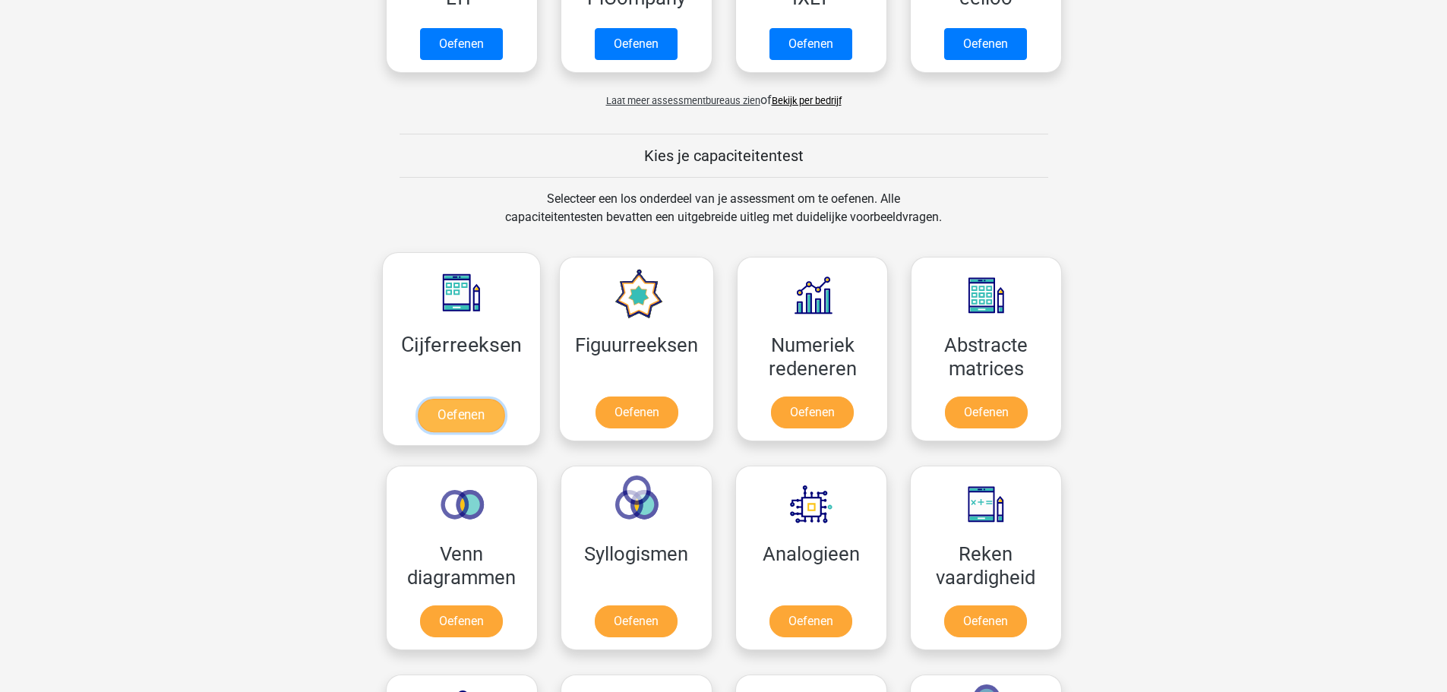
click at [452, 399] on link "Oefenen" at bounding box center [461, 415] width 87 height 33
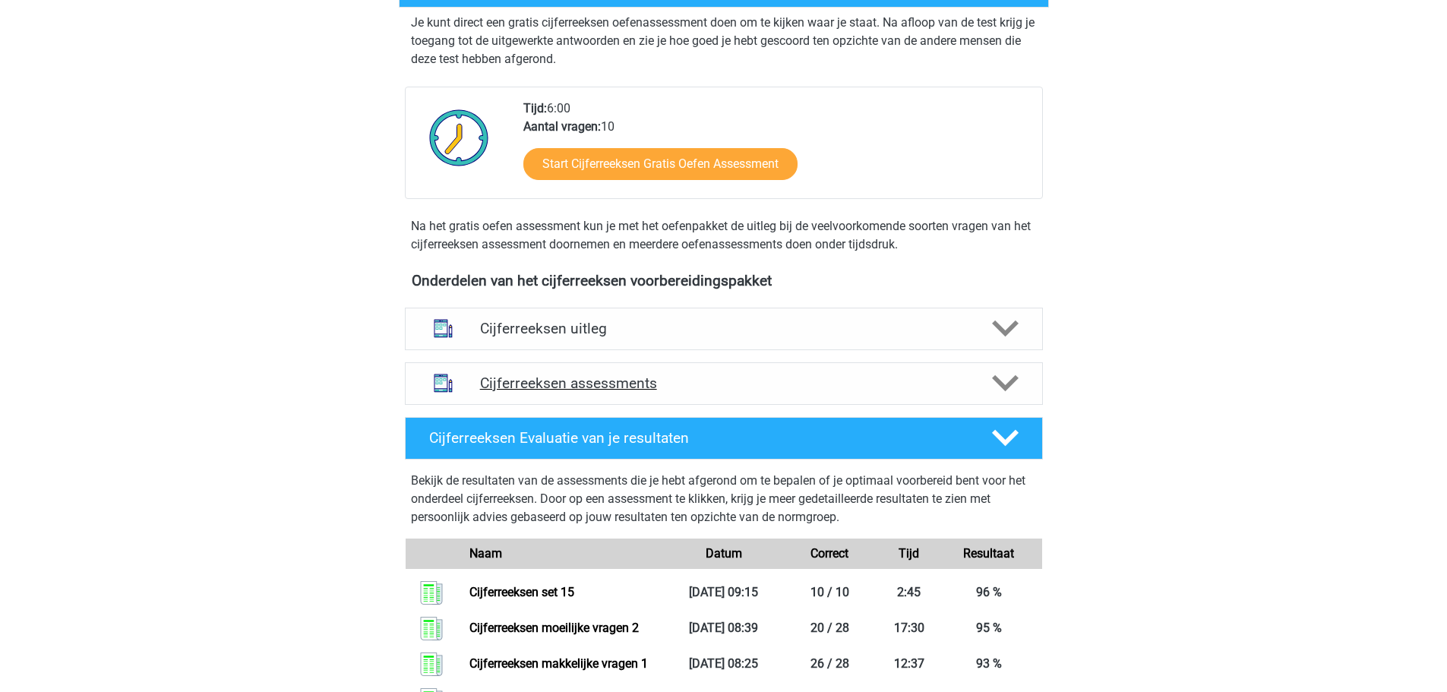
click at [801, 392] on h4 "Cijferreeksen assessments" at bounding box center [724, 383] width 488 height 17
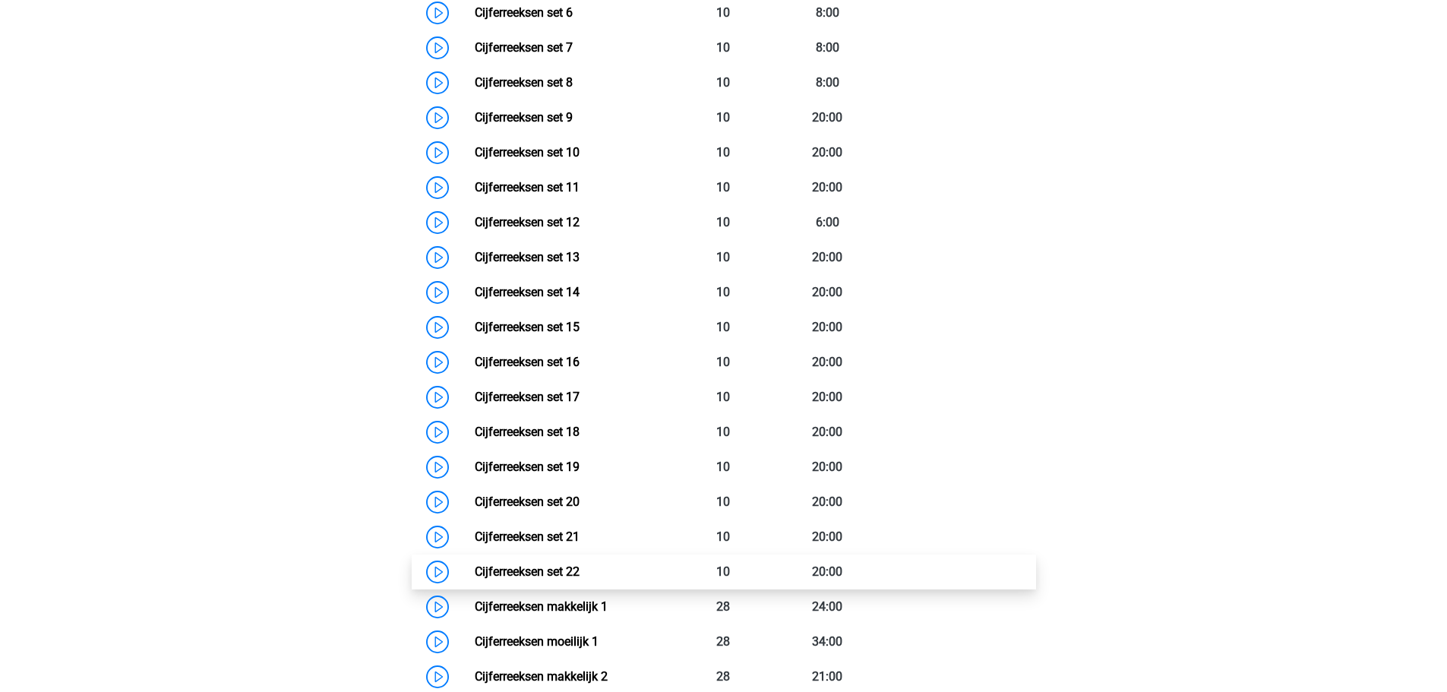
scroll to position [988, 0]
click at [580, 578] on link "Cijferreeksen set 22" at bounding box center [527, 571] width 105 height 14
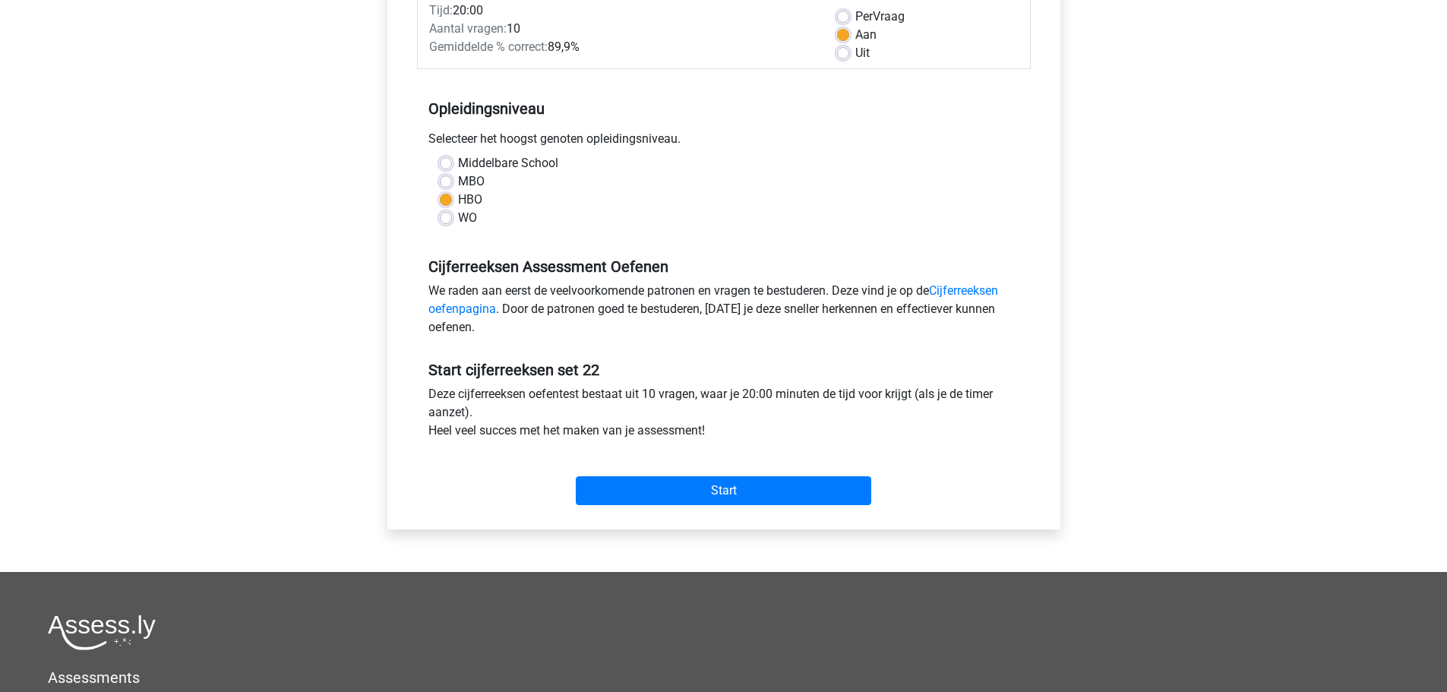
scroll to position [228, 0]
click at [789, 480] on input "Start" at bounding box center [724, 490] width 296 height 29
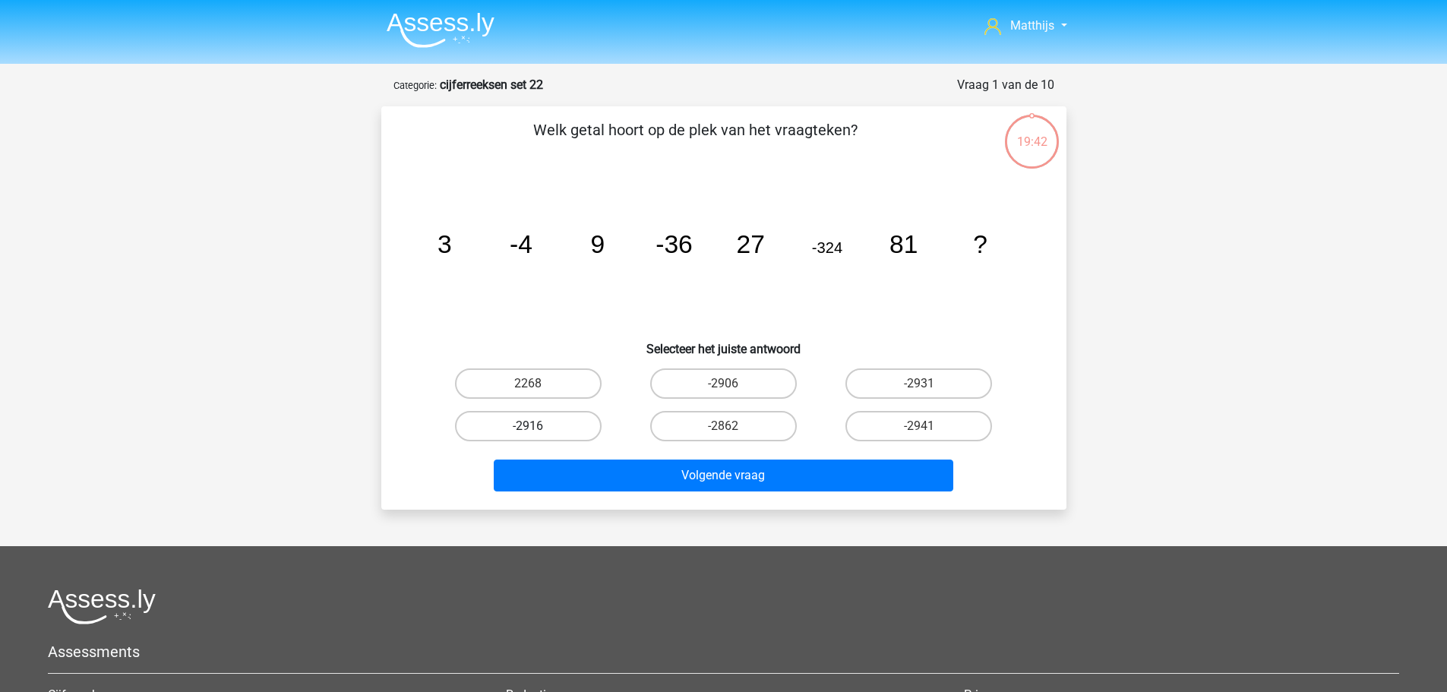
click at [568, 428] on label "-2916" at bounding box center [528, 426] width 147 height 30
click at [538, 428] on input "-2916" at bounding box center [533, 431] width 10 height 10
radio input "true"
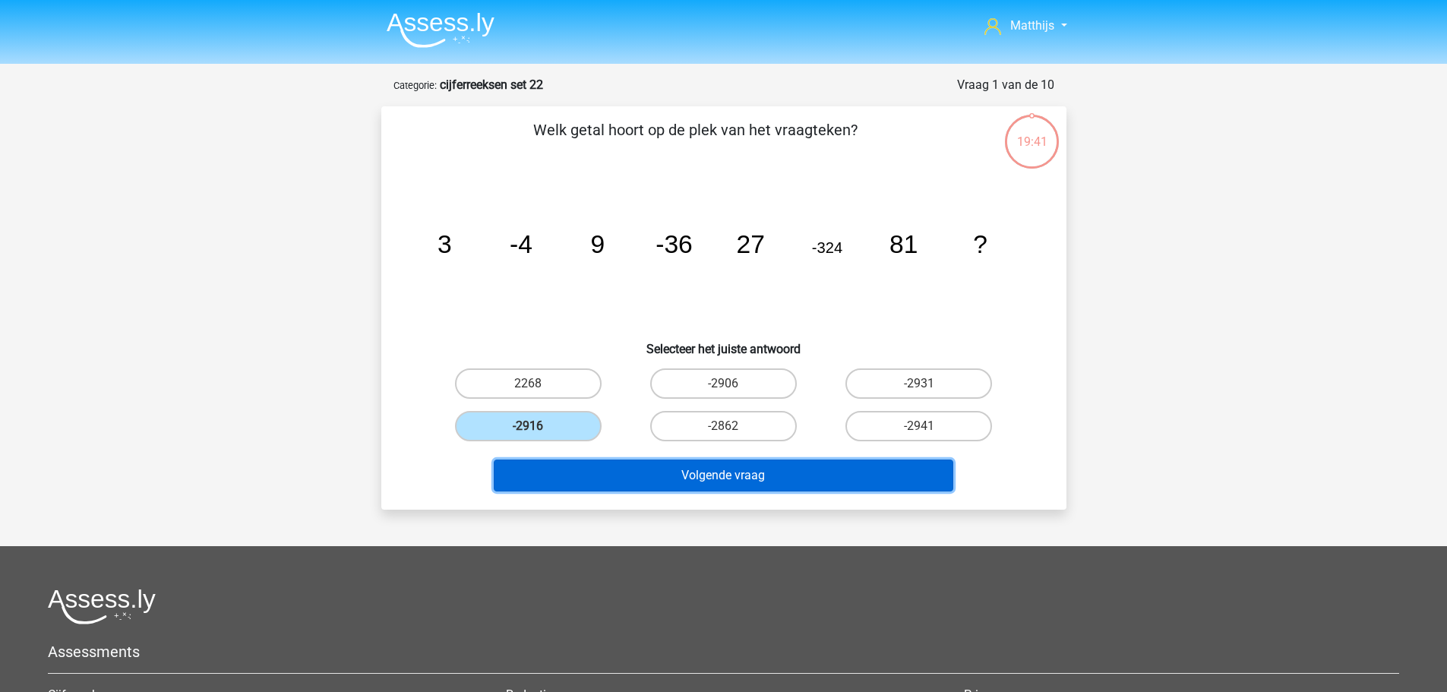
click at [712, 479] on button "Volgende vraag" at bounding box center [724, 476] width 460 height 32
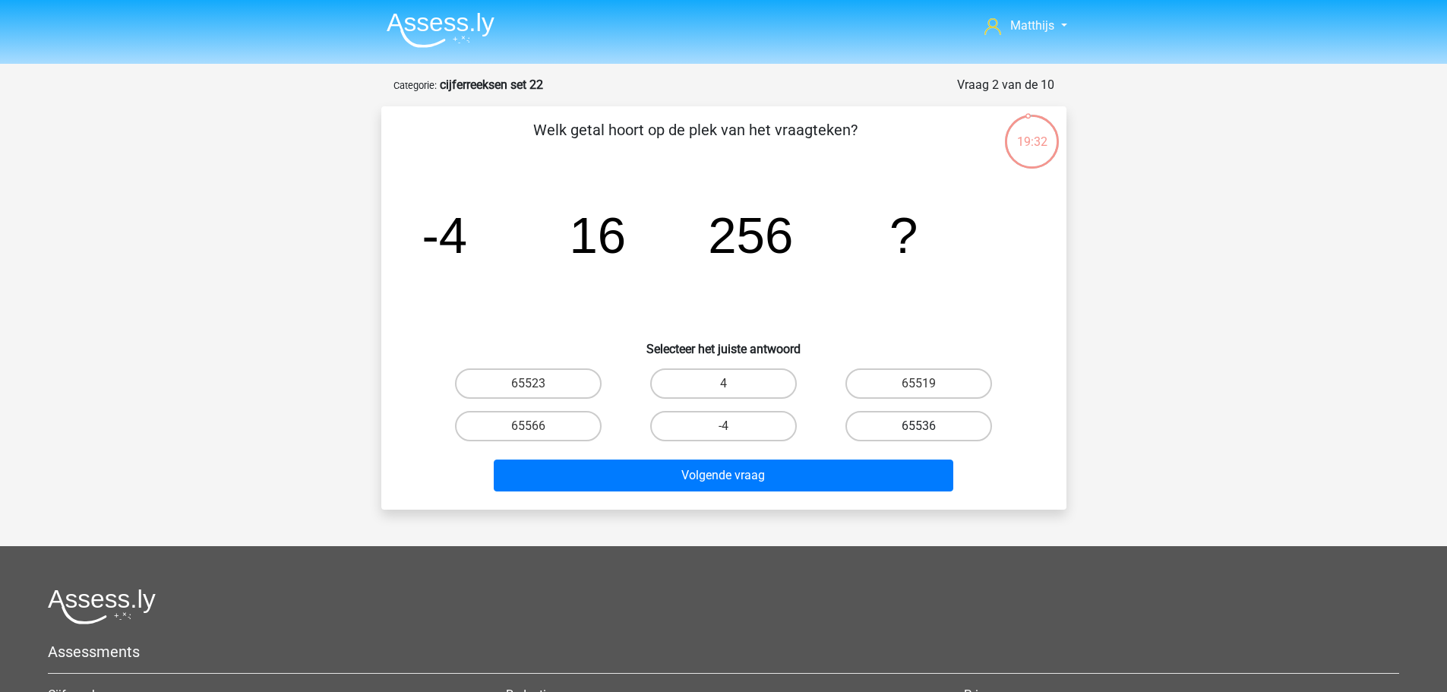
click at [949, 425] on label "65536" at bounding box center [919, 426] width 147 height 30
click at [929, 426] on input "65536" at bounding box center [924, 431] width 10 height 10
radio input "true"
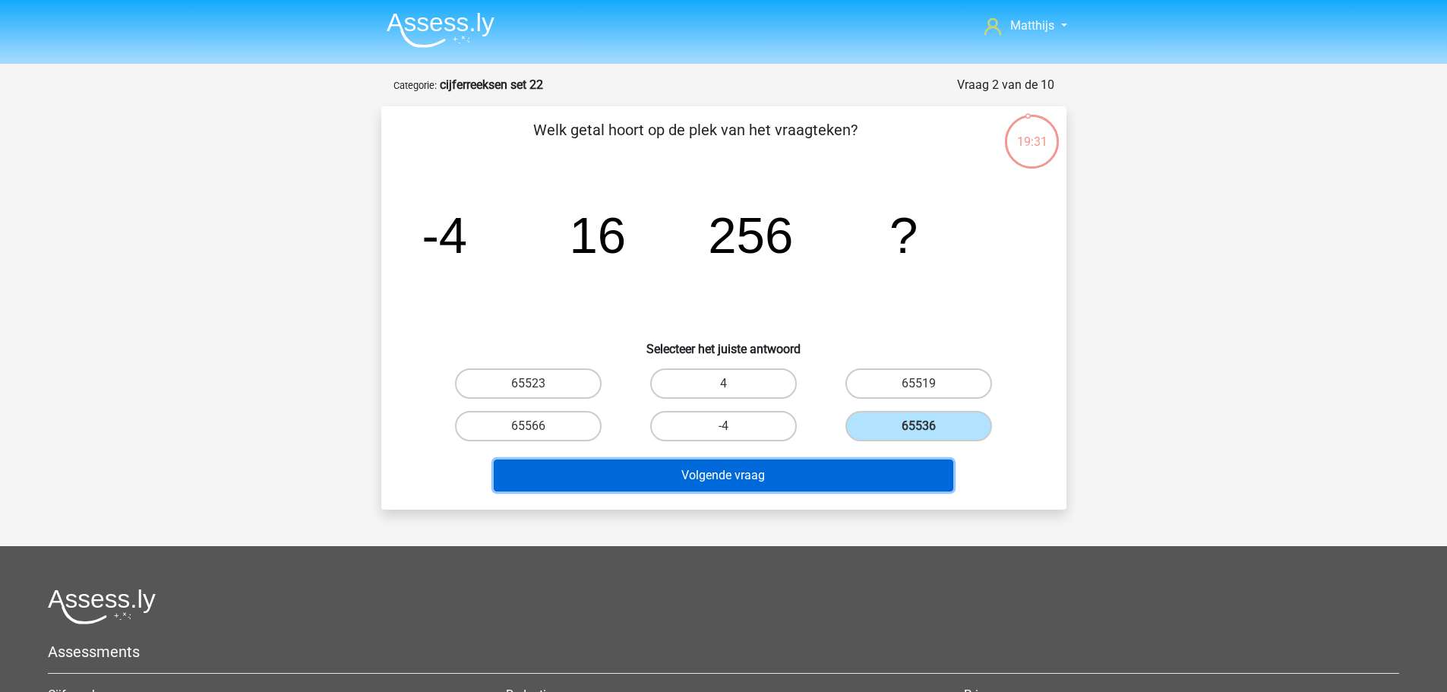
click at [767, 475] on button "Volgende vraag" at bounding box center [724, 476] width 460 height 32
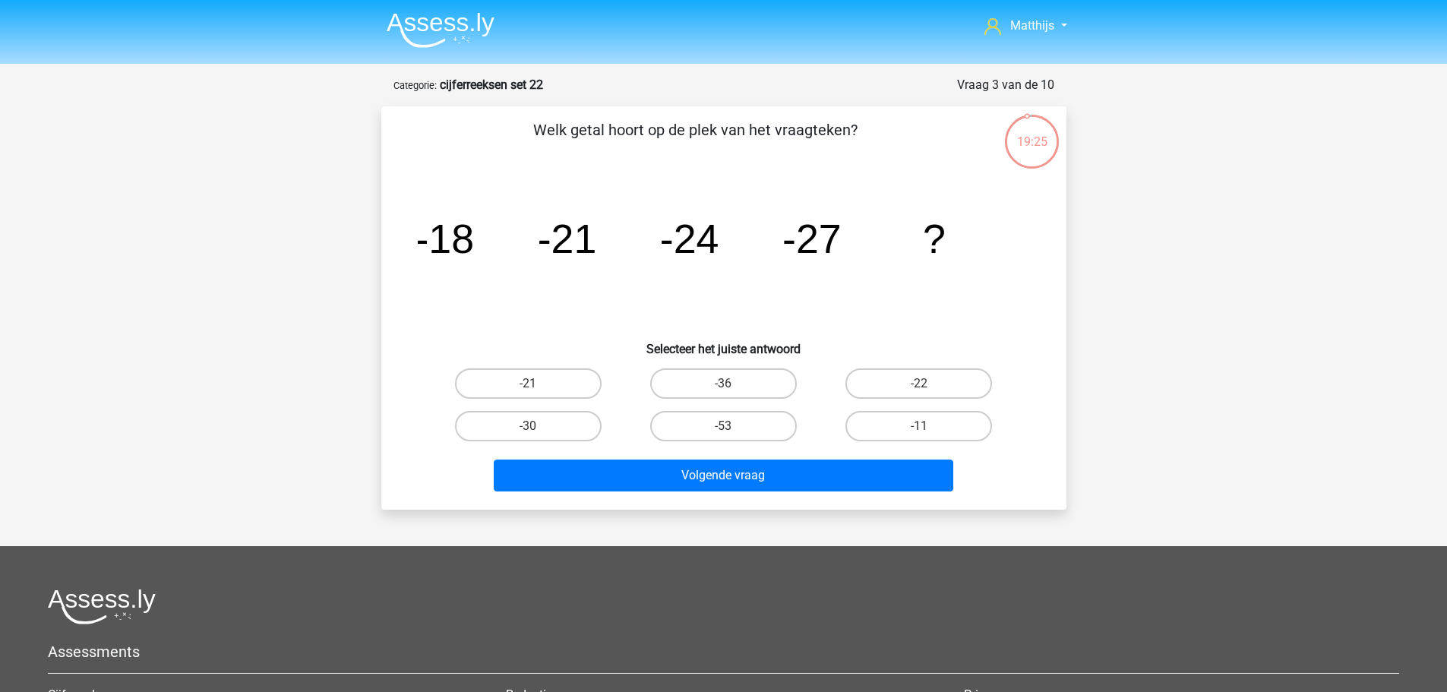
click at [547, 432] on label "-30" at bounding box center [528, 426] width 147 height 30
click at [538, 432] on input "-30" at bounding box center [533, 431] width 10 height 10
radio input "true"
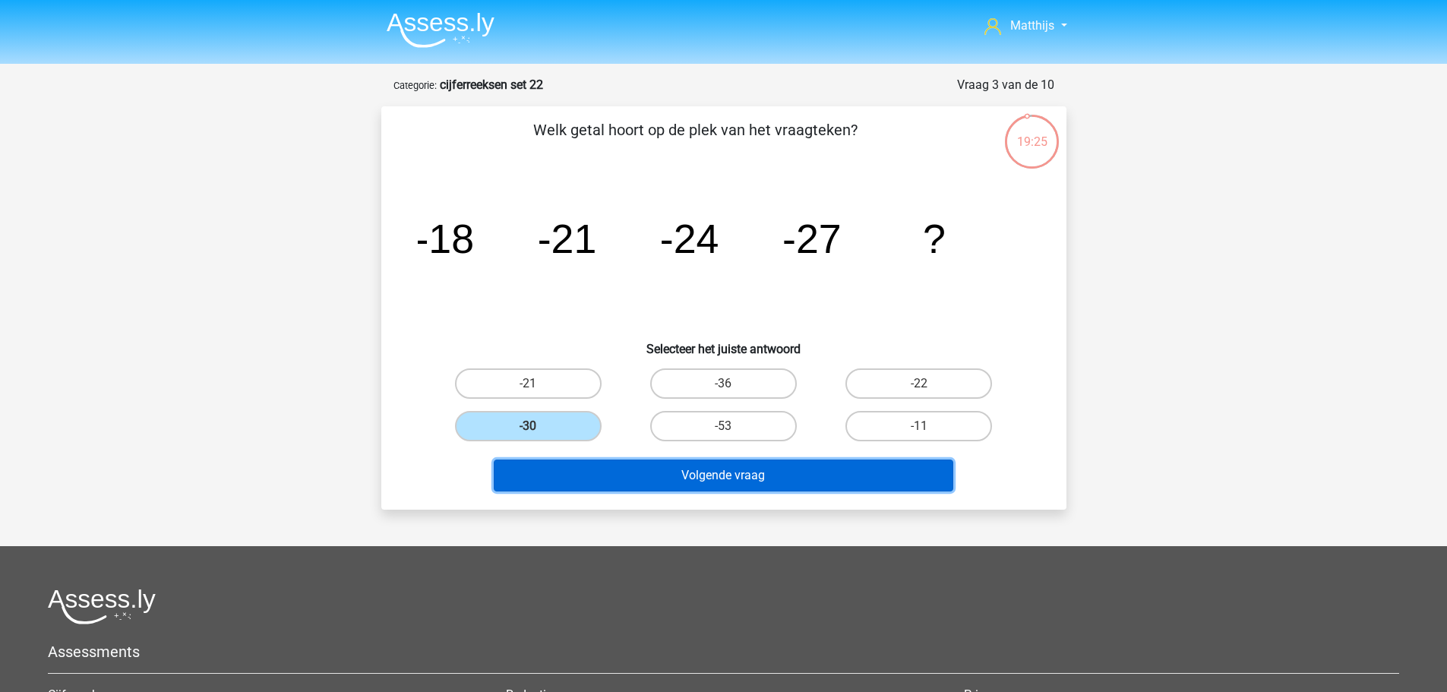
click at [652, 476] on button "Volgende vraag" at bounding box center [724, 476] width 460 height 32
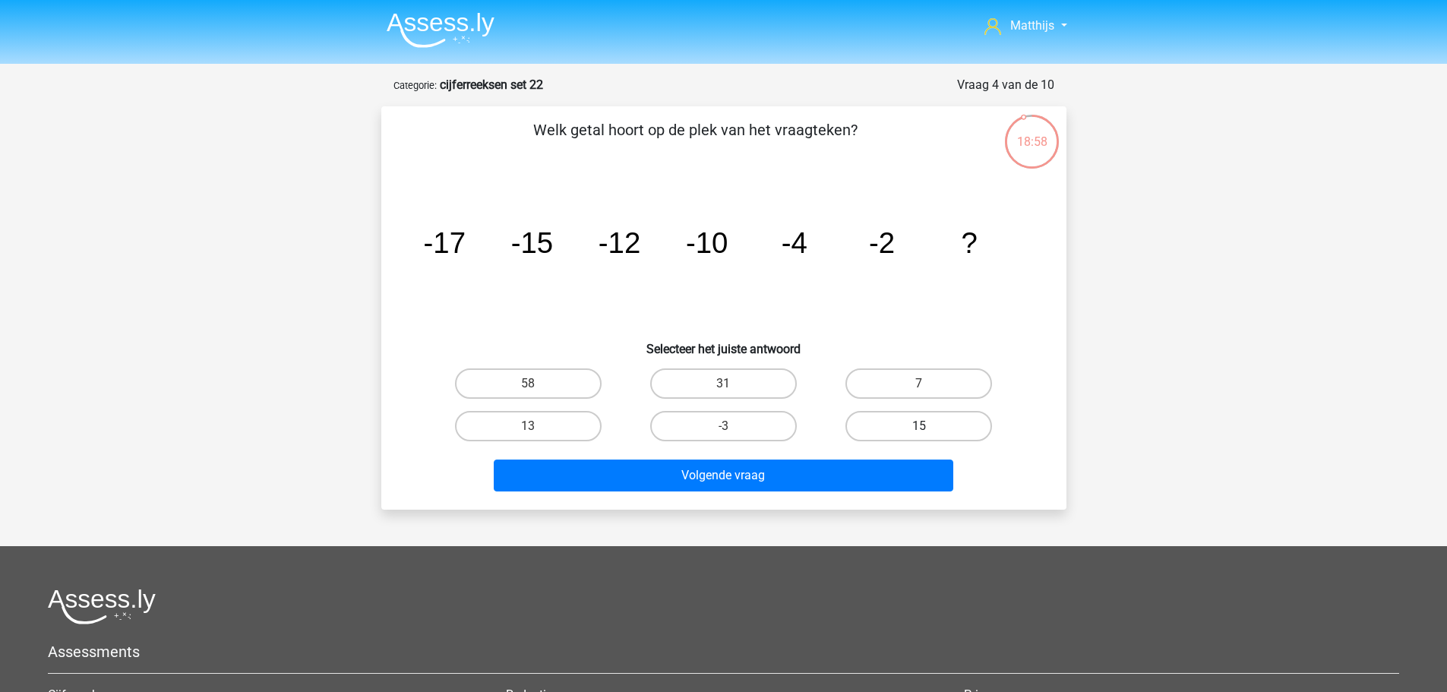
drag, startPoint x: 938, startPoint y: 378, endPoint x: 868, endPoint y: 419, distance: 81.4
click at [938, 377] on label "7" at bounding box center [919, 383] width 147 height 30
click at [929, 384] on input "7" at bounding box center [924, 389] width 10 height 10
radio input "true"
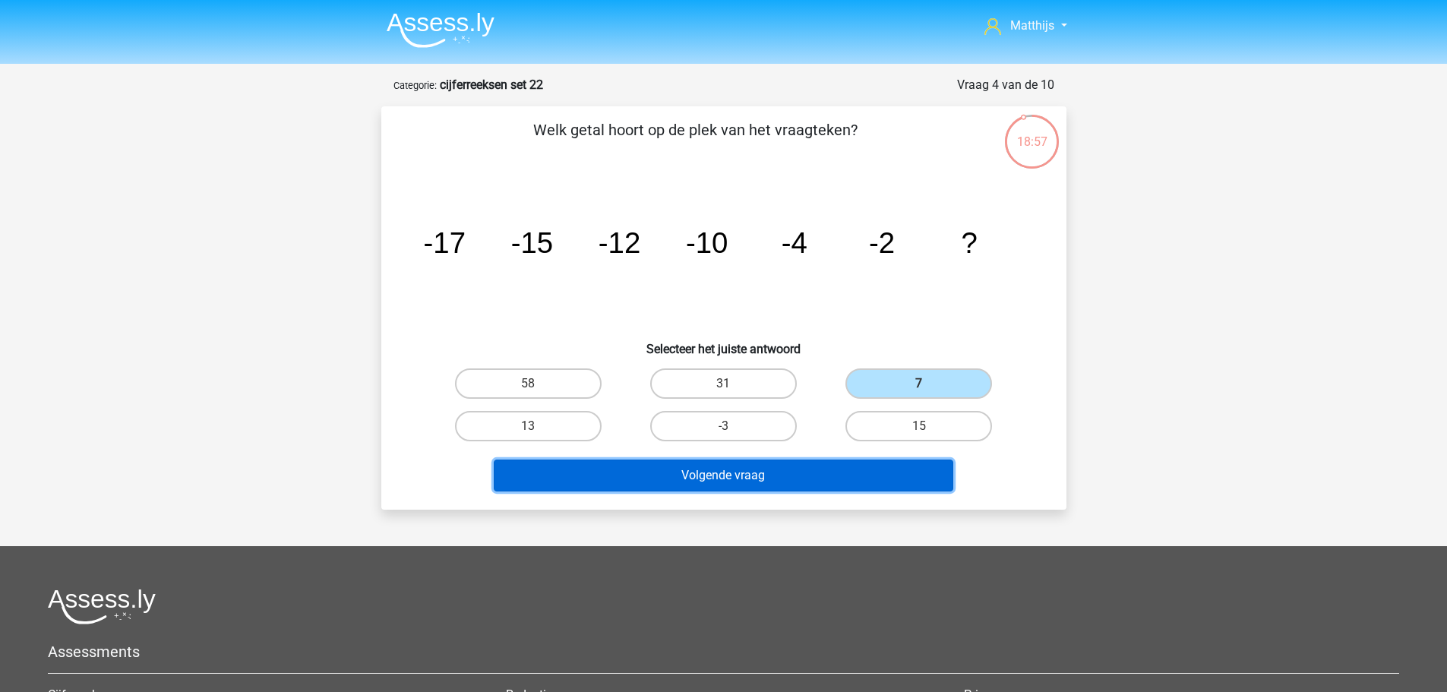
click at [761, 469] on button "Volgende vraag" at bounding box center [724, 476] width 460 height 32
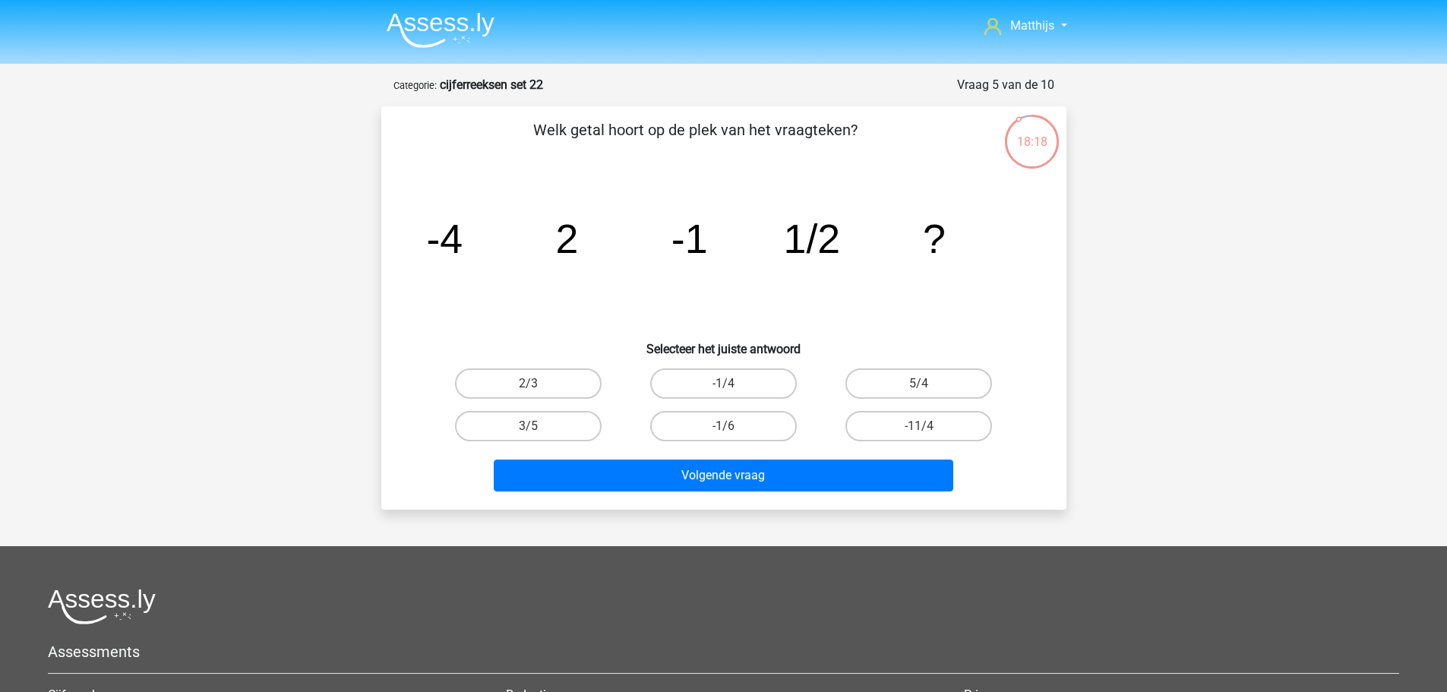
drag, startPoint x: 749, startPoint y: 386, endPoint x: 751, endPoint y: 409, distance: 22.8
click at [750, 395] on label "-1/4" at bounding box center [723, 383] width 147 height 30
click at [733, 394] on input "-1/4" at bounding box center [728, 389] width 10 height 10
radio input "true"
click at [799, 493] on div "Volgende vraag" at bounding box center [724, 479] width 587 height 38
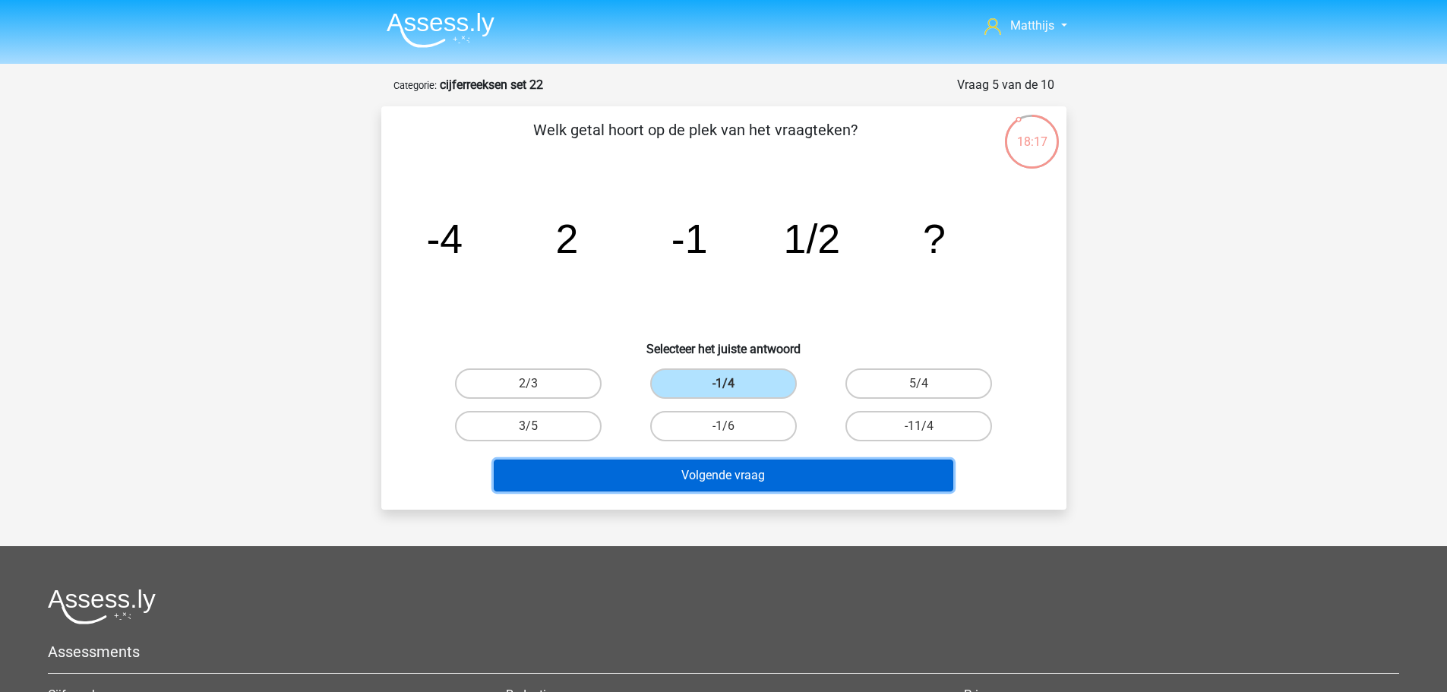
click at [808, 474] on button "Volgende vraag" at bounding box center [724, 476] width 460 height 32
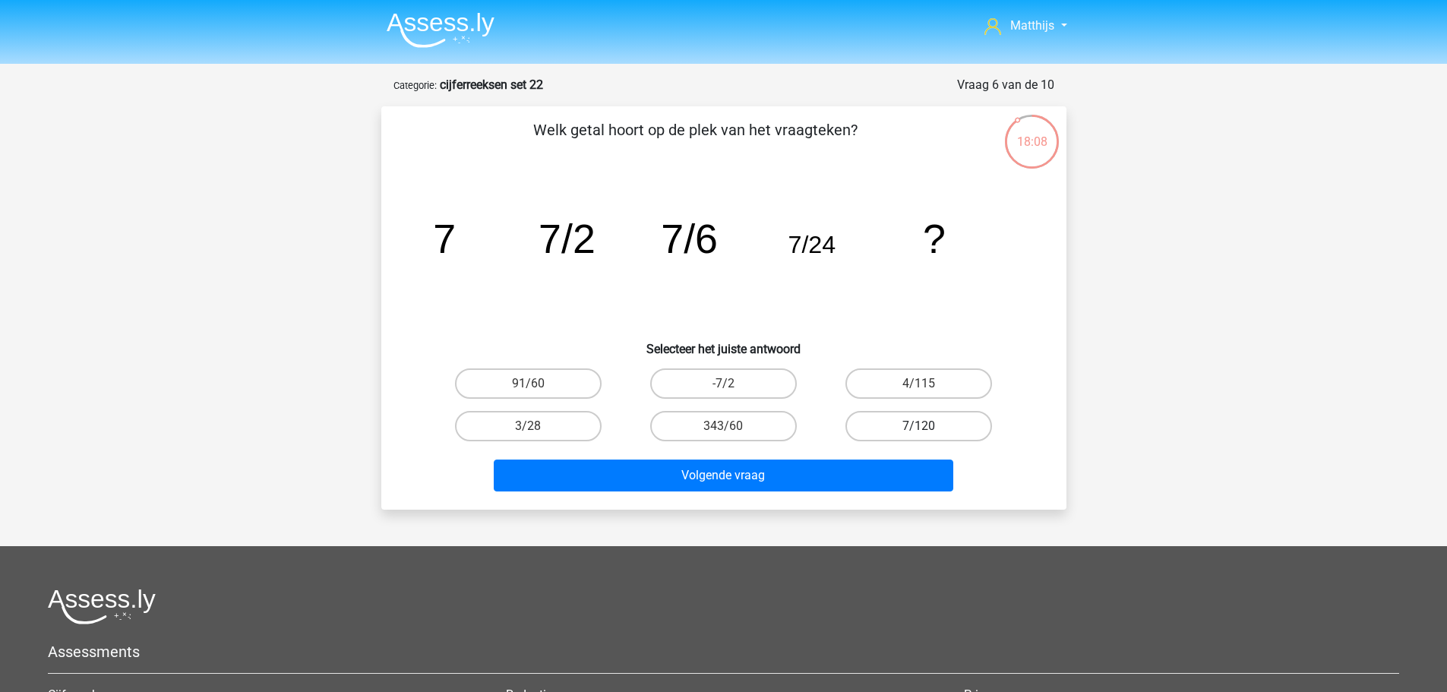
drag, startPoint x: 984, startPoint y: 419, endPoint x: 922, endPoint y: 438, distance: 64.4
click at [983, 420] on label "7/120" at bounding box center [919, 426] width 147 height 30
click at [929, 426] on input "7/120" at bounding box center [924, 431] width 10 height 10
radio input "true"
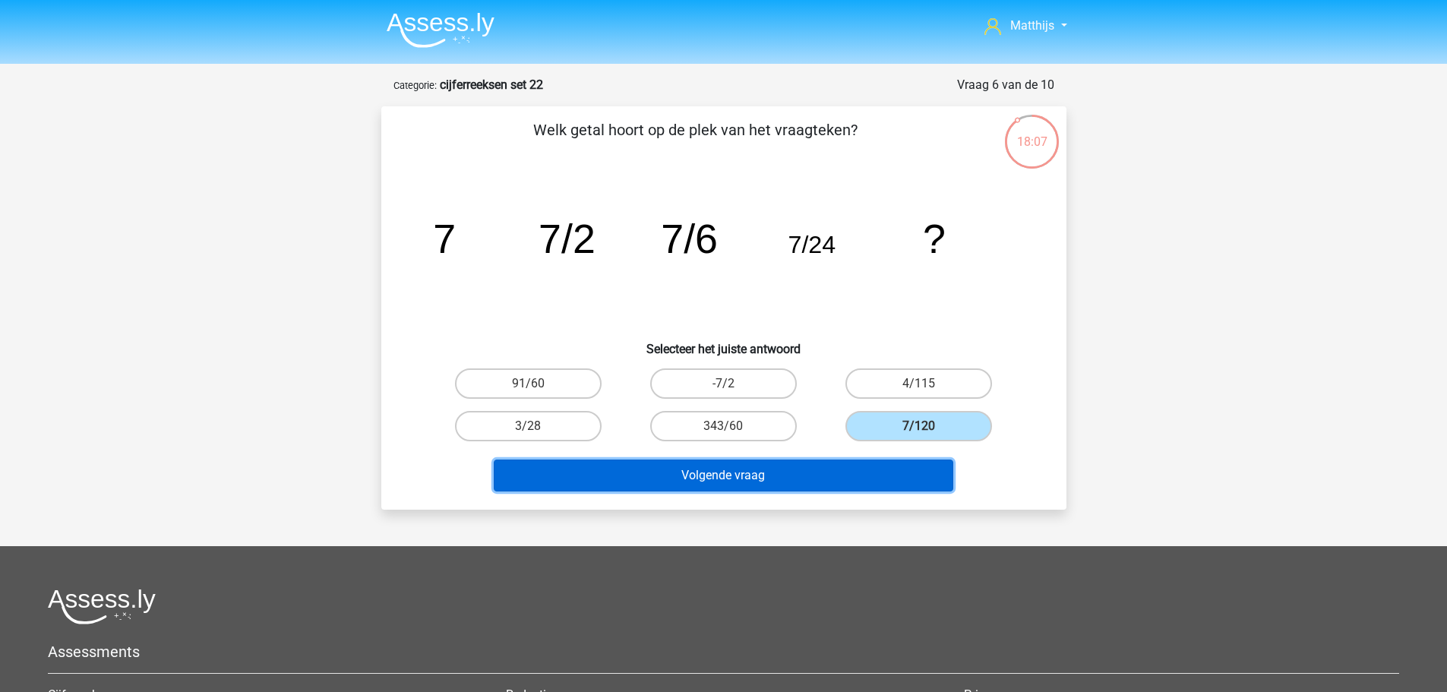
click at [712, 476] on button "Volgende vraag" at bounding box center [724, 476] width 460 height 32
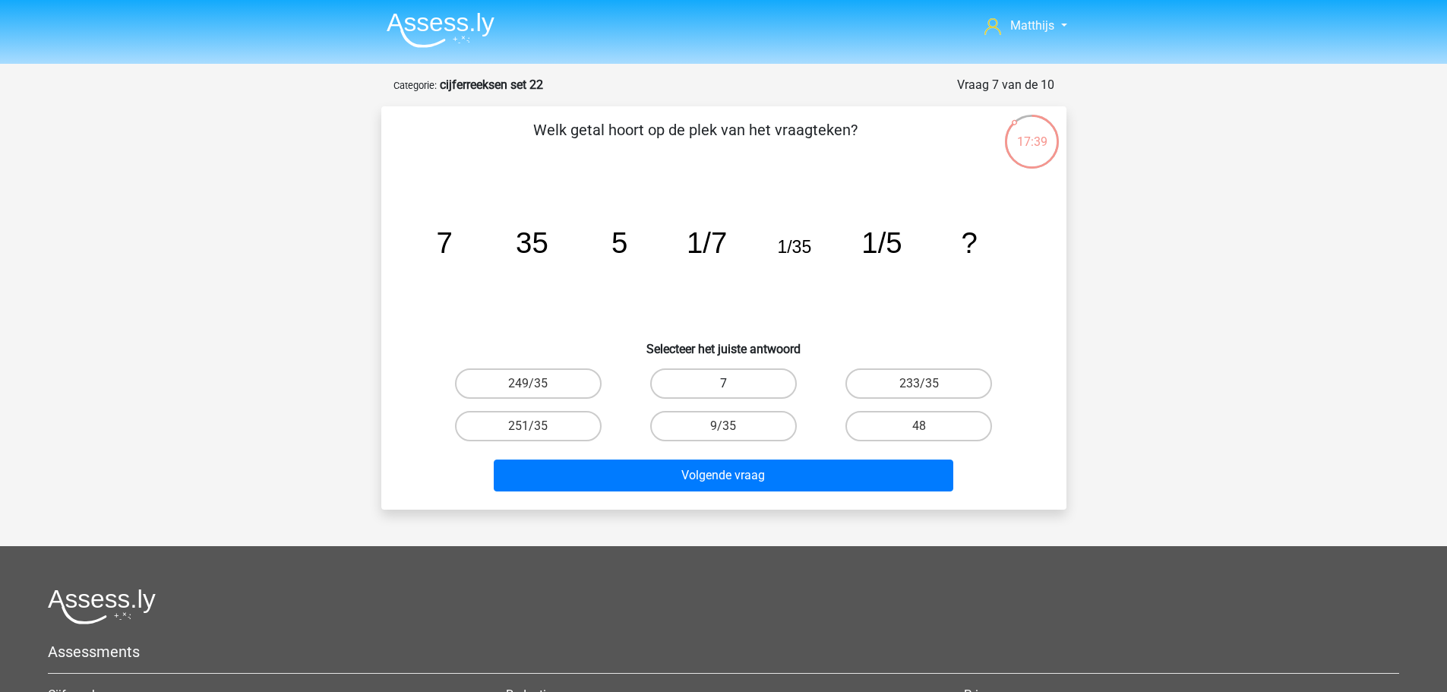
click at [728, 375] on label "7" at bounding box center [723, 383] width 147 height 30
click at [728, 384] on input "7" at bounding box center [728, 389] width 10 height 10
radio input "true"
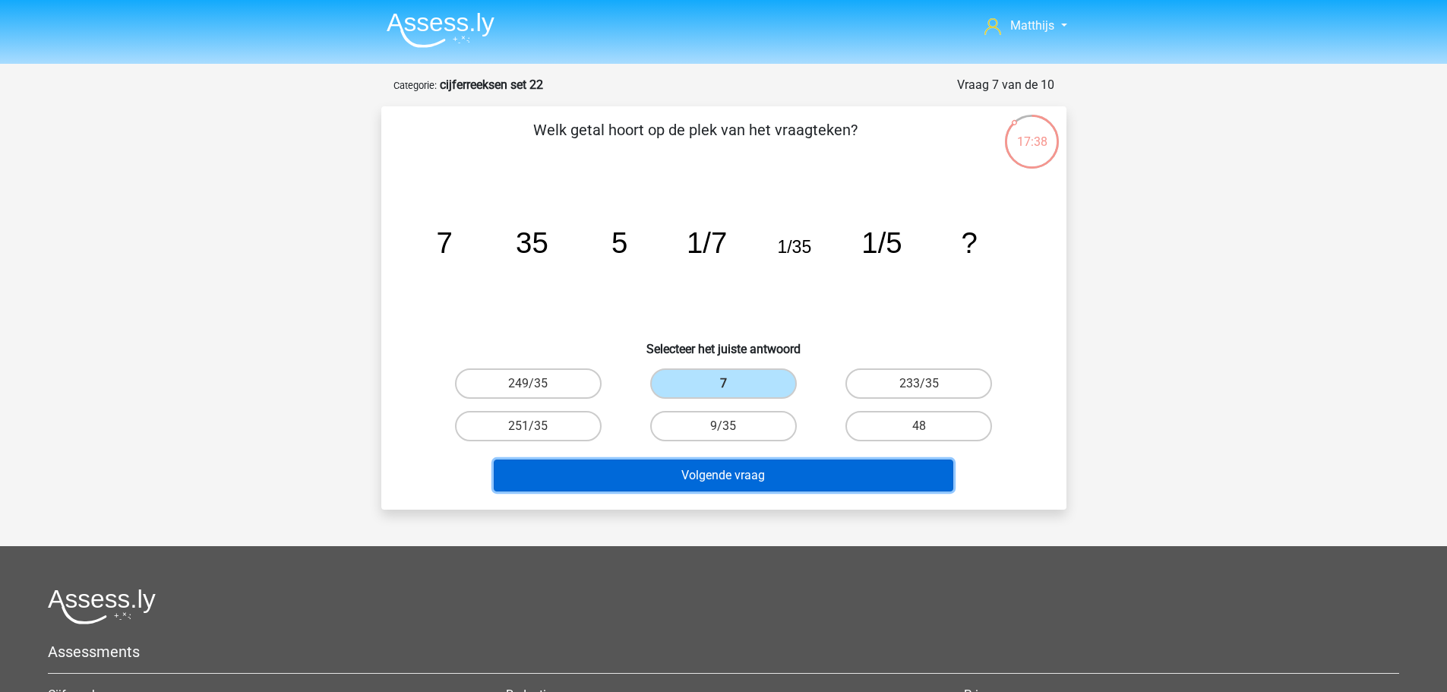
click at [881, 476] on button "Volgende vraag" at bounding box center [724, 476] width 460 height 32
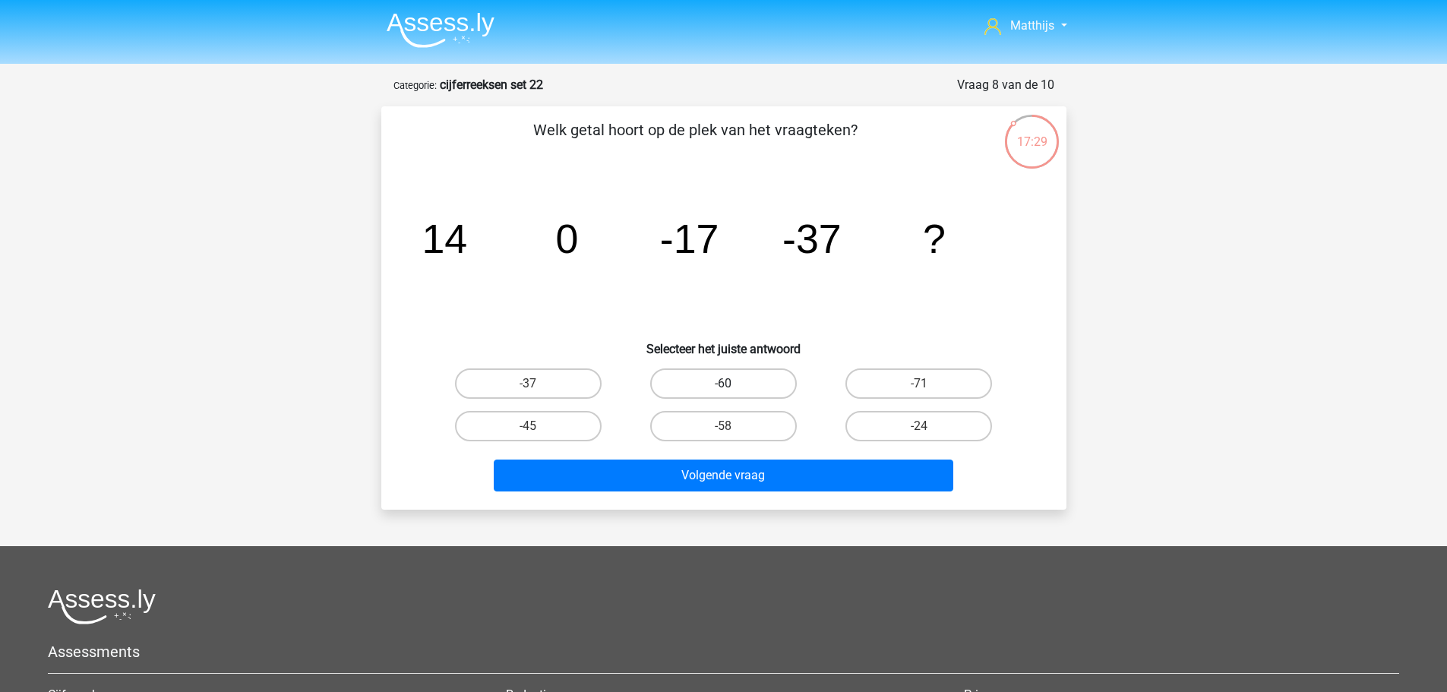
click at [763, 375] on label "-60" at bounding box center [723, 383] width 147 height 30
click at [733, 384] on input "-60" at bounding box center [728, 389] width 10 height 10
radio input "true"
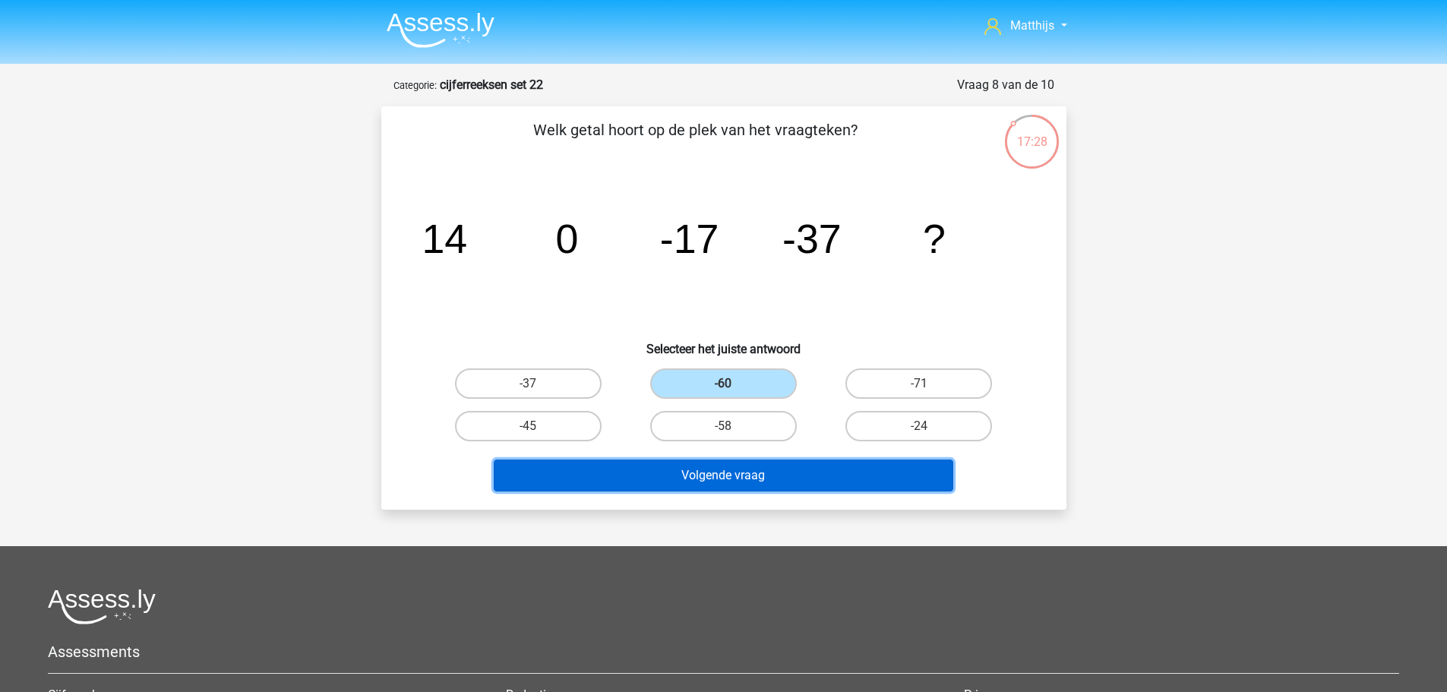
click at [846, 472] on button "Volgende vraag" at bounding box center [724, 476] width 460 height 32
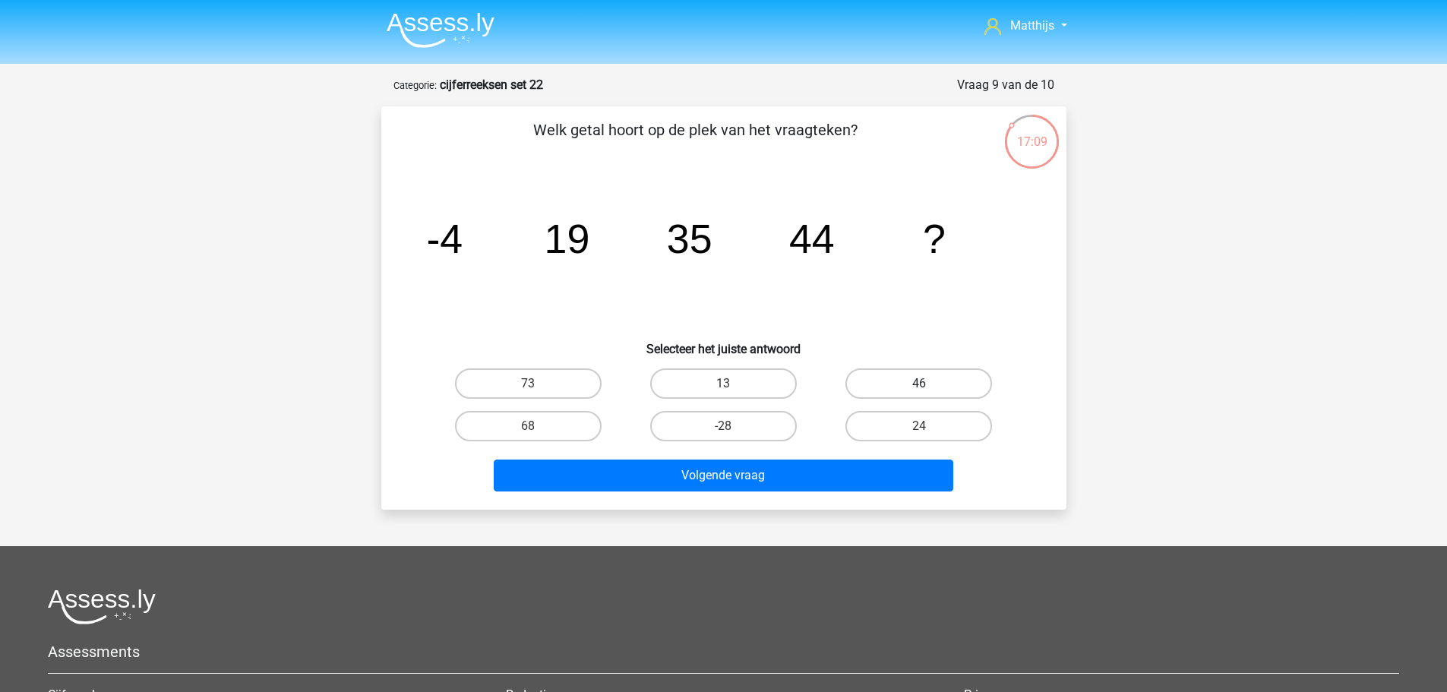
drag, startPoint x: 912, startPoint y: 381, endPoint x: 909, endPoint y: 390, distance: 8.7
click at [913, 381] on label "46" at bounding box center [919, 383] width 147 height 30
click at [919, 384] on input "46" at bounding box center [924, 389] width 10 height 10
radio input "true"
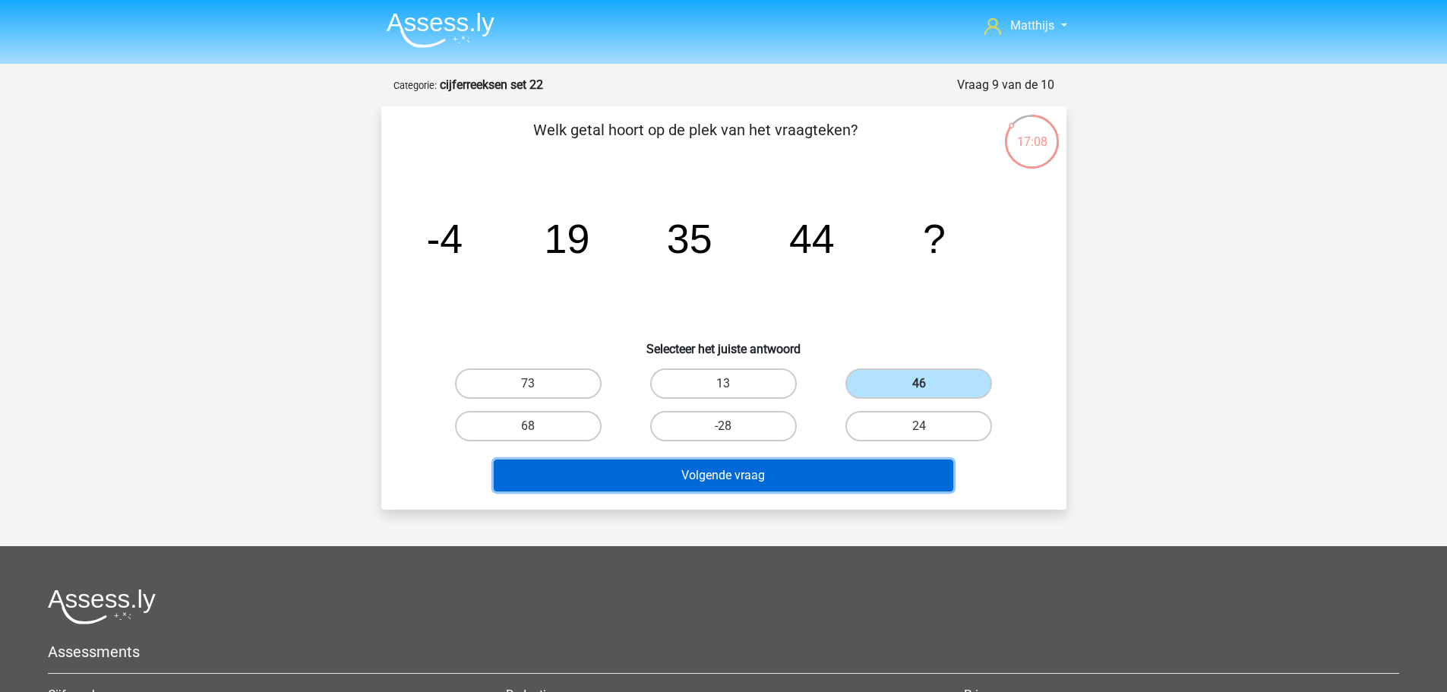
click at [805, 470] on button "Volgende vraag" at bounding box center [724, 476] width 460 height 32
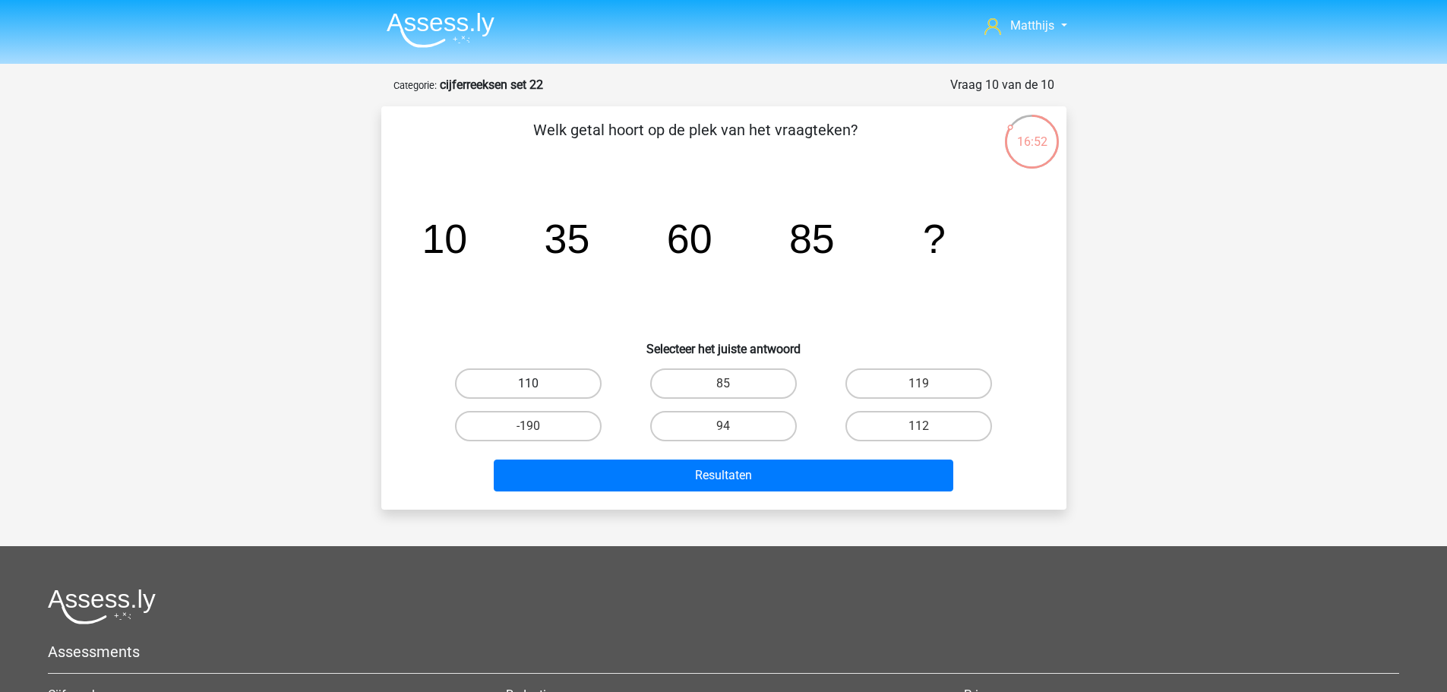
click at [571, 372] on label "110" at bounding box center [528, 383] width 147 height 30
click at [538, 384] on input "110" at bounding box center [533, 389] width 10 height 10
radio input "true"
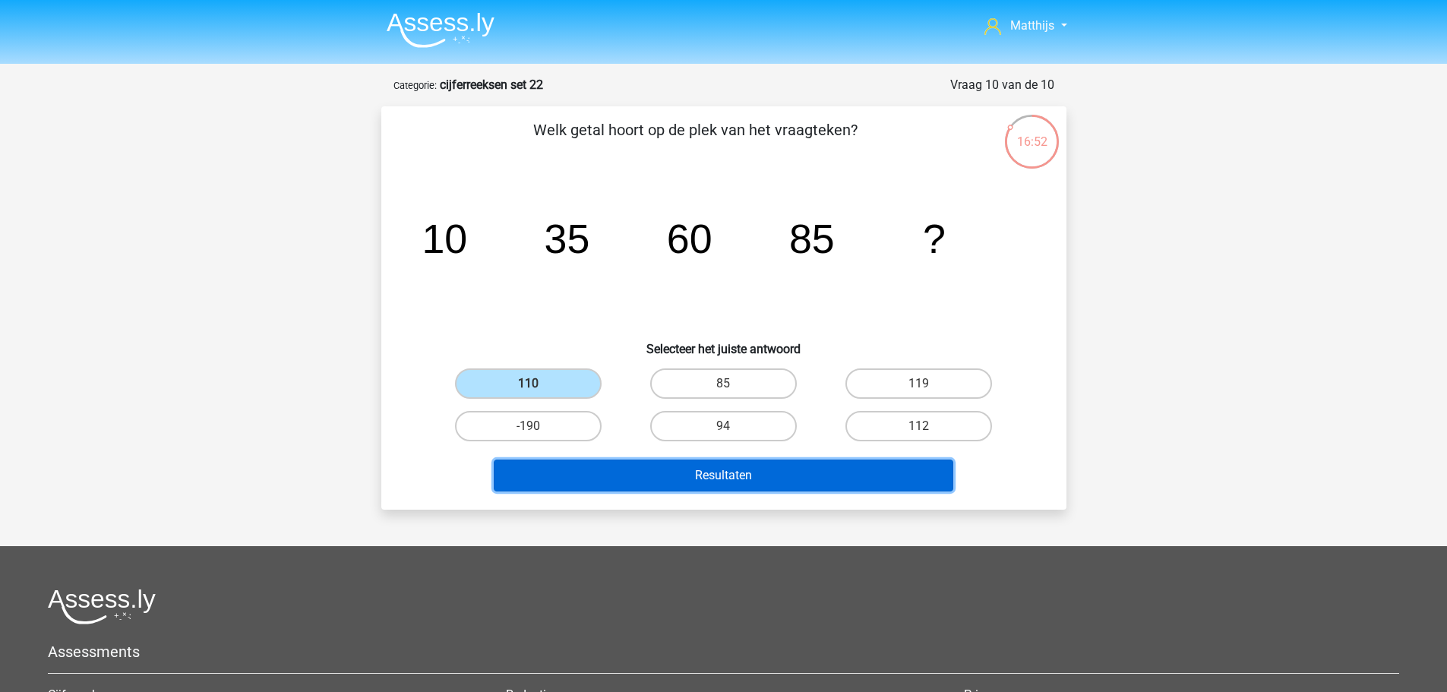
drag, startPoint x: 705, startPoint y: 461, endPoint x: 720, endPoint y: 467, distance: 16.1
click at [707, 464] on button "Resultaten" at bounding box center [724, 476] width 460 height 32
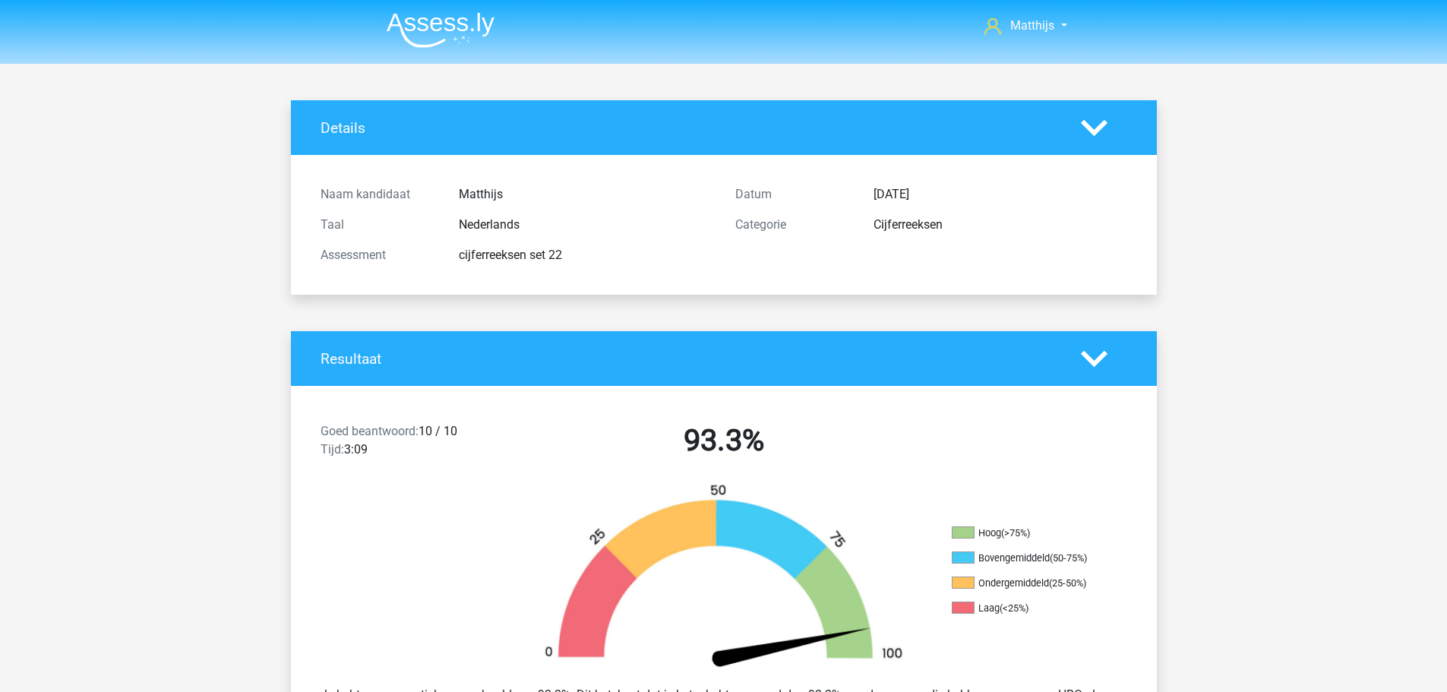
click at [455, 25] on img at bounding box center [441, 30] width 108 height 36
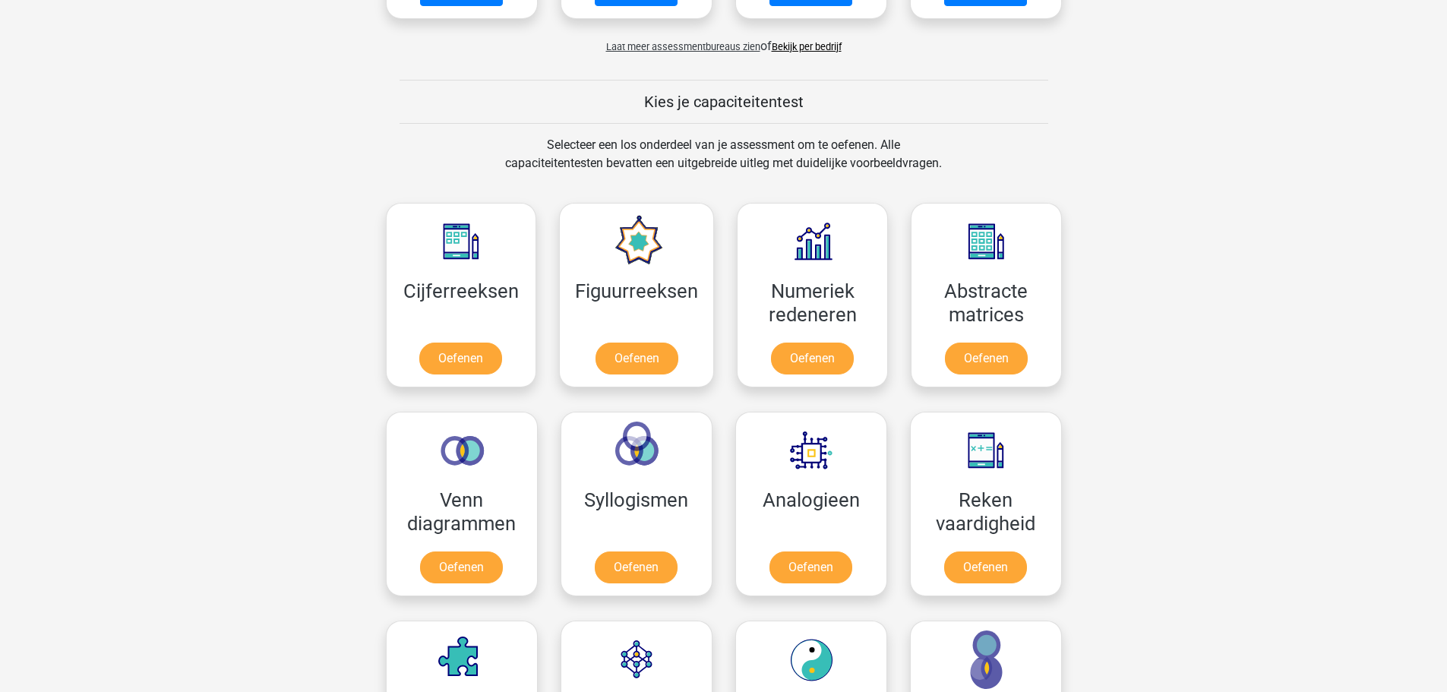
scroll to position [532, 0]
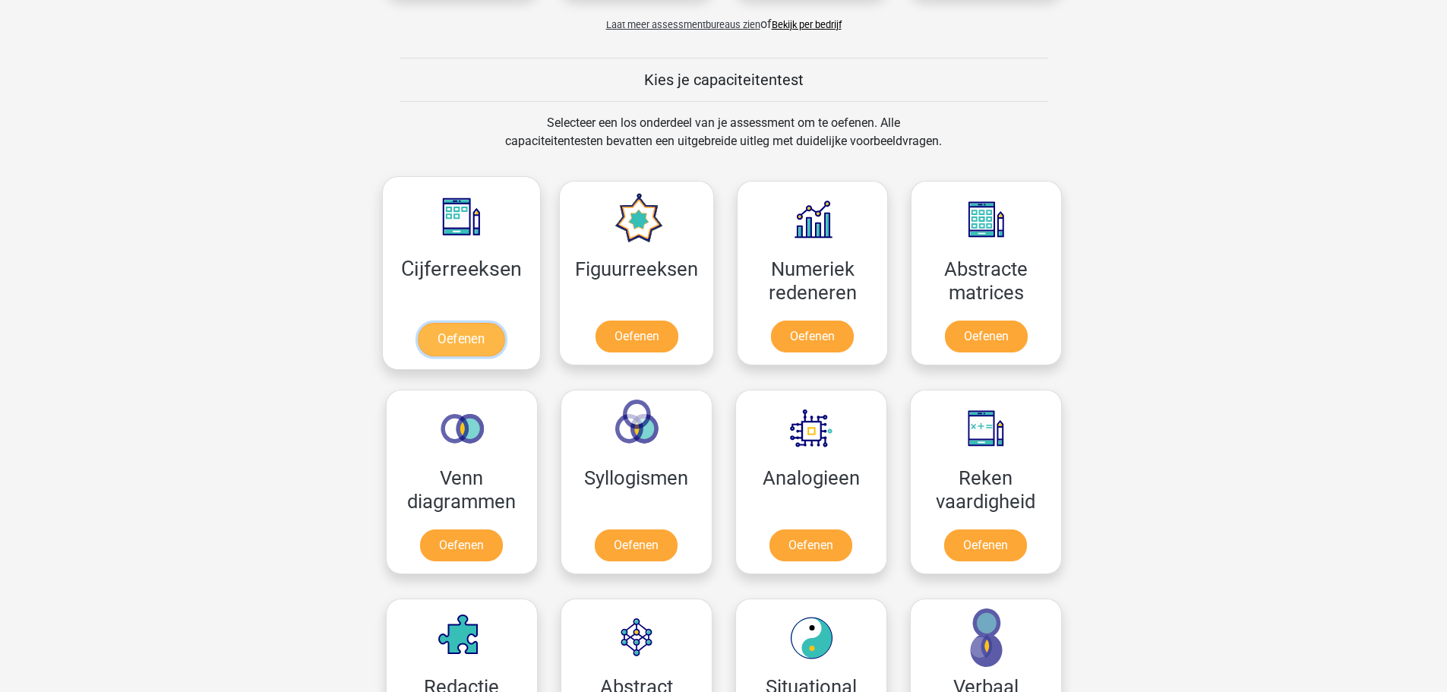
click at [477, 323] on link "Oefenen" at bounding box center [461, 339] width 87 height 33
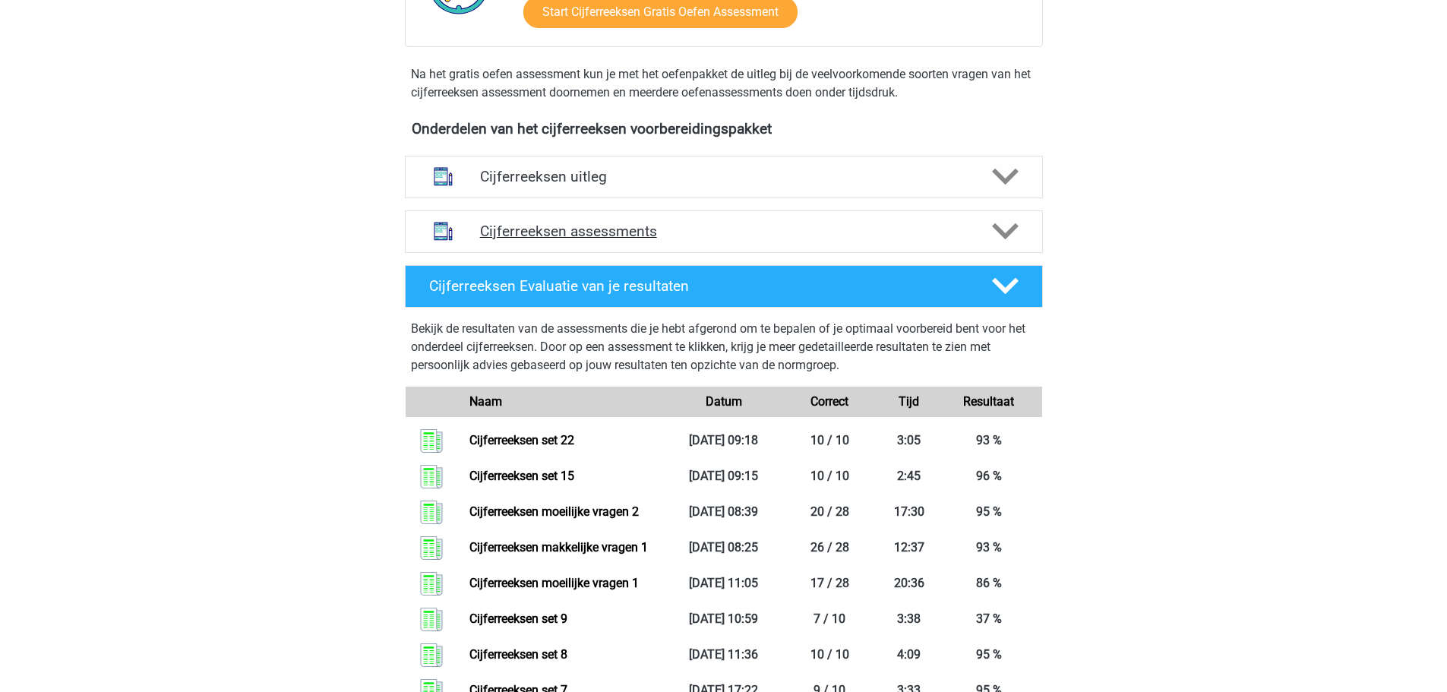
scroll to position [152, 0]
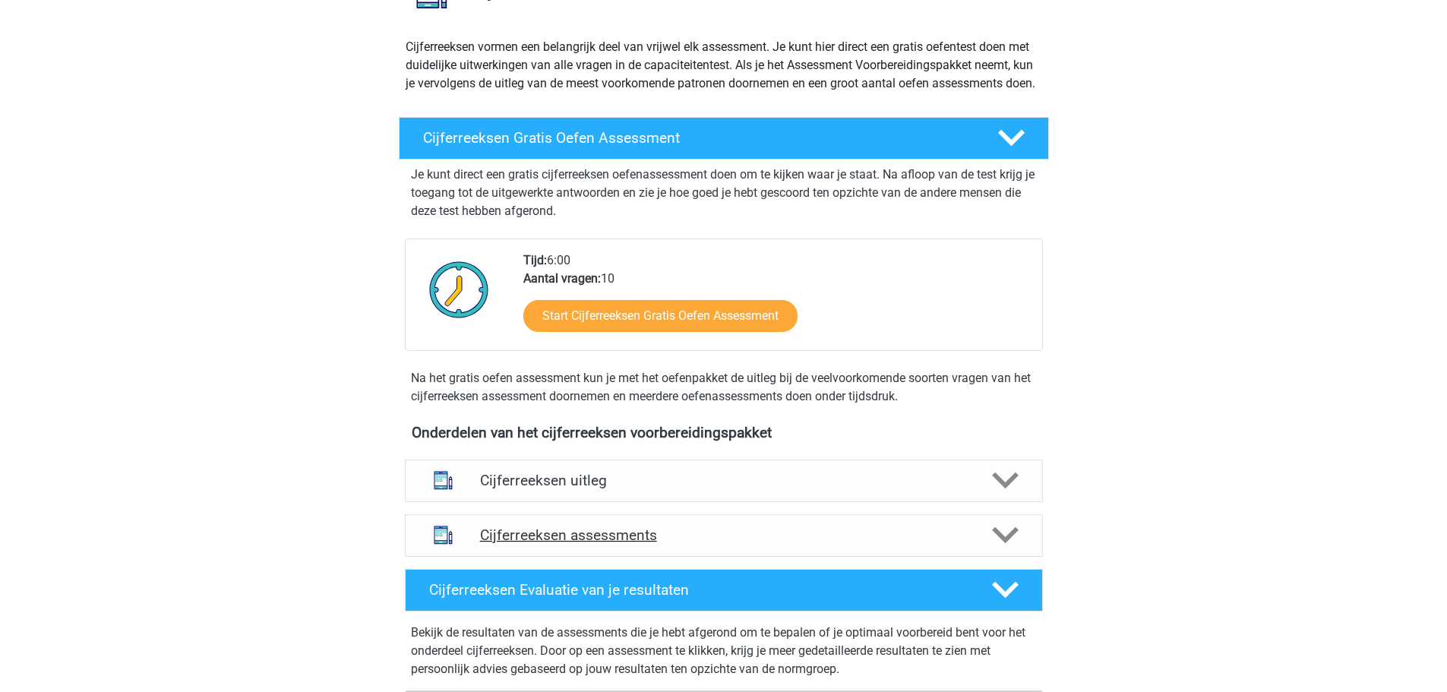
click at [795, 544] on h4 "Cijferreeksen assessments" at bounding box center [724, 535] width 488 height 17
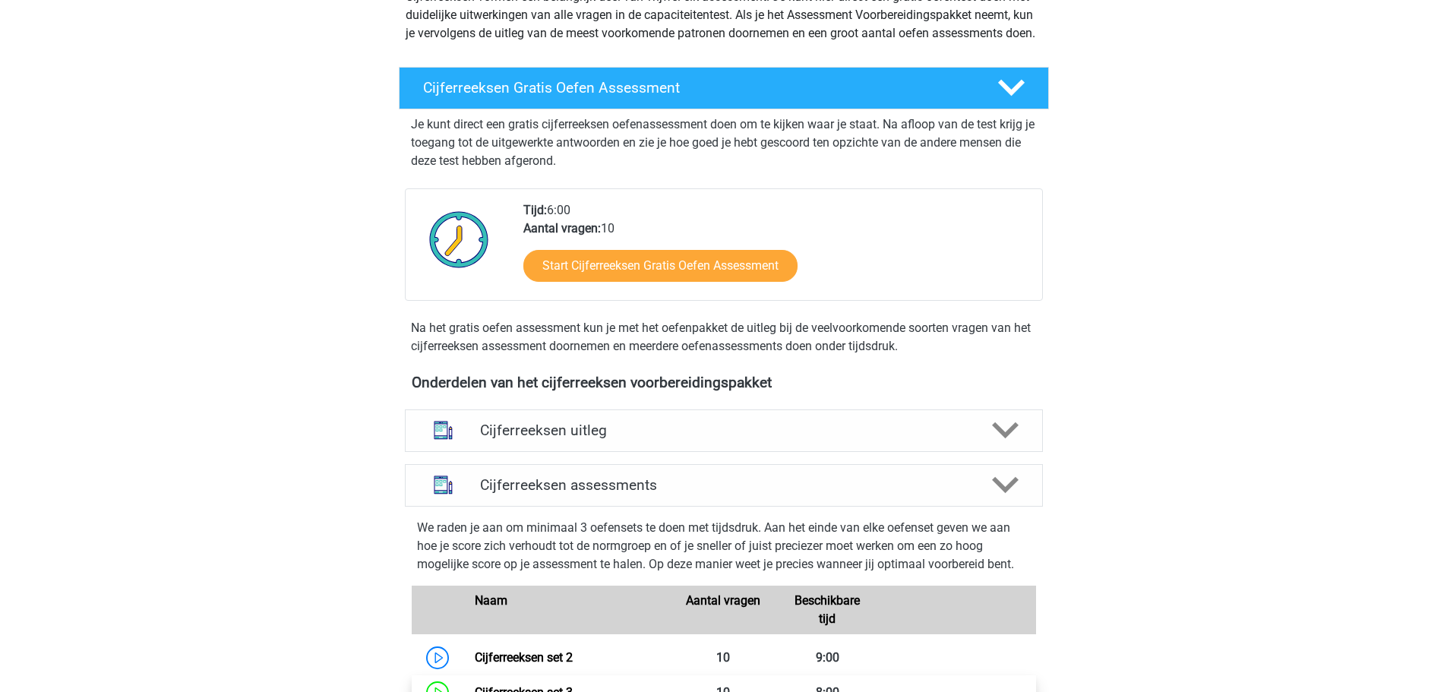
scroll to position [532, 0]
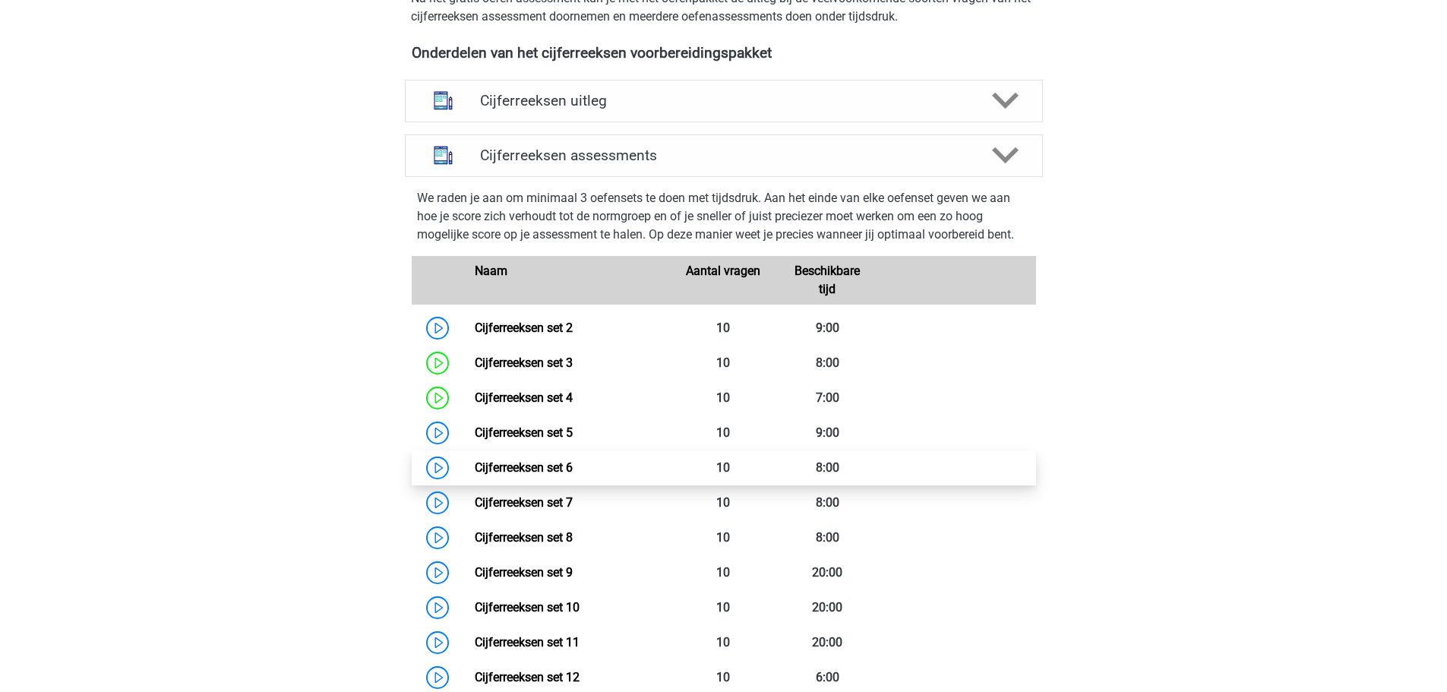
click at [573, 475] on link "Cijferreeksen set 6" at bounding box center [524, 467] width 98 height 14
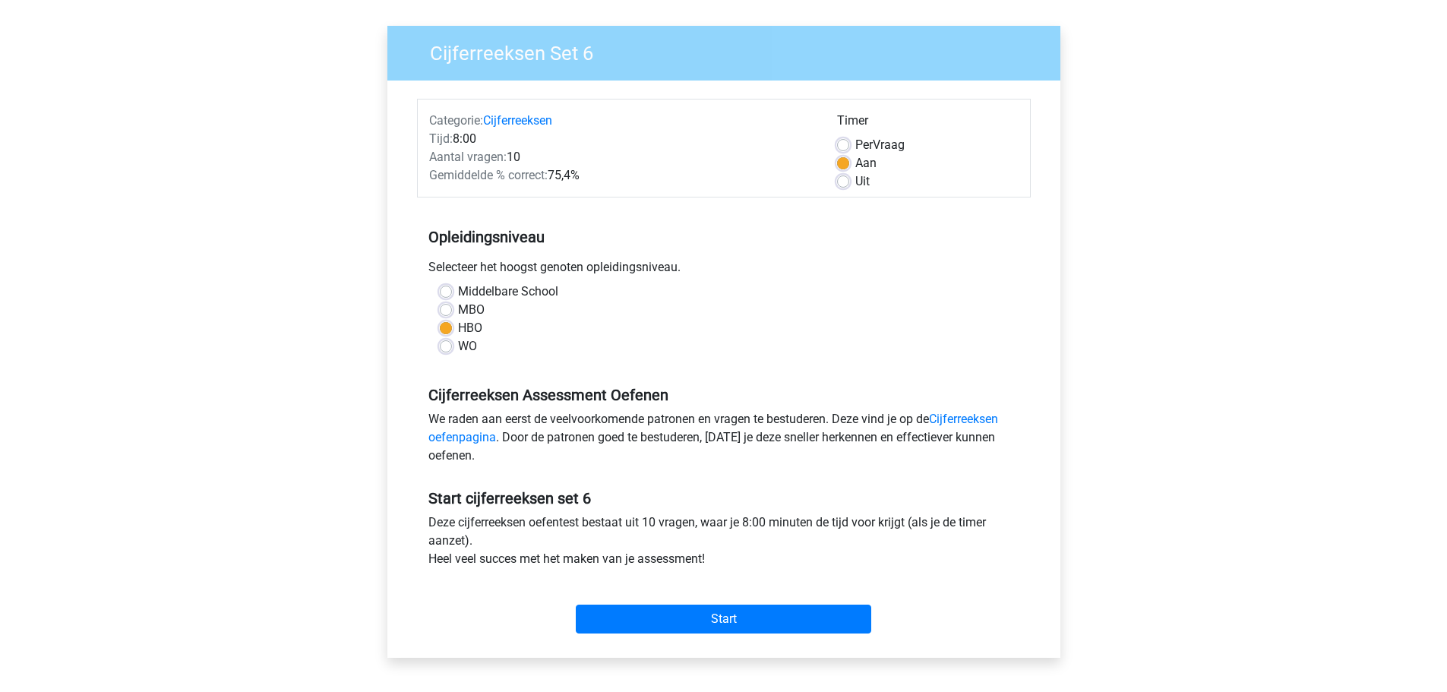
scroll to position [152, 0]
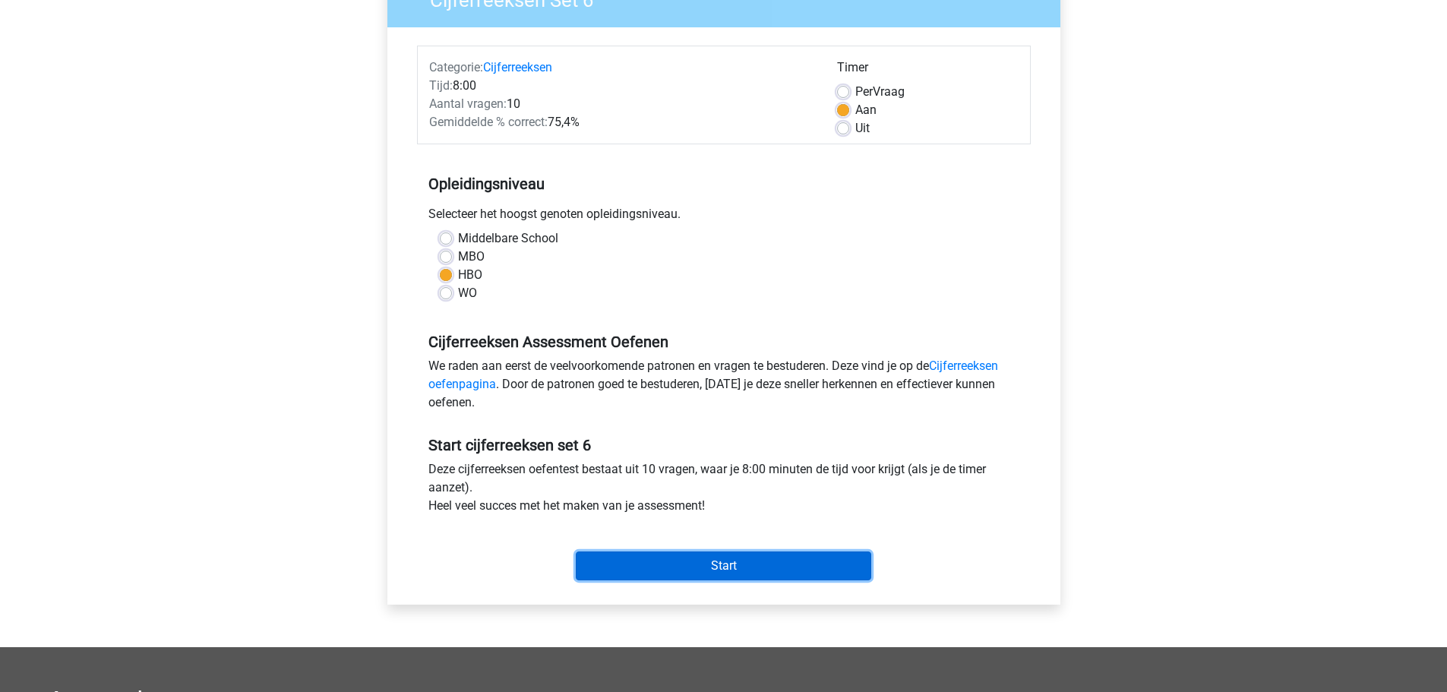
drag, startPoint x: 720, startPoint y: 555, endPoint x: 716, endPoint y: 541, distance: 14.9
click at [721, 556] on input "Start" at bounding box center [724, 566] width 296 height 29
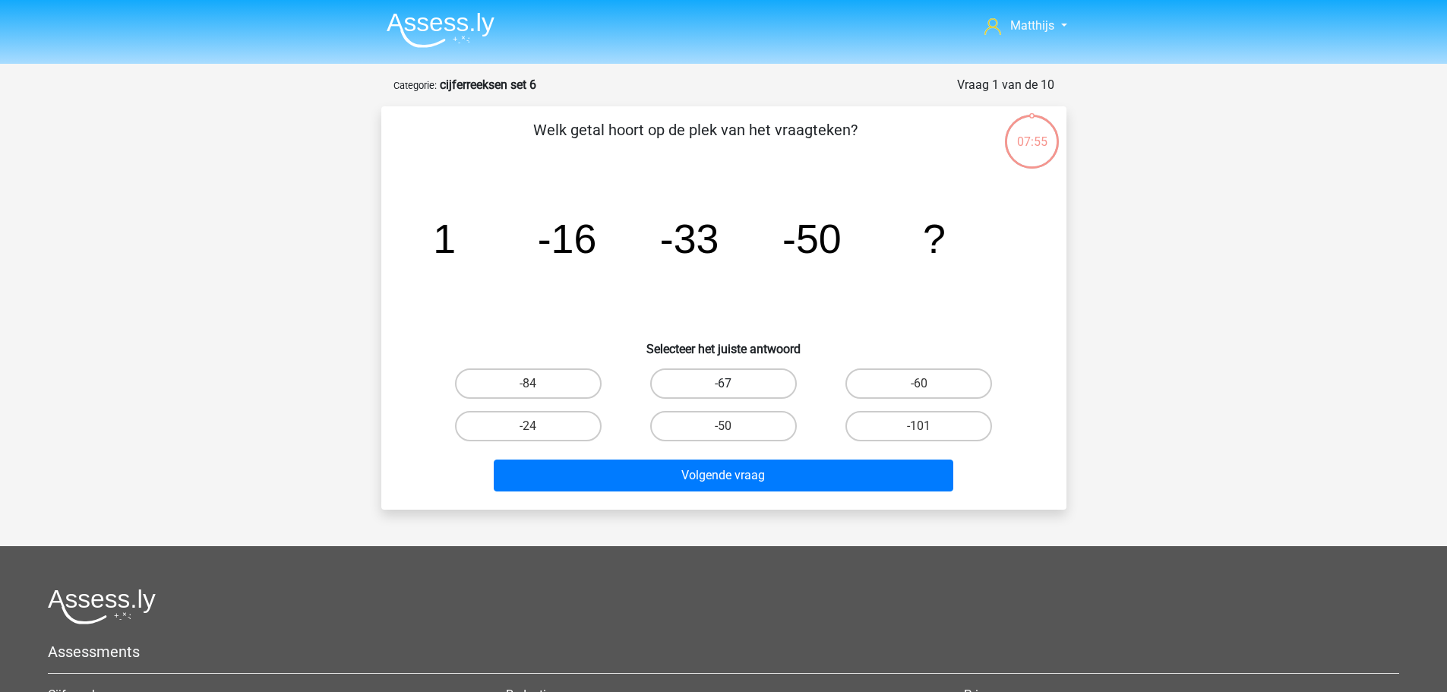
drag, startPoint x: 729, startPoint y: 368, endPoint x: 748, endPoint y: 391, distance: 30.2
click at [729, 368] on label "-67" at bounding box center [723, 383] width 147 height 30
click at [729, 384] on input "-67" at bounding box center [728, 389] width 10 height 10
radio input "true"
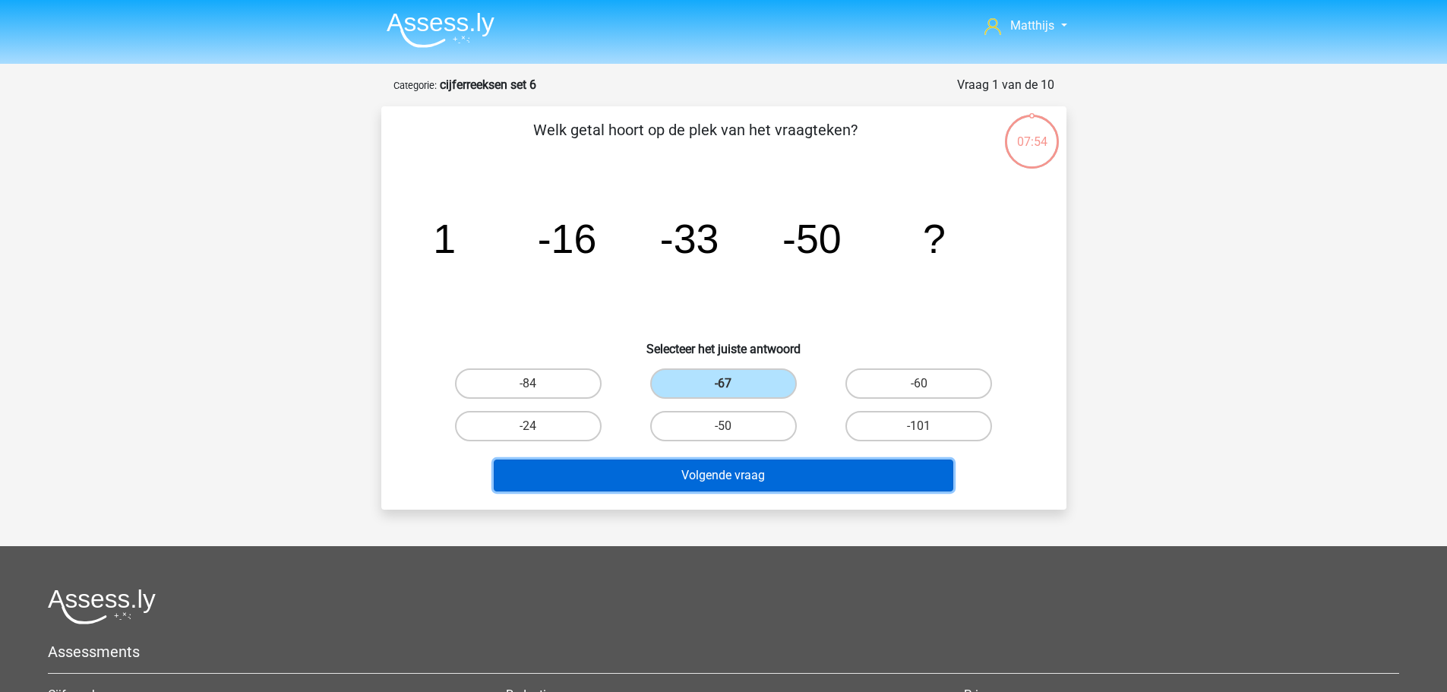
click at [810, 479] on button "Volgende vraag" at bounding box center [724, 476] width 460 height 32
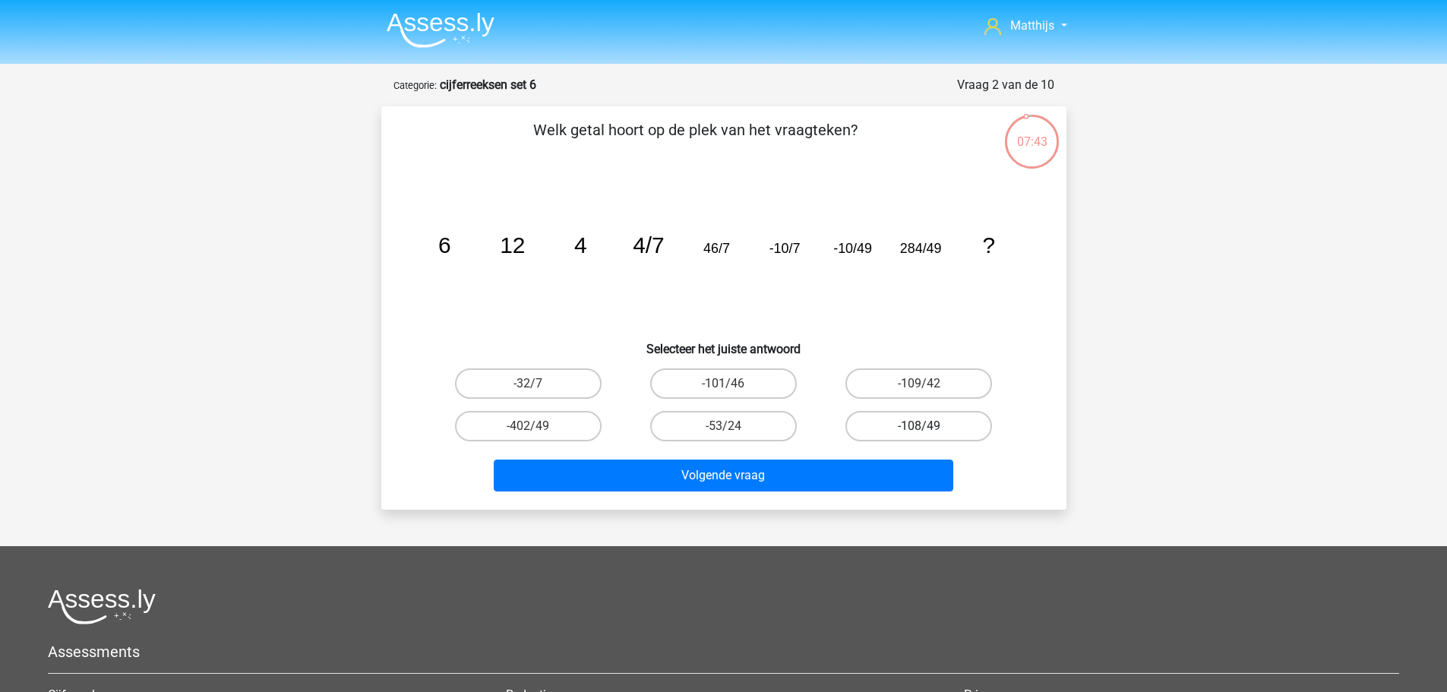
click at [949, 423] on label "-108/49" at bounding box center [919, 426] width 147 height 30
click at [929, 426] on input "-108/49" at bounding box center [924, 431] width 10 height 10
radio input "true"
click at [571, 437] on label "-402/49" at bounding box center [528, 426] width 147 height 30
click at [538, 436] on input "-402/49" at bounding box center [533, 431] width 10 height 10
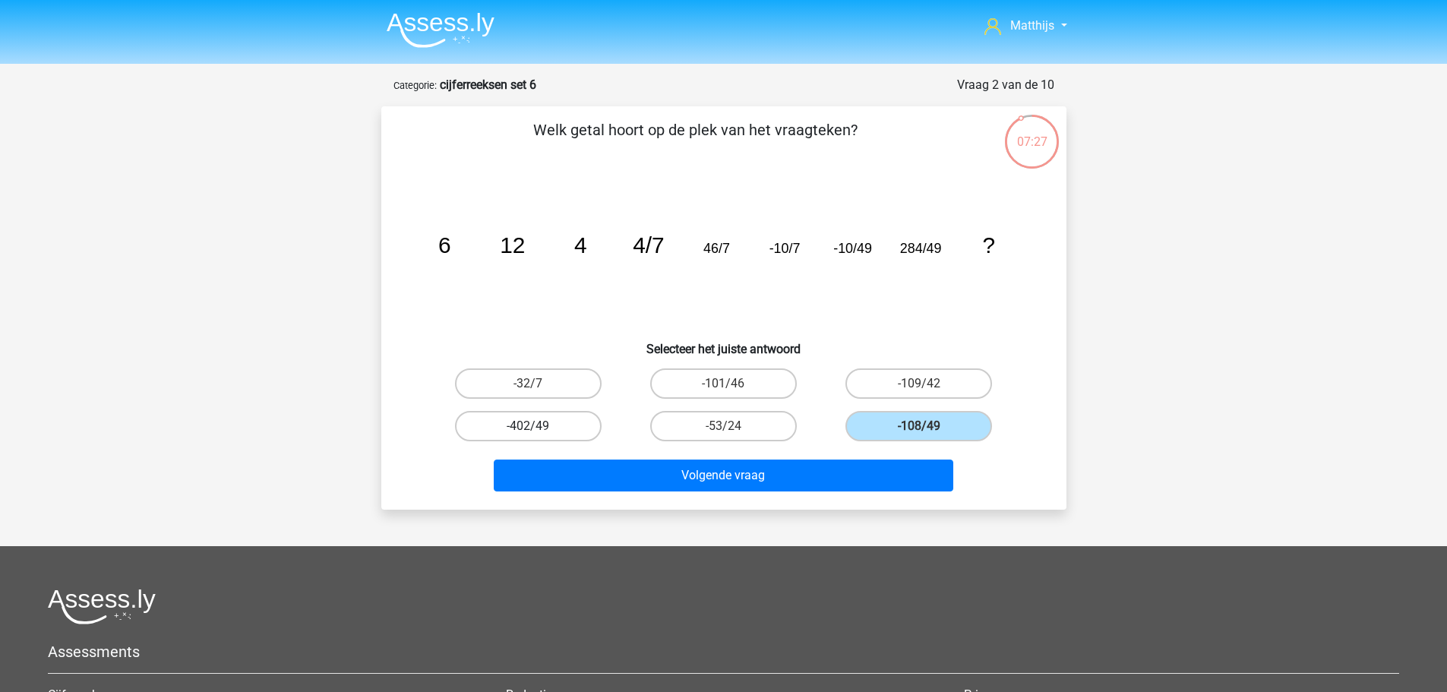
radio input "true"
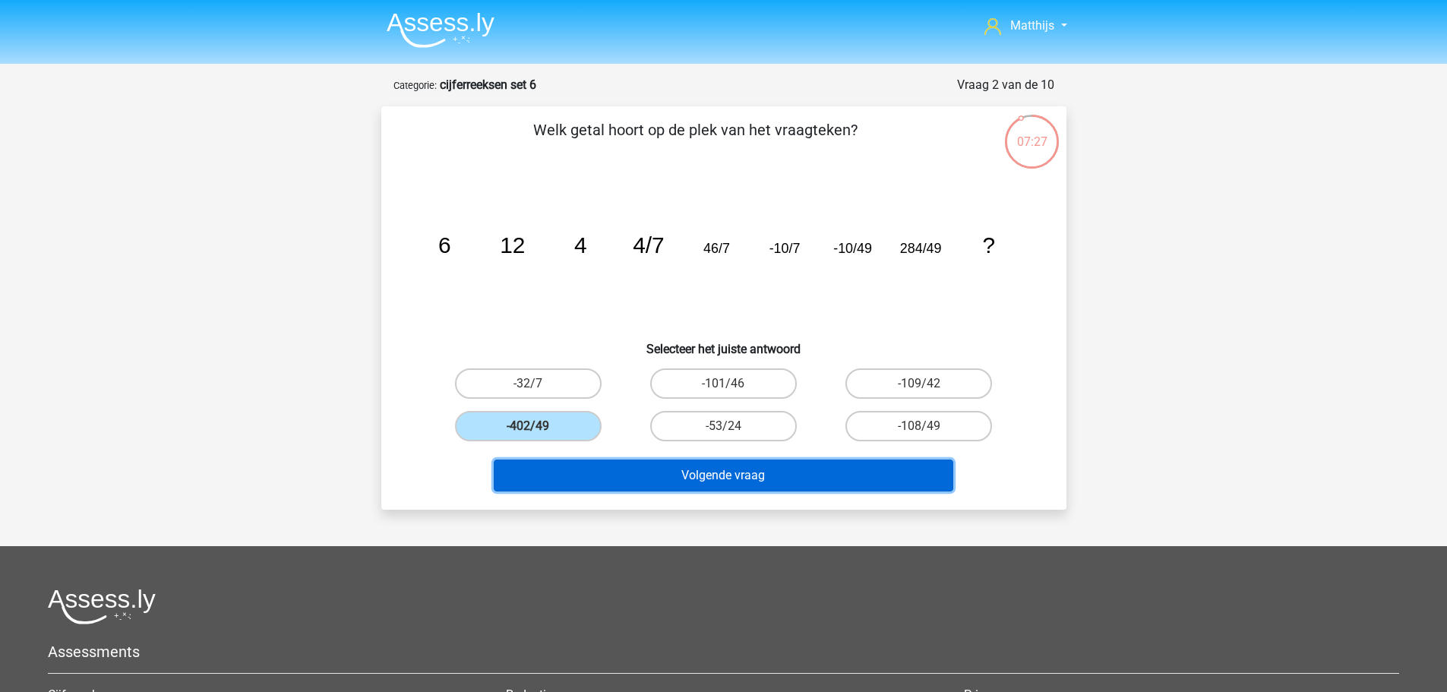
click at [648, 479] on button "Volgende vraag" at bounding box center [724, 476] width 460 height 32
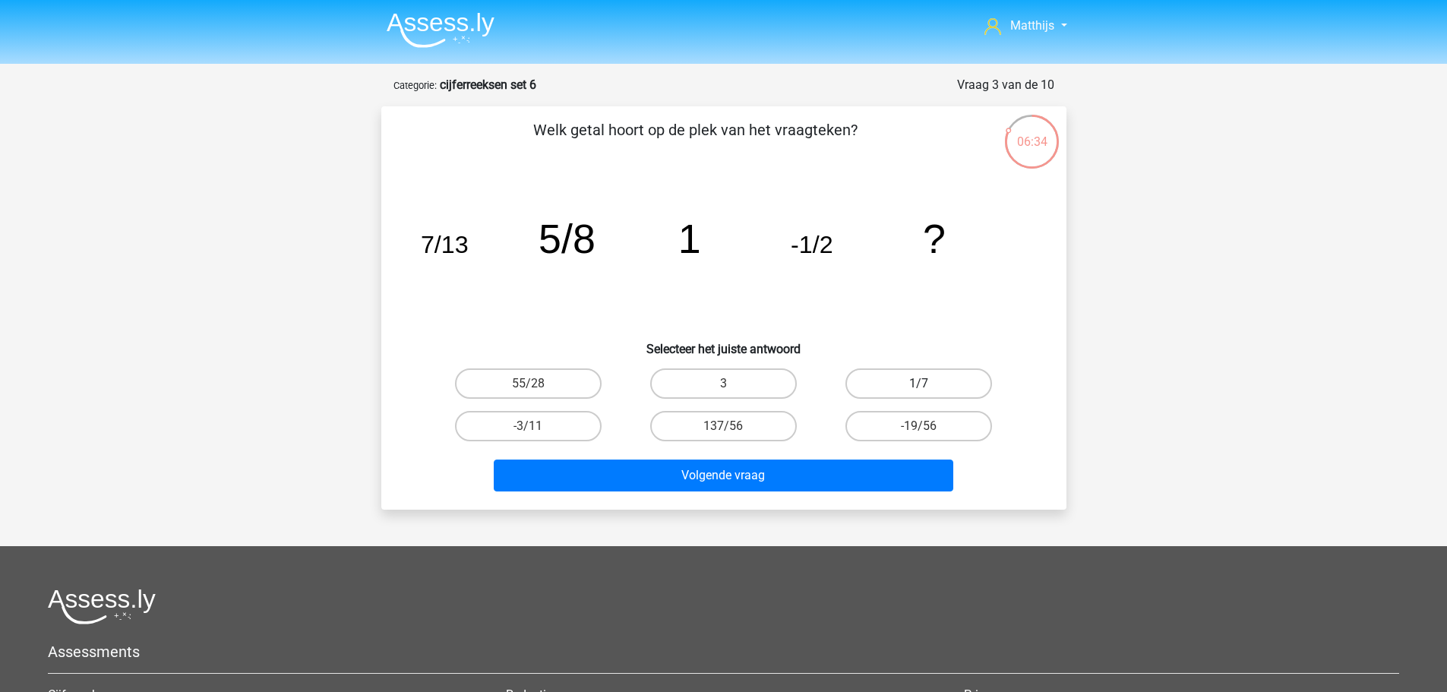
click at [972, 373] on label "1/7" at bounding box center [919, 383] width 147 height 30
click at [929, 384] on input "1/7" at bounding box center [924, 389] width 10 height 10
radio input "true"
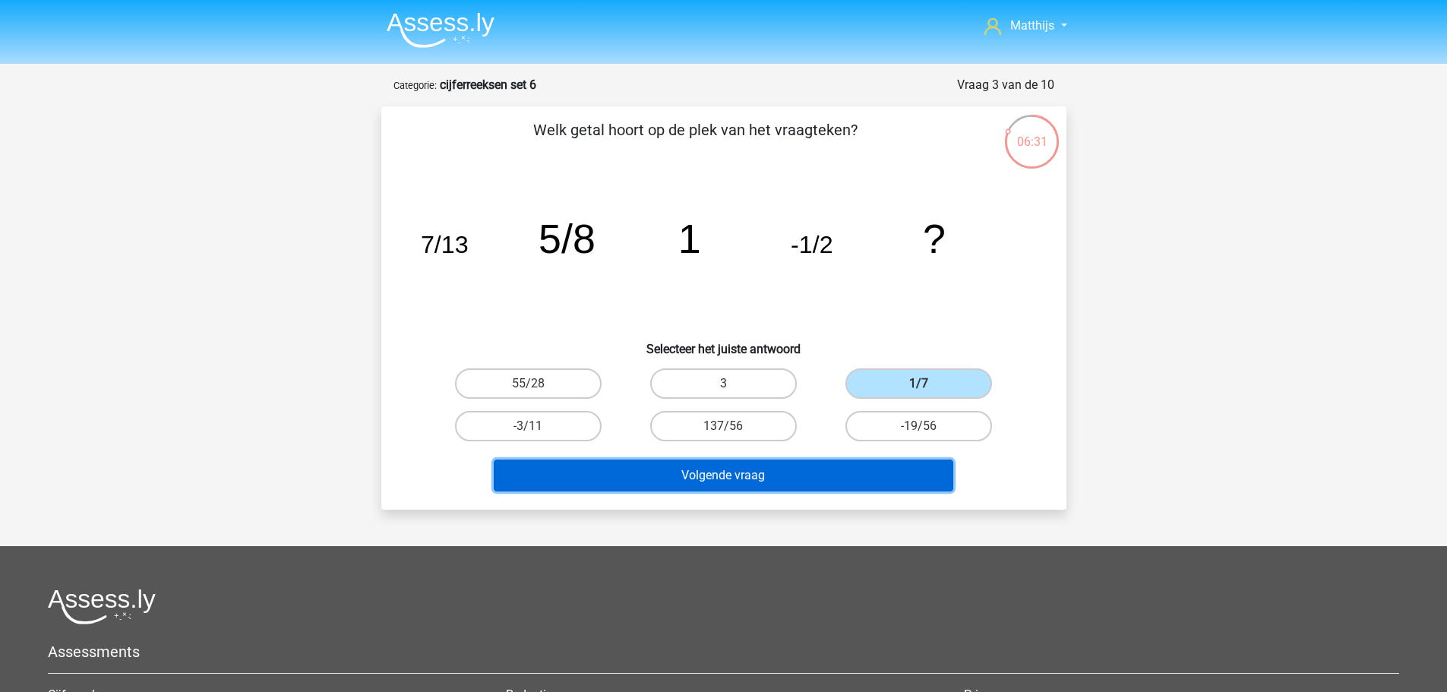
click at [720, 482] on button "Volgende vraag" at bounding box center [724, 476] width 460 height 32
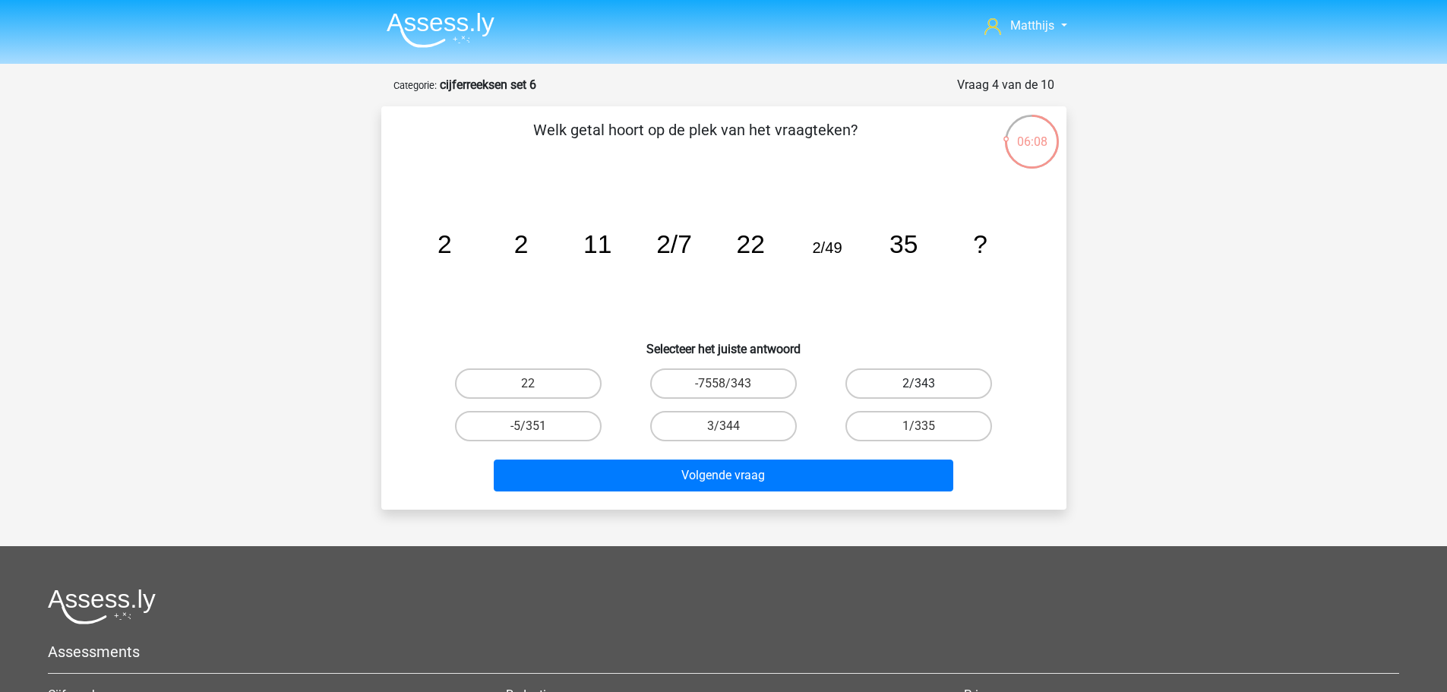
click at [928, 372] on label "2/343" at bounding box center [919, 383] width 147 height 30
click at [928, 384] on input "2/343" at bounding box center [924, 389] width 10 height 10
radio input "true"
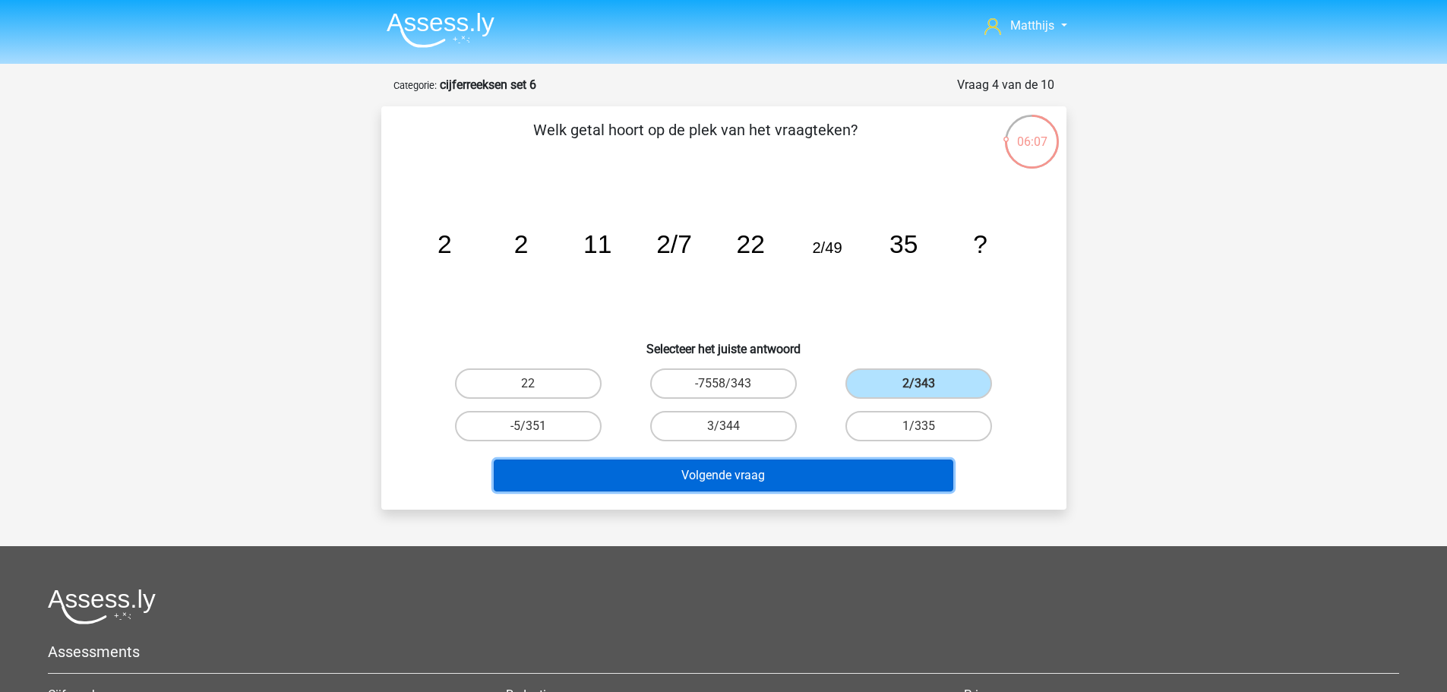
click at [843, 471] on button "Volgende vraag" at bounding box center [724, 476] width 460 height 32
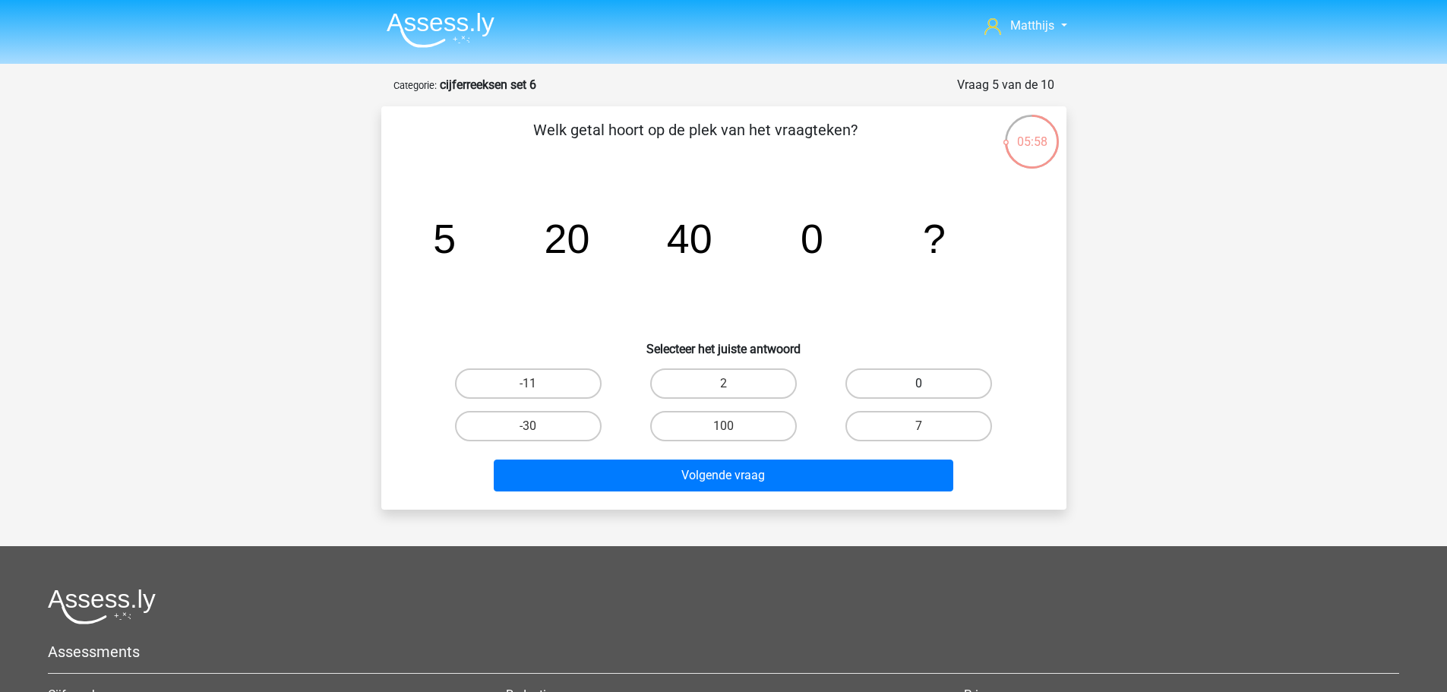
click at [901, 368] on label "0" at bounding box center [919, 383] width 147 height 30
click at [919, 384] on input "0" at bounding box center [924, 389] width 10 height 10
radio input "true"
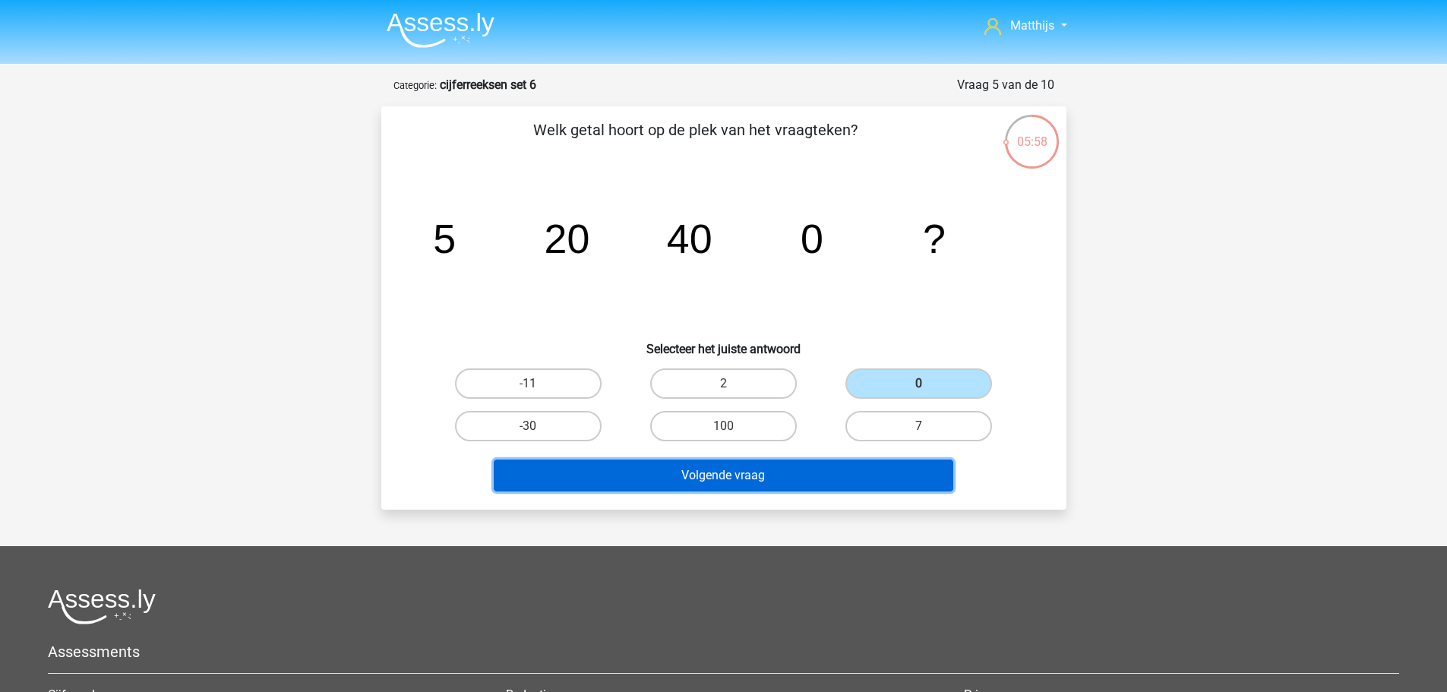
click at [773, 463] on button "Volgende vraag" at bounding box center [724, 476] width 460 height 32
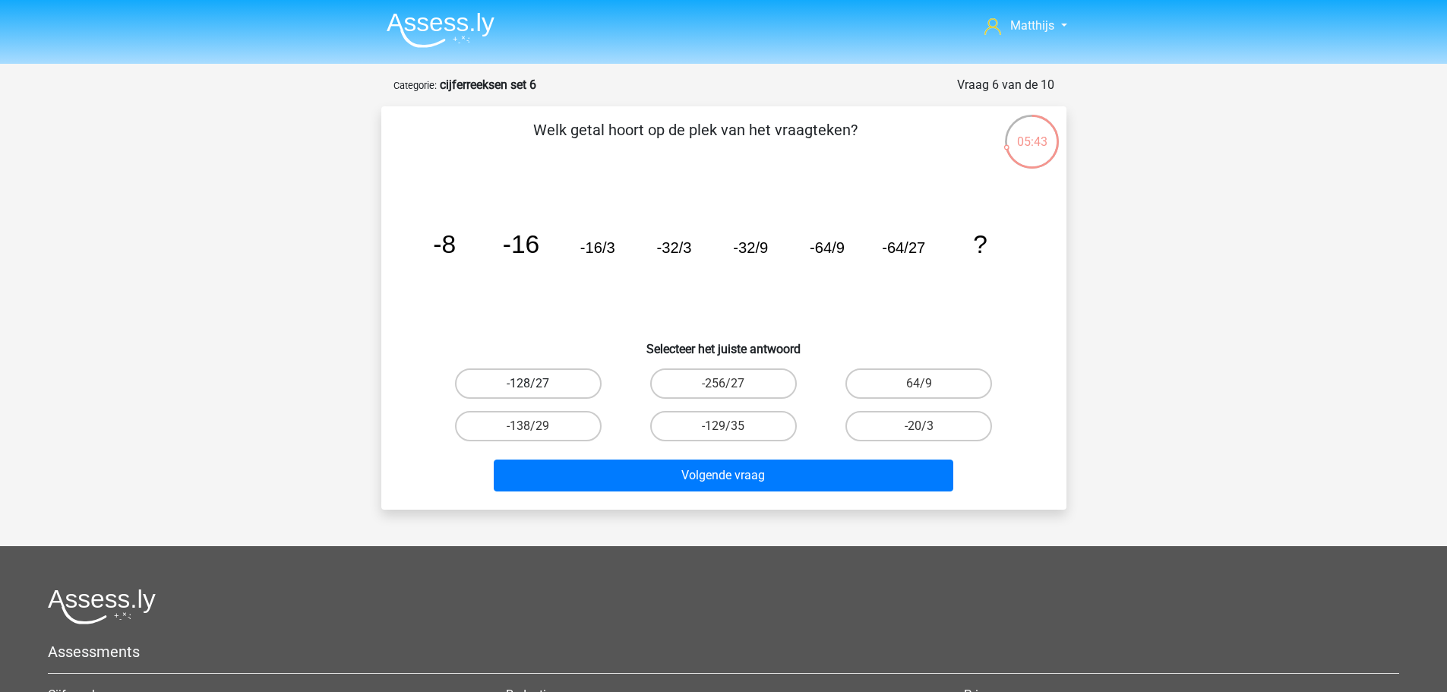
click at [561, 381] on label "-128/27" at bounding box center [528, 383] width 147 height 30
click at [538, 384] on input "-128/27" at bounding box center [533, 389] width 10 height 10
radio input "true"
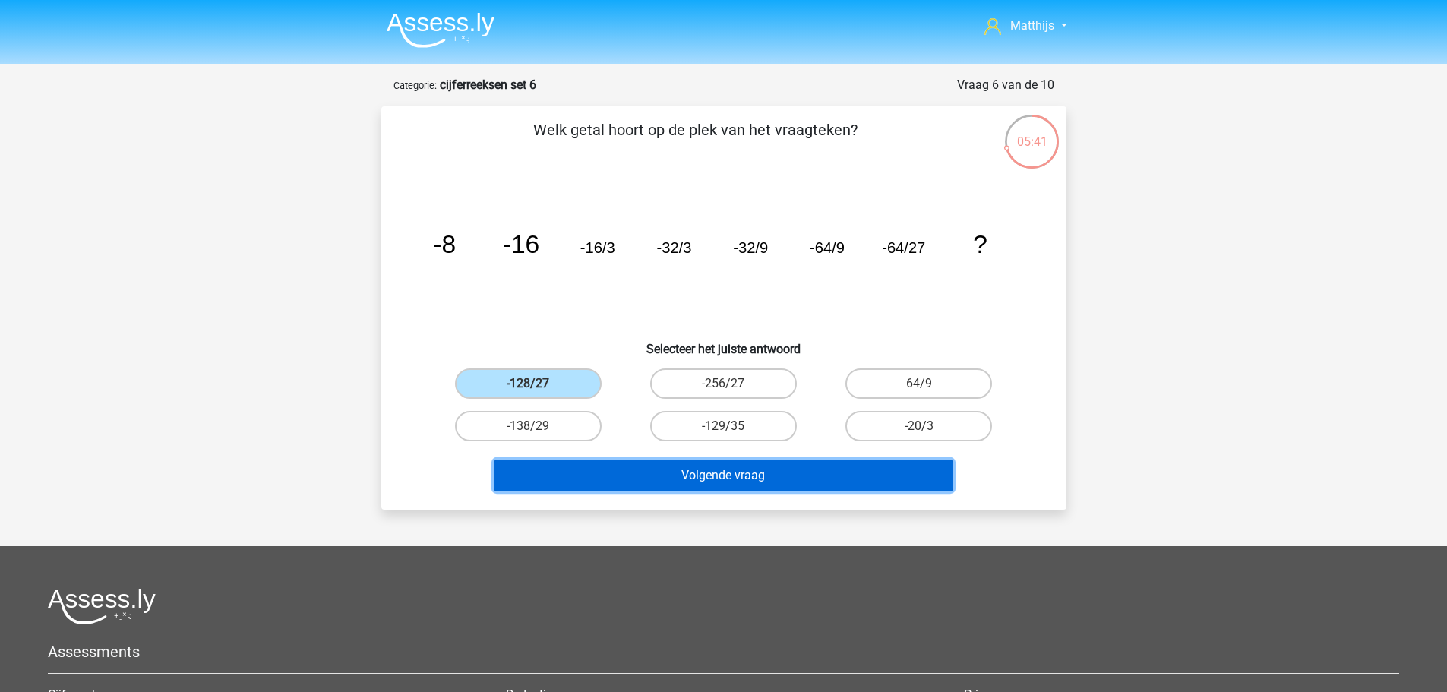
click at [824, 471] on button "Volgende vraag" at bounding box center [724, 476] width 460 height 32
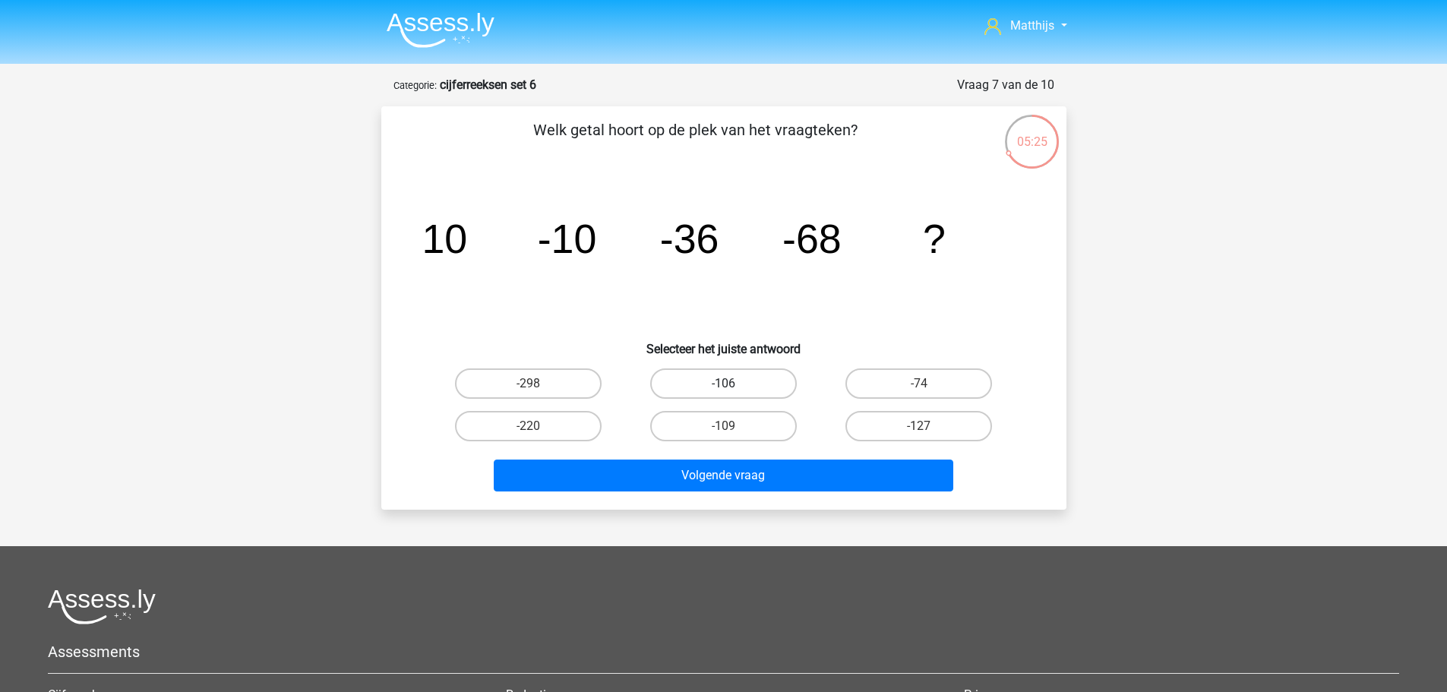
drag, startPoint x: 735, startPoint y: 380, endPoint x: 746, endPoint y: 384, distance: 11.3
click at [735, 378] on label "-106" at bounding box center [723, 383] width 147 height 30
click at [733, 384] on input "-106" at bounding box center [728, 389] width 10 height 10
radio input "true"
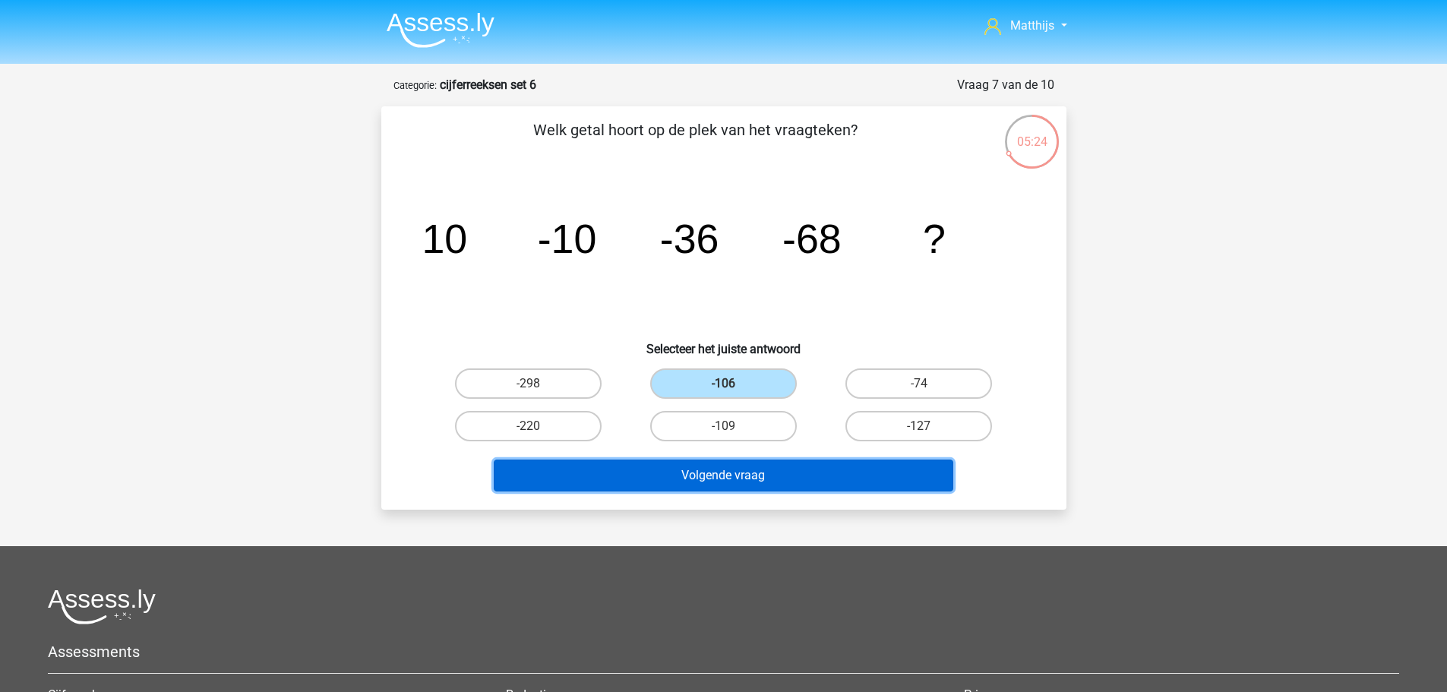
click at [781, 479] on button "Volgende vraag" at bounding box center [724, 476] width 460 height 32
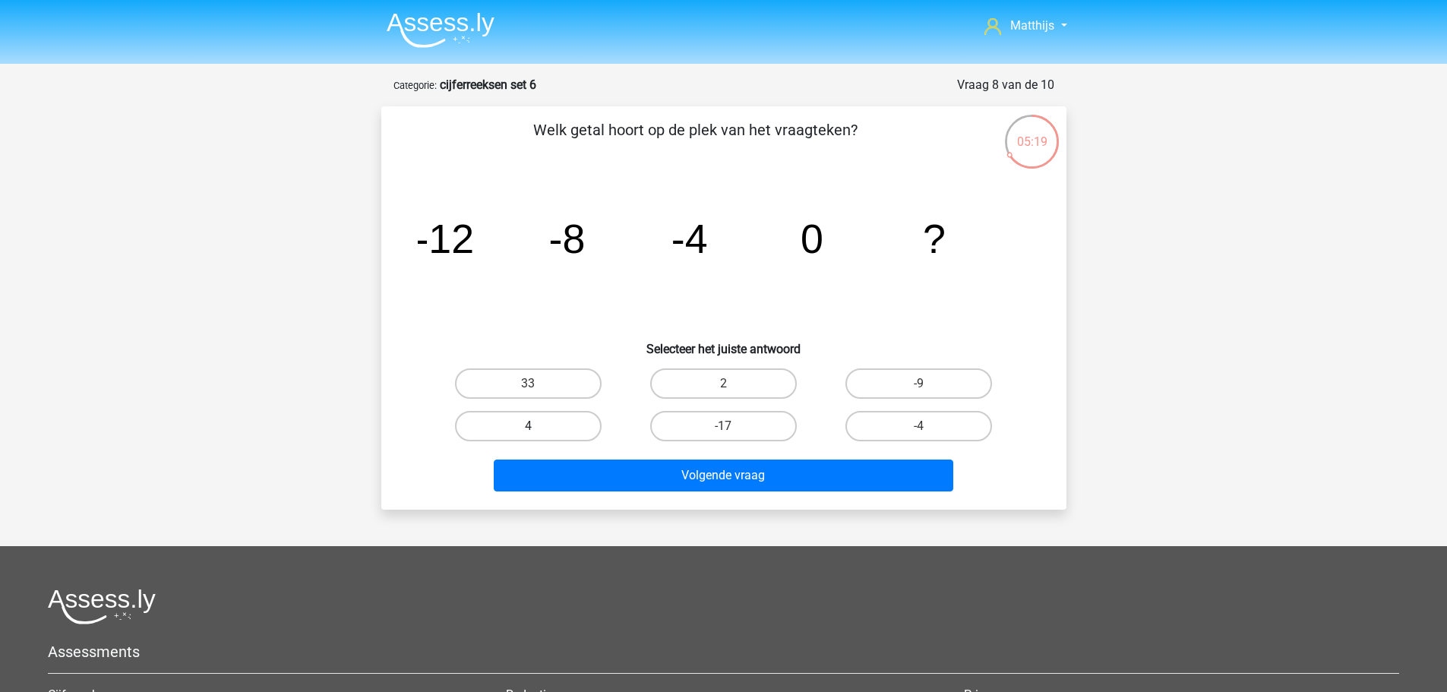
click at [473, 436] on div "4" at bounding box center [528, 426] width 195 height 43
drag, startPoint x: 492, startPoint y: 422, endPoint x: 511, endPoint y: 432, distance: 20.7
click at [493, 422] on label "4" at bounding box center [528, 426] width 147 height 30
click at [528, 426] on input "4" at bounding box center [533, 431] width 10 height 10
radio input "true"
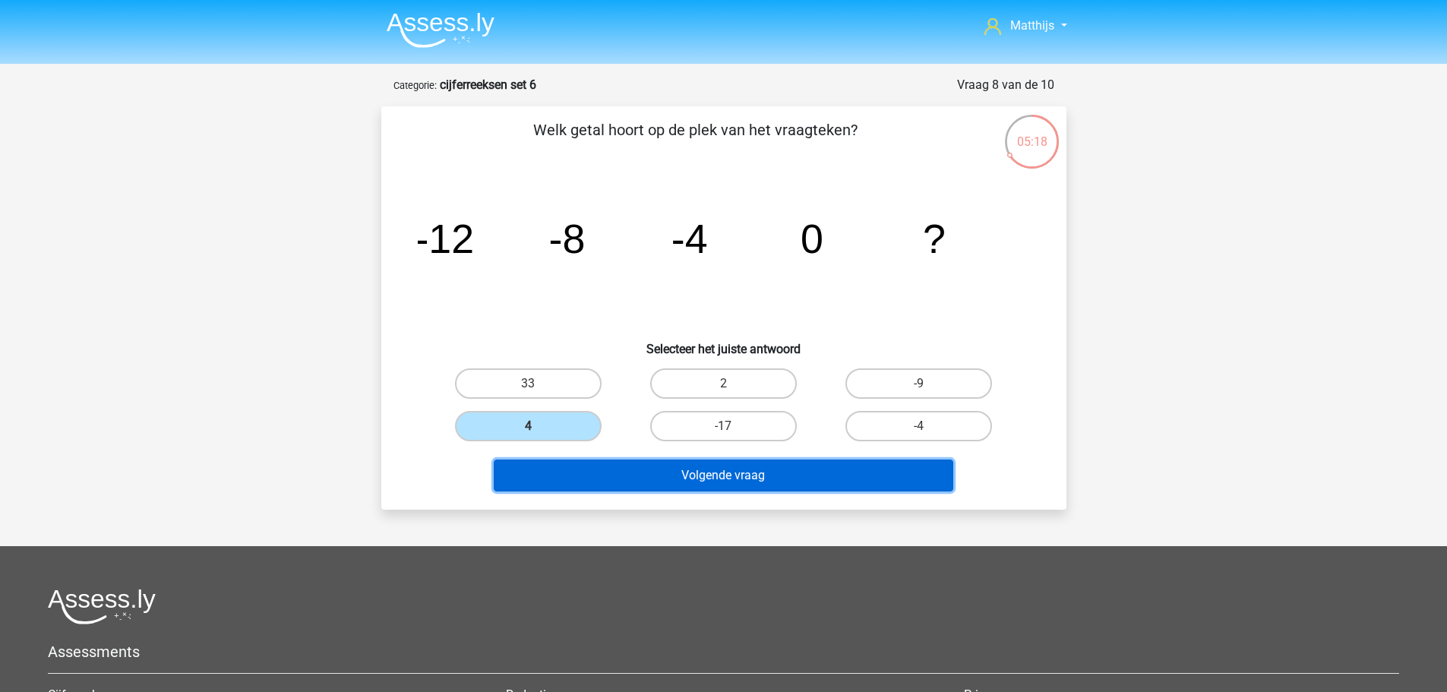
click at [588, 462] on button "Volgende vraag" at bounding box center [724, 476] width 460 height 32
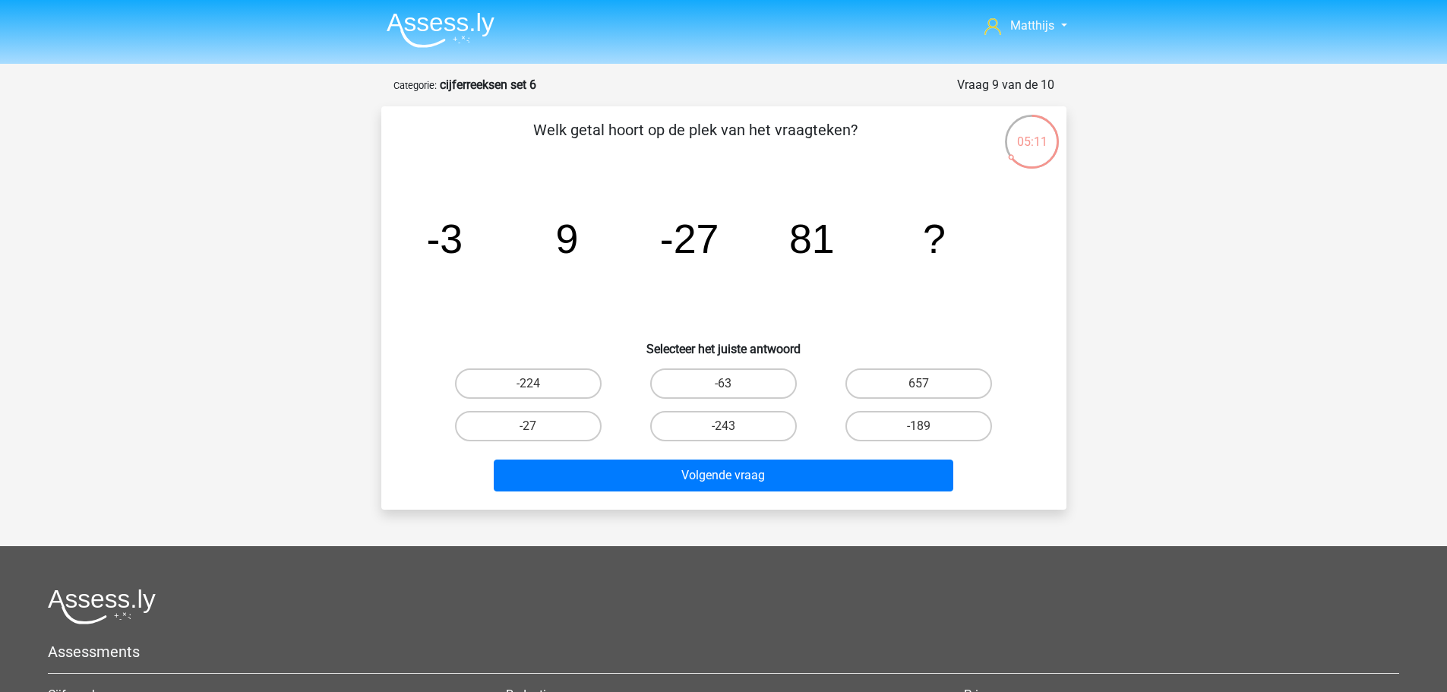
click at [742, 406] on div "-243" at bounding box center [723, 426] width 195 height 43
click at [751, 408] on div "-243" at bounding box center [723, 426] width 195 height 43
click at [764, 426] on label "-243" at bounding box center [723, 426] width 147 height 30
click at [733, 426] on input "-243" at bounding box center [728, 431] width 10 height 10
radio input "true"
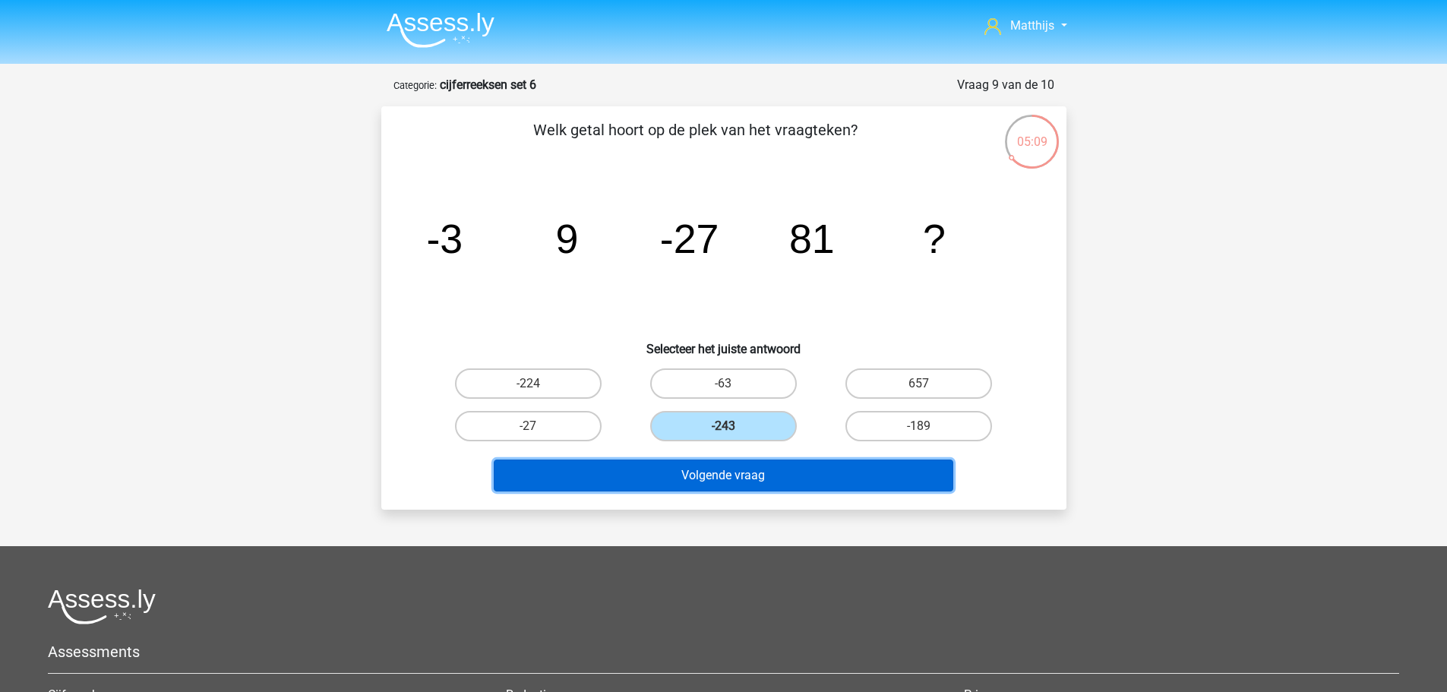
drag, startPoint x: 729, startPoint y: 481, endPoint x: 734, endPoint y: 487, distance: 8.1
click at [729, 482] on button "Volgende vraag" at bounding box center [724, 476] width 460 height 32
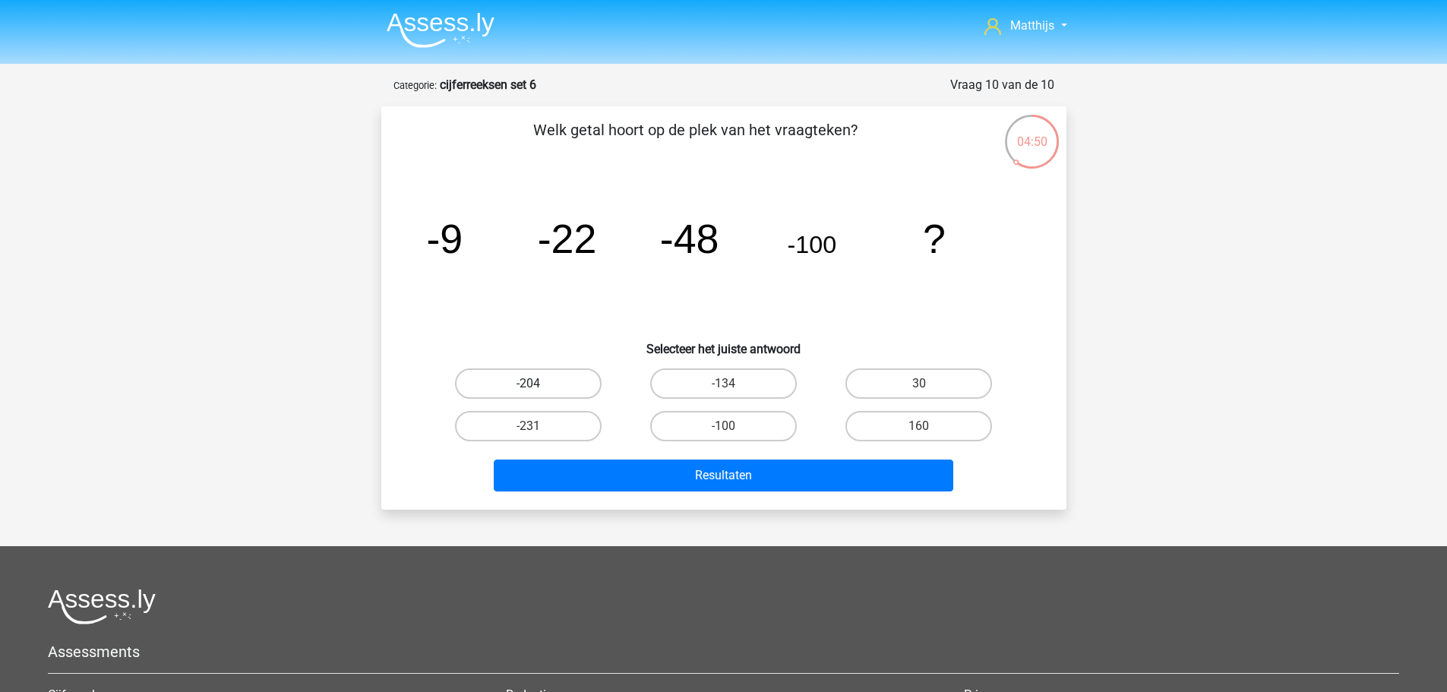
click at [526, 370] on label "-204" at bounding box center [528, 383] width 147 height 30
click at [528, 384] on input "-204" at bounding box center [533, 389] width 10 height 10
radio input "true"
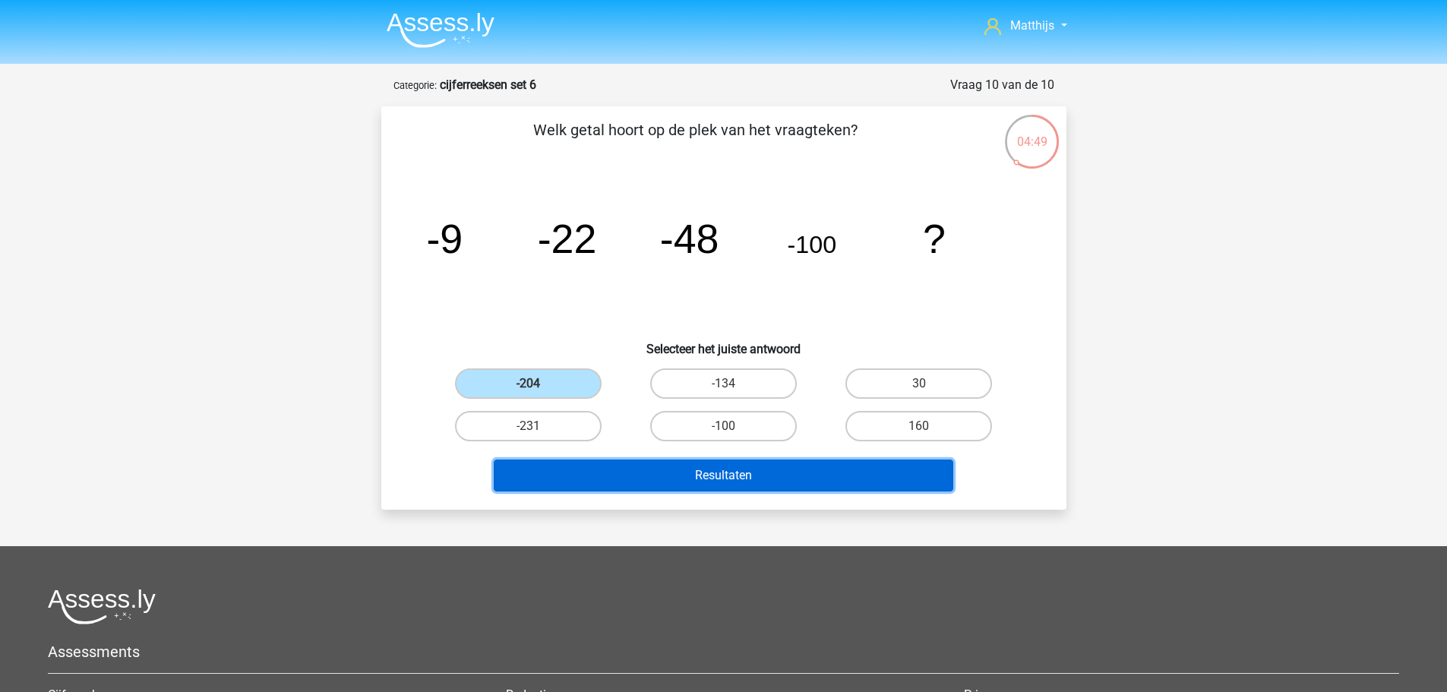
click at [782, 478] on button "Resultaten" at bounding box center [724, 476] width 460 height 32
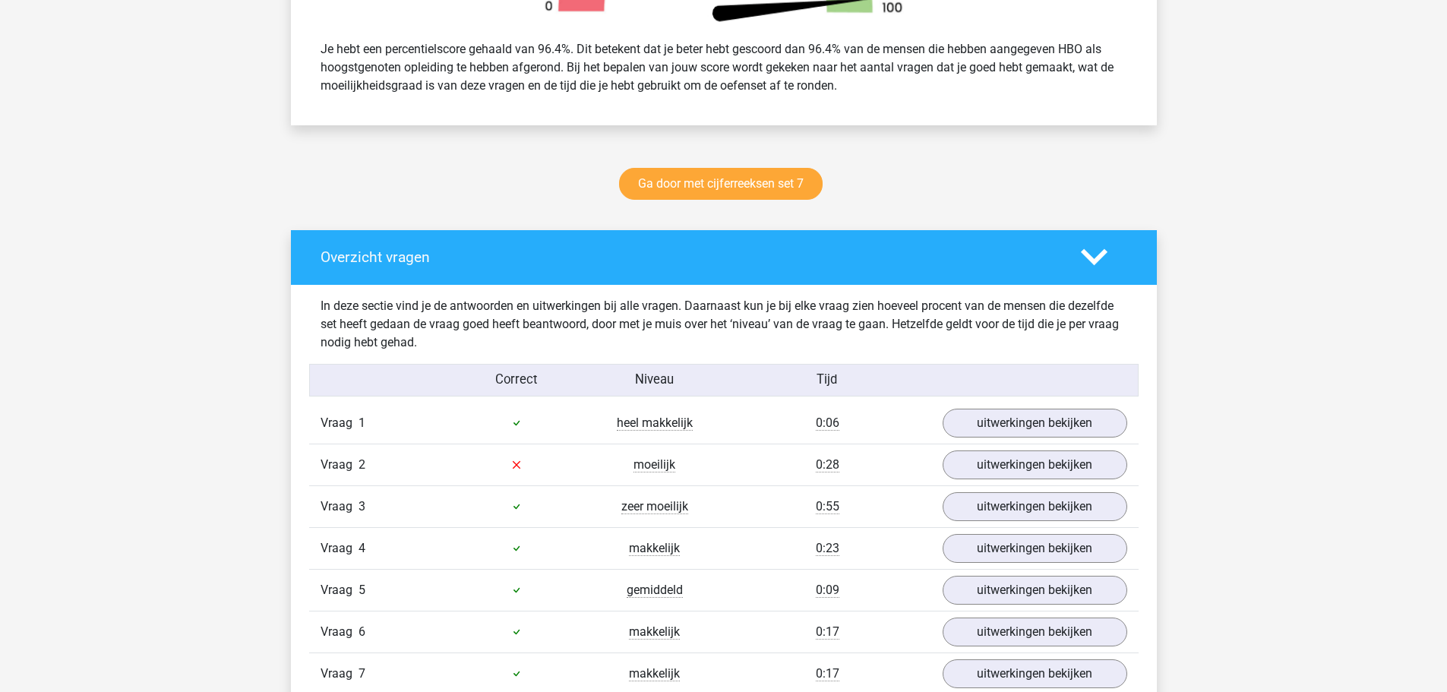
scroll to position [760, 0]
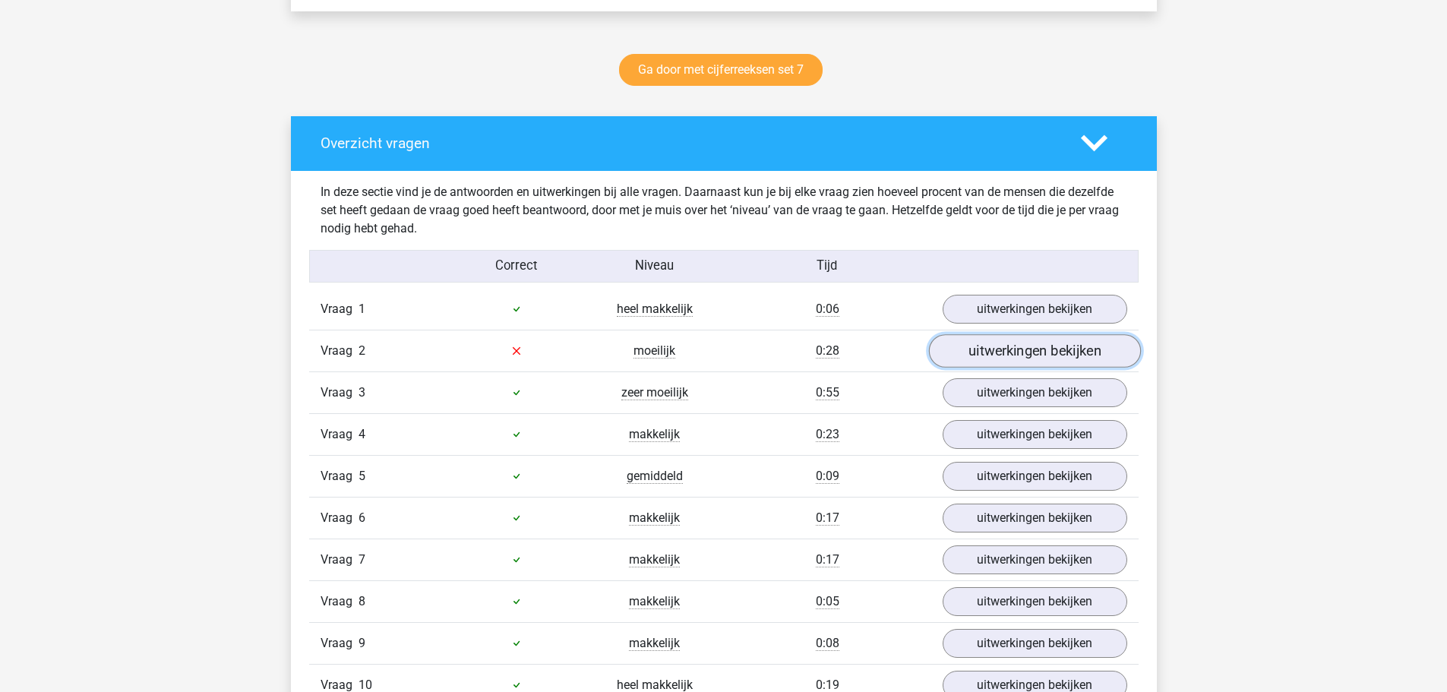
click at [1060, 338] on link "uitwerkingen bekijken" at bounding box center [1034, 350] width 212 height 33
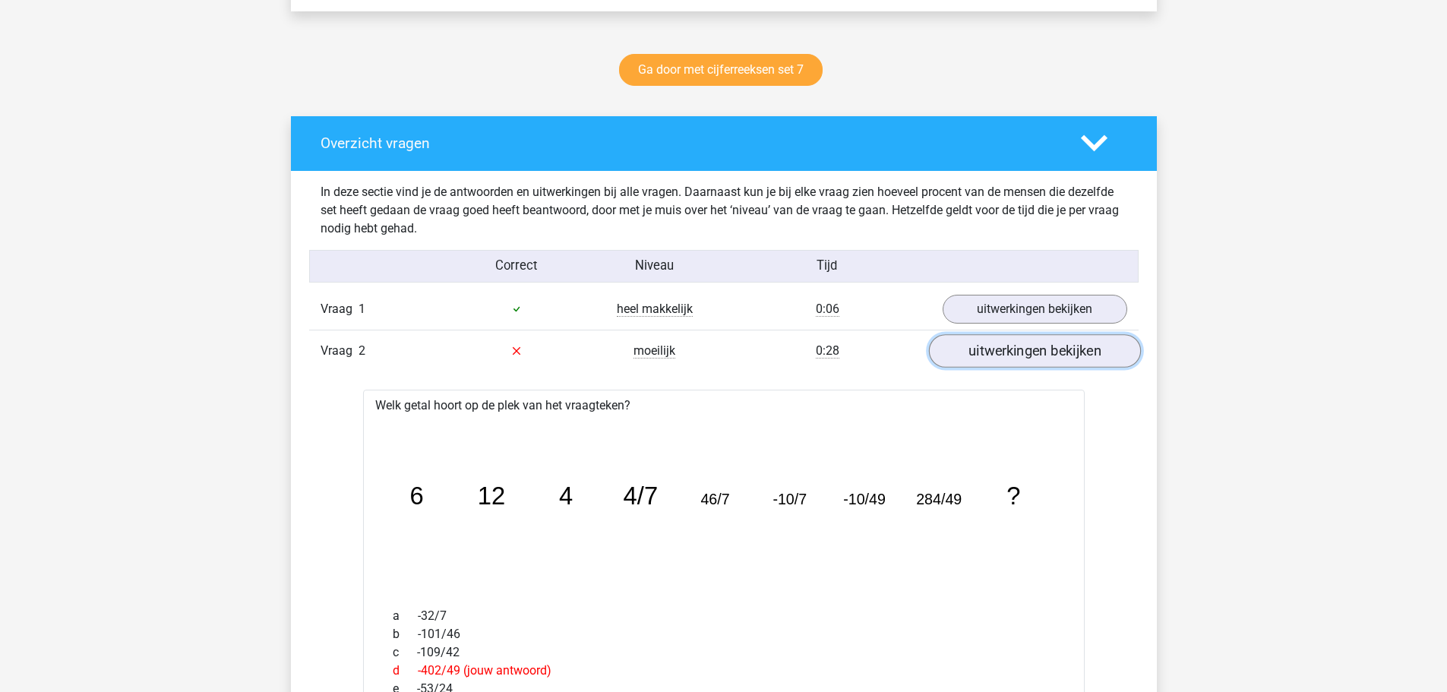
click at [1060, 338] on link "uitwerkingen bekijken" at bounding box center [1034, 350] width 212 height 33
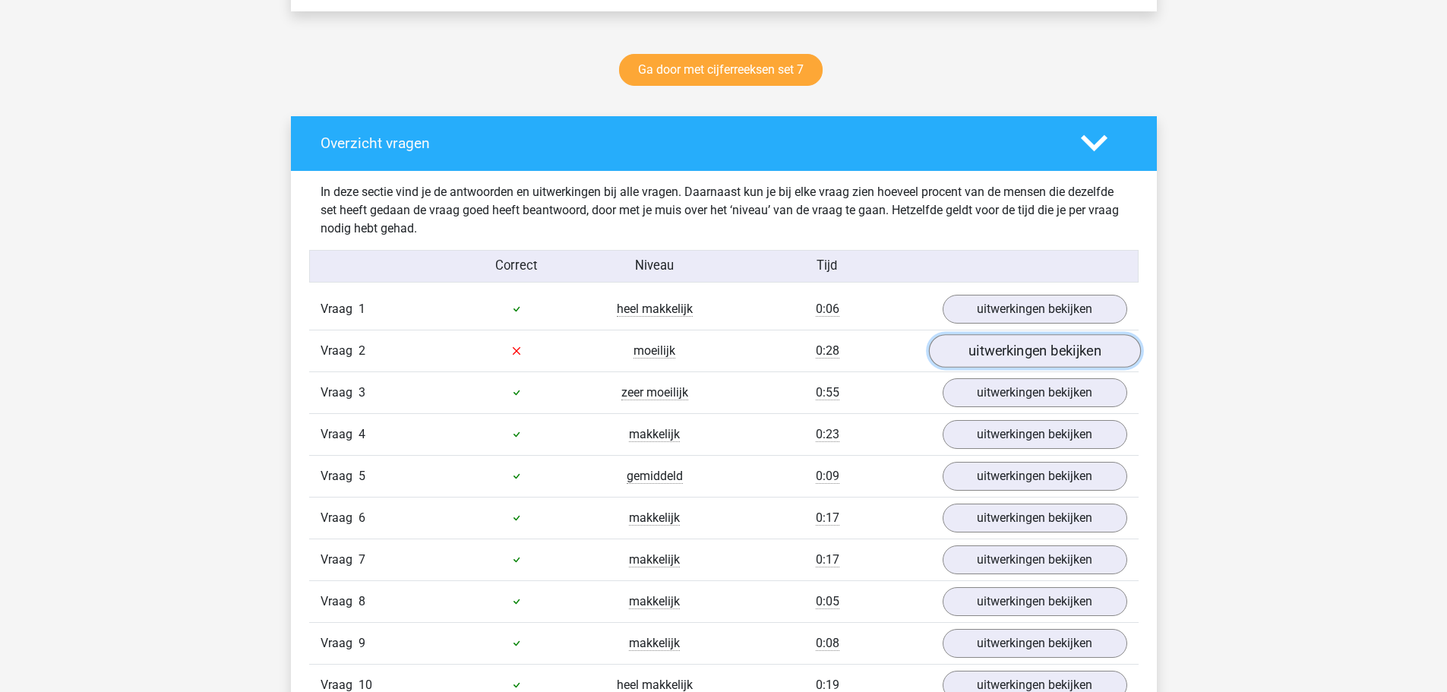
click at [1060, 338] on link "uitwerkingen bekijken" at bounding box center [1034, 350] width 212 height 33
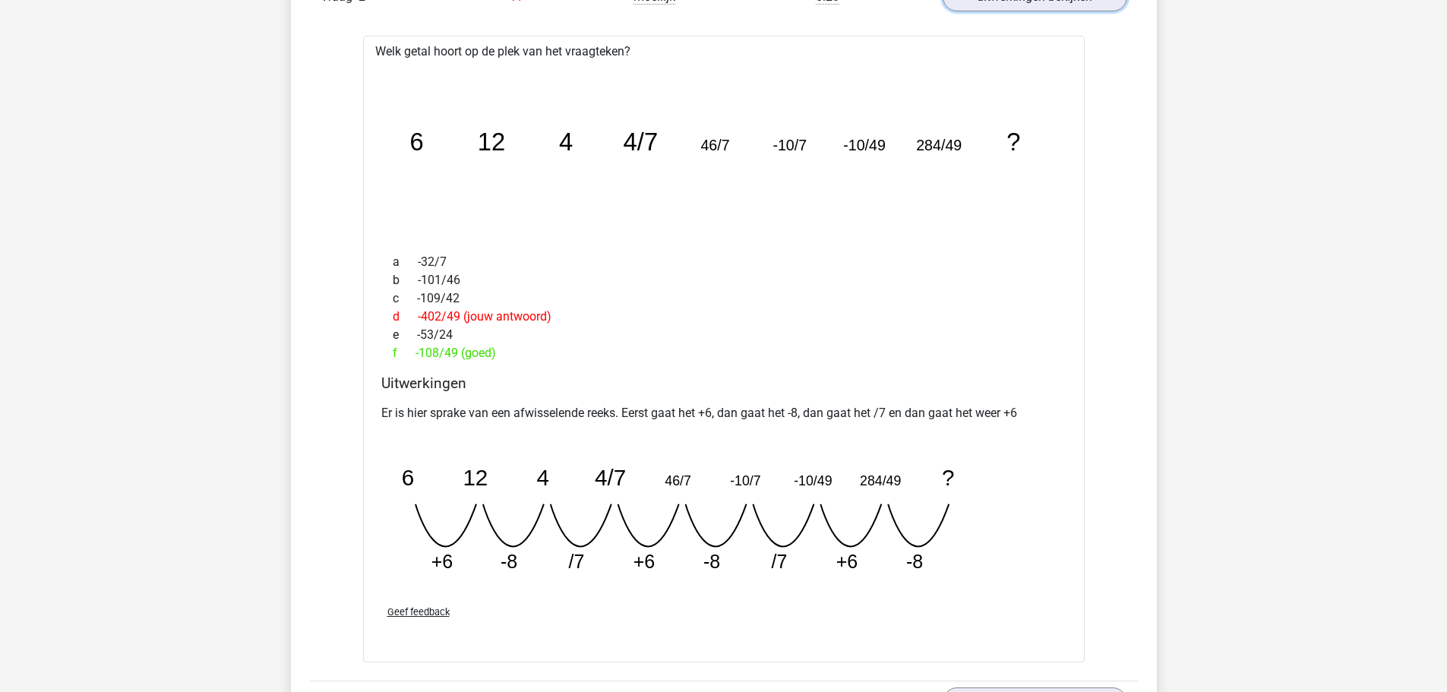
scroll to position [988, 0]
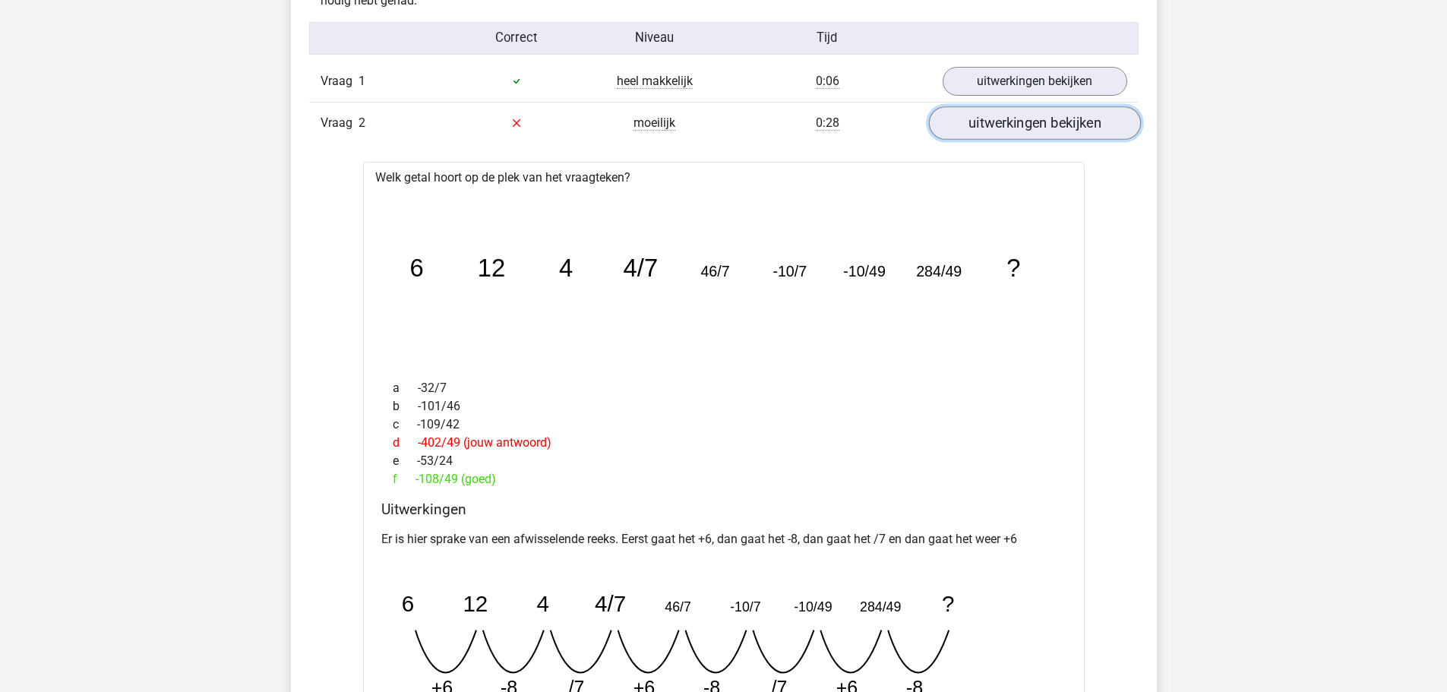
click at [1004, 125] on link "uitwerkingen bekijken" at bounding box center [1034, 122] width 212 height 33
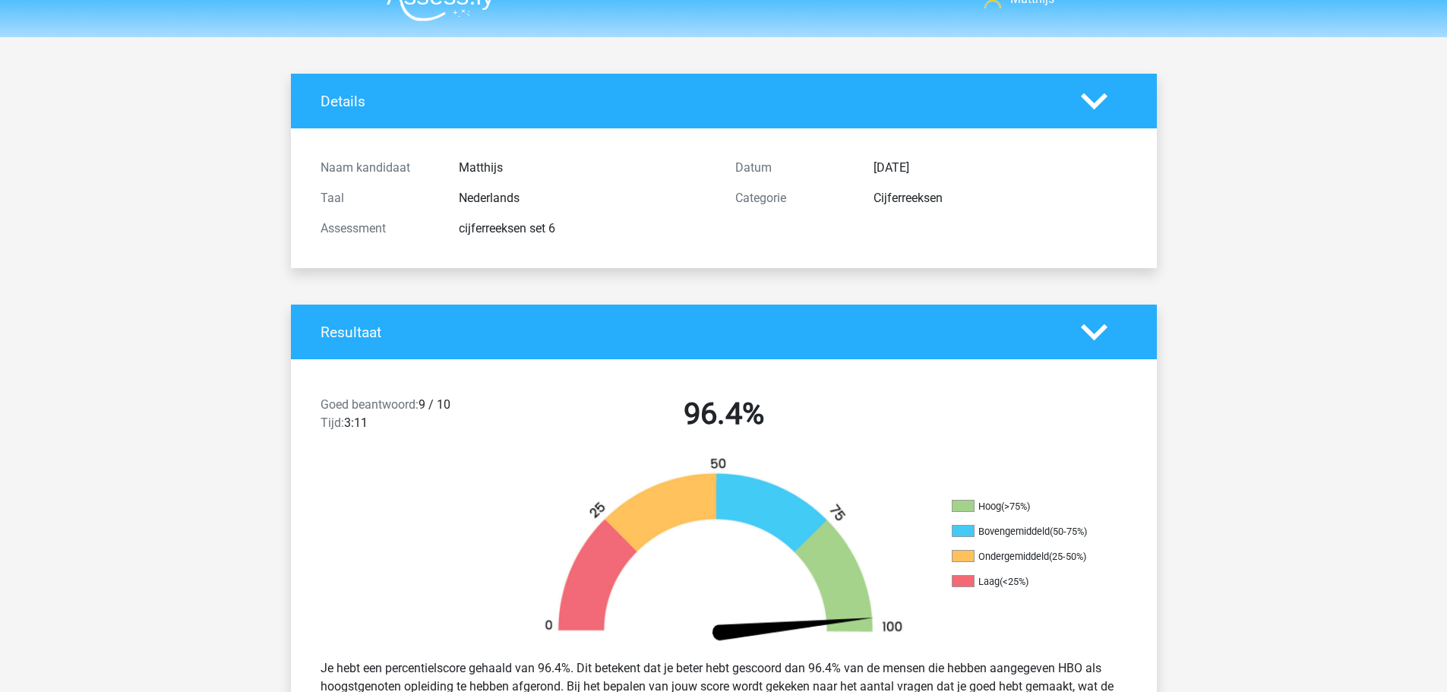
scroll to position [0, 0]
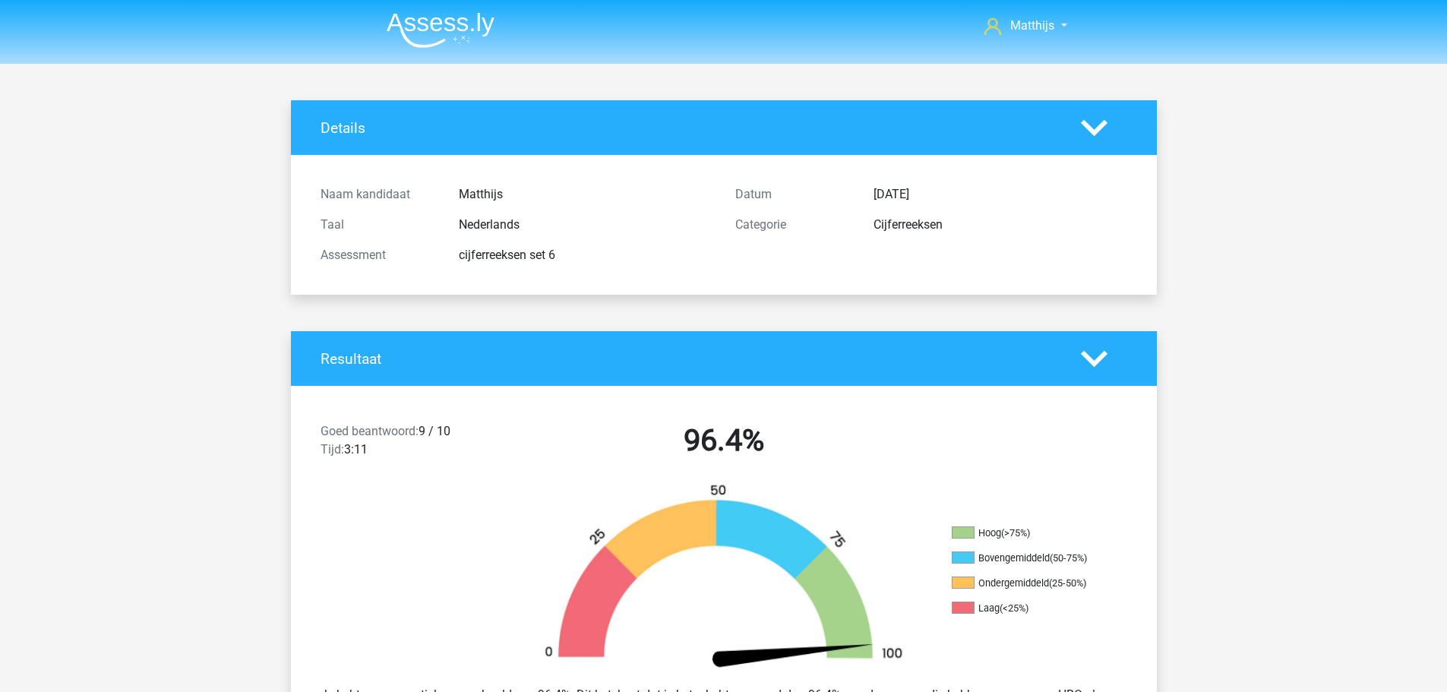
click at [416, 30] on img at bounding box center [441, 30] width 108 height 36
